Goal: Transaction & Acquisition: Purchase product/service

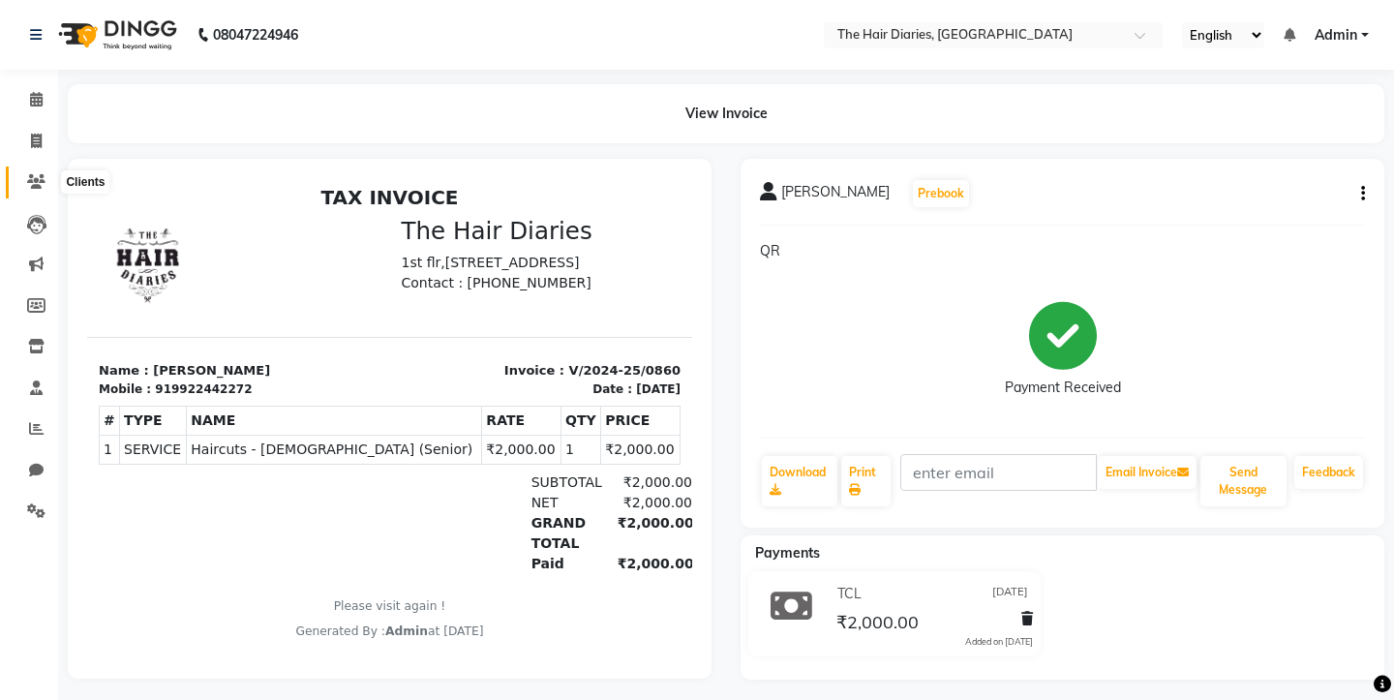
click at [40, 183] on icon at bounding box center [36, 181] width 18 height 15
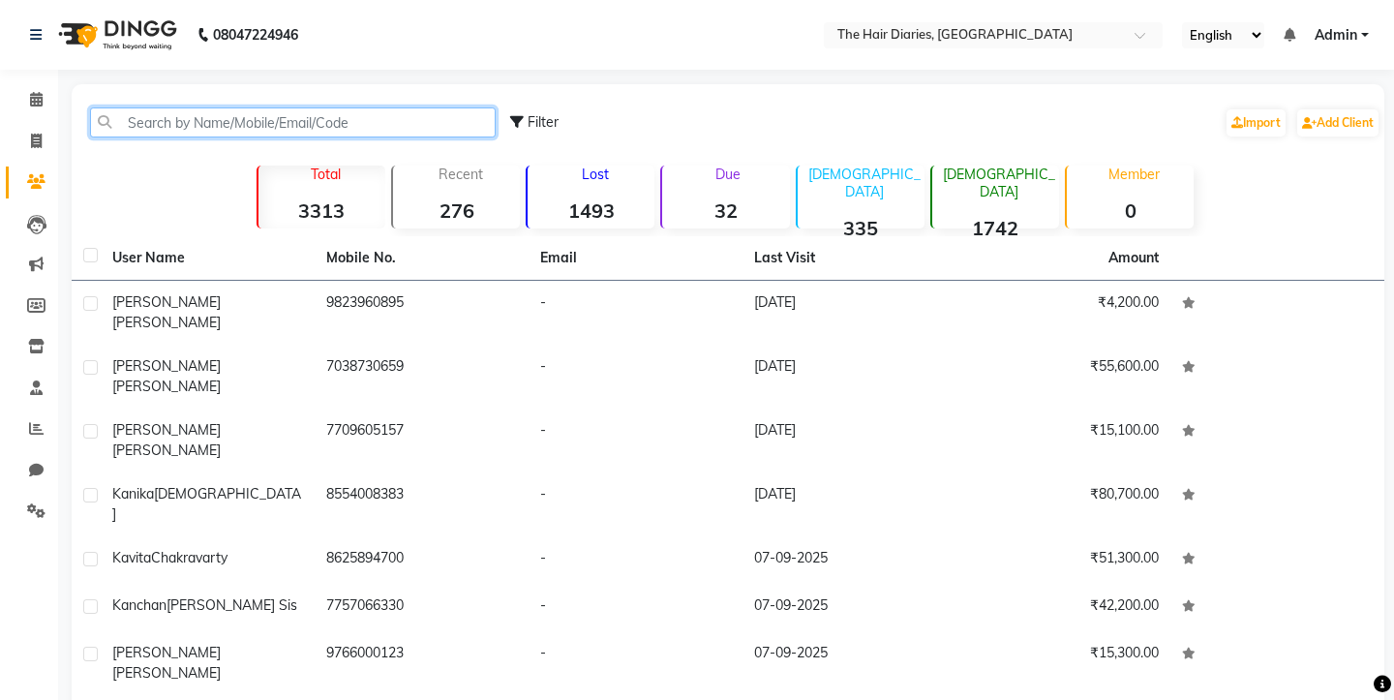
click at [293, 122] on input "text" at bounding box center [293, 122] width 406 height 30
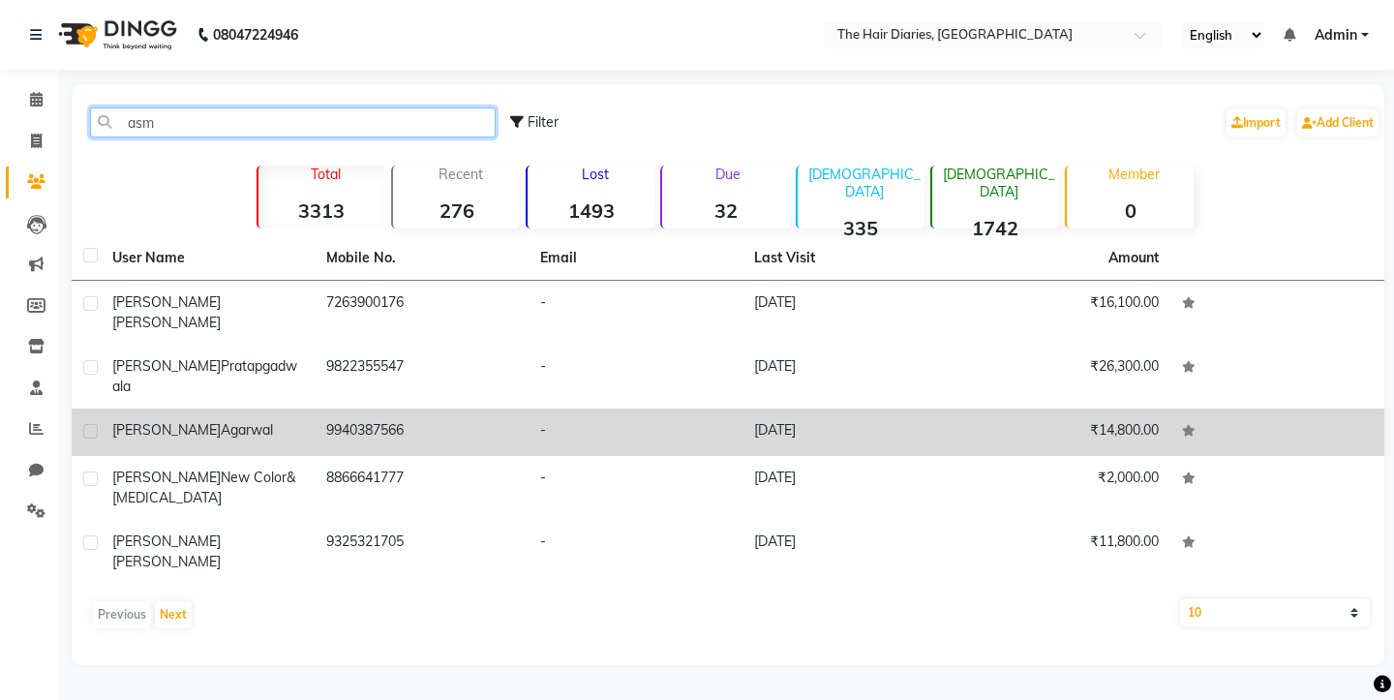
type input "asm"
click at [450, 409] on td "9940387566" at bounding box center [422, 432] width 214 height 47
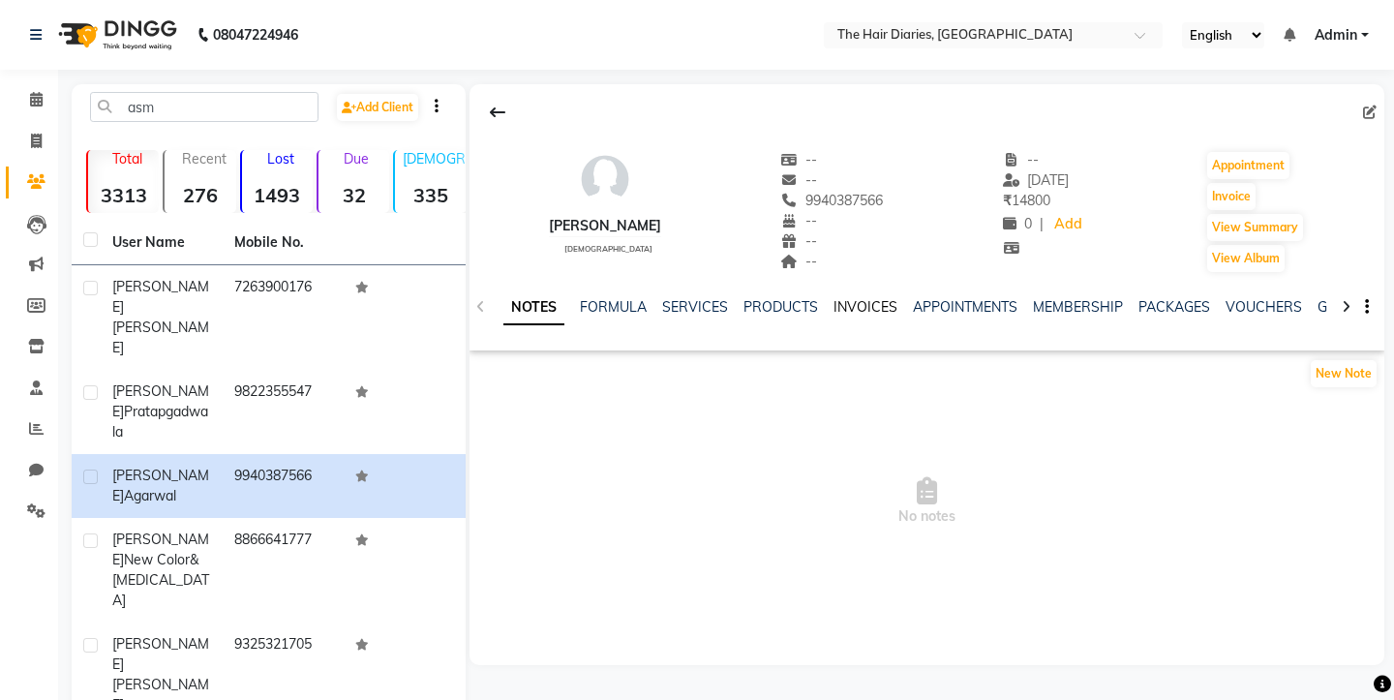
click at [877, 309] on link "INVOICES" at bounding box center [866, 306] width 64 height 17
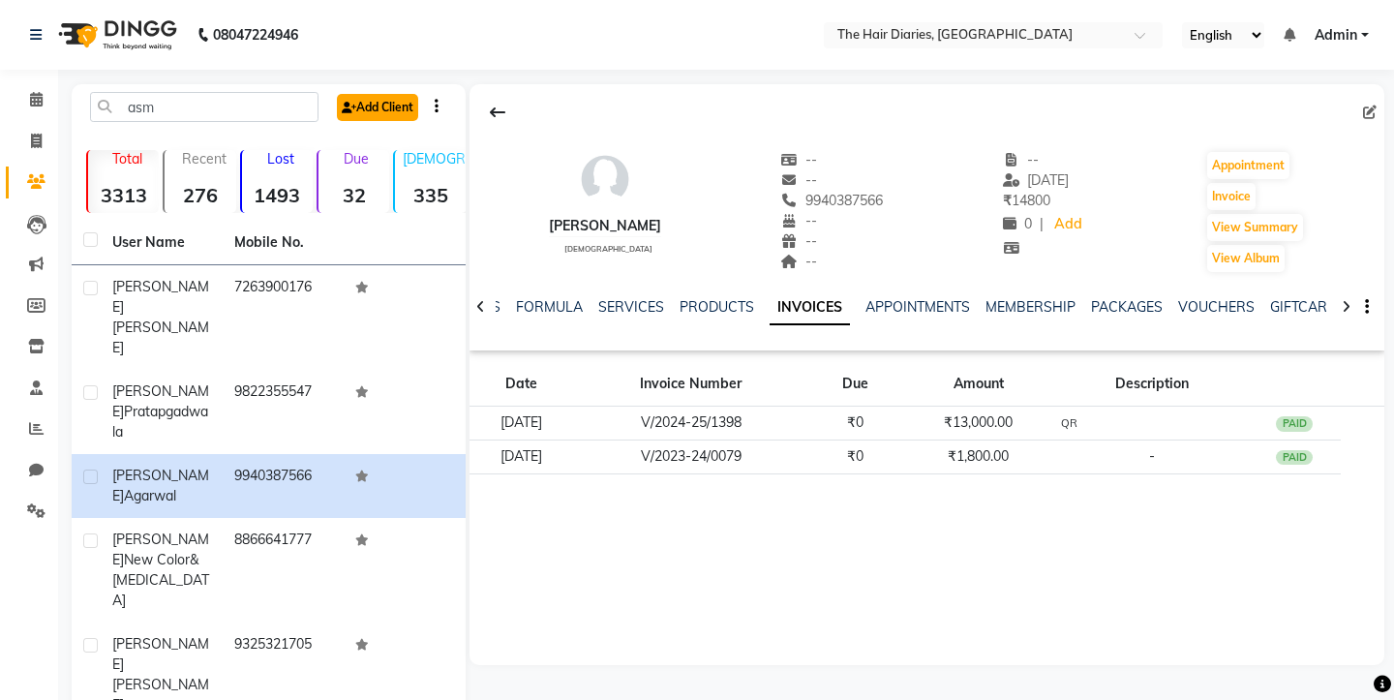
click at [377, 116] on link "Add Client" at bounding box center [377, 107] width 81 height 27
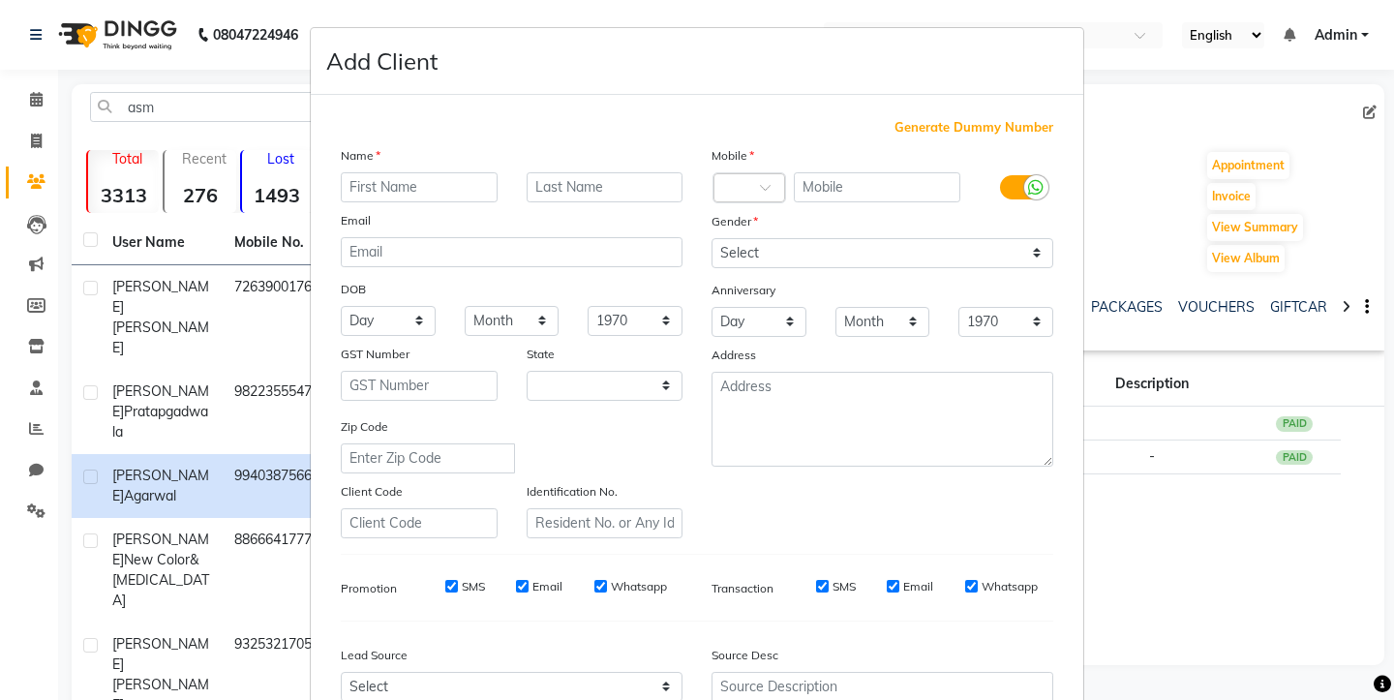
select select "22"
type input "[PERSON_NAME]"
click at [627, 185] on input "text" at bounding box center [605, 187] width 157 height 30
type input "S"
click at [844, 190] on input "text" at bounding box center [877, 187] width 167 height 30
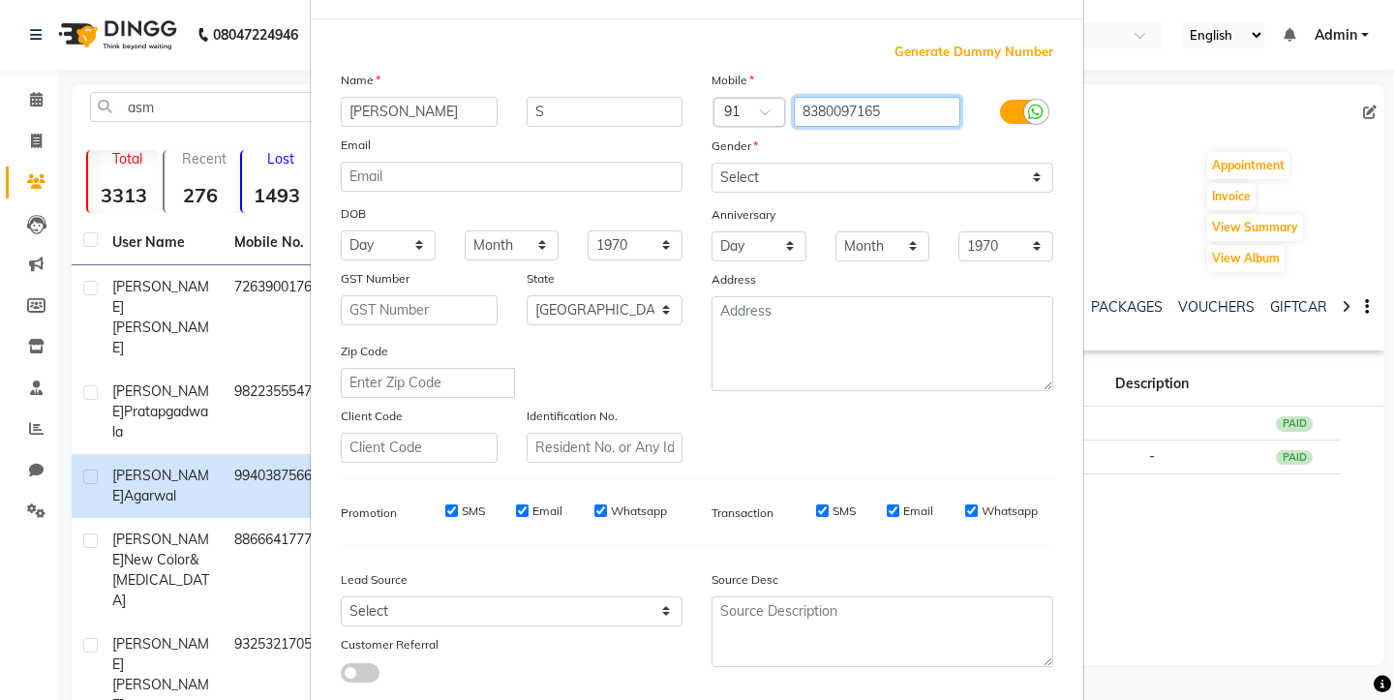
scroll to position [194, 0]
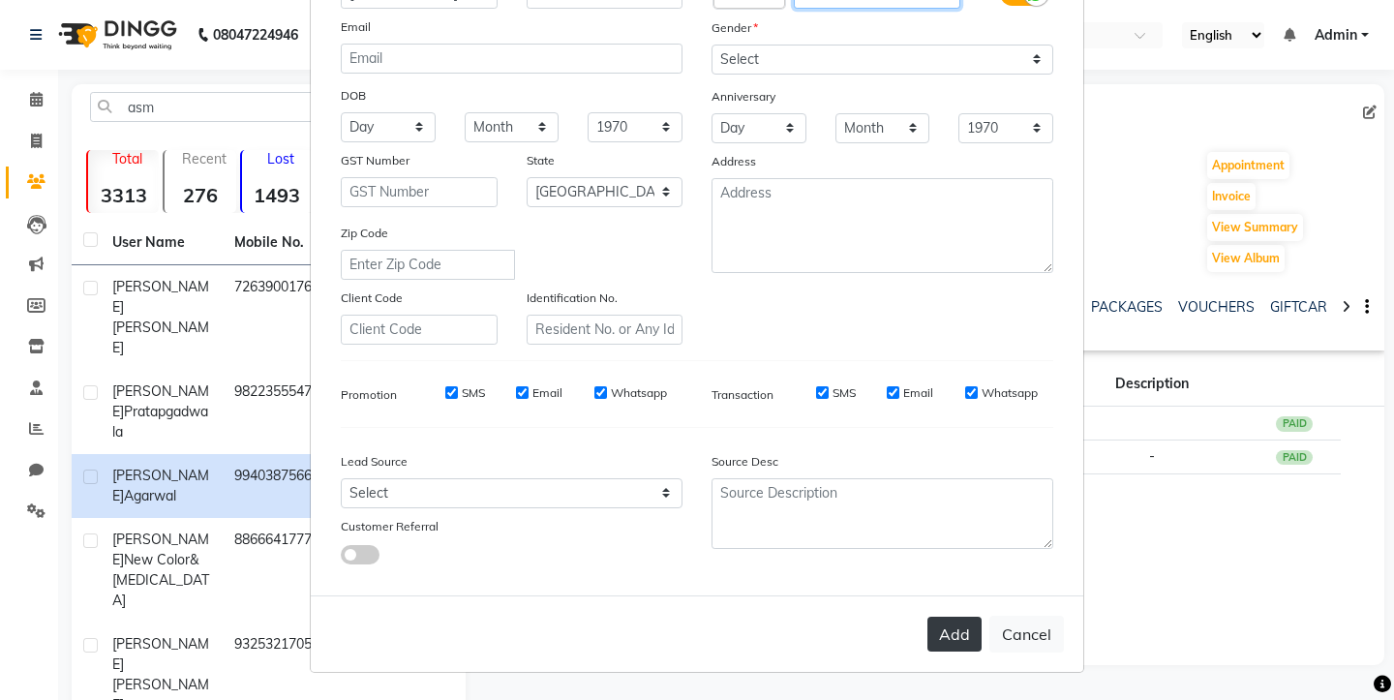
type input "8380097165"
click at [967, 628] on button "Add" at bounding box center [954, 634] width 54 height 35
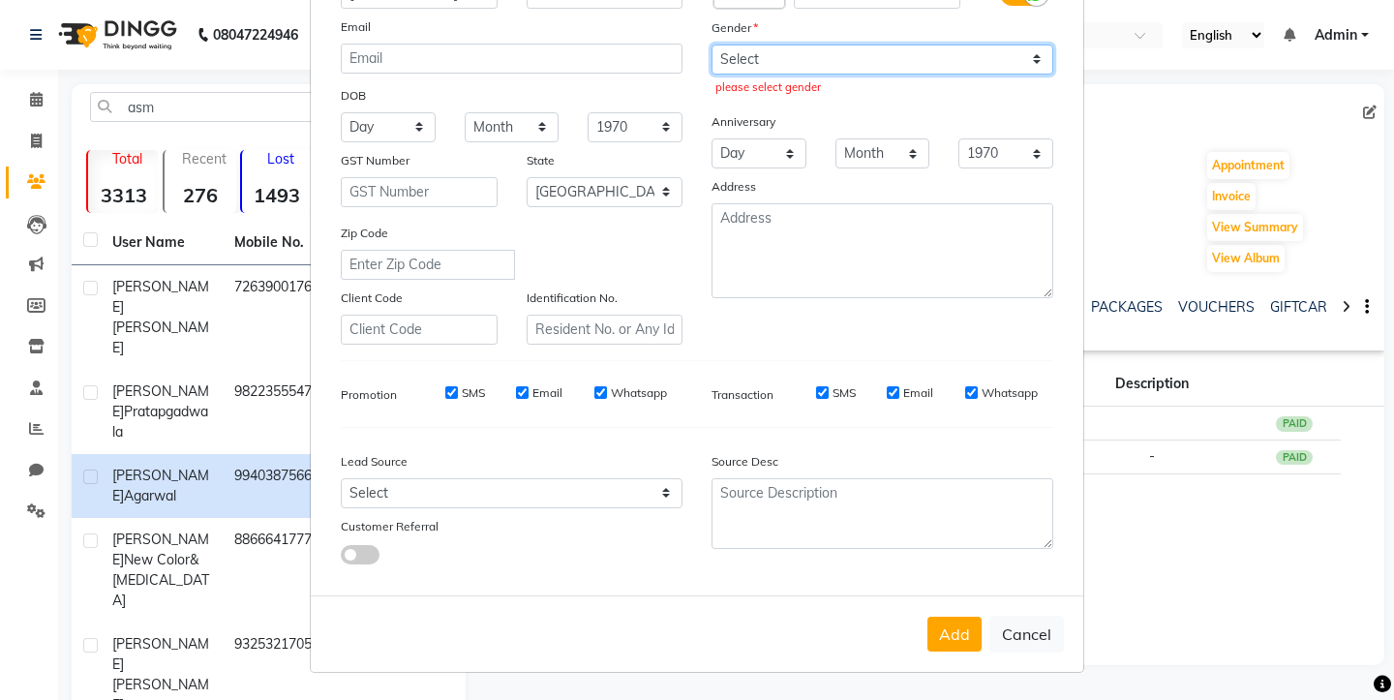
click at [791, 49] on select "Select [DEMOGRAPHIC_DATA] [DEMOGRAPHIC_DATA] Other Prefer Not To Say" at bounding box center [883, 60] width 342 height 30
select select "[DEMOGRAPHIC_DATA]"
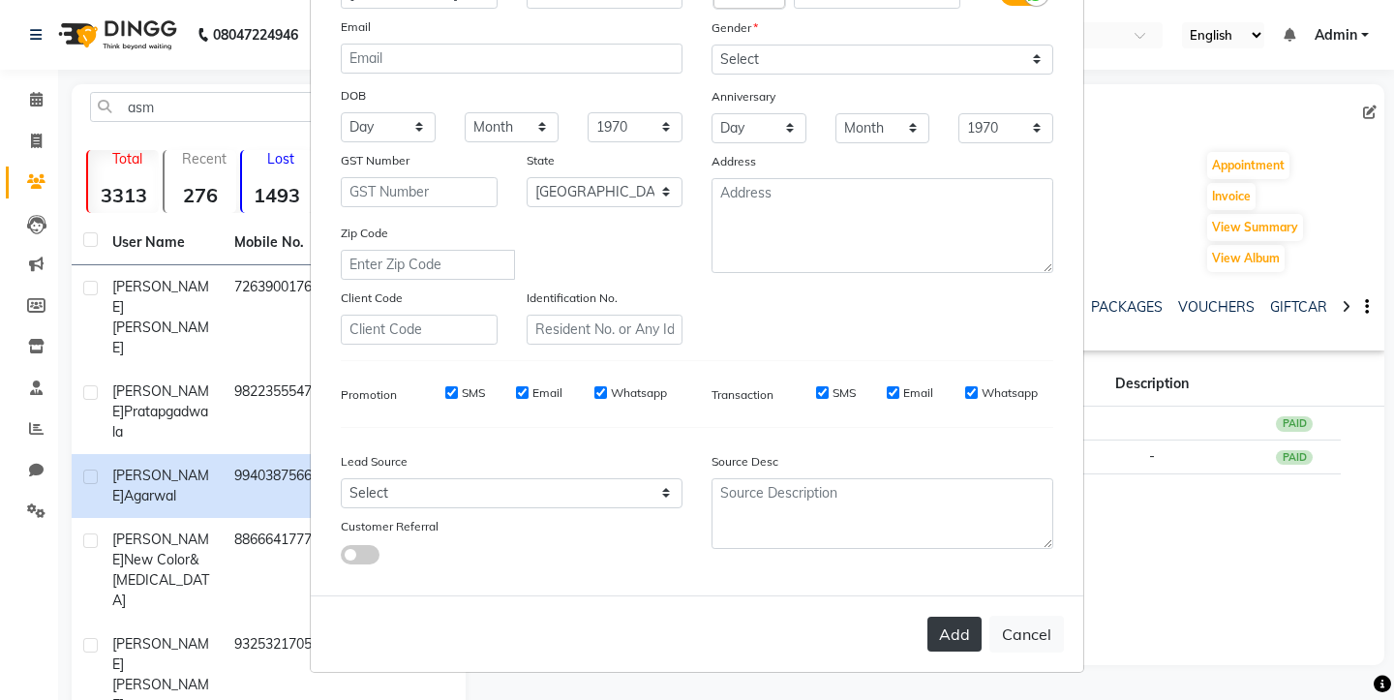
click at [962, 637] on button "Add" at bounding box center [954, 634] width 54 height 35
select select
select select "null"
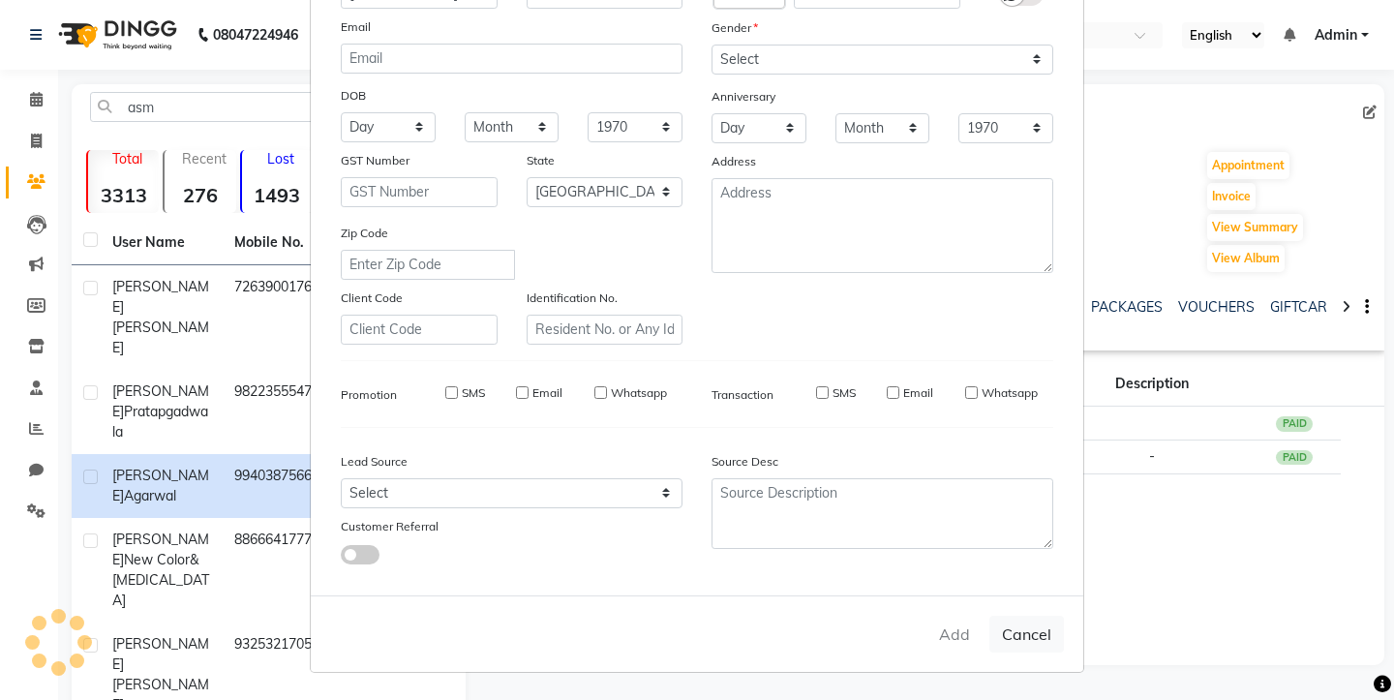
select select
checkbox input "false"
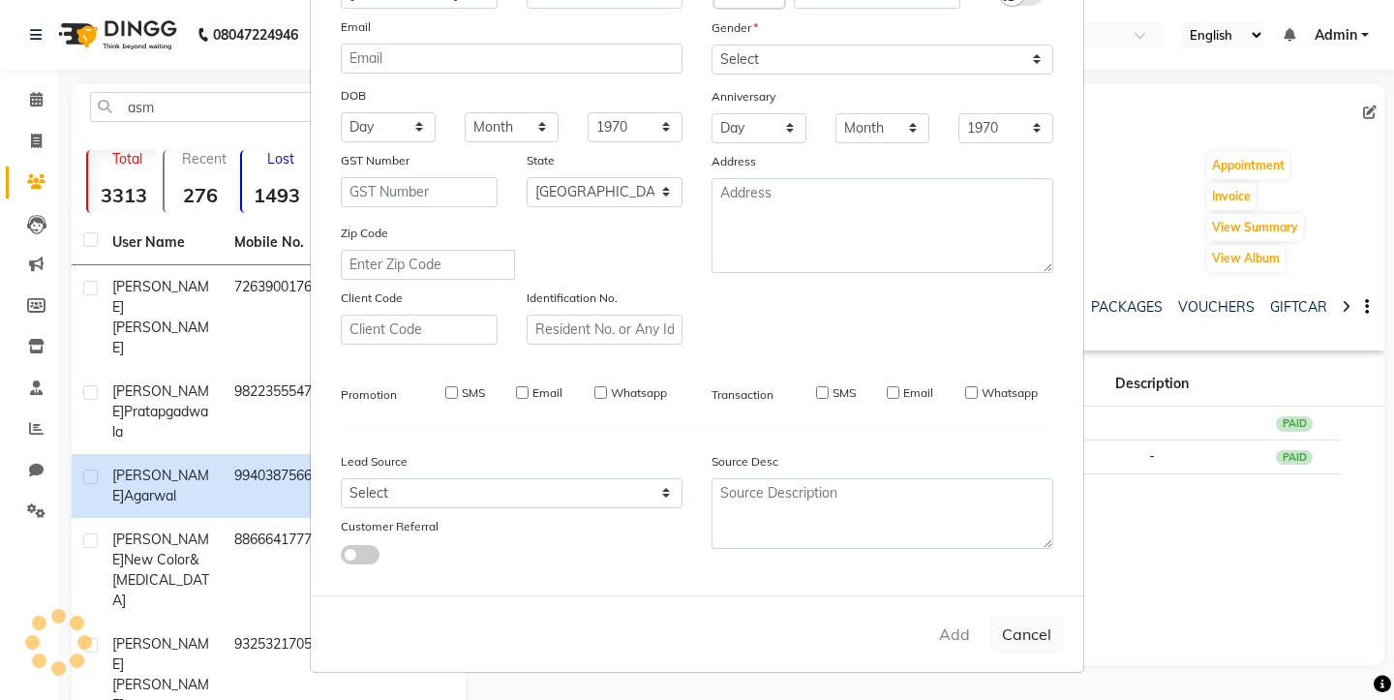
checkbox input "false"
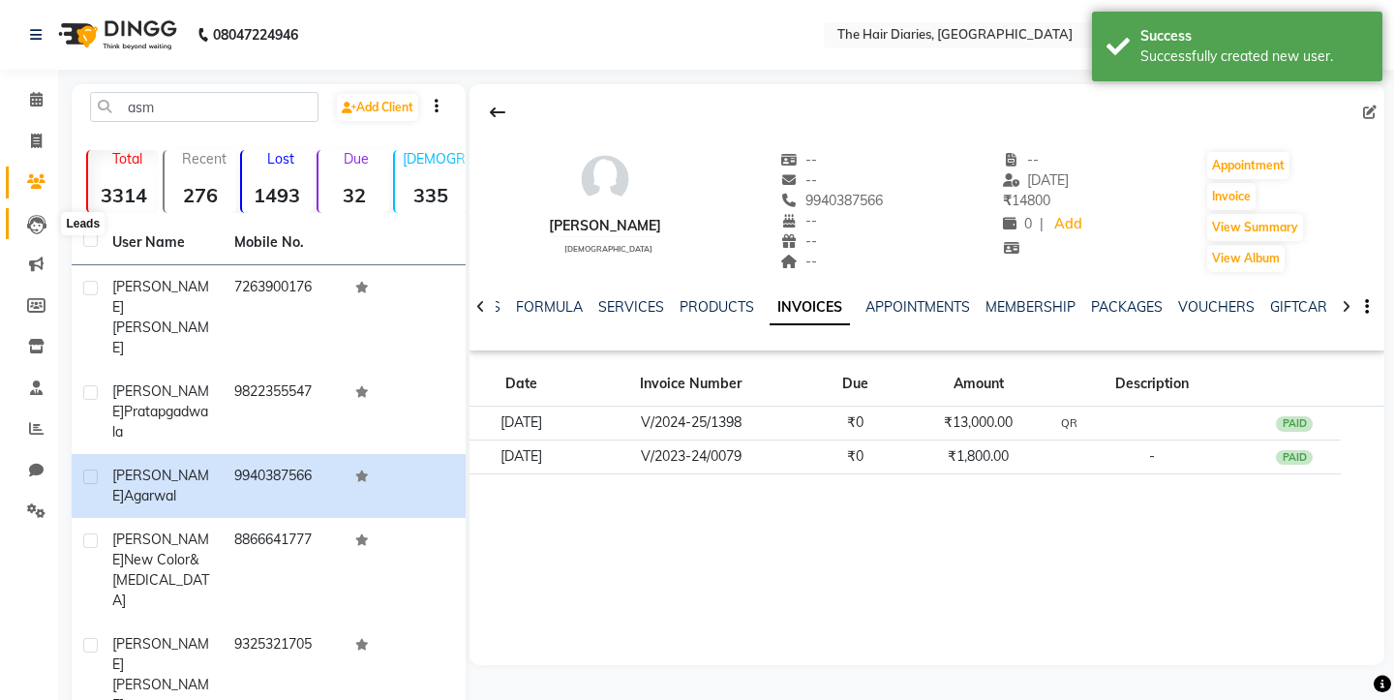
click at [35, 222] on icon at bounding box center [36, 224] width 19 height 19
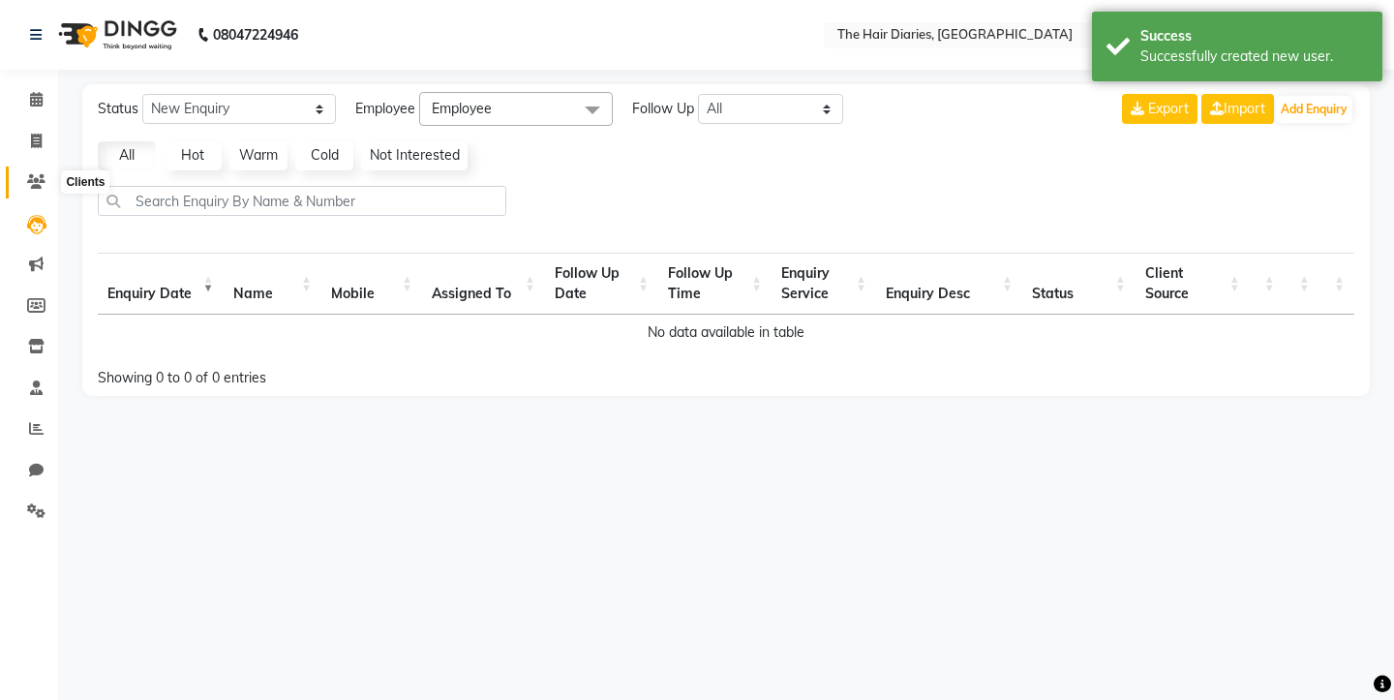
click at [34, 178] on icon at bounding box center [36, 181] width 18 height 15
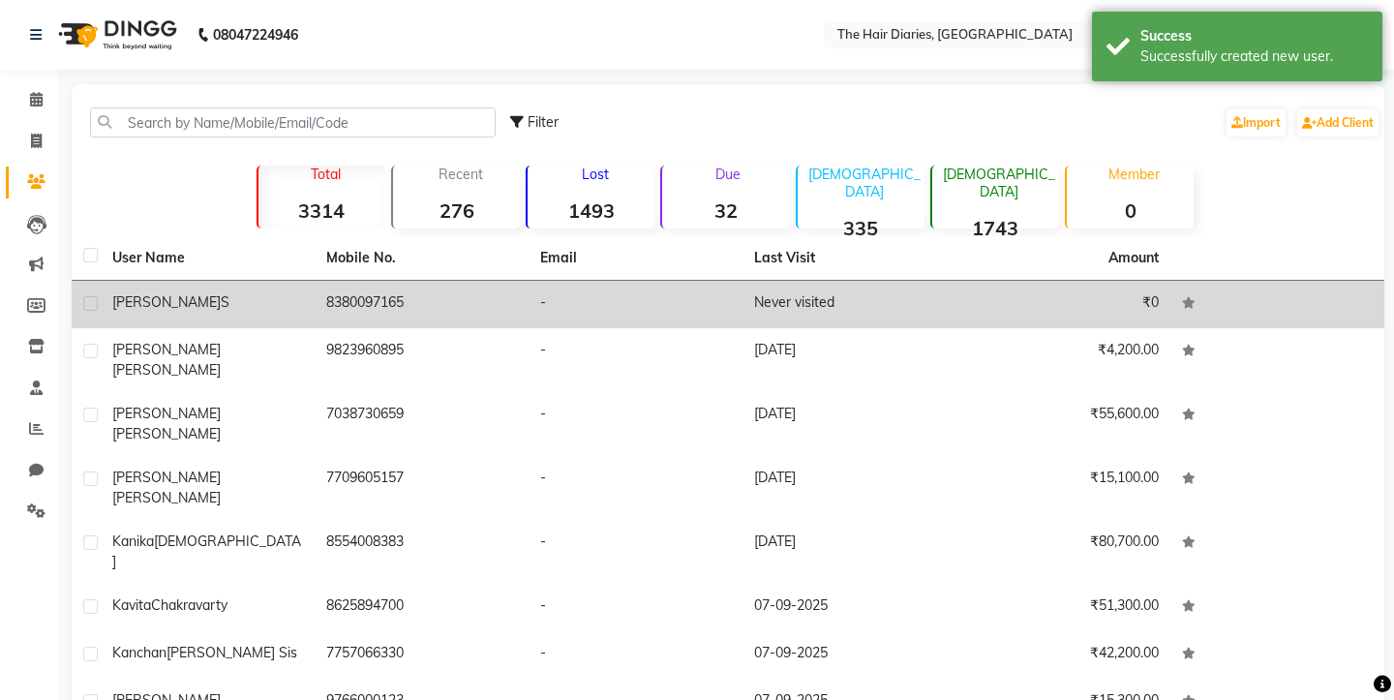
click at [228, 303] on div "[PERSON_NAME] S" at bounding box center [207, 302] width 191 height 20
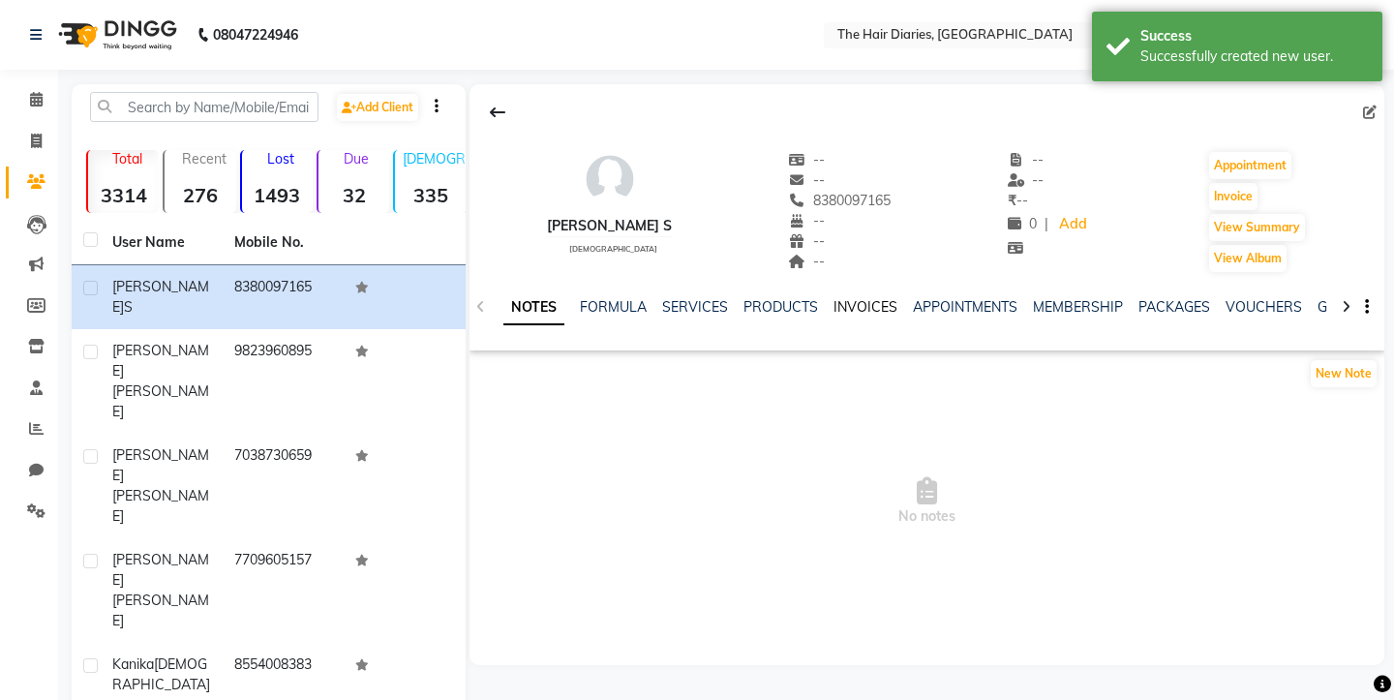
click at [848, 301] on link "INVOICES" at bounding box center [866, 306] width 64 height 17
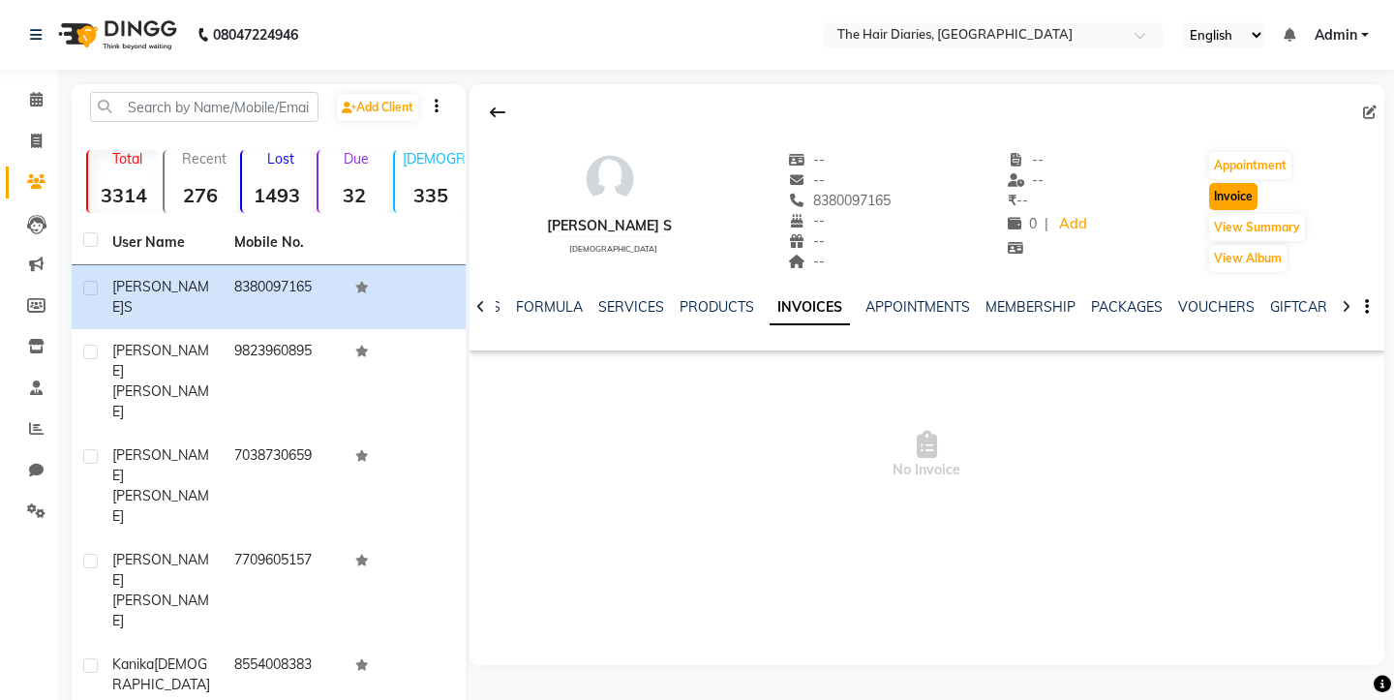
click at [1230, 203] on button "Invoice" at bounding box center [1233, 196] width 48 height 27
select select "service"
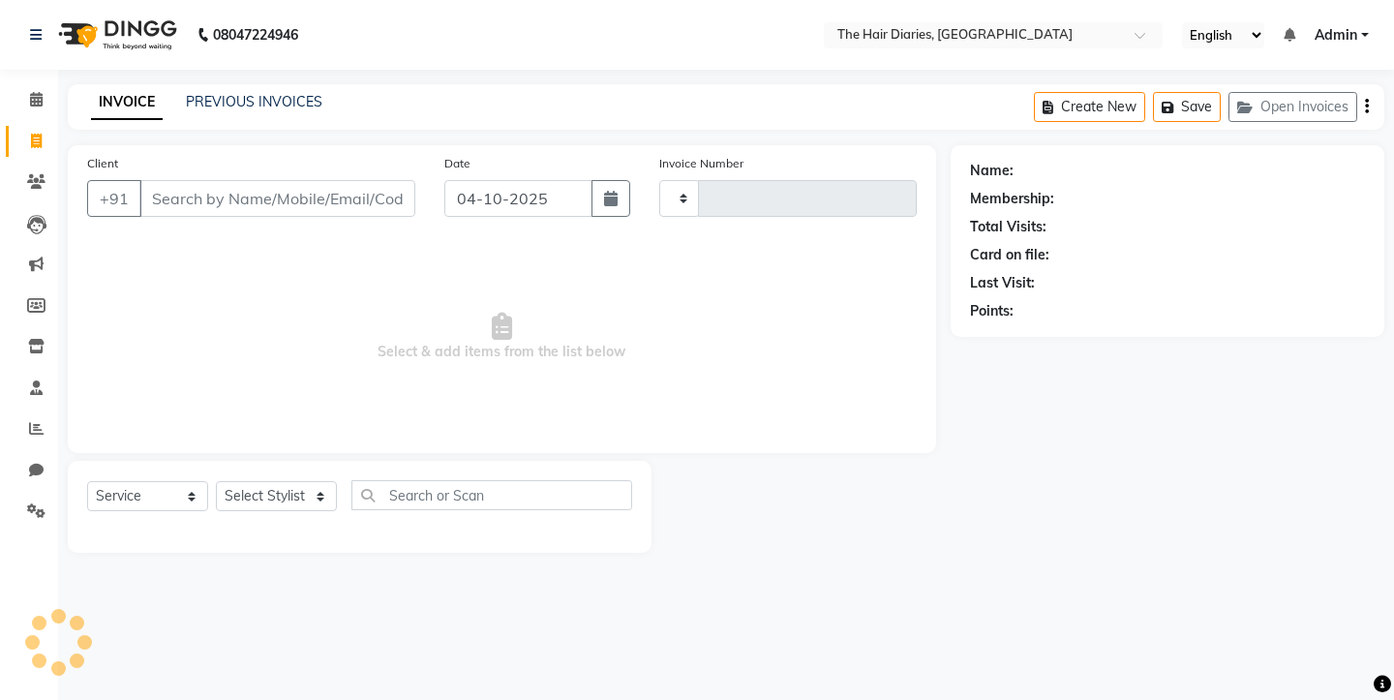
type input "0831"
select select "782"
type input "8380097165"
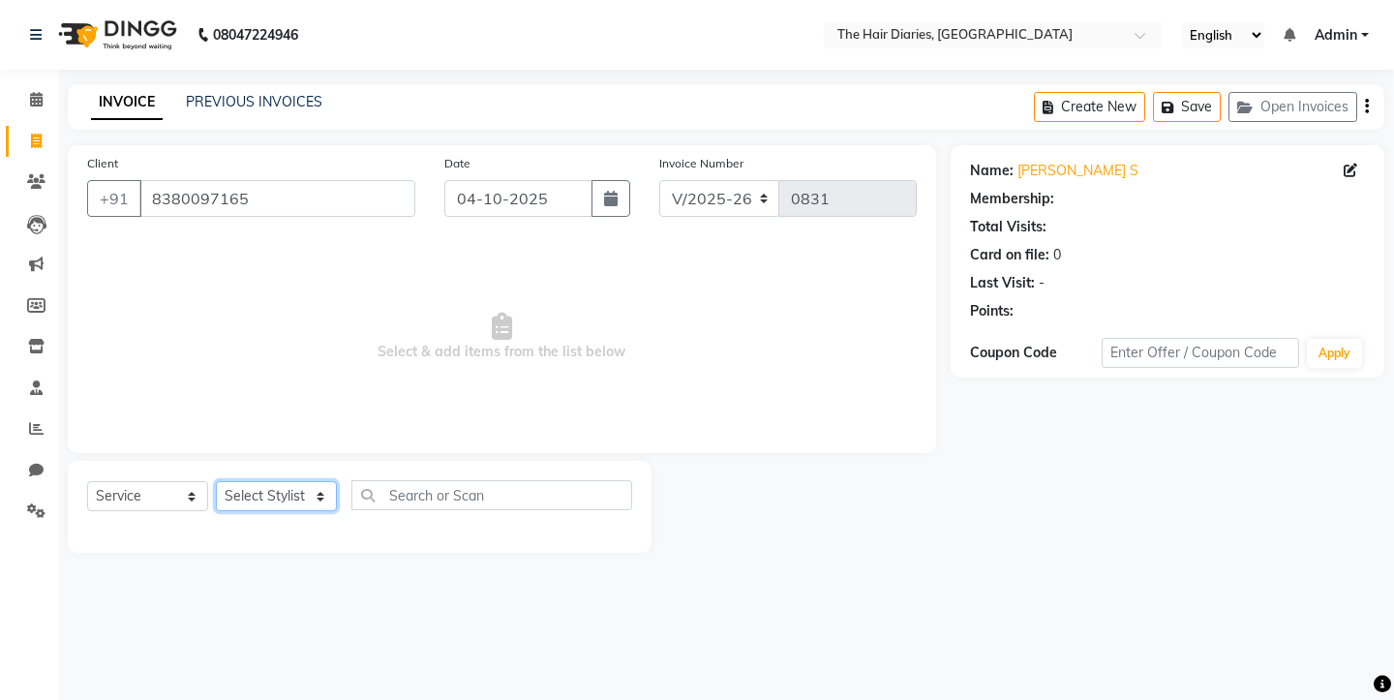
click at [323, 500] on select "Select Stylist Aaryan [PERSON_NAME] [PERSON_NAME] [PERSON_NAME] [PERSON_NAME] J…" at bounding box center [276, 496] width 121 height 30
select select "12916"
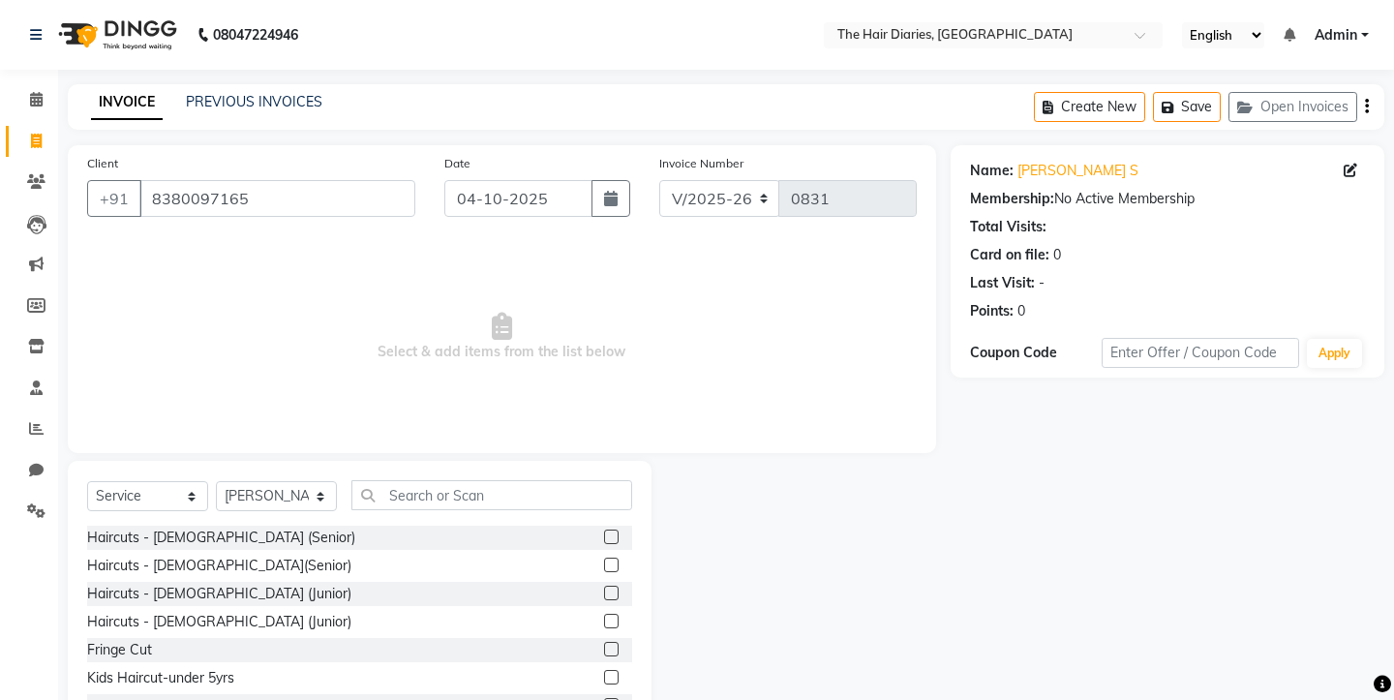
click at [614, 533] on label at bounding box center [611, 537] width 15 height 15
click at [614, 533] on input "checkbox" at bounding box center [610, 537] width 13 height 13
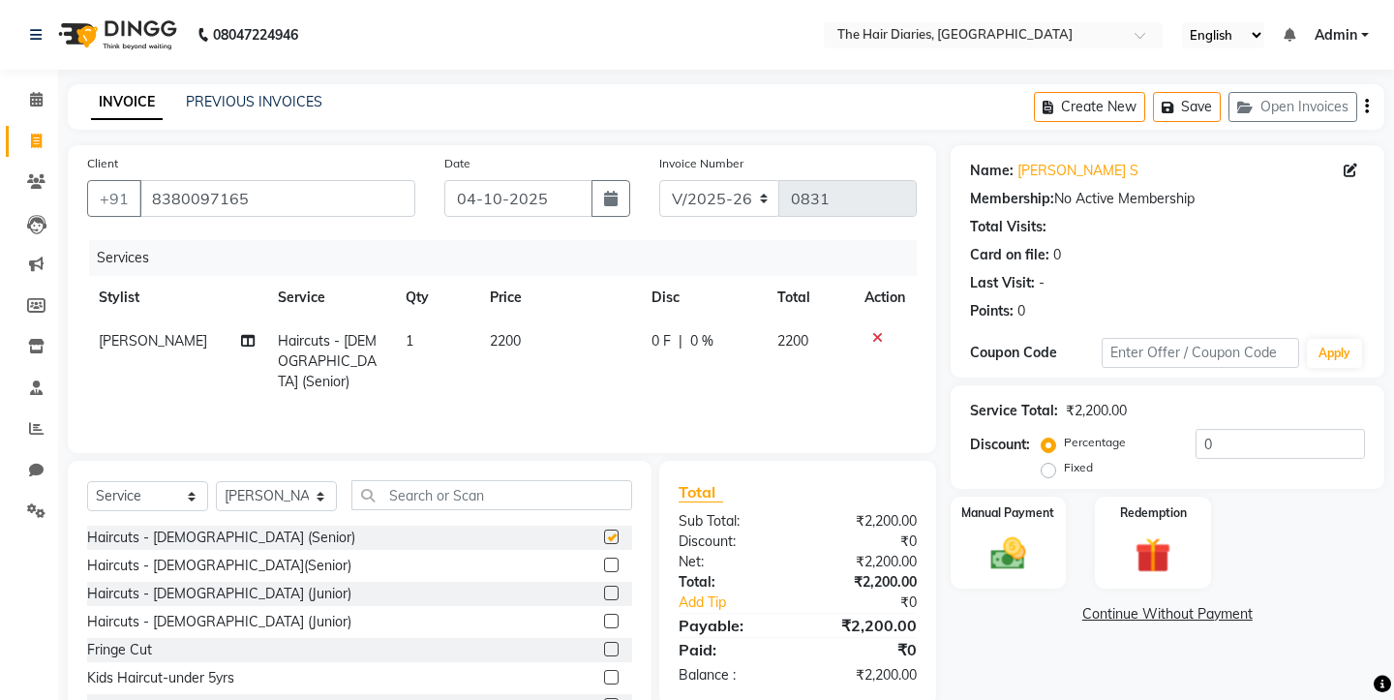
checkbox input "false"
click at [999, 532] on img at bounding box center [1008, 553] width 60 height 43
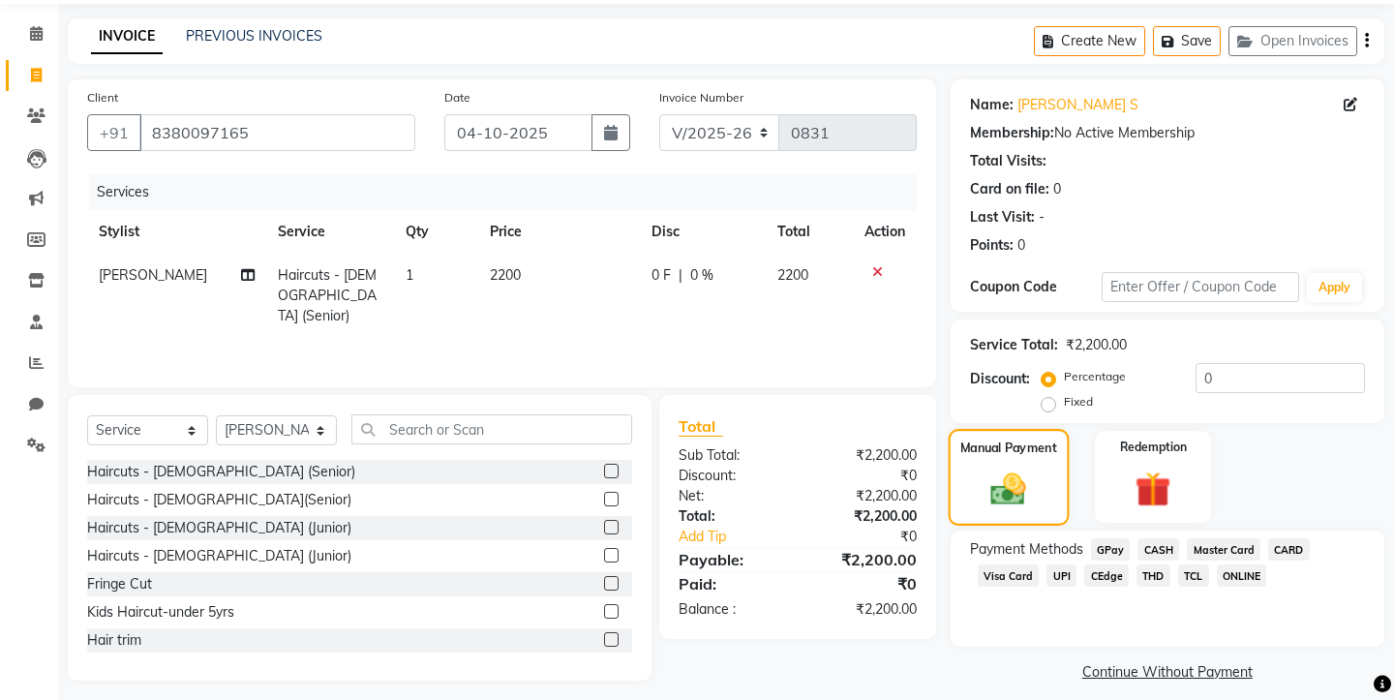
scroll to position [76, 0]
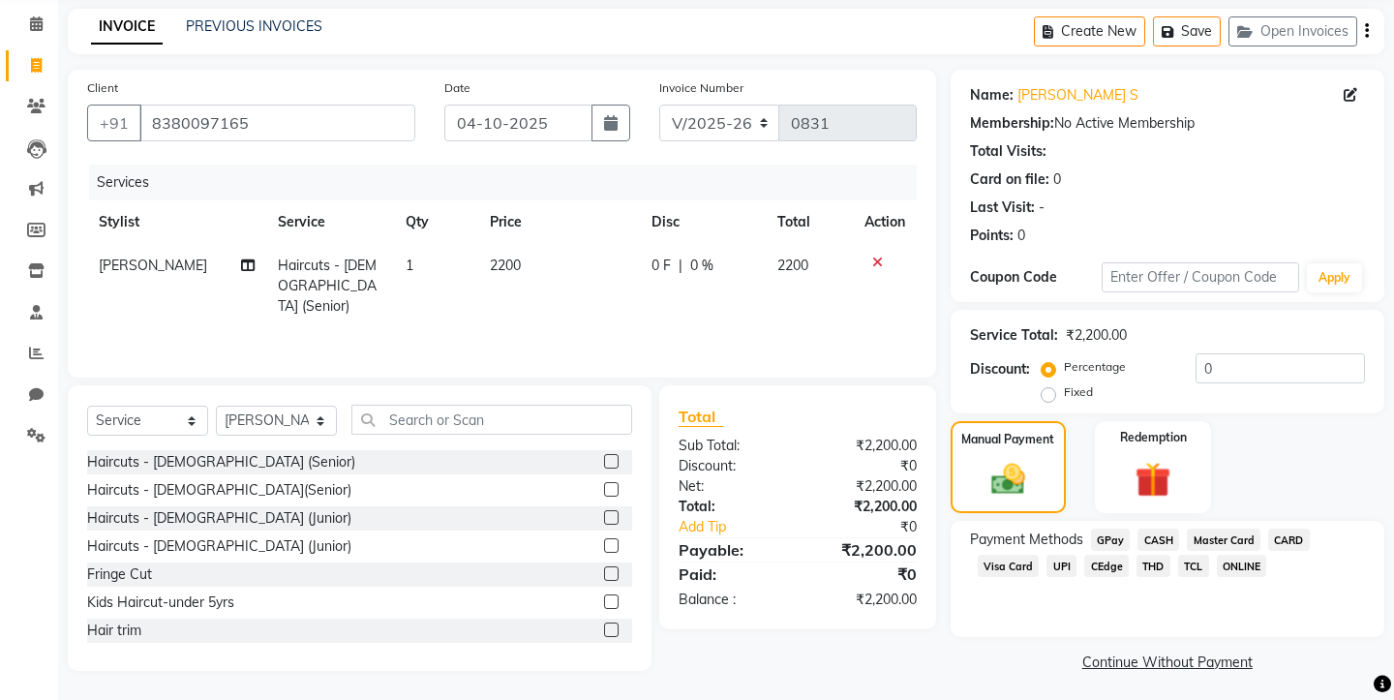
click at [1193, 555] on span "TCL" at bounding box center [1193, 566] width 31 height 22
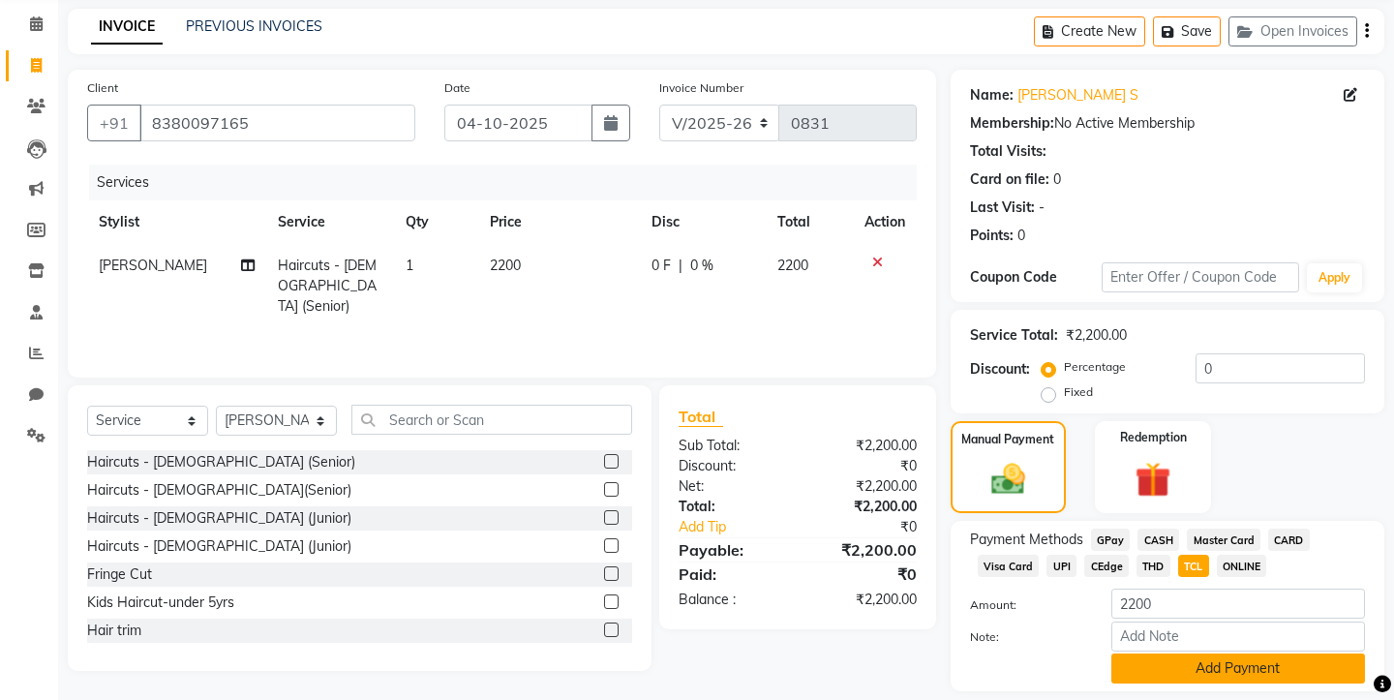
click at [1169, 653] on button "Add Payment" at bounding box center [1238, 668] width 254 height 30
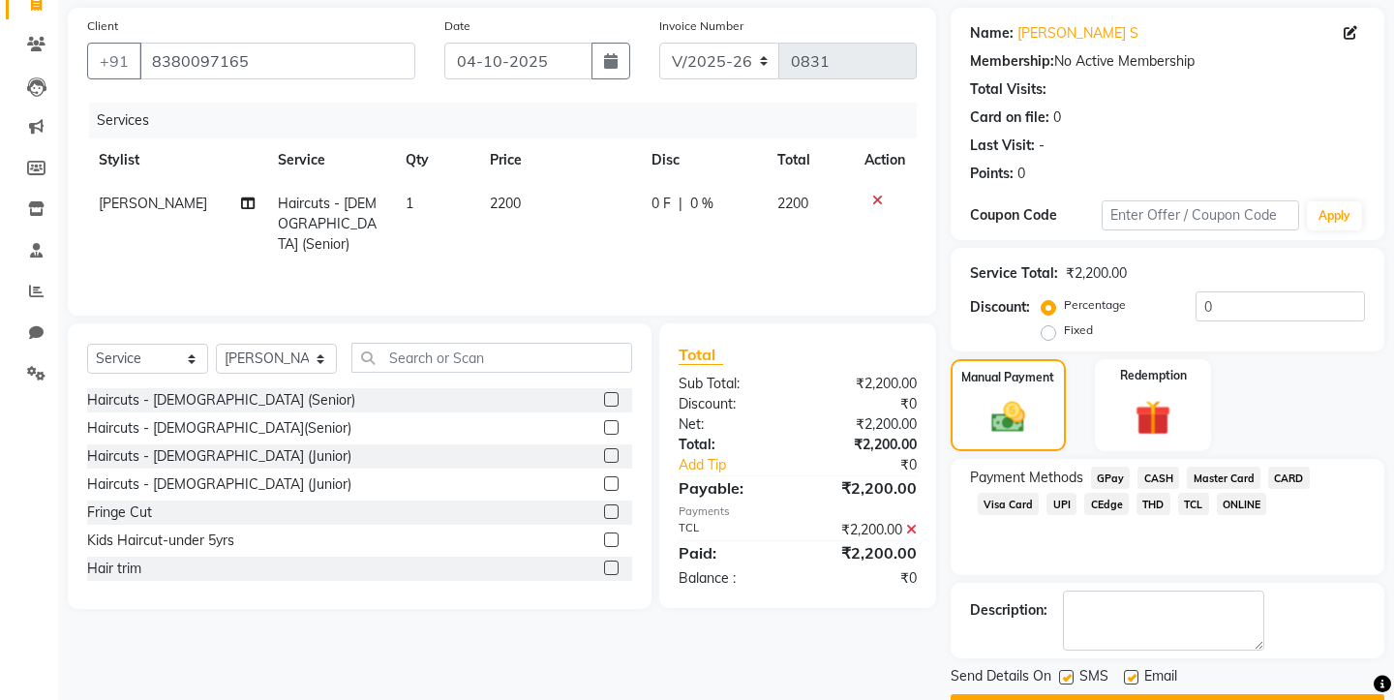
scroll to position [149, 0]
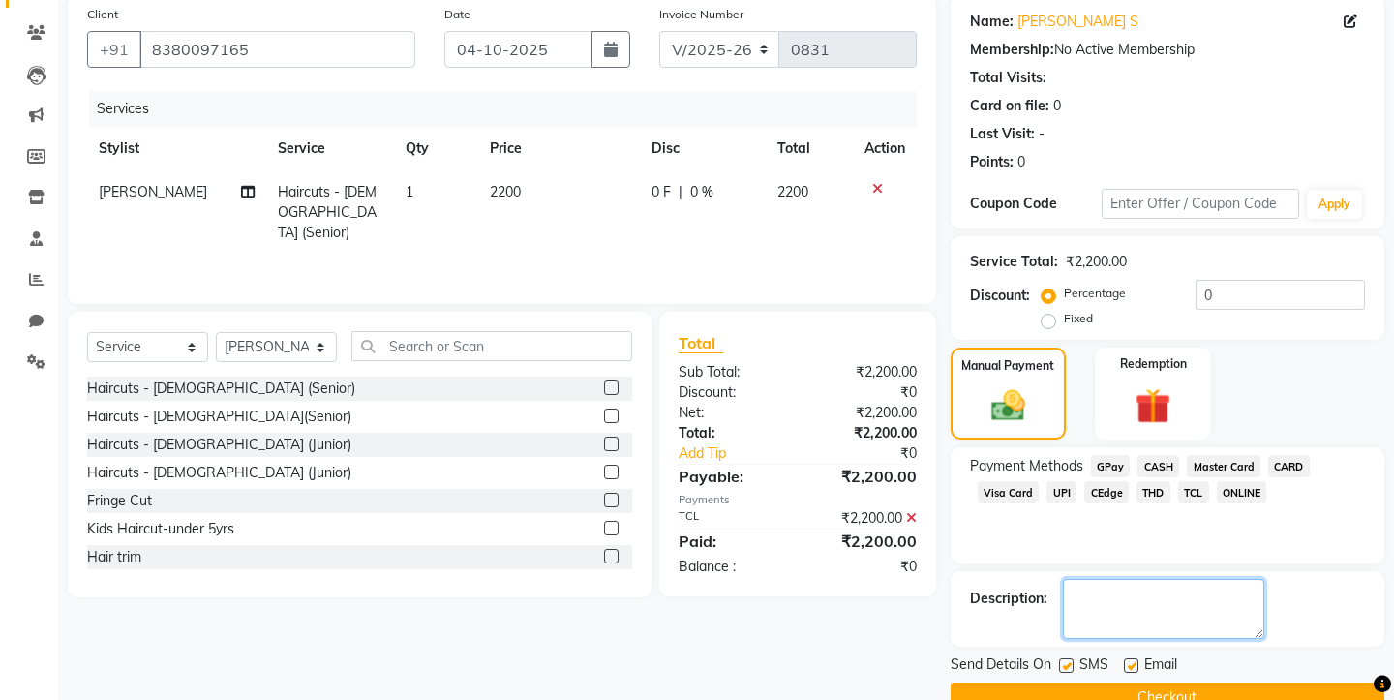
click at [1121, 610] on textarea at bounding box center [1163, 609] width 201 height 60
type textarea "qr"
click at [1127, 685] on button "Checkout" at bounding box center [1168, 697] width 434 height 30
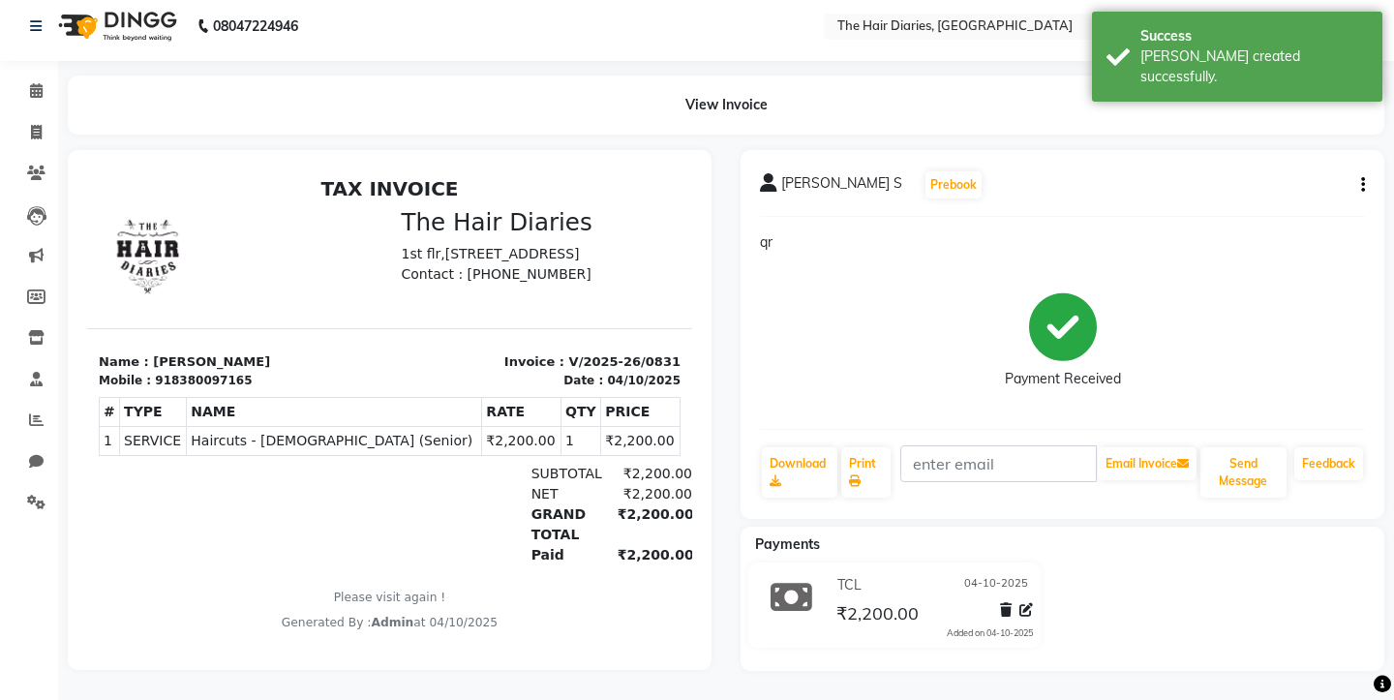
scroll to position [15, 0]
click at [35, 92] on icon at bounding box center [36, 90] width 13 height 15
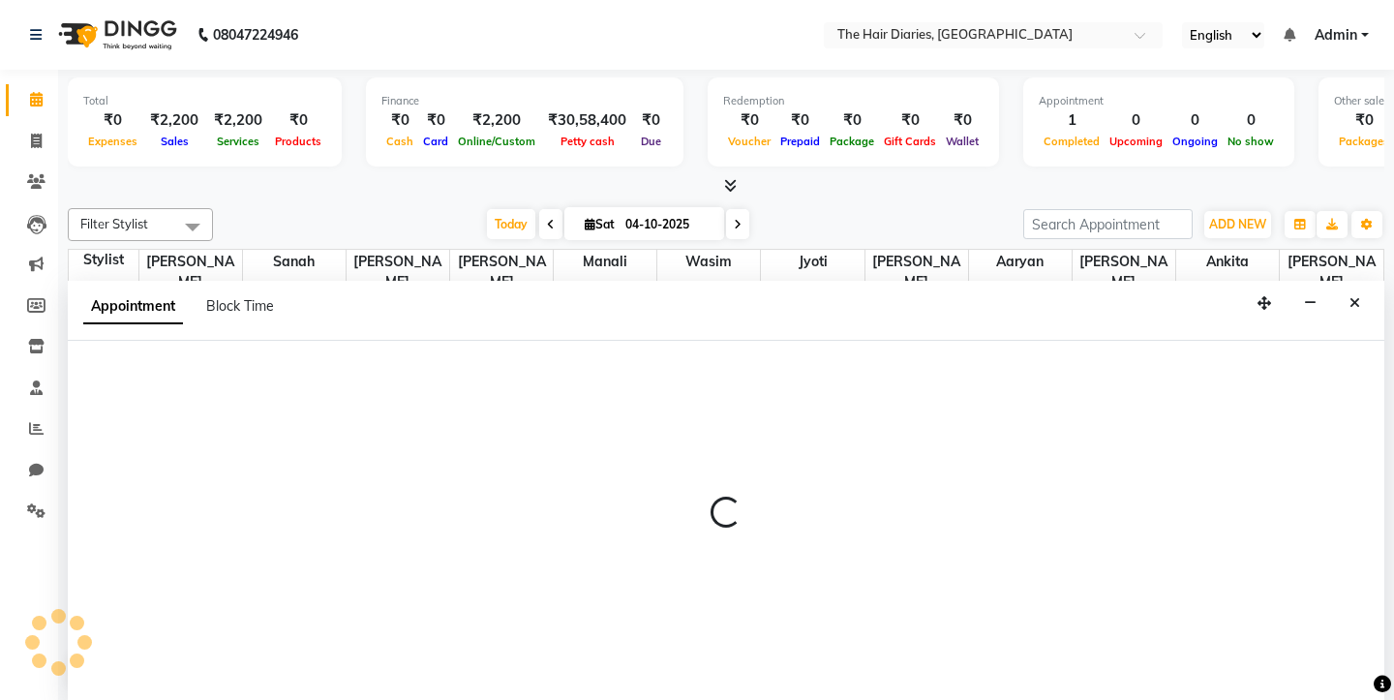
select select "12916"
select select "tentative"
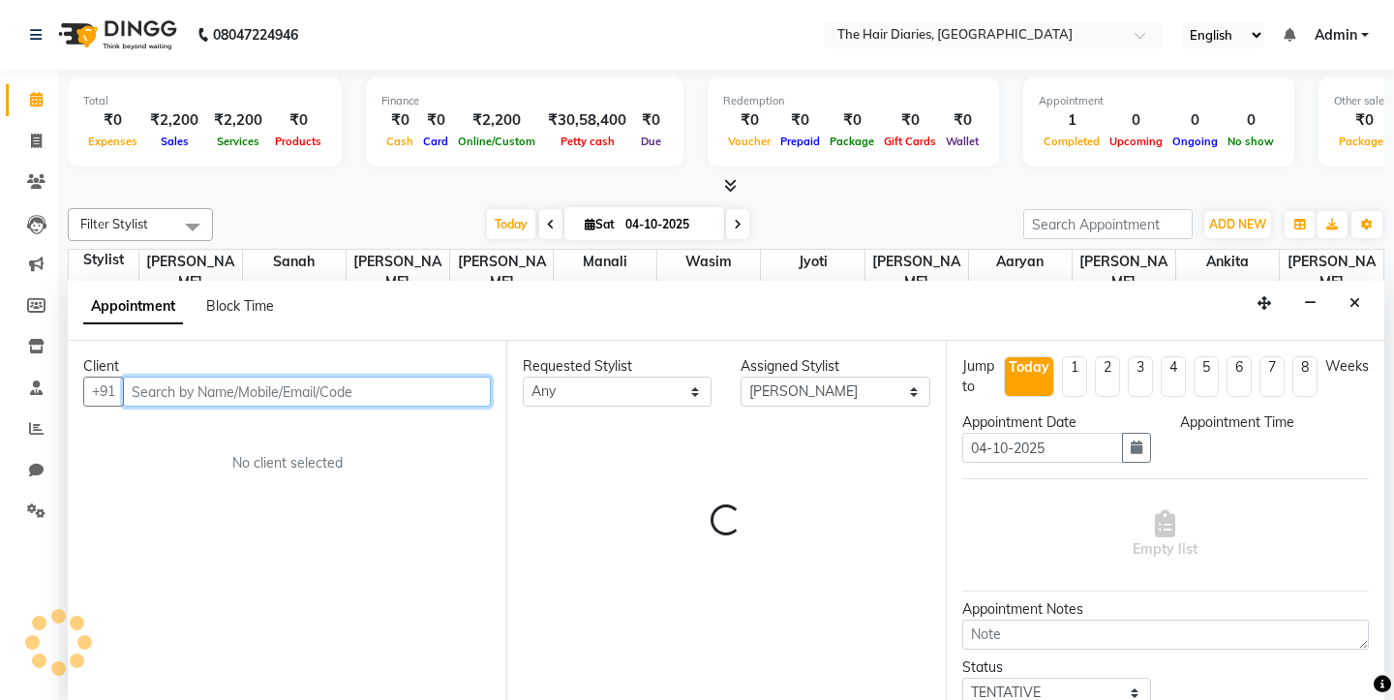
select select "750"
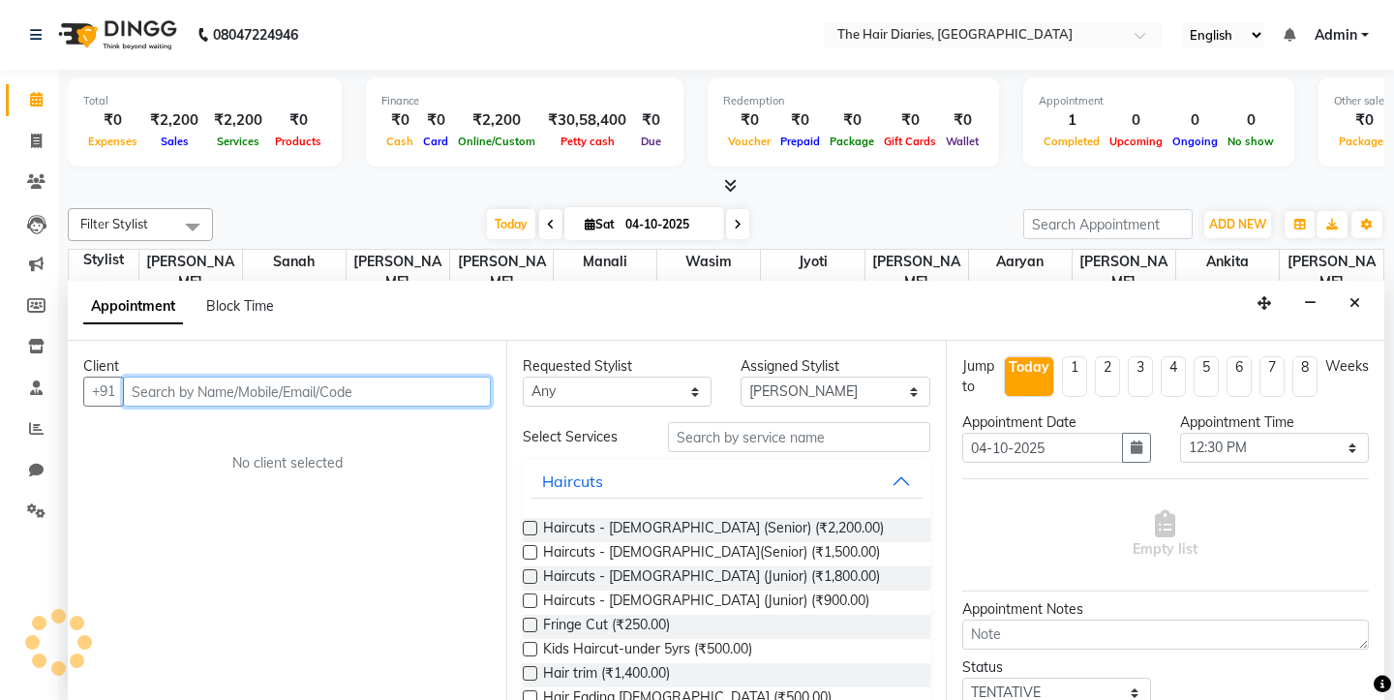
scroll to position [1, 0]
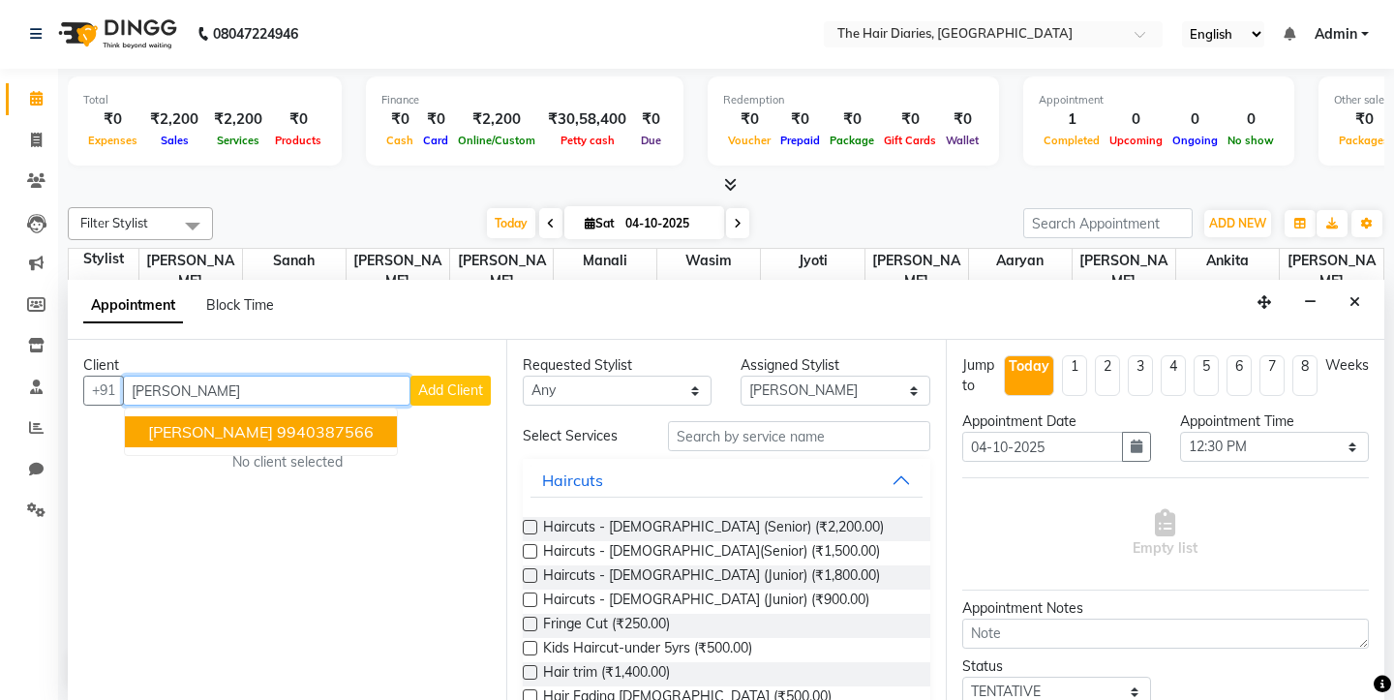
click at [243, 440] on span "[PERSON_NAME]" at bounding box center [210, 431] width 125 height 19
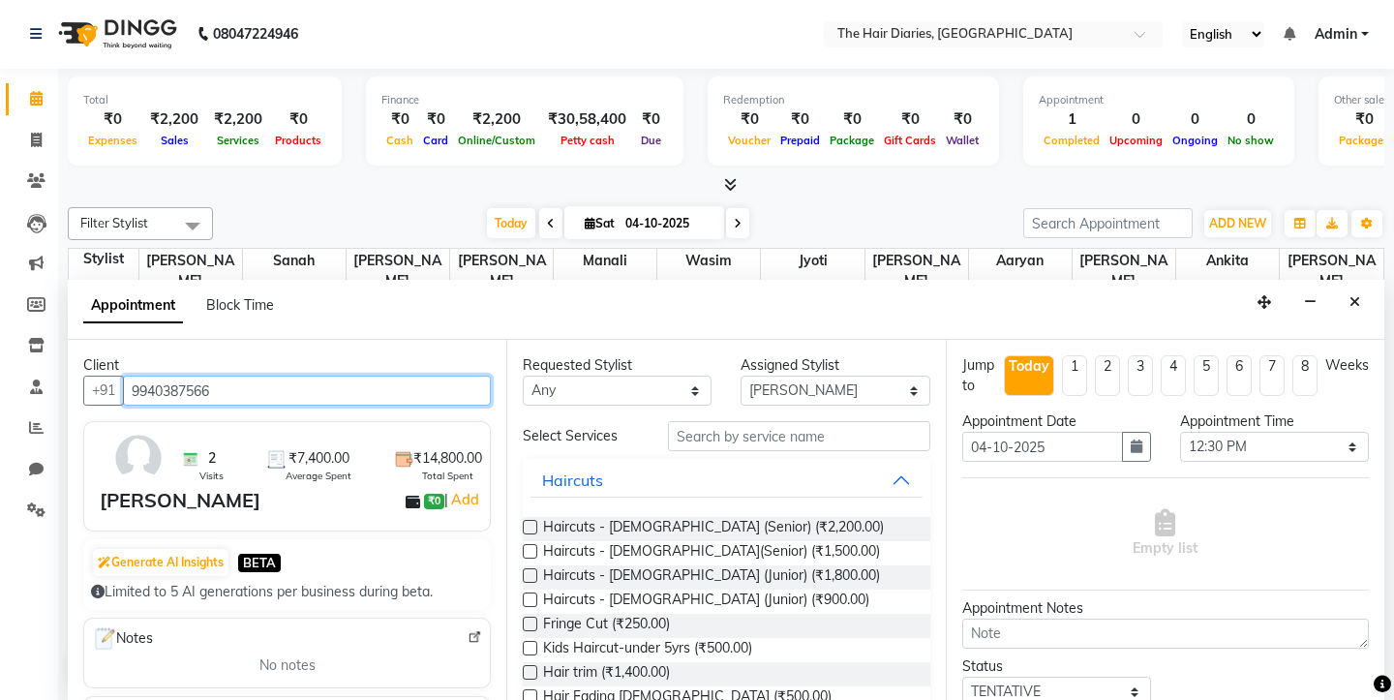
type input "9940387566"
click at [529, 522] on label at bounding box center [530, 527] width 15 height 15
click at [529, 523] on input "checkbox" at bounding box center [529, 529] width 13 height 13
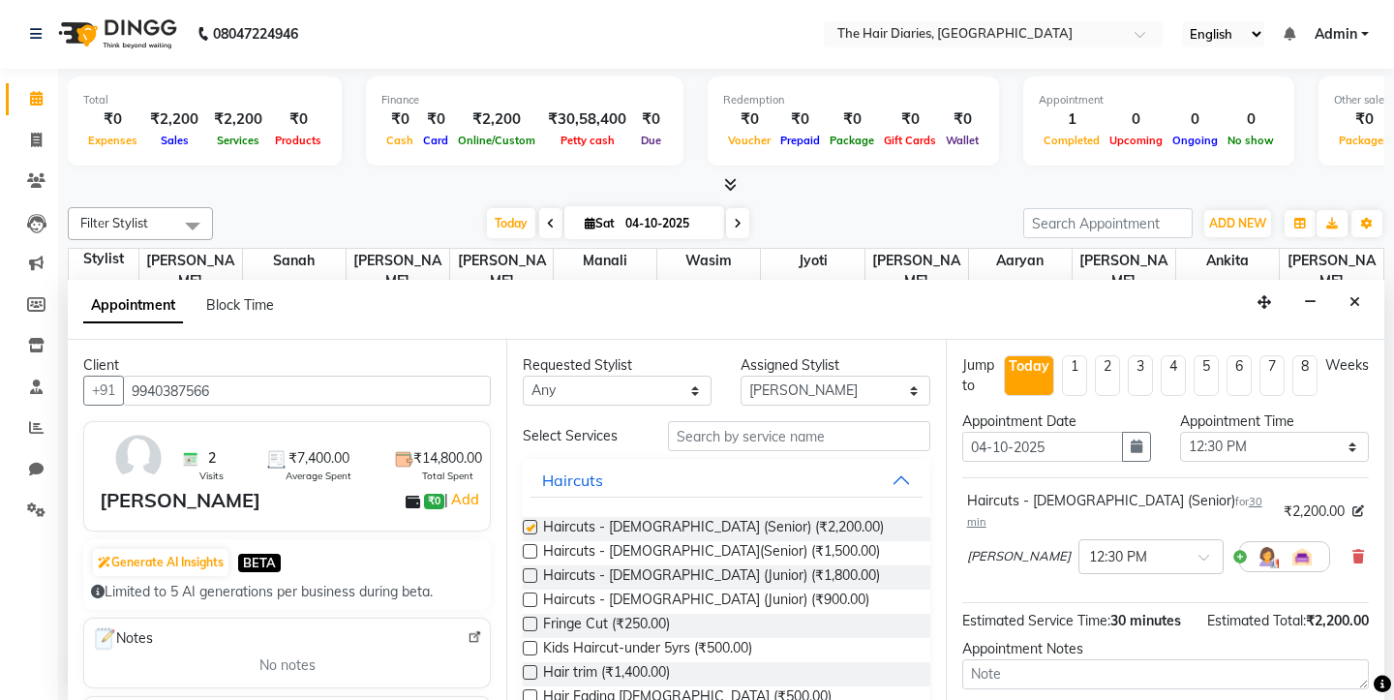
checkbox input "false"
click at [719, 441] on input "text" at bounding box center [798, 436] width 261 height 30
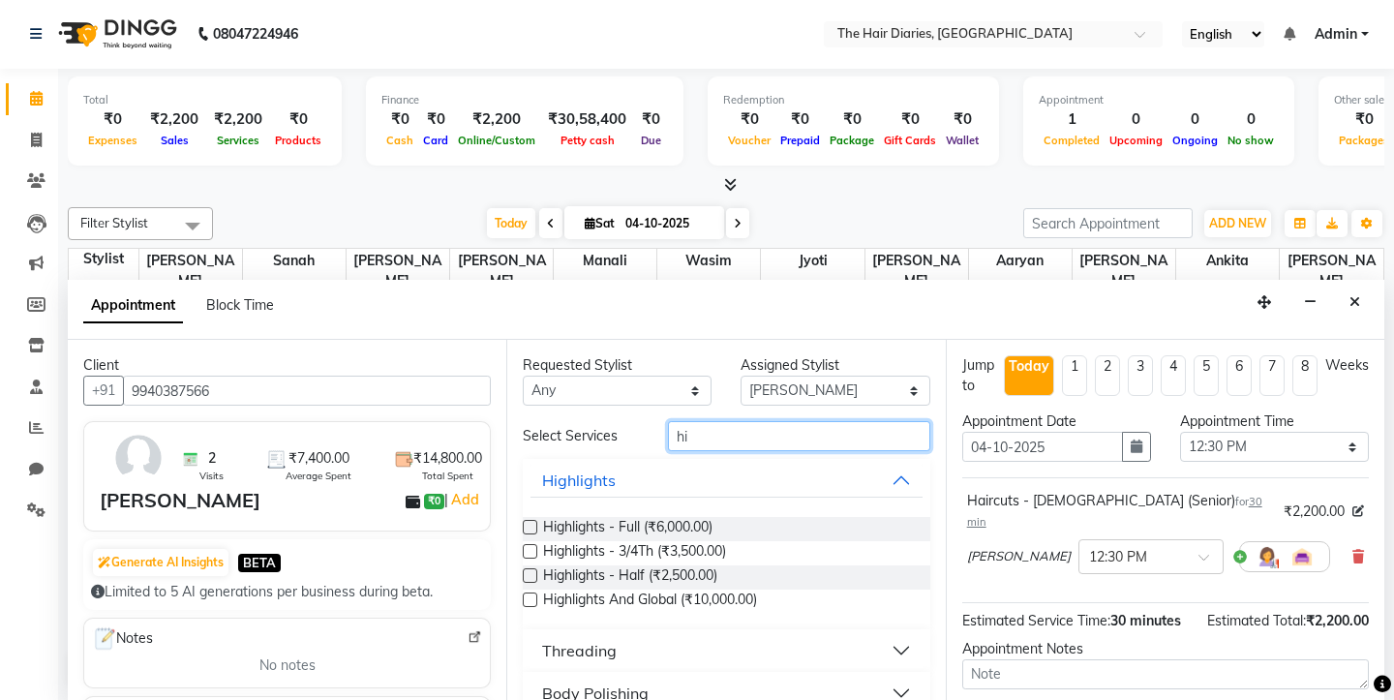
type input "hi"
click at [531, 597] on label at bounding box center [530, 599] width 15 height 15
click at [531, 597] on input "checkbox" at bounding box center [529, 601] width 13 height 13
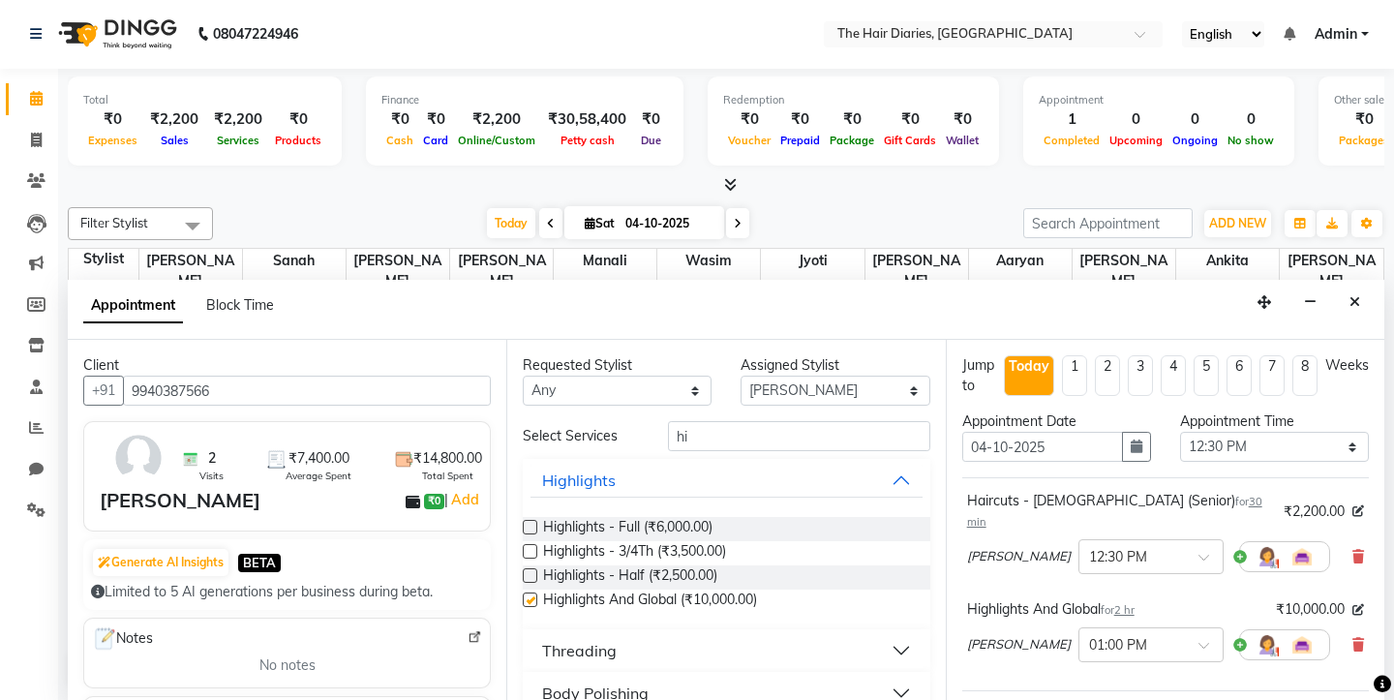
checkbox input "false"
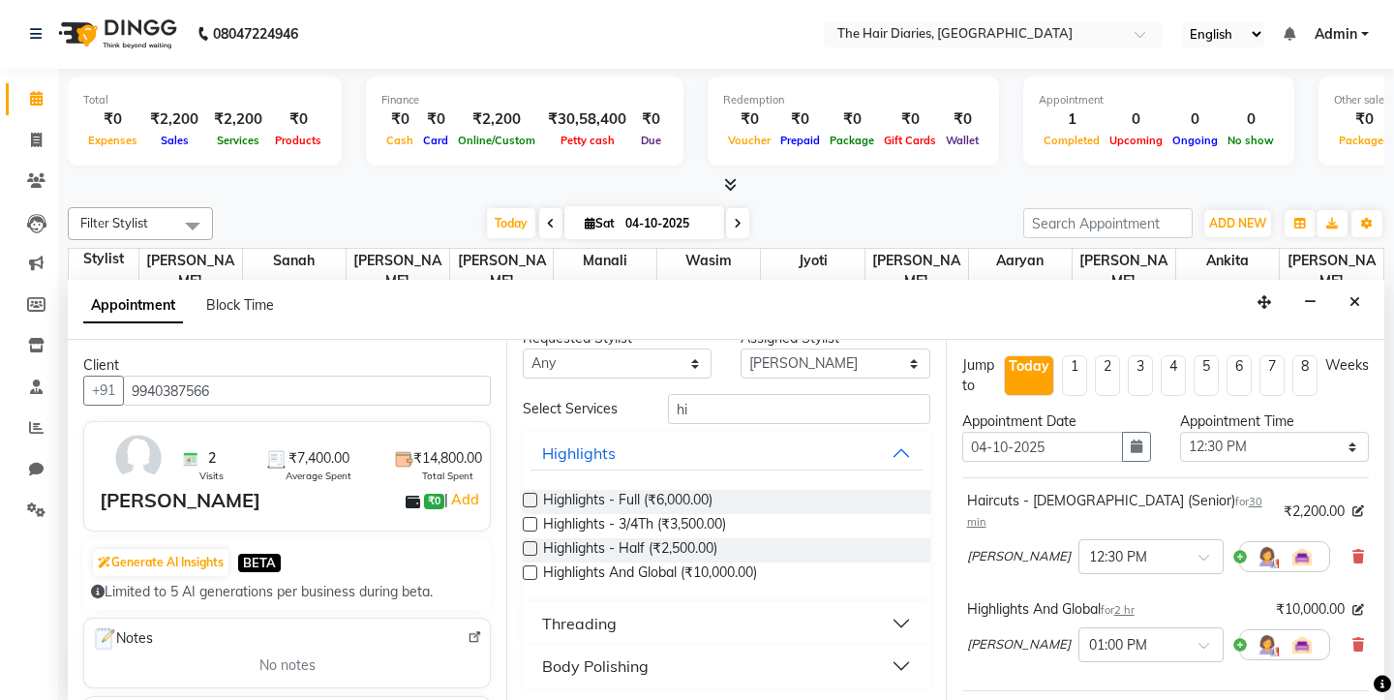
scroll to position [30, 0]
click at [1239, 629] on div at bounding box center [1284, 644] width 91 height 31
click at [1256, 633] on img at bounding box center [1267, 644] width 23 height 23
click at [1081, 670] on span "Select" at bounding box center [1058, 687] width 136 height 34
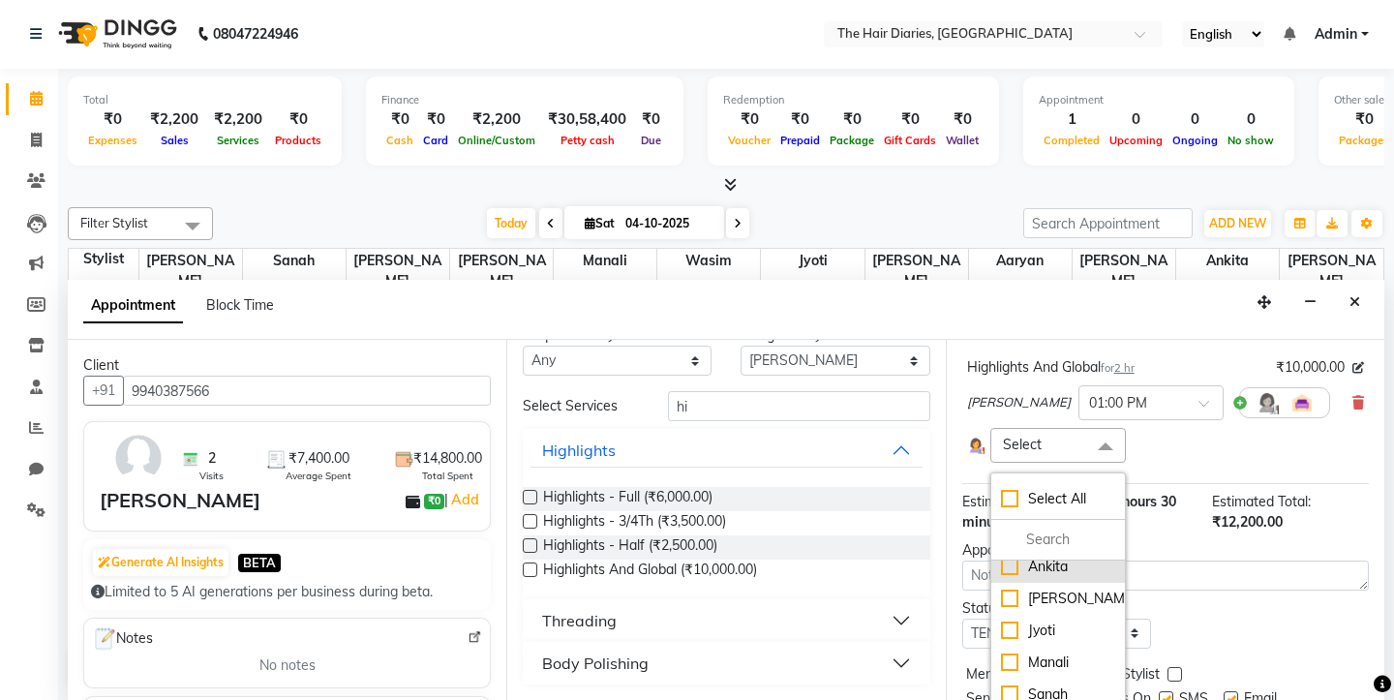
scroll to position [94, 0]
click at [1009, 568] on div "[PERSON_NAME]" at bounding box center [1058, 578] width 114 height 20
checkbox input "true"
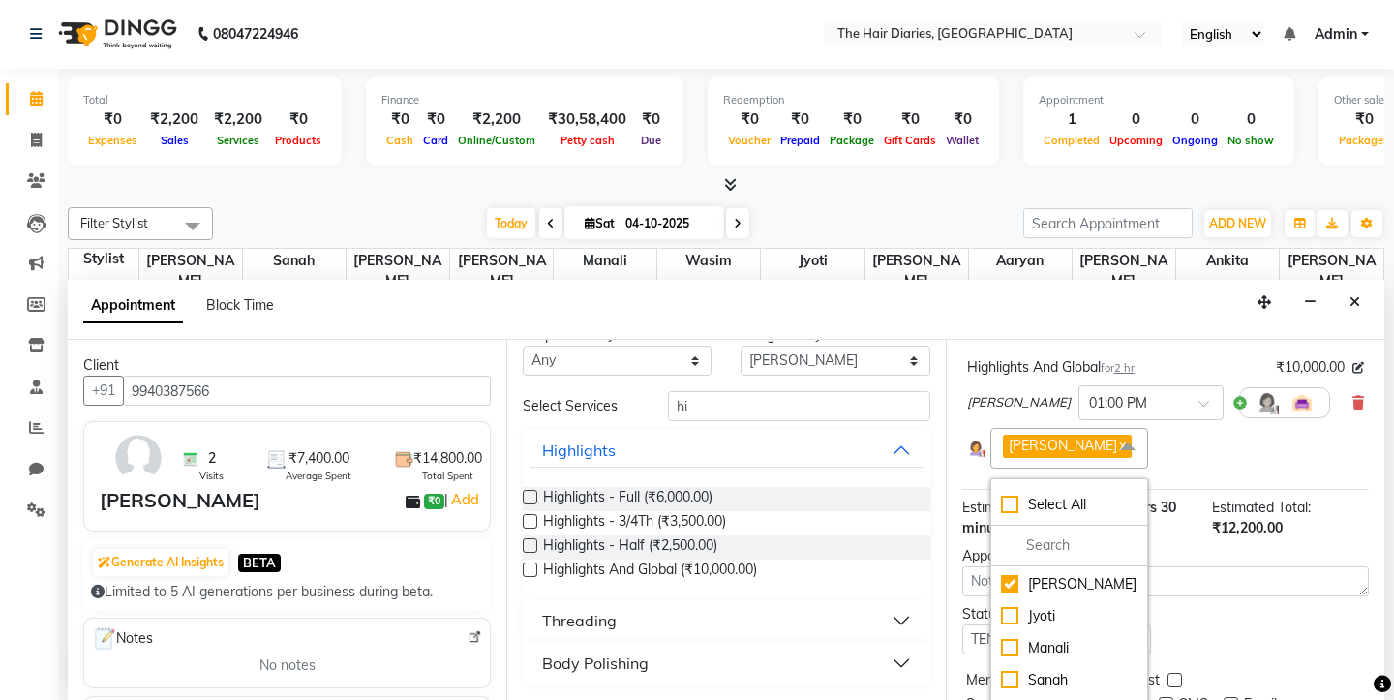
click at [1171, 604] on div "Status Select TENTATIVE CONFIRM CHECK-IN UPCOMING" at bounding box center [1166, 629] width 436 height 50
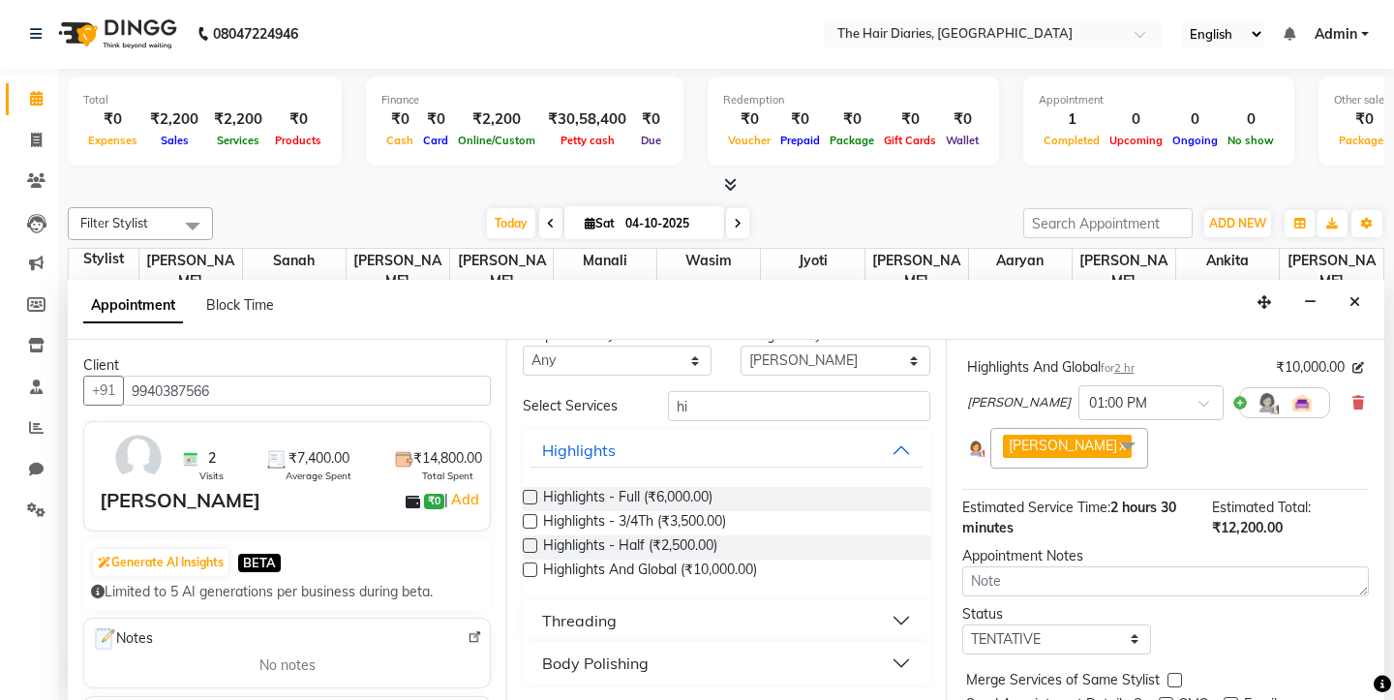
scroll to position [297, 0]
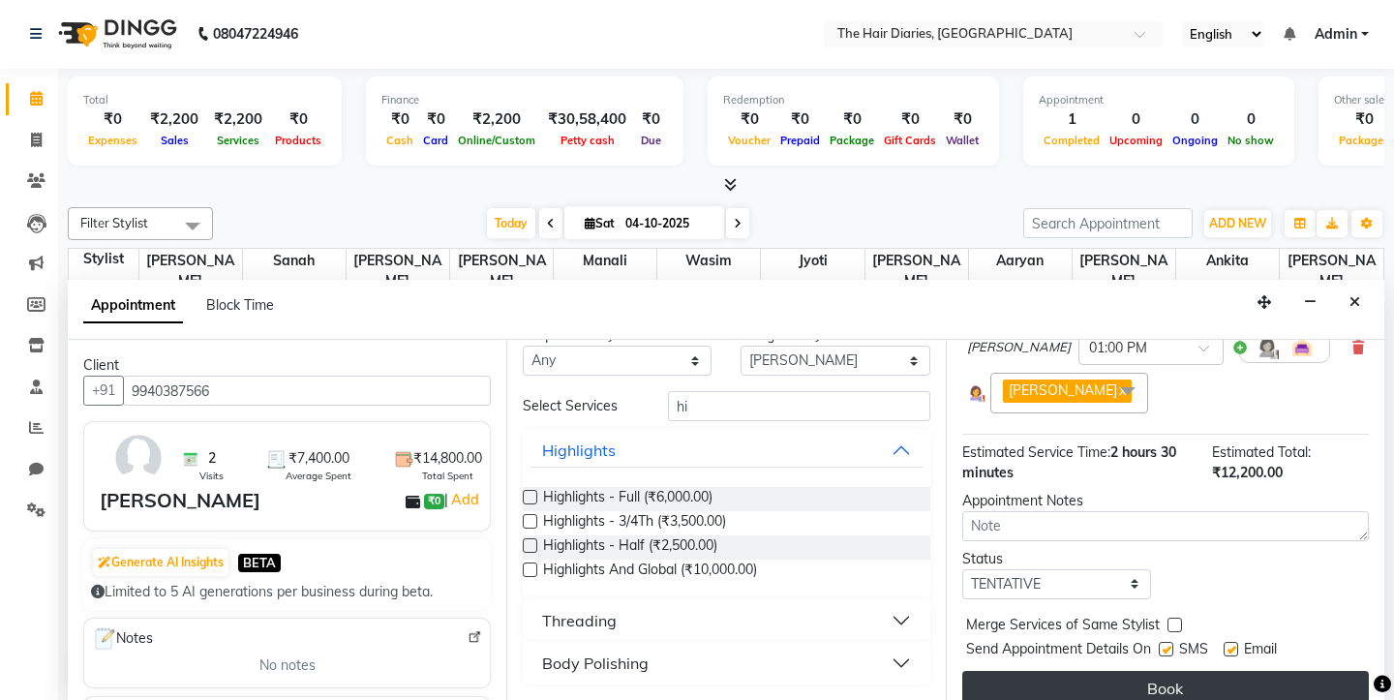
click at [1137, 676] on button "Book" at bounding box center [1165, 688] width 407 height 35
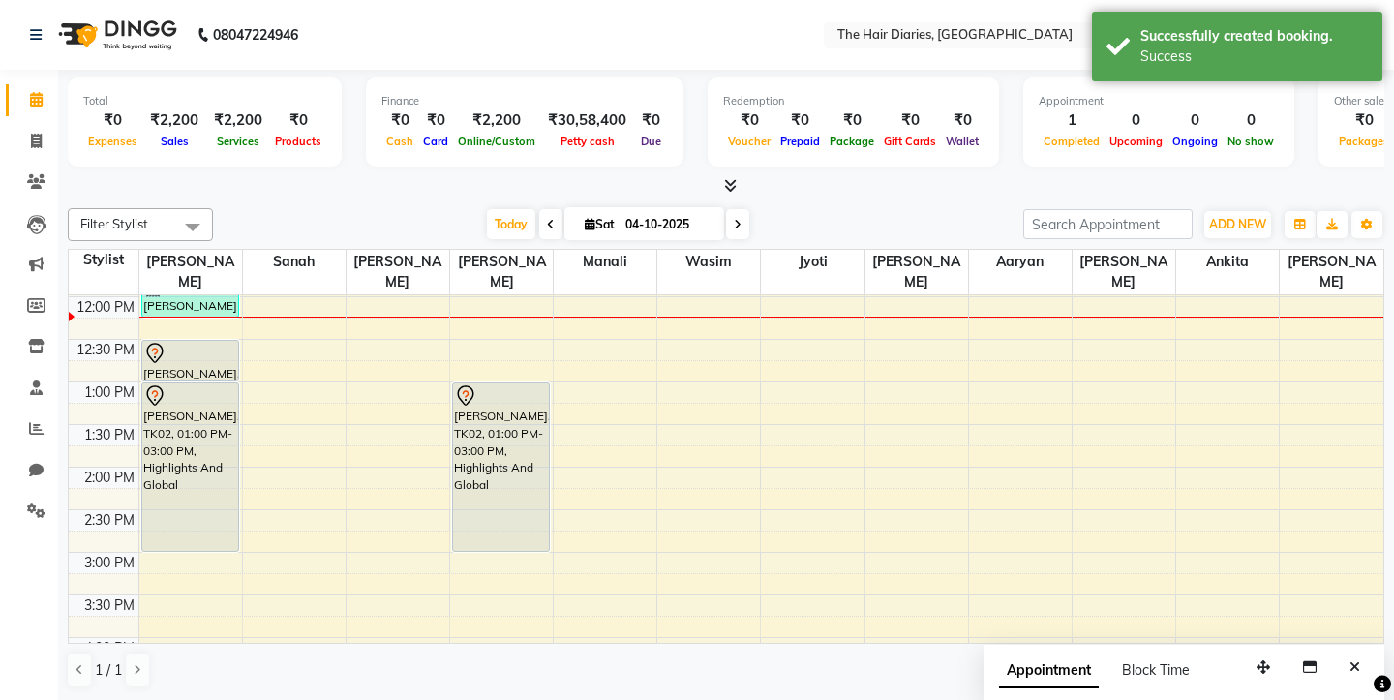
scroll to position [187, 0]
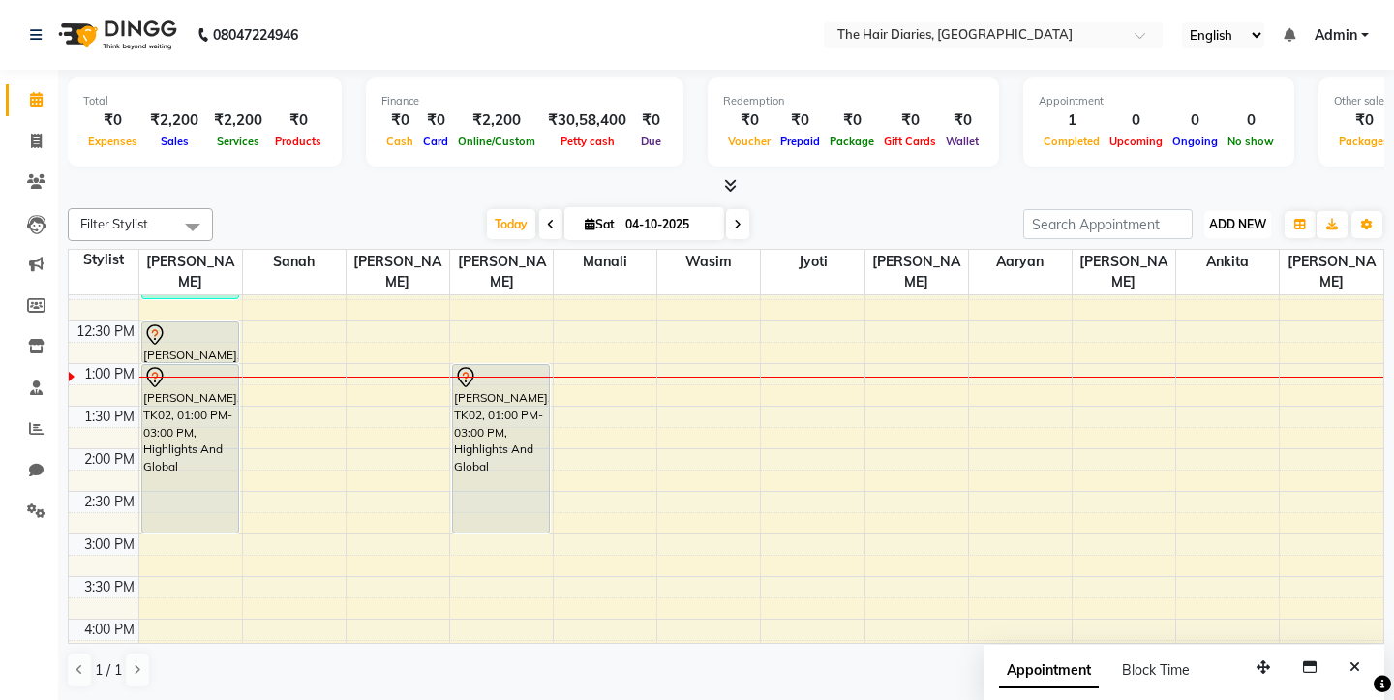
click at [1230, 223] on span "ADD NEW" at bounding box center [1237, 224] width 57 height 15
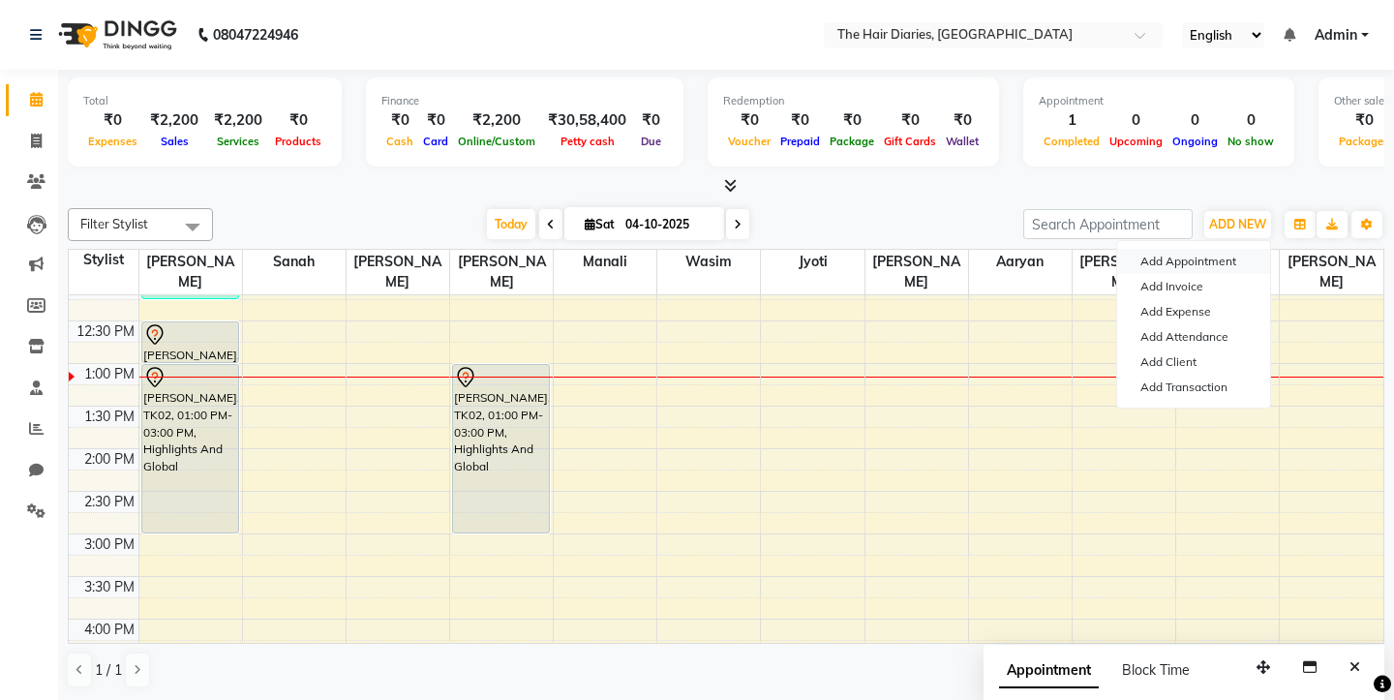
click at [1184, 258] on button "Add Appointment" at bounding box center [1193, 261] width 153 height 25
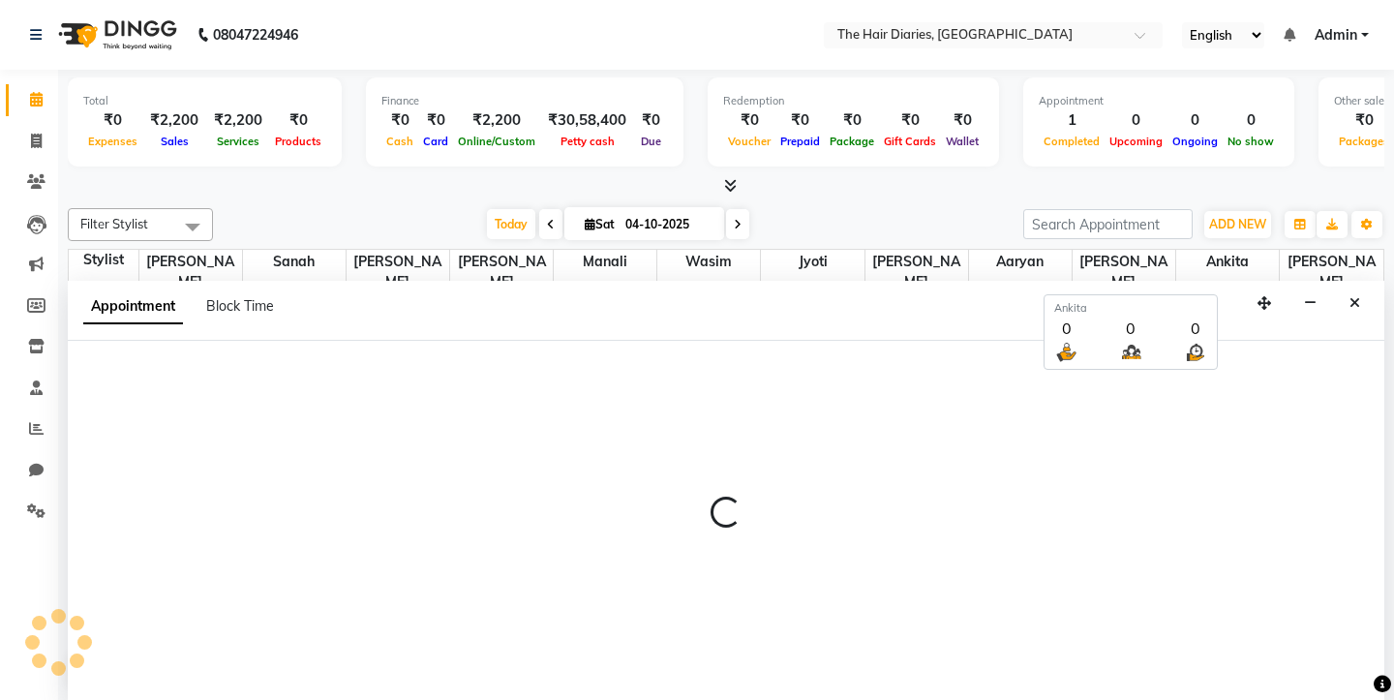
scroll to position [1, 0]
select select "660"
select select "tentative"
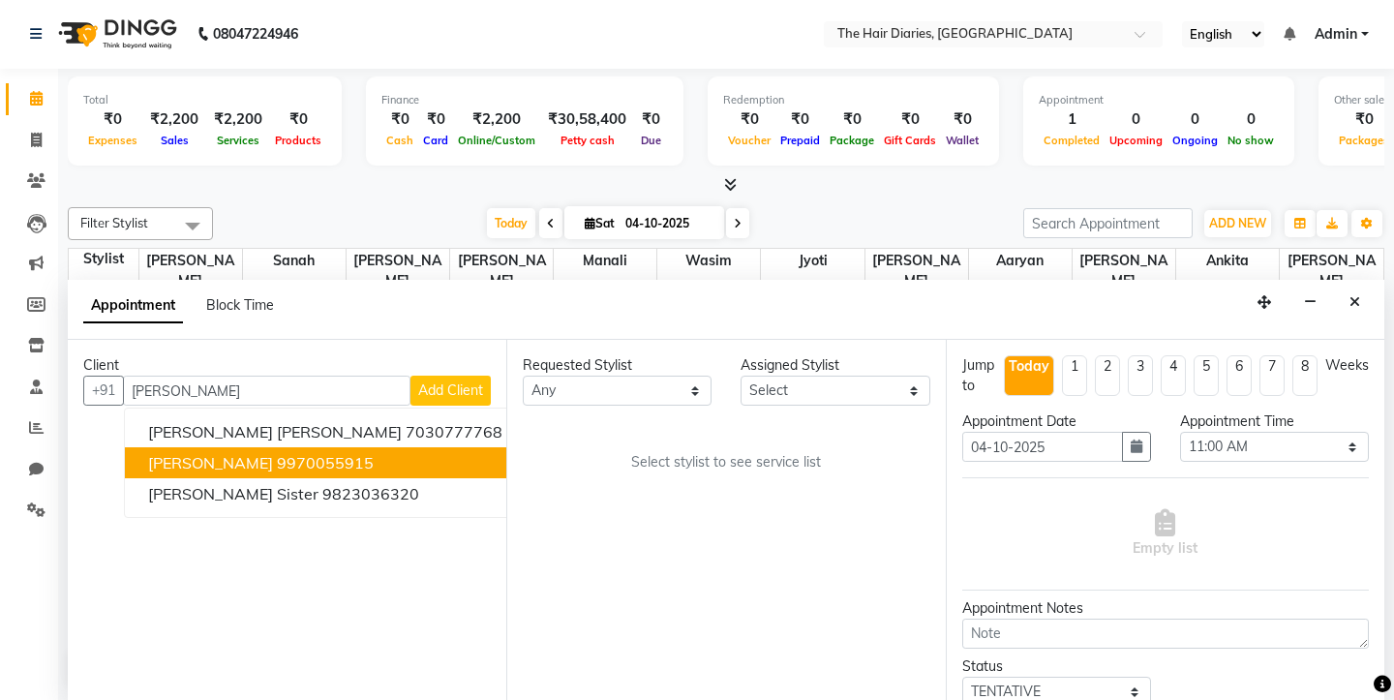
click at [283, 466] on ngb-highlight "9970055915" at bounding box center [325, 462] width 97 height 19
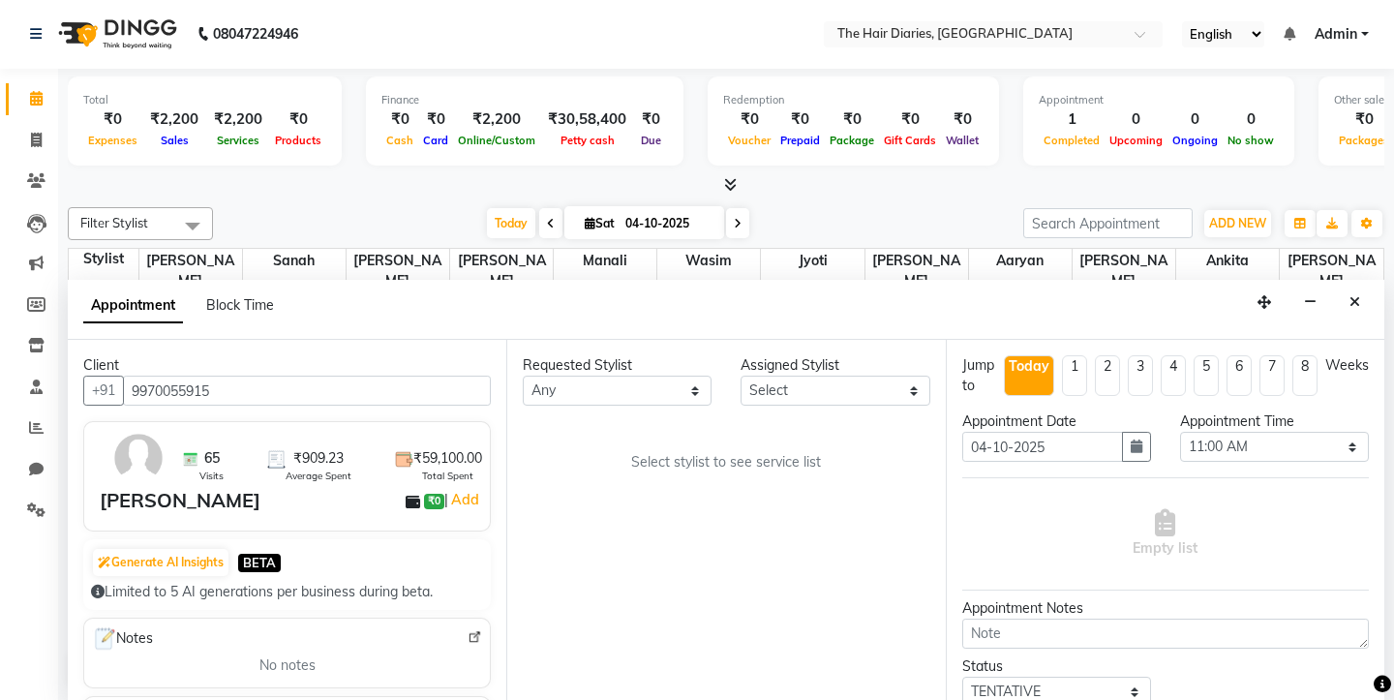
type input "9970055915"
click at [673, 389] on select "[PERSON_NAME] [PERSON_NAME] [PERSON_NAME] [PERSON_NAME] [PERSON_NAME] Jyoti Man…" at bounding box center [617, 391] width 189 height 30
select select "12914"
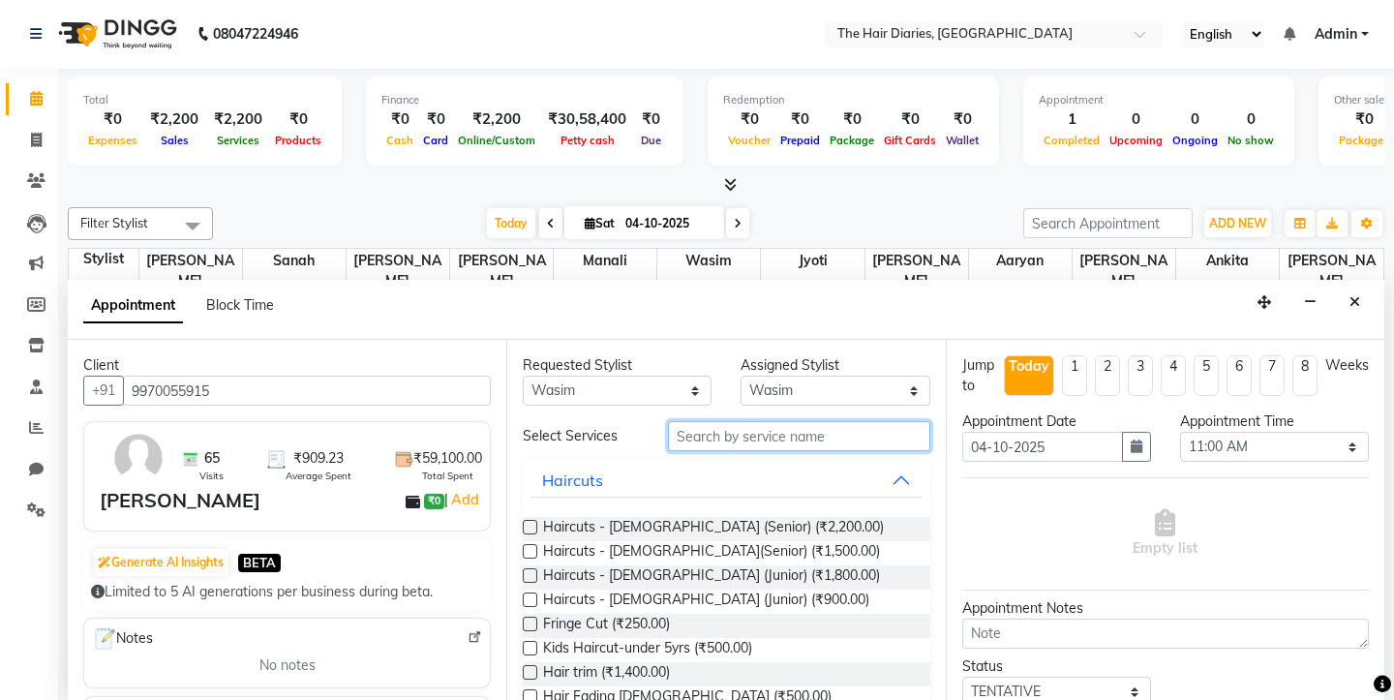
click at [775, 440] on input "text" at bounding box center [798, 436] width 261 height 30
type input "h"
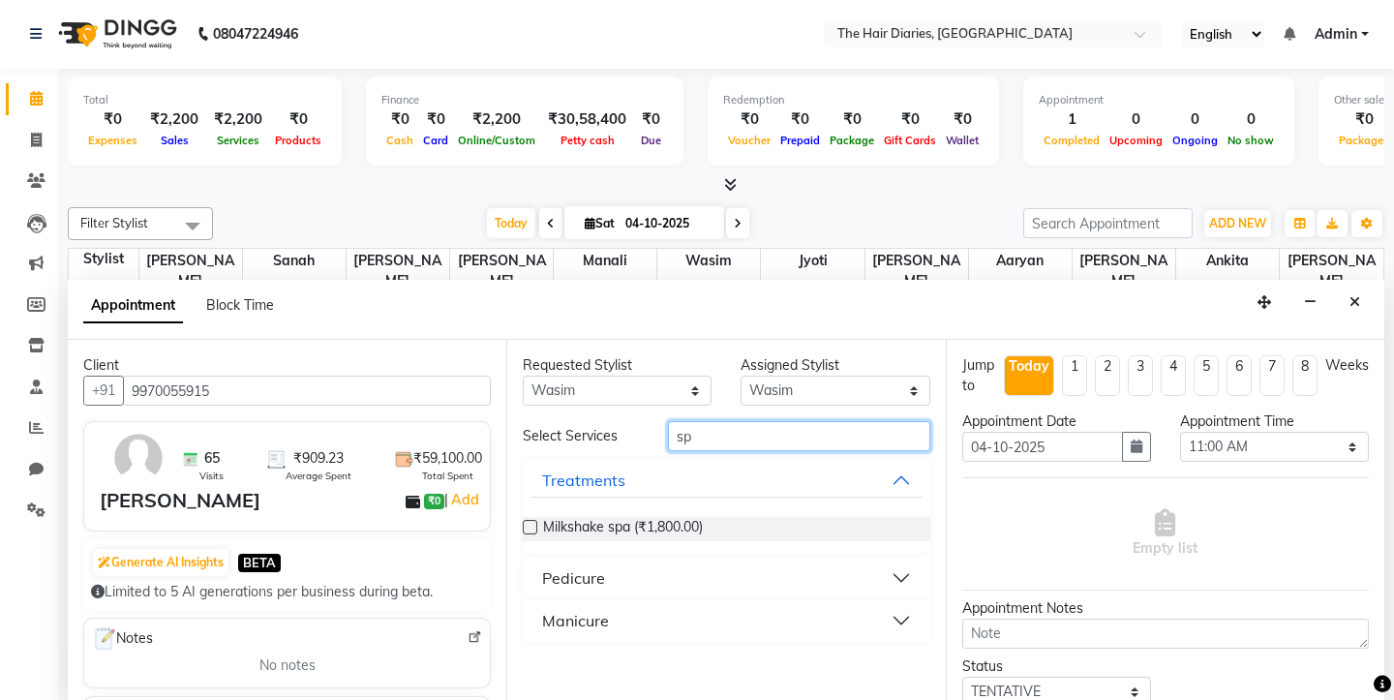
type input "s"
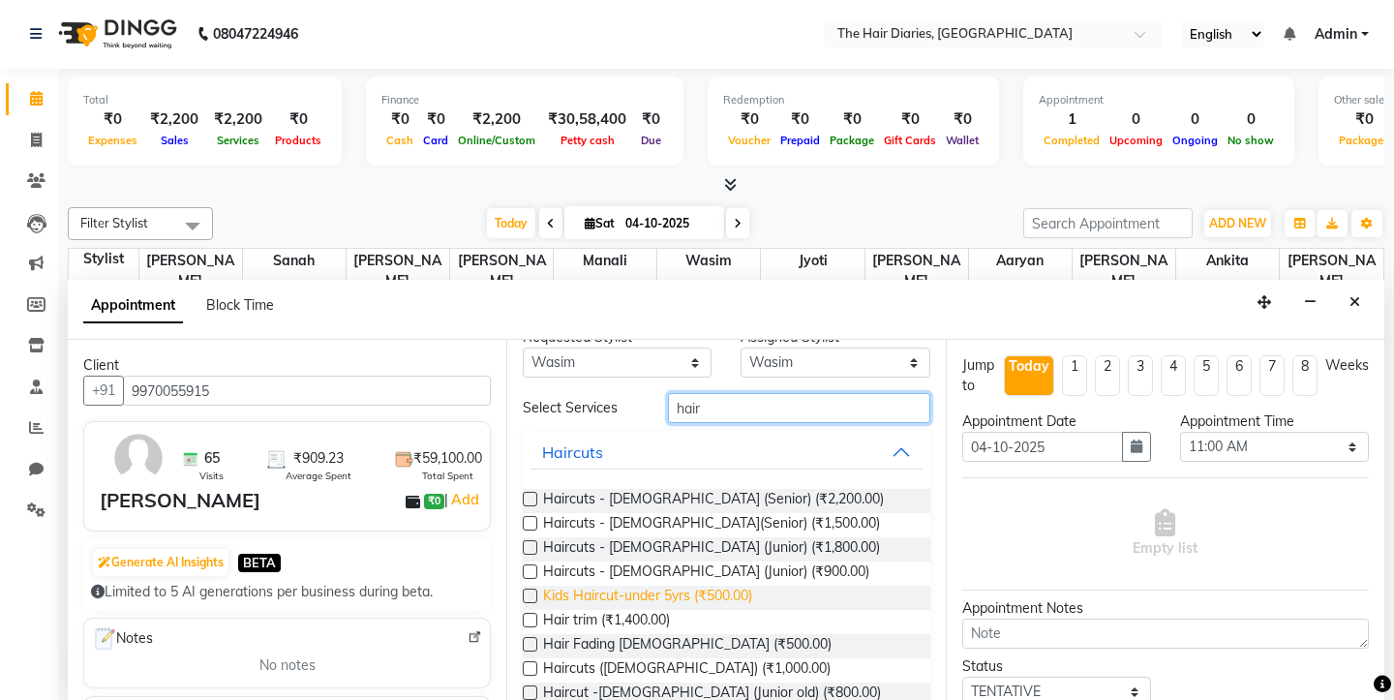
scroll to position [66, 0]
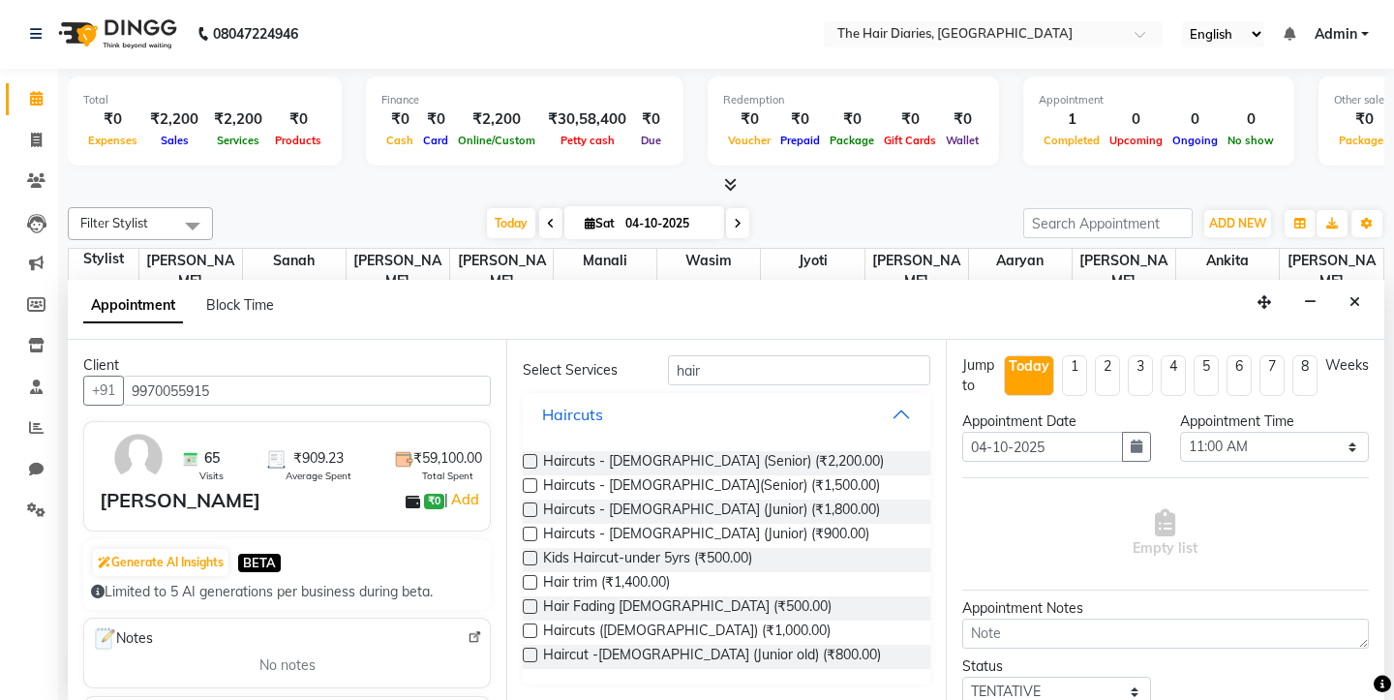
click at [901, 414] on button "Haircuts" at bounding box center [726, 414] width 391 height 35
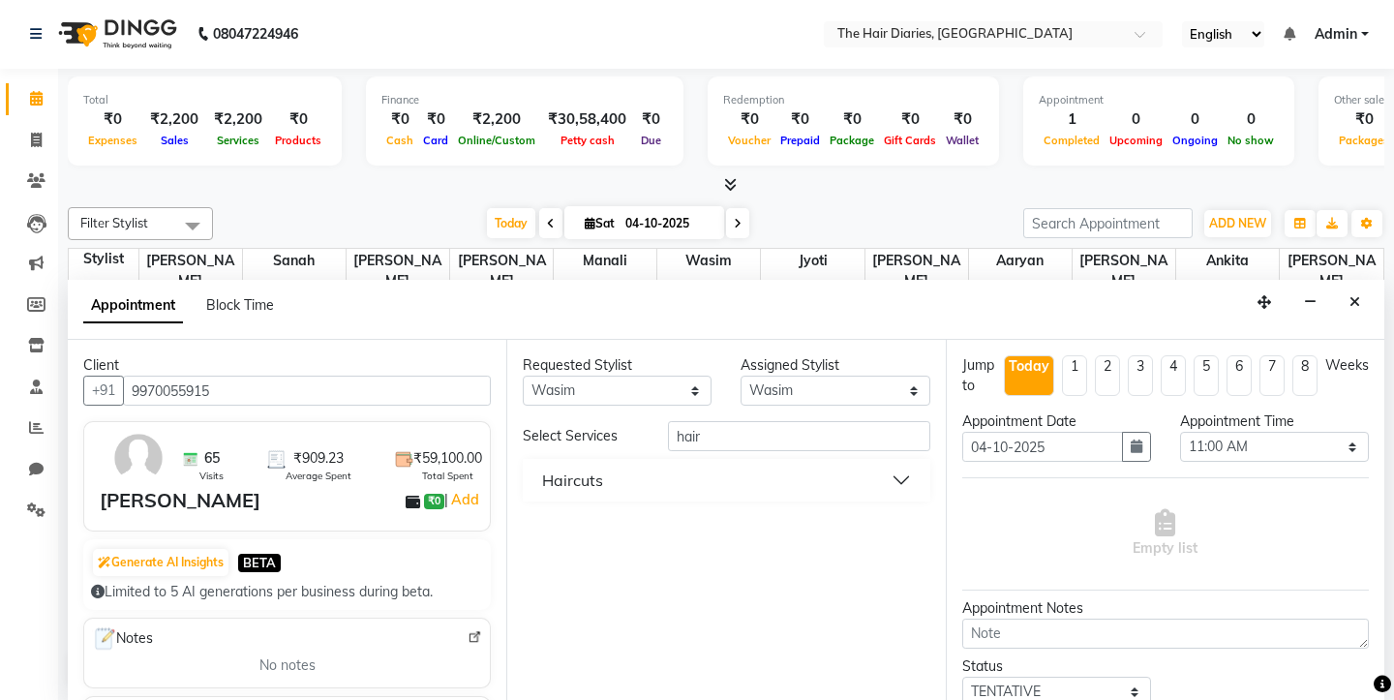
click at [752, 479] on button "Haircuts" at bounding box center [726, 480] width 391 height 35
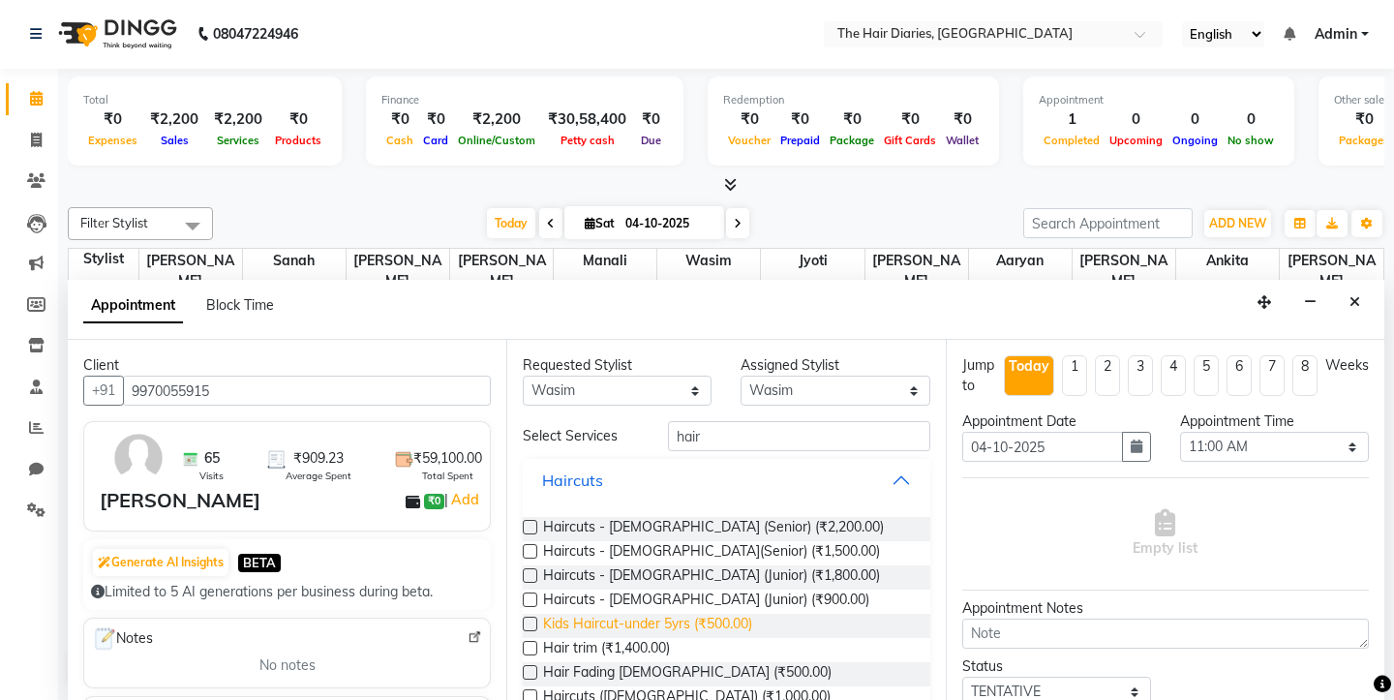
scroll to position [66, 0]
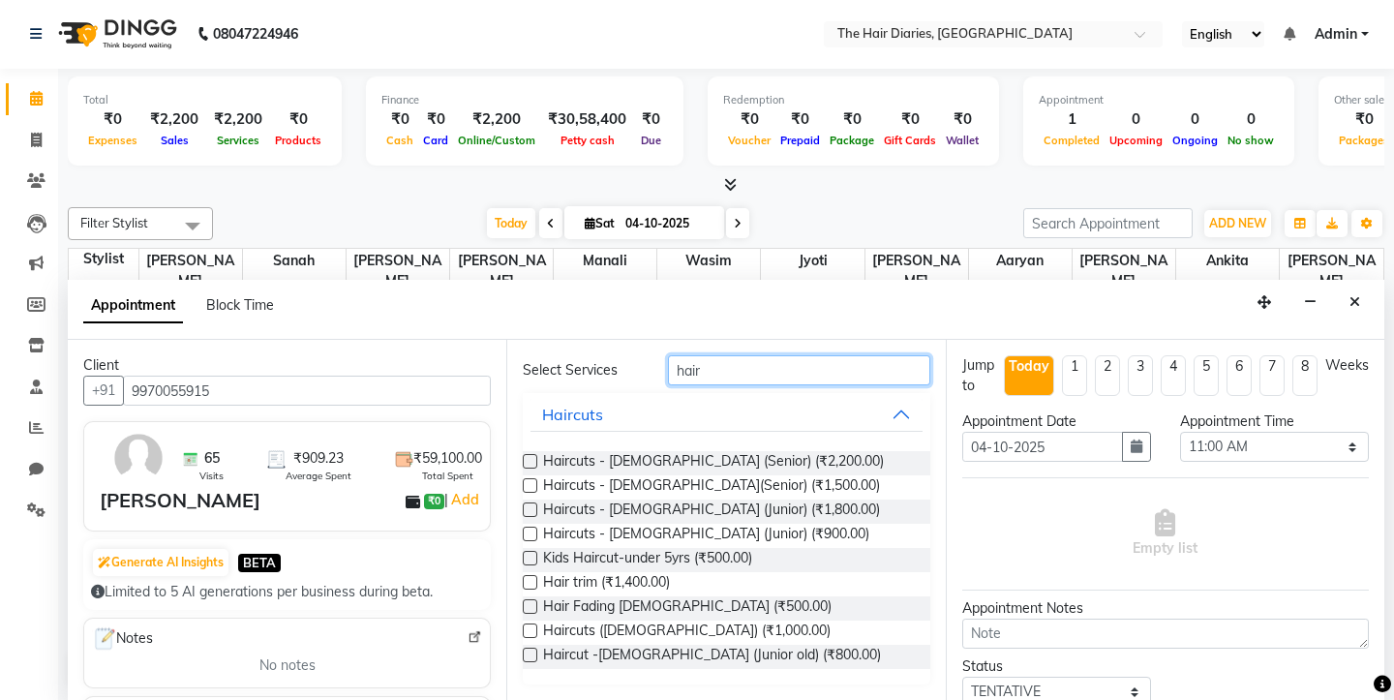
click at [716, 373] on input "hair" at bounding box center [798, 370] width 261 height 30
type input "h"
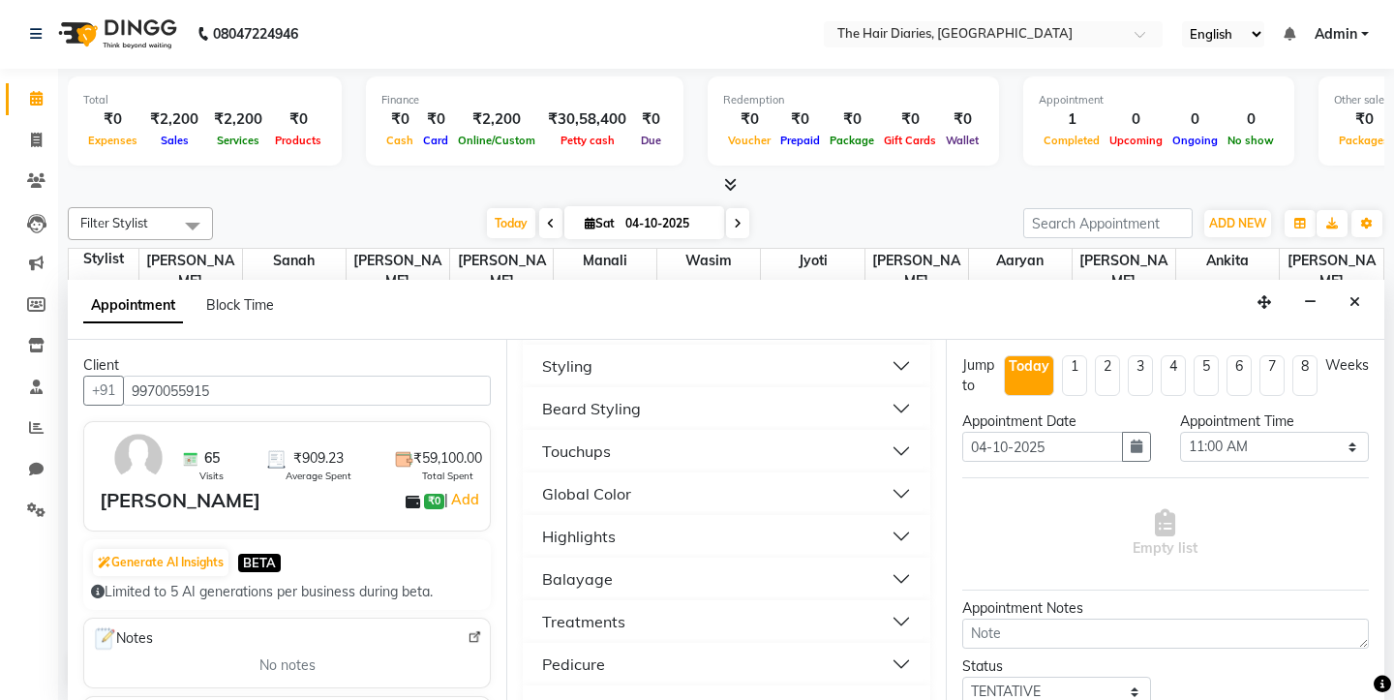
scroll to position [511, 0]
click at [594, 583] on div "Treatments" at bounding box center [583, 582] width 83 height 23
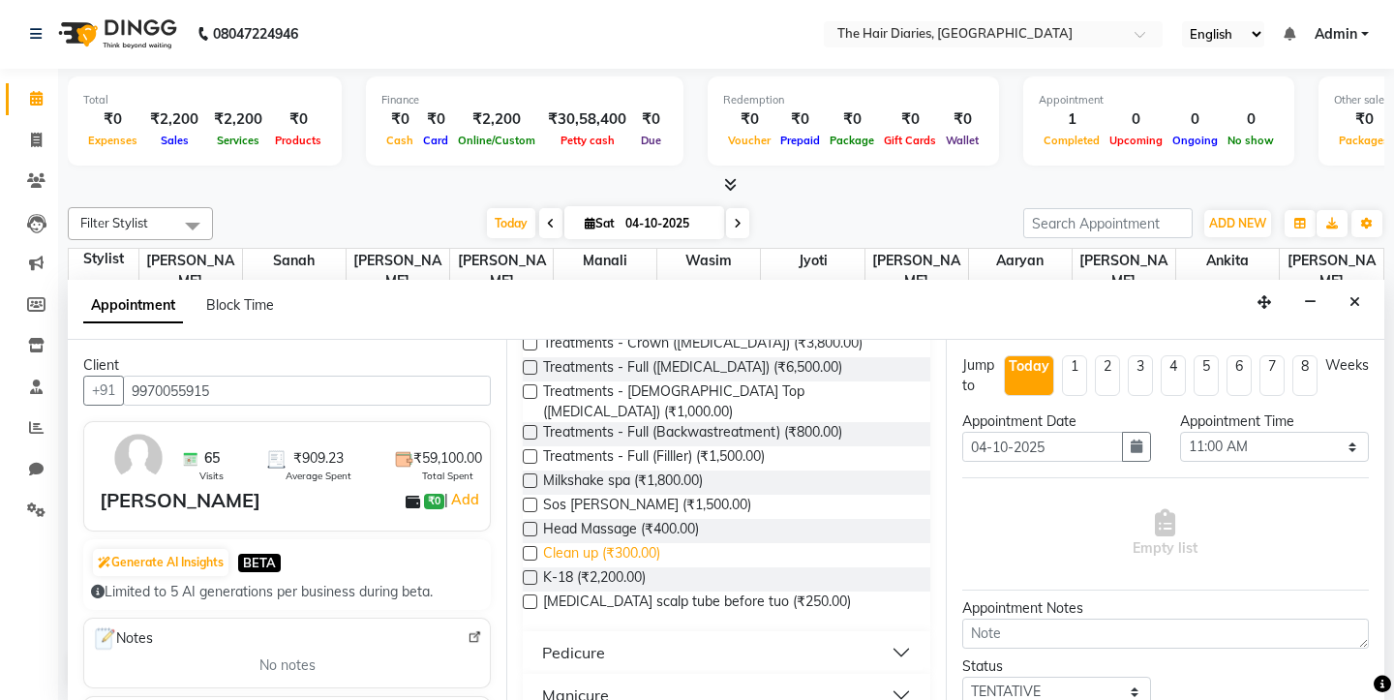
scroll to position [829, 0]
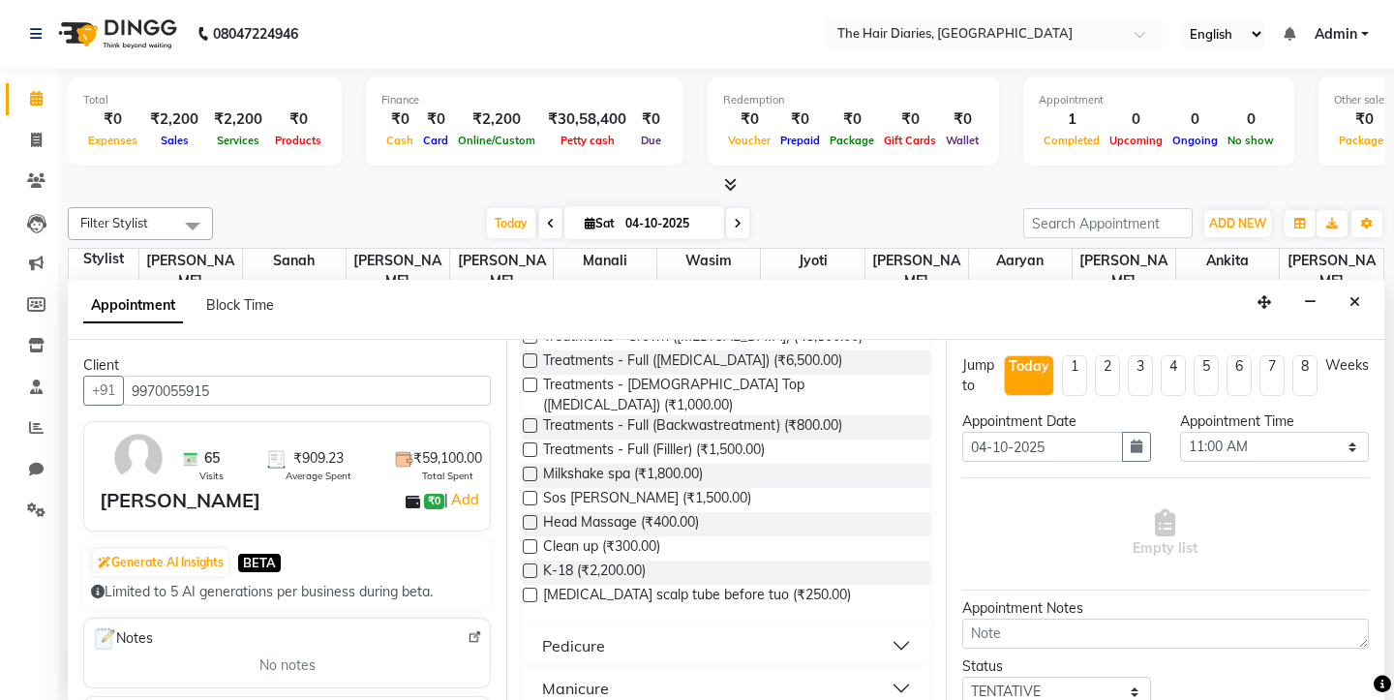
click at [528, 384] on label at bounding box center [530, 385] width 15 height 15
click at [528, 384] on input "checkbox" at bounding box center [529, 386] width 13 height 13
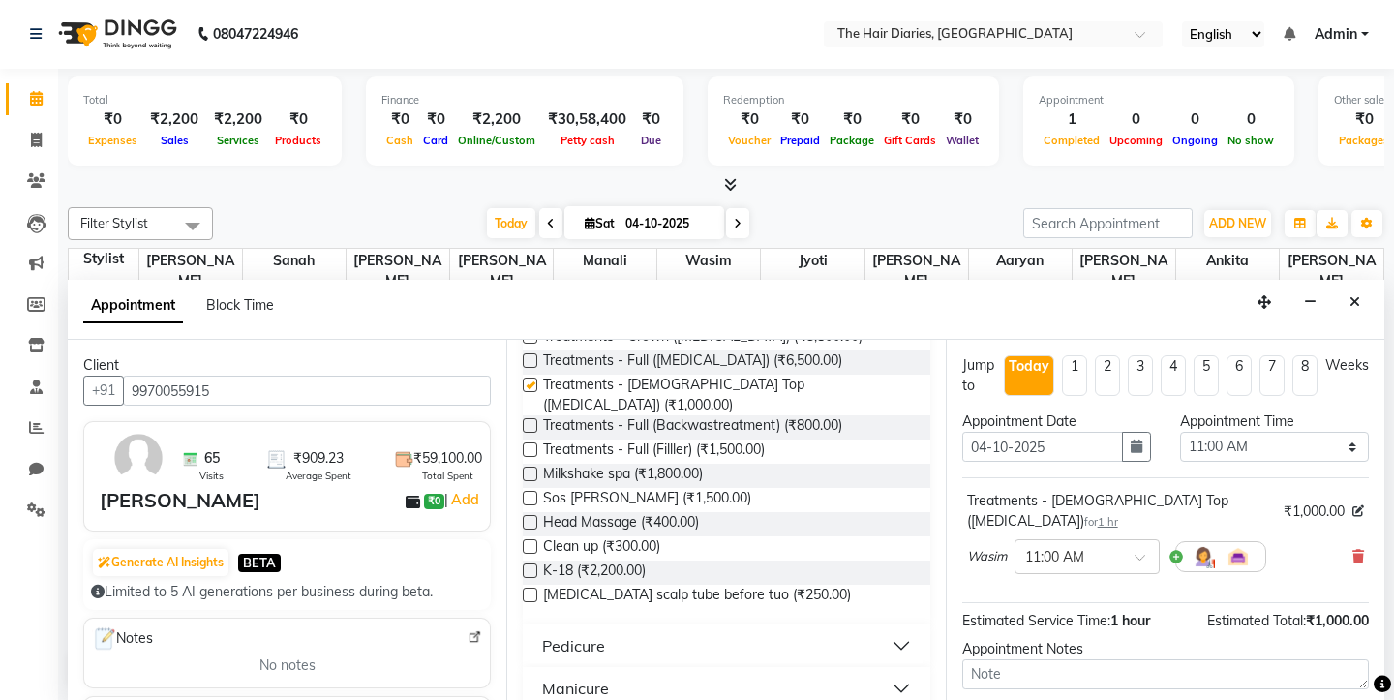
checkbox input "false"
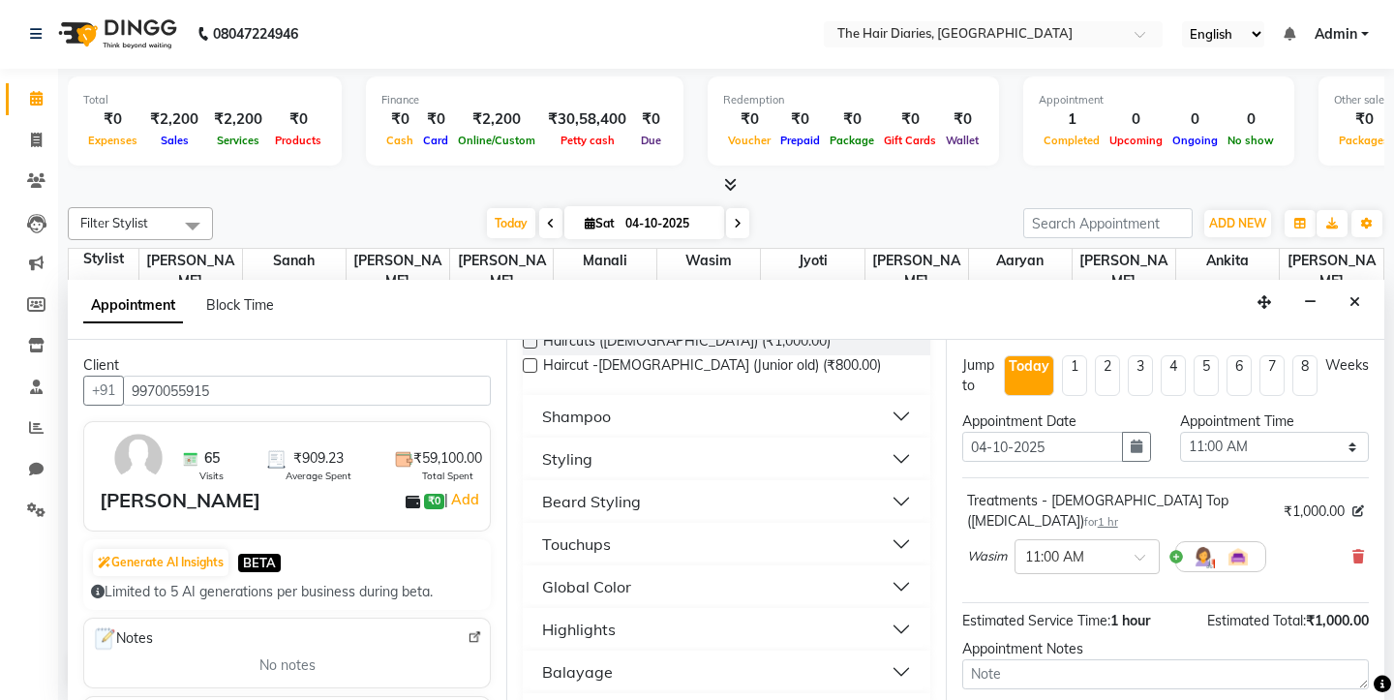
scroll to position [0, 0]
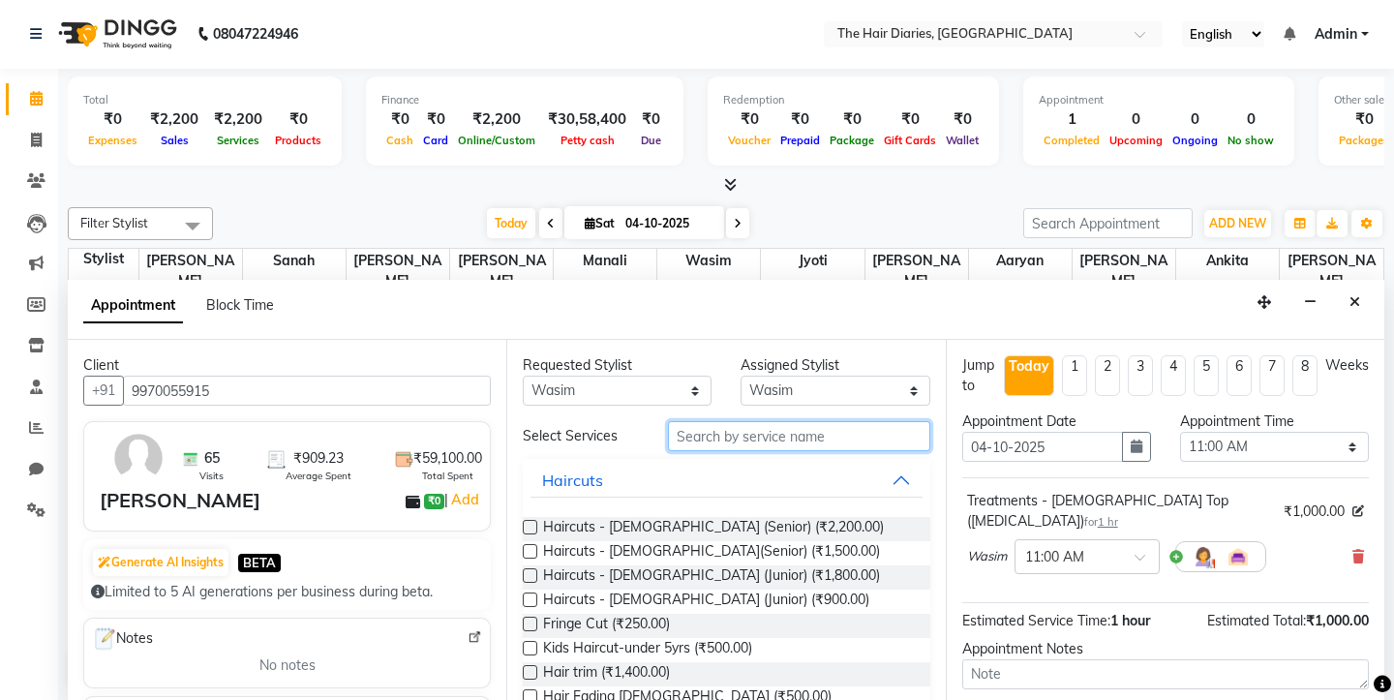
click at [715, 431] on input "text" at bounding box center [798, 436] width 261 height 30
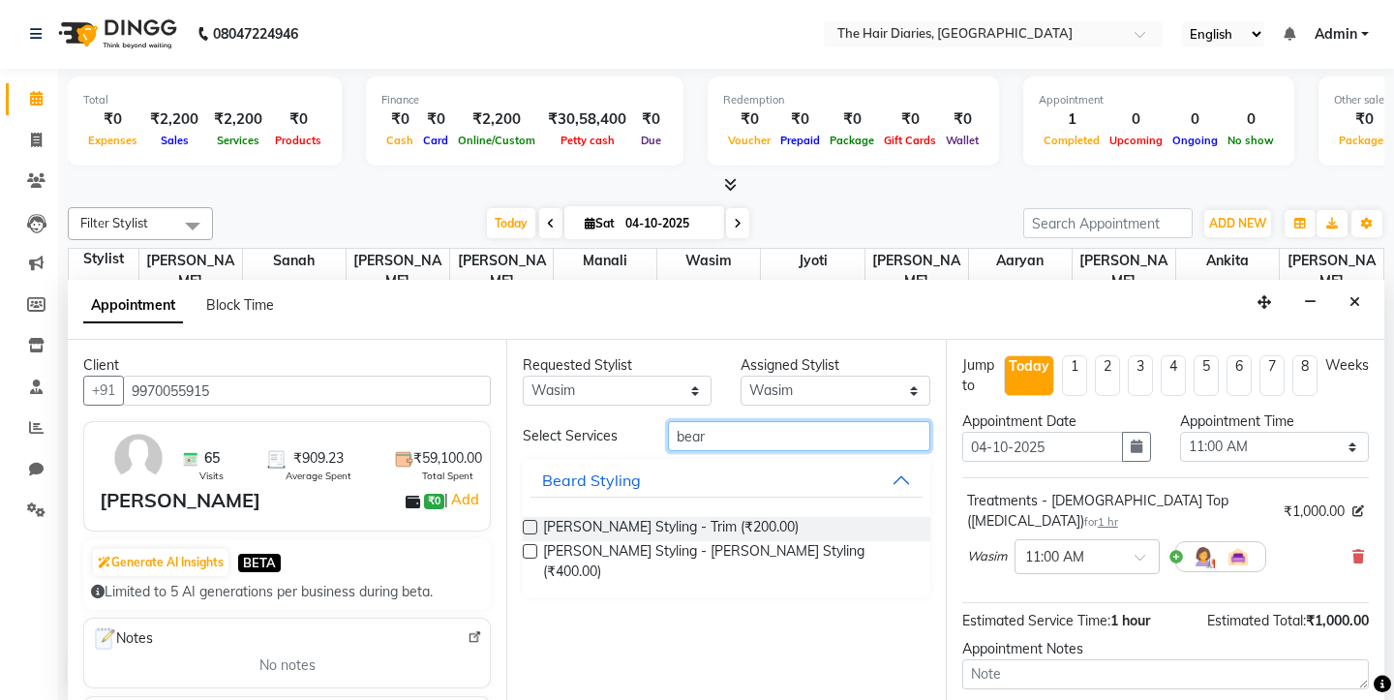
type input "bear"
click at [533, 524] on label at bounding box center [530, 527] width 15 height 15
click at [533, 524] on input "checkbox" at bounding box center [529, 529] width 13 height 13
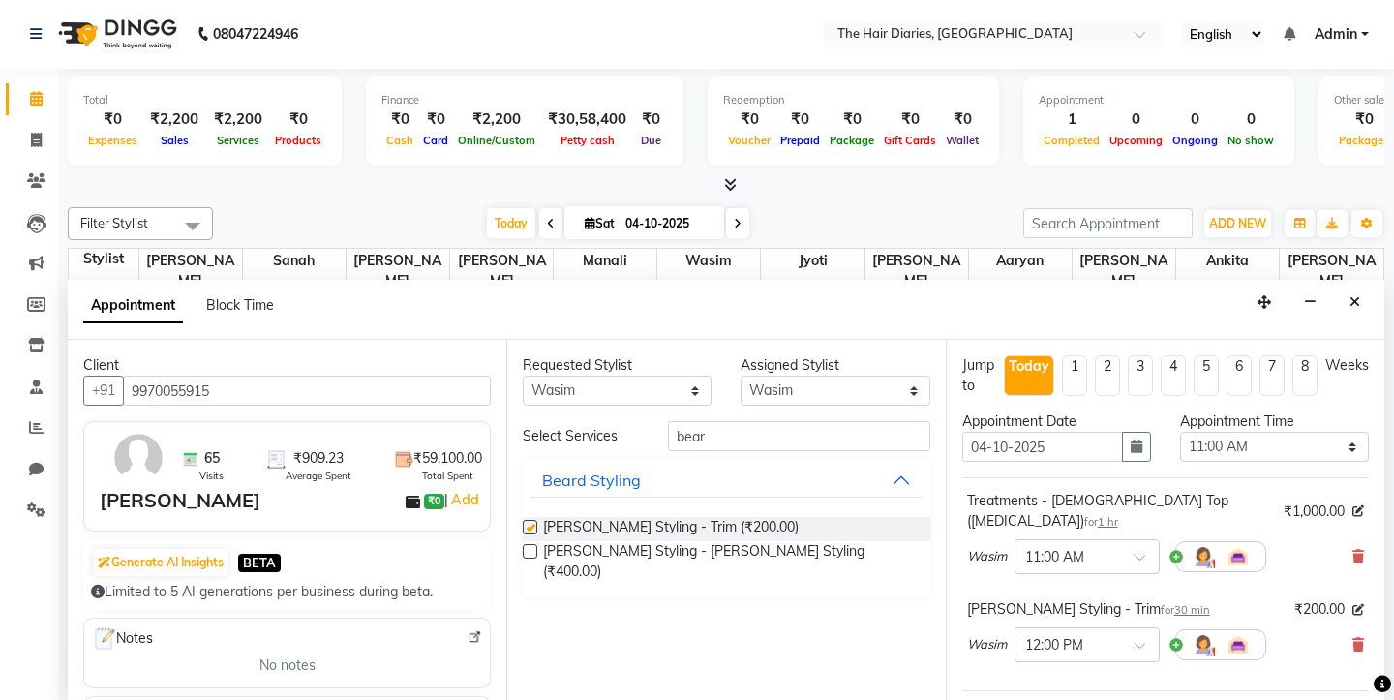
checkbox input "false"
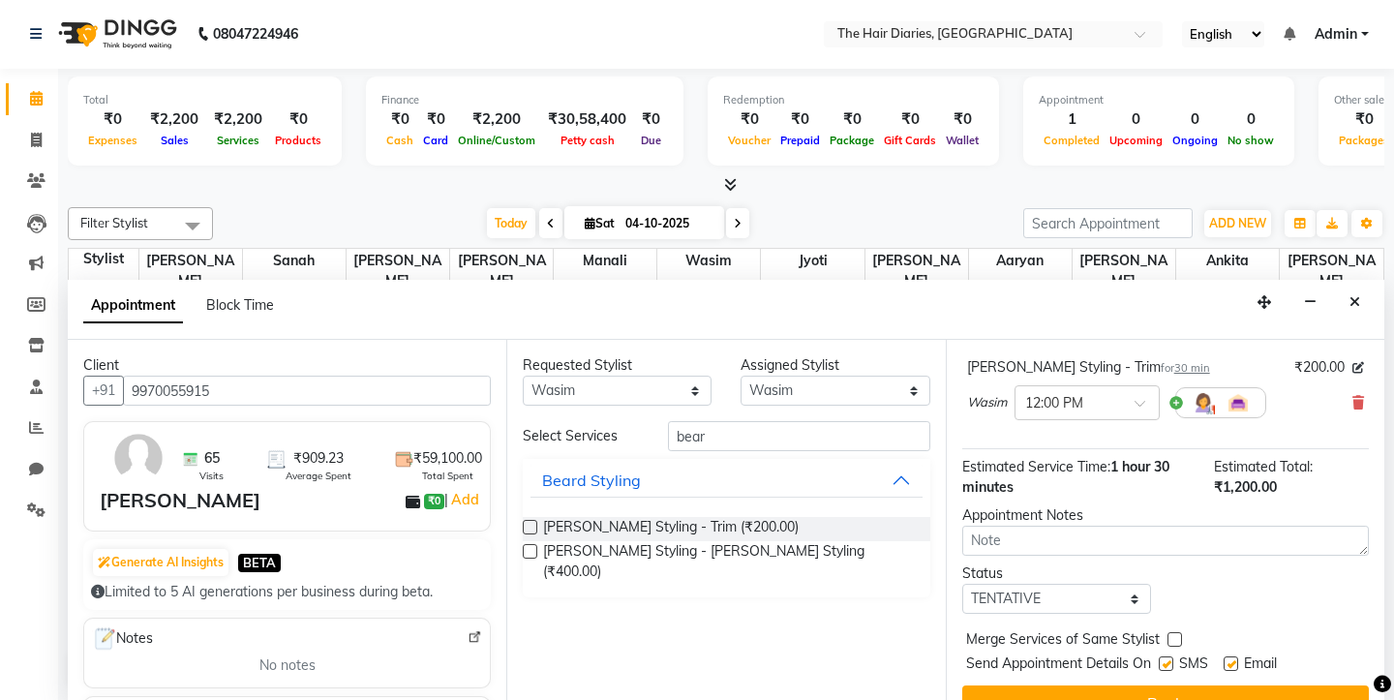
scroll to position [258, 0]
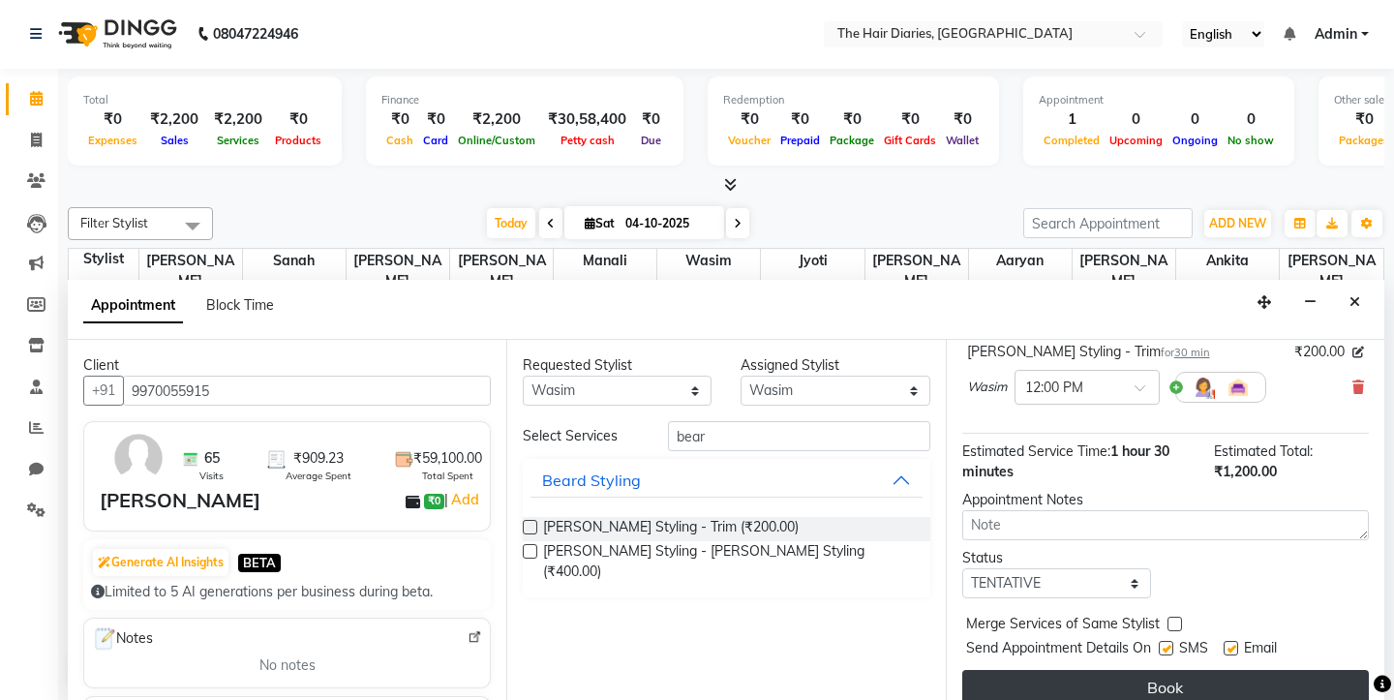
click at [1079, 673] on button "Book" at bounding box center [1165, 687] width 407 height 35
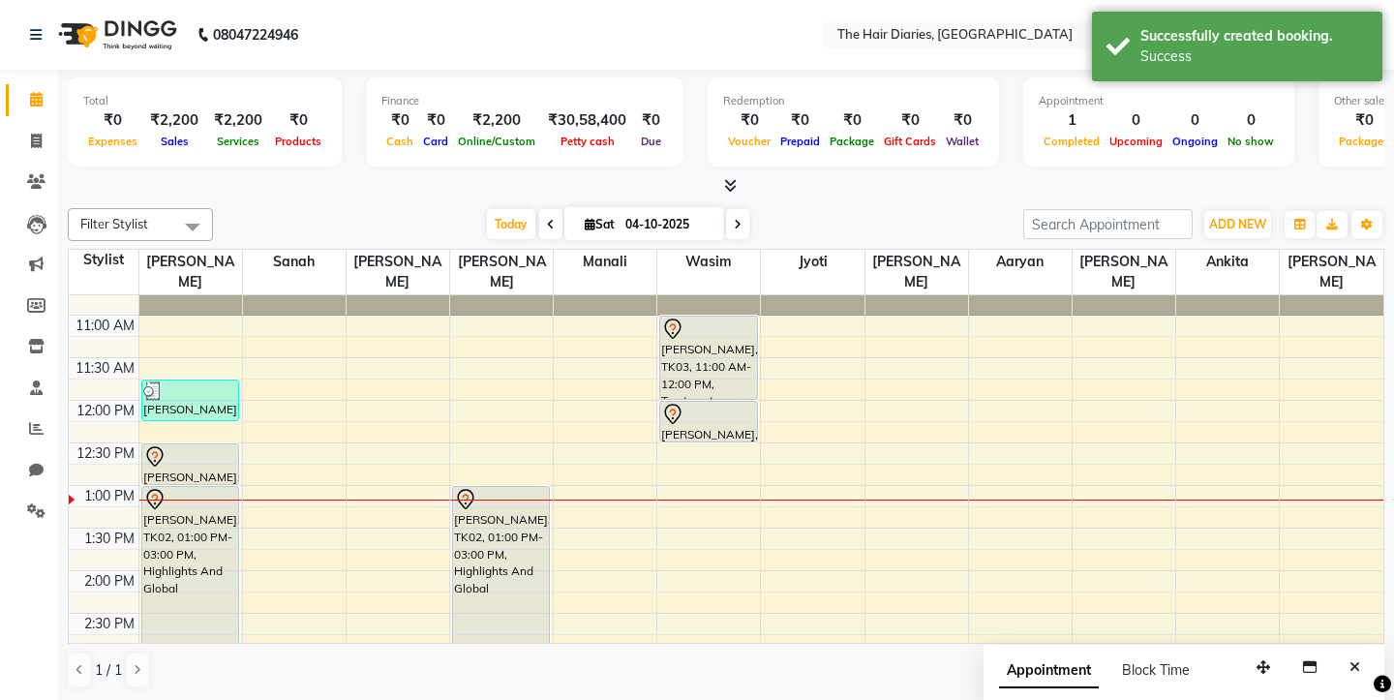
scroll to position [45, 0]
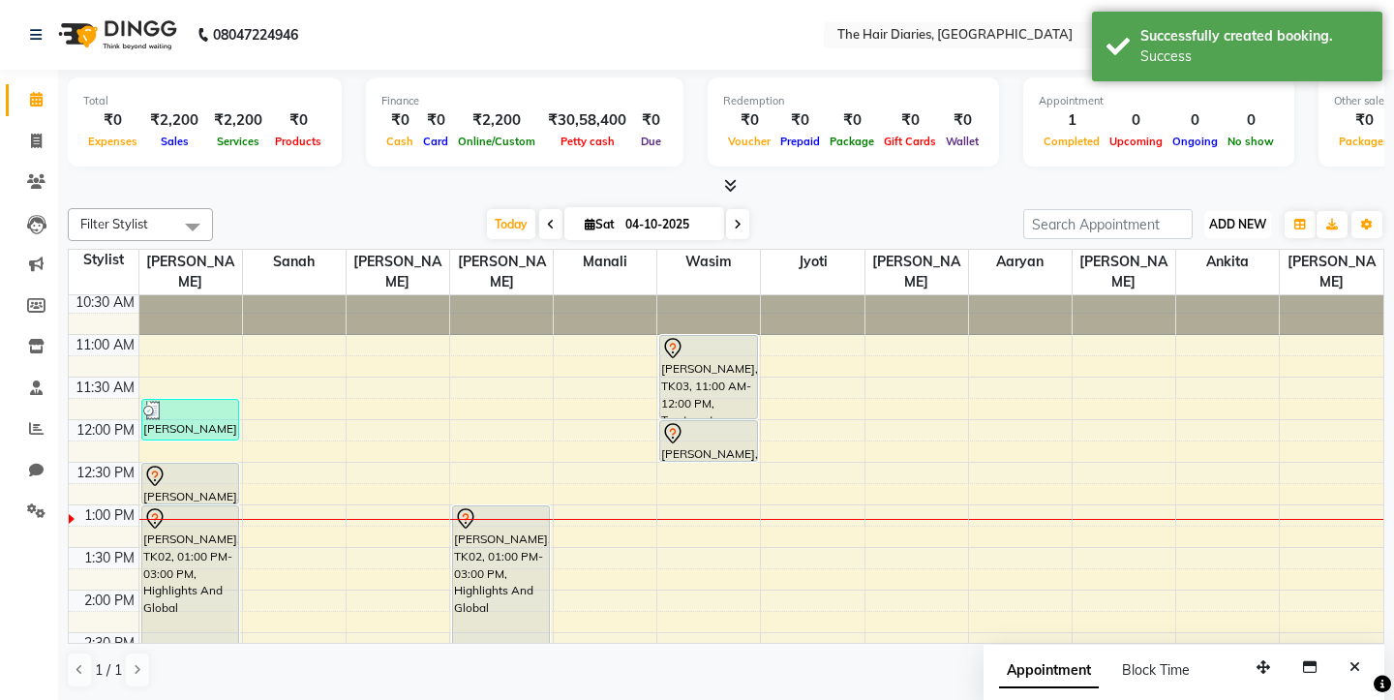
click at [1246, 227] on span "ADD NEW" at bounding box center [1237, 224] width 57 height 15
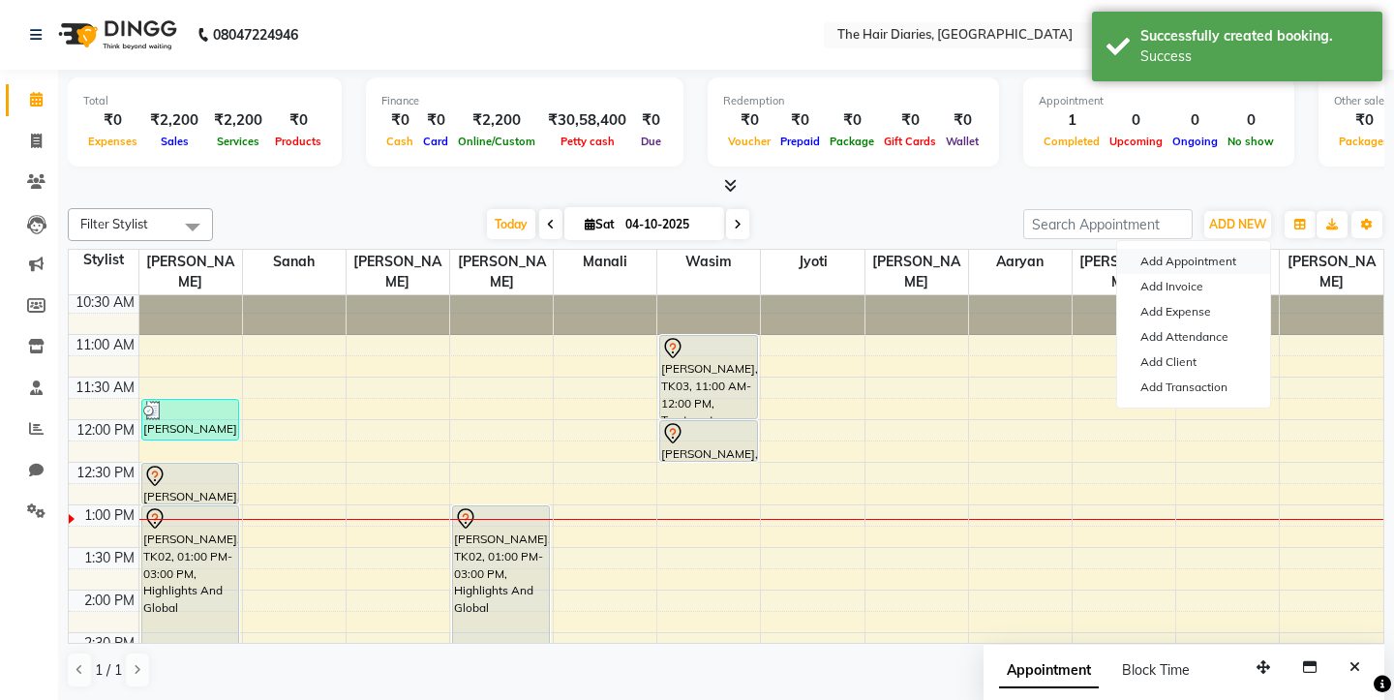
click at [1161, 258] on button "Add Appointment" at bounding box center [1193, 261] width 153 height 25
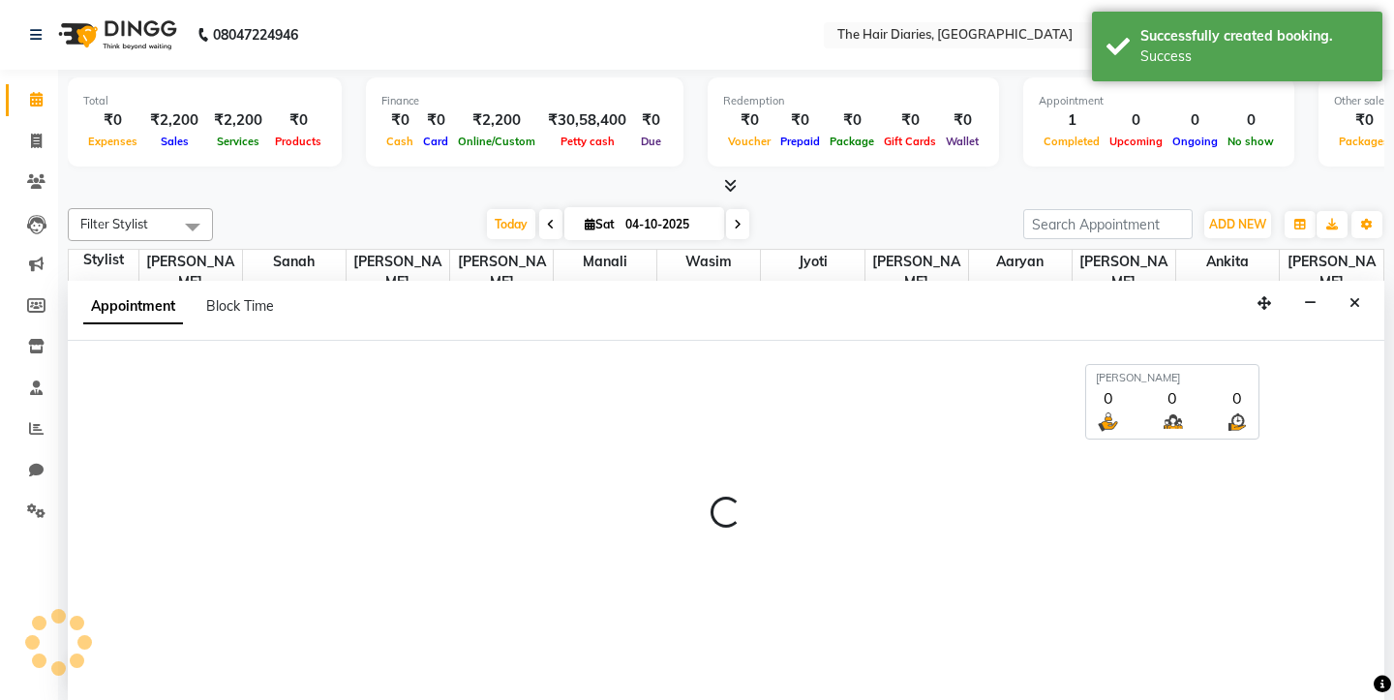
select select "660"
select select "tentative"
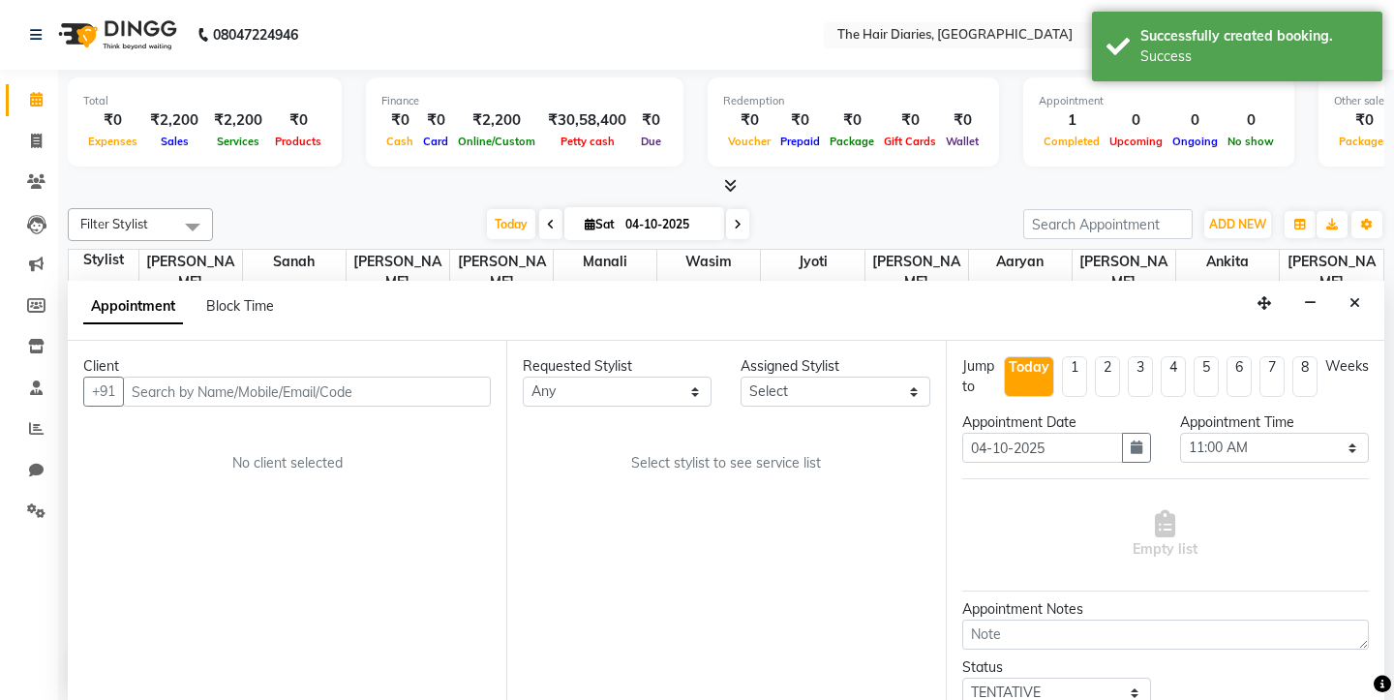
scroll to position [1, 0]
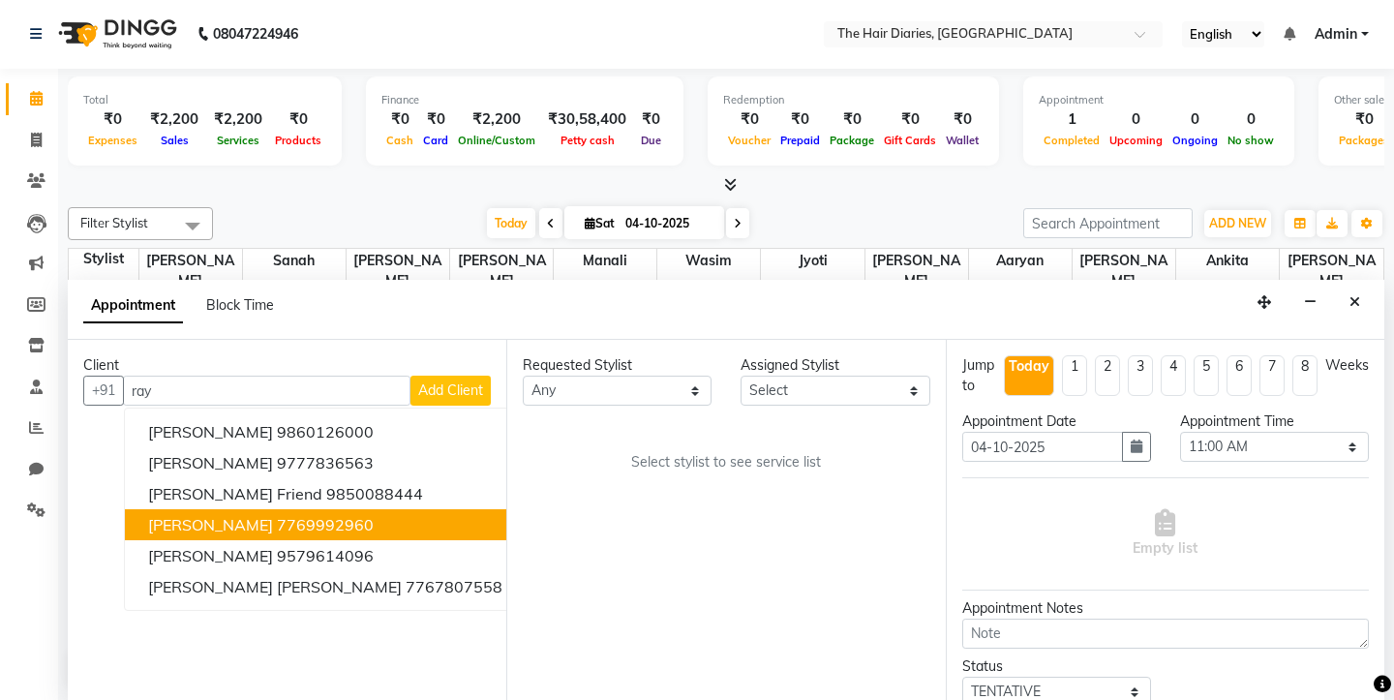
click at [277, 520] on ngb-highlight "7769992960" at bounding box center [325, 524] width 97 height 19
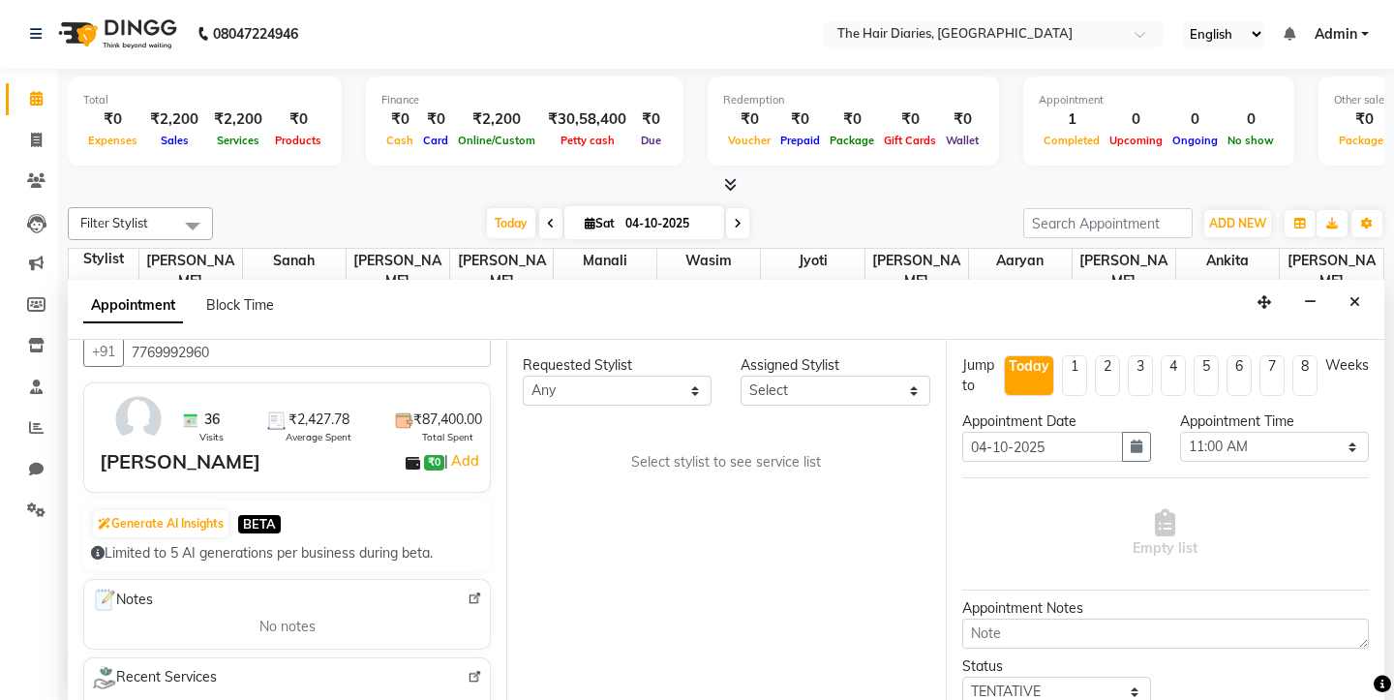
scroll to position [37, 0]
type input "7769992960"
click at [676, 397] on select "[PERSON_NAME] [PERSON_NAME] [PERSON_NAME] [PERSON_NAME] [PERSON_NAME] Jyoti Man…" at bounding box center [617, 391] width 189 height 30
select select "12915"
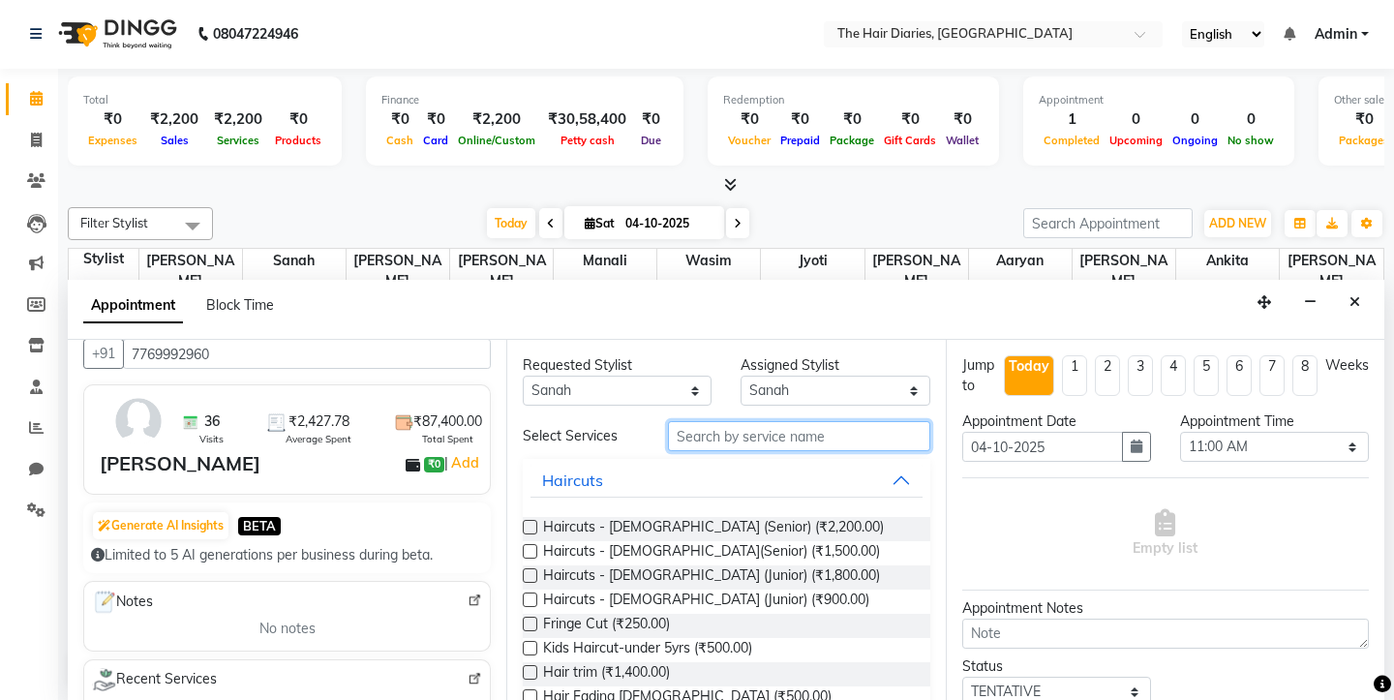
click at [782, 438] on input "text" at bounding box center [798, 436] width 261 height 30
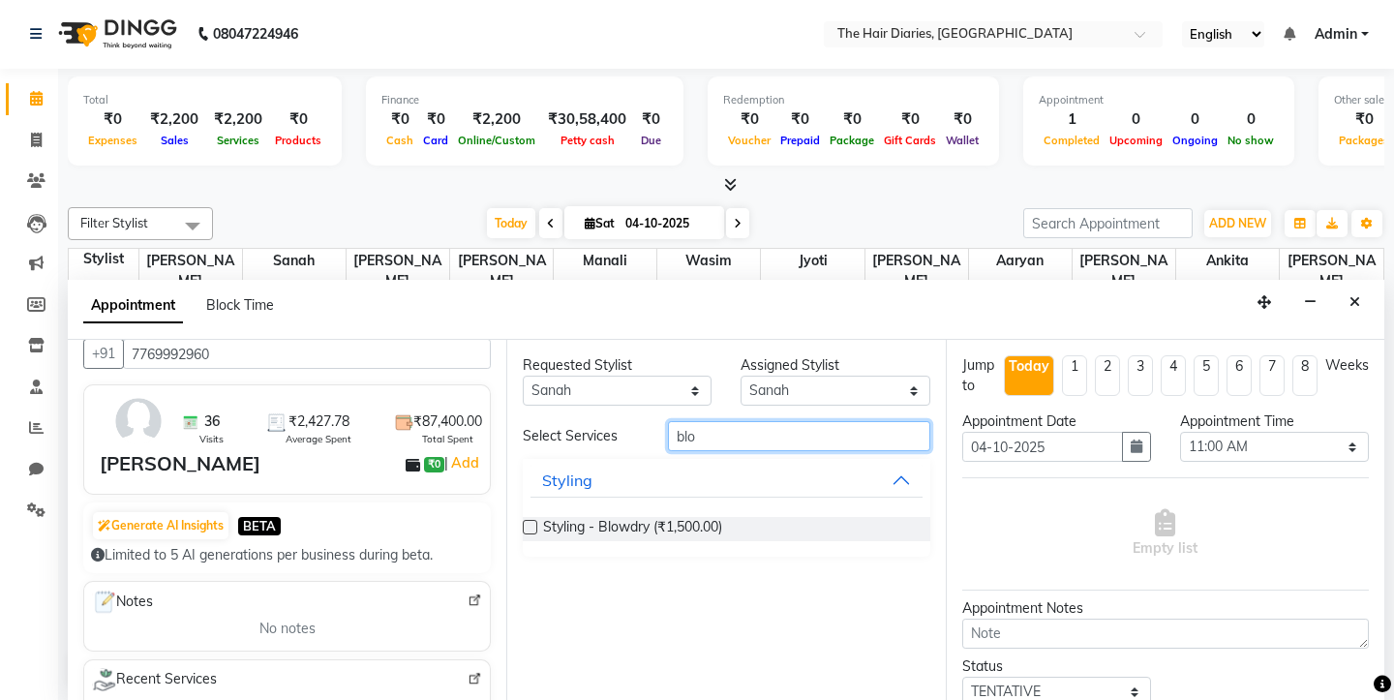
type input "blo"
click at [534, 527] on label at bounding box center [530, 527] width 15 height 15
click at [534, 527] on input "checkbox" at bounding box center [529, 529] width 13 height 13
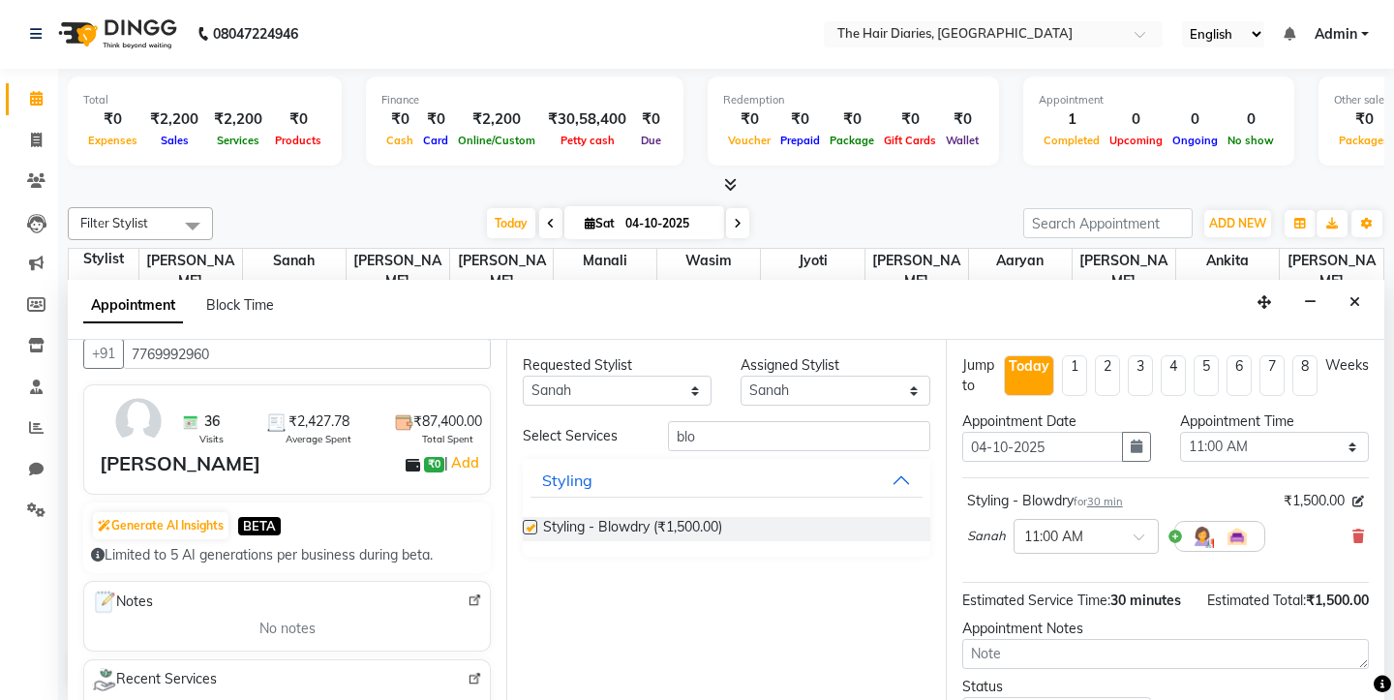
checkbox input "false"
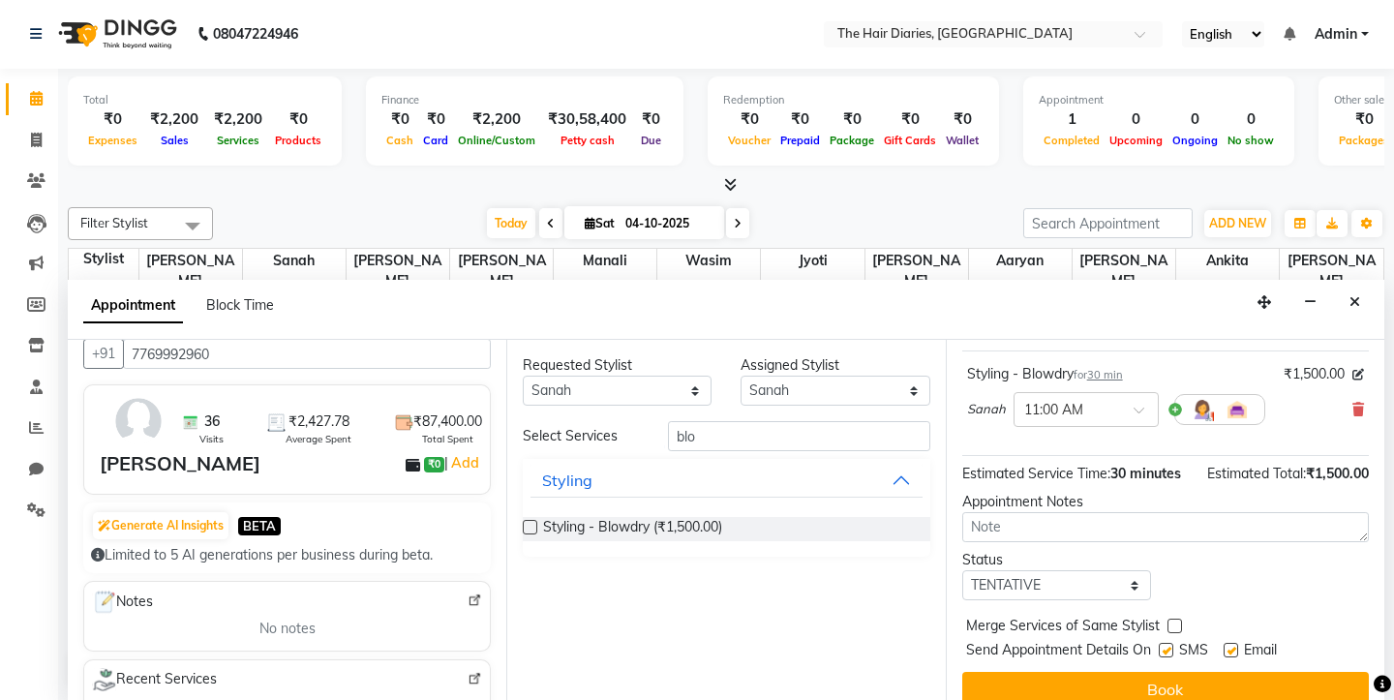
scroll to position [149, 0]
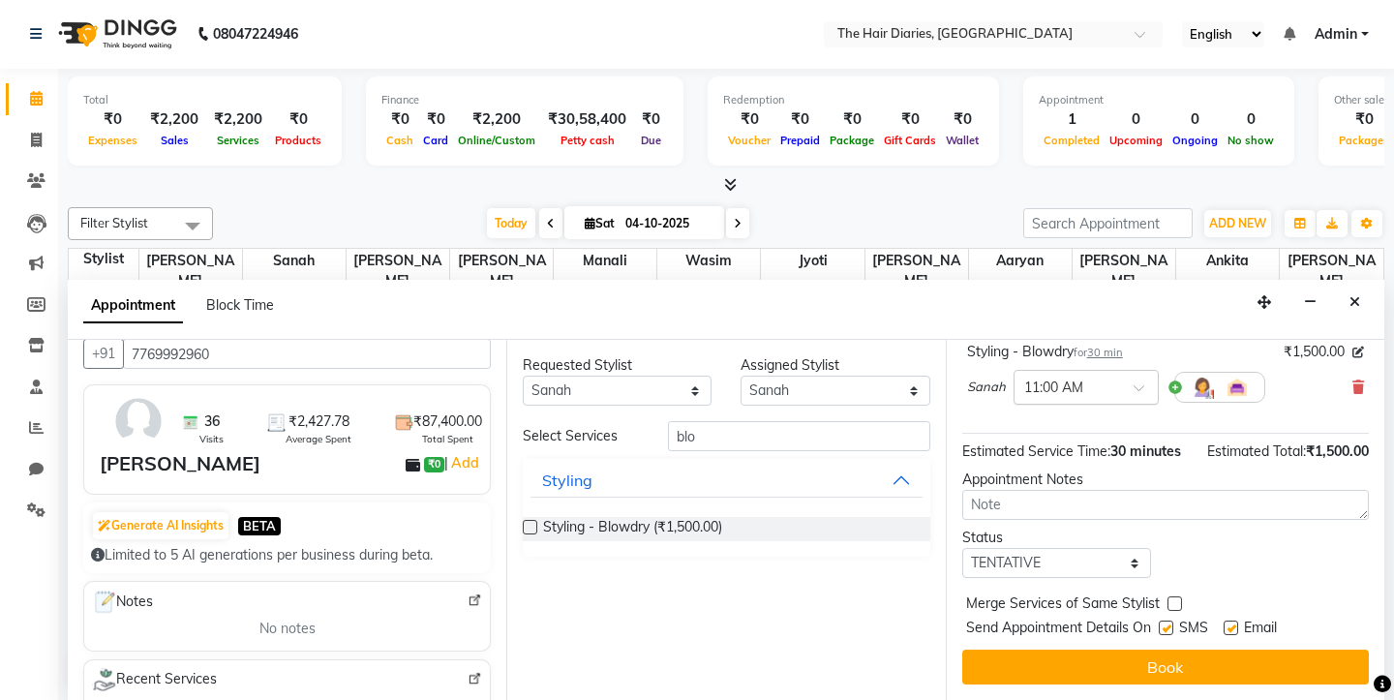
click at [1140, 391] on span at bounding box center [1146, 393] width 24 height 20
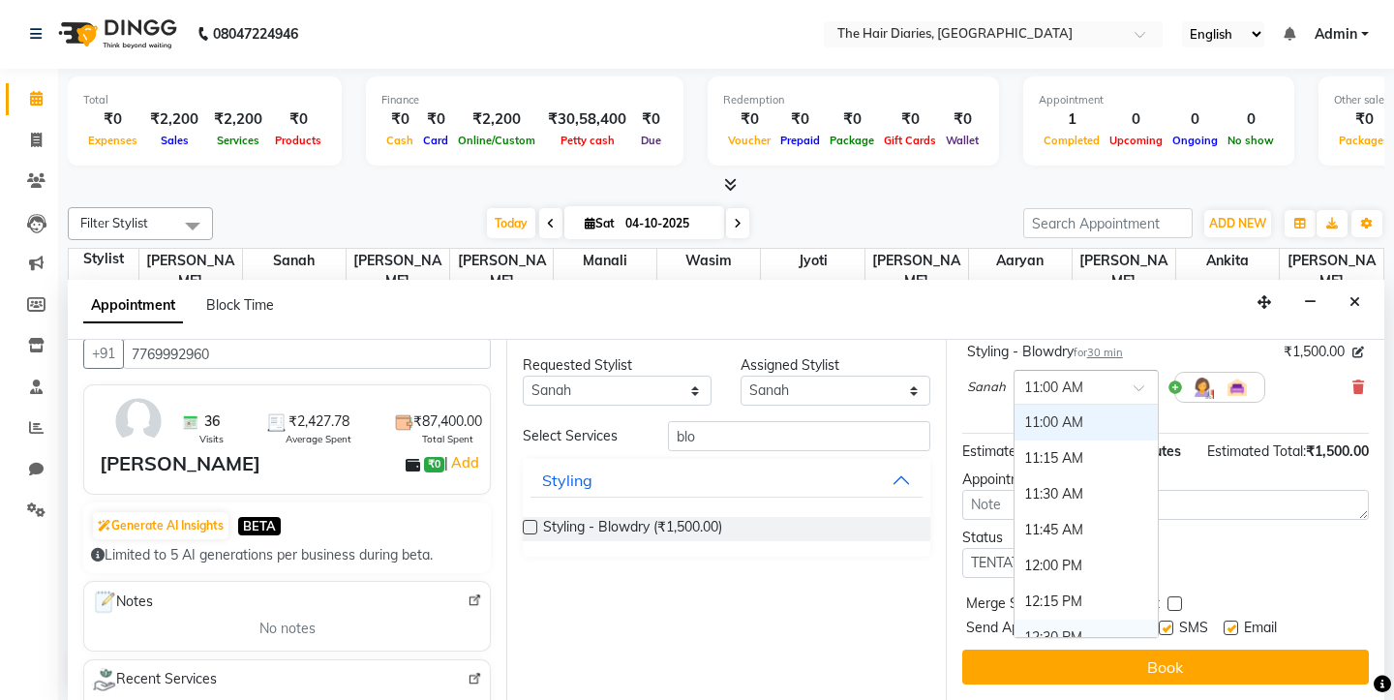
click at [1046, 628] on div "12:30 PM" at bounding box center [1086, 638] width 143 height 36
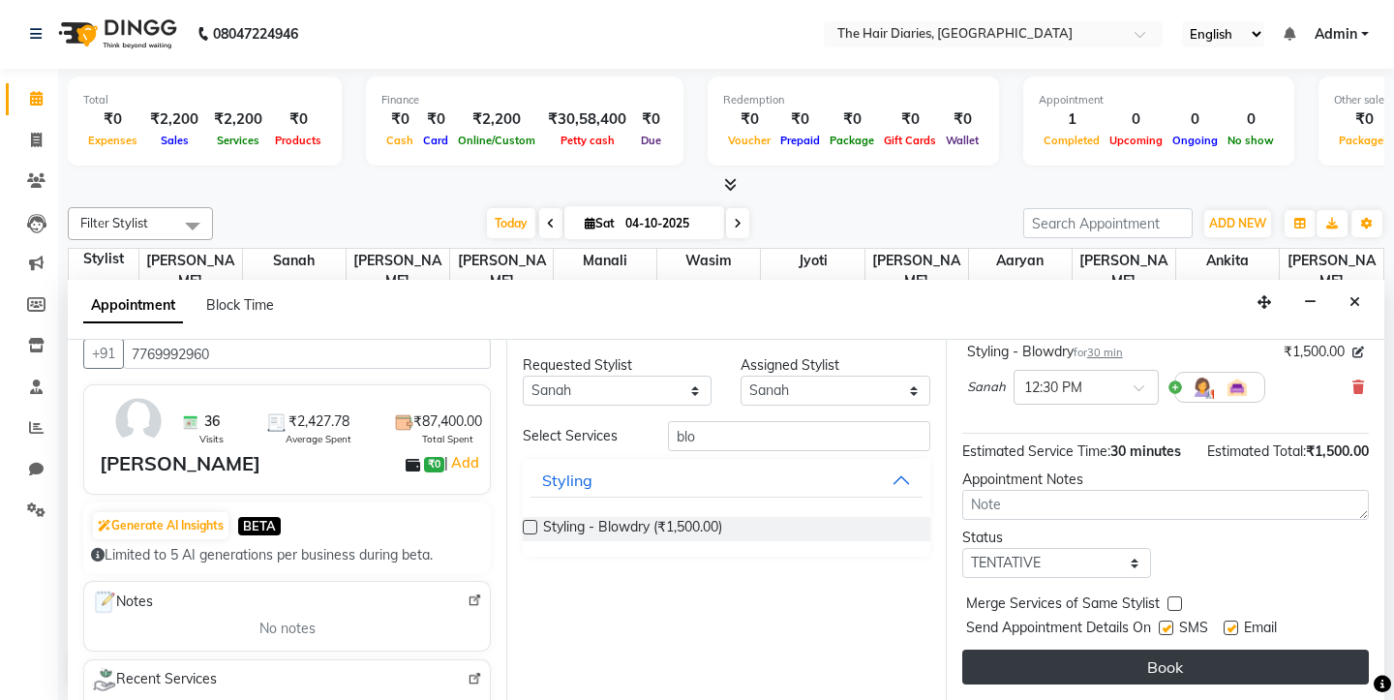
click at [1092, 662] on button "Book" at bounding box center [1165, 667] width 407 height 35
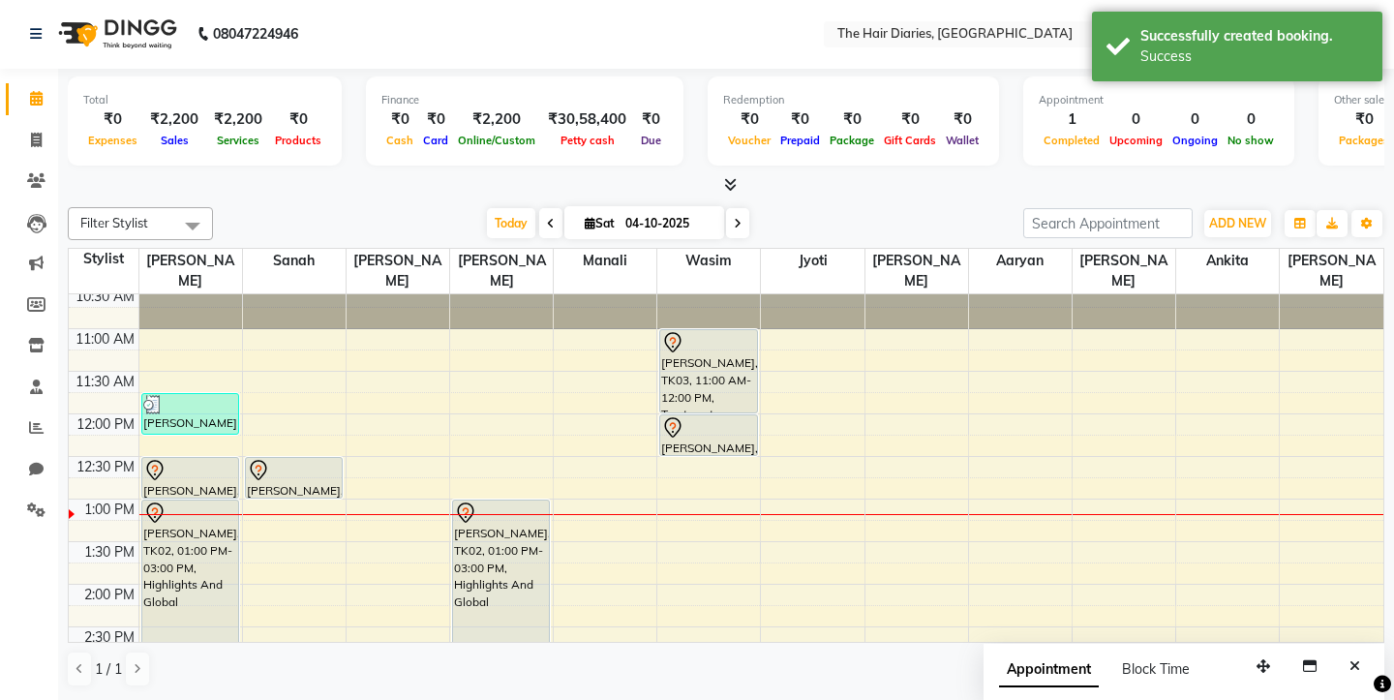
scroll to position [42, 0]
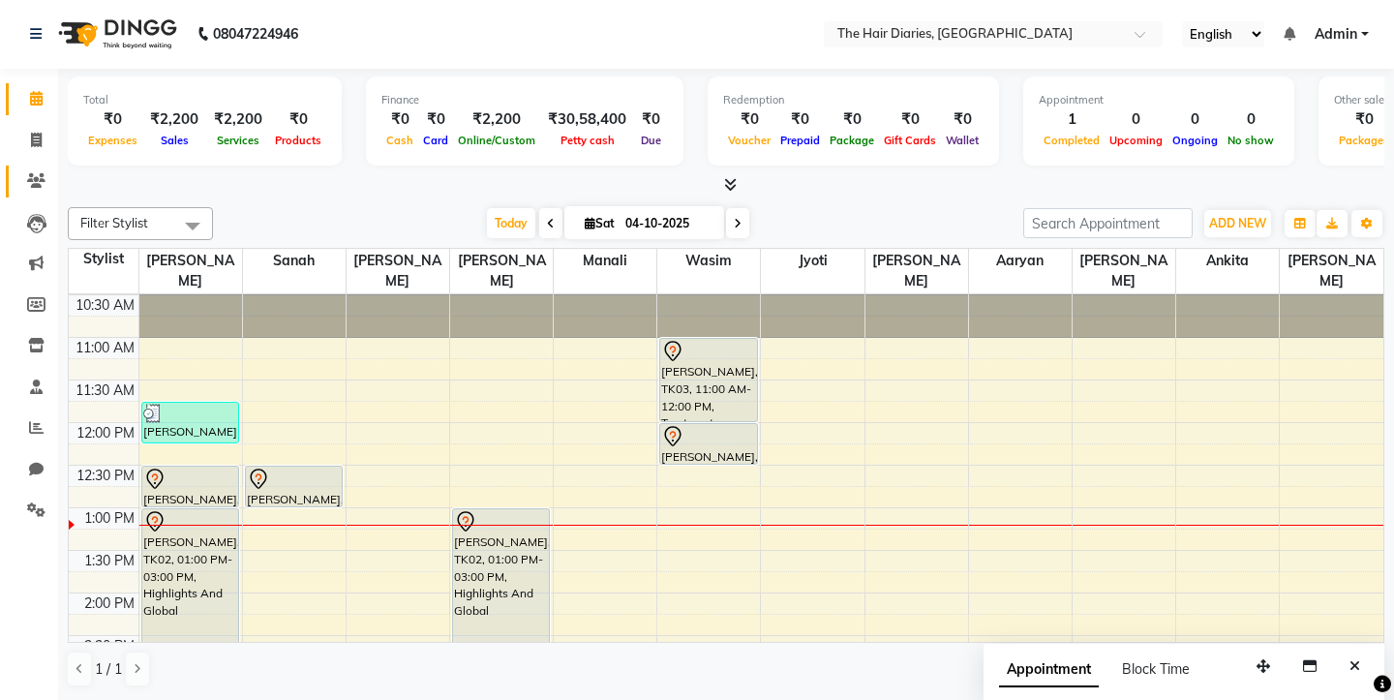
click at [36, 182] on icon at bounding box center [36, 180] width 18 height 15
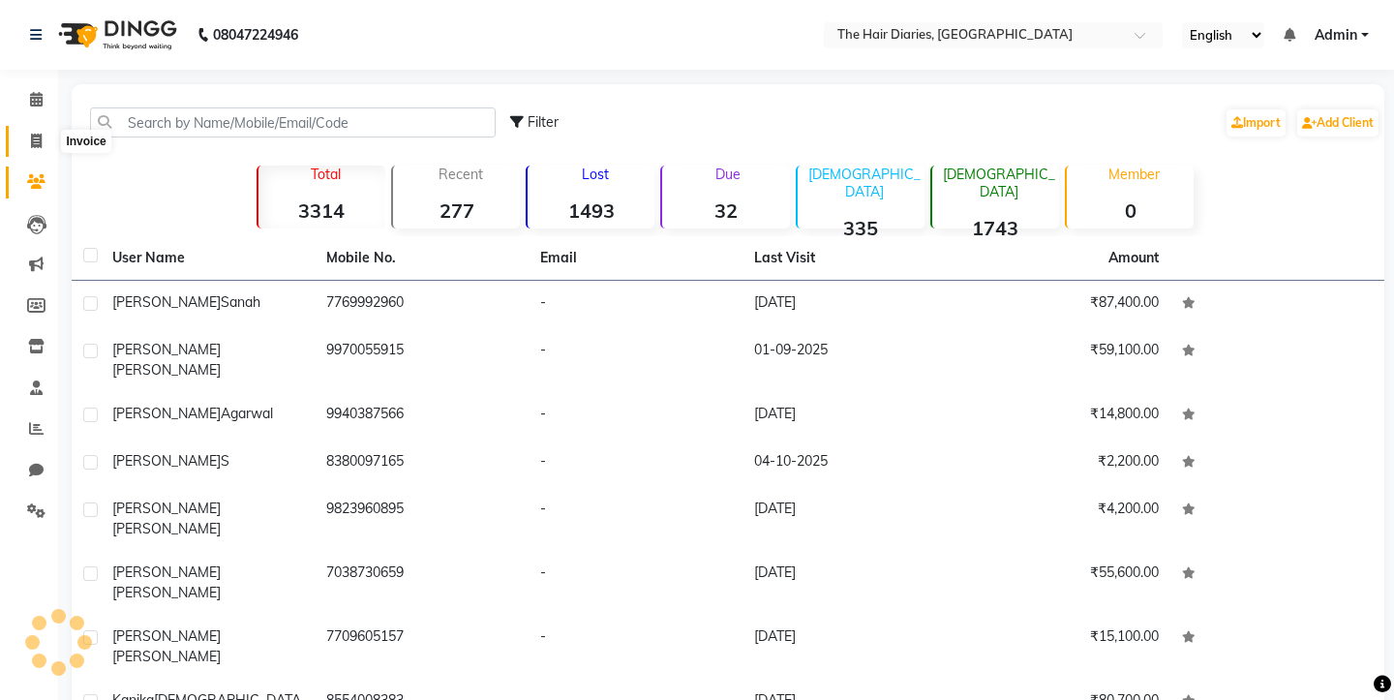
click at [31, 137] on icon at bounding box center [36, 141] width 11 height 15
select select "service"
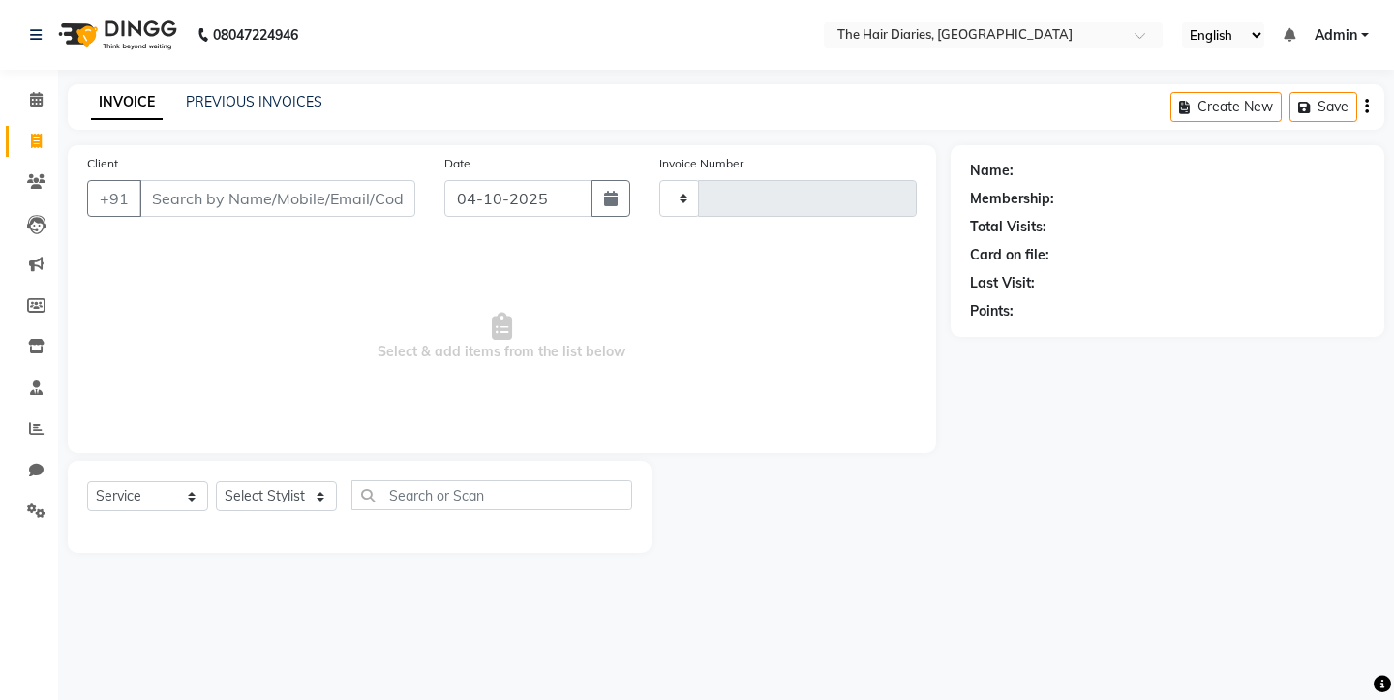
type input "0832"
select select "782"
click at [166, 194] on input "Client" at bounding box center [277, 198] width 276 height 37
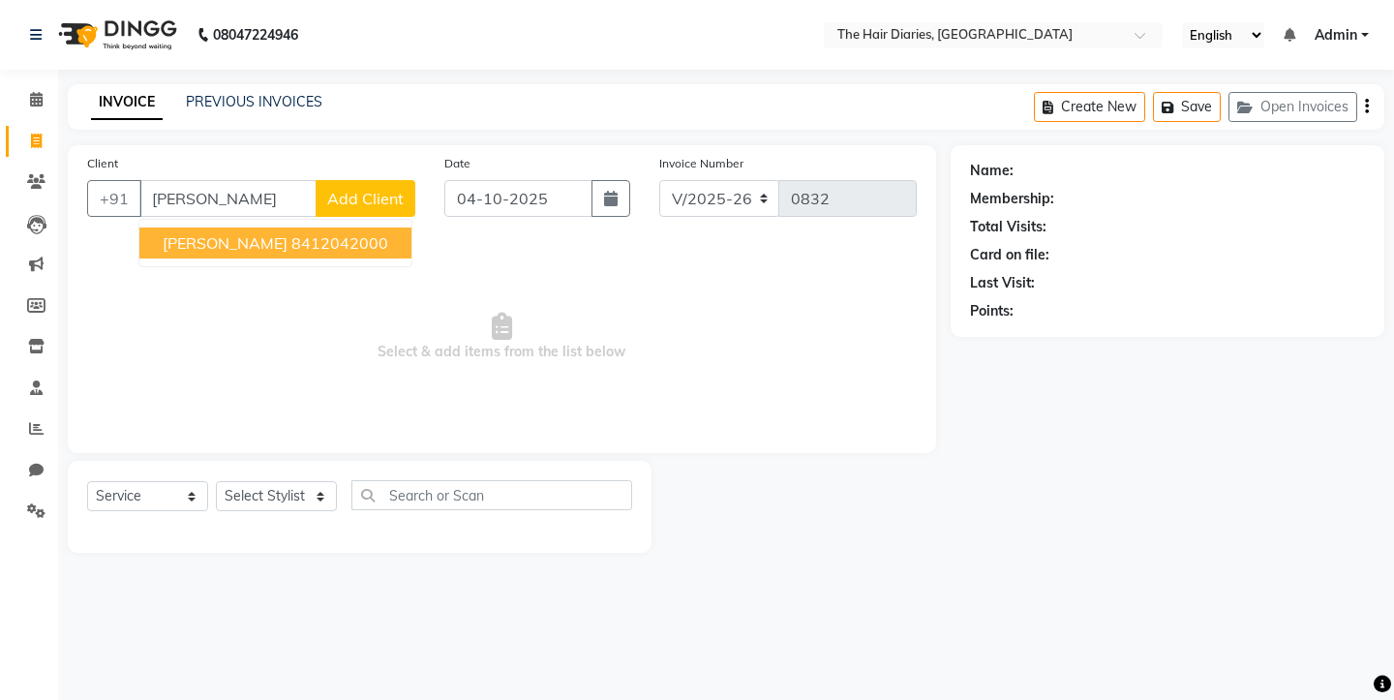
click at [244, 239] on span "[PERSON_NAME]" at bounding box center [225, 242] width 125 height 19
type input "8412042000"
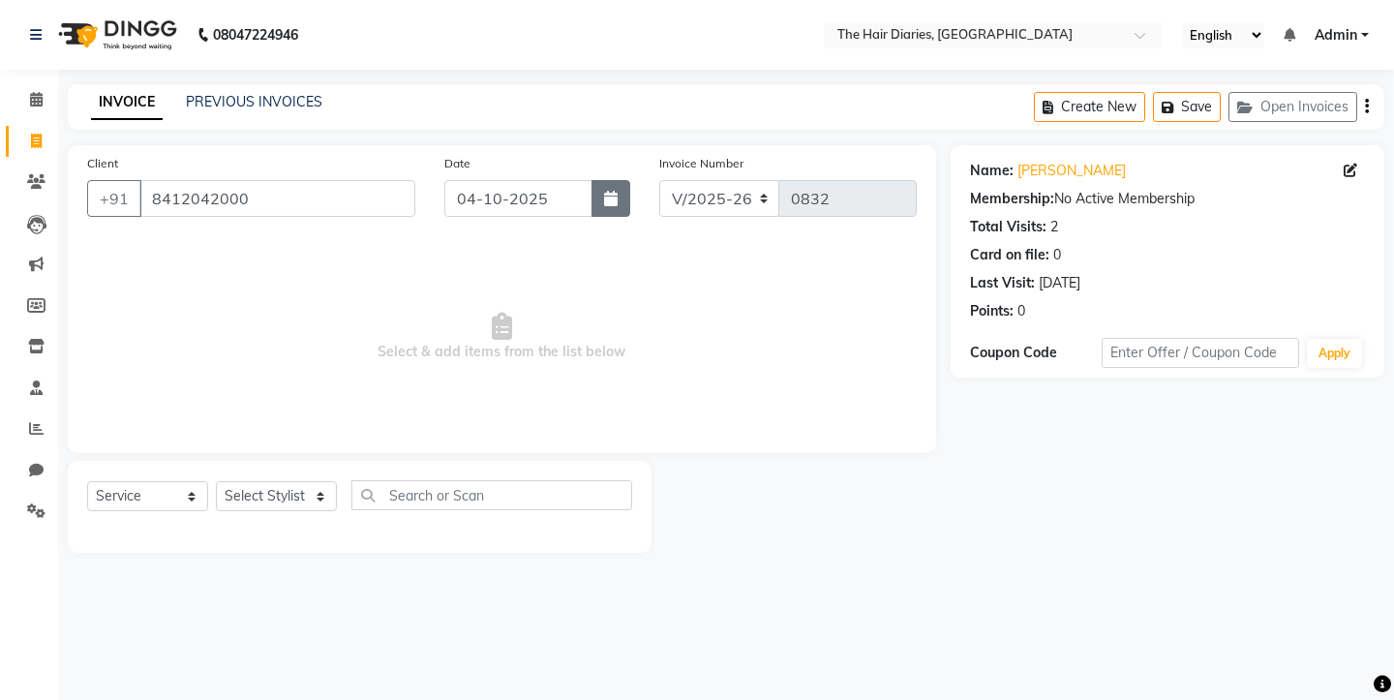
click at [602, 193] on button "button" at bounding box center [610, 198] width 39 height 37
select select "10"
select select "2025"
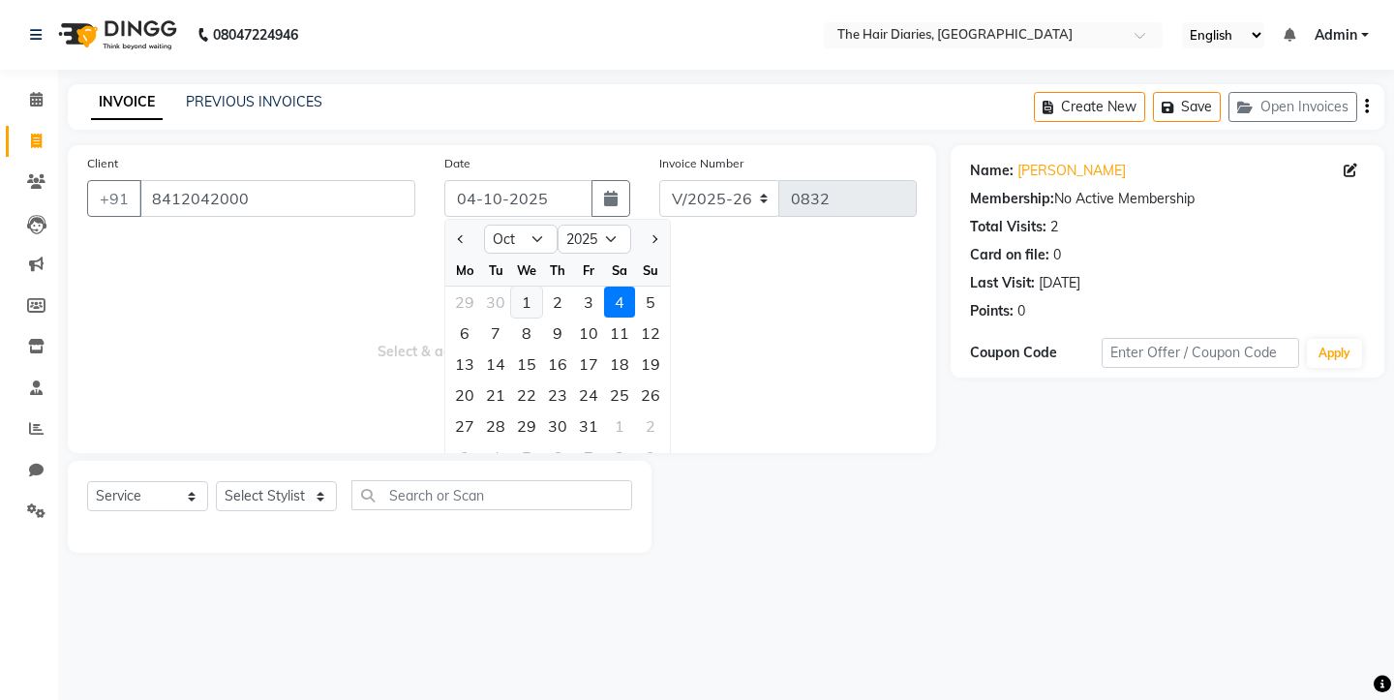
click at [533, 298] on div "1" at bounding box center [526, 302] width 31 height 31
type input "01-10-2025"
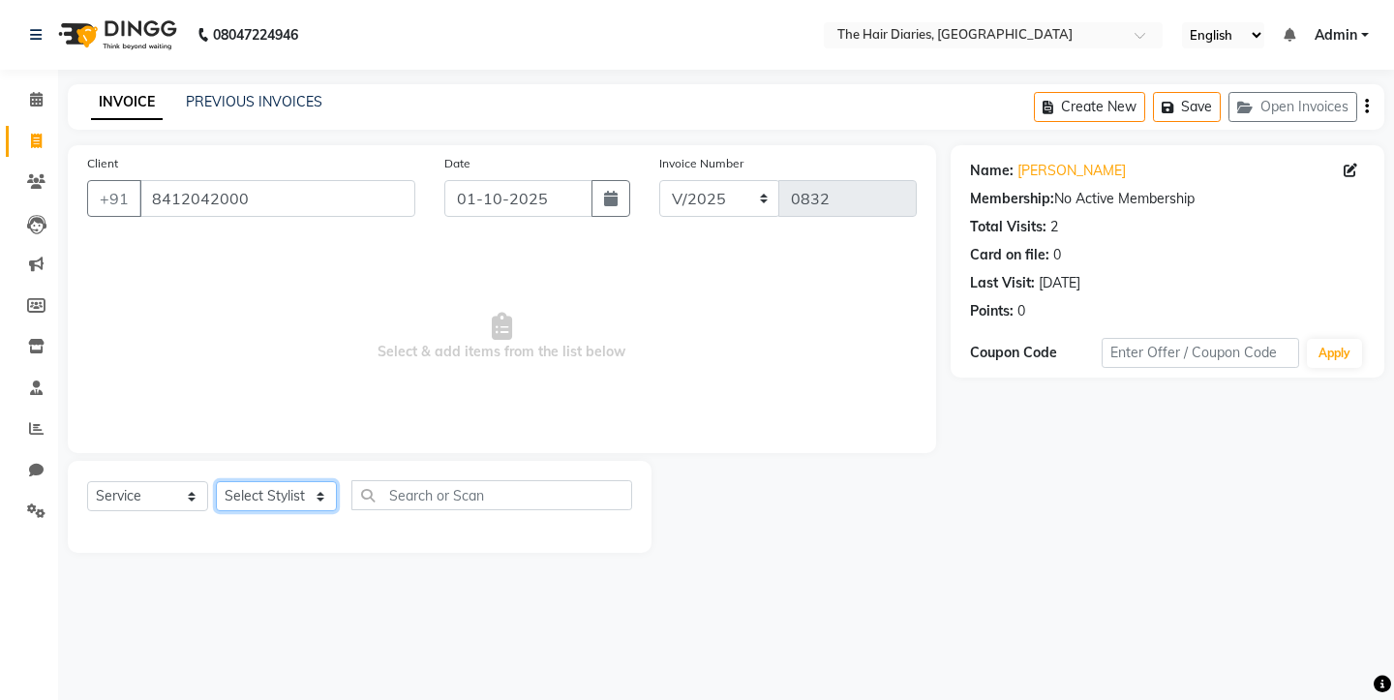
click at [309, 495] on select "Select Stylist Aaryan [PERSON_NAME] [PERSON_NAME] [PERSON_NAME] [PERSON_NAME] J…" at bounding box center [276, 496] width 121 height 30
select select "12916"
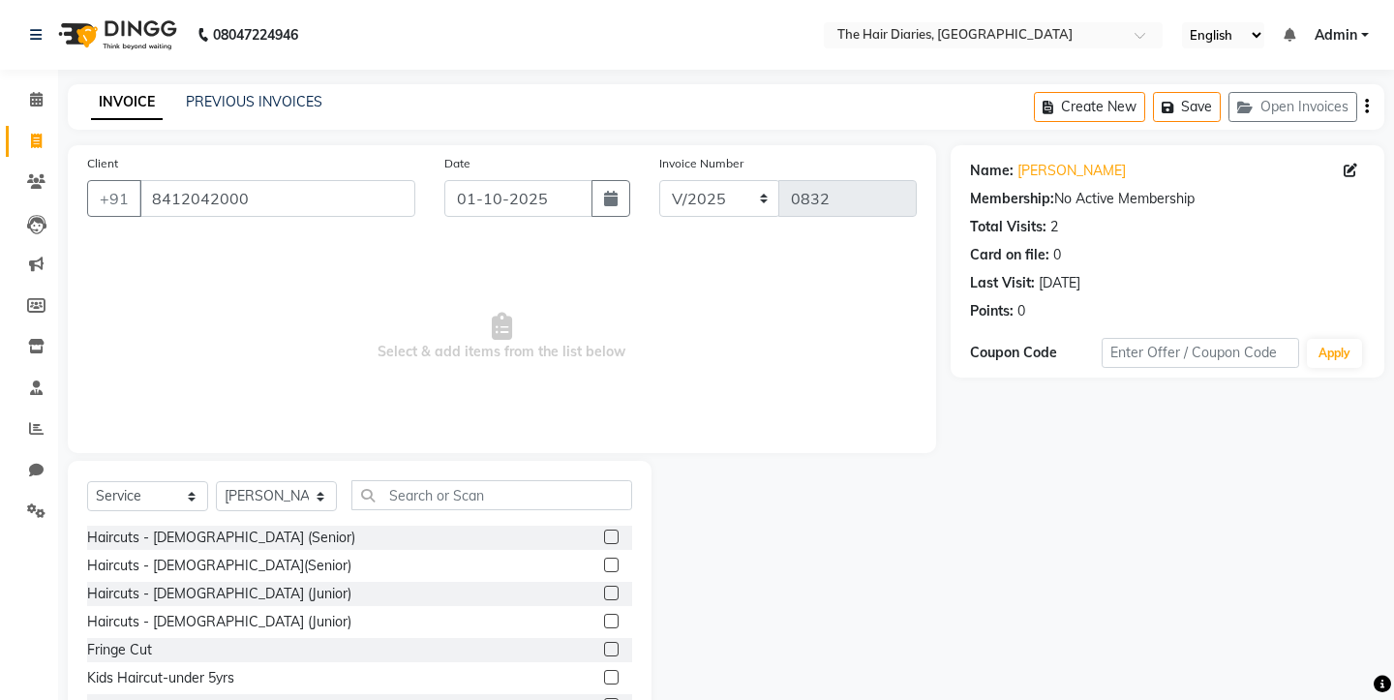
click at [612, 535] on label at bounding box center [611, 537] width 15 height 15
click at [612, 535] on input "checkbox" at bounding box center [610, 537] width 13 height 13
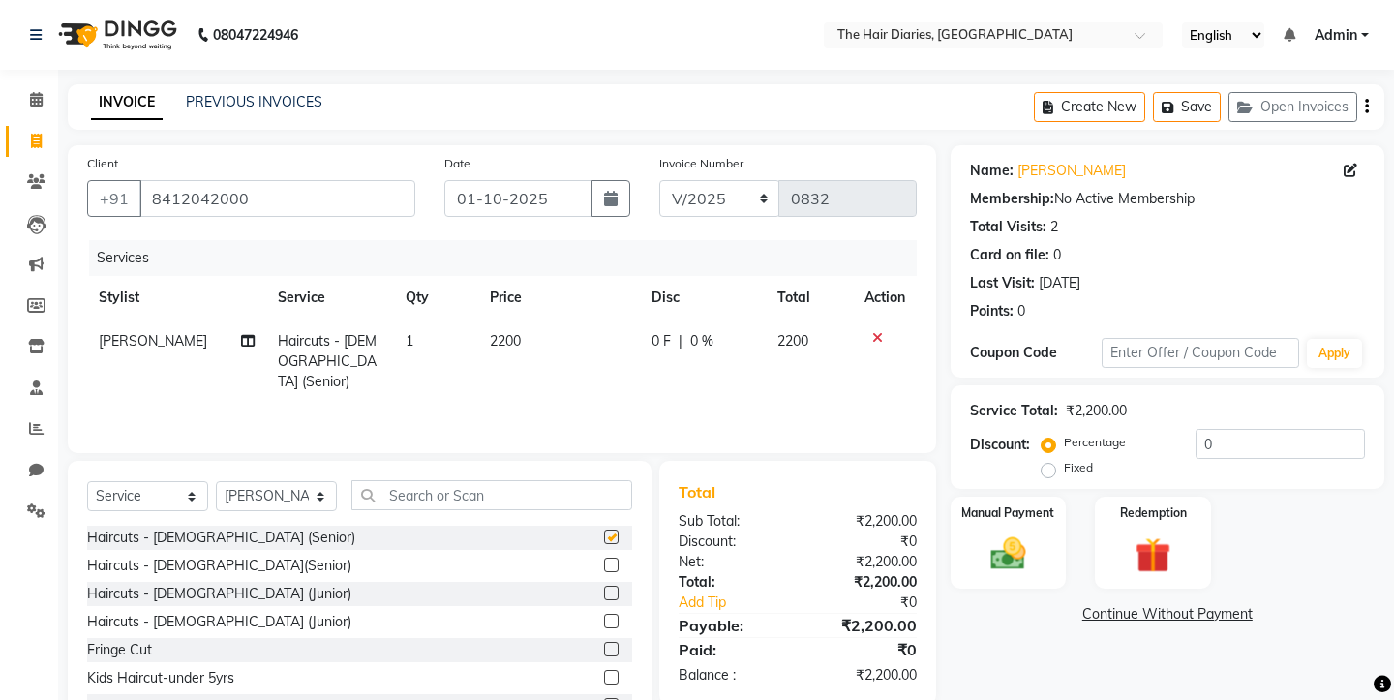
checkbox input "false"
click at [1008, 535] on img at bounding box center [1008, 553] width 60 height 43
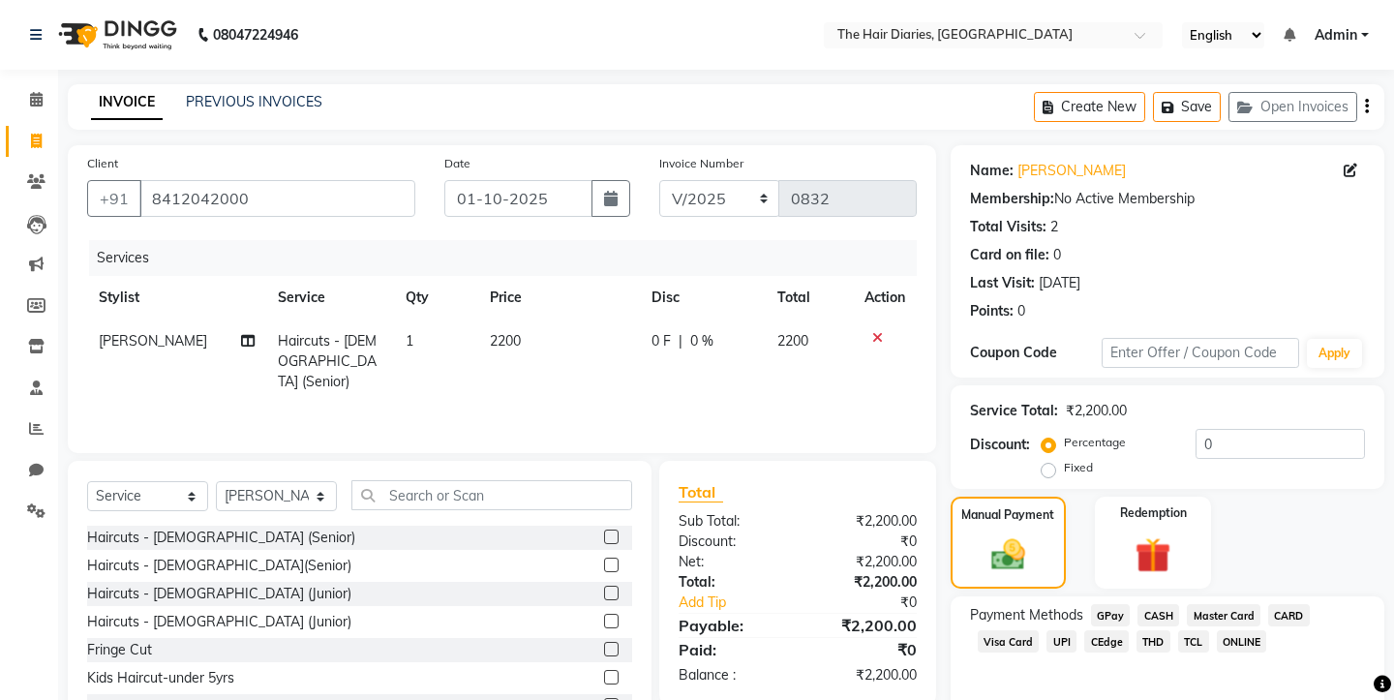
click at [1112, 630] on span "CEdge" at bounding box center [1106, 641] width 45 height 22
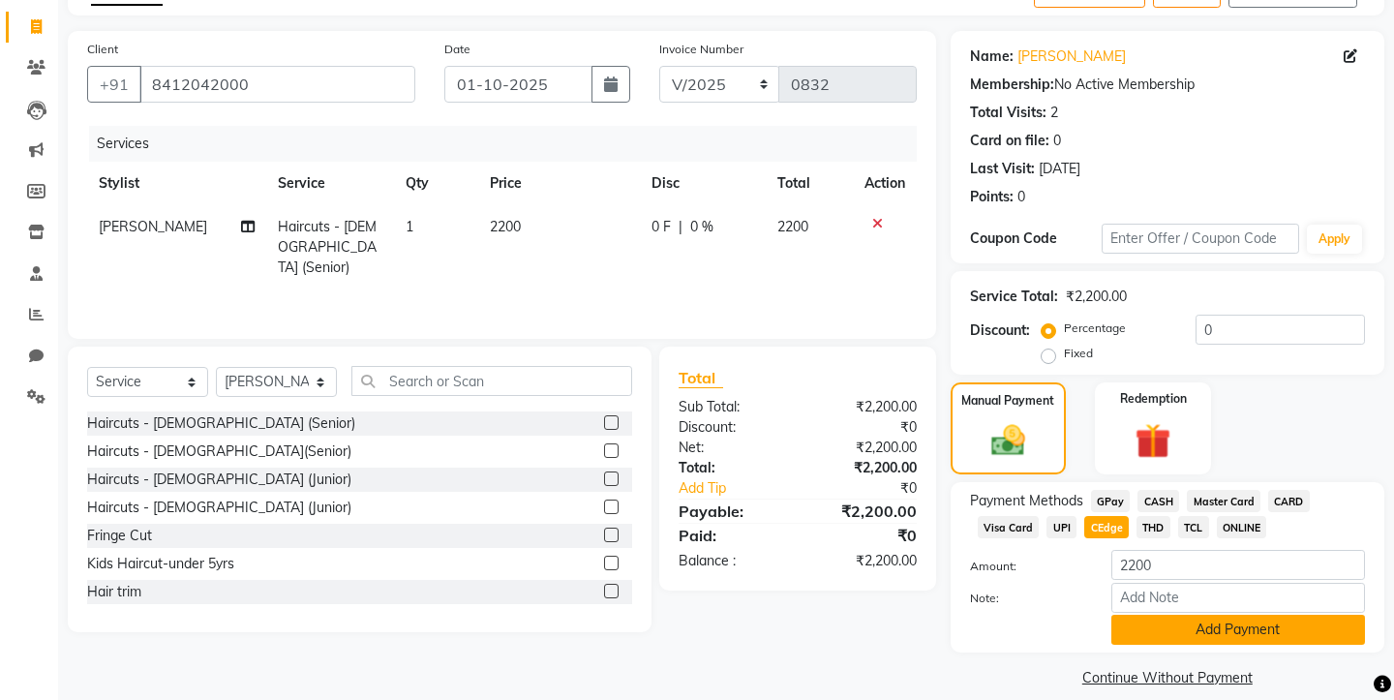
click at [1137, 615] on button "Add Payment" at bounding box center [1238, 630] width 254 height 30
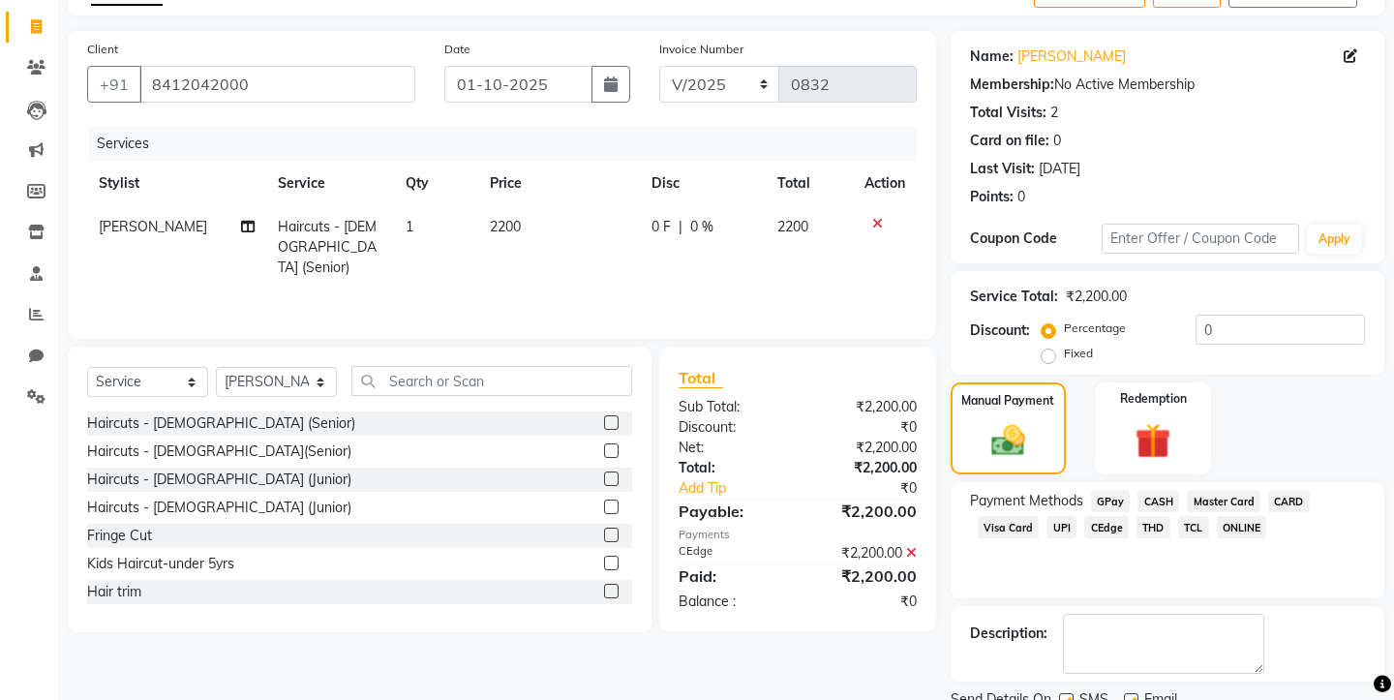
scroll to position [169, 0]
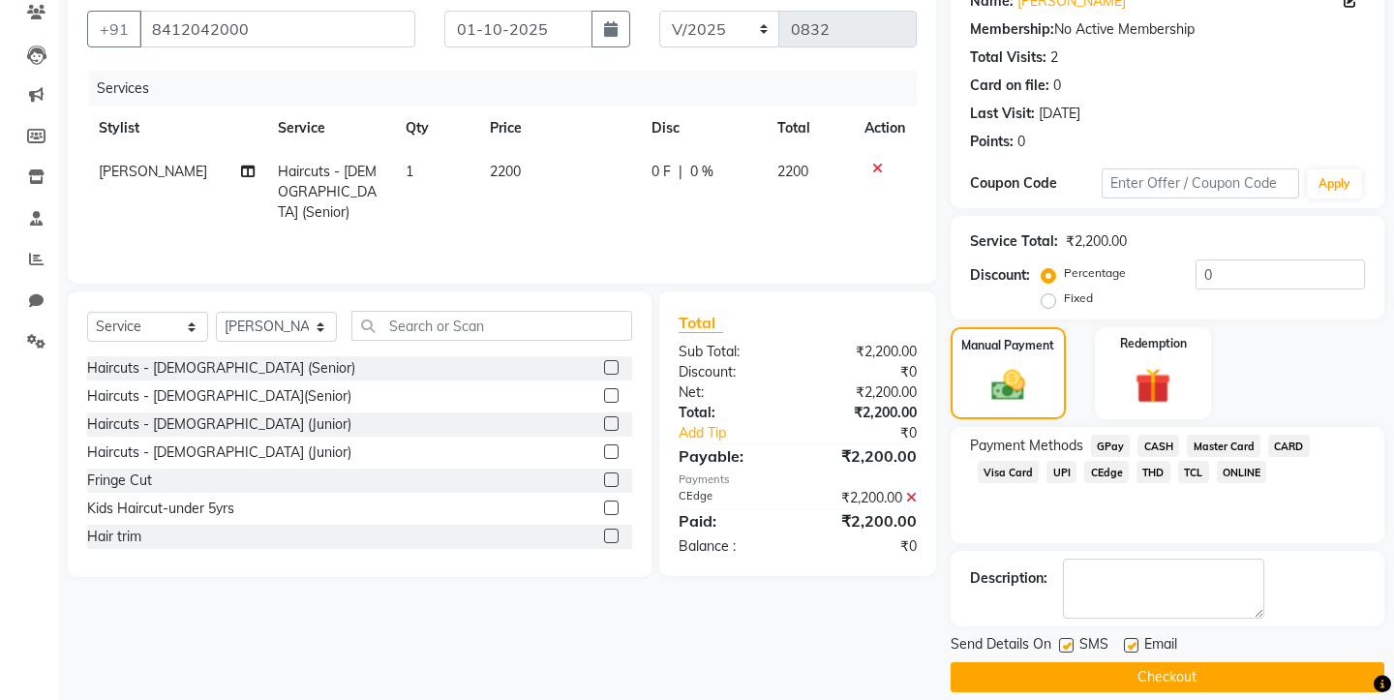
click at [1110, 662] on button "Checkout" at bounding box center [1168, 677] width 434 height 30
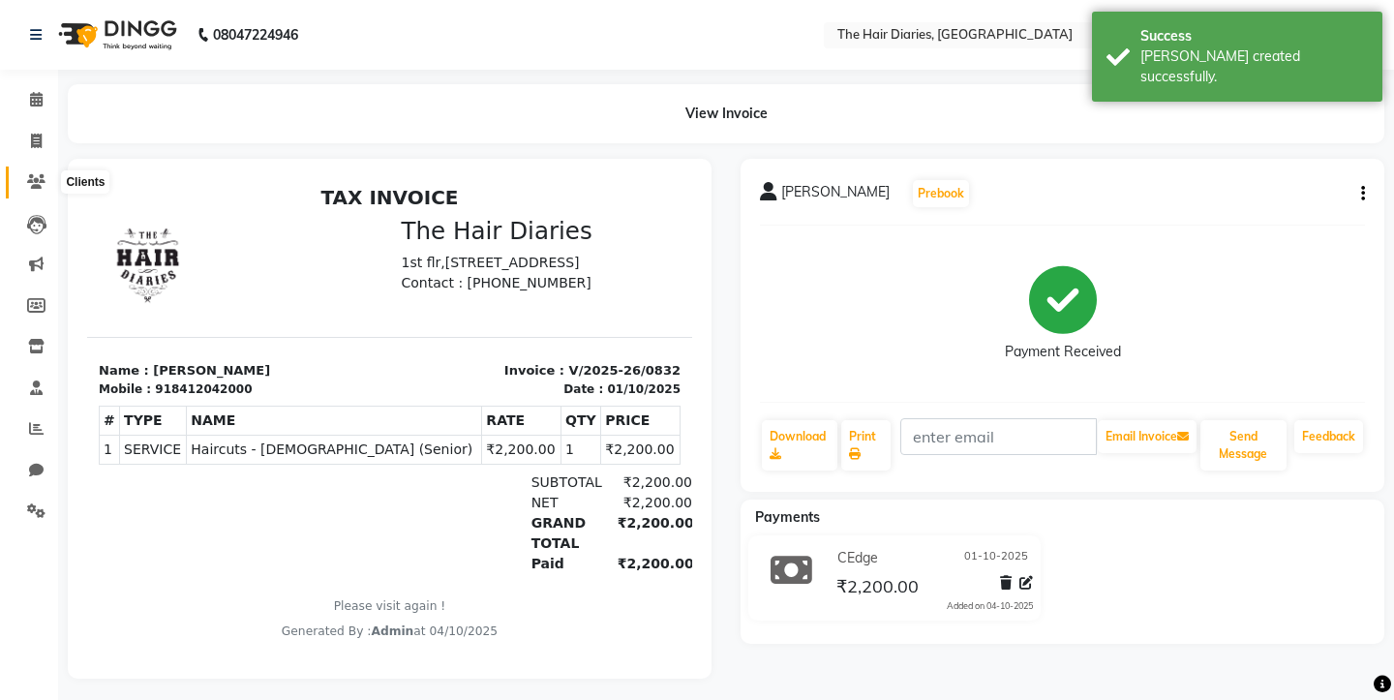
click at [34, 189] on span at bounding box center [36, 182] width 34 height 22
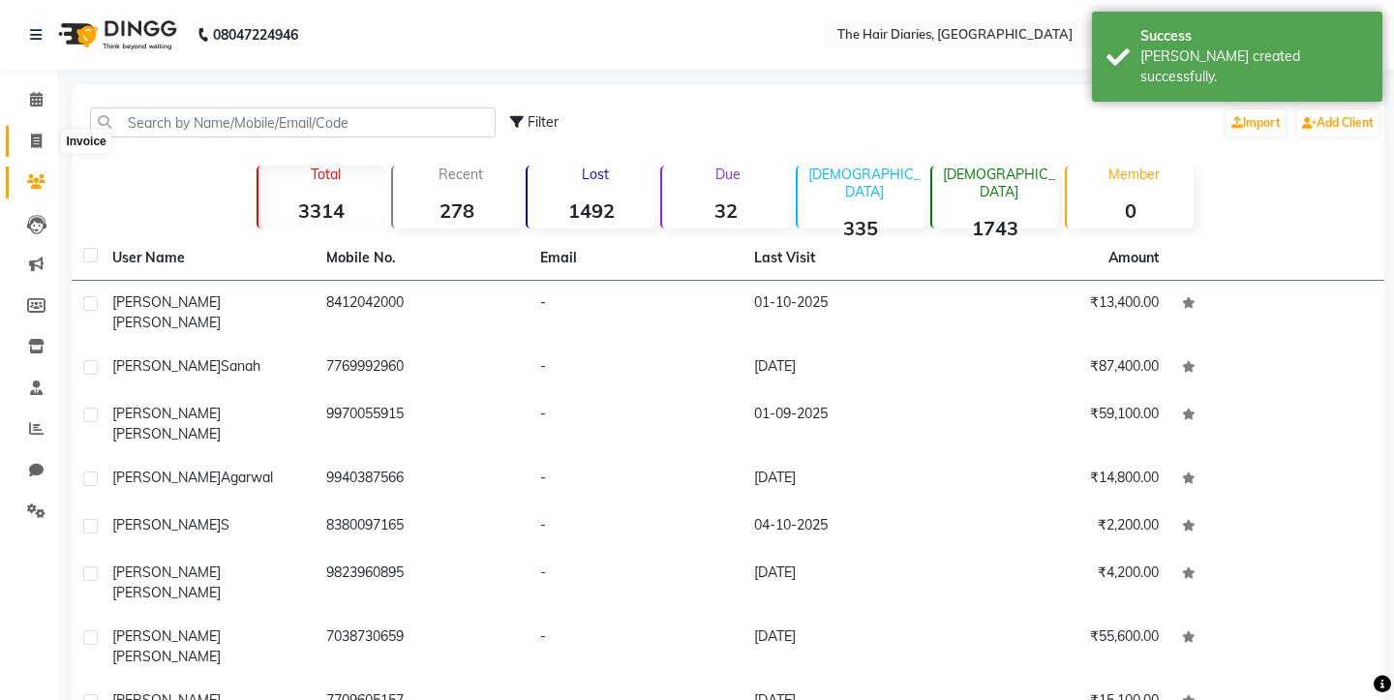
click at [25, 137] on span at bounding box center [36, 142] width 34 height 22
select select "782"
select select "service"
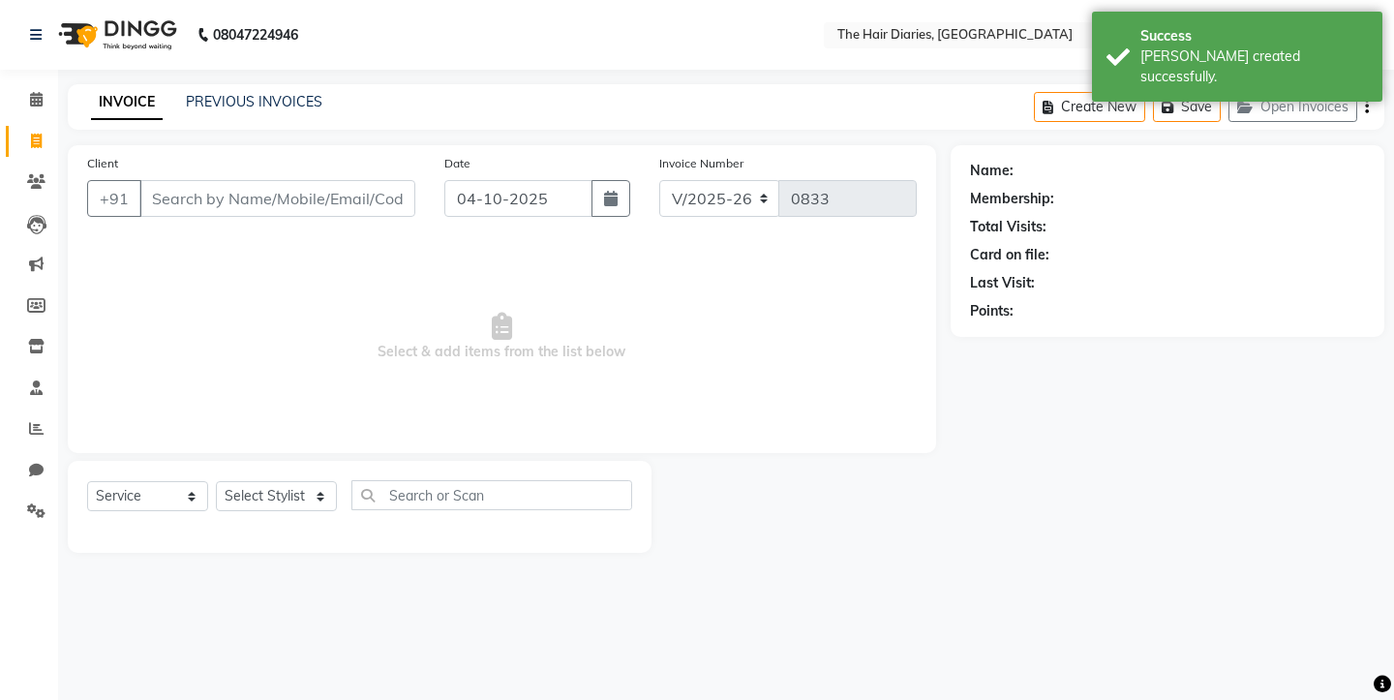
click at [174, 192] on input "Client" at bounding box center [277, 198] width 276 height 37
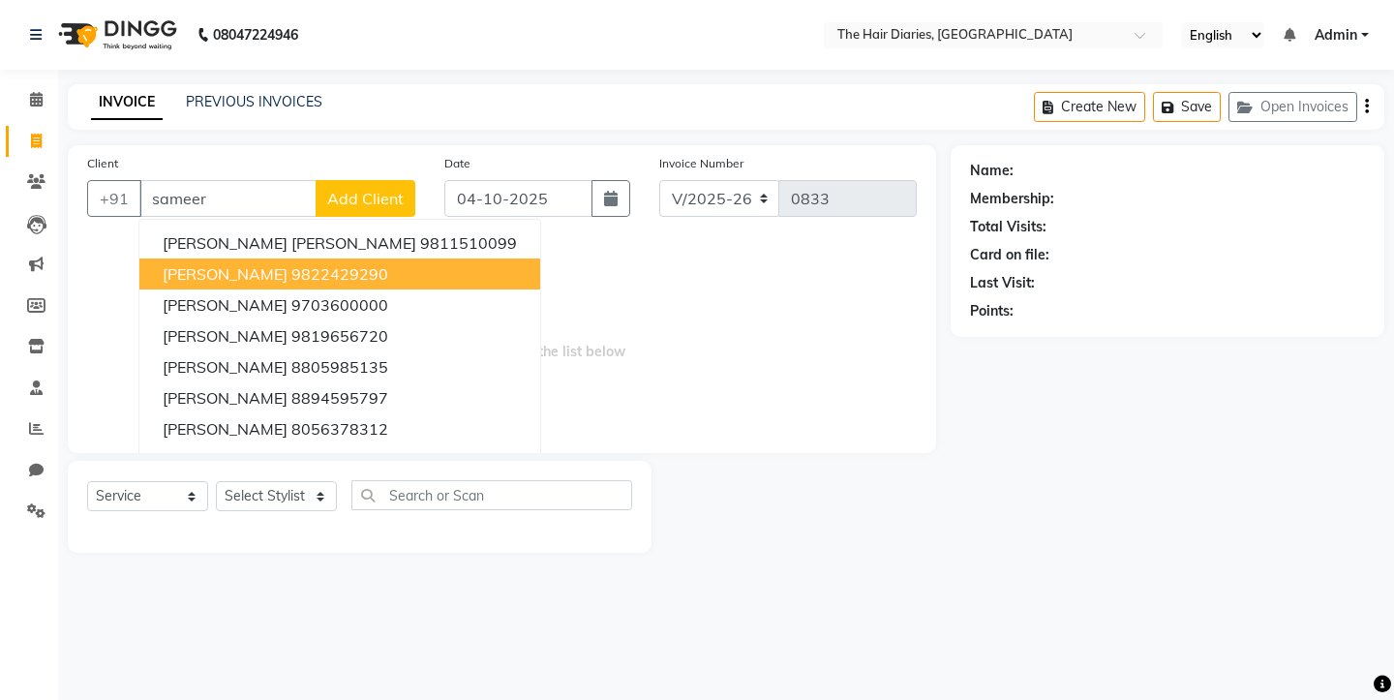
click at [298, 268] on ngb-highlight "9822429290" at bounding box center [339, 273] width 97 height 19
type input "9822429290"
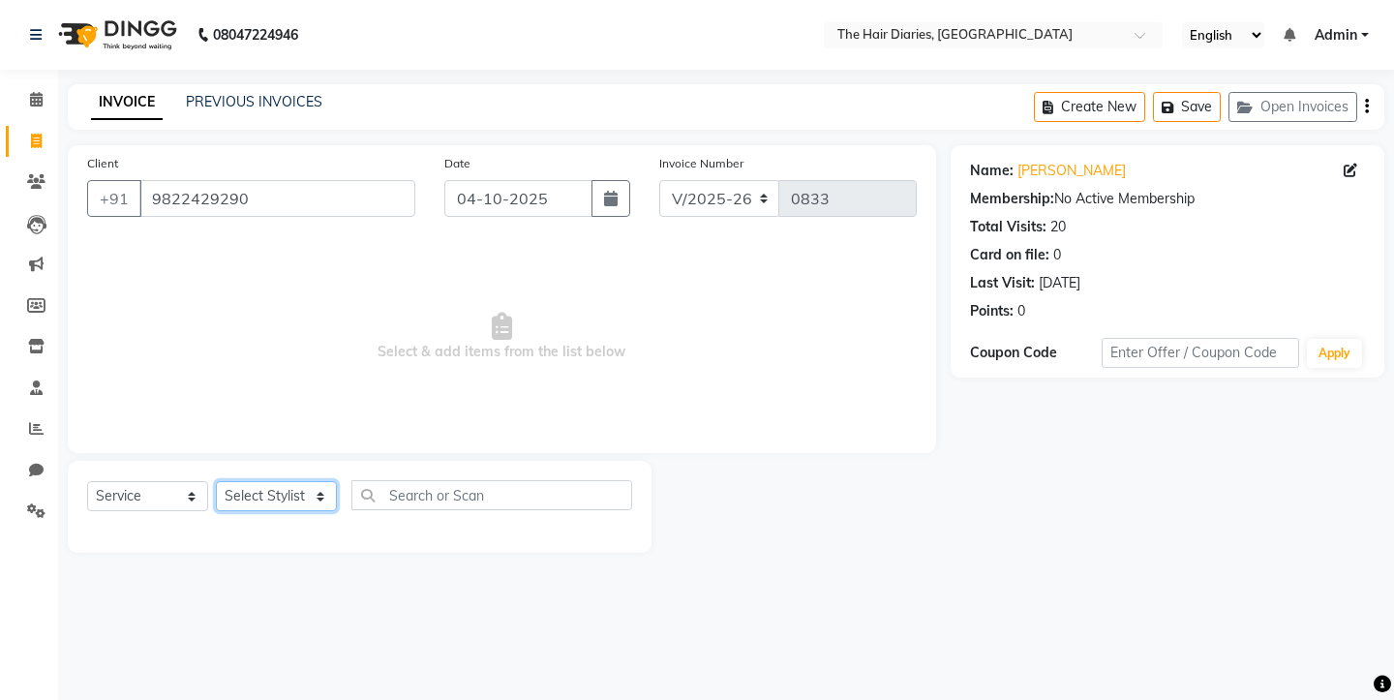
click at [316, 500] on select "Select Stylist Aaryan [PERSON_NAME] [PERSON_NAME] [PERSON_NAME] [PERSON_NAME] J…" at bounding box center [276, 496] width 121 height 30
select select "12914"
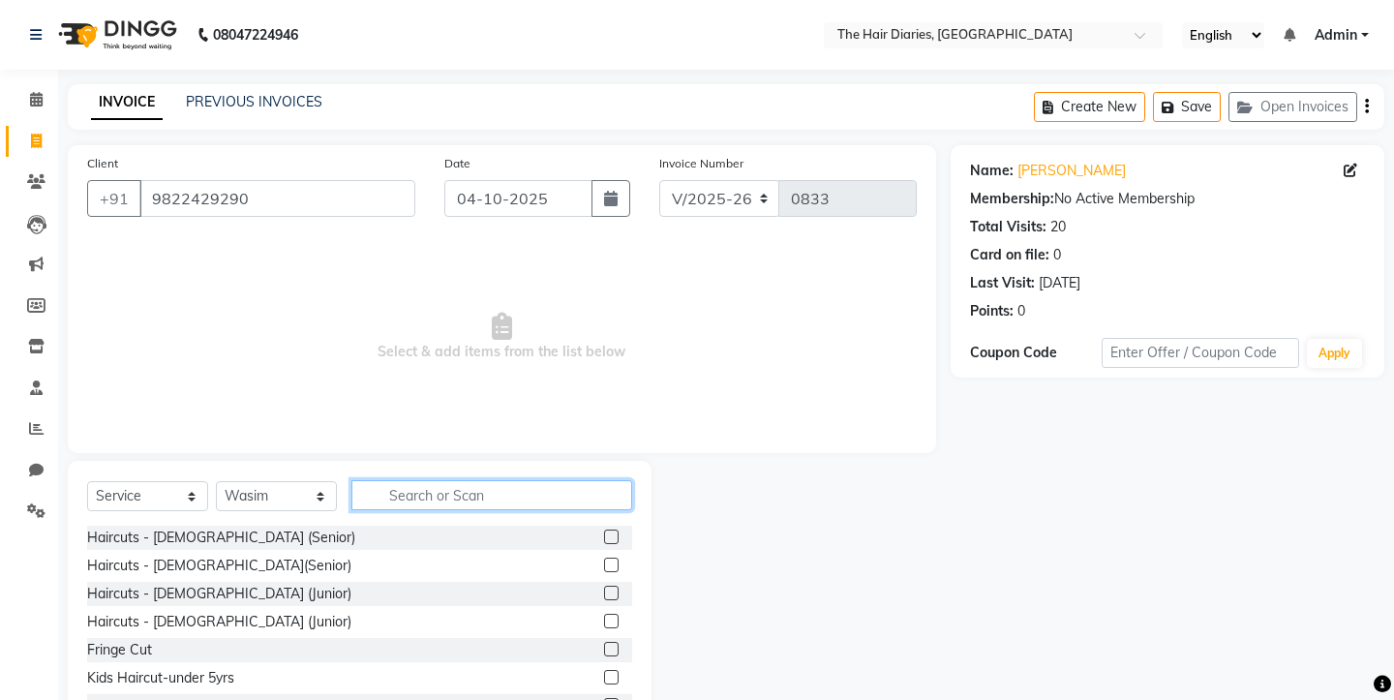
click at [400, 499] on input "text" at bounding box center [491, 495] width 281 height 30
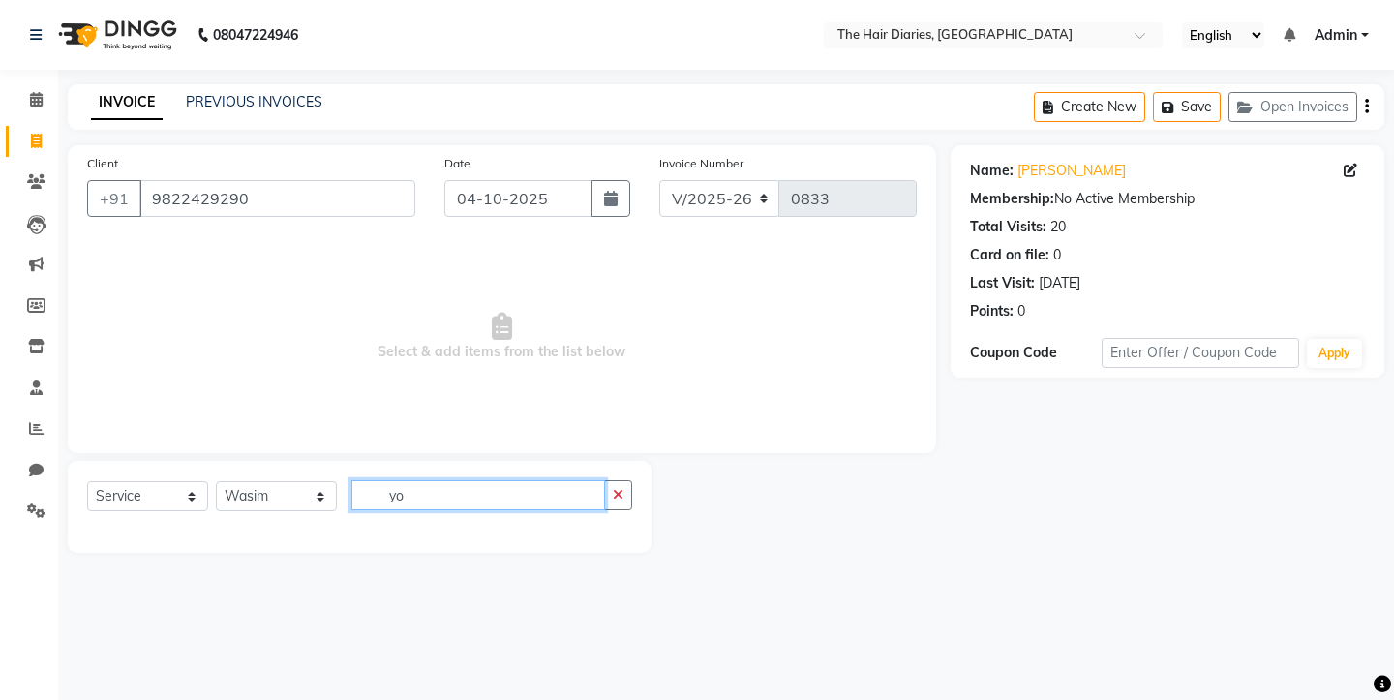
type input "y"
type input "touch"
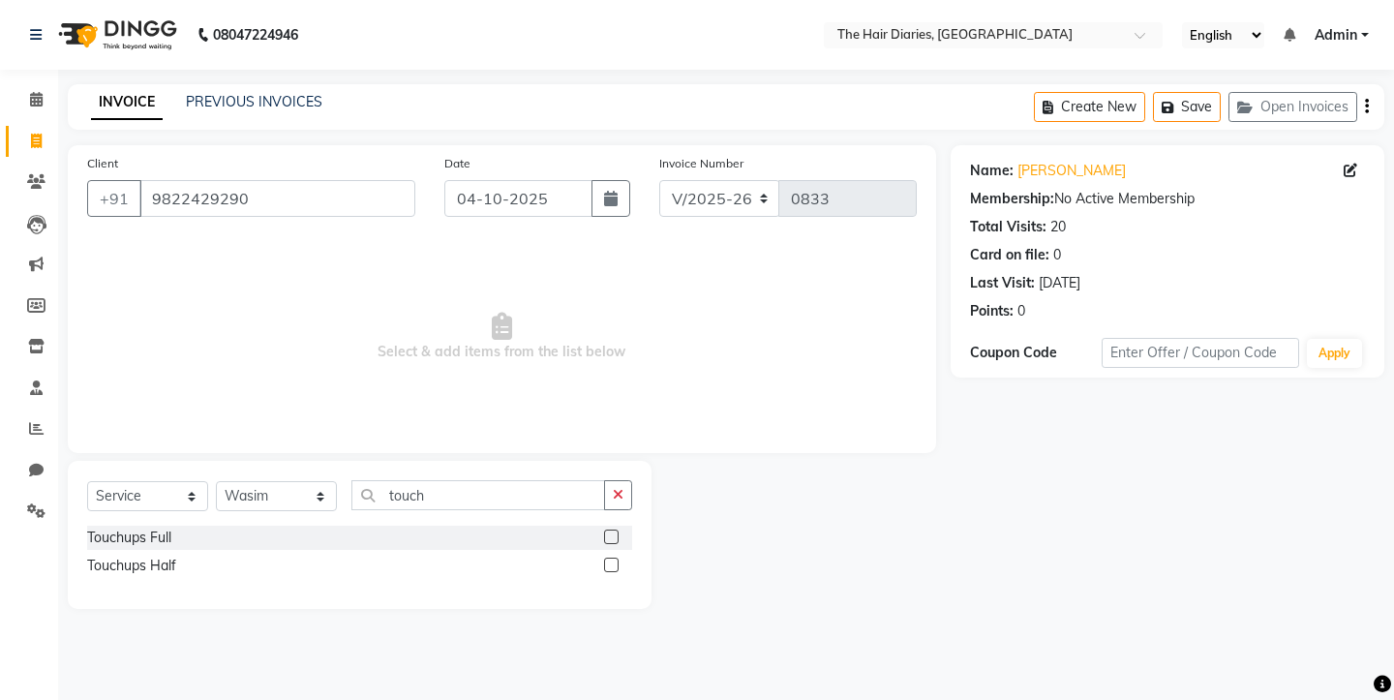
click at [612, 532] on label at bounding box center [611, 537] width 15 height 15
click at [612, 532] on input "checkbox" at bounding box center [610, 537] width 13 height 13
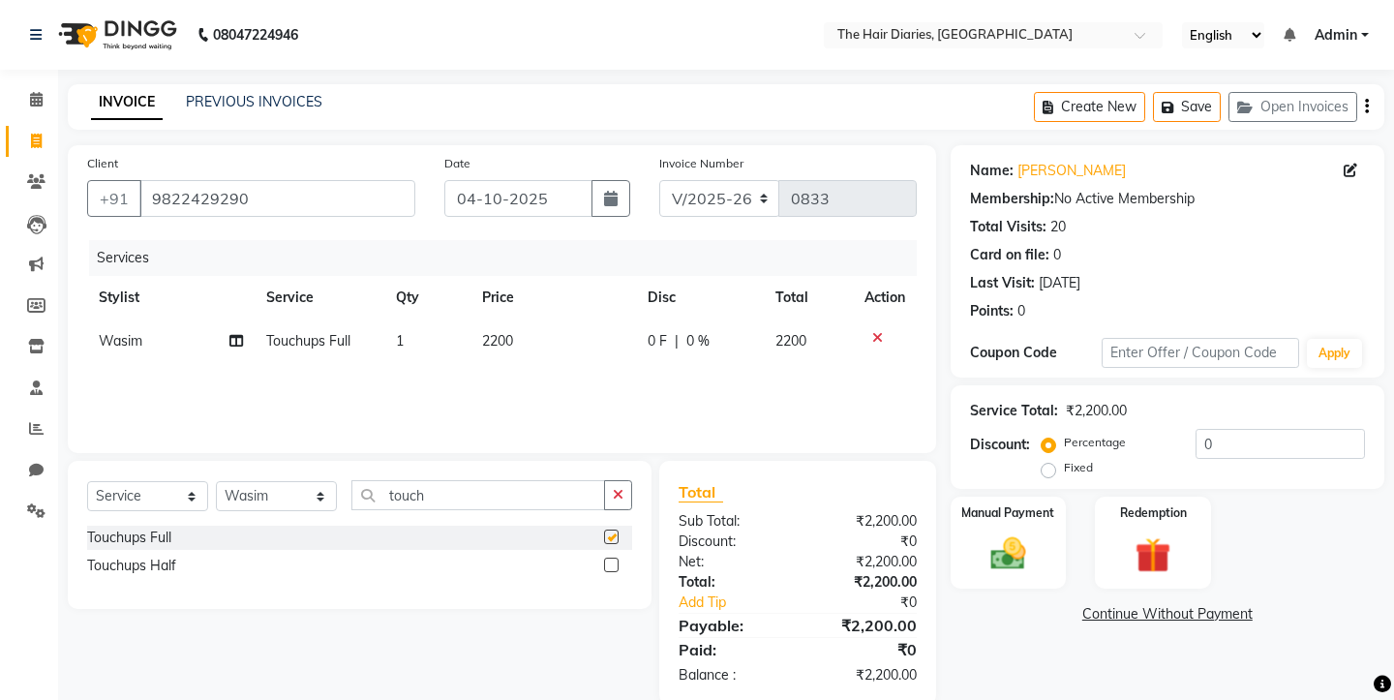
checkbox input "false"
click at [487, 495] on input "touch" at bounding box center [478, 495] width 254 height 30
type input "t"
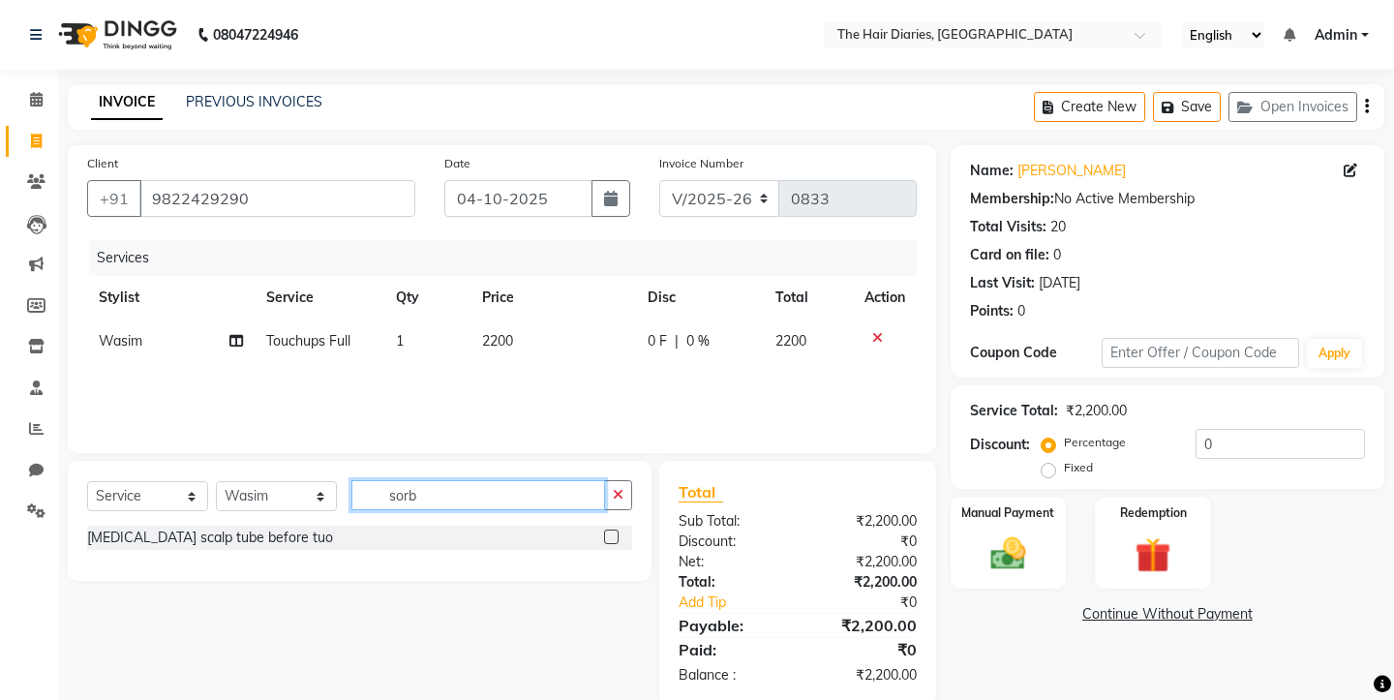
type input "sorb"
click at [610, 534] on label at bounding box center [611, 537] width 15 height 15
click at [610, 534] on input "checkbox" at bounding box center [610, 537] width 13 height 13
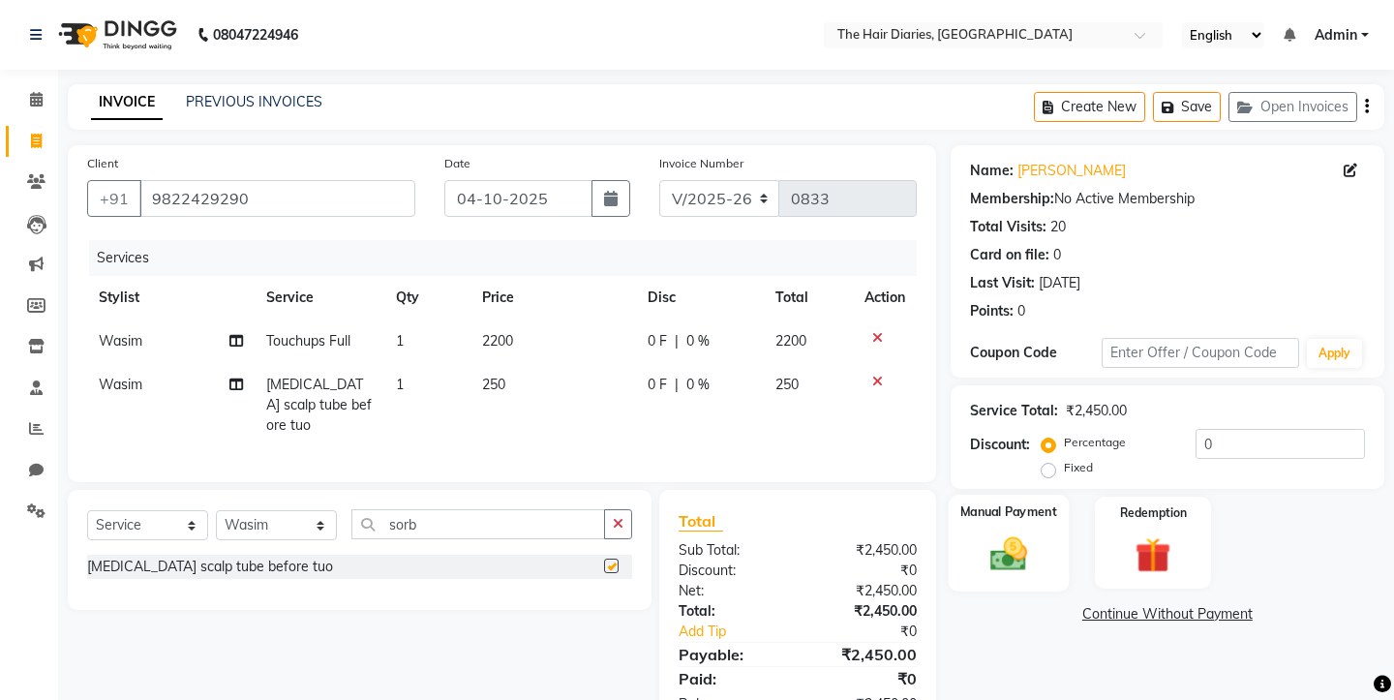
checkbox input "false"
click at [1016, 533] on img at bounding box center [1008, 553] width 60 height 43
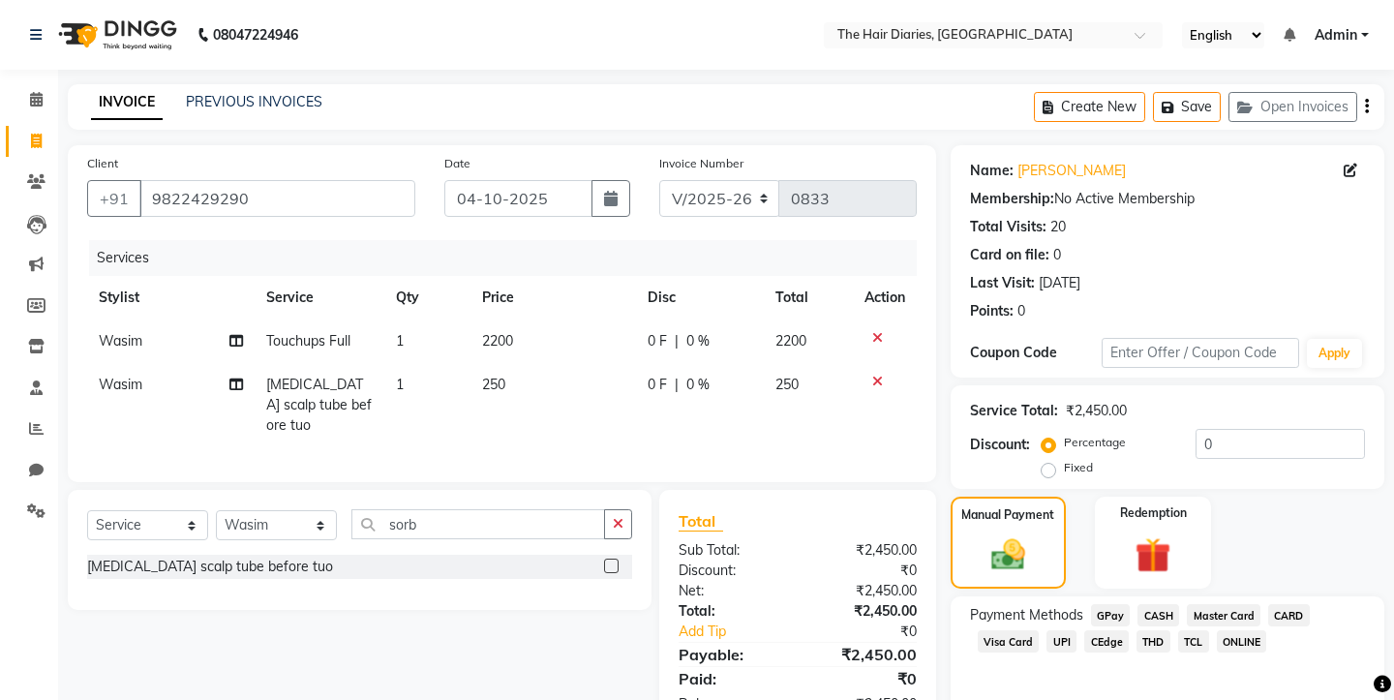
click at [797, 381] on span "250" at bounding box center [786, 384] width 23 height 17
select select "12914"
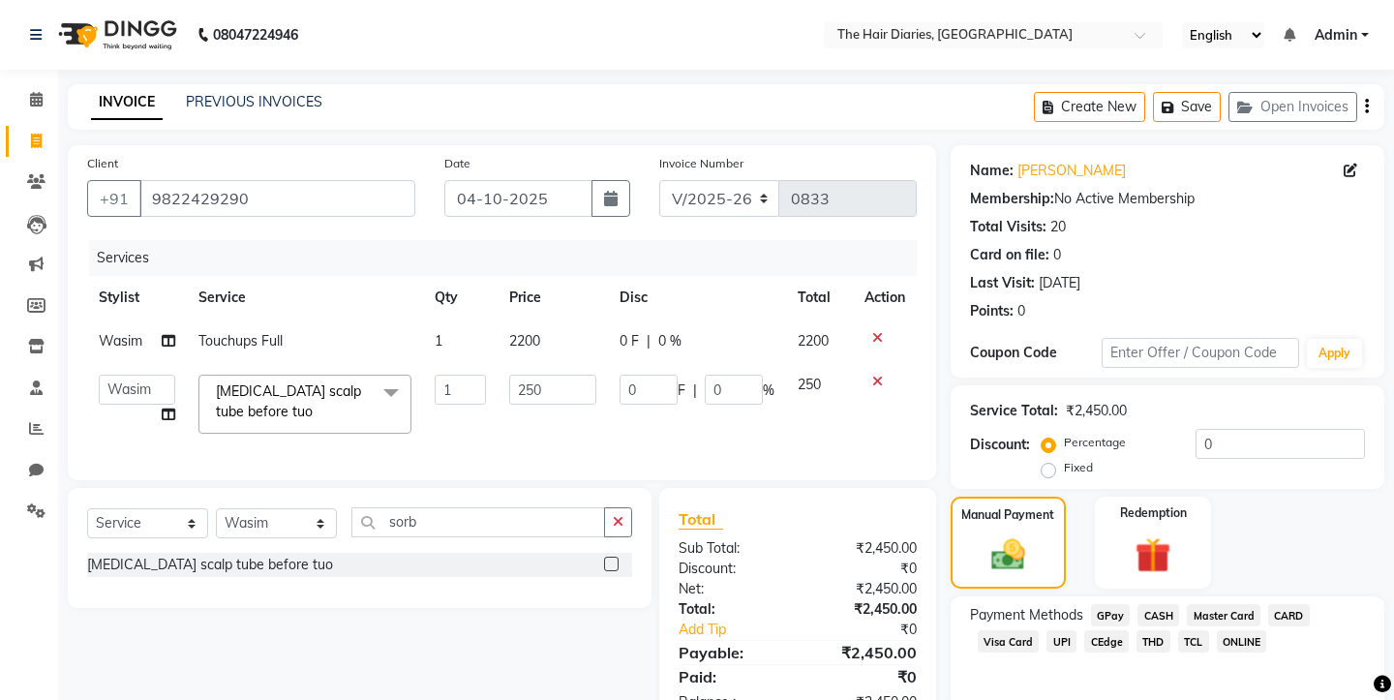
click at [815, 340] on span "2200" at bounding box center [813, 340] width 31 height 17
select select "12914"
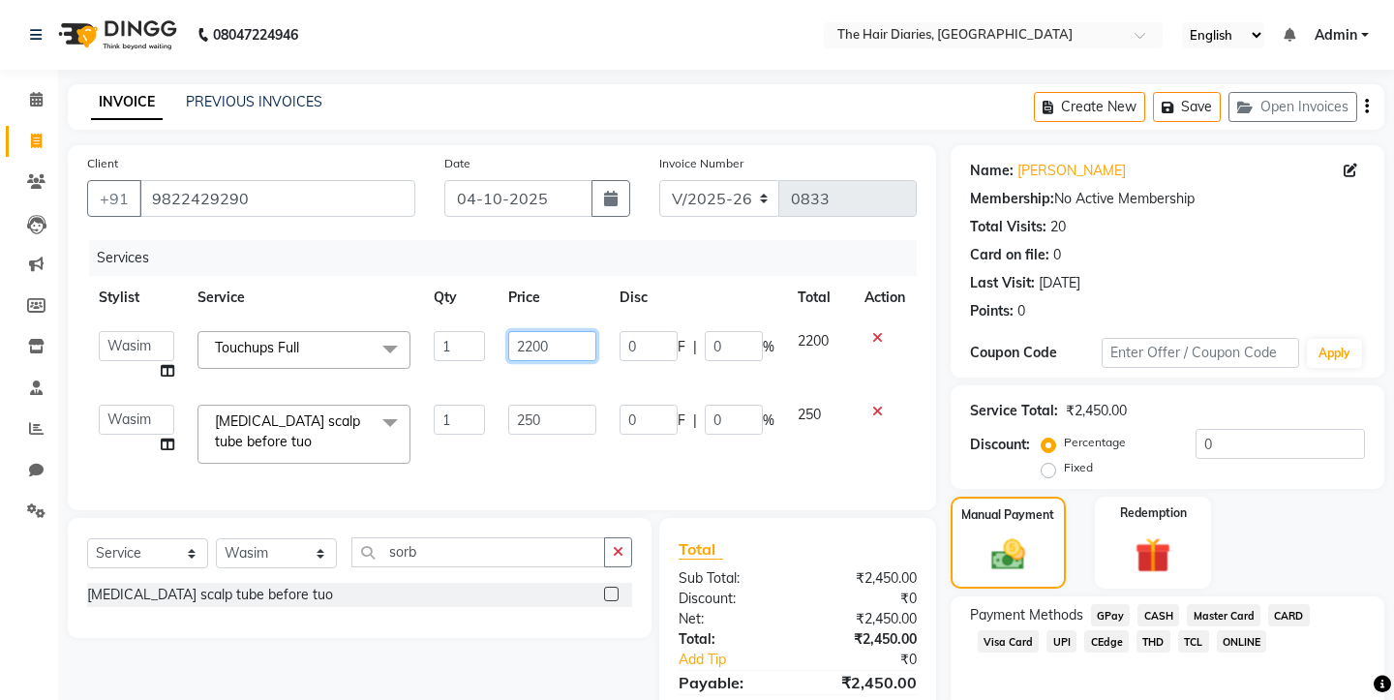
click at [554, 347] on input "2200" at bounding box center [552, 346] width 88 height 30
type input "2000"
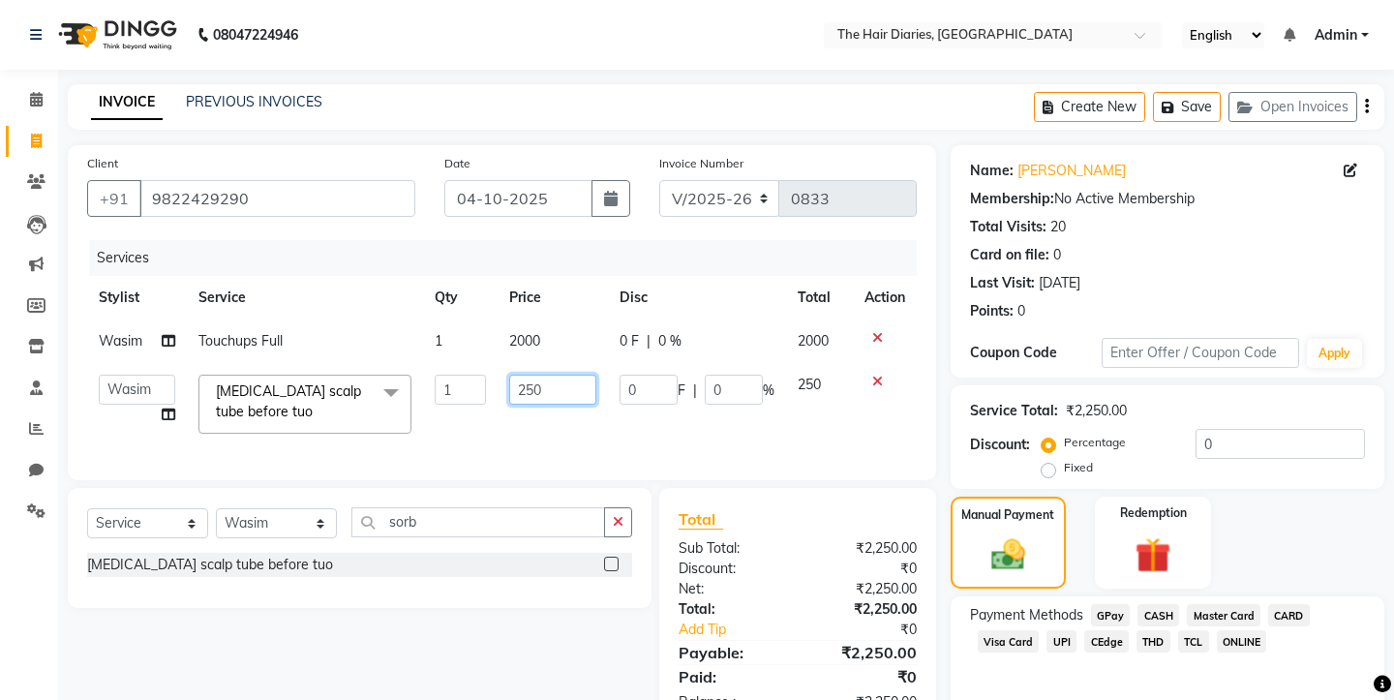
click at [552, 420] on td "250" at bounding box center [553, 404] width 110 height 82
type input "2"
type input "200"
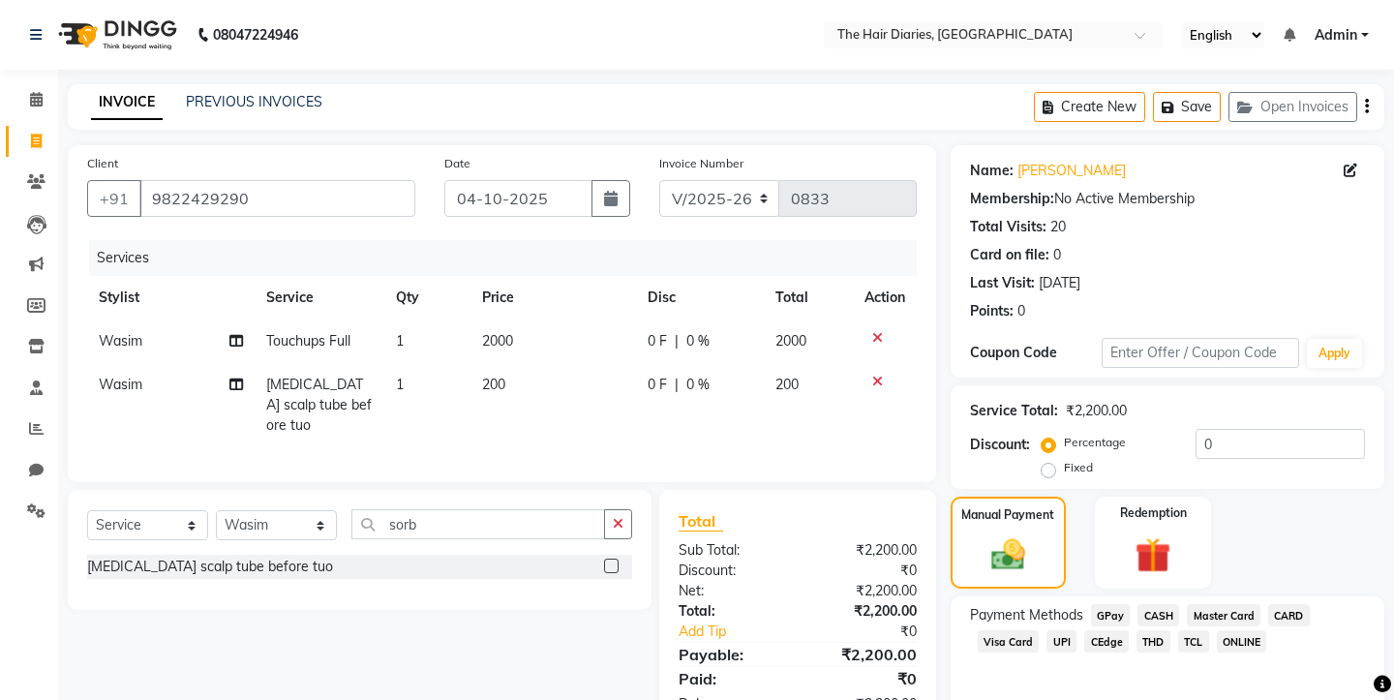
click at [565, 432] on div "Services Stylist Service Qty Price Disc Total Action Wasim Touchups Full 1 2000…" at bounding box center [502, 351] width 830 height 223
click at [1158, 604] on span "CASH" at bounding box center [1158, 615] width 42 height 22
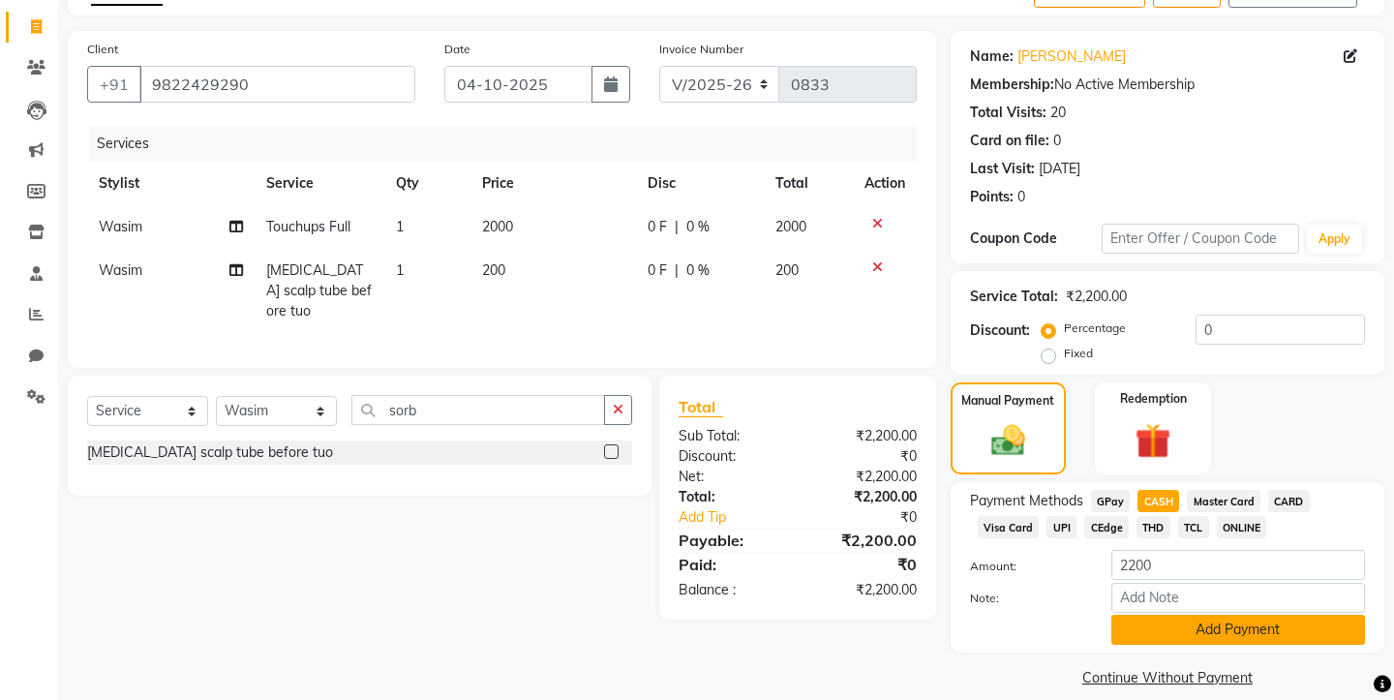
click at [1162, 615] on button "Add Payment" at bounding box center [1238, 630] width 254 height 30
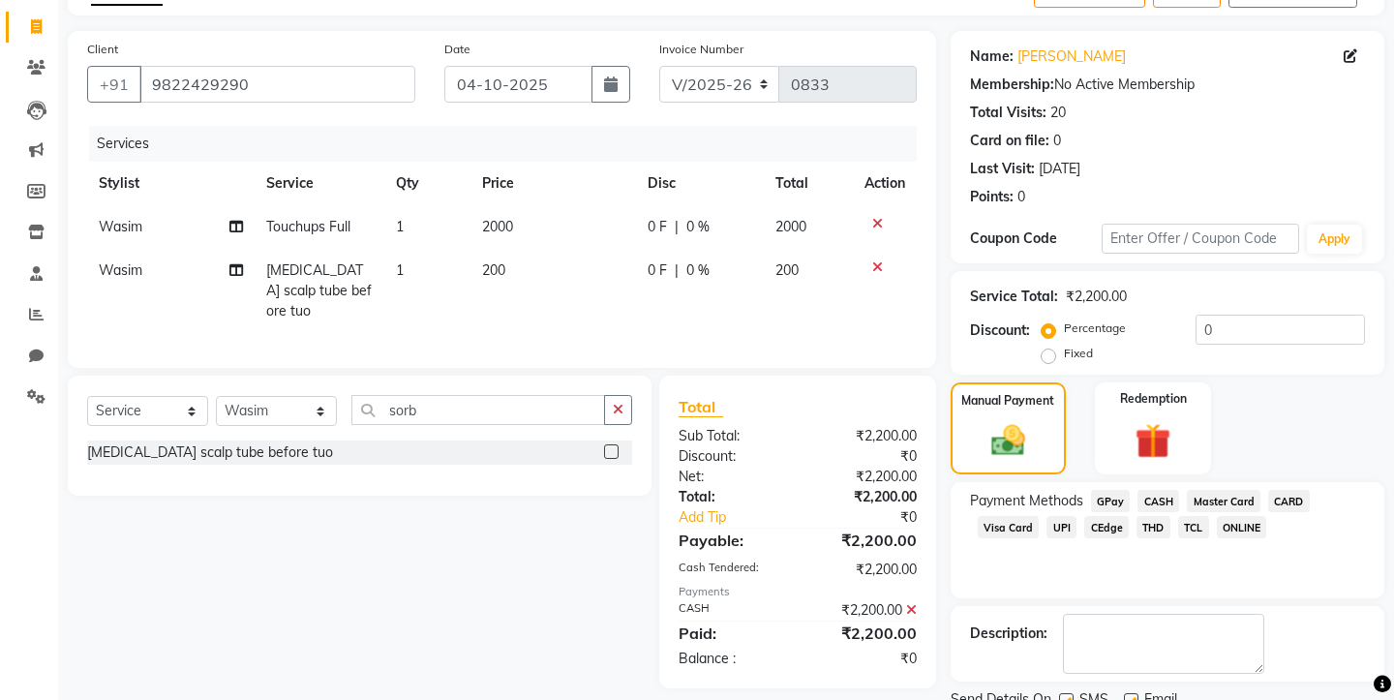
scroll to position [169, 0]
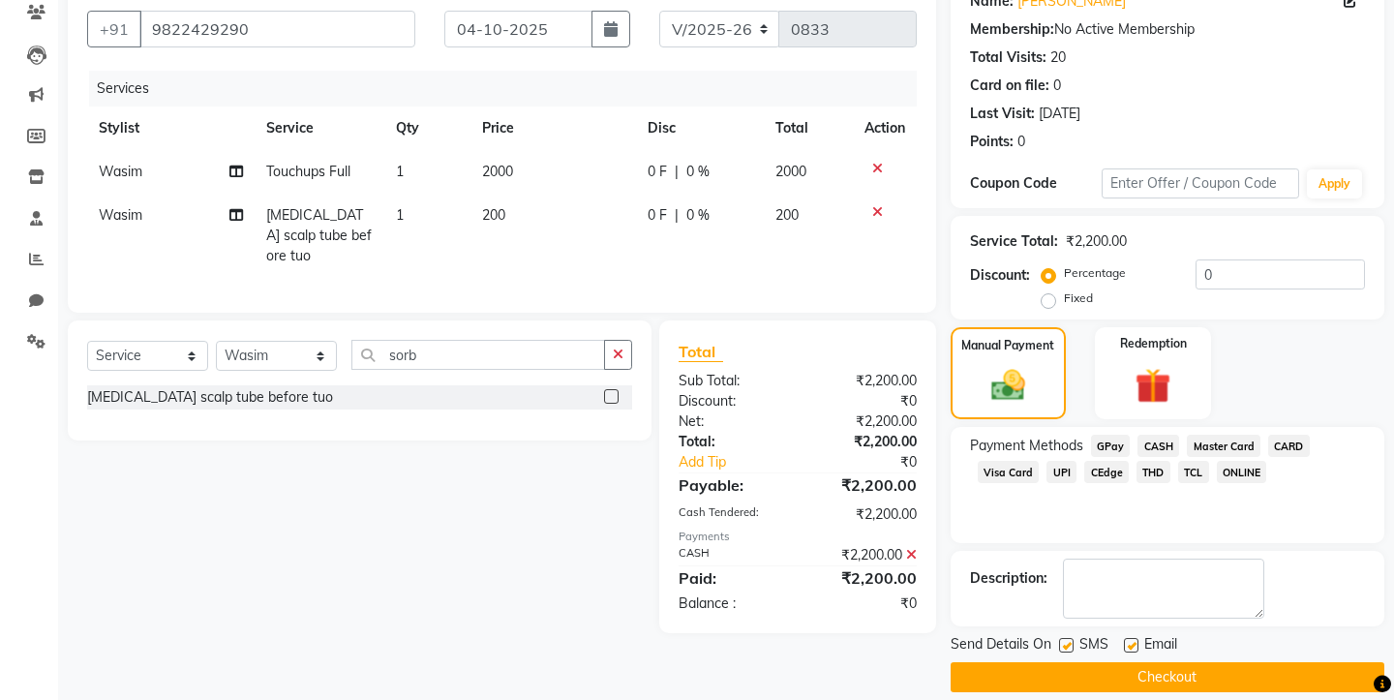
click at [1132, 662] on button "Checkout" at bounding box center [1168, 677] width 434 height 30
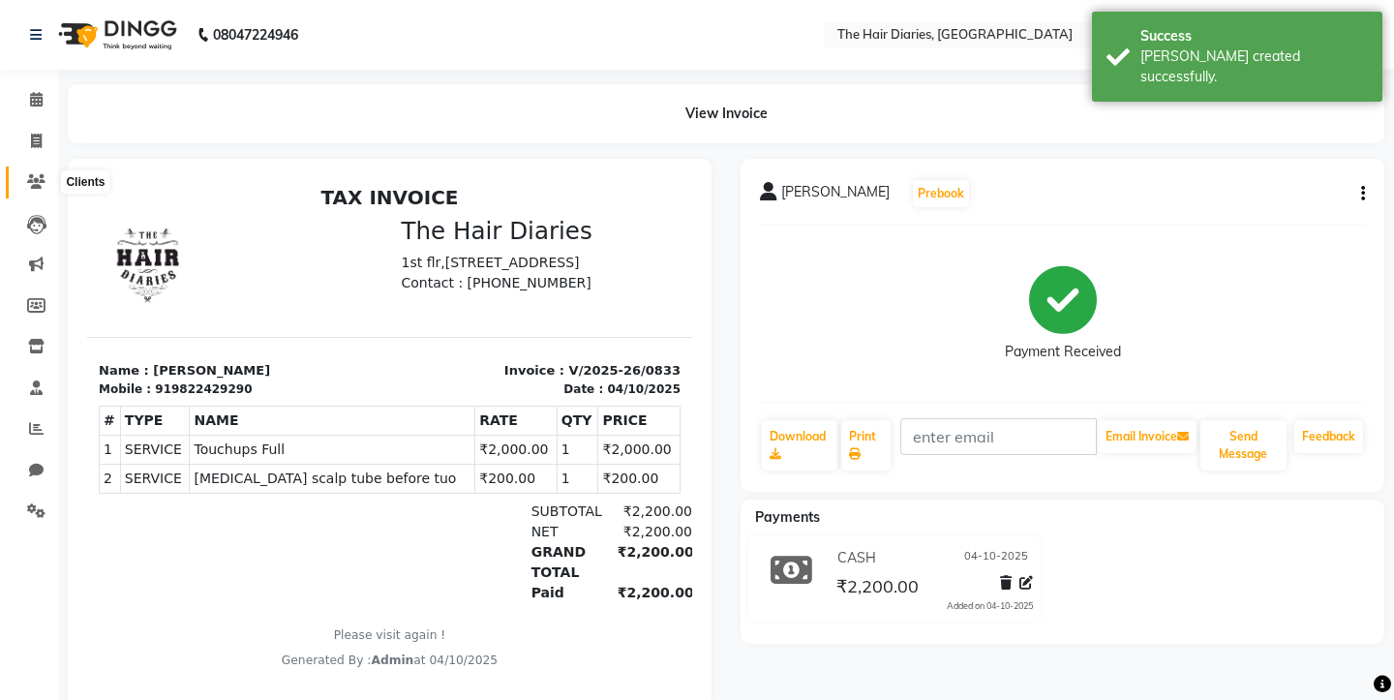
click at [36, 180] on icon at bounding box center [36, 181] width 18 height 15
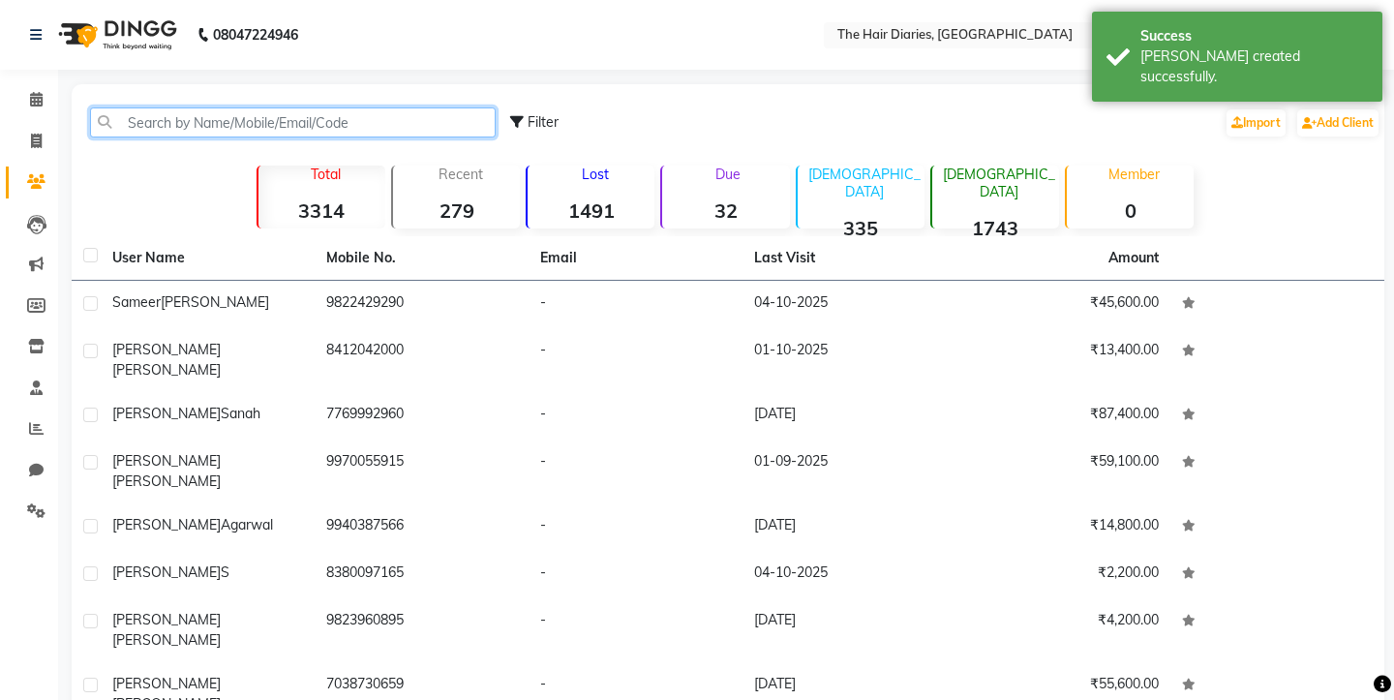
click at [119, 122] on input "text" at bounding box center [293, 122] width 406 height 30
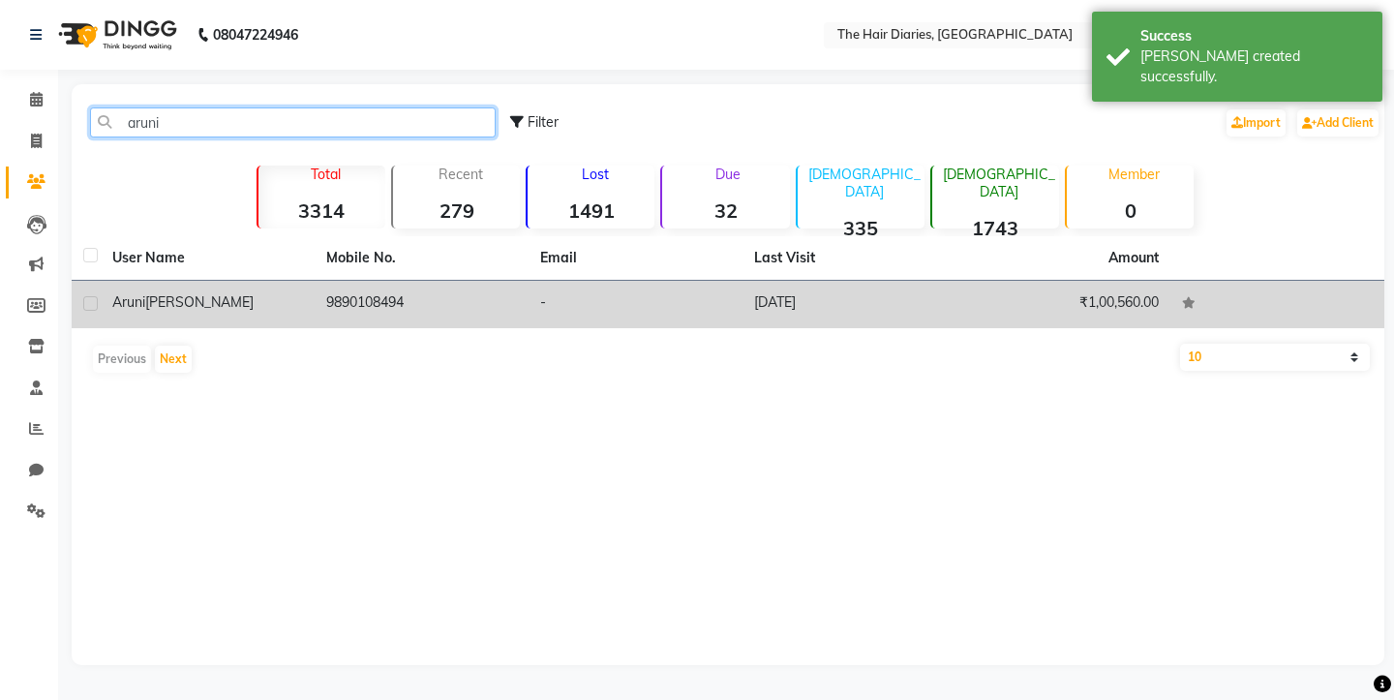
type input "aruni"
click at [353, 301] on td "9890108494" at bounding box center [422, 304] width 214 height 47
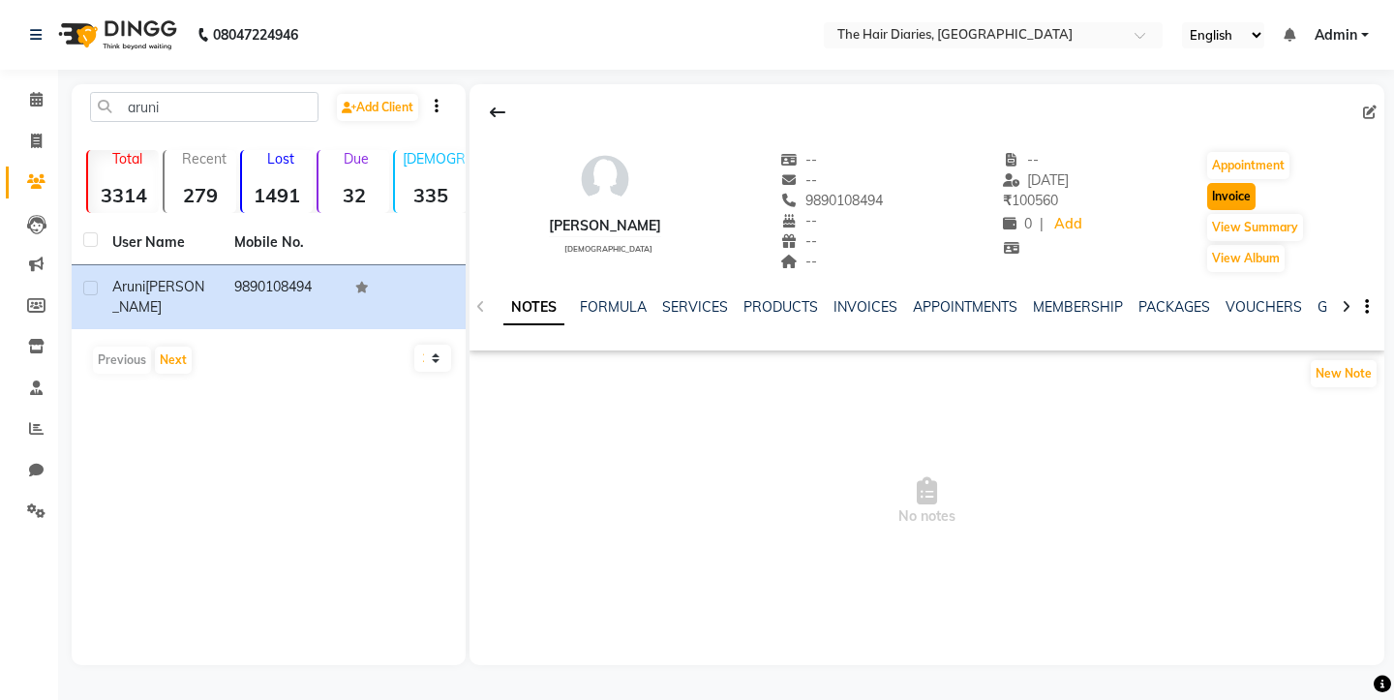
click at [1234, 193] on button "Invoice" at bounding box center [1231, 196] width 48 height 27
select select "service"
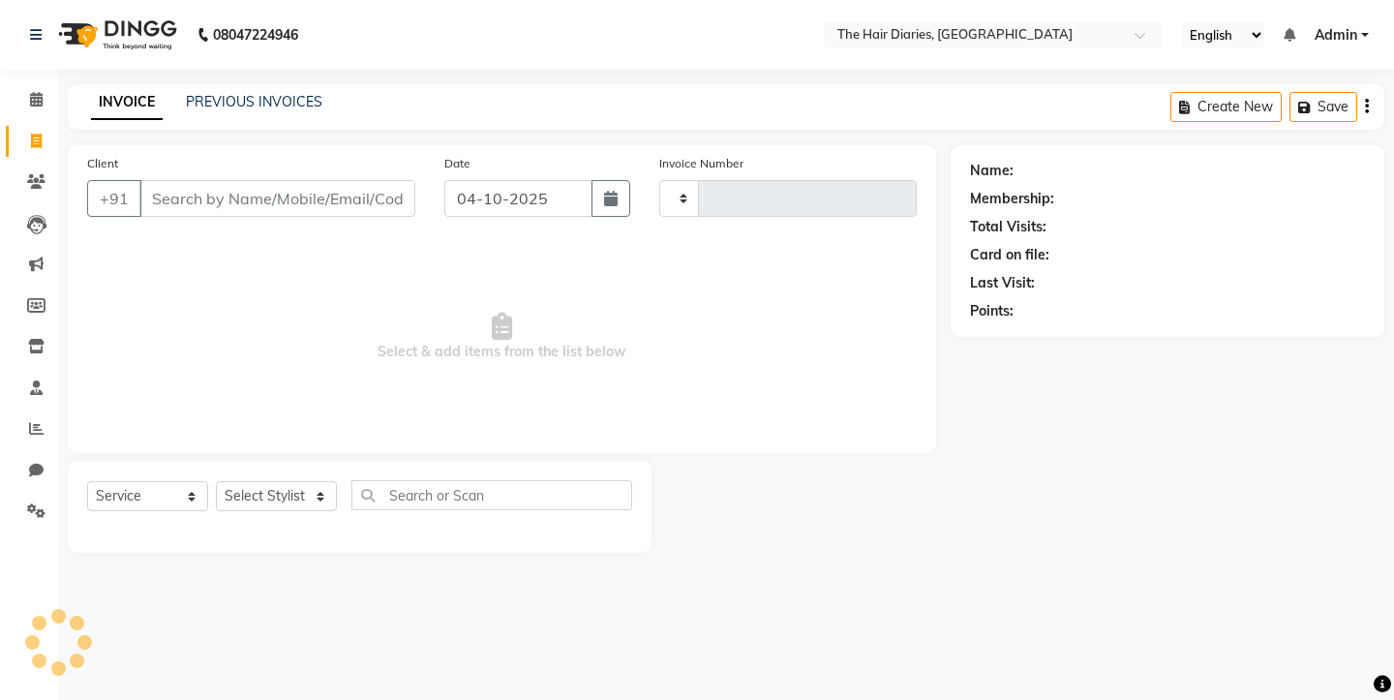
type input "0834"
select select "782"
type input "9890108494"
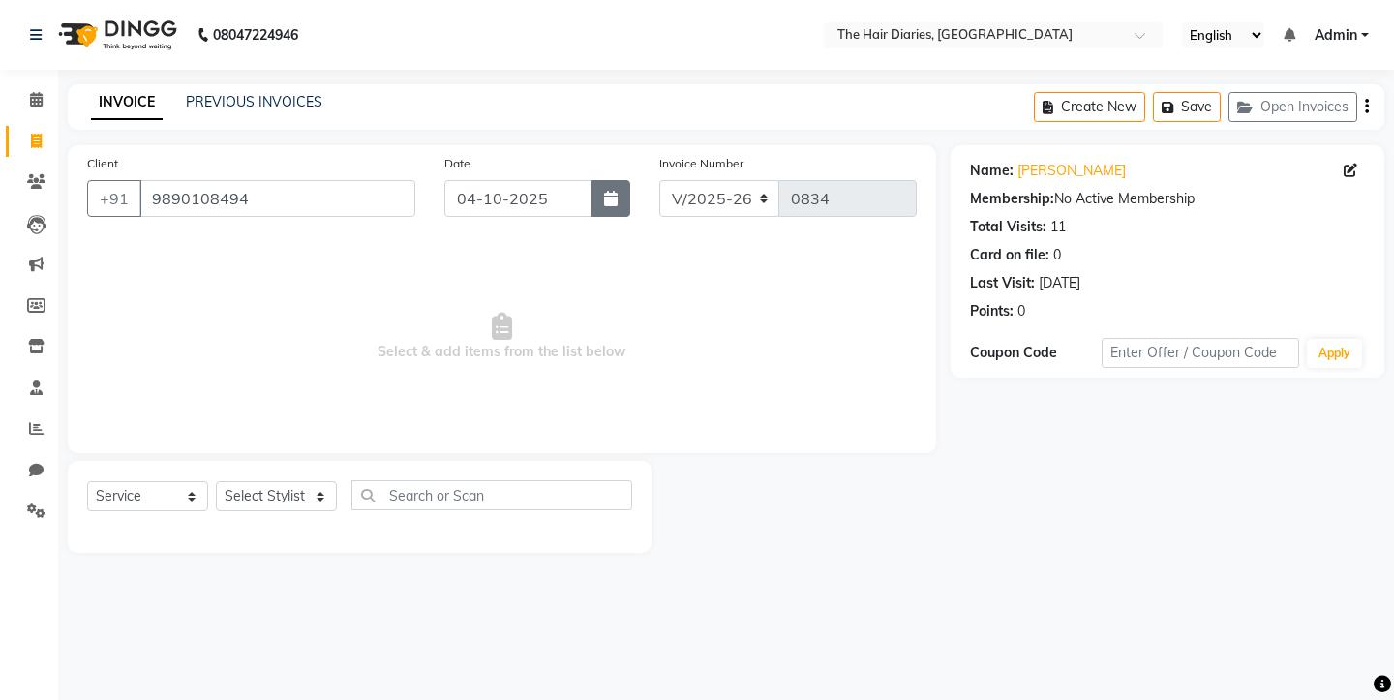
click at [618, 197] on button "button" at bounding box center [610, 198] width 39 height 37
select select "10"
select select "2025"
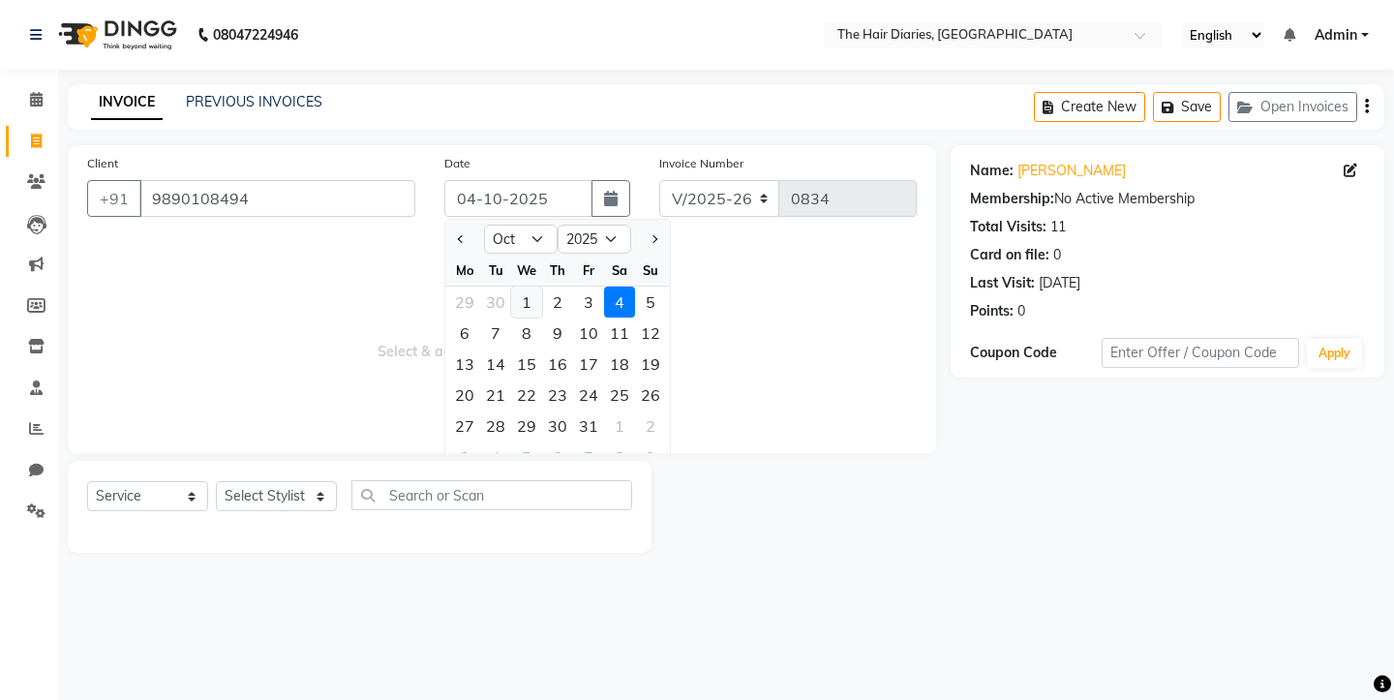
click at [528, 303] on div "1" at bounding box center [526, 302] width 31 height 31
type input "01-10-2025"
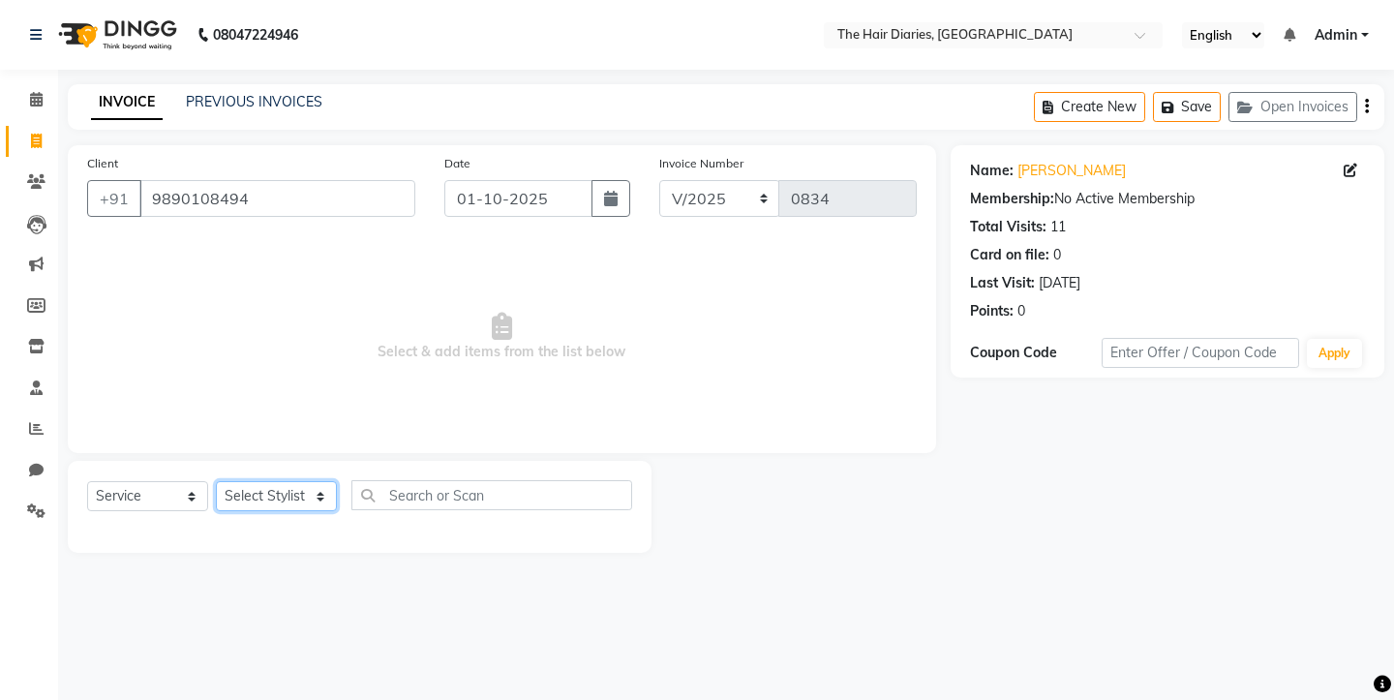
click at [314, 501] on select "Select Stylist Aaryan [PERSON_NAME] [PERSON_NAME] [PERSON_NAME] [PERSON_NAME] J…" at bounding box center [276, 496] width 121 height 30
select select "12916"
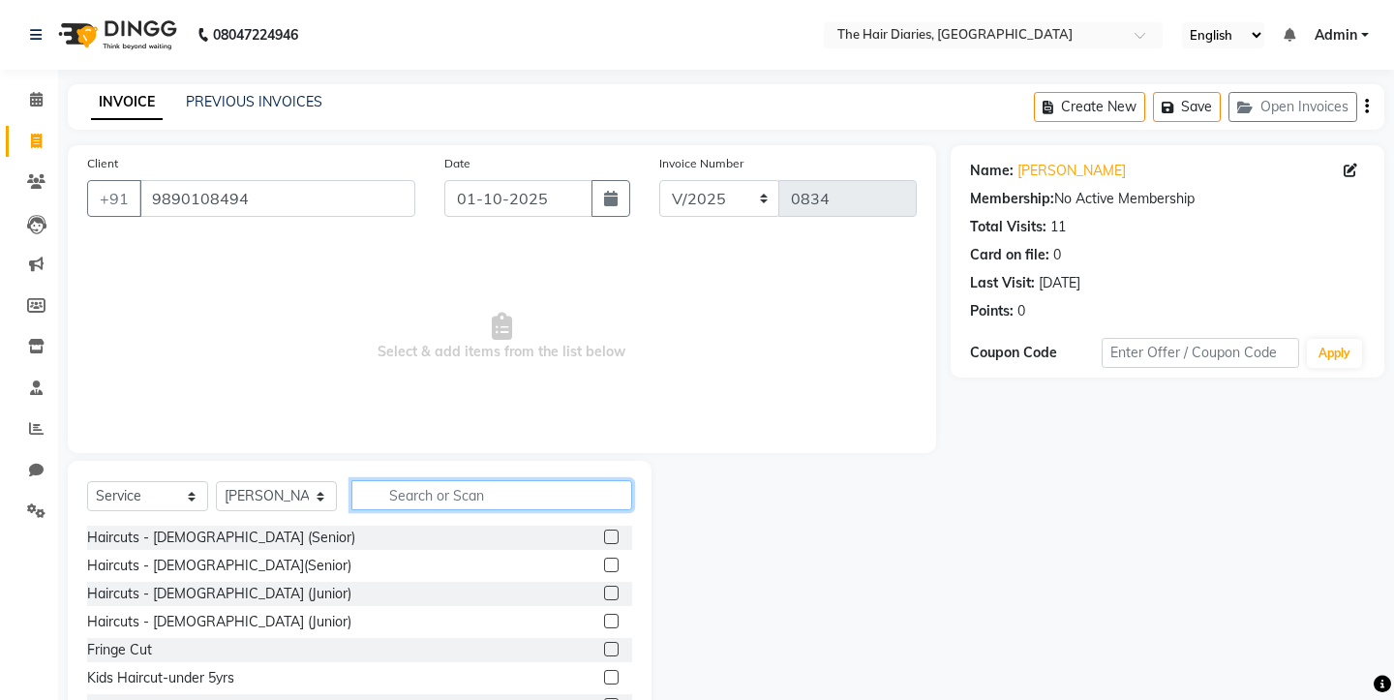
click at [399, 496] on input "text" at bounding box center [491, 495] width 281 height 30
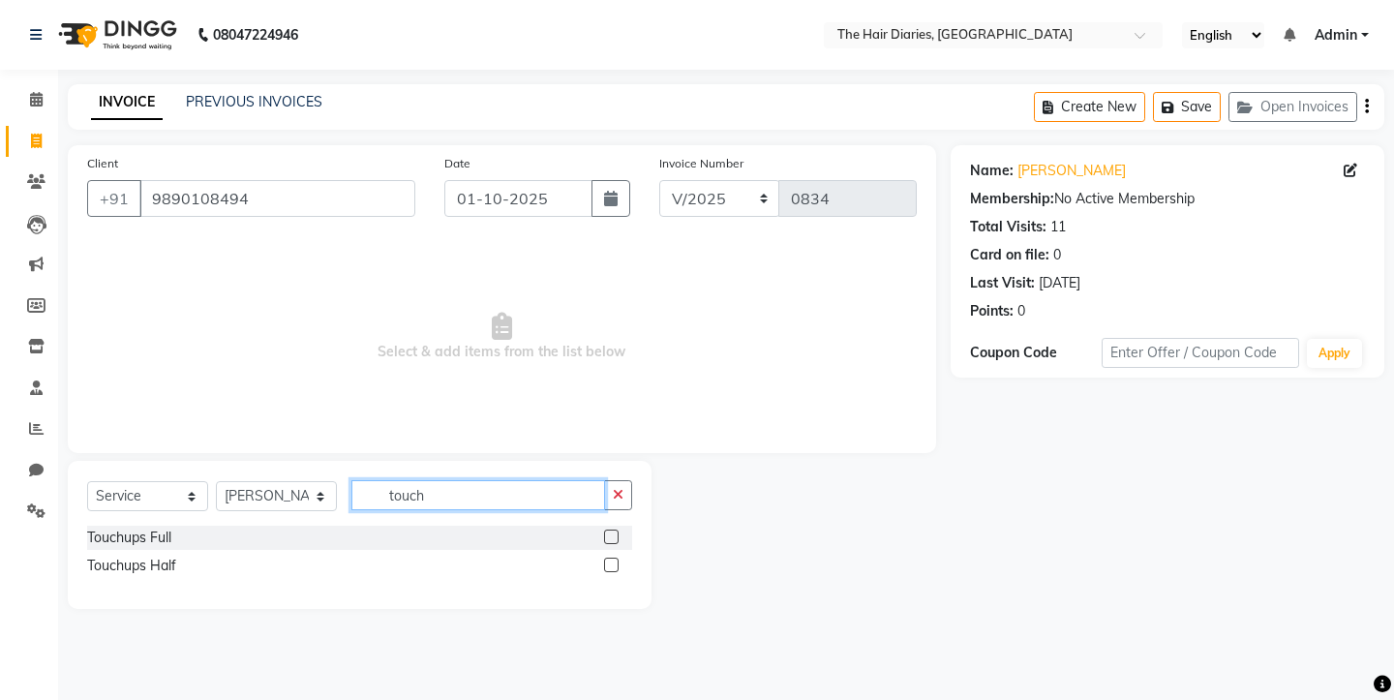
type input "touch"
click at [615, 537] on label at bounding box center [611, 537] width 15 height 15
click at [615, 537] on input "checkbox" at bounding box center [610, 537] width 13 height 13
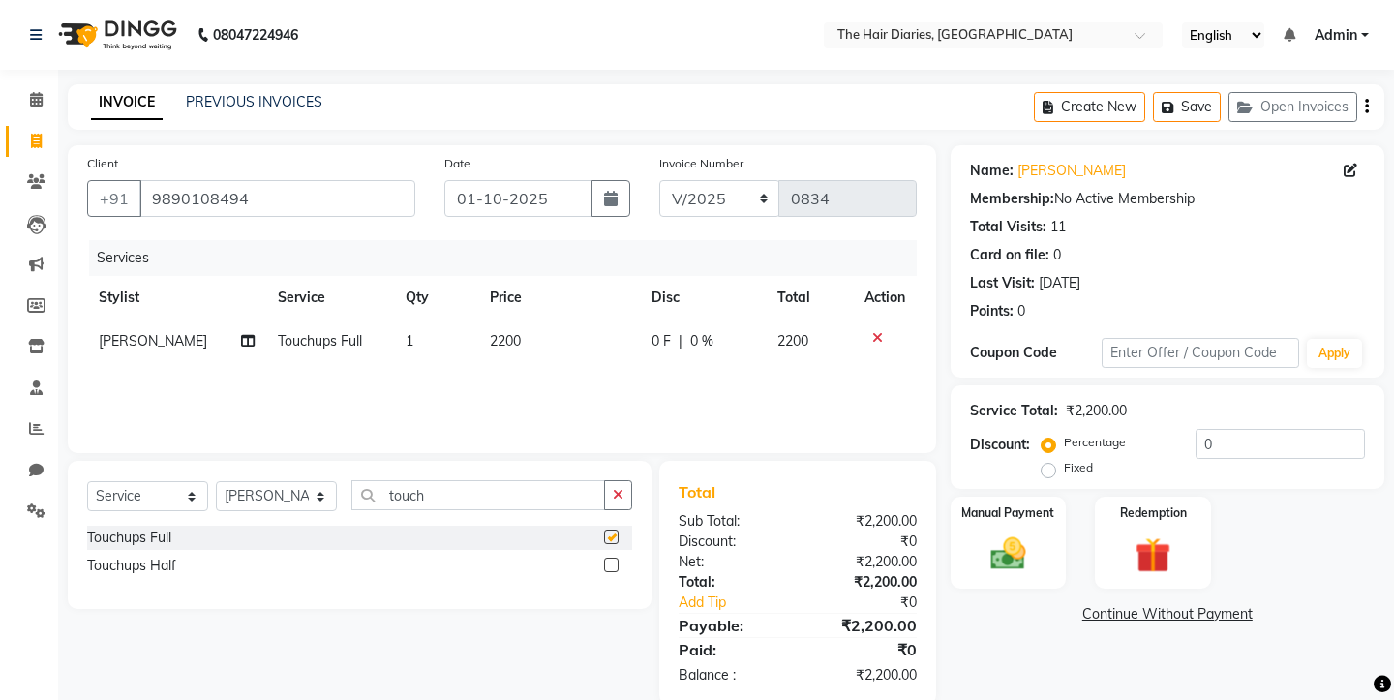
checkbox input "false"
click at [241, 337] on icon at bounding box center [248, 341] width 14 height 14
select select "12916"
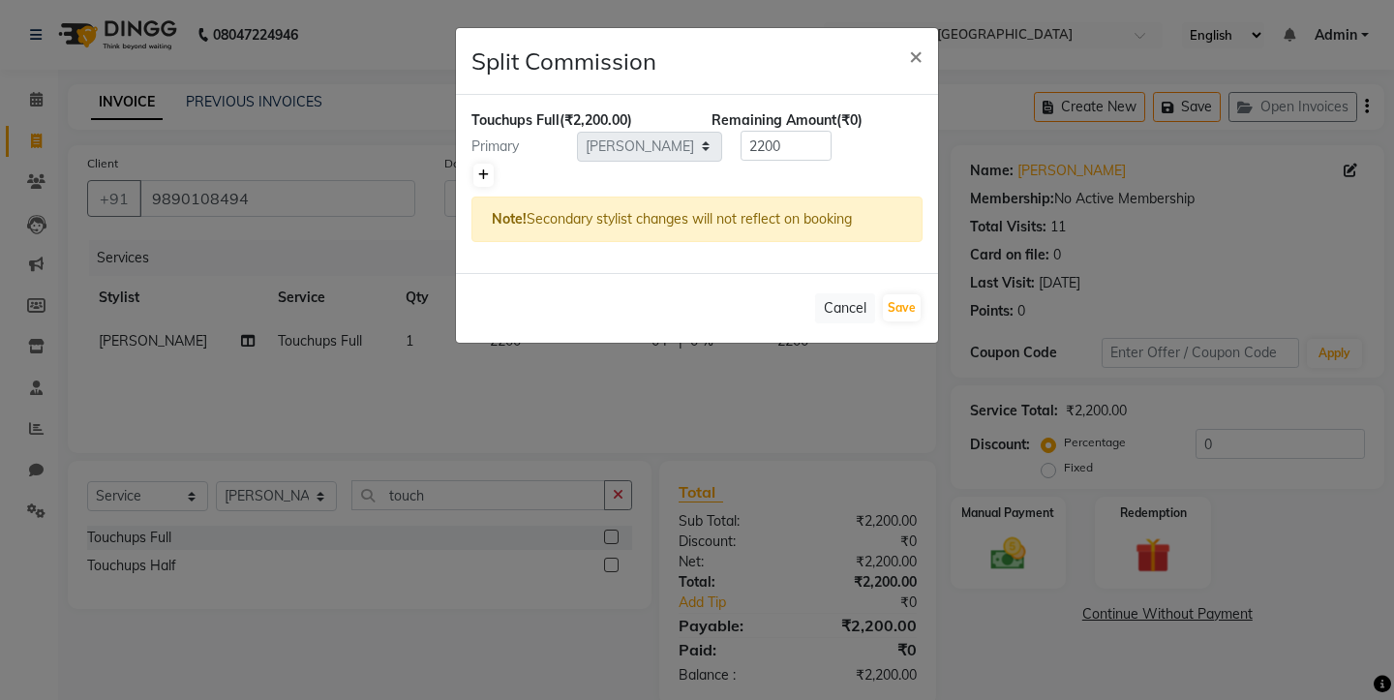
click at [476, 174] on link at bounding box center [483, 175] width 20 height 23
type input "1100"
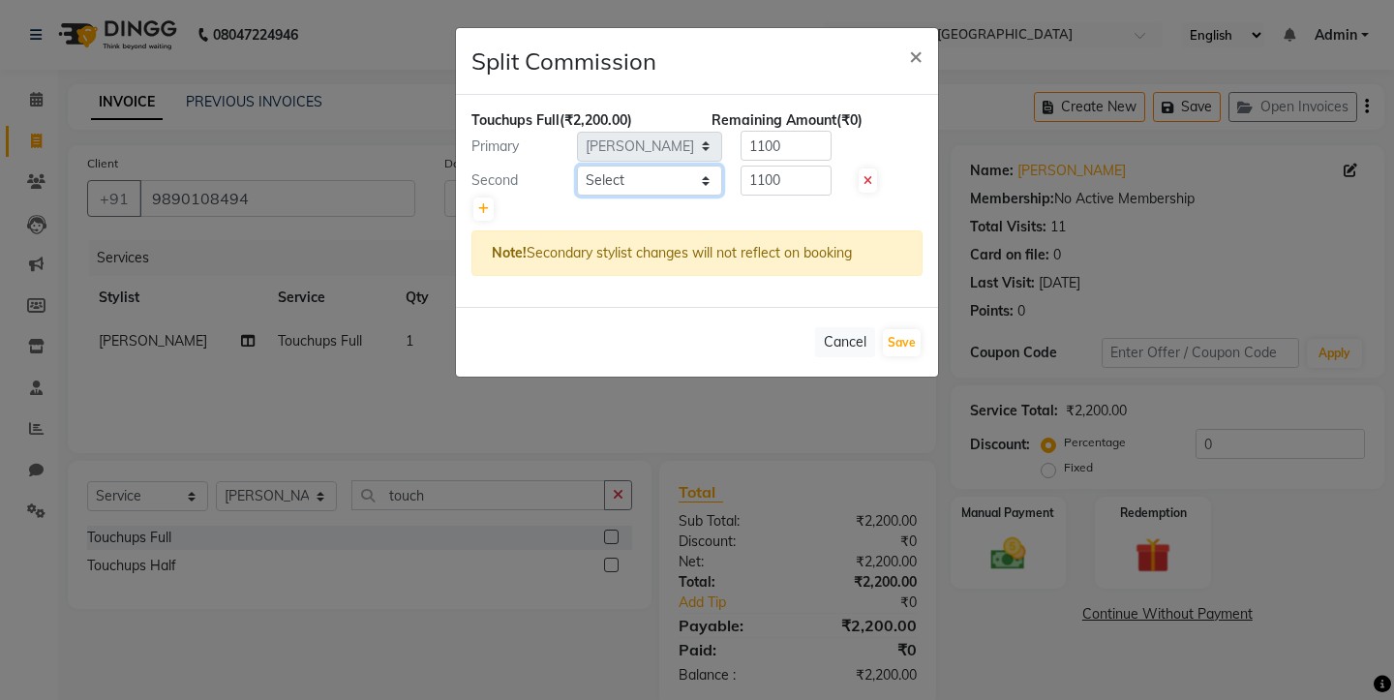
click at [700, 181] on select "Select Aaryan [PERSON_NAME] [PERSON_NAME] [PERSON_NAME] [PERSON_NAME] Jyoti [PE…" at bounding box center [649, 181] width 145 height 30
select select "12914"
click at [902, 346] on button "Save" at bounding box center [902, 342] width 38 height 27
select select "Select"
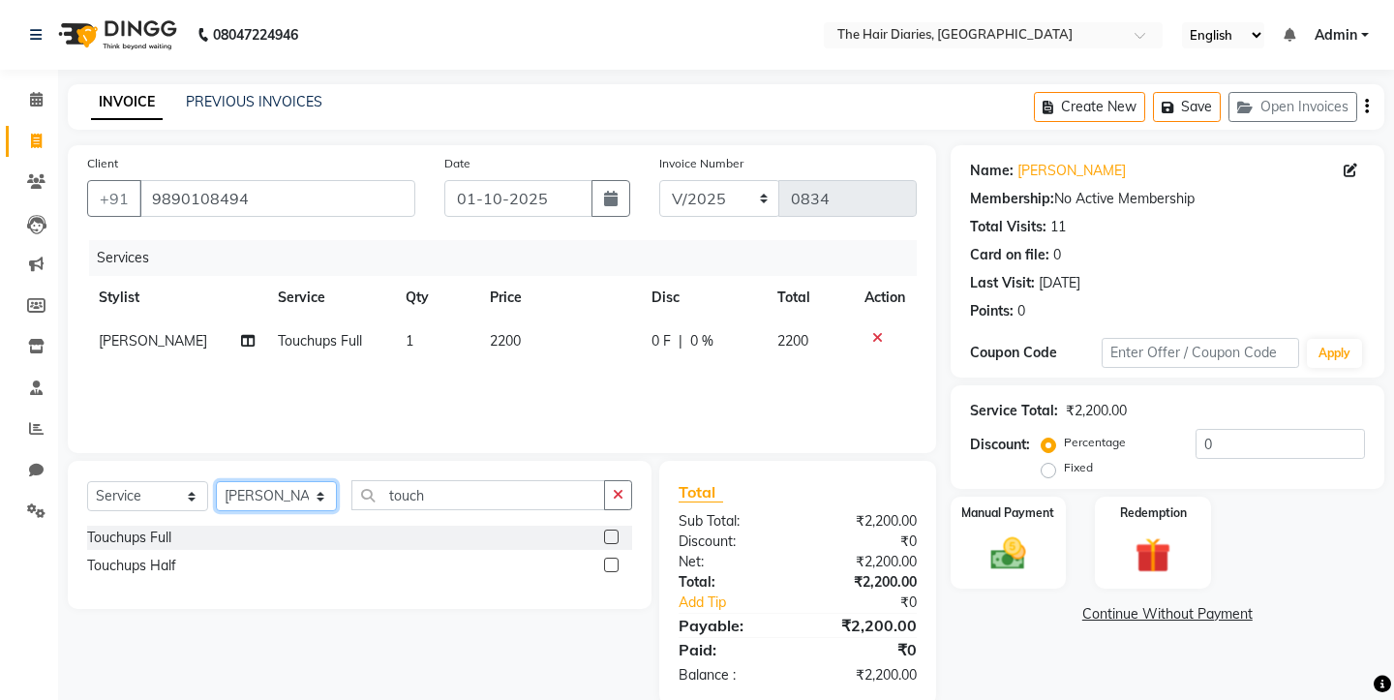
click at [308, 499] on select "Select Stylist Aaryan [PERSON_NAME] [PERSON_NAME] [PERSON_NAME] [PERSON_NAME] J…" at bounding box center [276, 496] width 121 height 30
select select "12913"
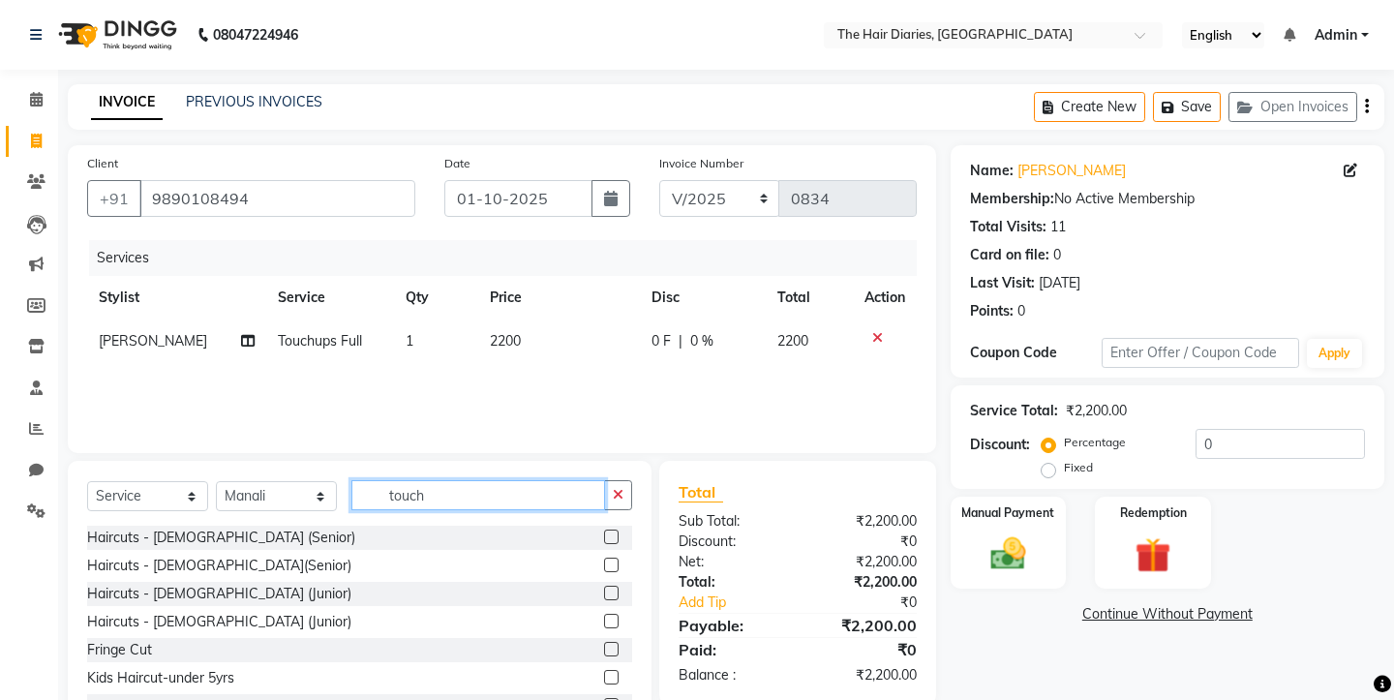
click at [442, 502] on input "touch" at bounding box center [478, 495] width 254 height 30
type input "t"
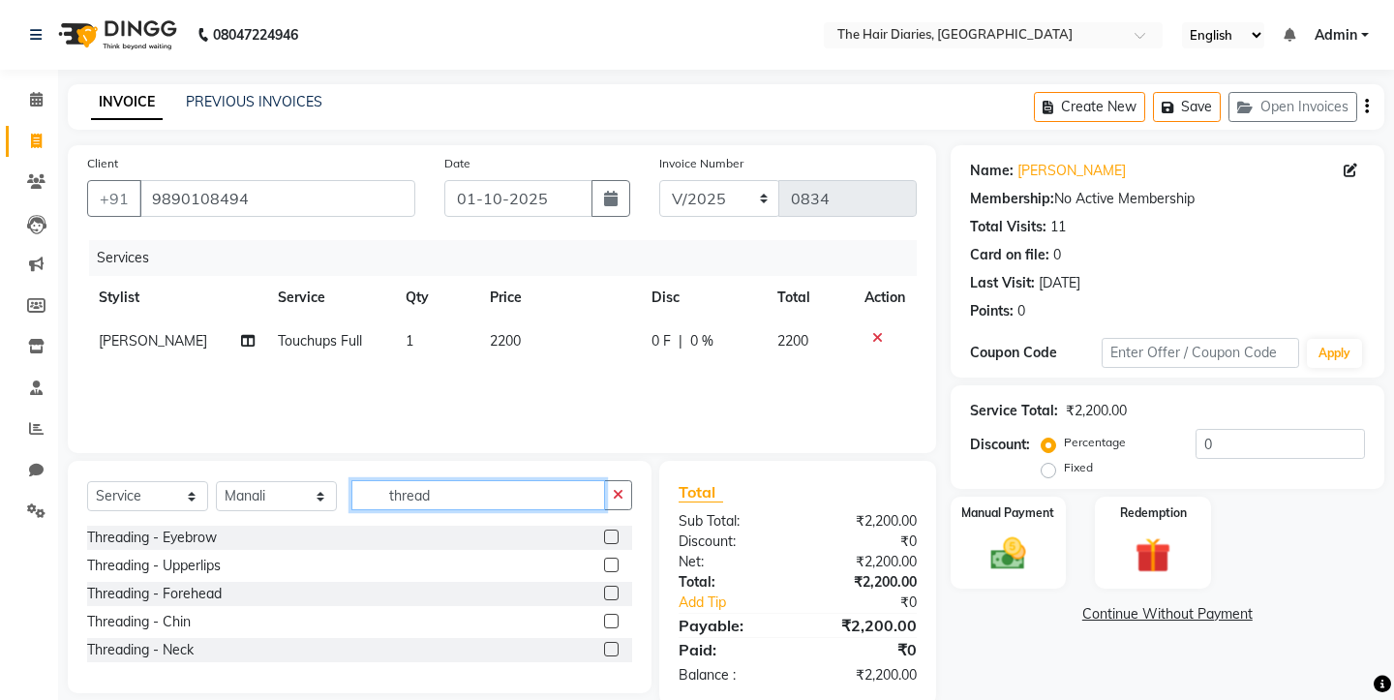
type input "thread"
click at [610, 538] on label at bounding box center [611, 537] width 15 height 15
click at [610, 538] on input "checkbox" at bounding box center [610, 537] width 13 height 13
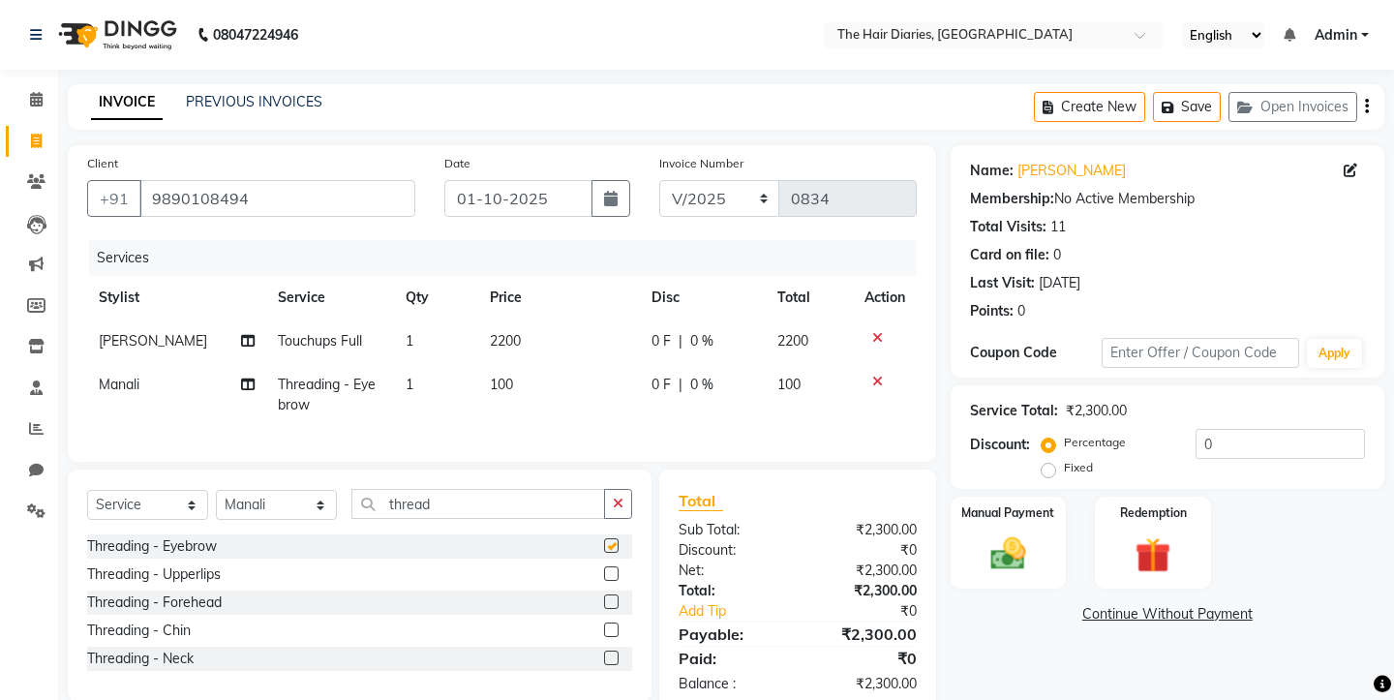
checkbox input "false"
click at [493, 380] on span "100" at bounding box center [501, 384] width 23 height 17
select select "12913"
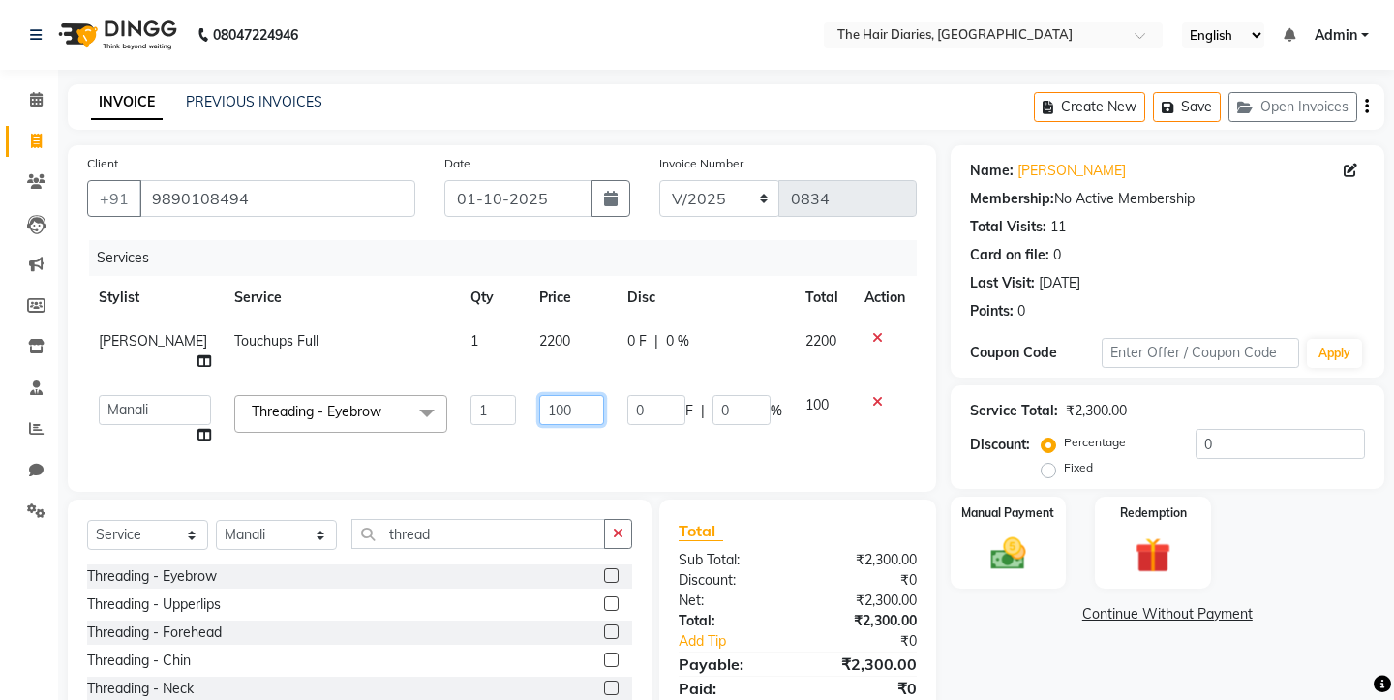
click at [554, 395] on input "100" at bounding box center [571, 410] width 65 height 30
type input "1"
type input "300"
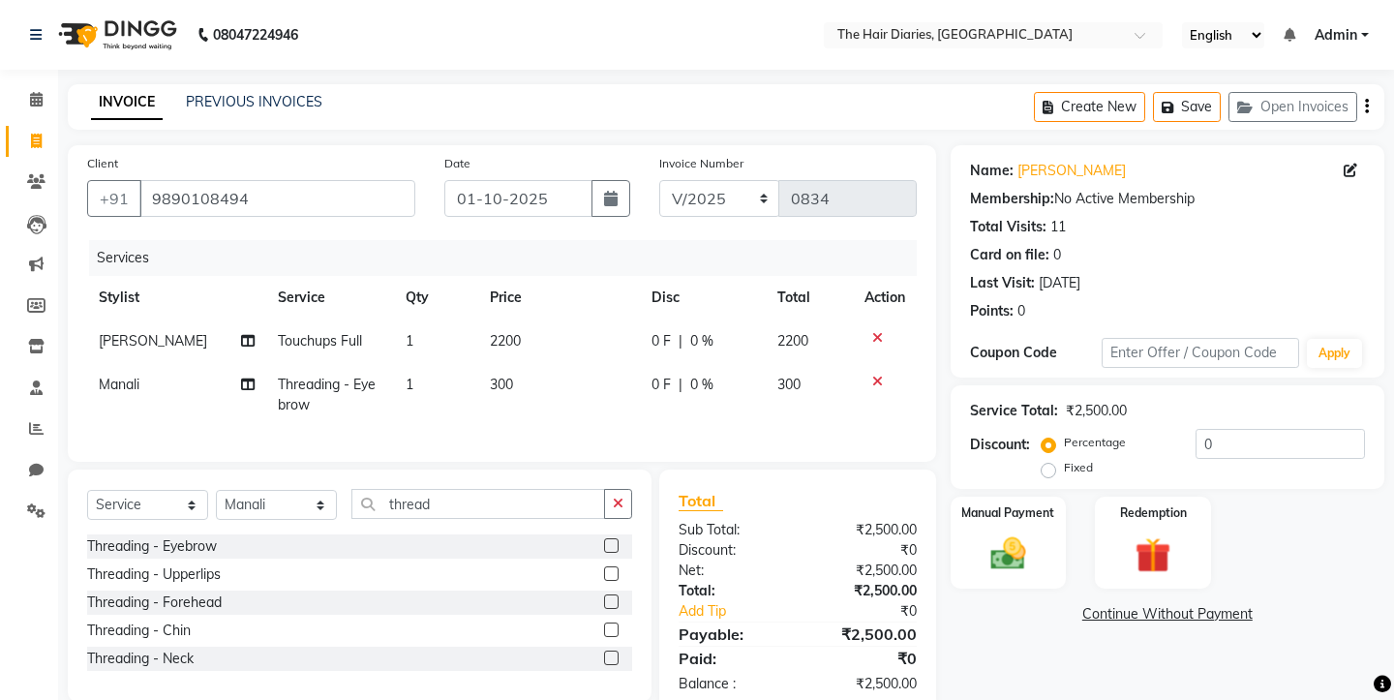
click at [595, 409] on td "300" at bounding box center [558, 395] width 161 height 64
select select "12913"
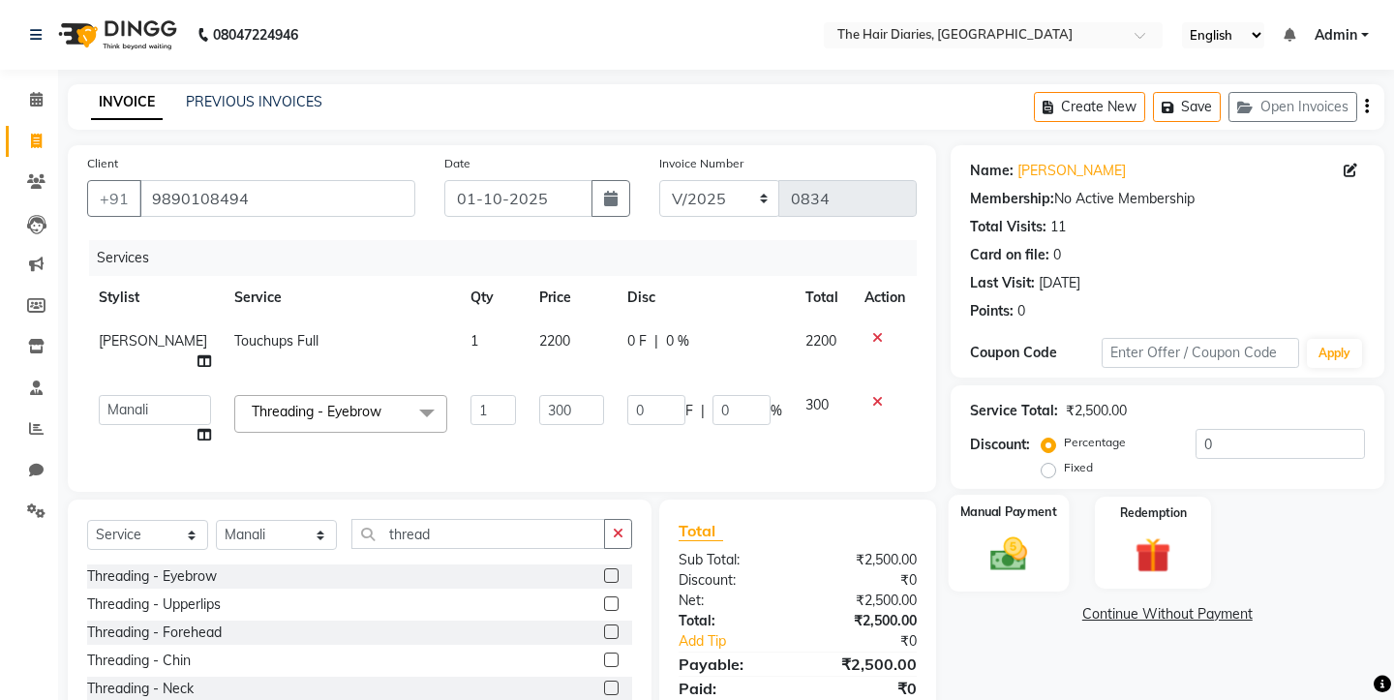
scroll to position [52, 0]
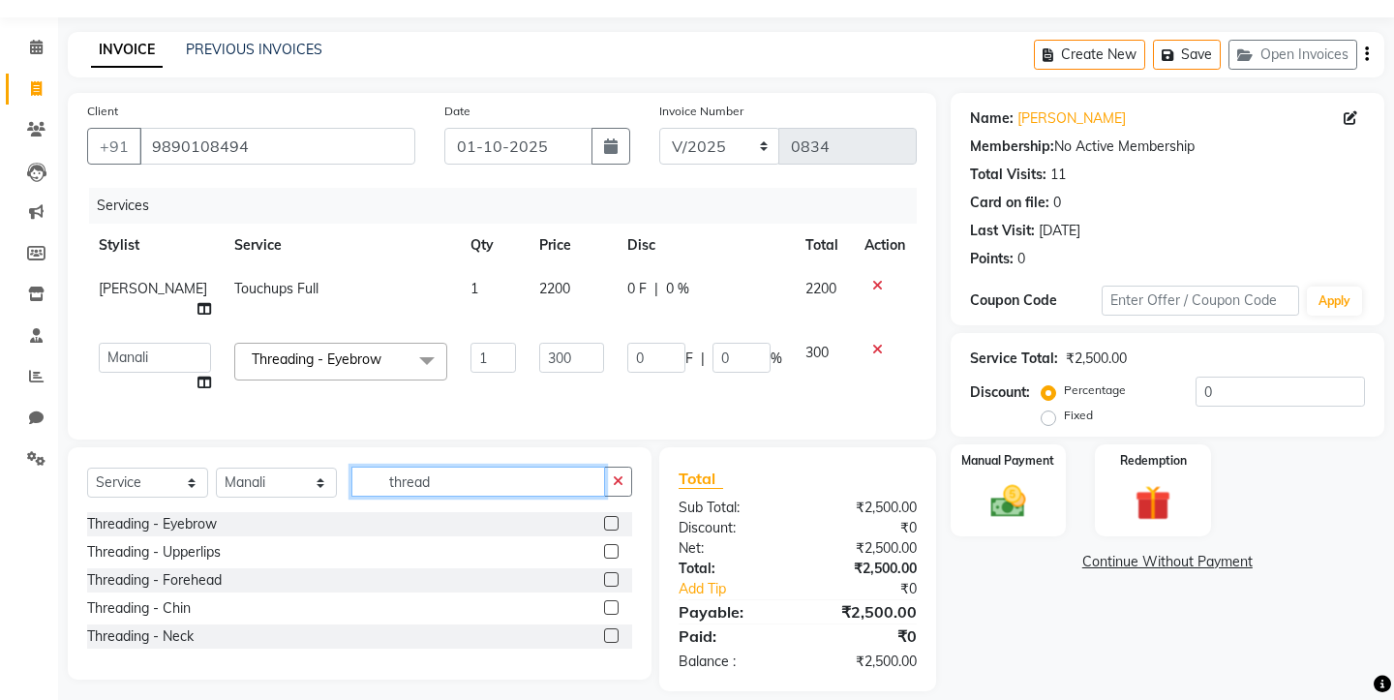
click at [452, 467] on input "thread" at bounding box center [478, 482] width 254 height 30
type input "t"
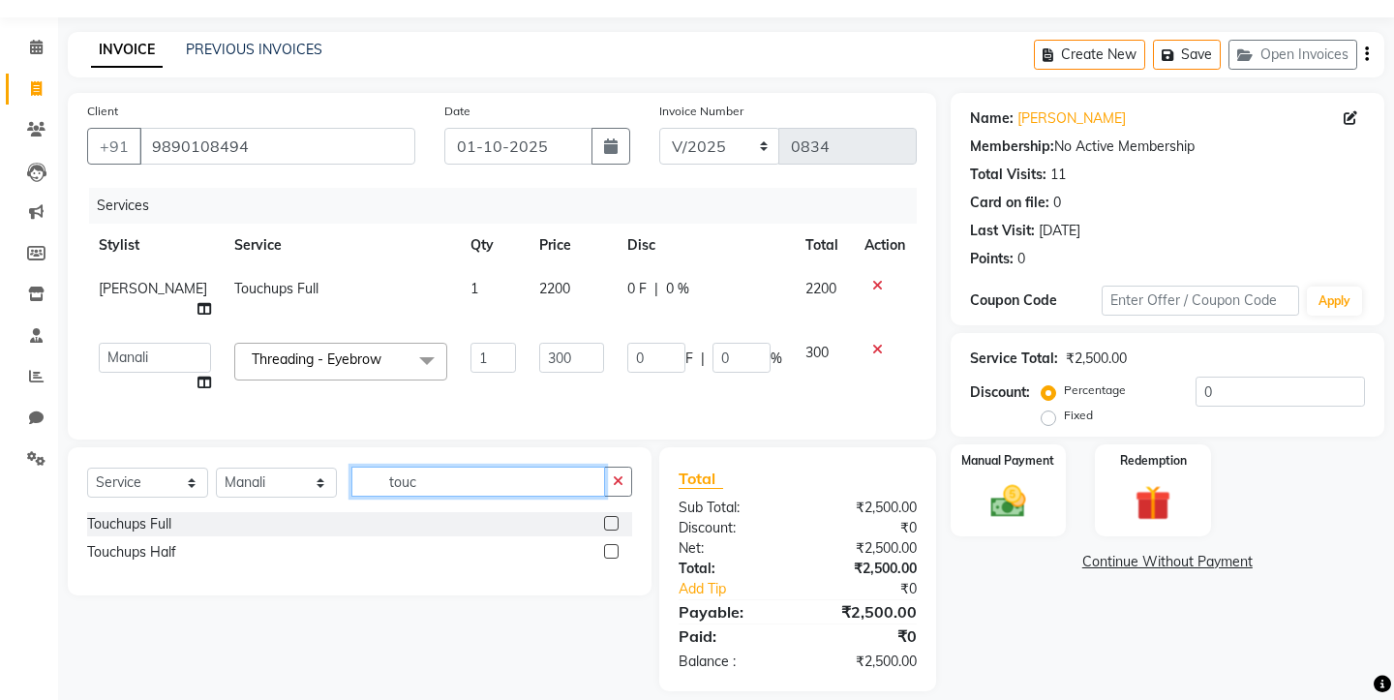
type input "touc"
click at [610, 516] on label at bounding box center [611, 523] width 15 height 15
click at [610, 518] on input "checkbox" at bounding box center [610, 524] width 13 height 13
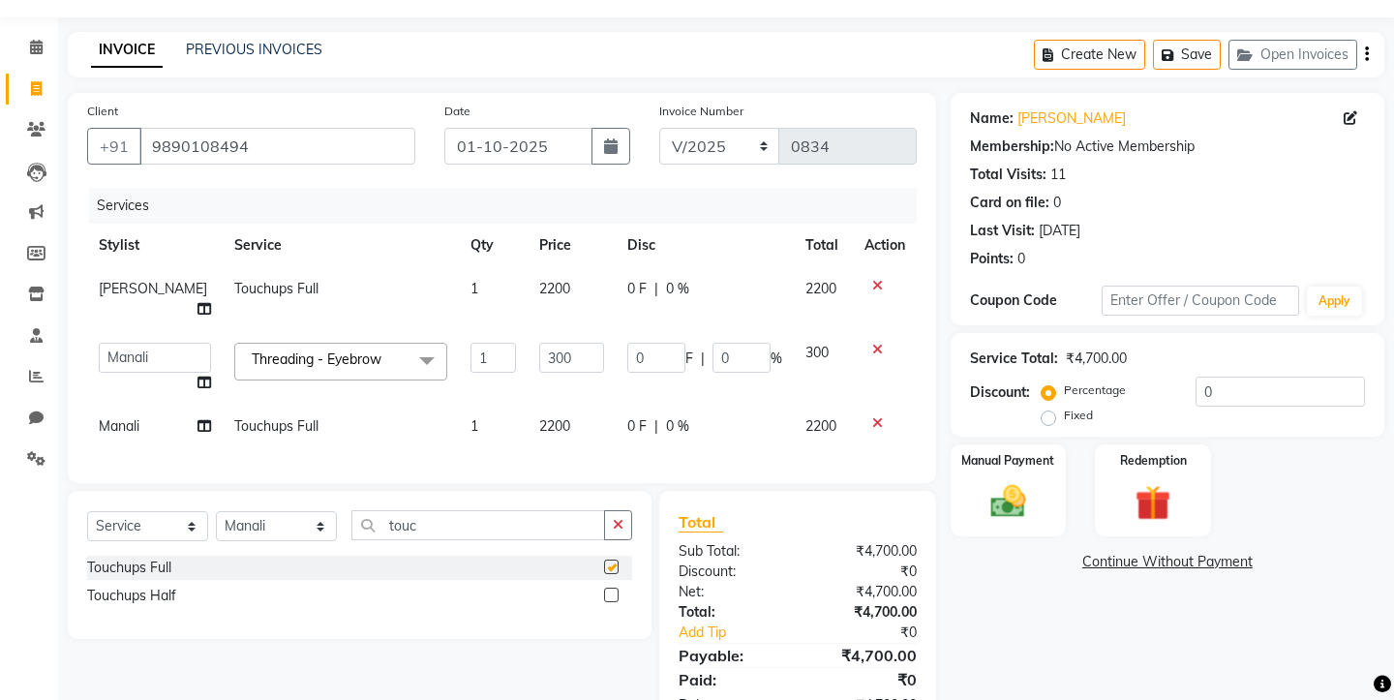
checkbox input "false"
click at [326, 511] on select "Select Stylist Aaryan [PERSON_NAME] [PERSON_NAME] [PERSON_NAME] [PERSON_NAME] J…" at bounding box center [276, 526] width 121 height 30
select select "12916"
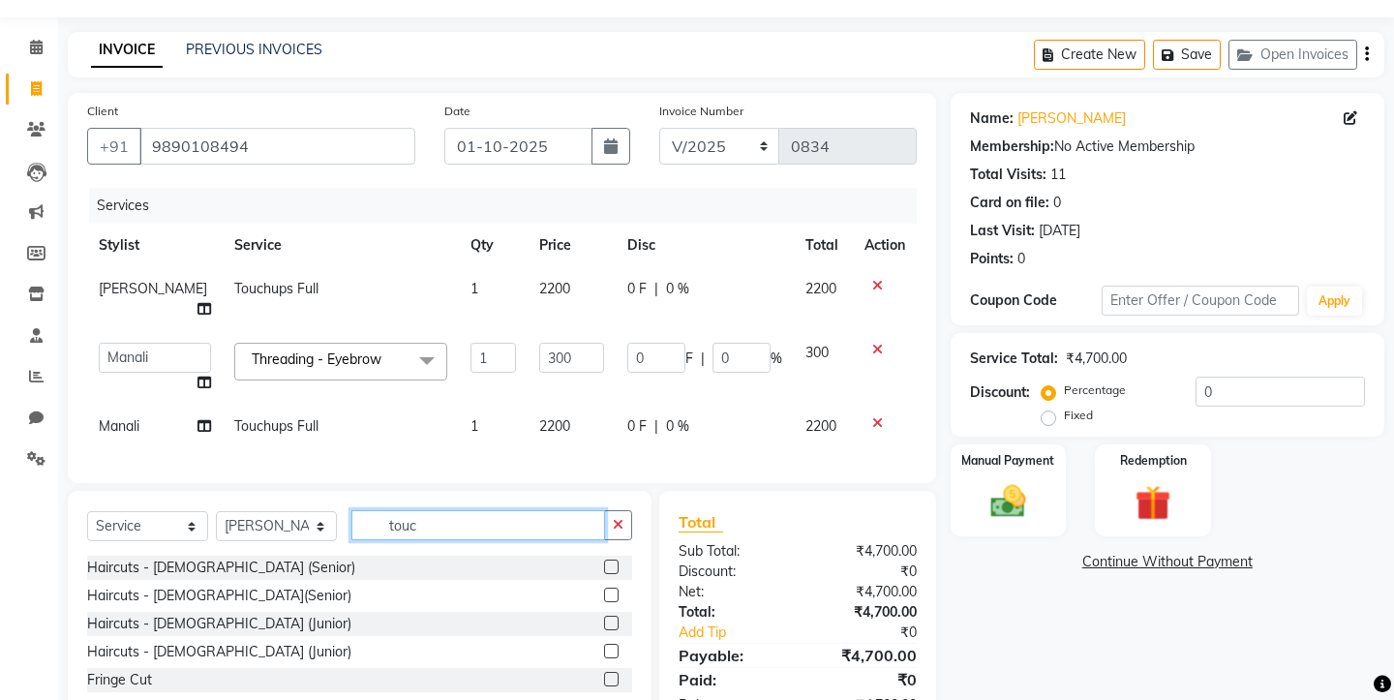
click at [440, 510] on input "touc" at bounding box center [478, 525] width 254 height 30
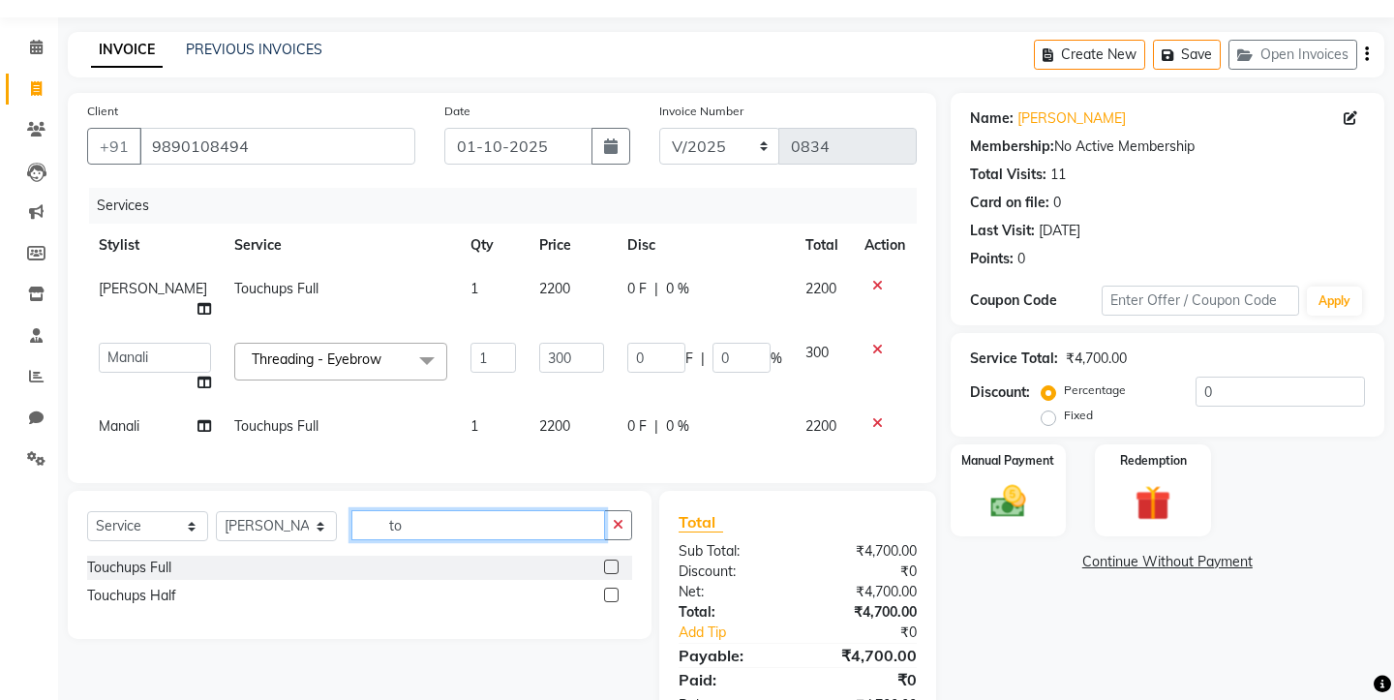
type input "t"
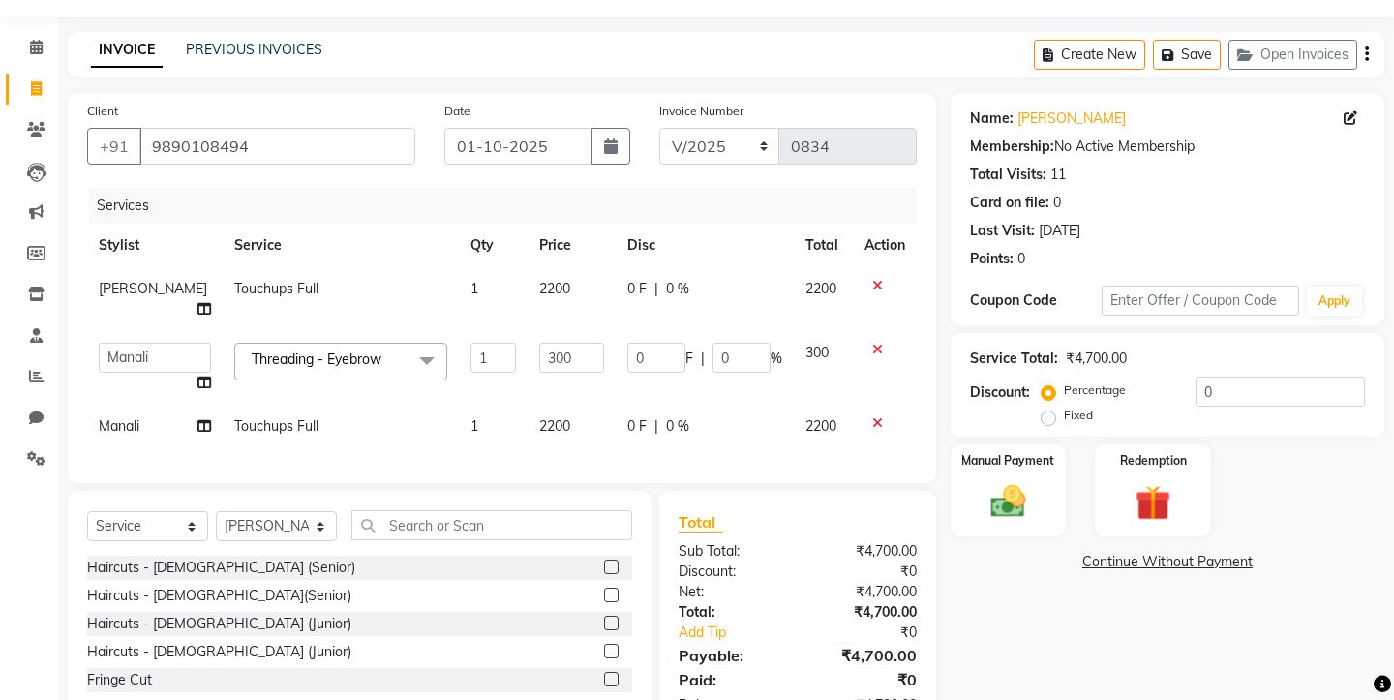
click at [615, 560] on label at bounding box center [611, 567] width 15 height 15
click at [615, 561] on input "checkbox" at bounding box center [610, 567] width 13 height 13
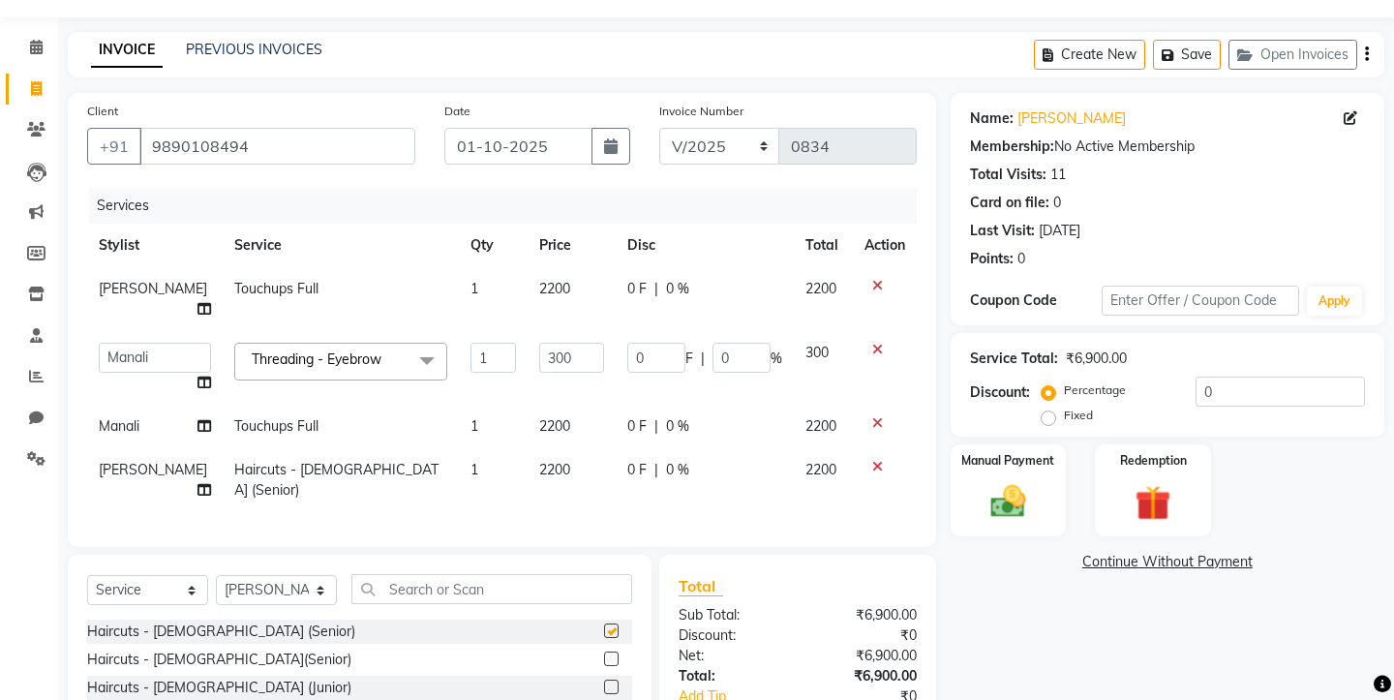
checkbox input "false"
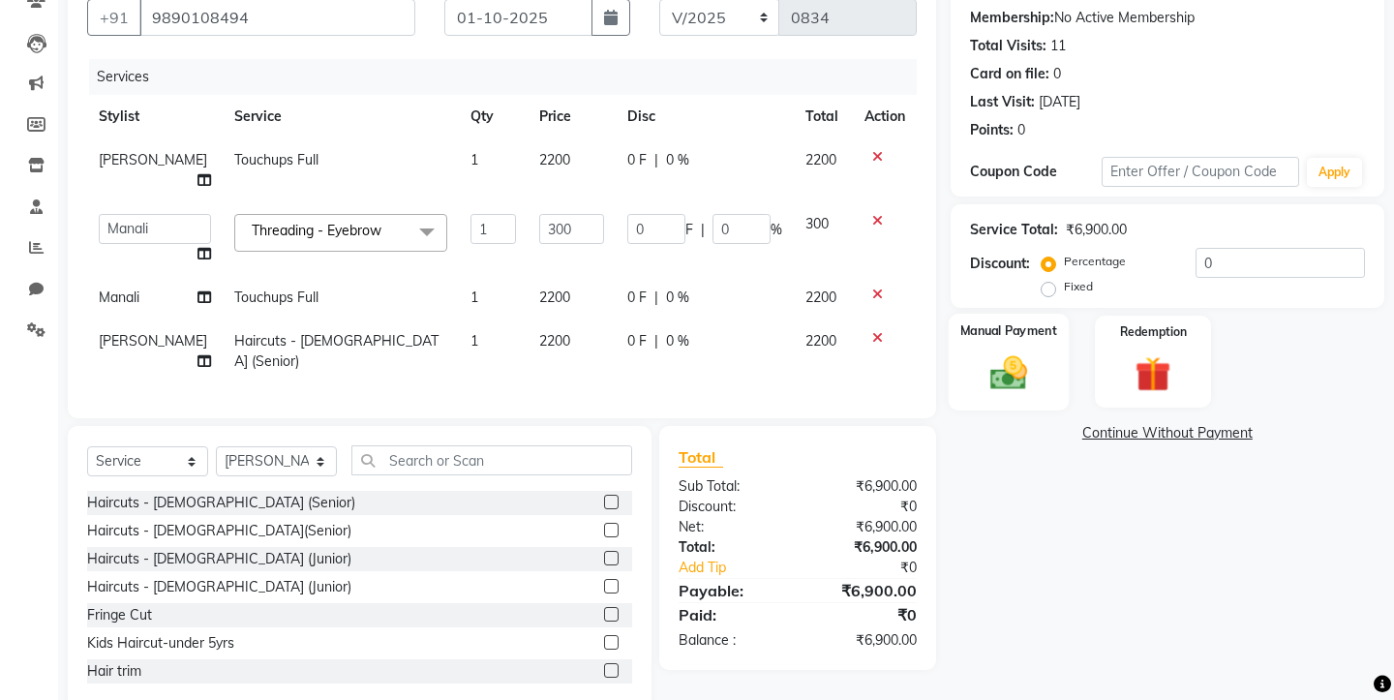
click at [1001, 351] on img at bounding box center [1008, 372] width 60 height 43
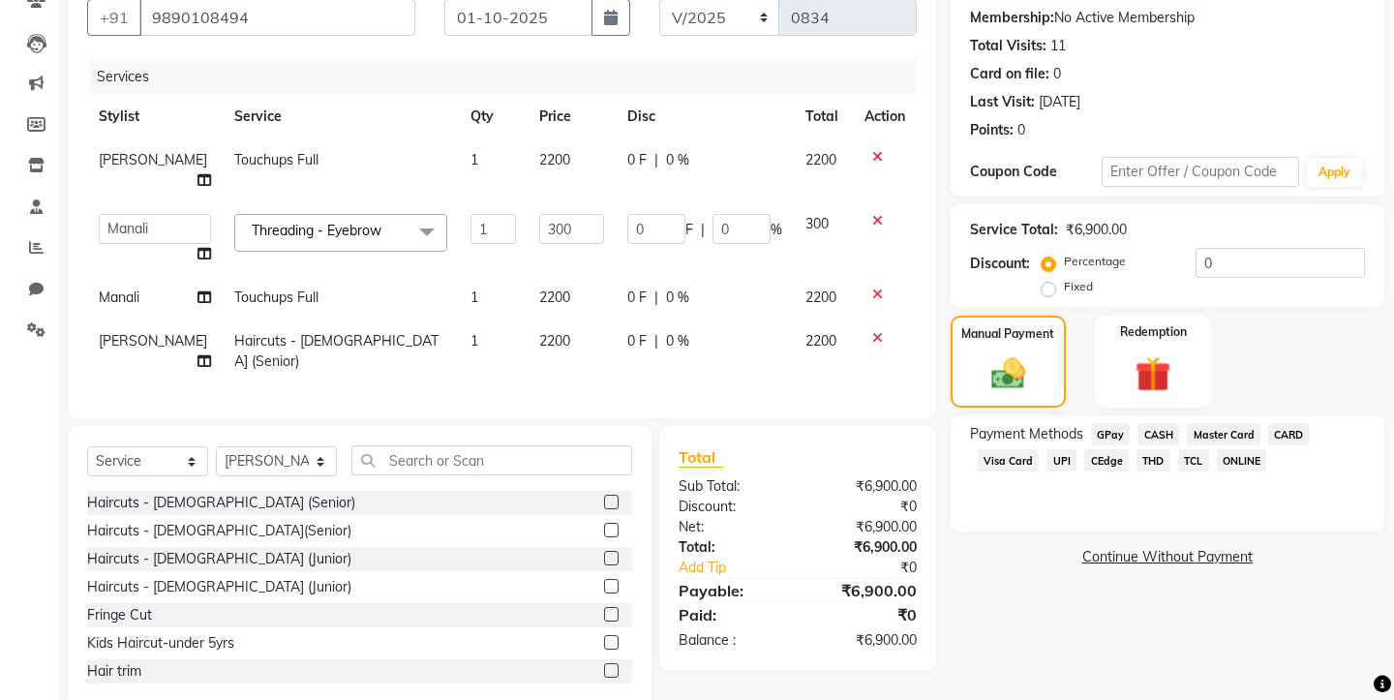
click at [1151, 423] on span "CASH" at bounding box center [1158, 434] width 42 height 22
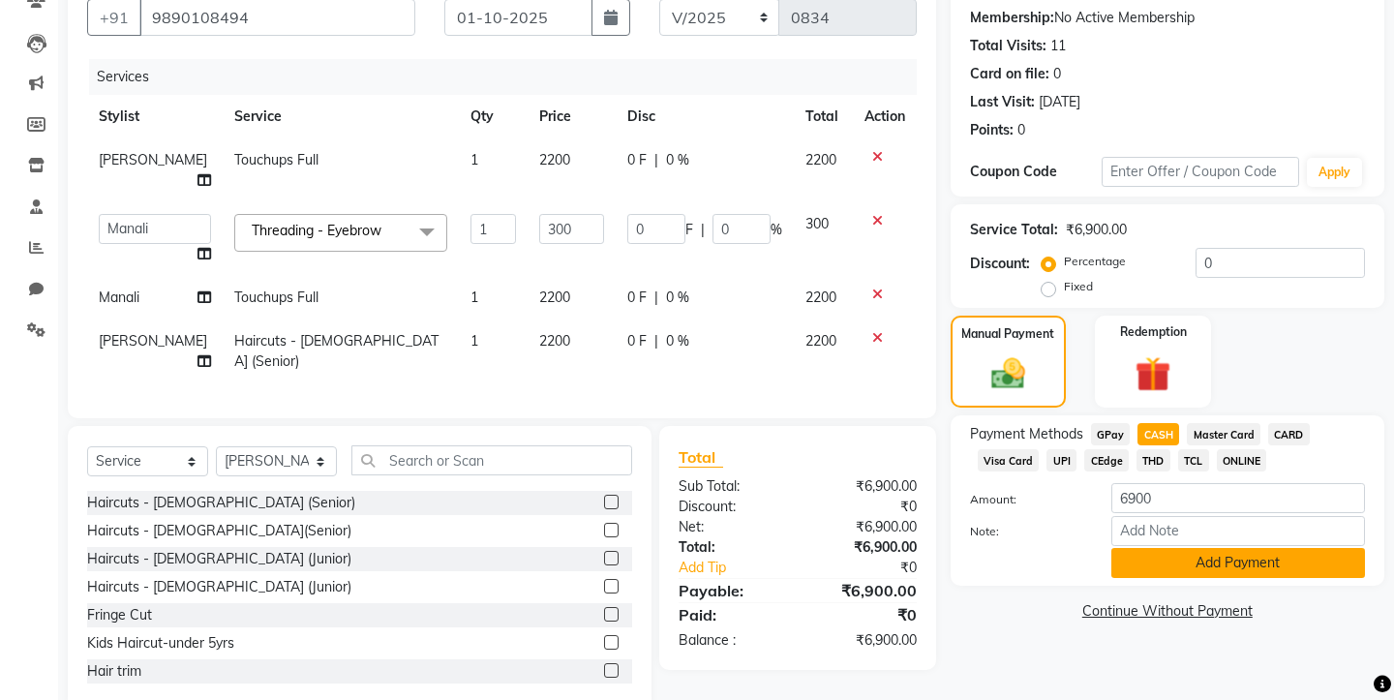
click at [1158, 548] on button "Add Payment" at bounding box center [1238, 563] width 254 height 30
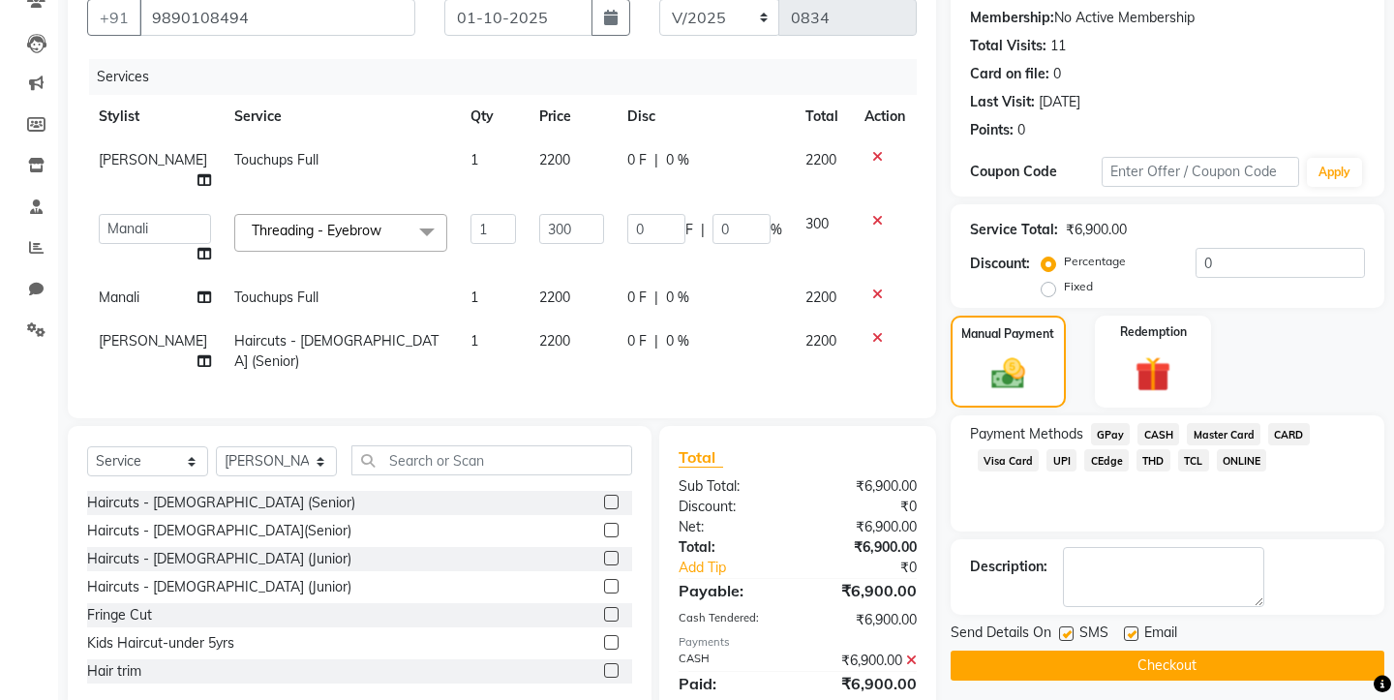
scroll to position [208, 0]
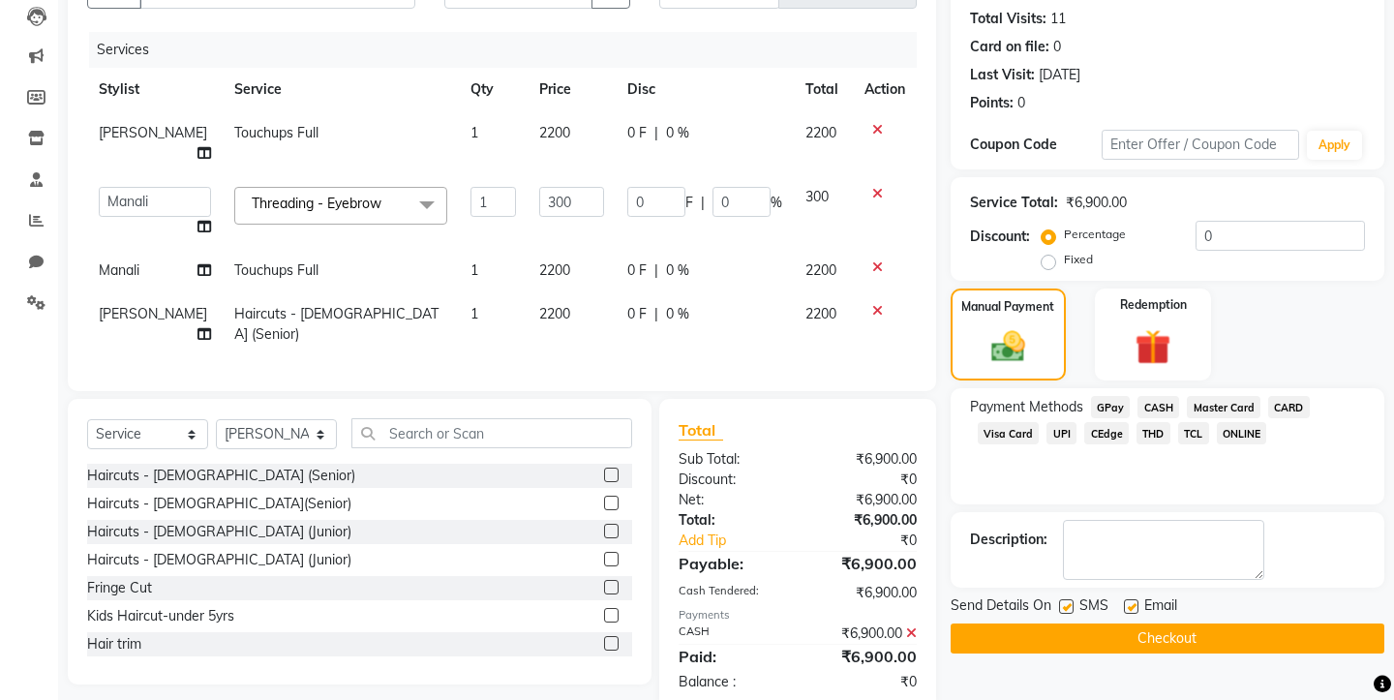
click at [1121, 623] on button "Checkout" at bounding box center [1168, 638] width 434 height 30
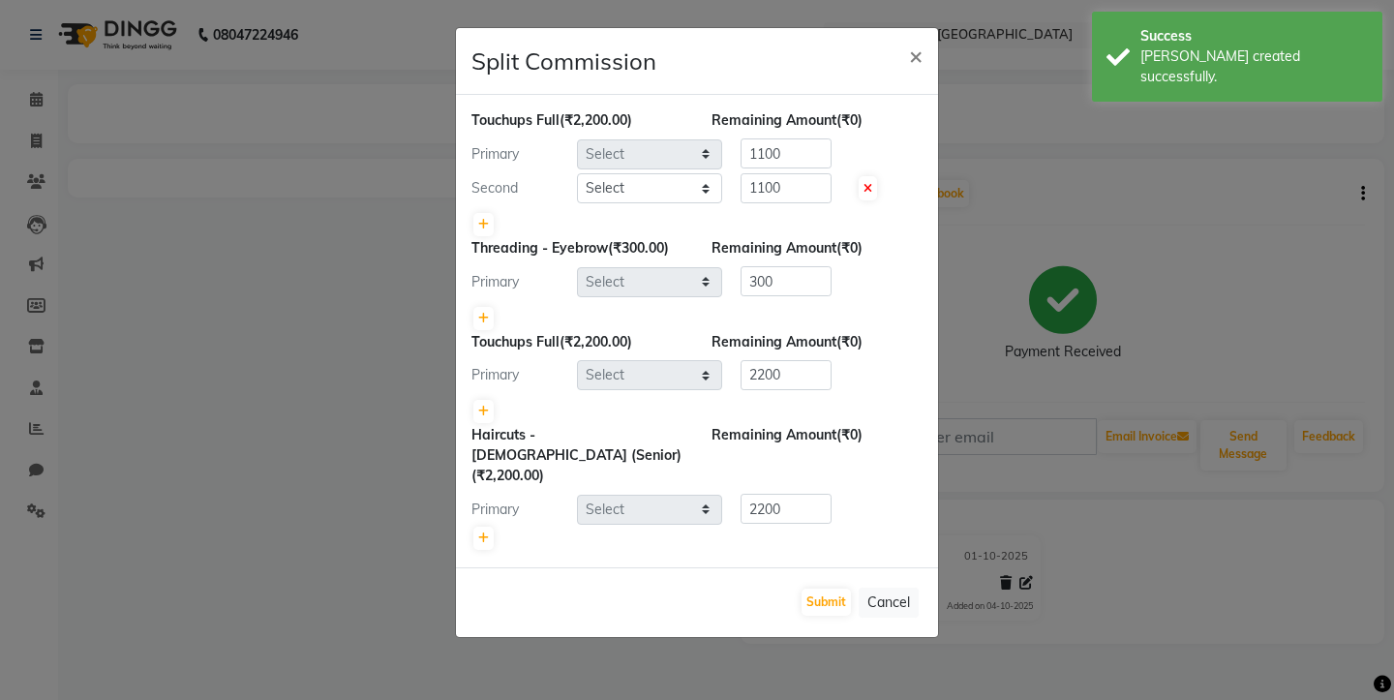
select select "12916"
select select "12914"
select select "12913"
select select "12916"
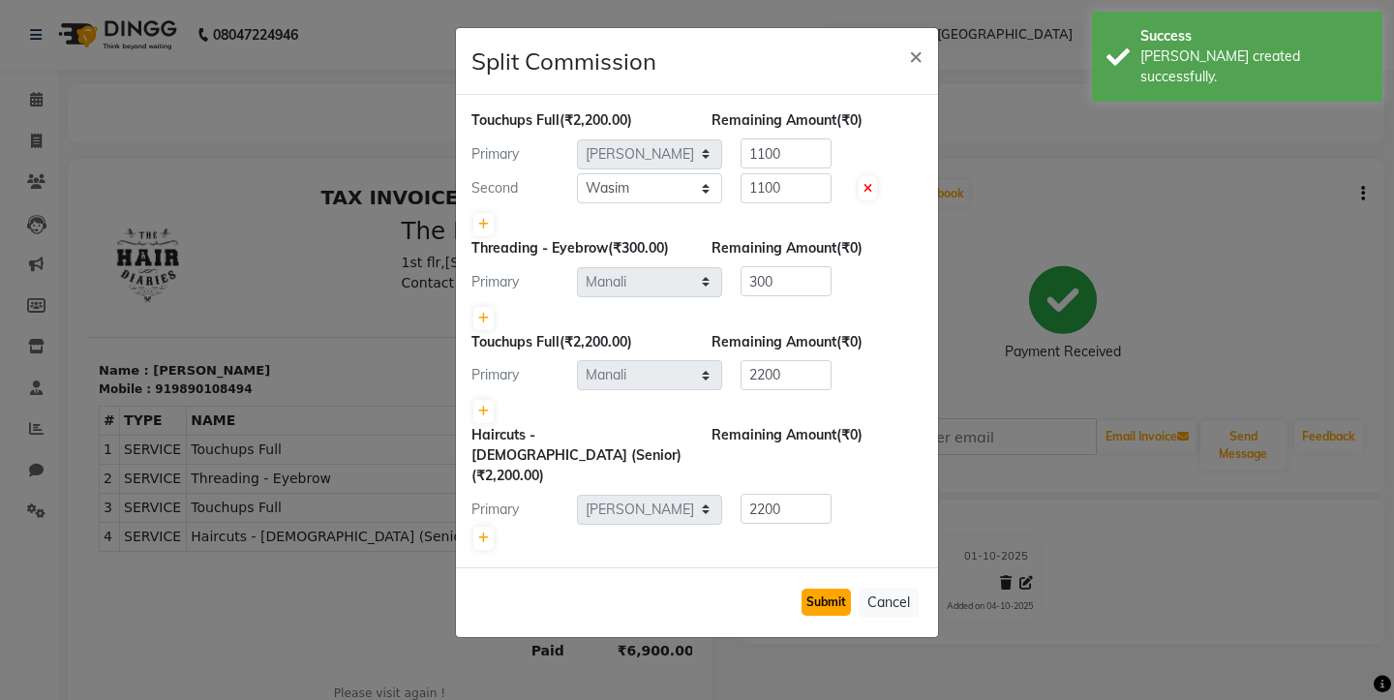
click at [835, 589] on button "Submit" at bounding box center [826, 602] width 49 height 27
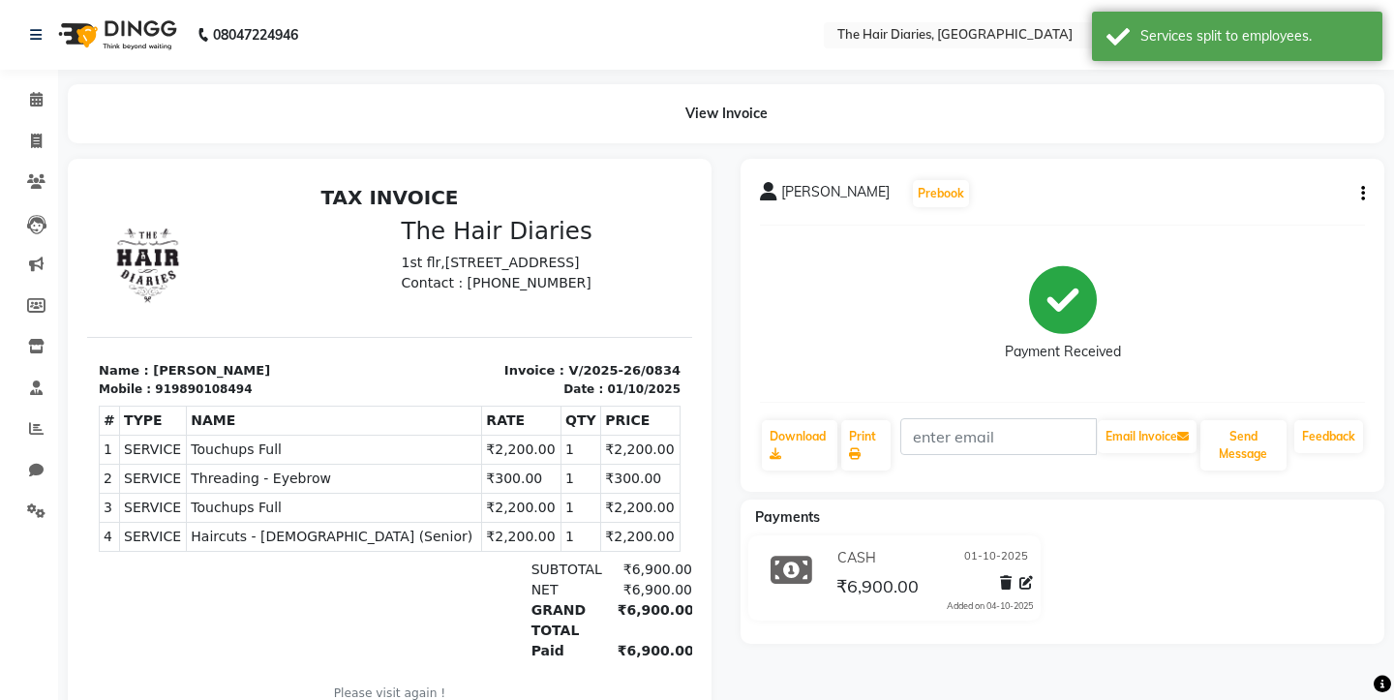
scroll to position [95, 0]
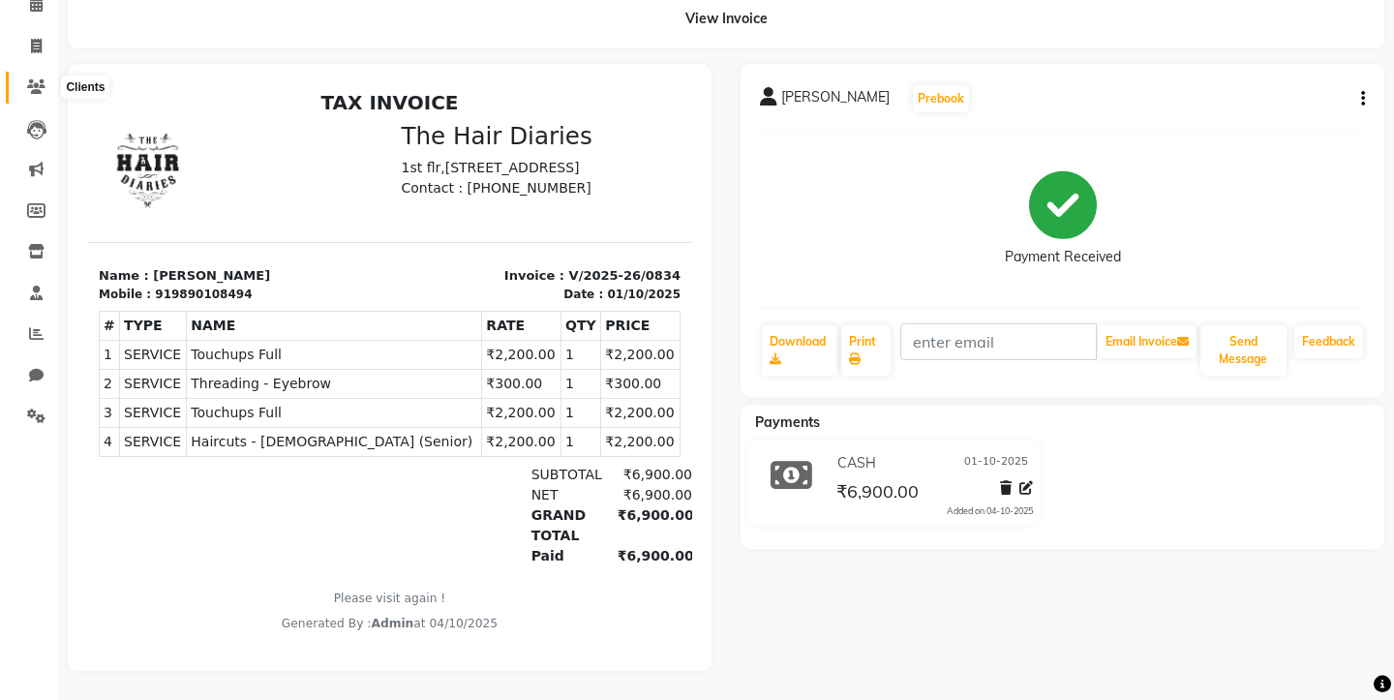
click at [31, 85] on icon at bounding box center [36, 86] width 18 height 15
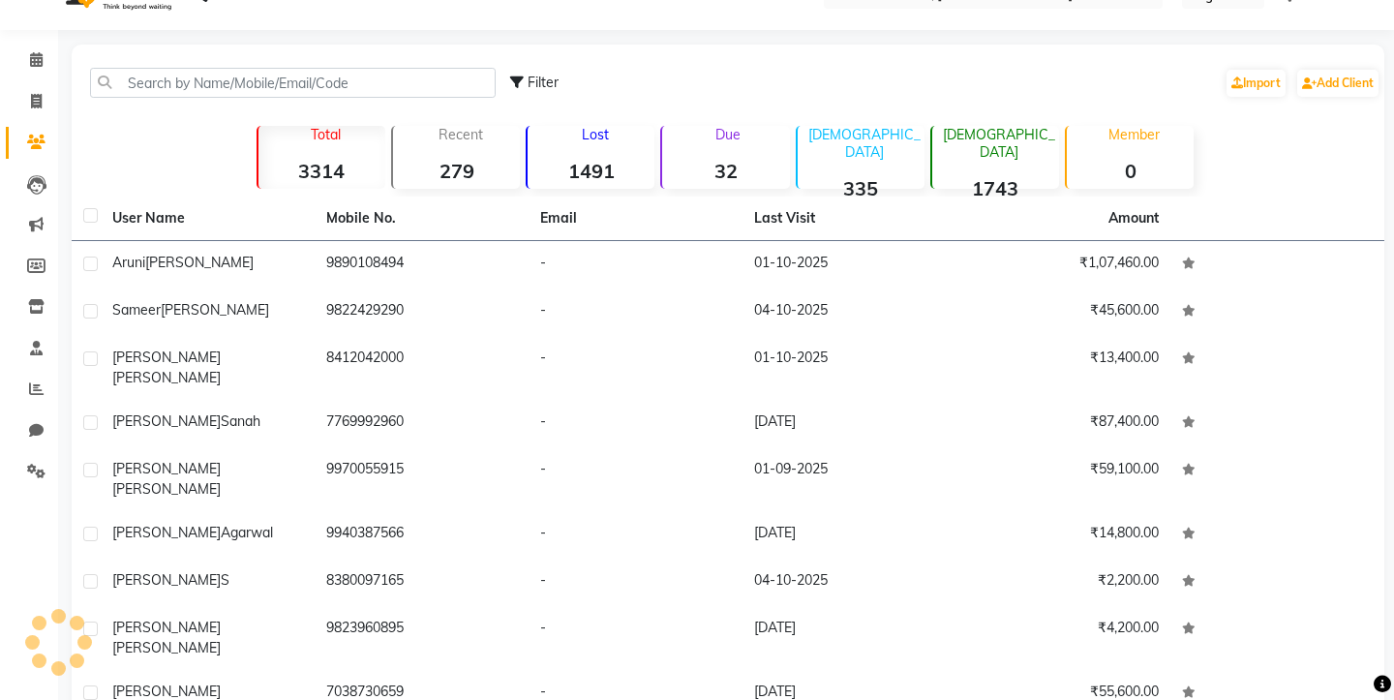
scroll to position [95, 0]
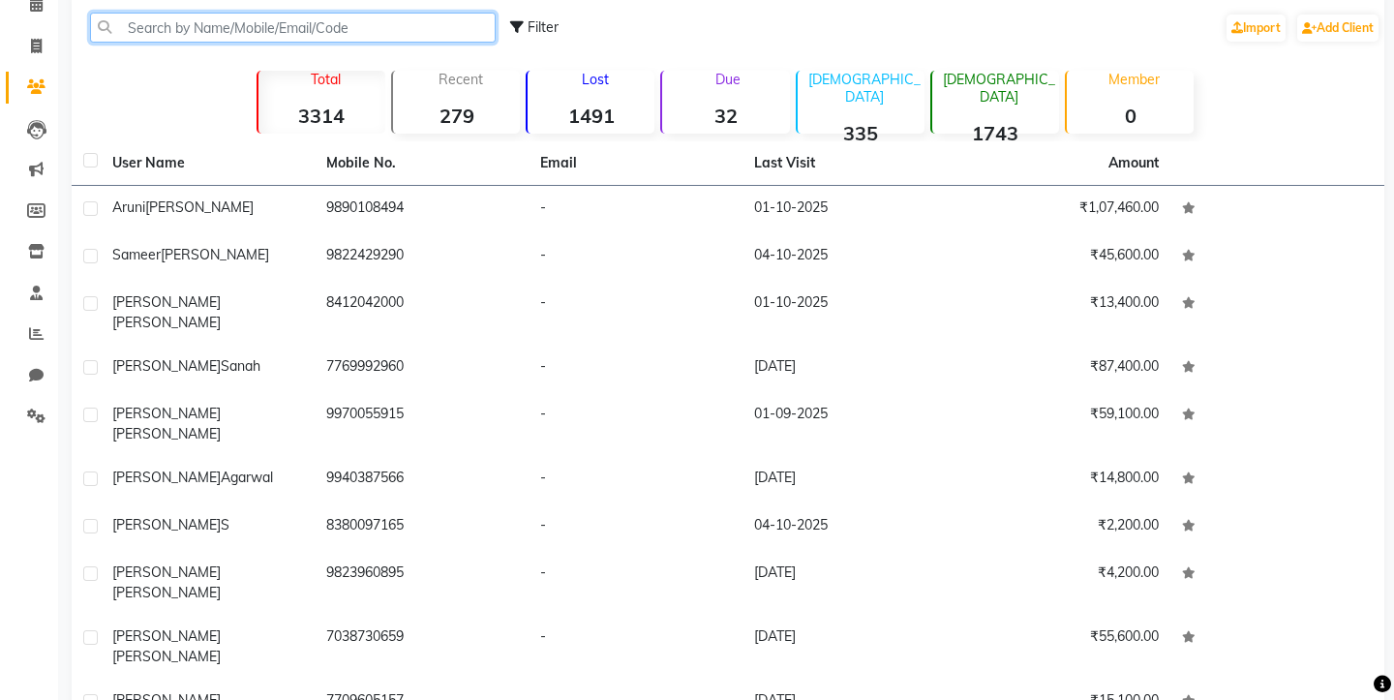
click at [137, 31] on input "text" at bounding box center [293, 28] width 406 height 30
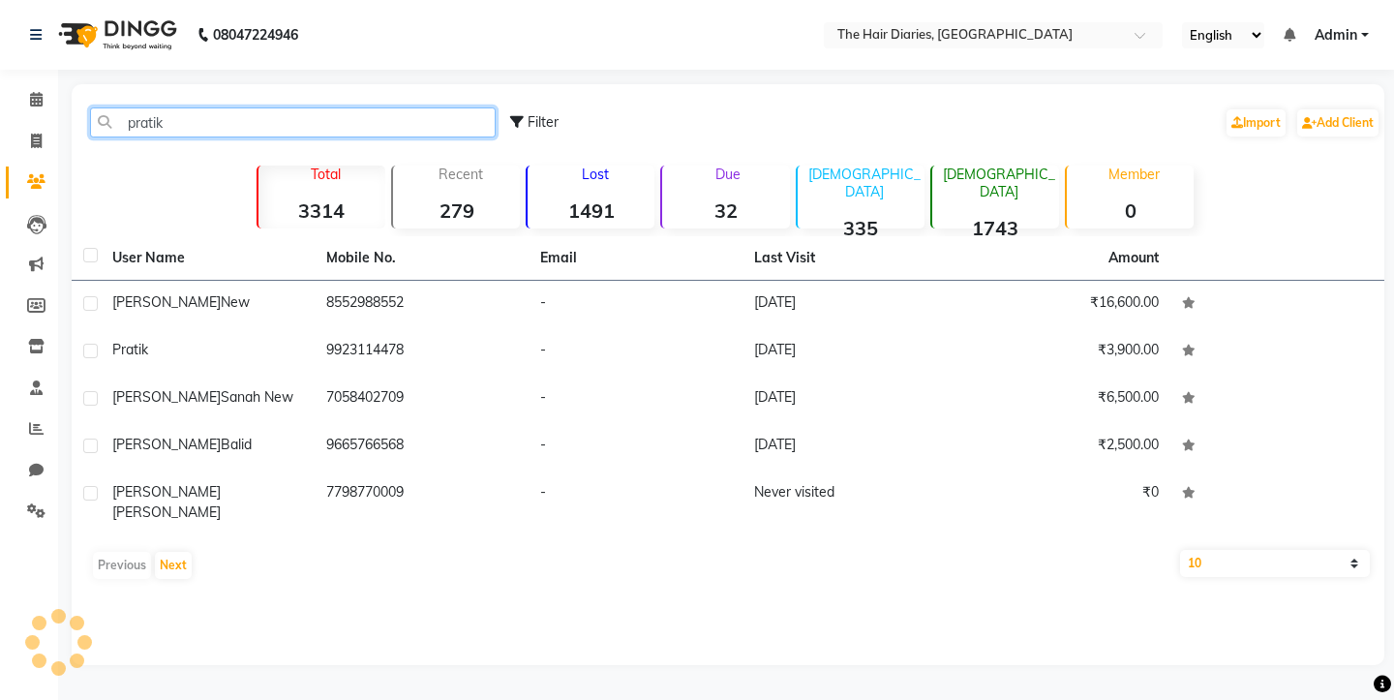
scroll to position [0, 0]
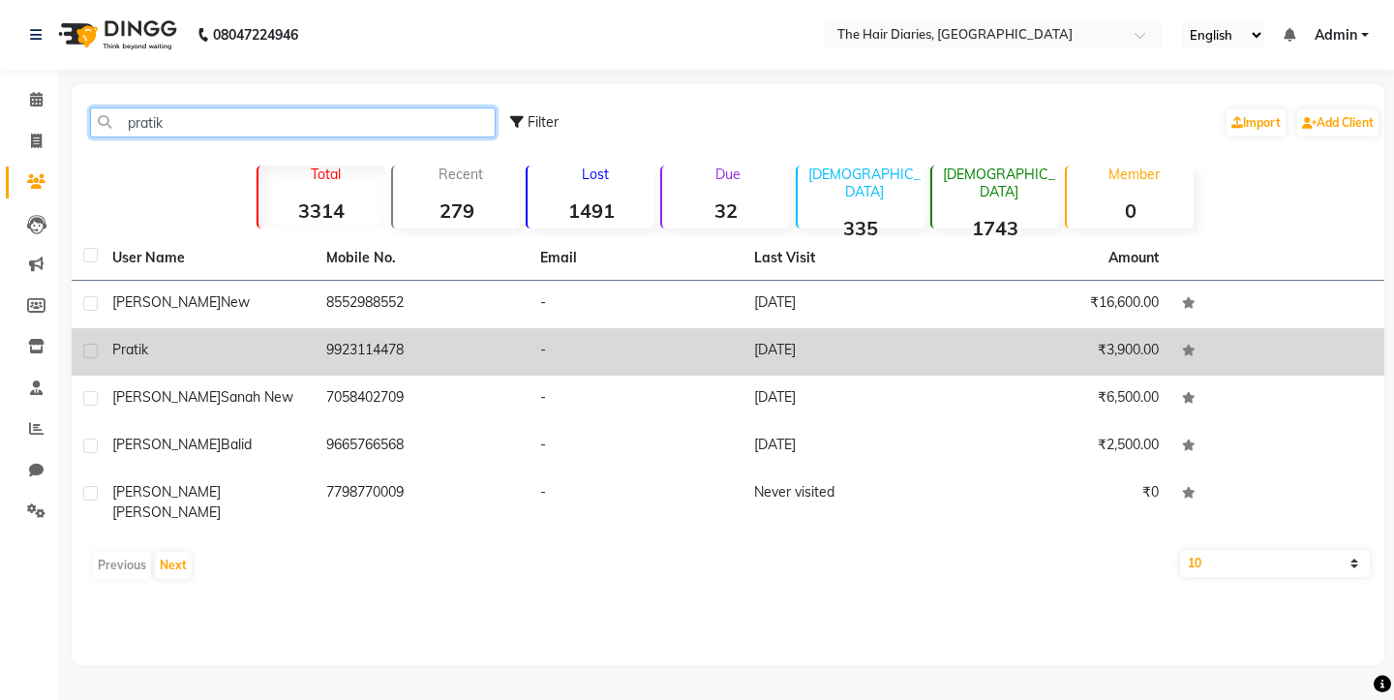
type input "pratik"
click at [95, 351] on label at bounding box center [90, 351] width 15 height 15
click at [95, 351] on input "checkbox" at bounding box center [89, 352] width 13 height 13
checkbox input "true"
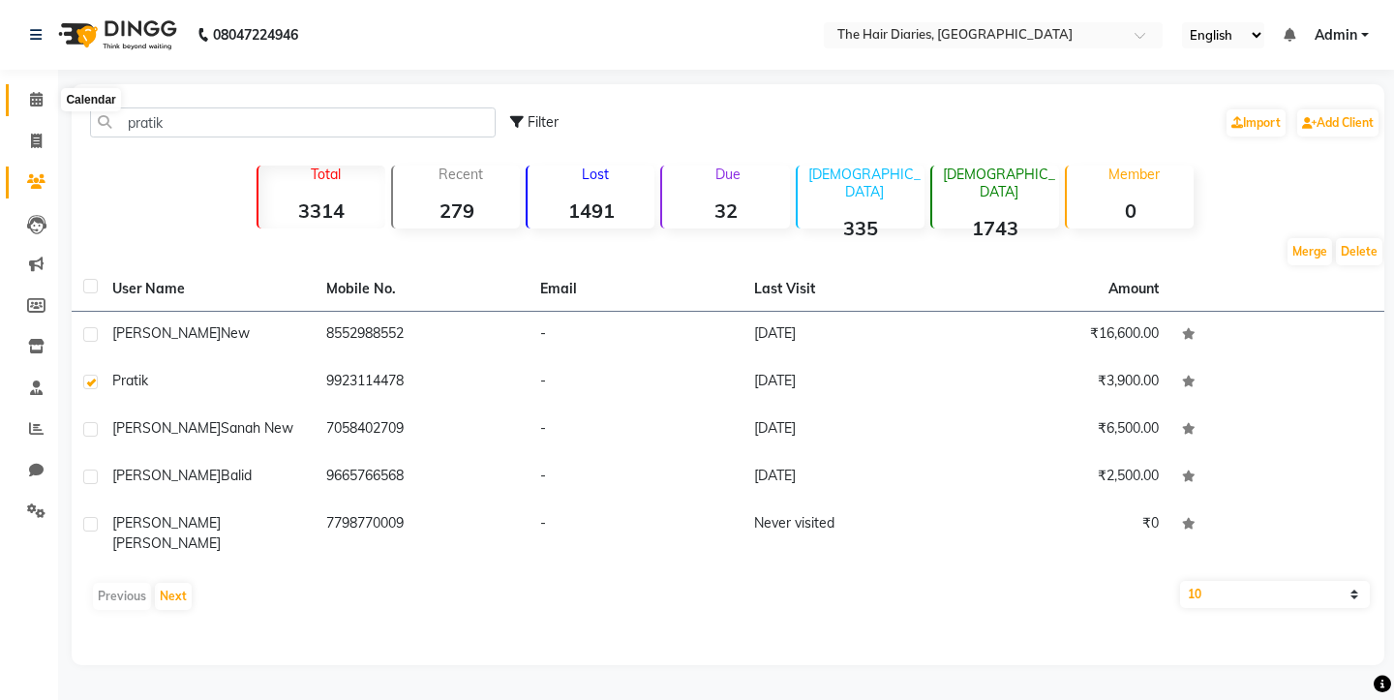
click at [33, 96] on icon at bounding box center [36, 99] width 13 height 15
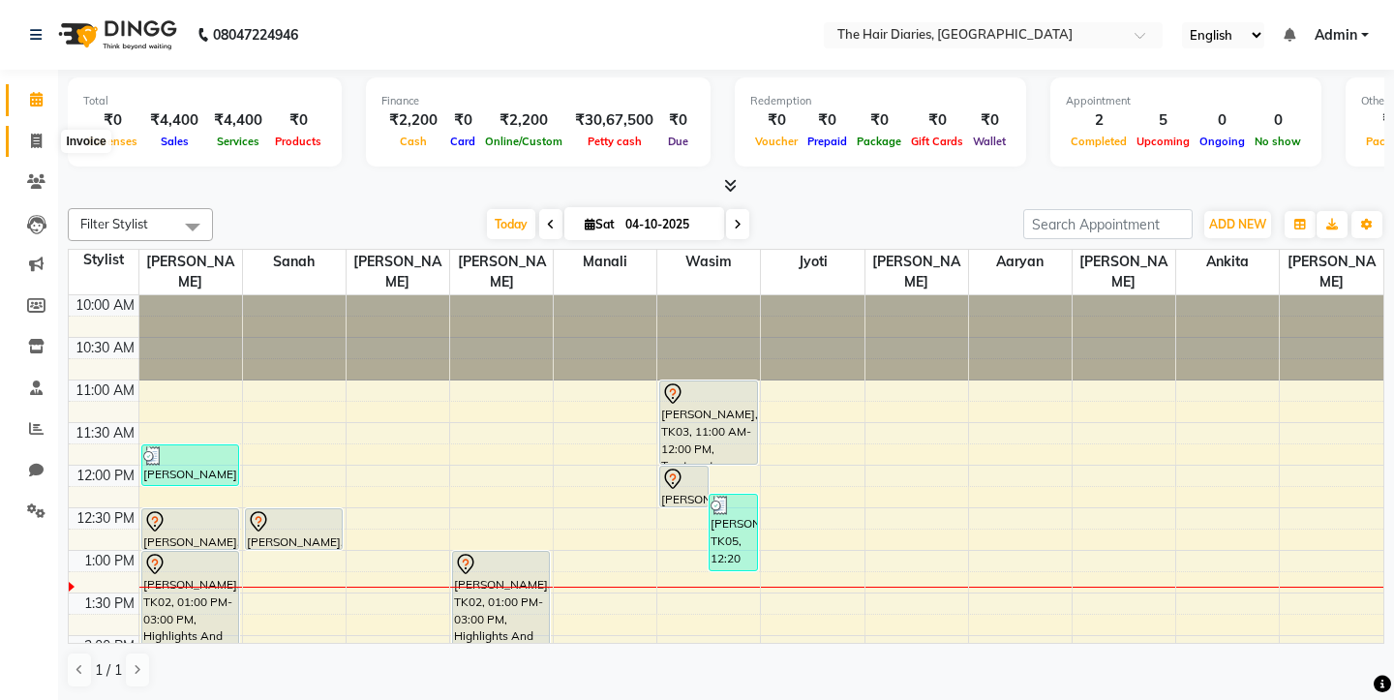
click at [36, 141] on icon at bounding box center [36, 141] width 11 height 15
select select "service"
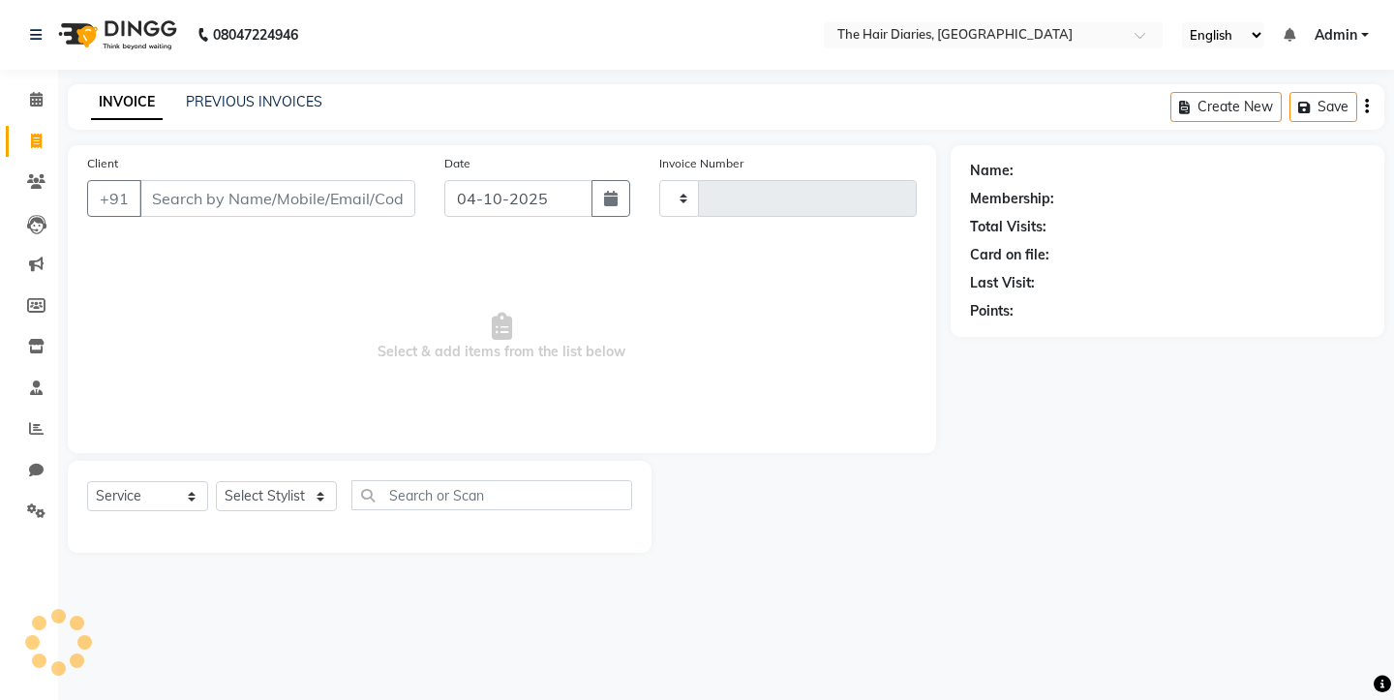
type input "0835"
select select "782"
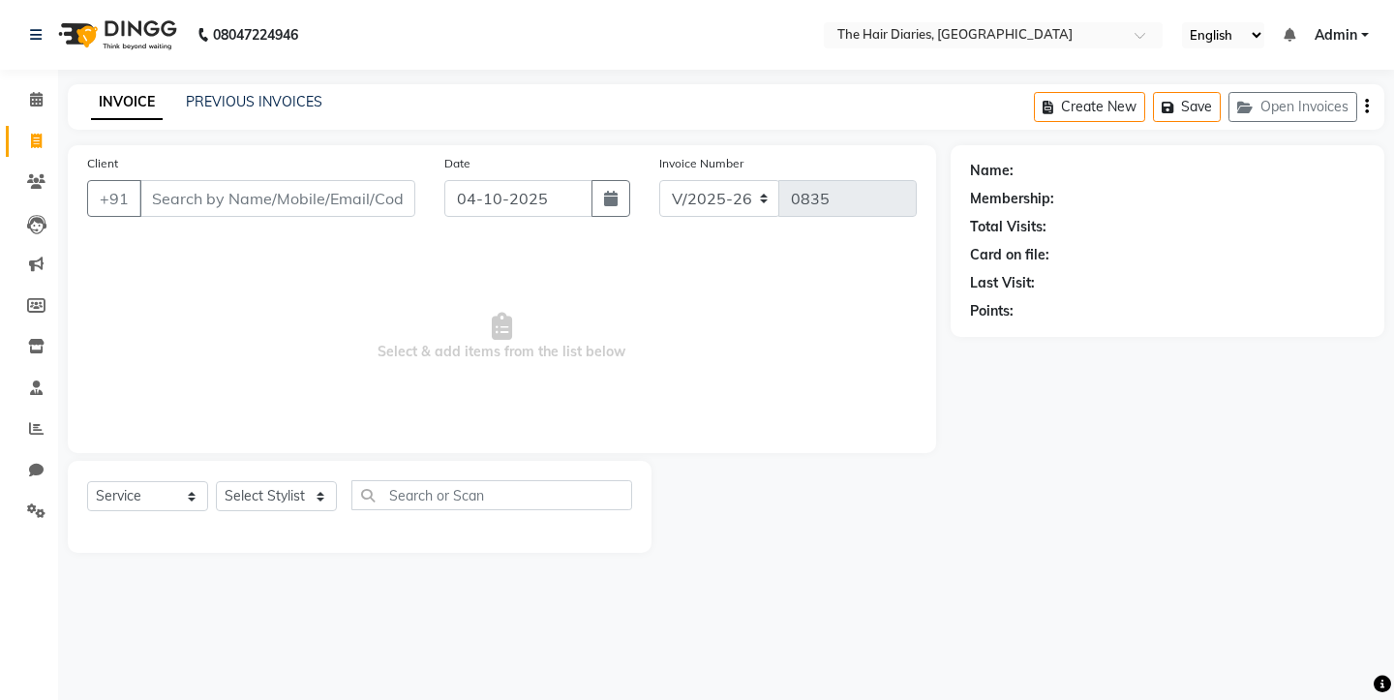
click at [284, 214] on input "Client" at bounding box center [277, 198] width 276 height 37
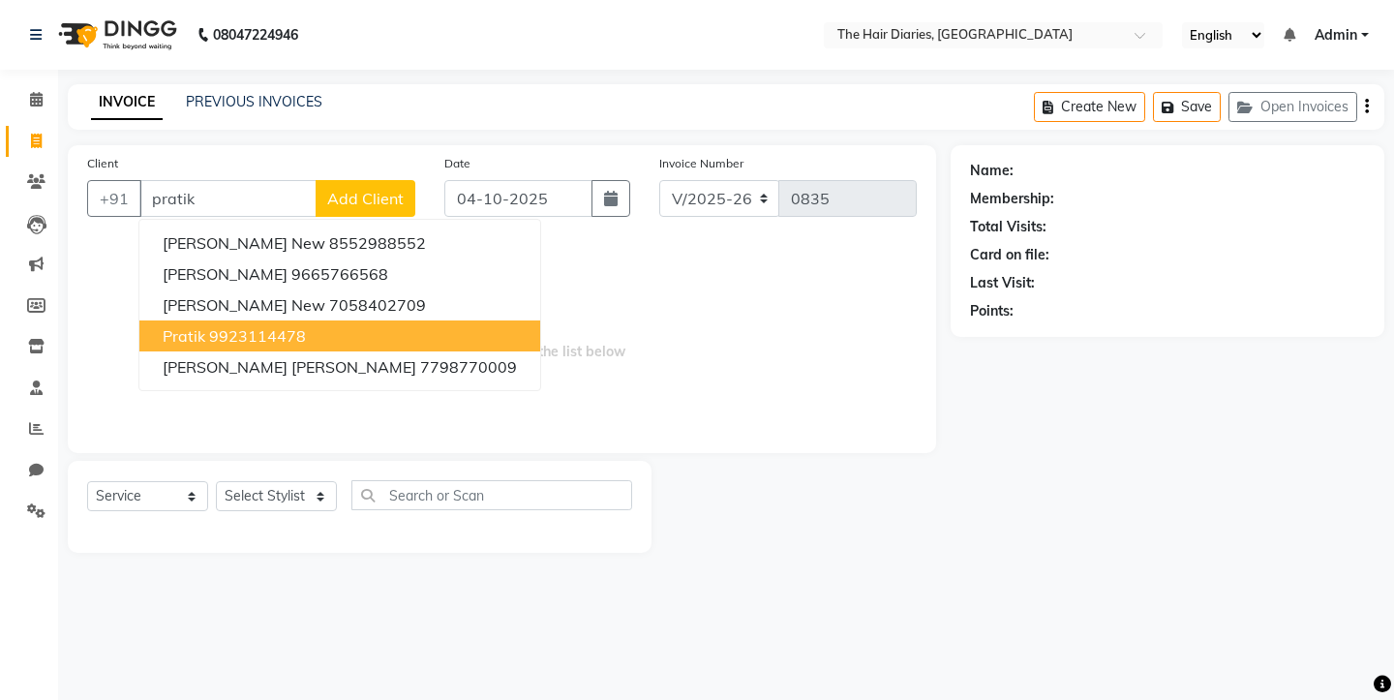
click at [249, 338] on ngb-highlight "9923114478" at bounding box center [257, 335] width 97 height 19
type input "9923114478"
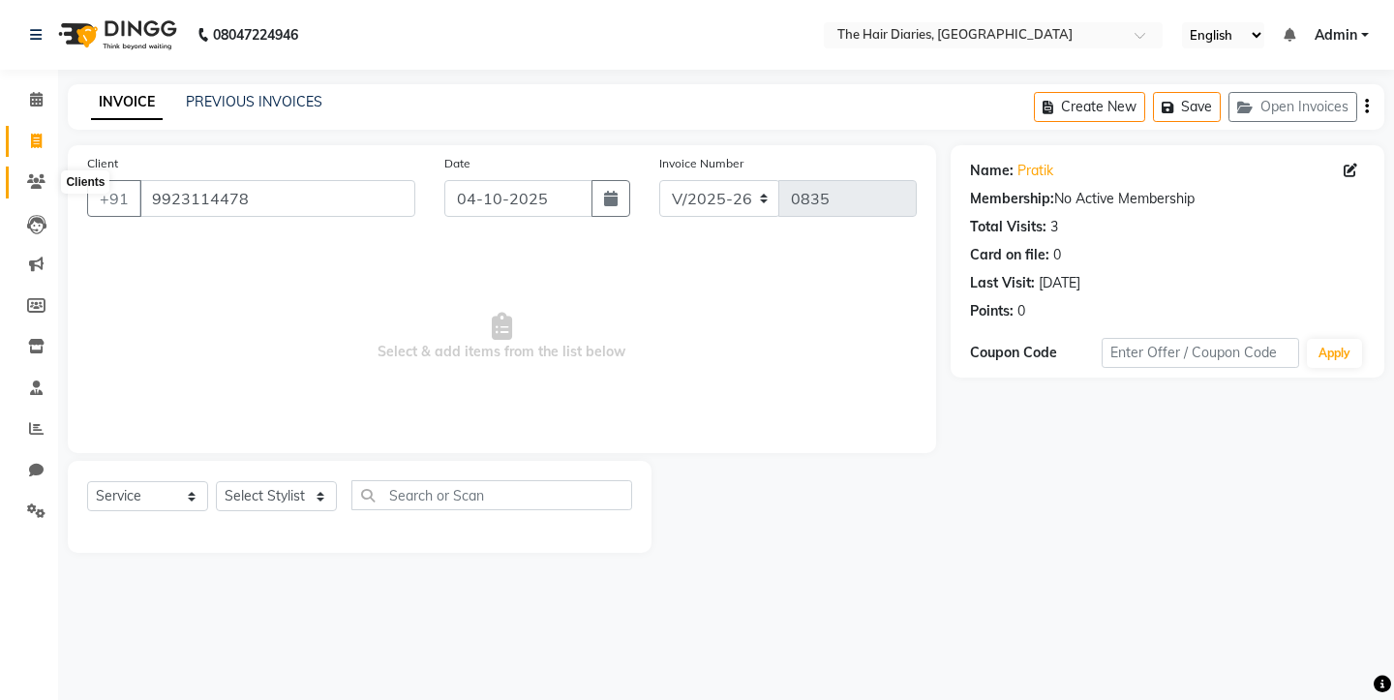
click at [38, 183] on icon at bounding box center [36, 181] width 18 height 15
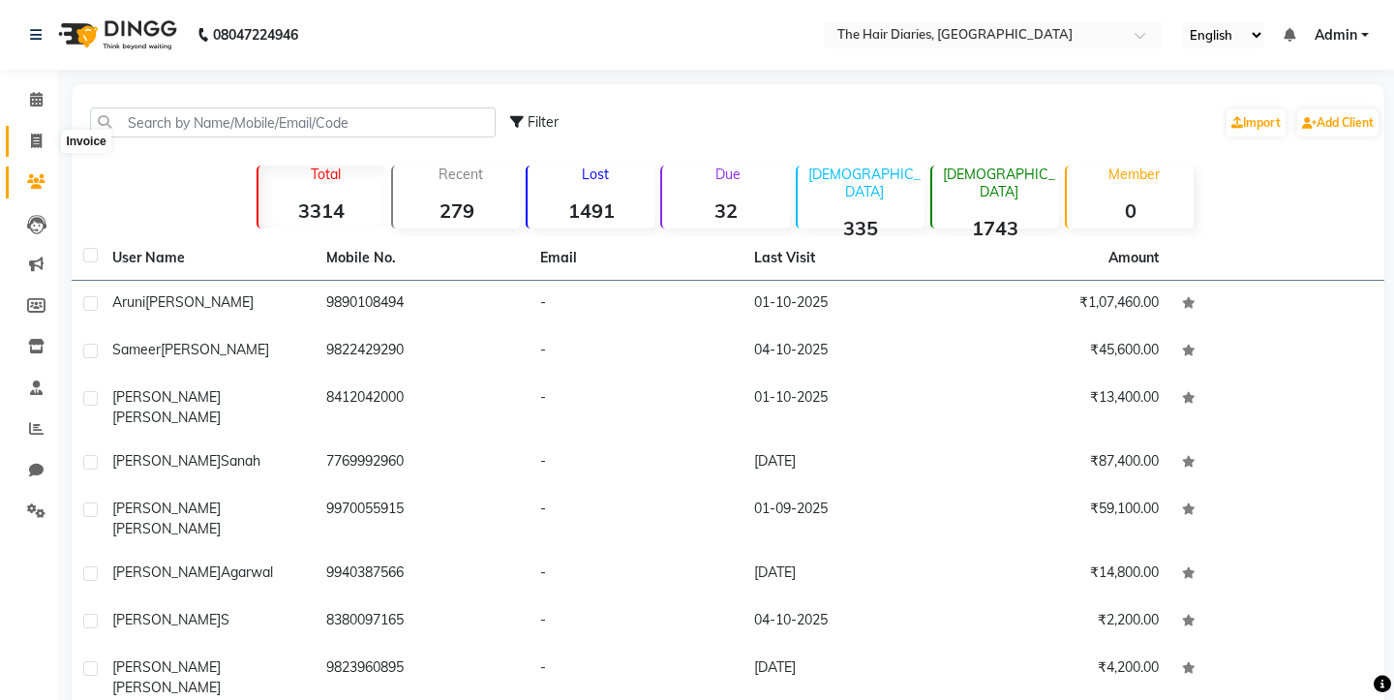
click at [42, 146] on icon at bounding box center [36, 141] width 11 height 15
select select "service"
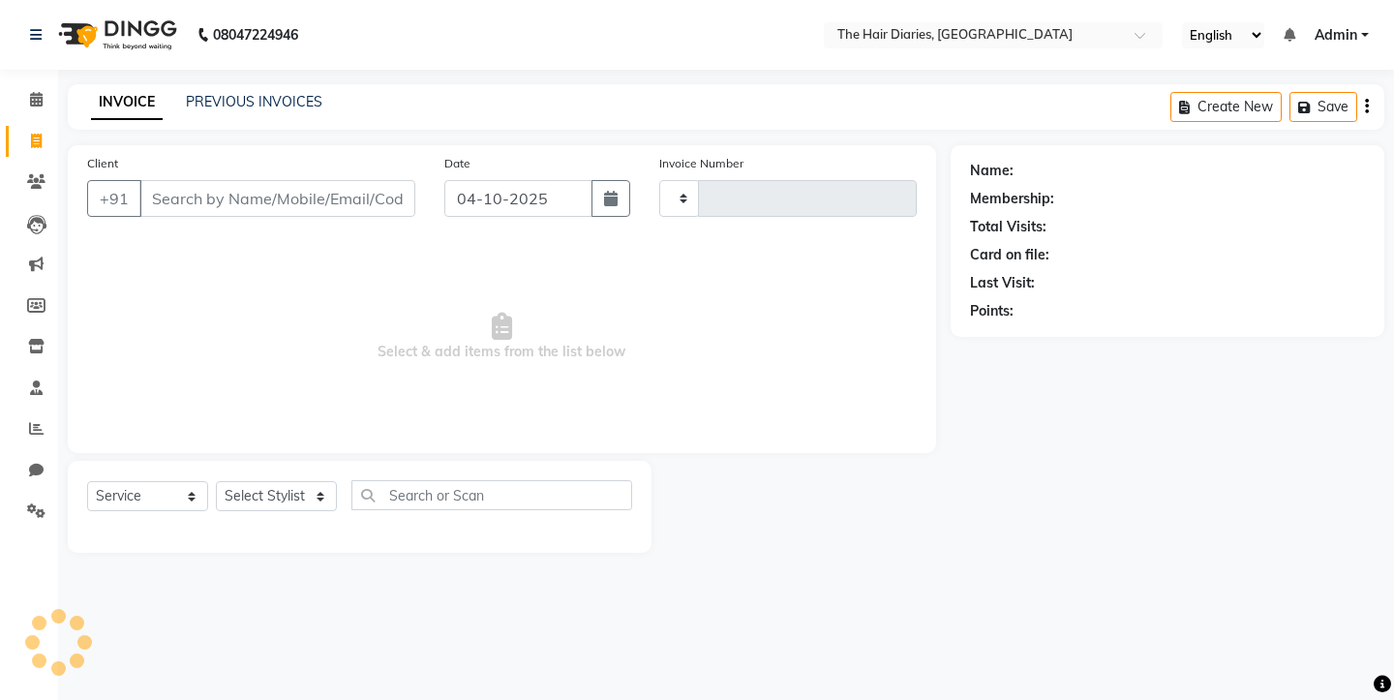
type input "0835"
select select "782"
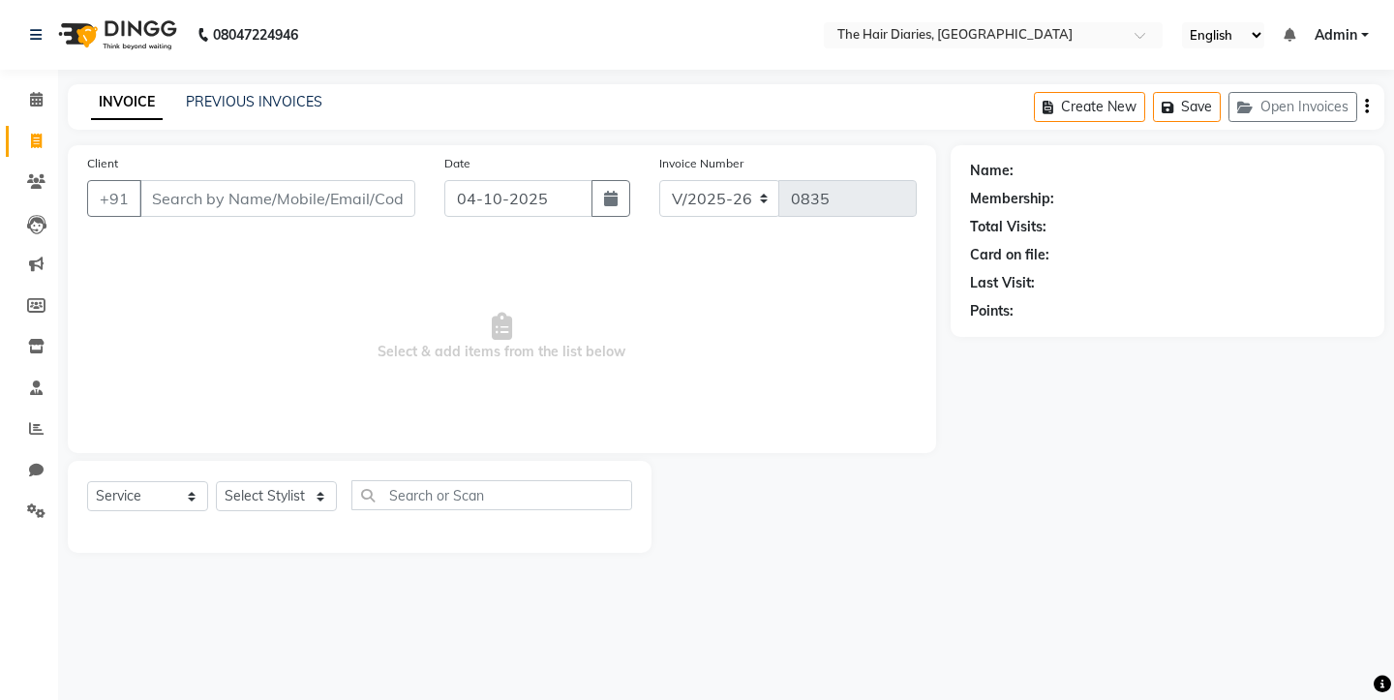
click at [257, 207] on input "Client" at bounding box center [277, 198] width 276 height 37
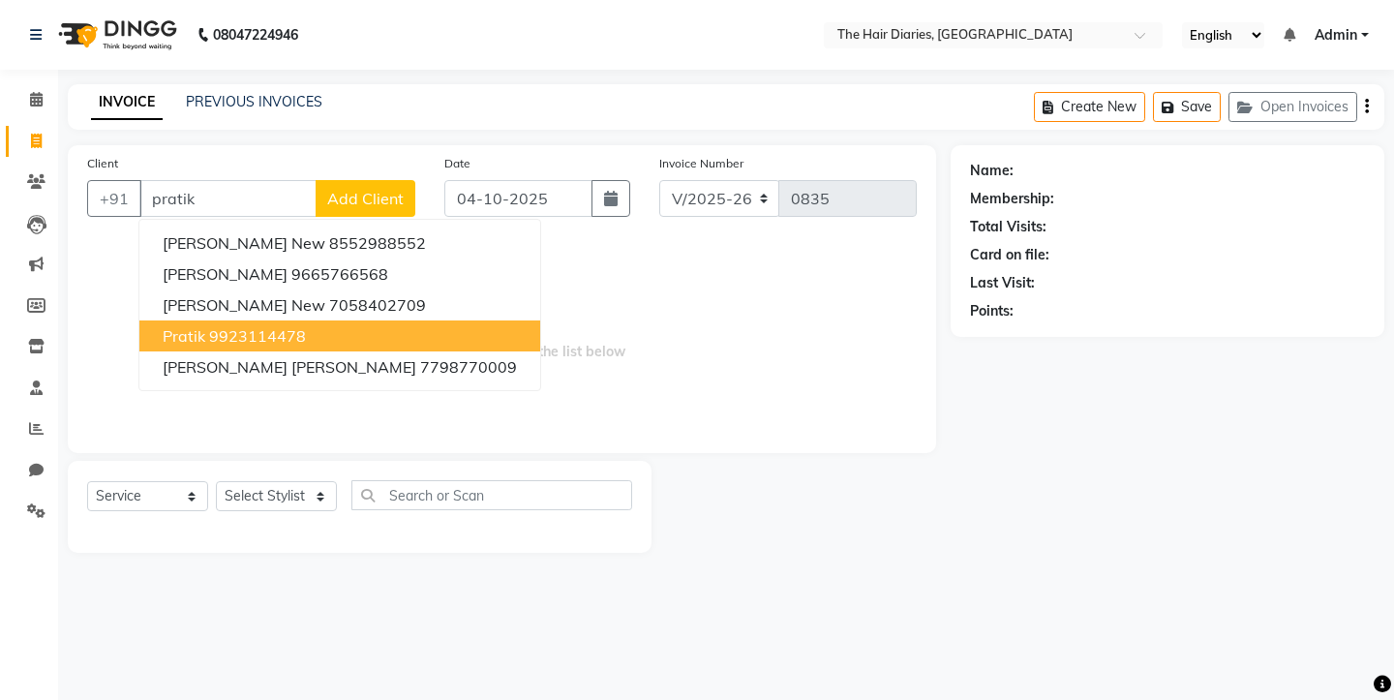
click at [248, 336] on ngb-highlight "9923114478" at bounding box center [257, 335] width 97 height 19
type input "9923114478"
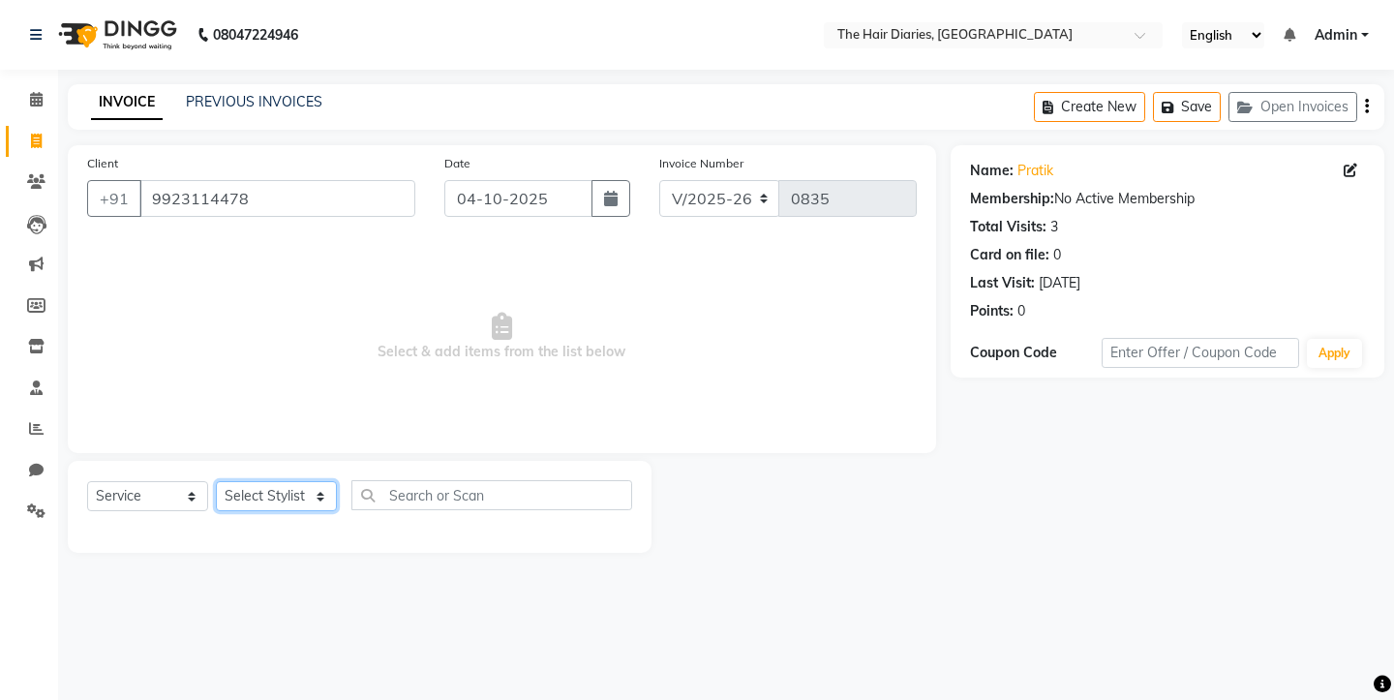
click at [335, 502] on select "Select Stylist Aaryan [PERSON_NAME] [PERSON_NAME] [PERSON_NAME] [PERSON_NAME] J…" at bounding box center [276, 496] width 121 height 30
select select "12916"
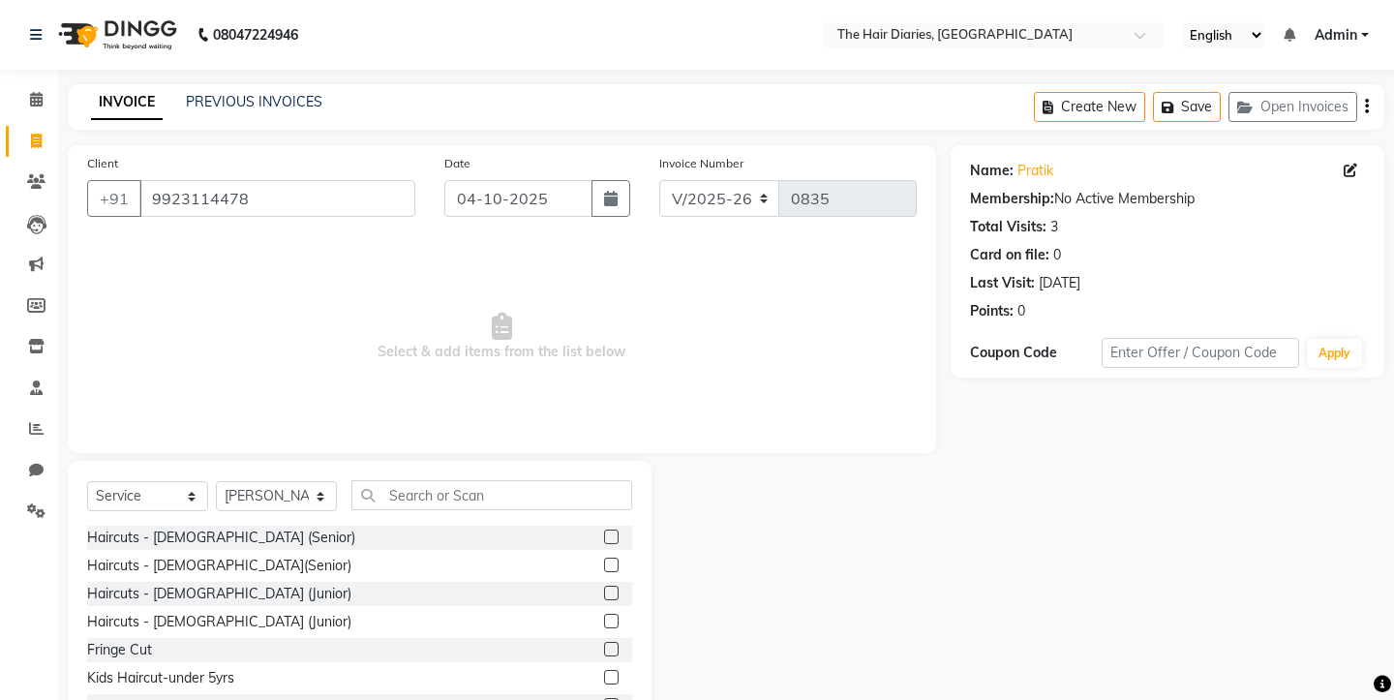
click at [612, 561] on label at bounding box center [611, 565] width 15 height 15
click at [612, 561] on input "checkbox" at bounding box center [610, 566] width 13 height 13
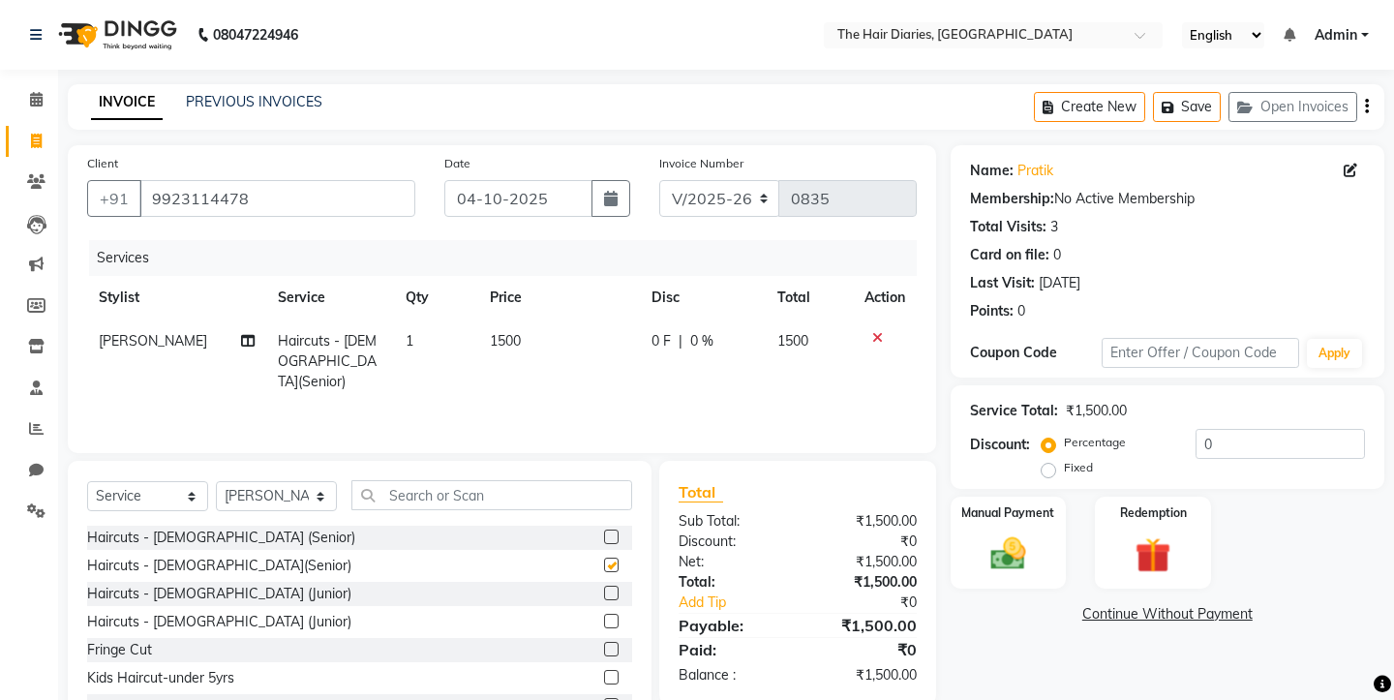
checkbox input "false"
click at [1014, 540] on img at bounding box center [1008, 553] width 60 height 43
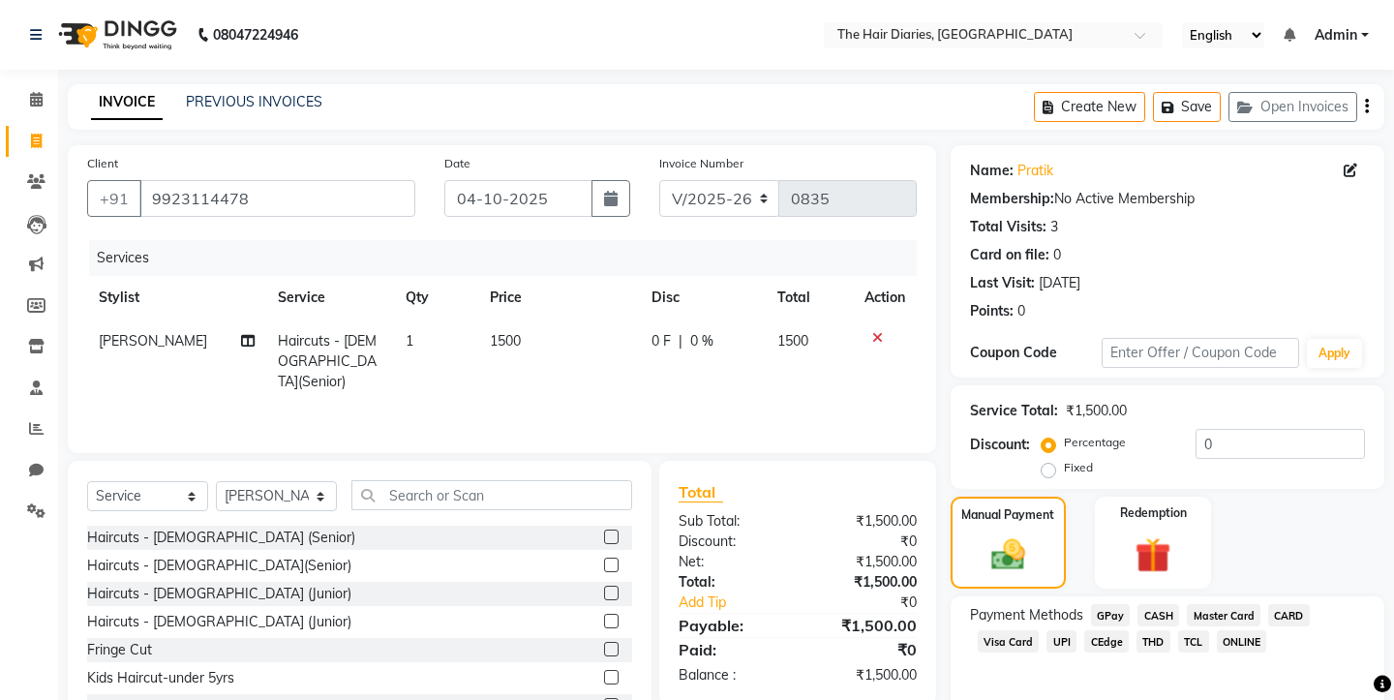
click at [1108, 630] on span "CEdge" at bounding box center [1106, 641] width 45 height 22
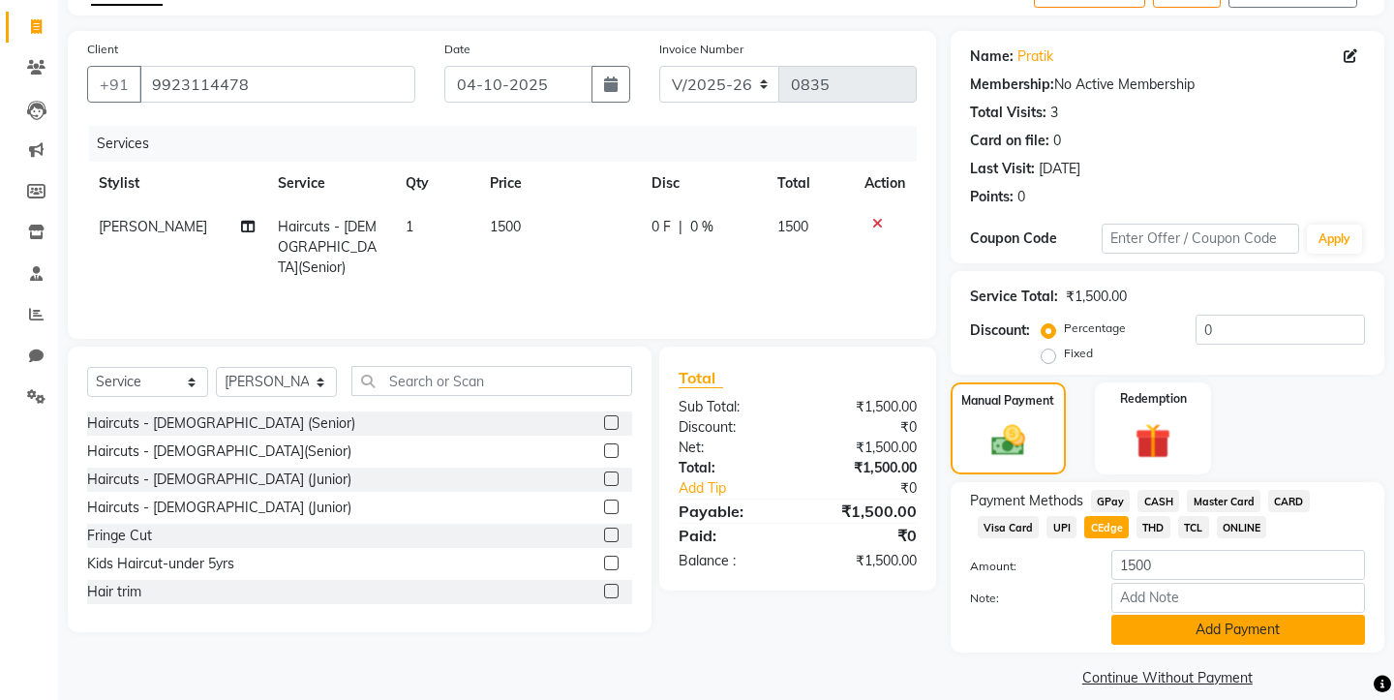
click at [1131, 615] on button "Add Payment" at bounding box center [1238, 630] width 254 height 30
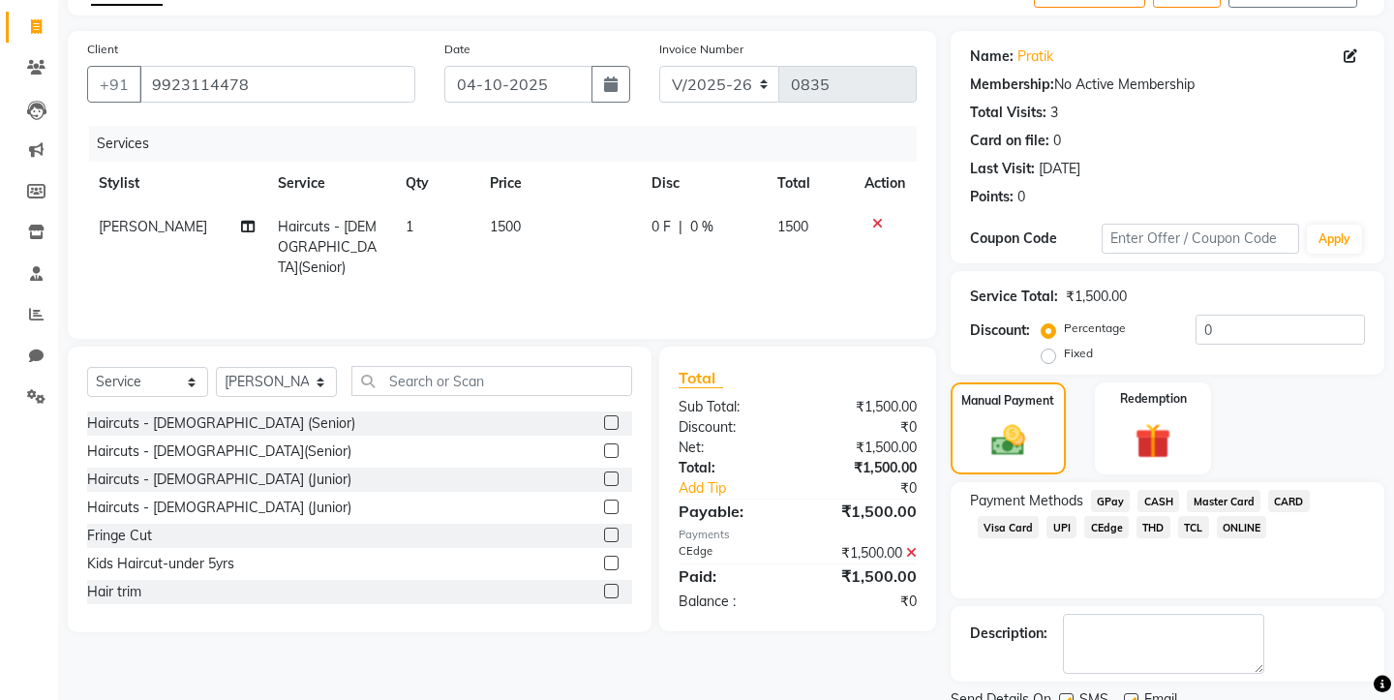
scroll to position [169, 0]
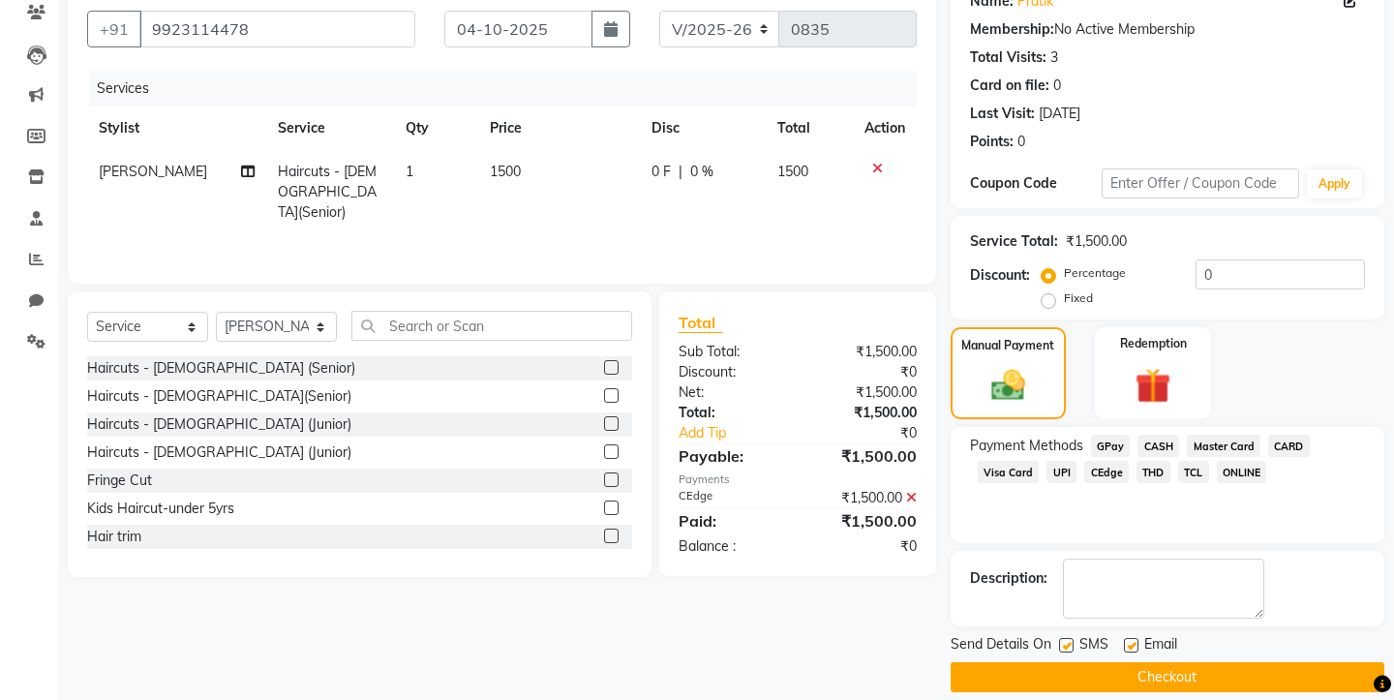
click at [1092, 662] on button "Checkout" at bounding box center [1168, 677] width 434 height 30
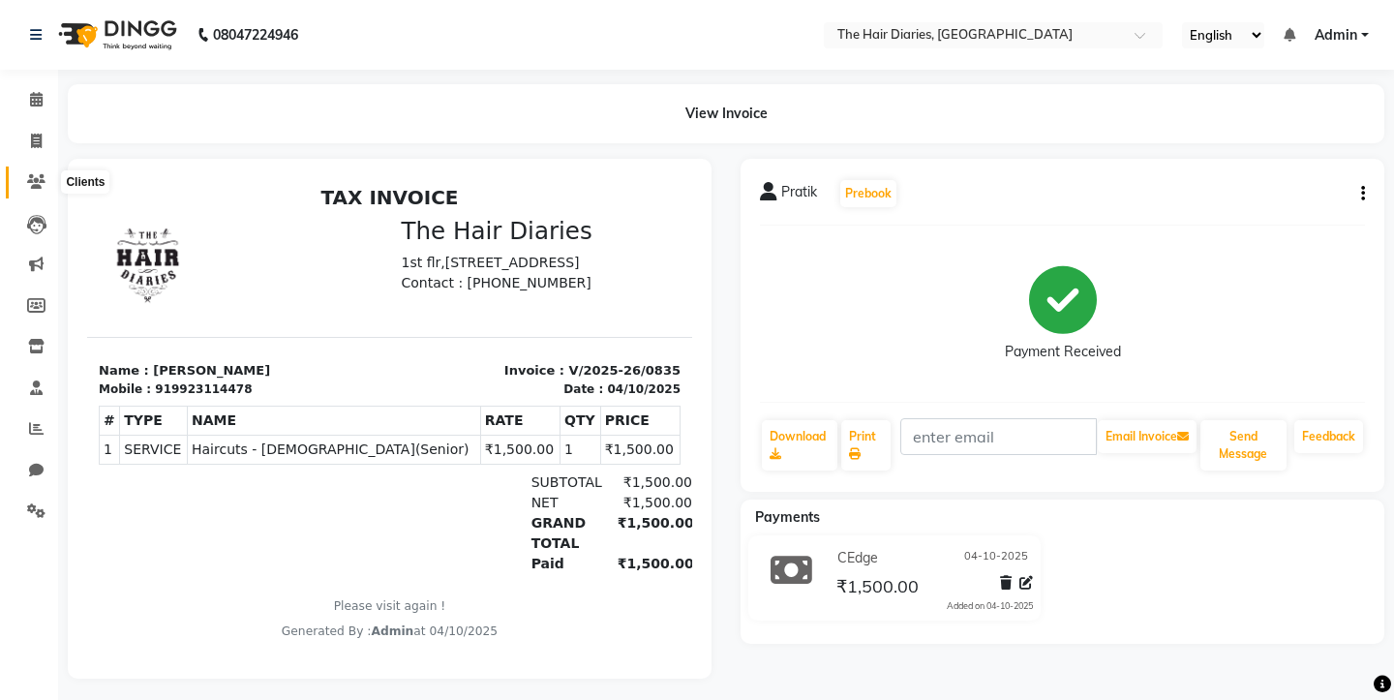
click at [45, 181] on icon at bounding box center [36, 181] width 18 height 15
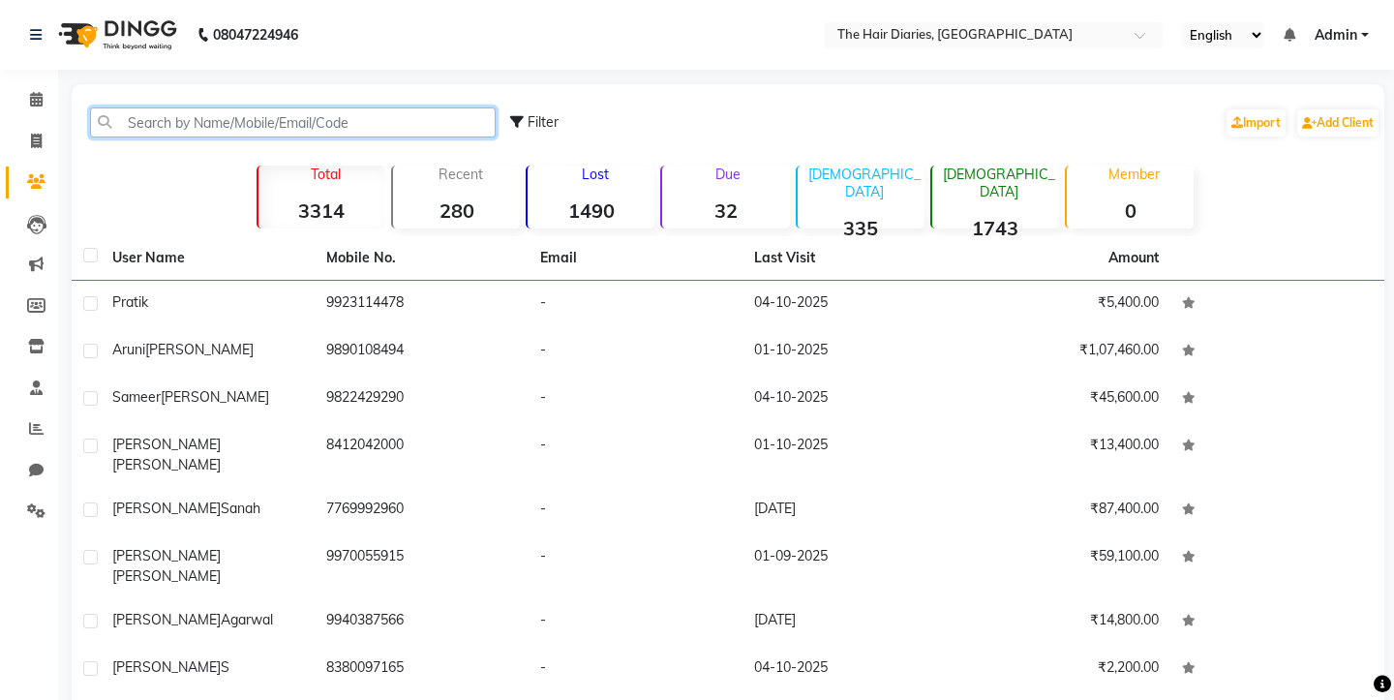
click at [133, 121] on input "text" at bounding box center [293, 122] width 406 height 30
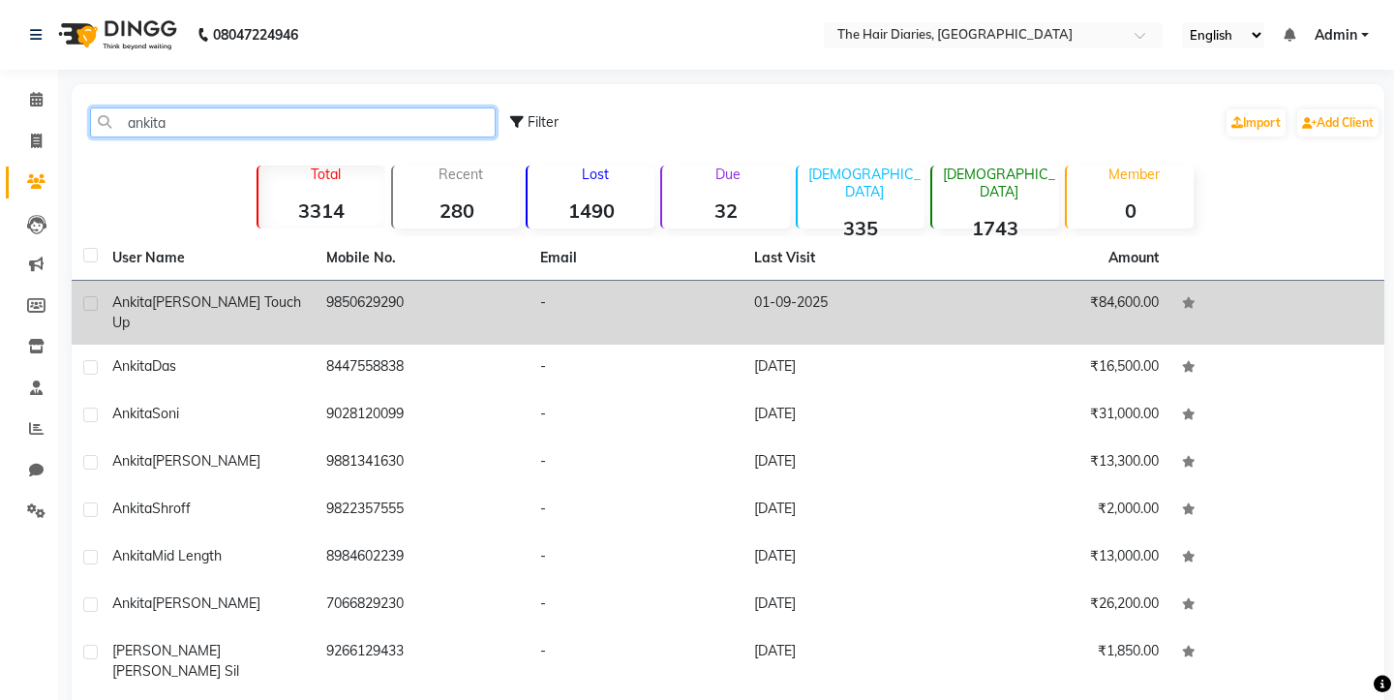
type input "ankita"
click at [303, 303] on td "[PERSON_NAME] Touch Up" at bounding box center [208, 313] width 214 height 64
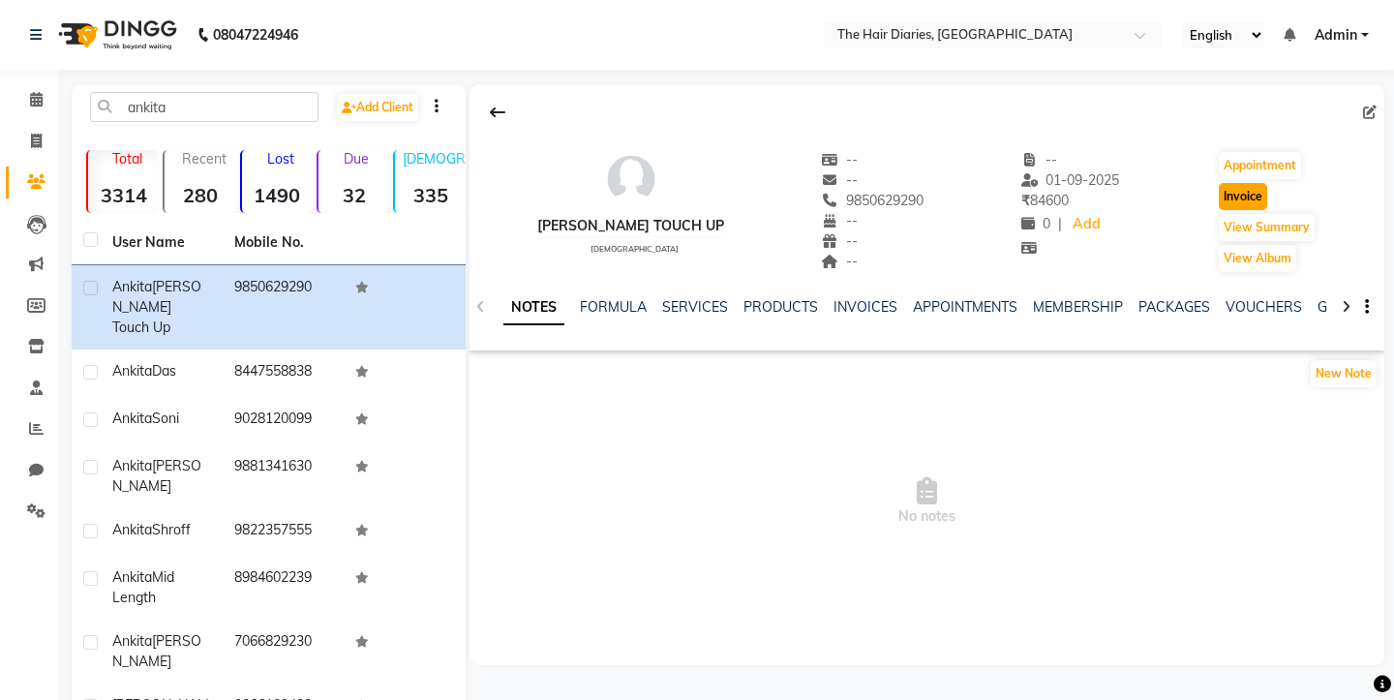
click at [1237, 200] on button "Invoice" at bounding box center [1243, 196] width 48 height 27
select select "service"
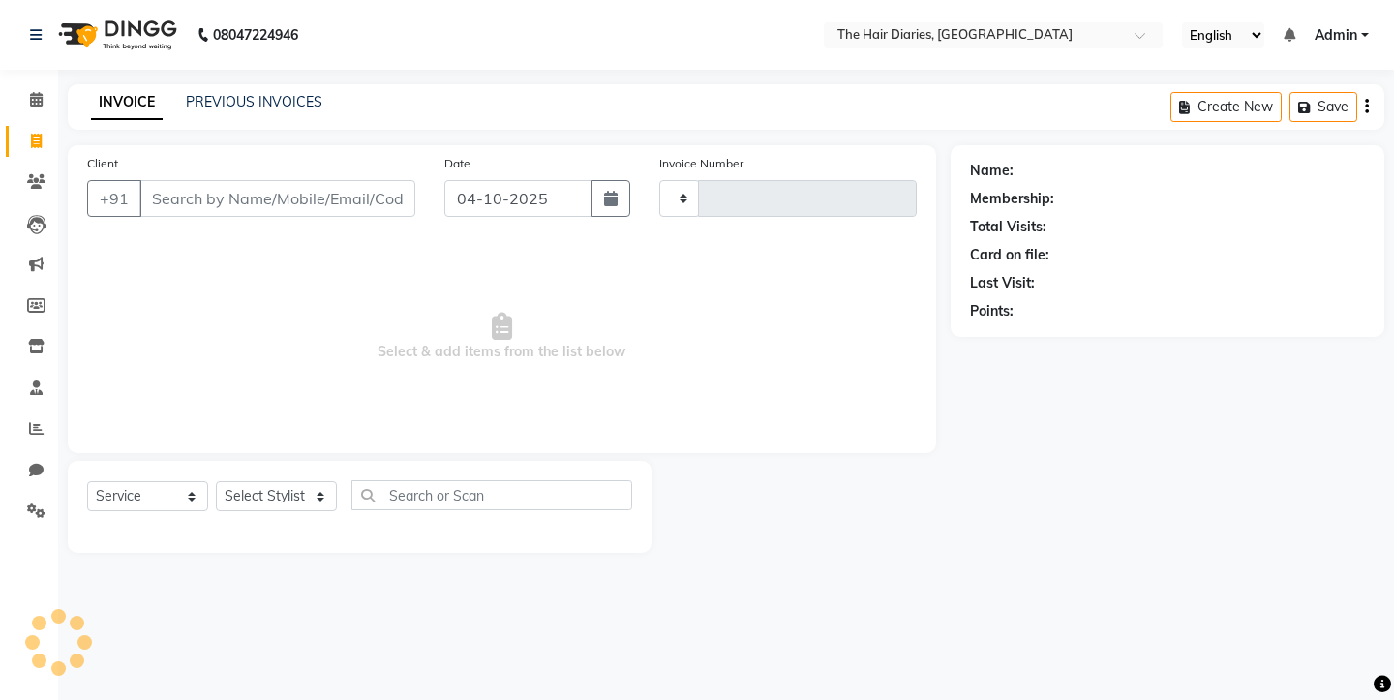
type input "0836"
select select "782"
type input "9850629290"
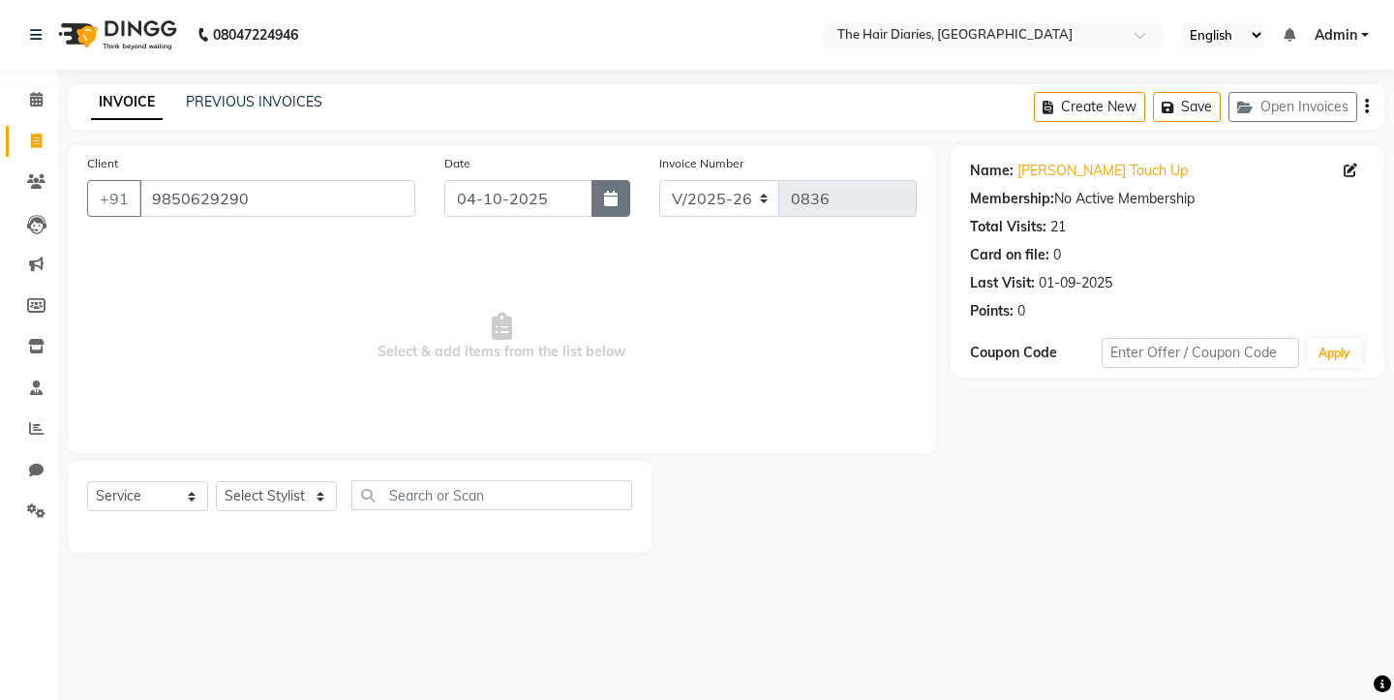
click at [622, 196] on button "button" at bounding box center [610, 198] width 39 height 37
select select "10"
select select "2025"
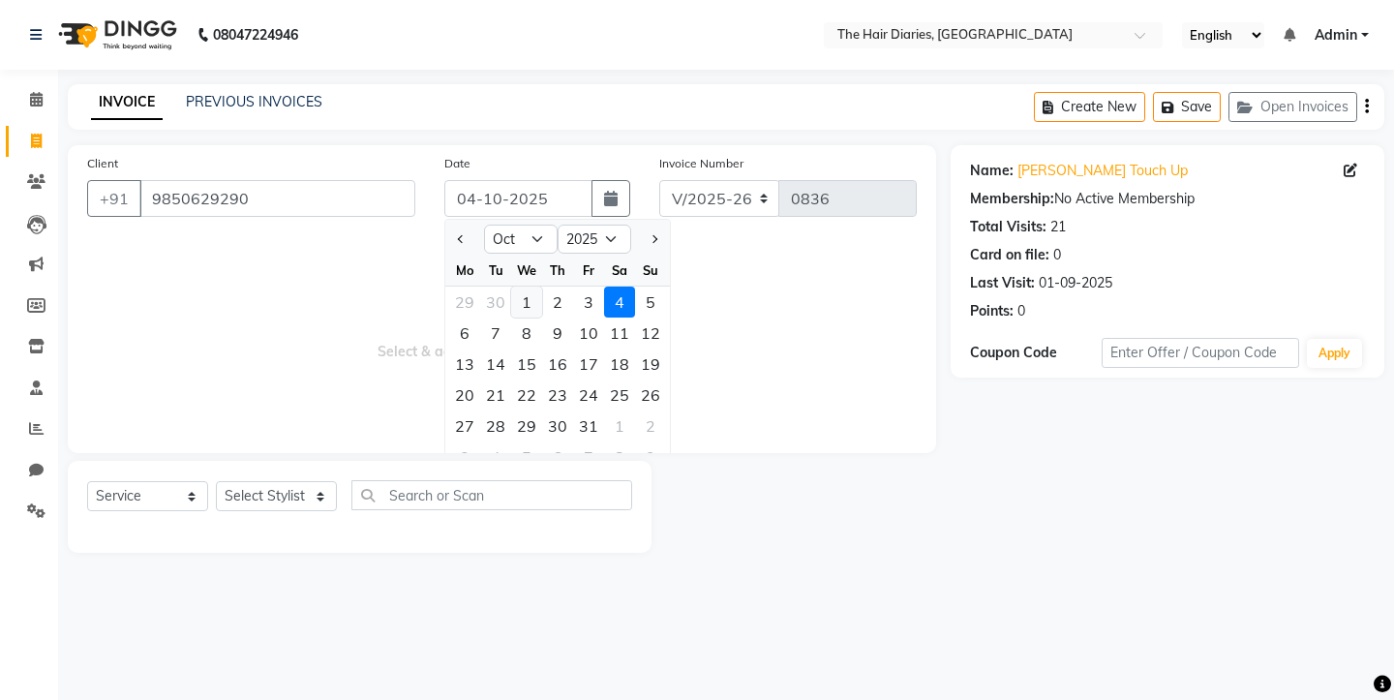
click at [525, 299] on div "1" at bounding box center [526, 302] width 31 height 31
type input "01-10-2025"
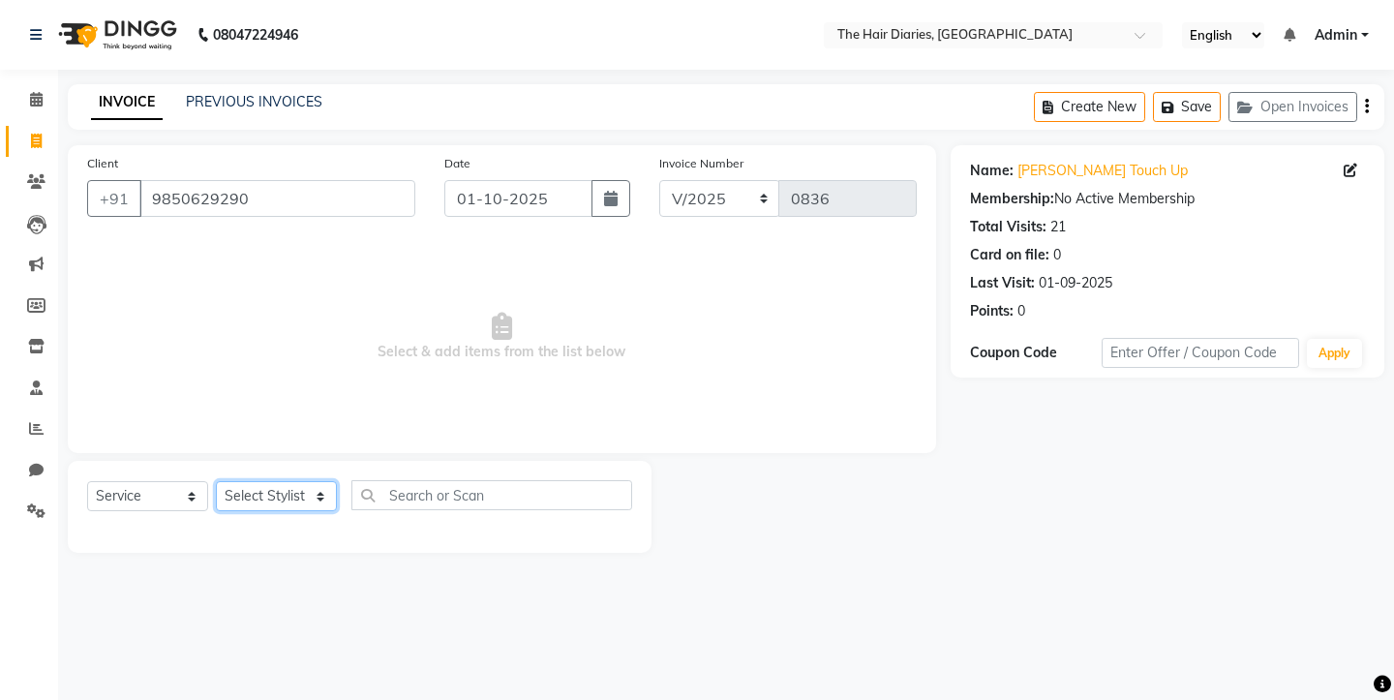
click at [318, 501] on select "Select Stylist Aaryan [PERSON_NAME] [PERSON_NAME] [PERSON_NAME] [PERSON_NAME] J…" at bounding box center [276, 496] width 121 height 30
select select "12914"
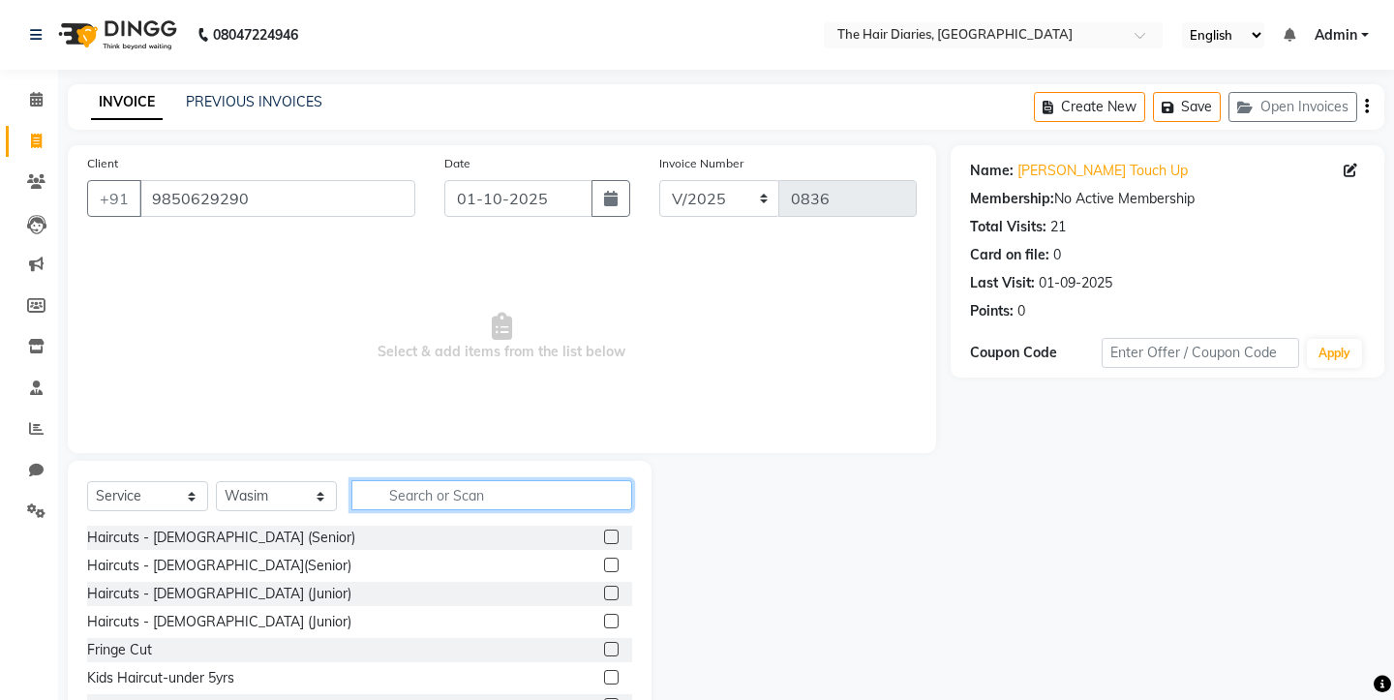
click at [475, 496] on input "text" at bounding box center [491, 495] width 281 height 30
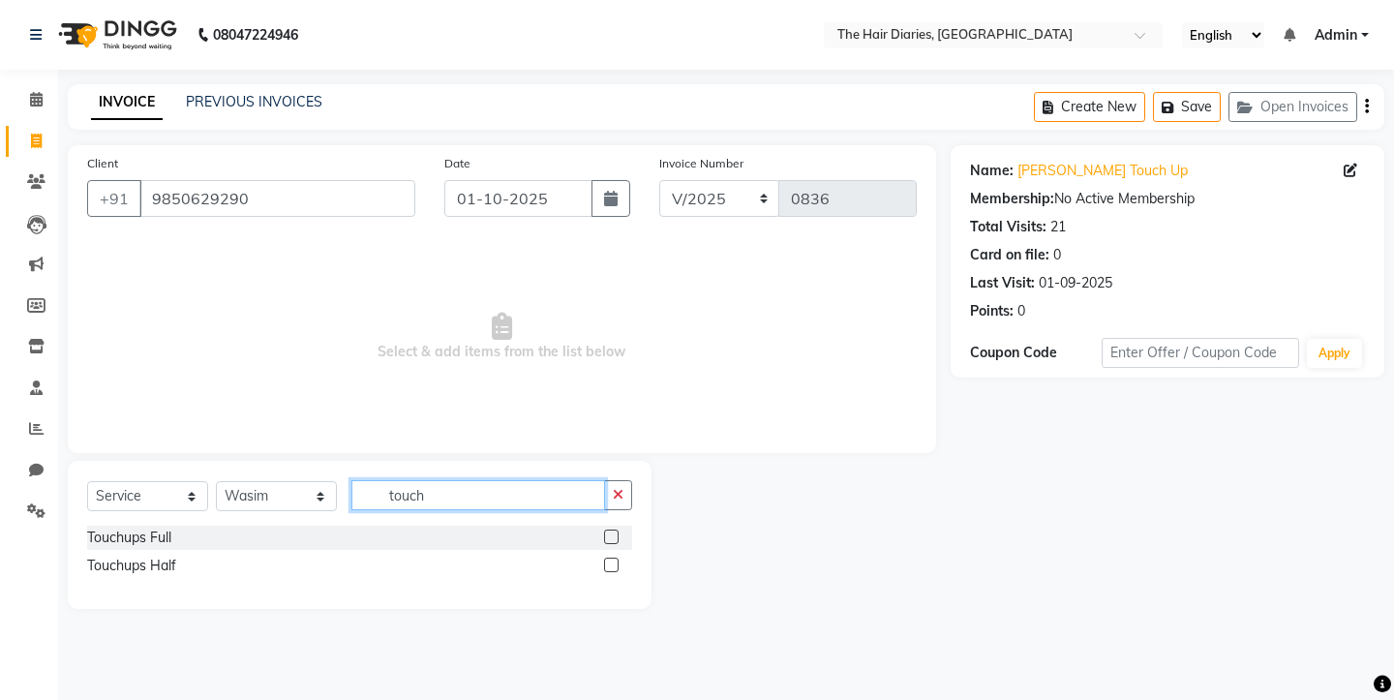
type input "touch"
click at [607, 559] on label at bounding box center [611, 565] width 15 height 15
click at [607, 560] on input "checkbox" at bounding box center [610, 566] width 13 height 13
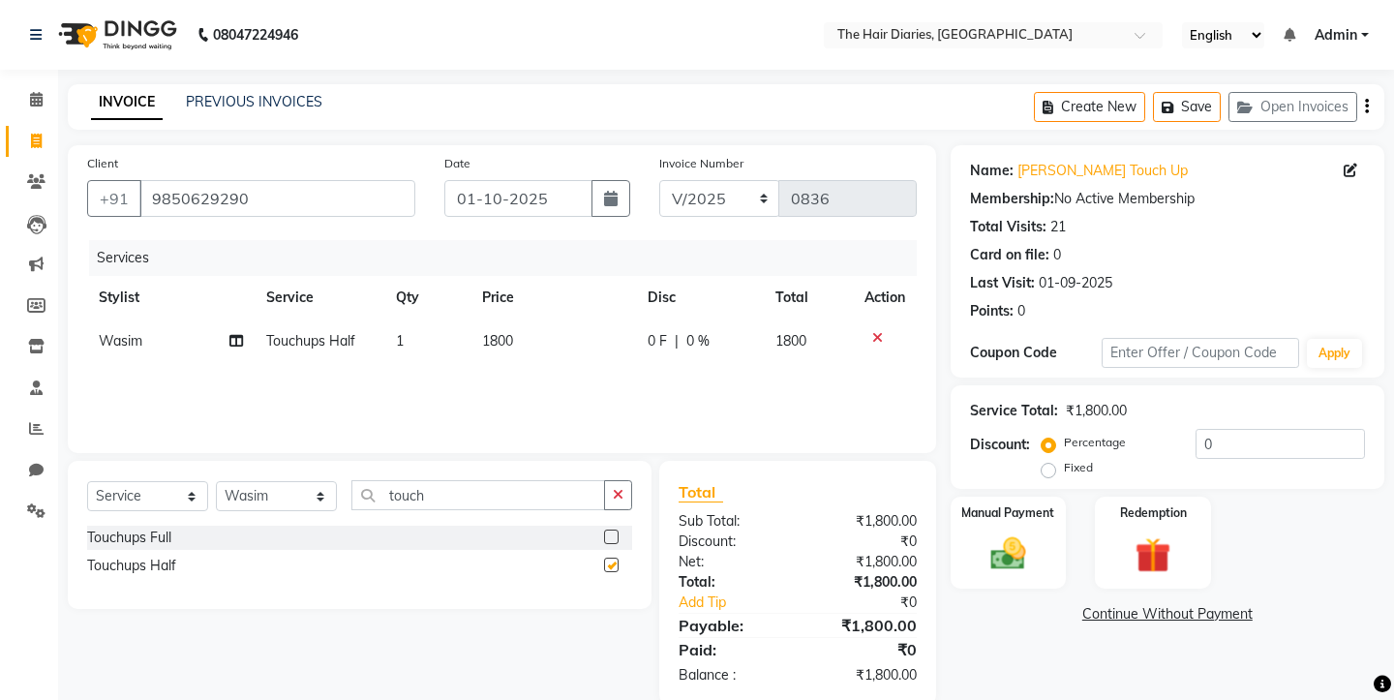
checkbox input "false"
click at [246, 341] on td "Wasim" at bounding box center [170, 341] width 167 height 44
select select "12914"
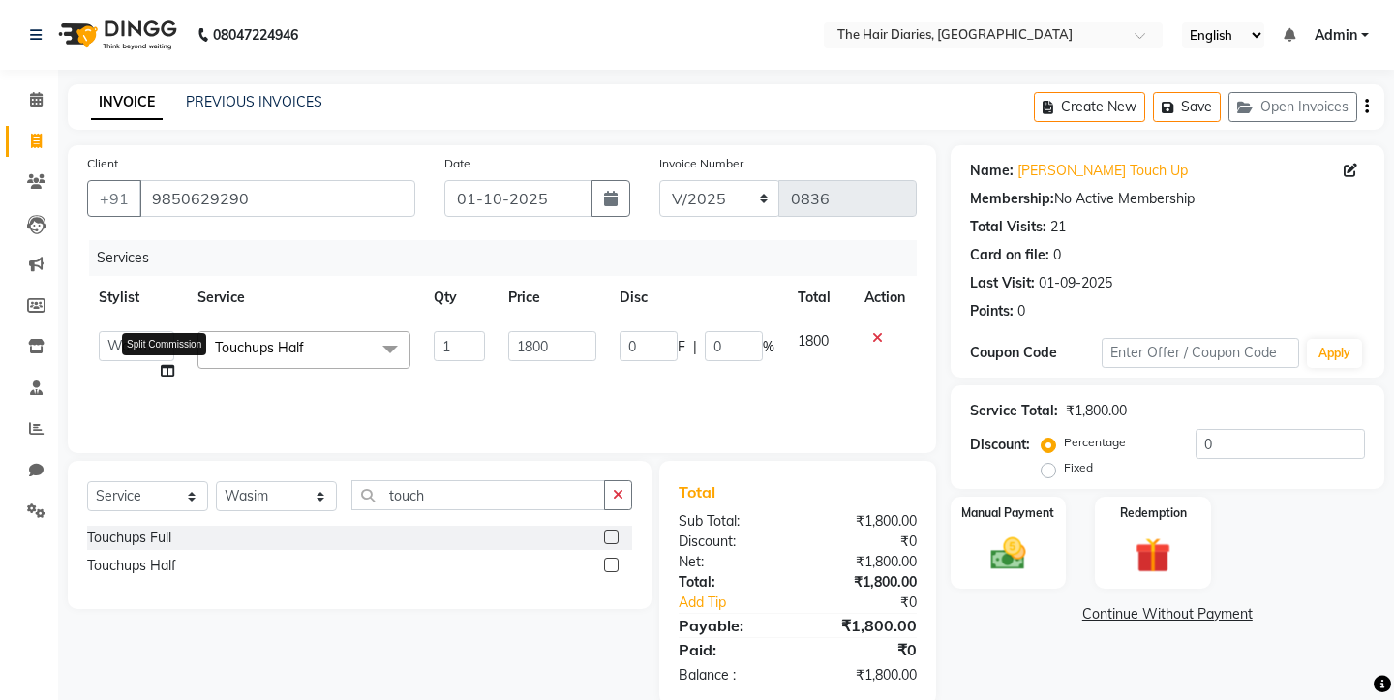
click at [161, 372] on icon at bounding box center [168, 371] width 14 height 14
select select "12914"
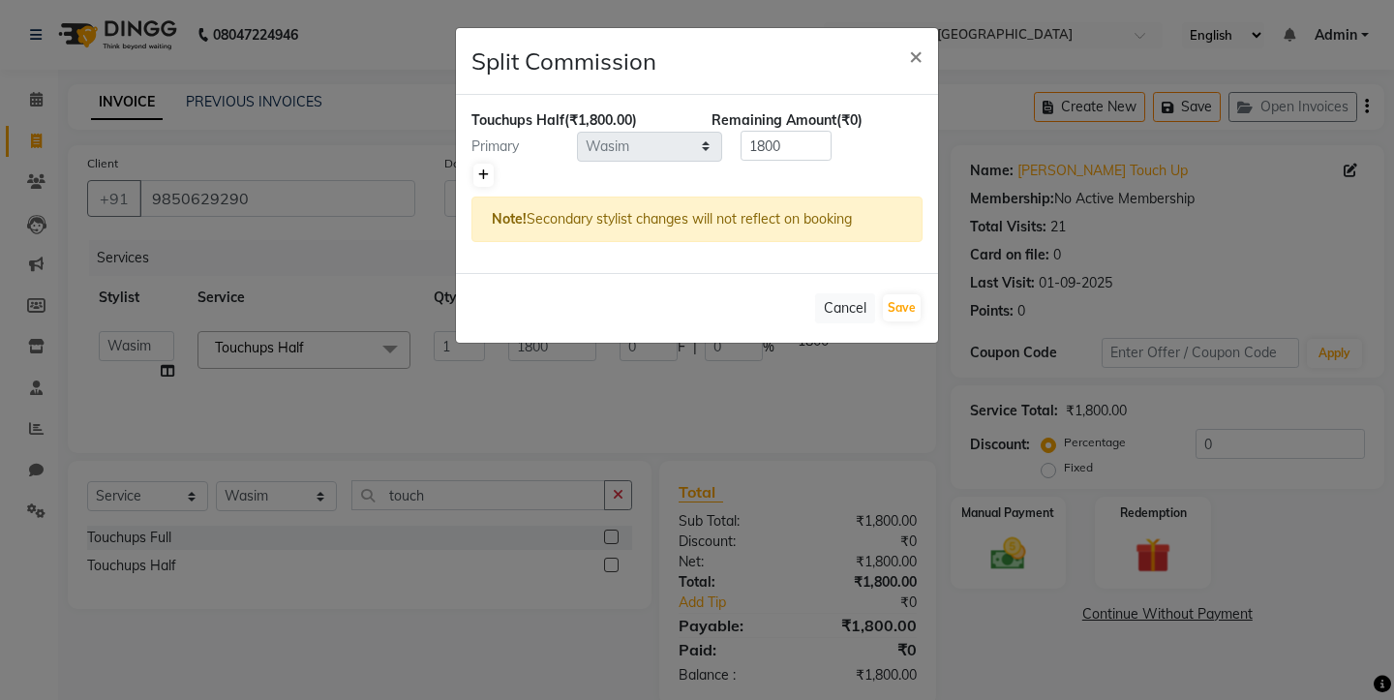
click at [479, 174] on icon at bounding box center [483, 175] width 11 height 12
type input "900"
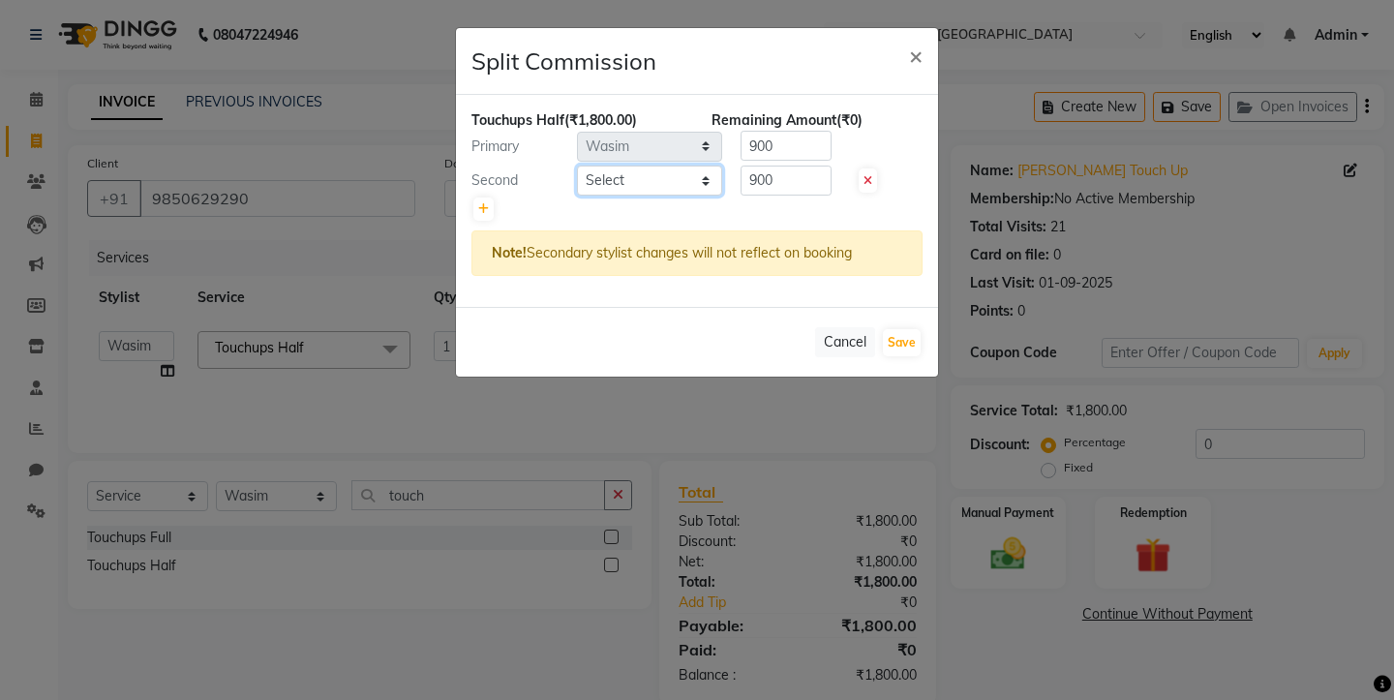
click at [640, 180] on select "Select Aaryan [PERSON_NAME] [PERSON_NAME] [PERSON_NAME] [PERSON_NAME] Jyoti [PE…" at bounding box center [649, 181] width 145 height 30
select select "12913"
click at [317, 345] on ngb-modal-window "Split Commission × Touchups Half (₹1,800.00) Remaining Amount (₹0) Primary Sele…" at bounding box center [697, 350] width 1394 height 700
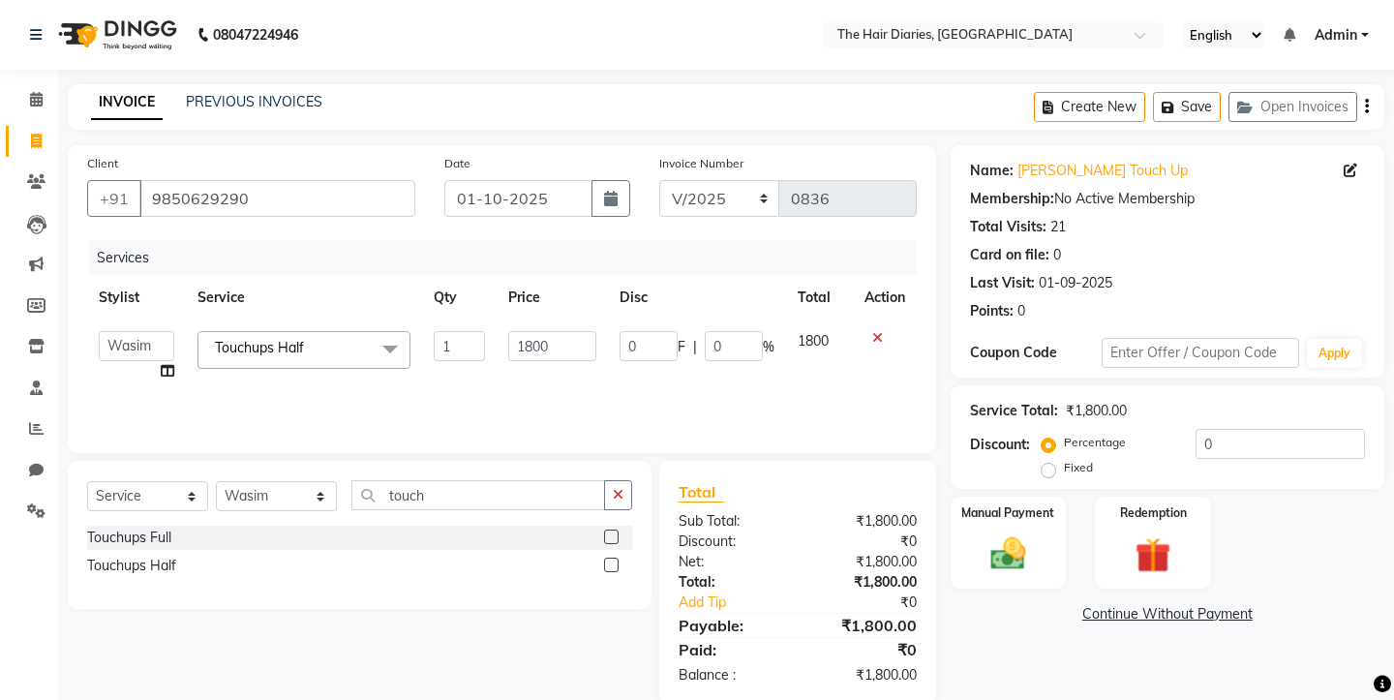
click at [332, 348] on span "Touchups Half x" at bounding box center [303, 350] width 213 height 38
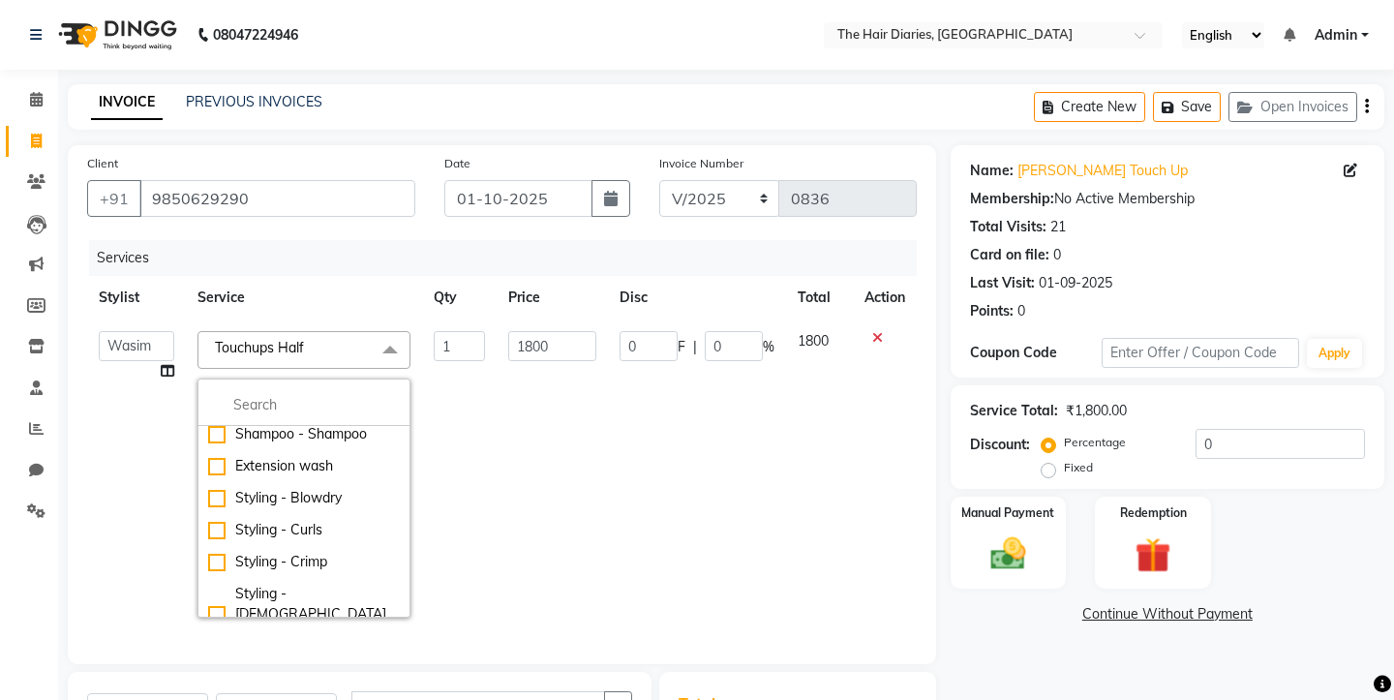
scroll to position [572, 0]
checkbox input "true"
checkbox input "false"
type input "2200"
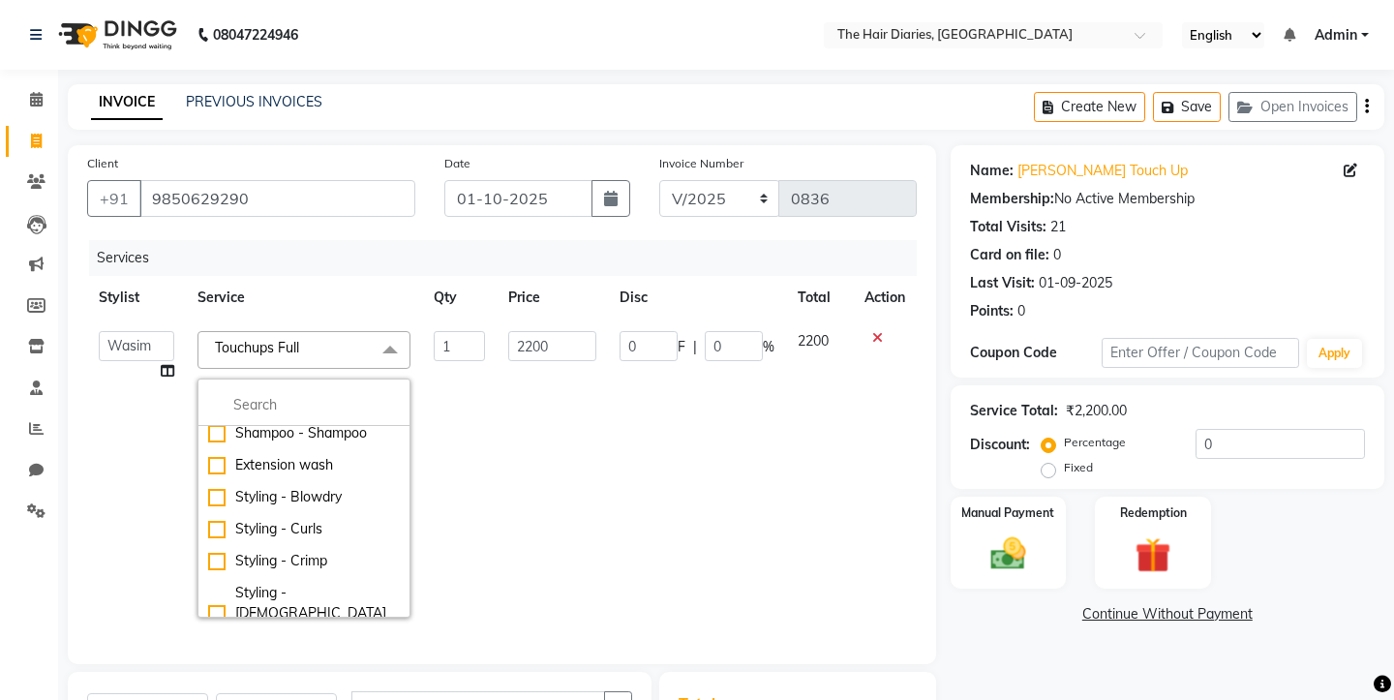
click at [608, 433] on td "0 F | 0 %" at bounding box center [697, 474] width 178 height 310
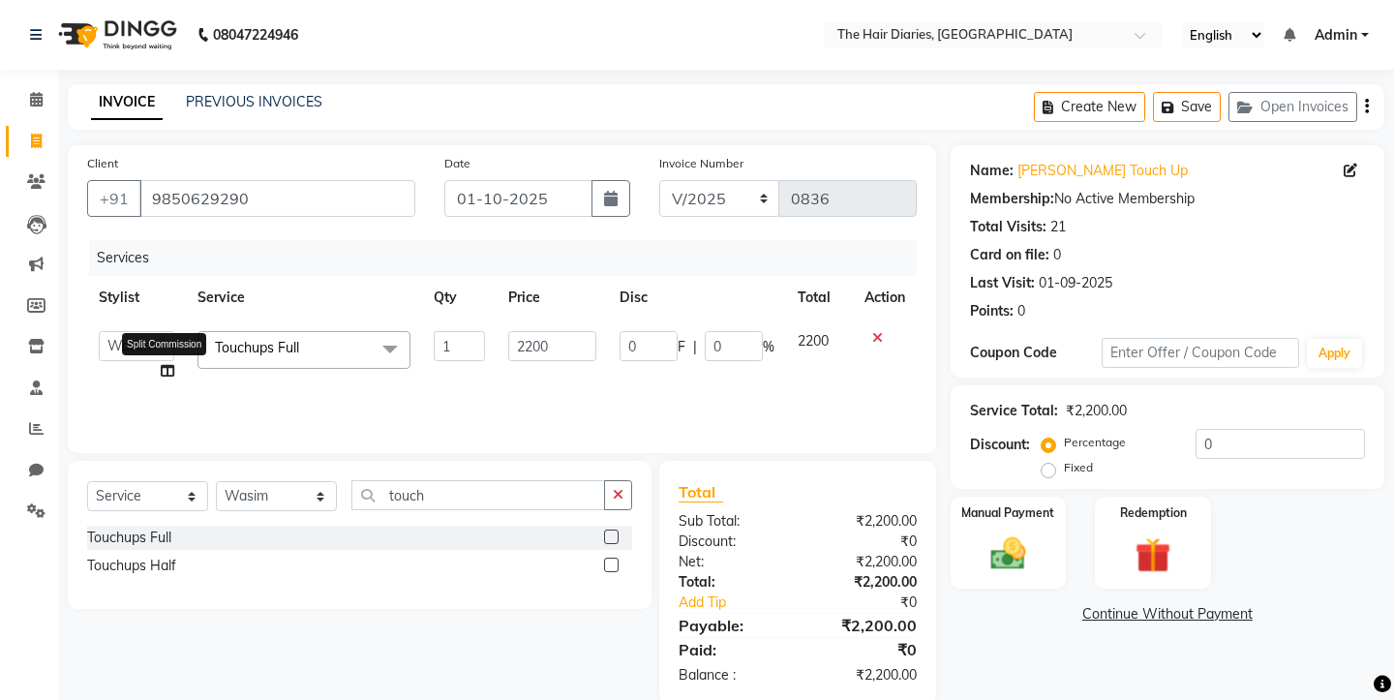
click at [165, 371] on icon at bounding box center [168, 371] width 14 height 14
select select "12914"
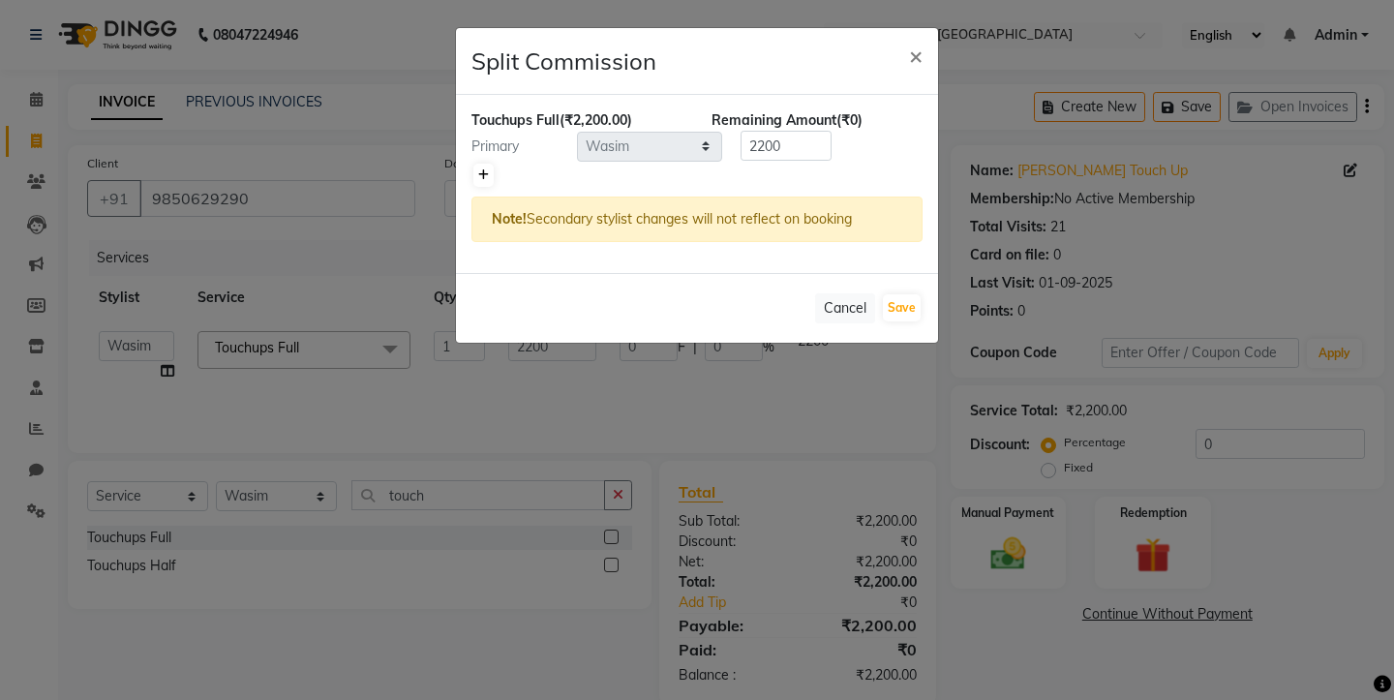
click at [482, 172] on icon at bounding box center [483, 175] width 11 height 12
type input "1100"
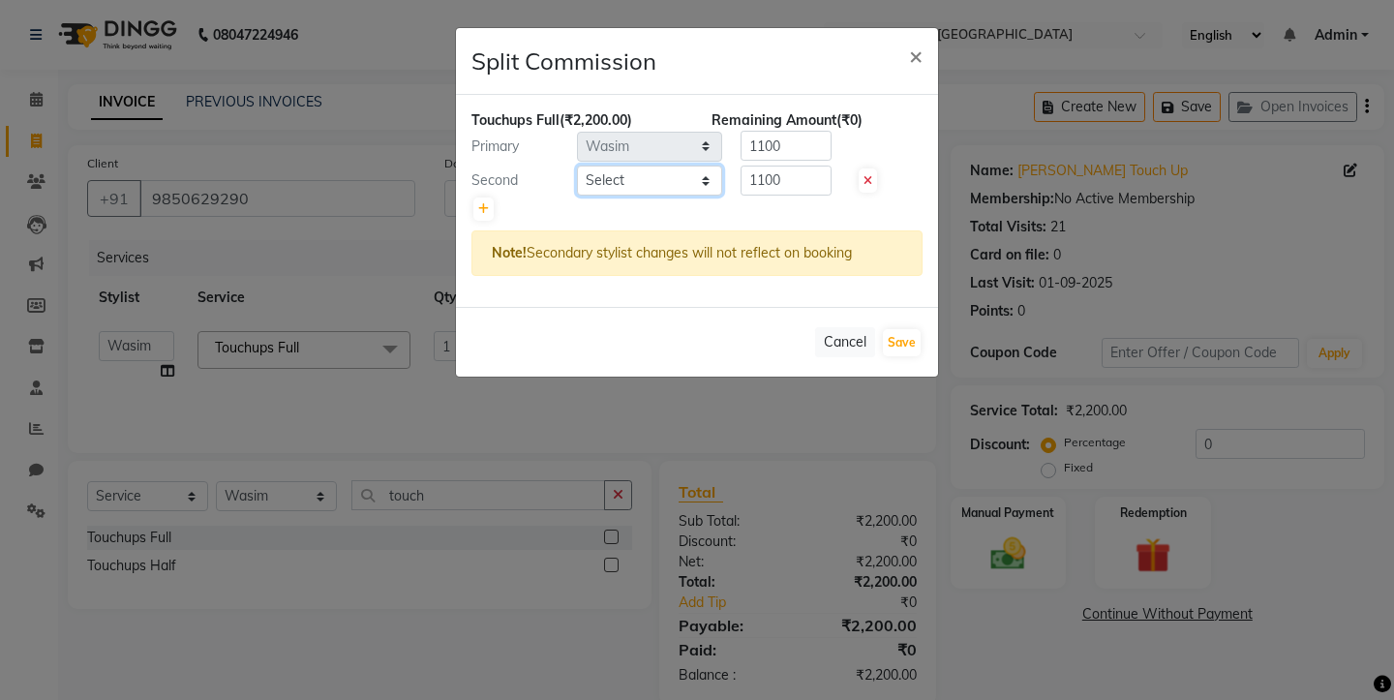
click at [656, 181] on select "Select Aaryan [PERSON_NAME] [PERSON_NAME] [PERSON_NAME] [PERSON_NAME] Jyoti [PE…" at bounding box center [649, 181] width 145 height 30
select select "12913"
click at [896, 348] on button "Save" at bounding box center [902, 342] width 38 height 27
select select "Select"
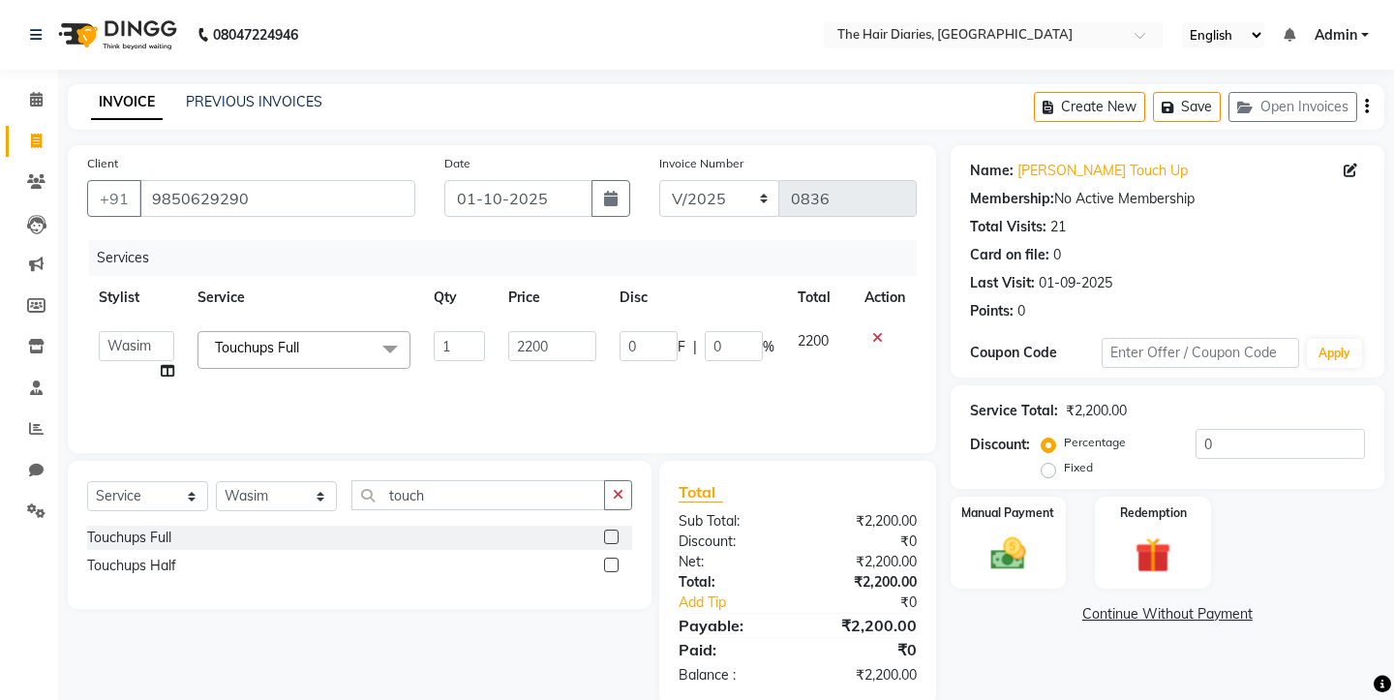
scroll to position [34, 0]
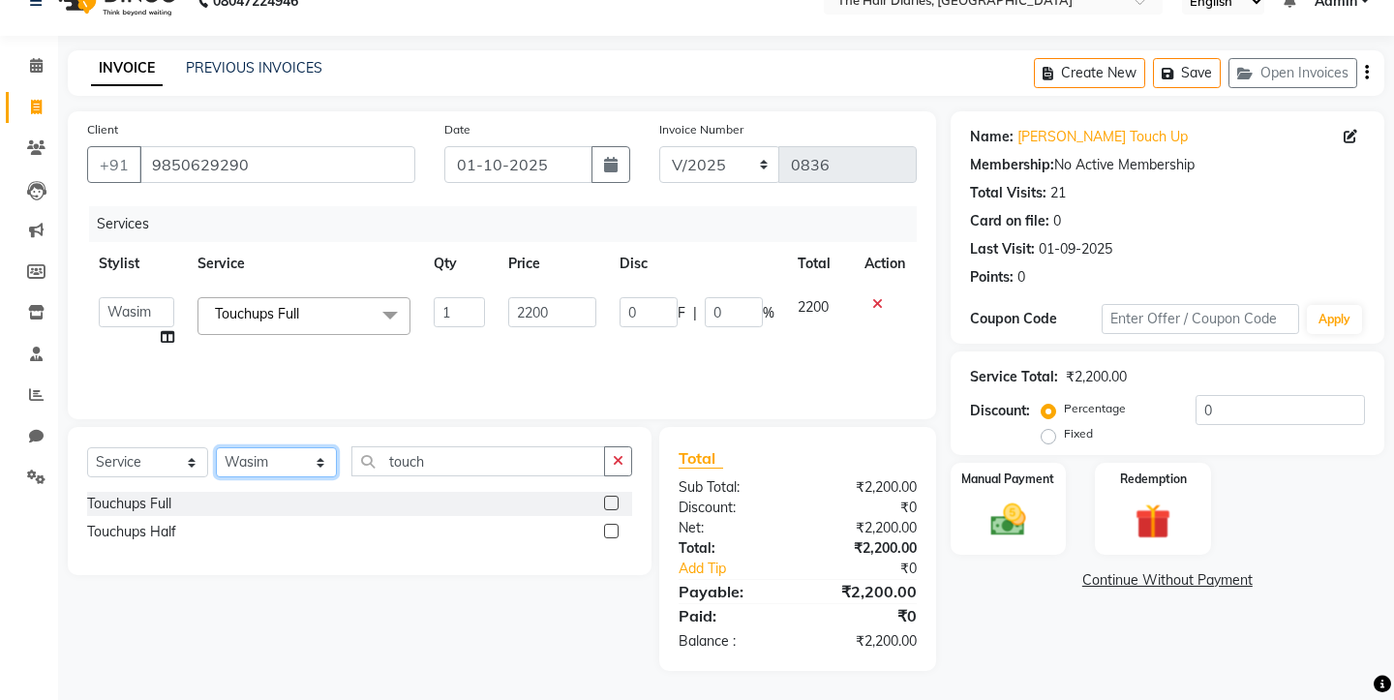
click at [318, 464] on select "Select Stylist Aaryan [PERSON_NAME] [PERSON_NAME] [PERSON_NAME] [PERSON_NAME] J…" at bounding box center [276, 462] width 121 height 30
select select "32056"
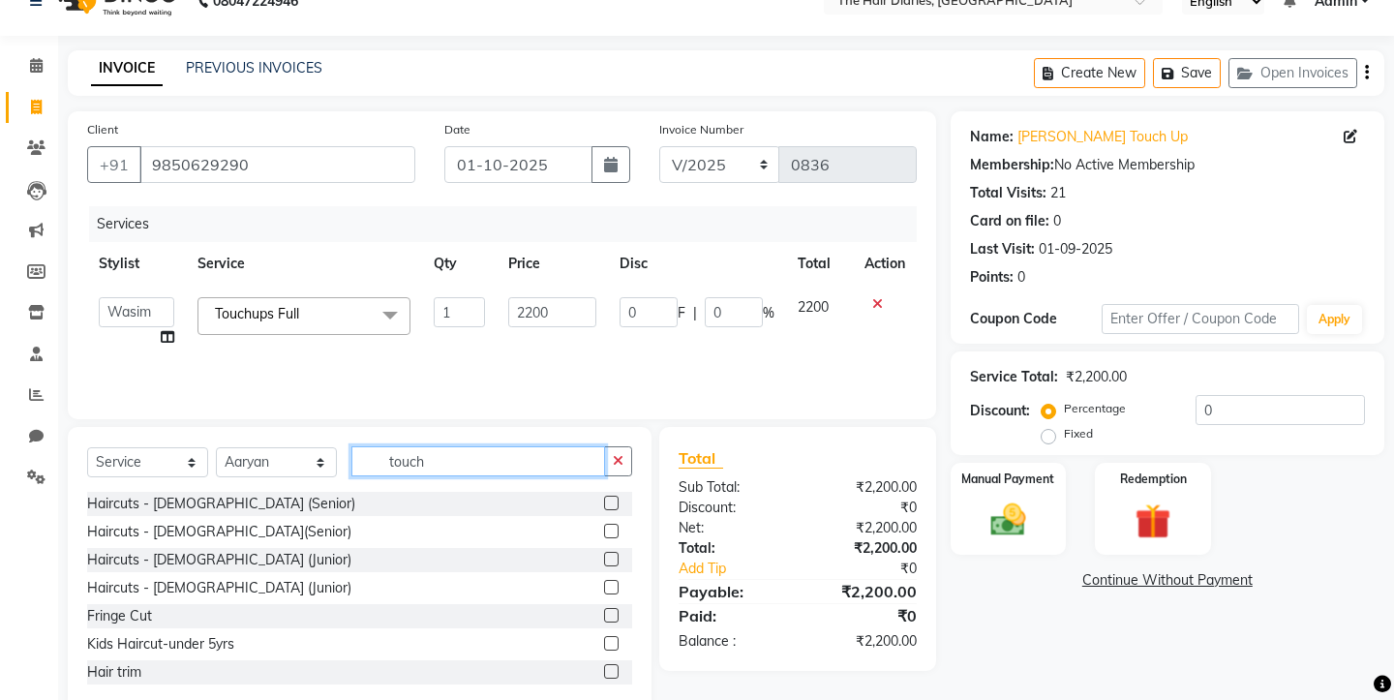
click at [437, 464] on input "touch" at bounding box center [478, 461] width 254 height 30
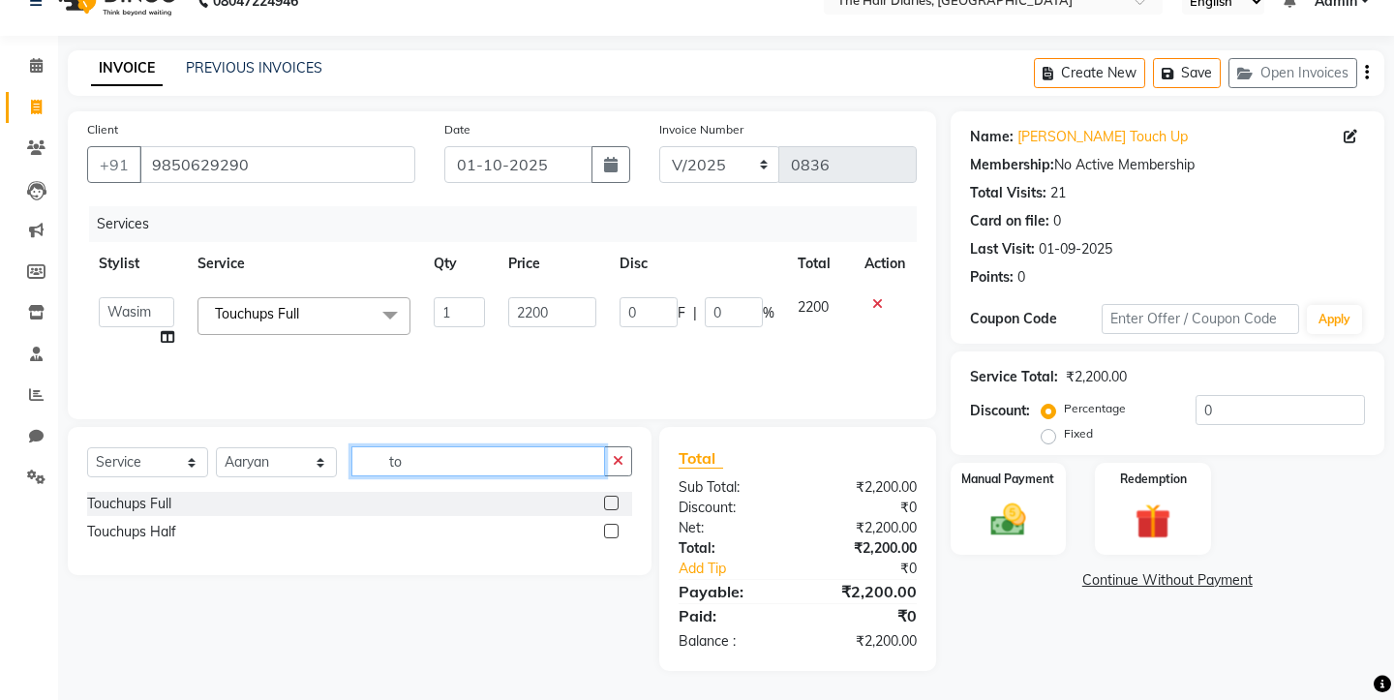
type input "t"
type input "sos"
click at [619, 499] on div at bounding box center [618, 504] width 28 height 24
click at [607, 506] on label at bounding box center [611, 503] width 15 height 15
click at [607, 506] on input "checkbox" at bounding box center [610, 504] width 13 height 13
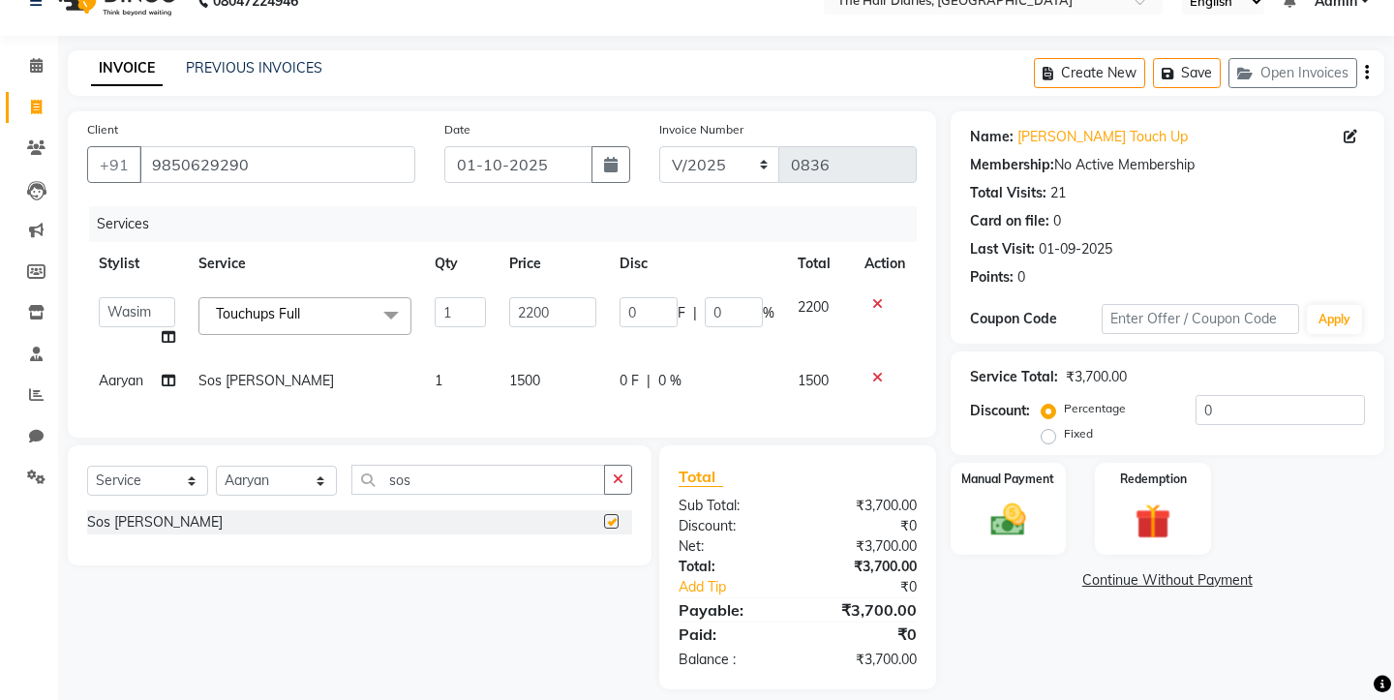
checkbox input "false"
click at [453, 479] on input "sos" at bounding box center [478, 480] width 254 height 30
type input "s"
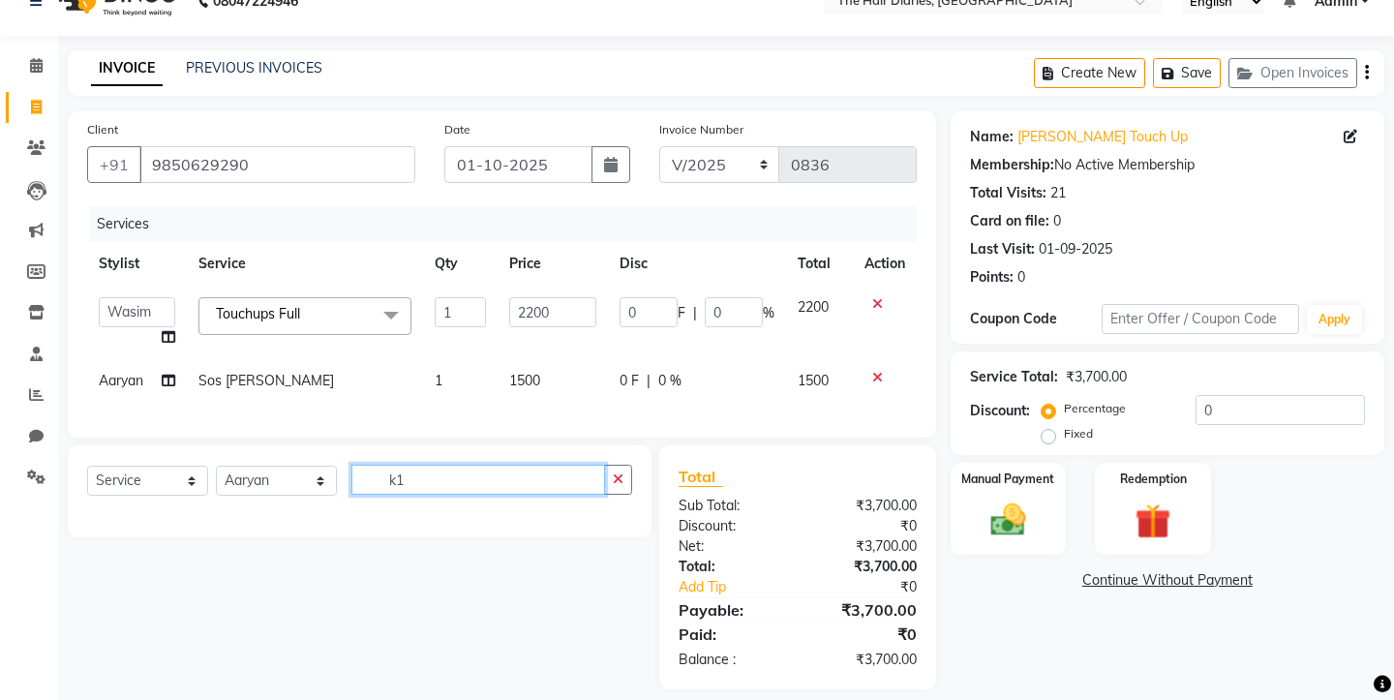
type input "k"
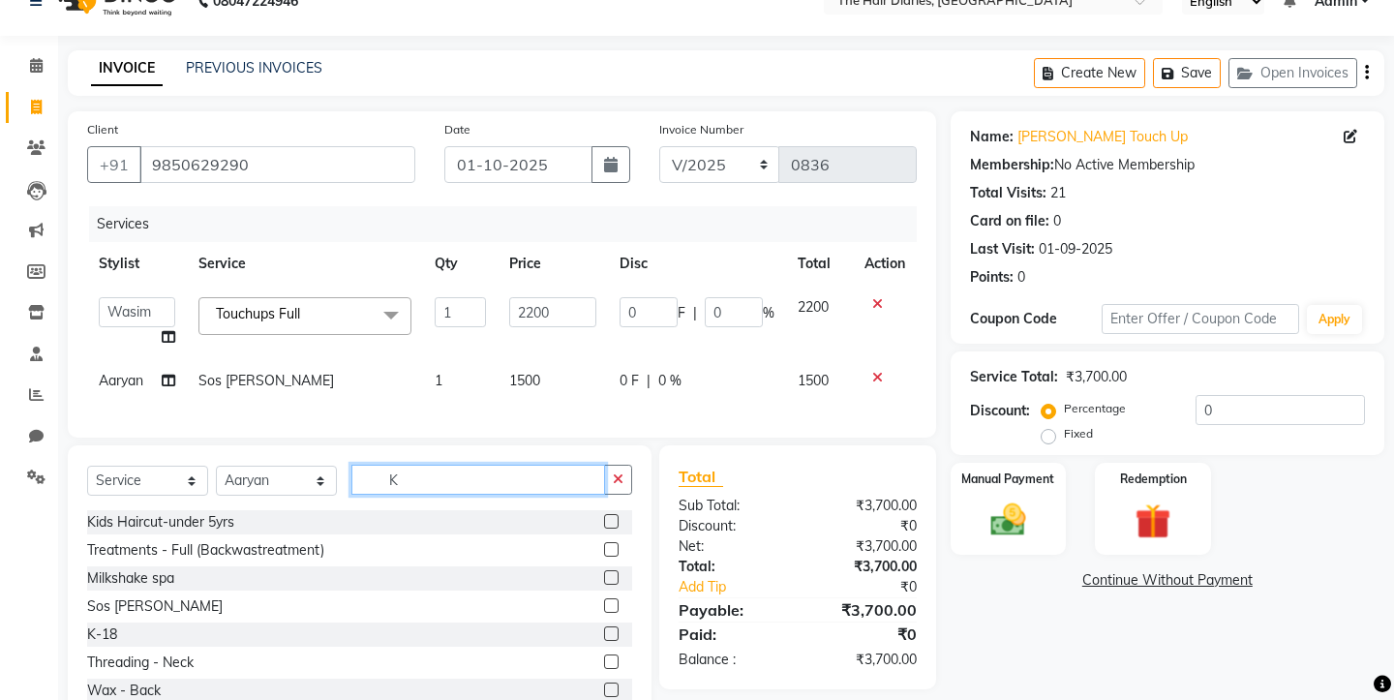
type input "K"
click at [615, 632] on label at bounding box center [611, 633] width 15 height 15
click at [615, 632] on input "checkbox" at bounding box center [610, 634] width 13 height 13
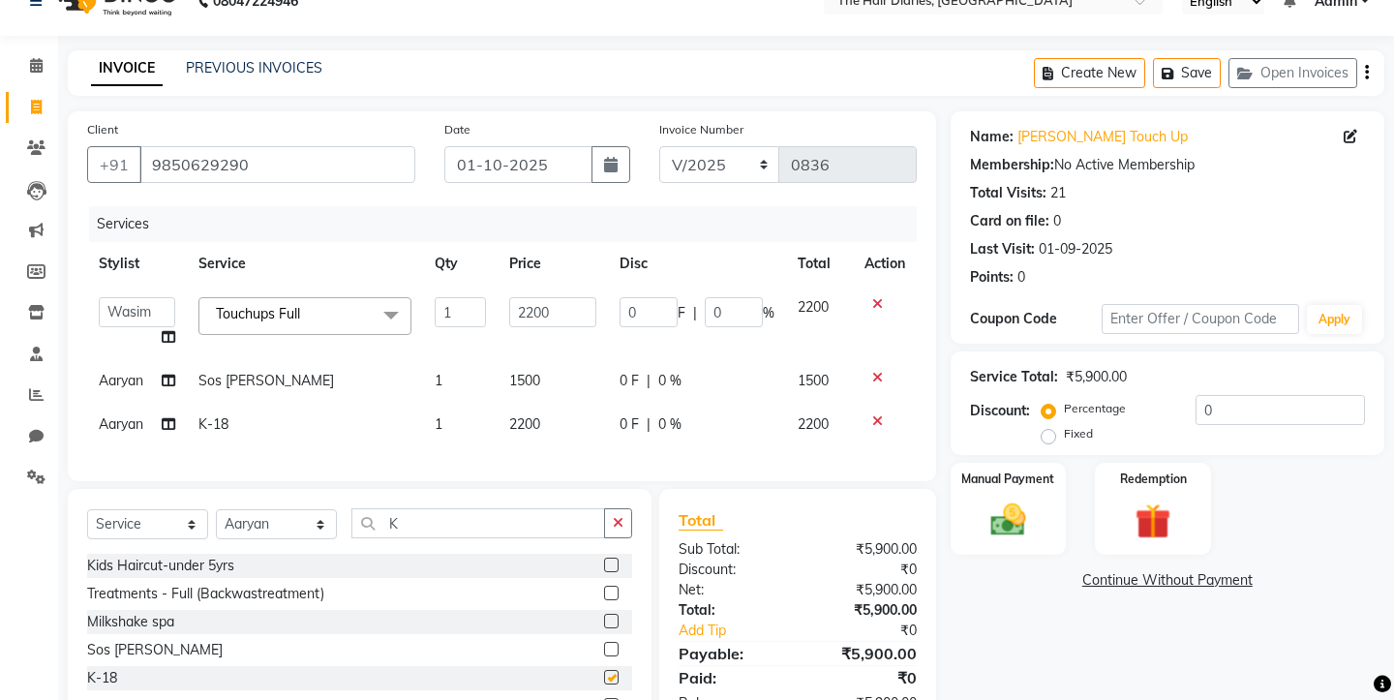
checkbox input "false"
click at [523, 379] on span "1500" at bounding box center [524, 380] width 31 height 17
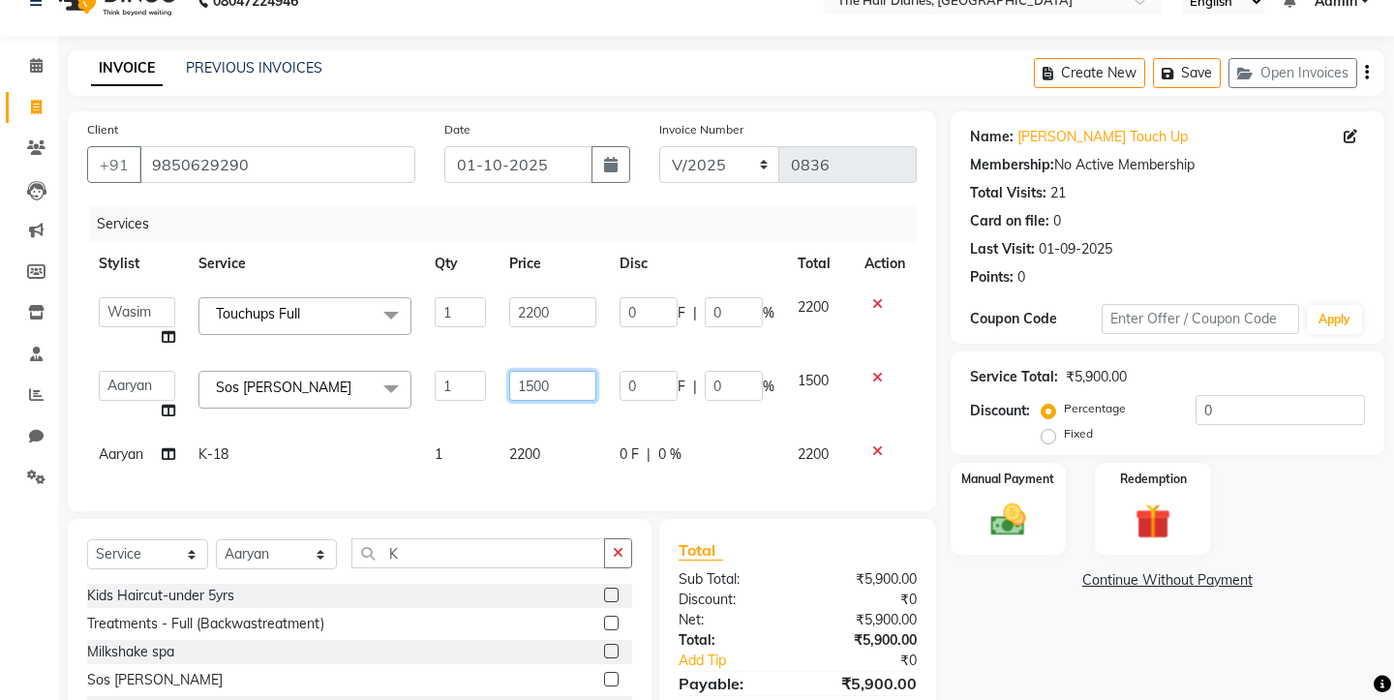
click at [561, 382] on input "1500" at bounding box center [552, 386] width 87 height 30
type input "1"
type input "1150"
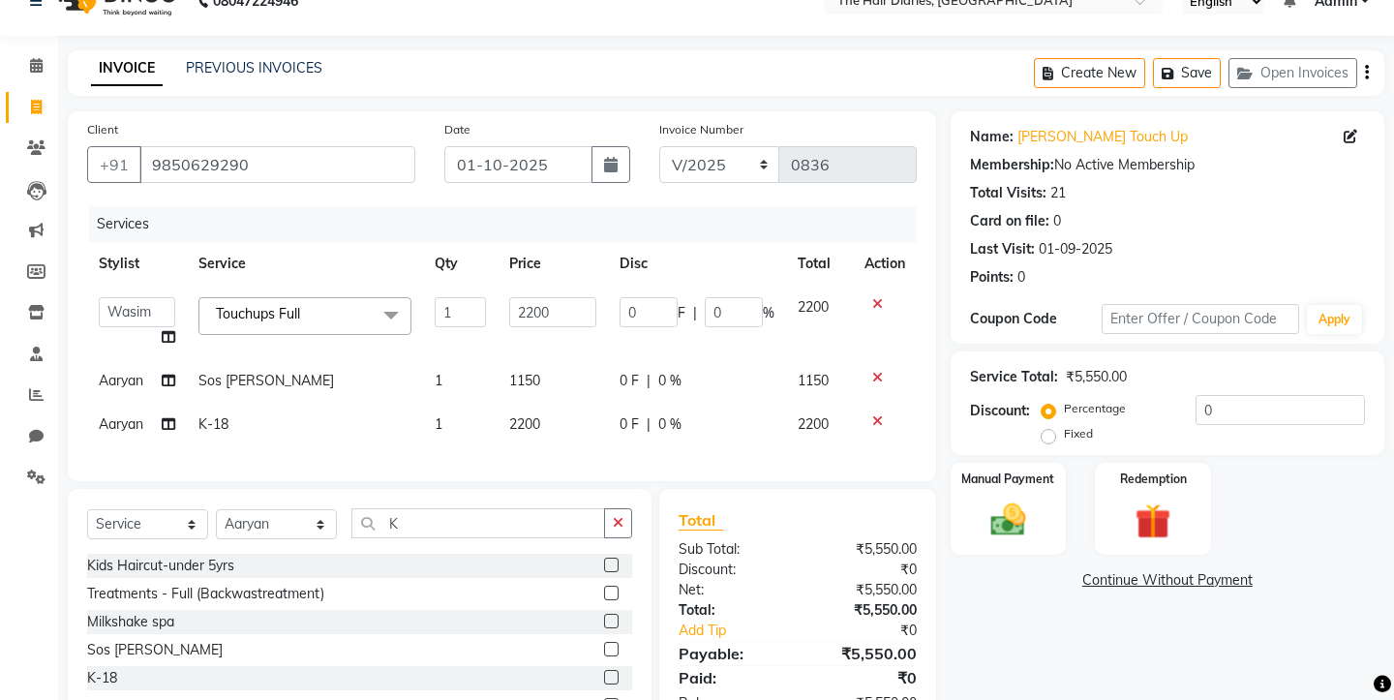
click at [541, 455] on div "Services Stylist Service Qty Price Disc Total Action Aaryan [PERSON_NAME] [PERS…" at bounding box center [502, 334] width 830 height 256
click at [528, 420] on span "2200" at bounding box center [524, 423] width 31 height 17
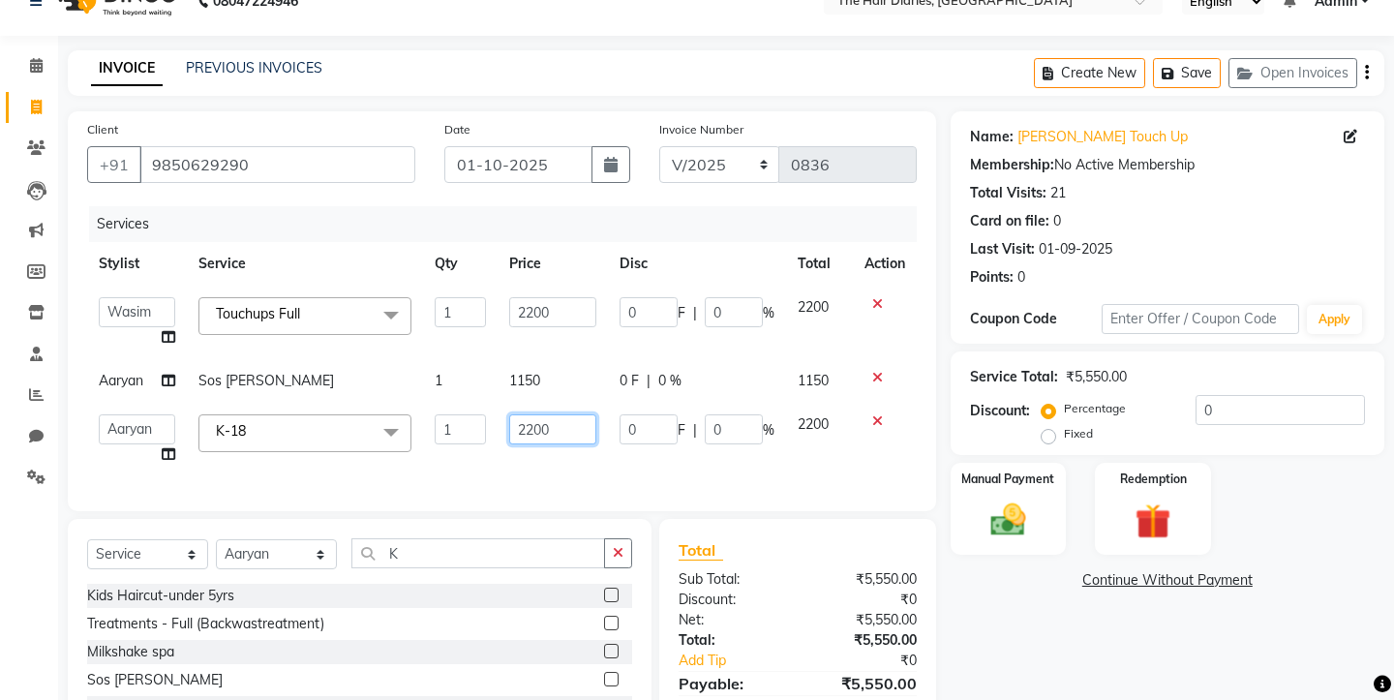
click at [557, 424] on input "2200" at bounding box center [552, 429] width 87 height 30
type input "2"
type input "11"
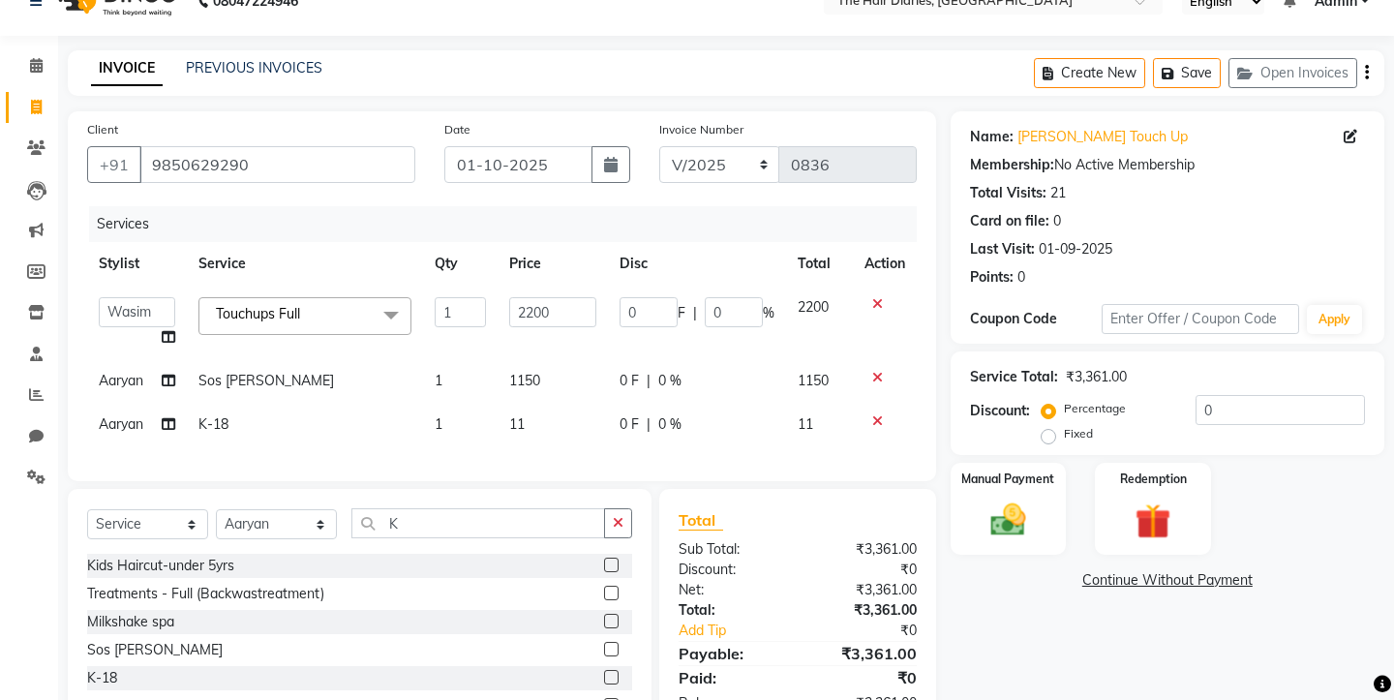
click at [558, 373] on td "1150" at bounding box center [553, 381] width 110 height 44
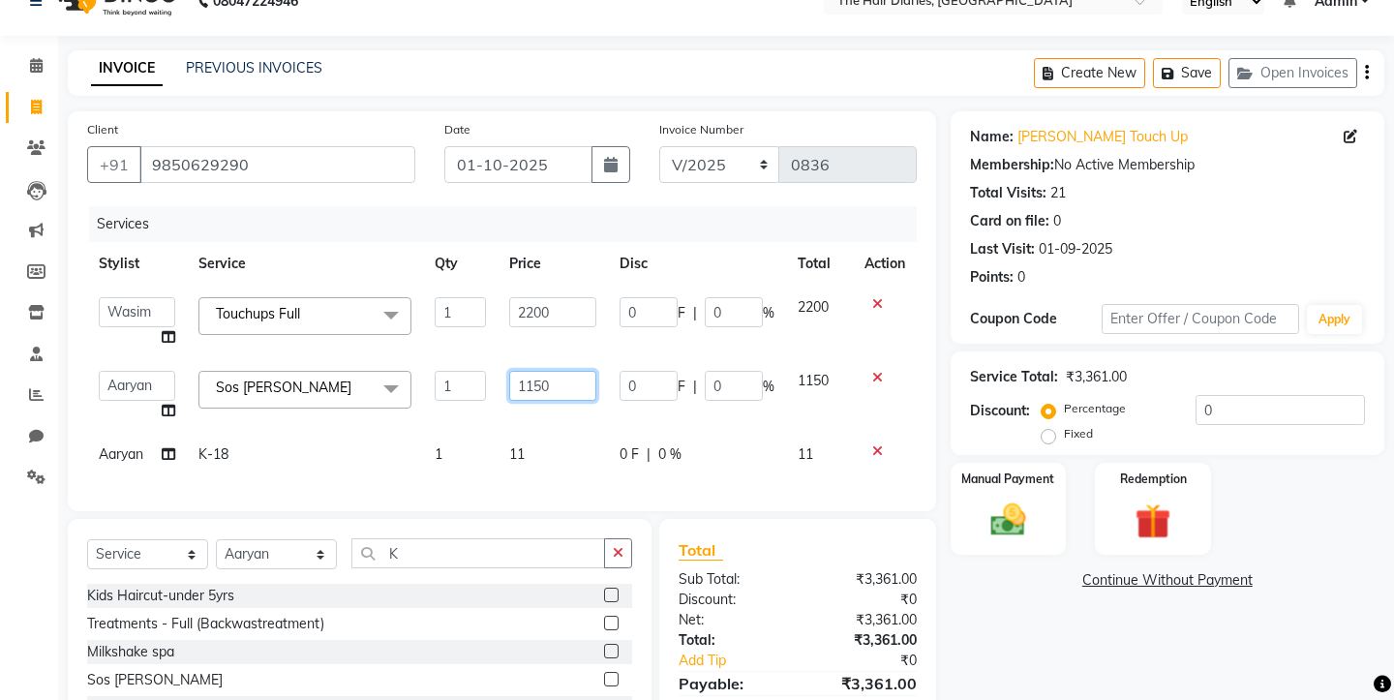
click at [550, 379] on input "1150" at bounding box center [552, 386] width 87 height 30
type input "1"
type input "800"
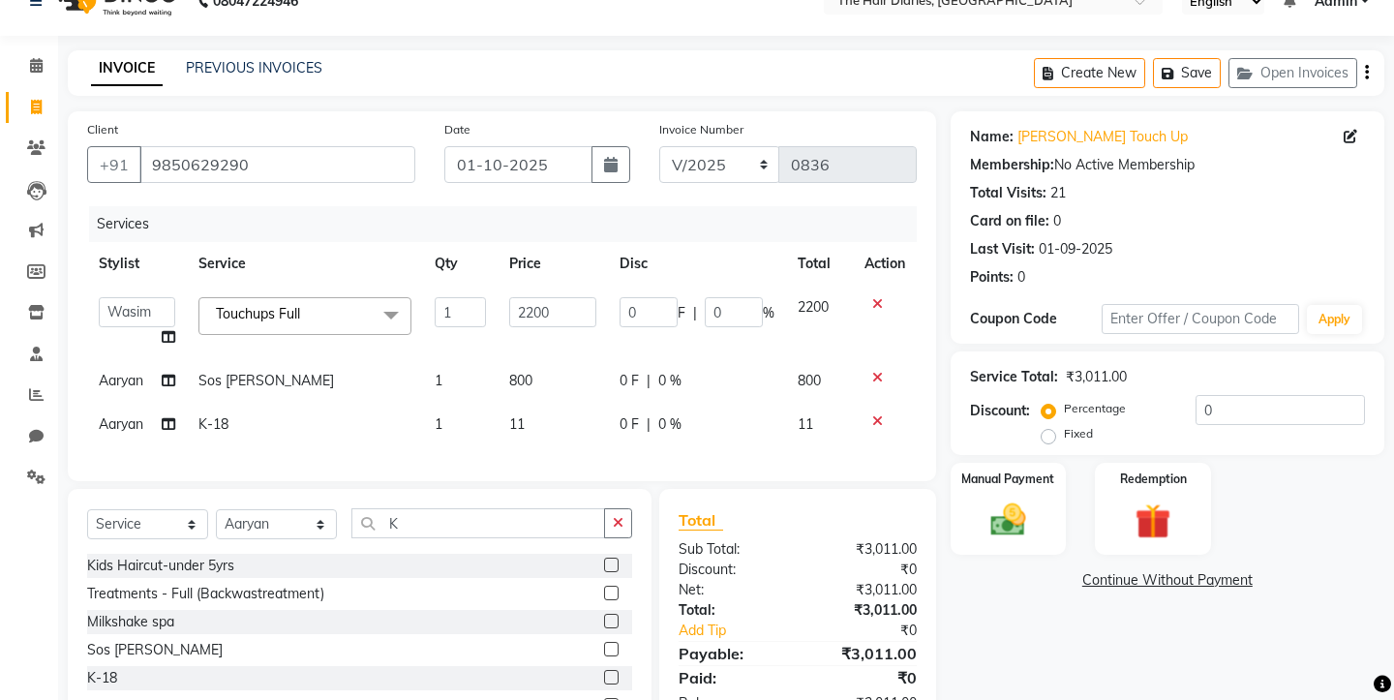
click at [539, 448] on div "Services Stylist Service Qty Price Disc Total Action Aaryan [PERSON_NAME] [PERS…" at bounding box center [502, 334] width 830 height 256
click at [527, 416] on td "11" at bounding box center [553, 425] width 110 height 44
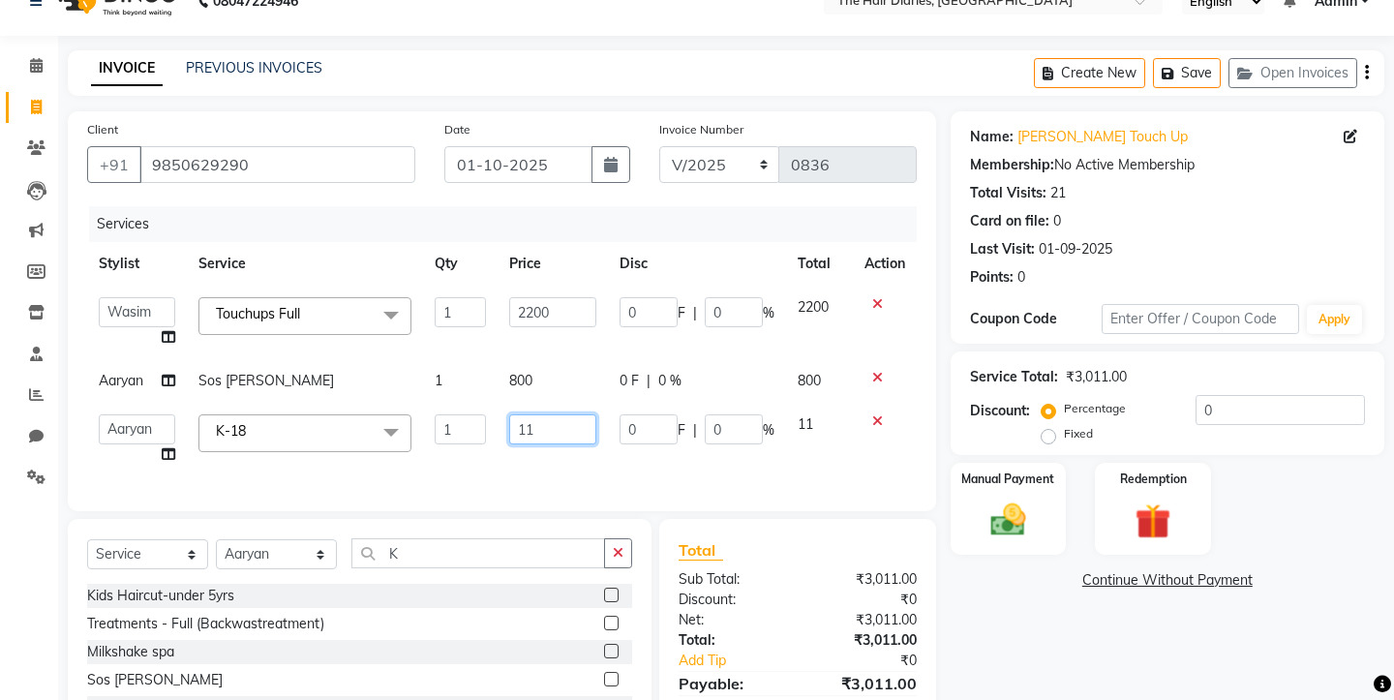
click at [541, 429] on input "11" at bounding box center [552, 429] width 87 height 30
type input "1"
type input "1500"
click at [562, 464] on div "Client [PHONE_NUMBER] Date [DATE] Invoice Number V/2025 V/[PHONE_NUMBER] Servic…" at bounding box center [502, 311] width 868 height 400
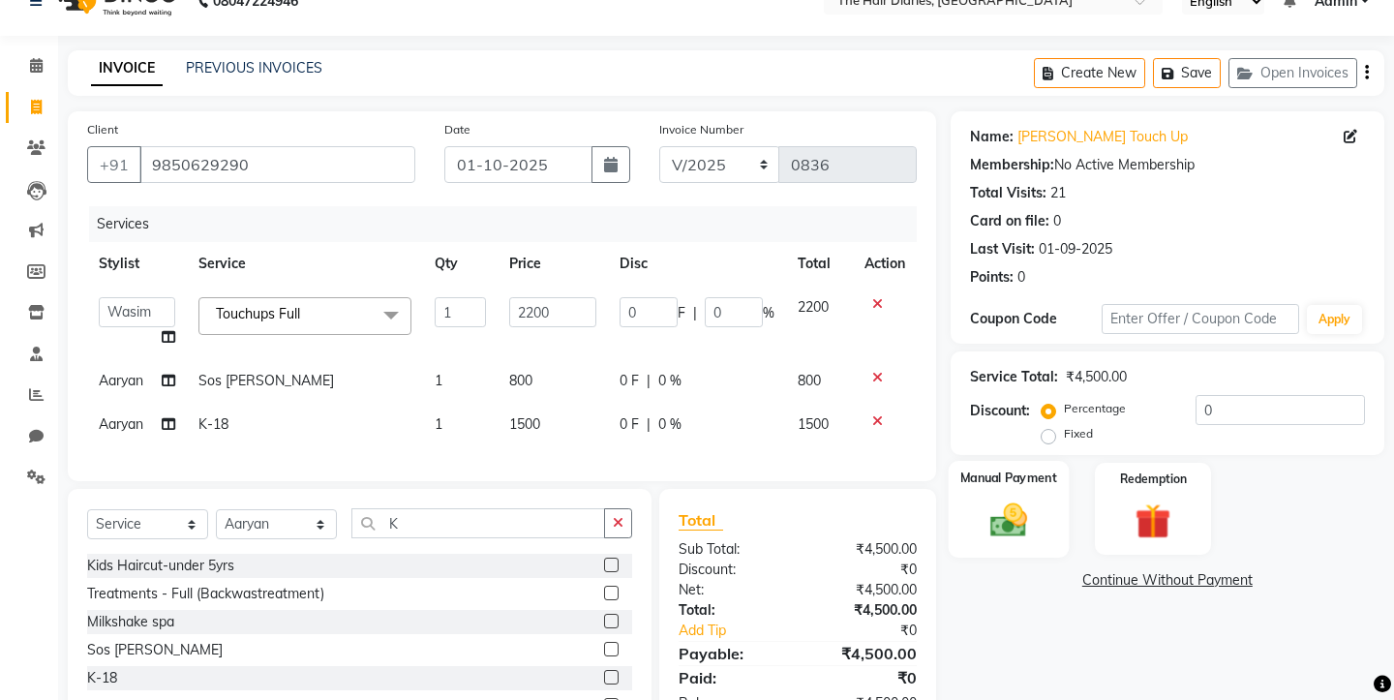
click at [990, 500] on img at bounding box center [1008, 520] width 60 height 43
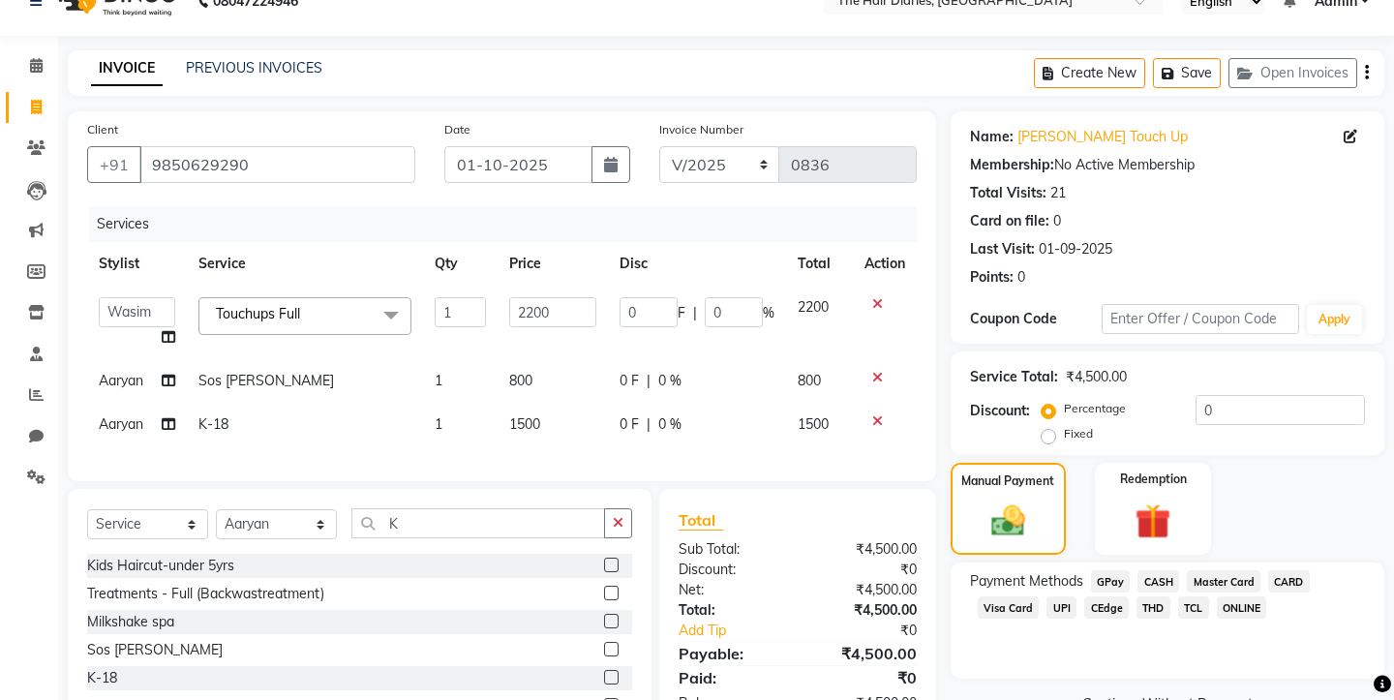
click at [1156, 570] on span "CASH" at bounding box center [1158, 581] width 42 height 22
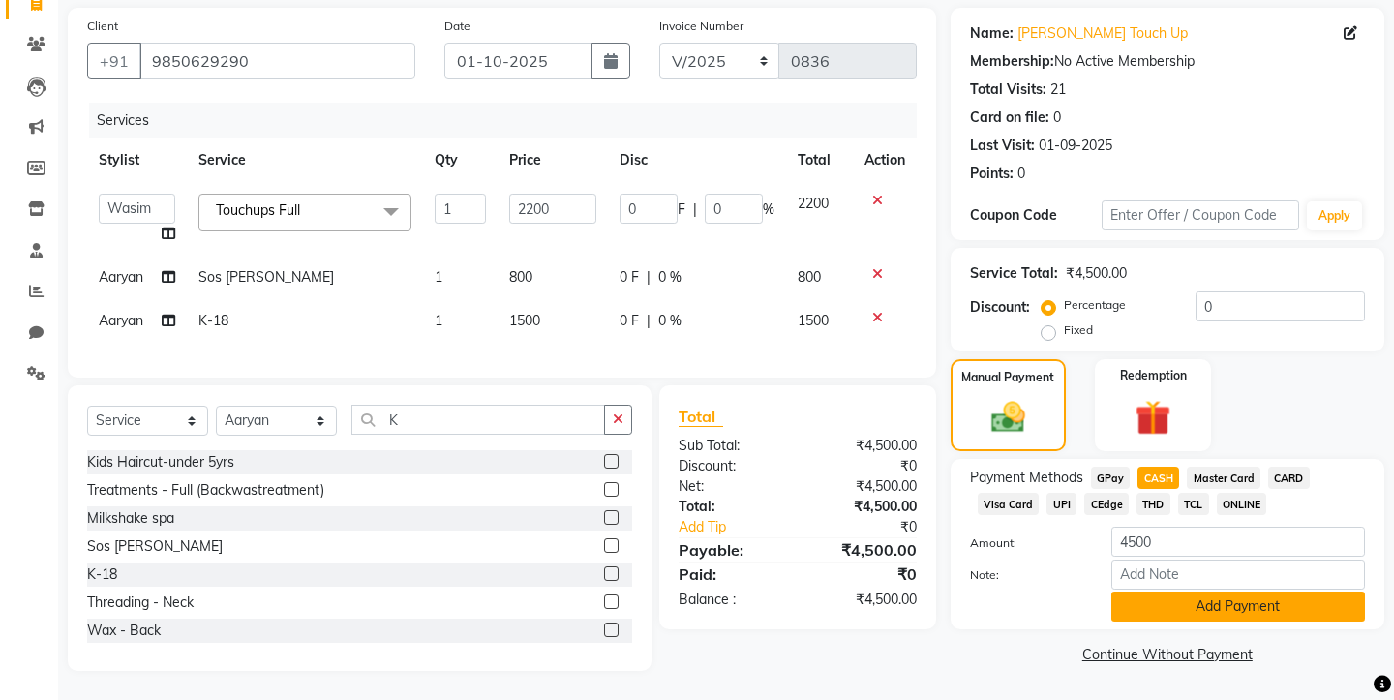
click at [1162, 591] on button "Add Payment" at bounding box center [1238, 606] width 254 height 30
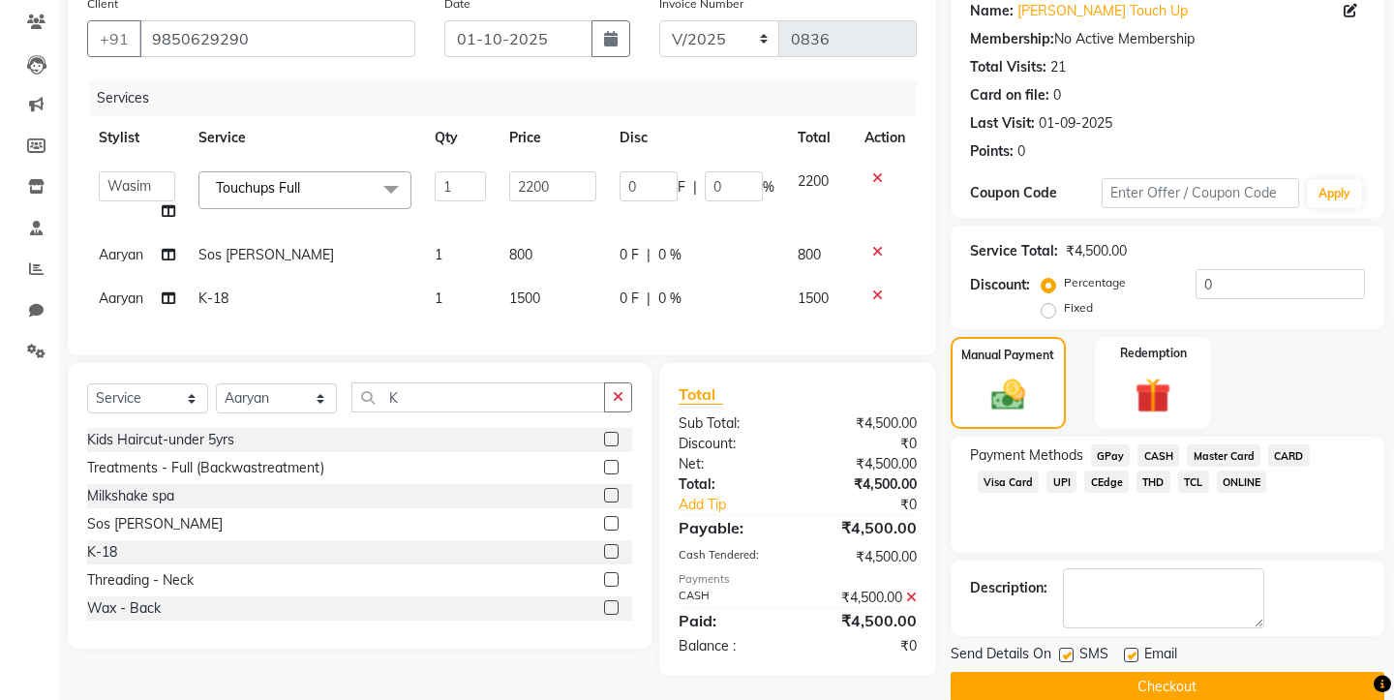
scroll to position [169, 0]
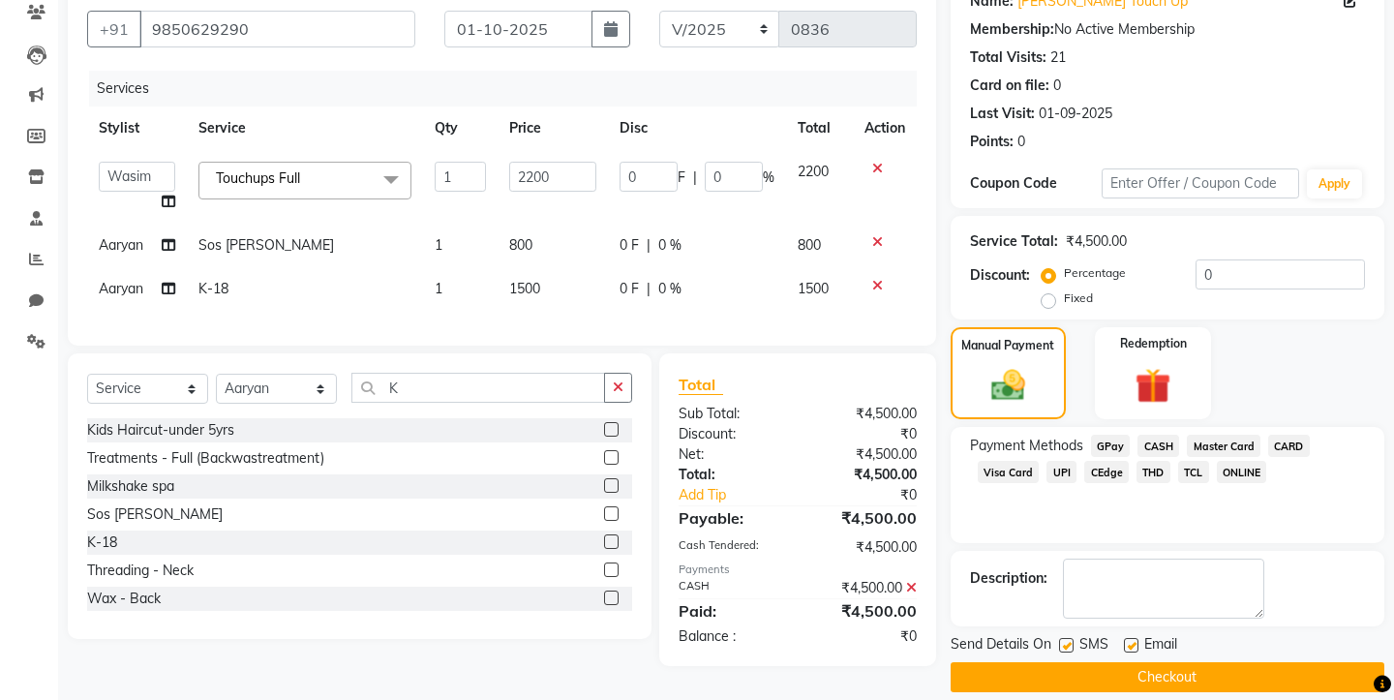
click at [1158, 435] on span "CASH" at bounding box center [1158, 446] width 42 height 22
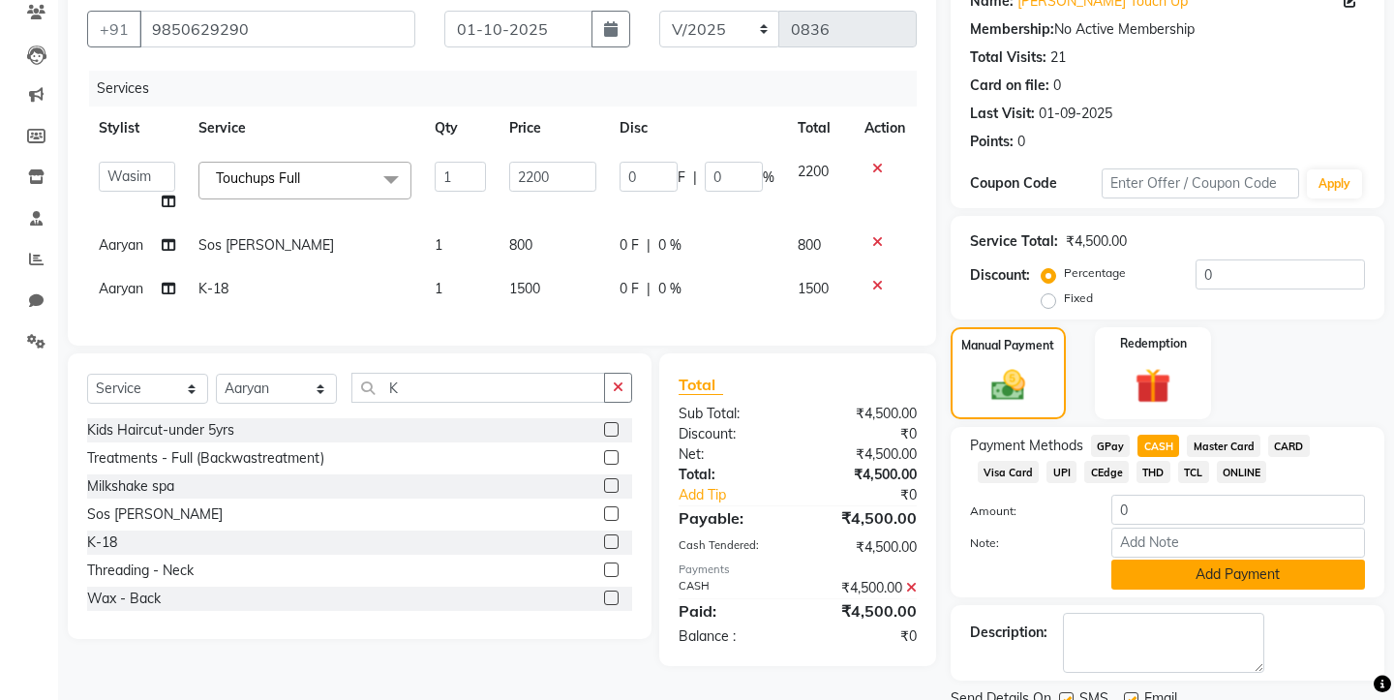
click at [1183, 560] on button "Add Payment" at bounding box center [1238, 575] width 254 height 30
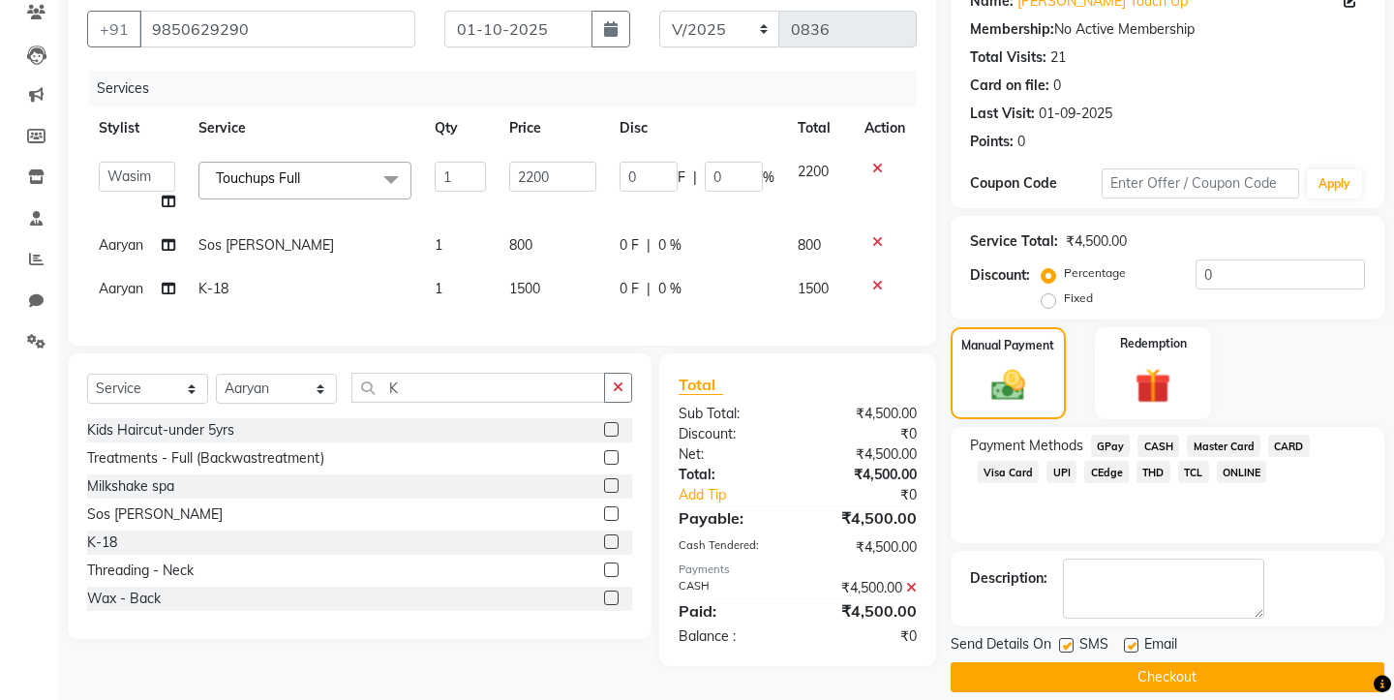
click at [1160, 435] on span "CASH" at bounding box center [1158, 446] width 42 height 22
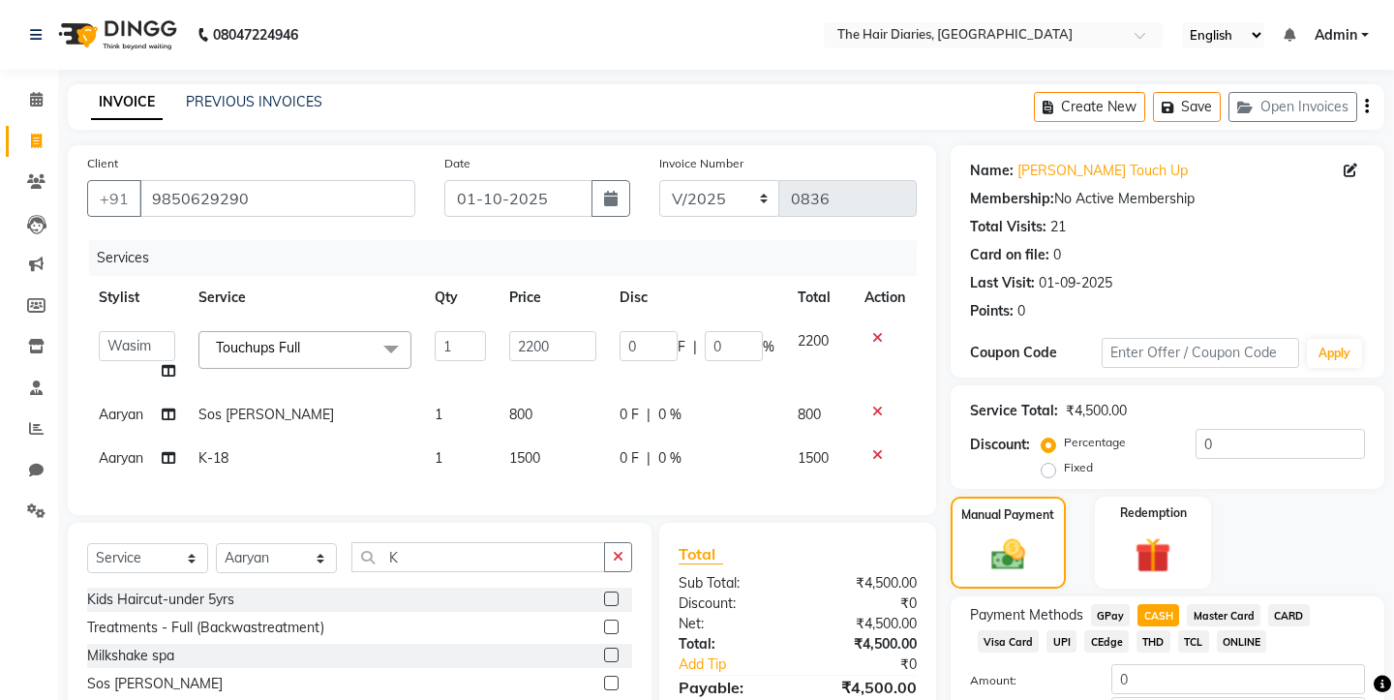
scroll to position [224, 0]
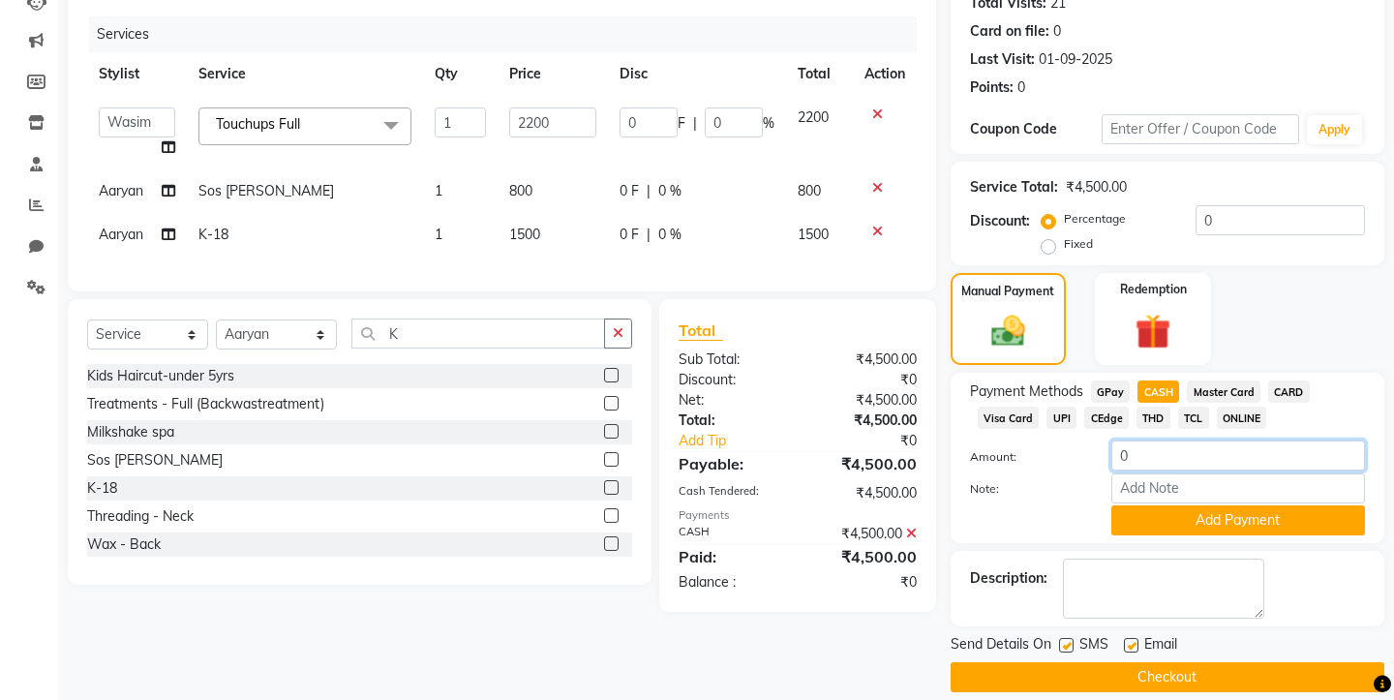
click at [1153, 440] on input "0" at bounding box center [1238, 455] width 254 height 30
type input "0"
click at [1140, 662] on button "Checkout" at bounding box center [1168, 677] width 434 height 30
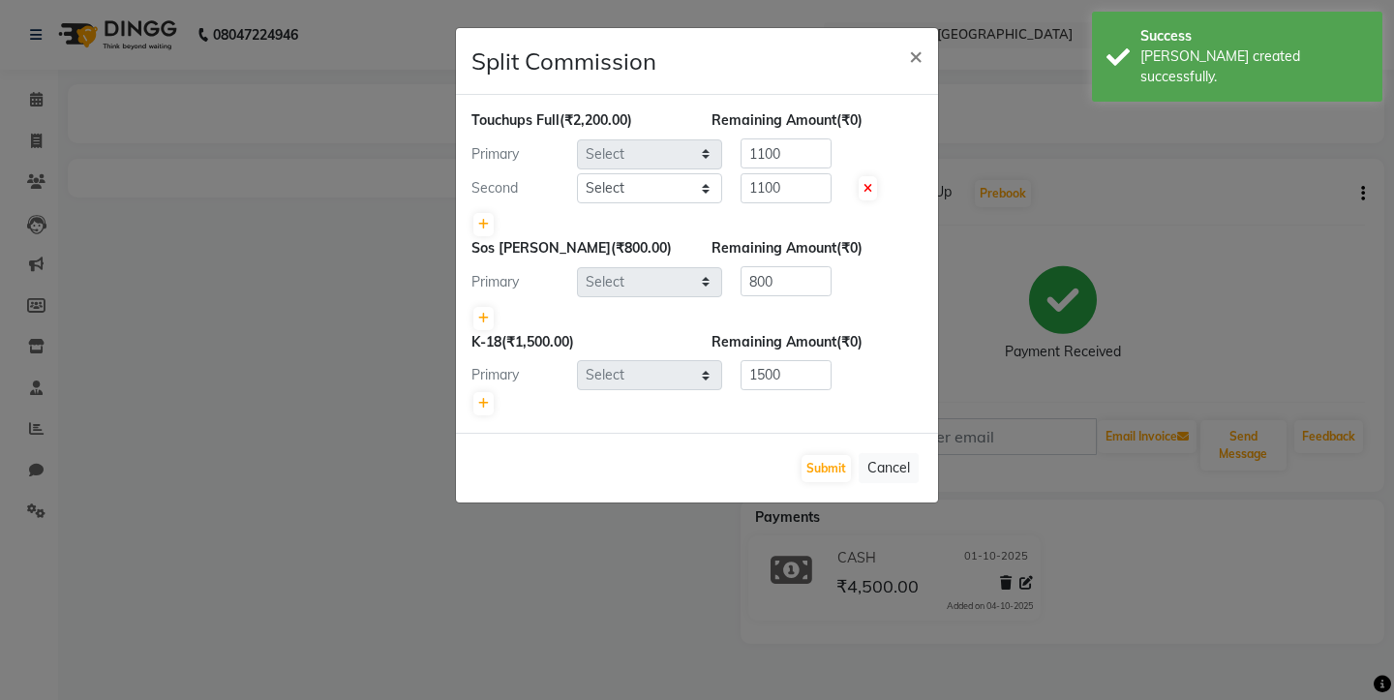
select select "12914"
select select "12913"
select select "32056"
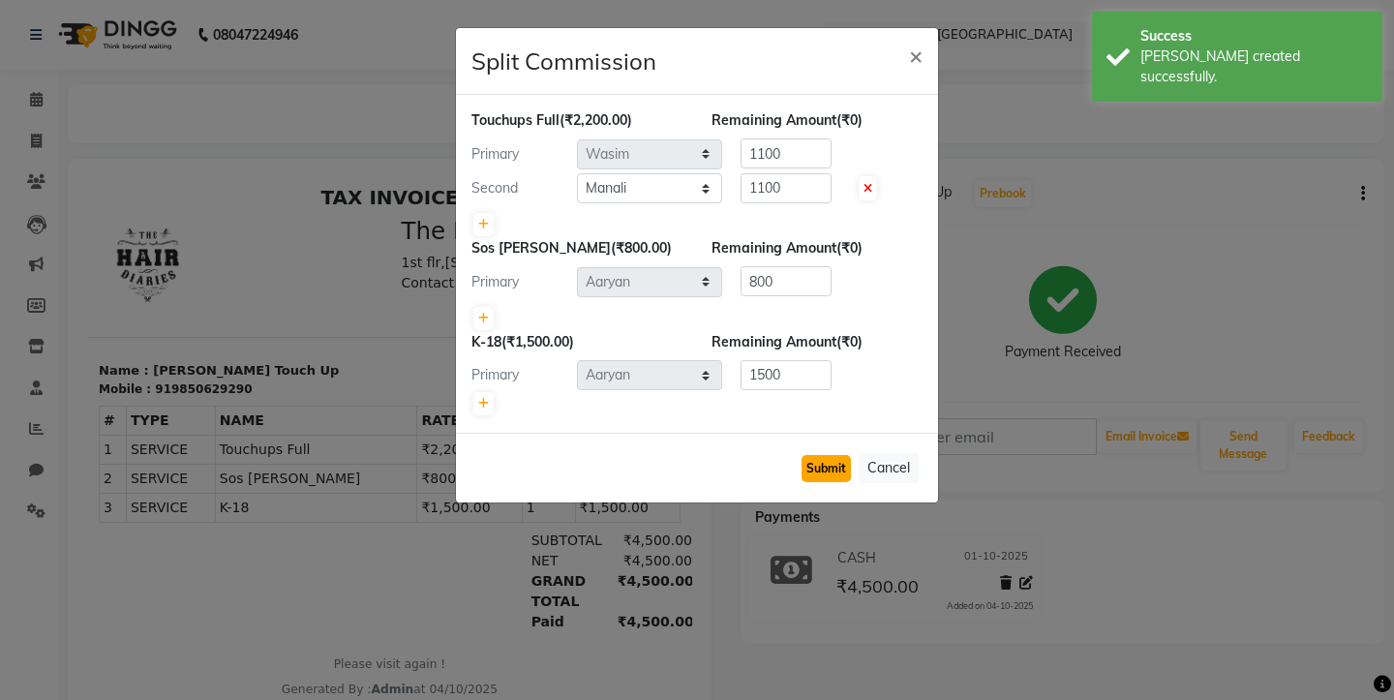
click at [813, 471] on button "Submit" at bounding box center [826, 468] width 49 height 27
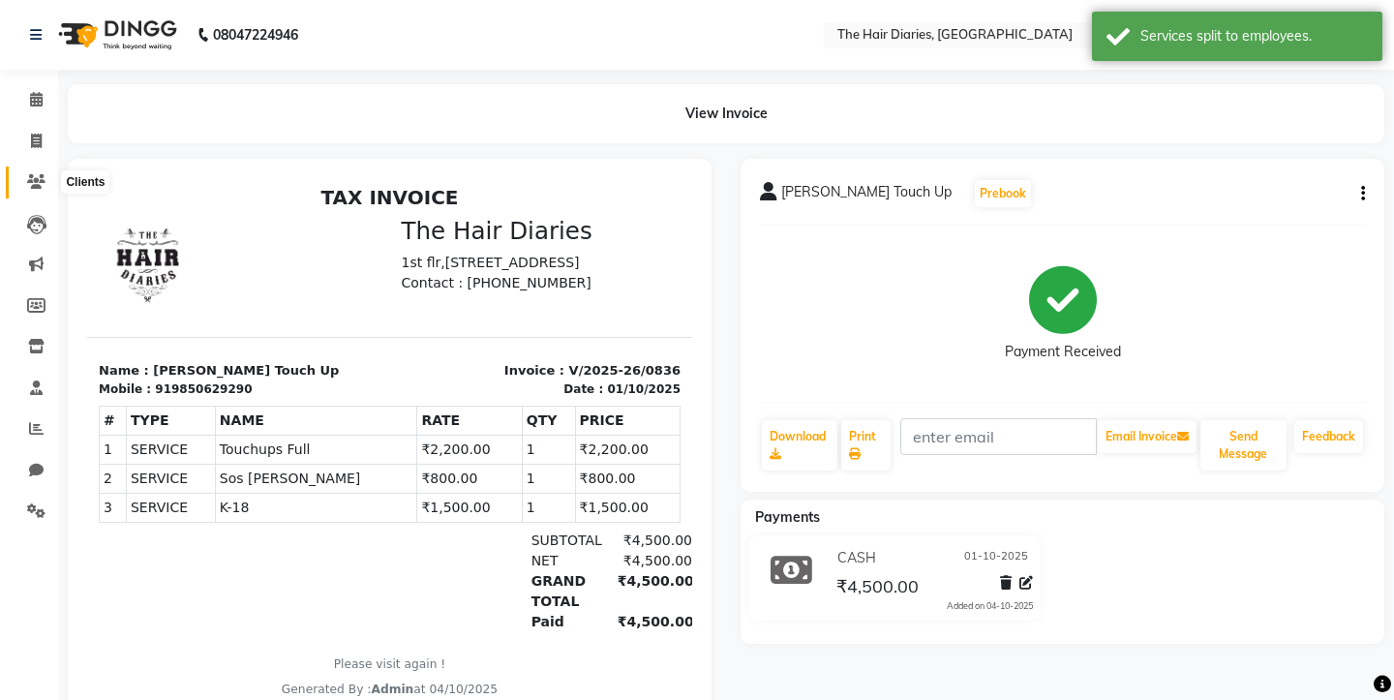
click at [29, 175] on icon at bounding box center [36, 181] width 18 height 15
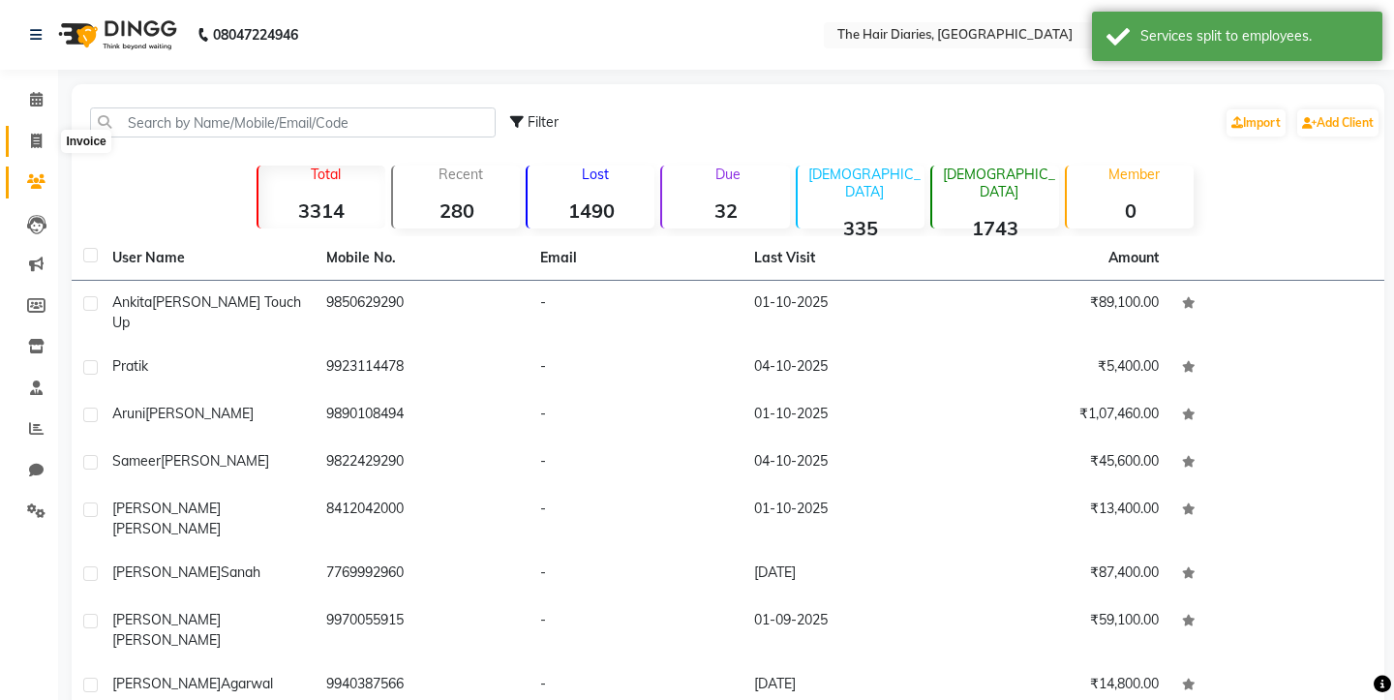
click at [33, 138] on icon at bounding box center [36, 141] width 11 height 15
select select "service"
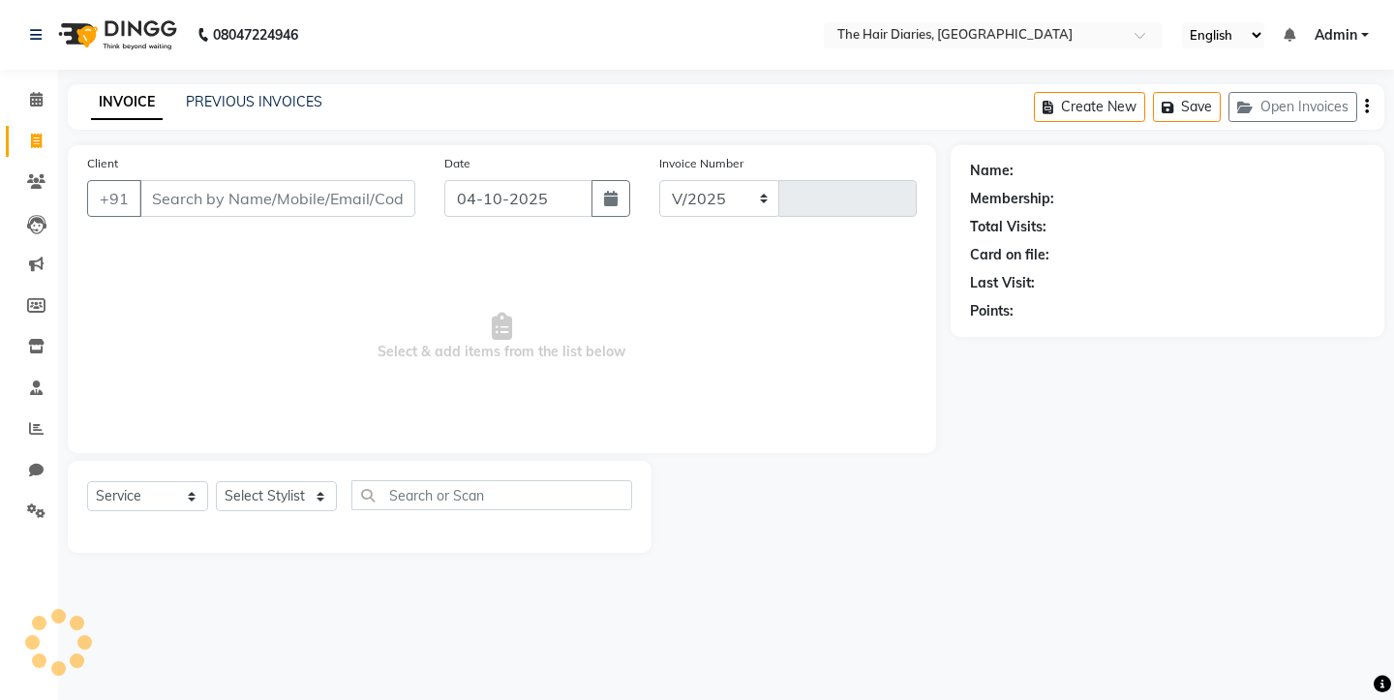
select select "782"
type input "0837"
click at [613, 205] on icon "button" at bounding box center [611, 198] width 14 height 15
select select "10"
select select "2025"
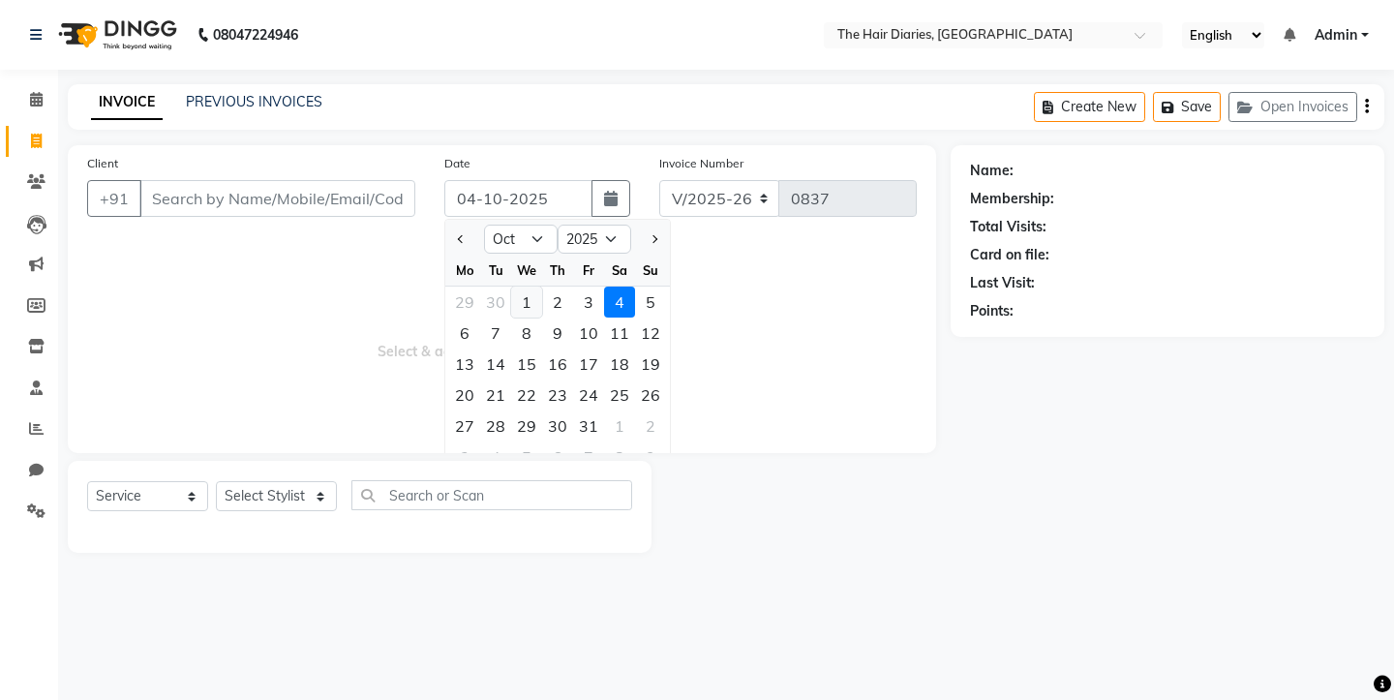
click at [526, 299] on div "1" at bounding box center [526, 302] width 31 height 31
type input "01-10-2025"
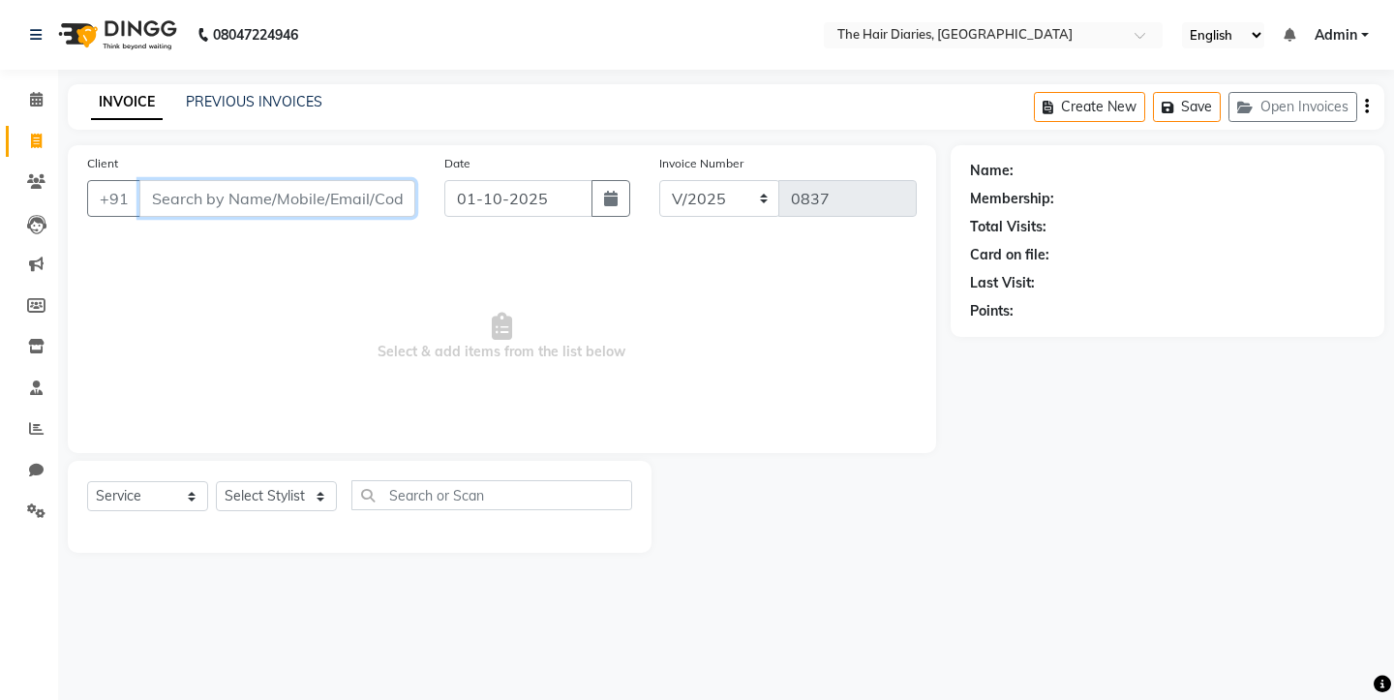
click at [217, 192] on input "Client" at bounding box center [277, 198] width 276 height 37
type input "9425793377"
click at [378, 208] on button "Add Client" at bounding box center [366, 198] width 100 height 37
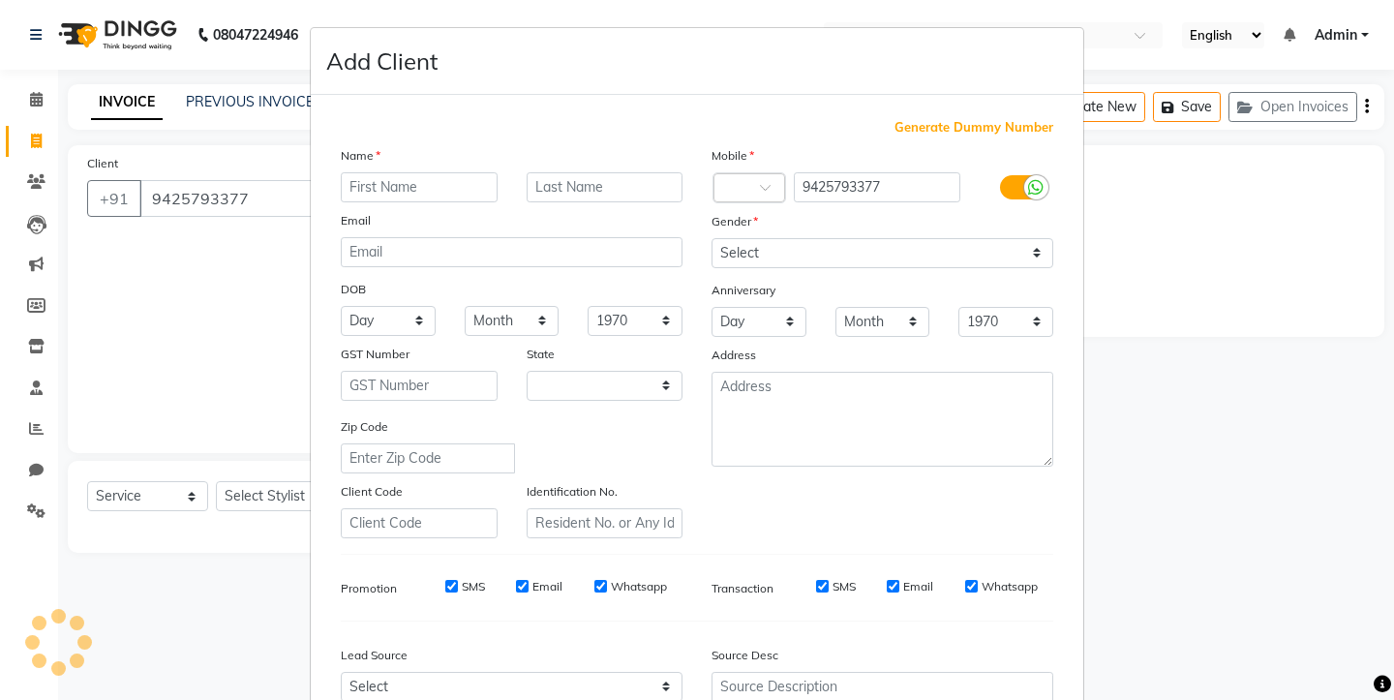
select select "22"
type input "d"
type input "[PERSON_NAME]"
click at [561, 187] on input "text" at bounding box center [605, 187] width 157 height 30
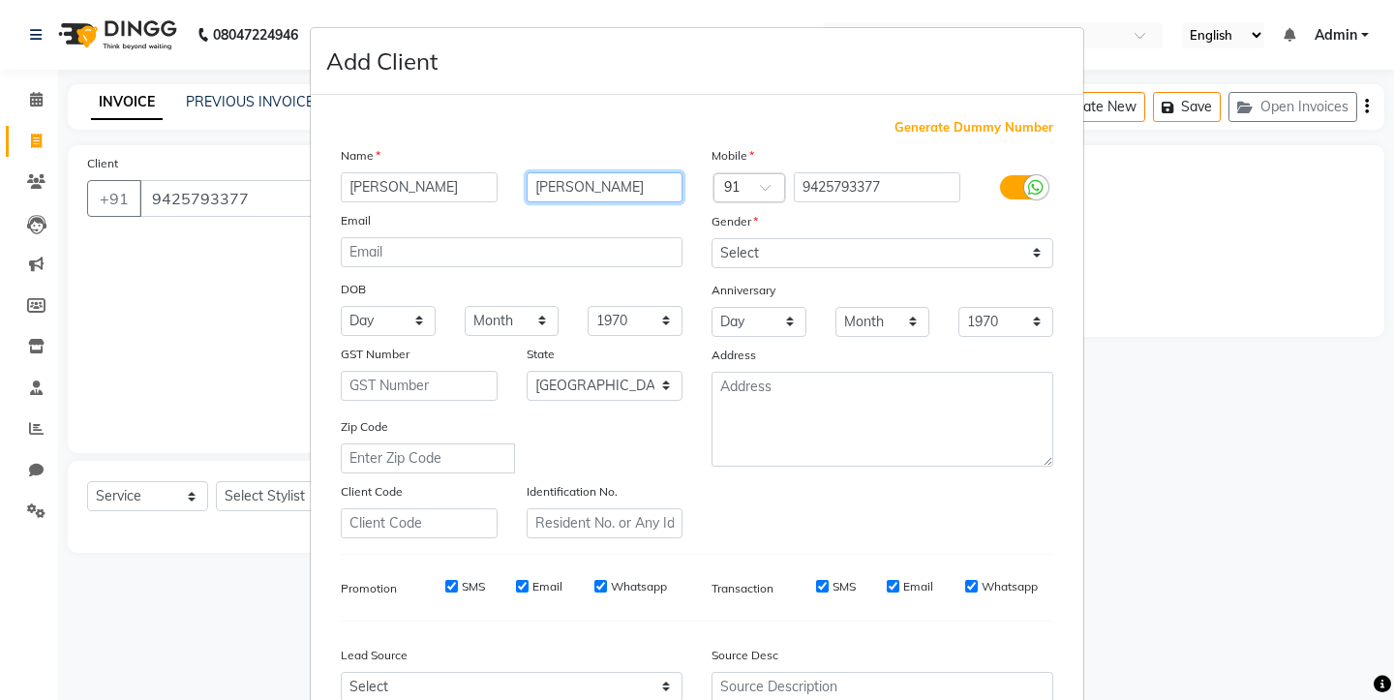
type input "[PERSON_NAME]"
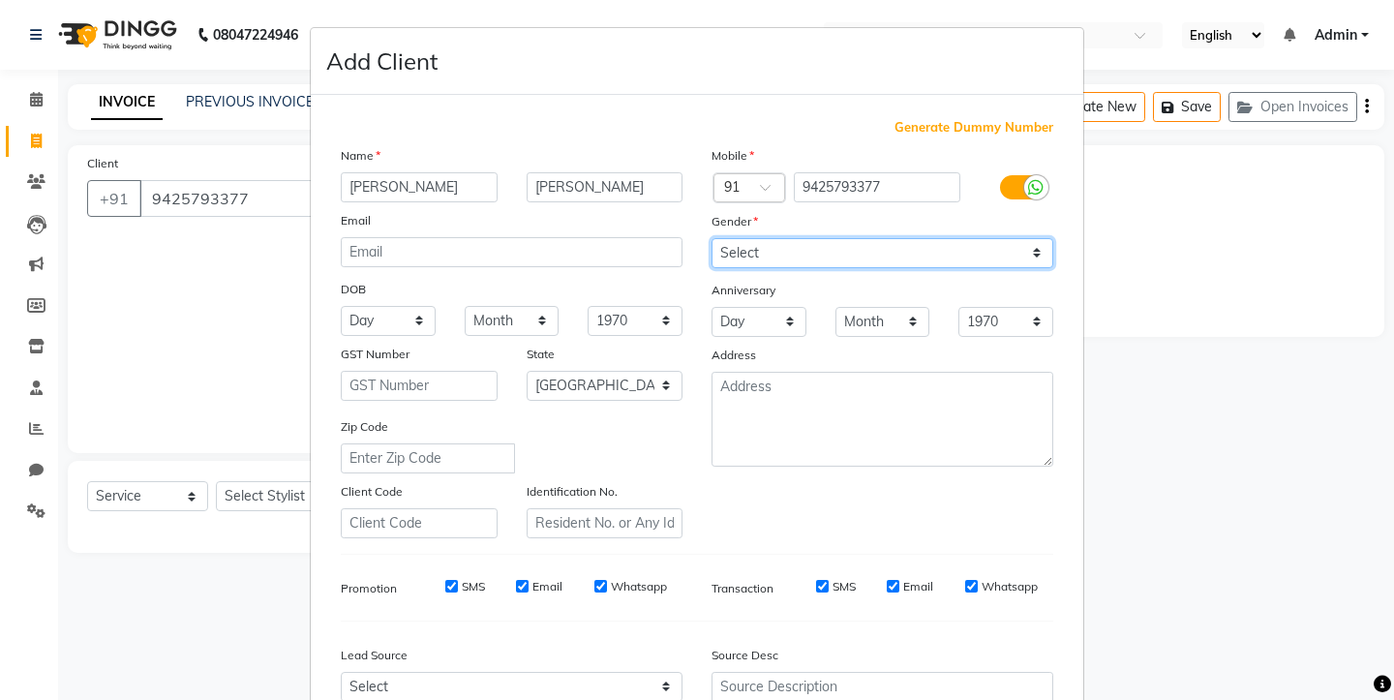
click at [780, 248] on select "Select [DEMOGRAPHIC_DATA] [DEMOGRAPHIC_DATA] Other Prefer Not To Say" at bounding box center [883, 253] width 342 height 30
select select "[DEMOGRAPHIC_DATA]"
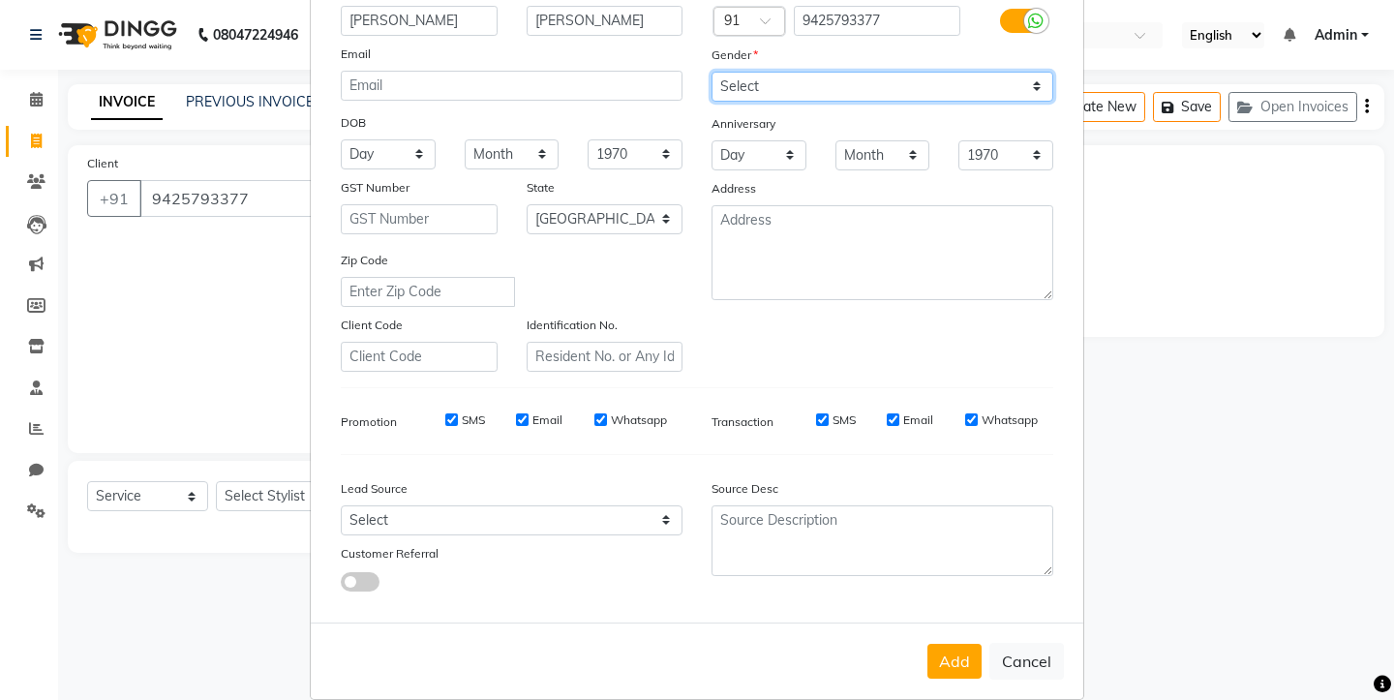
scroll to position [194, 0]
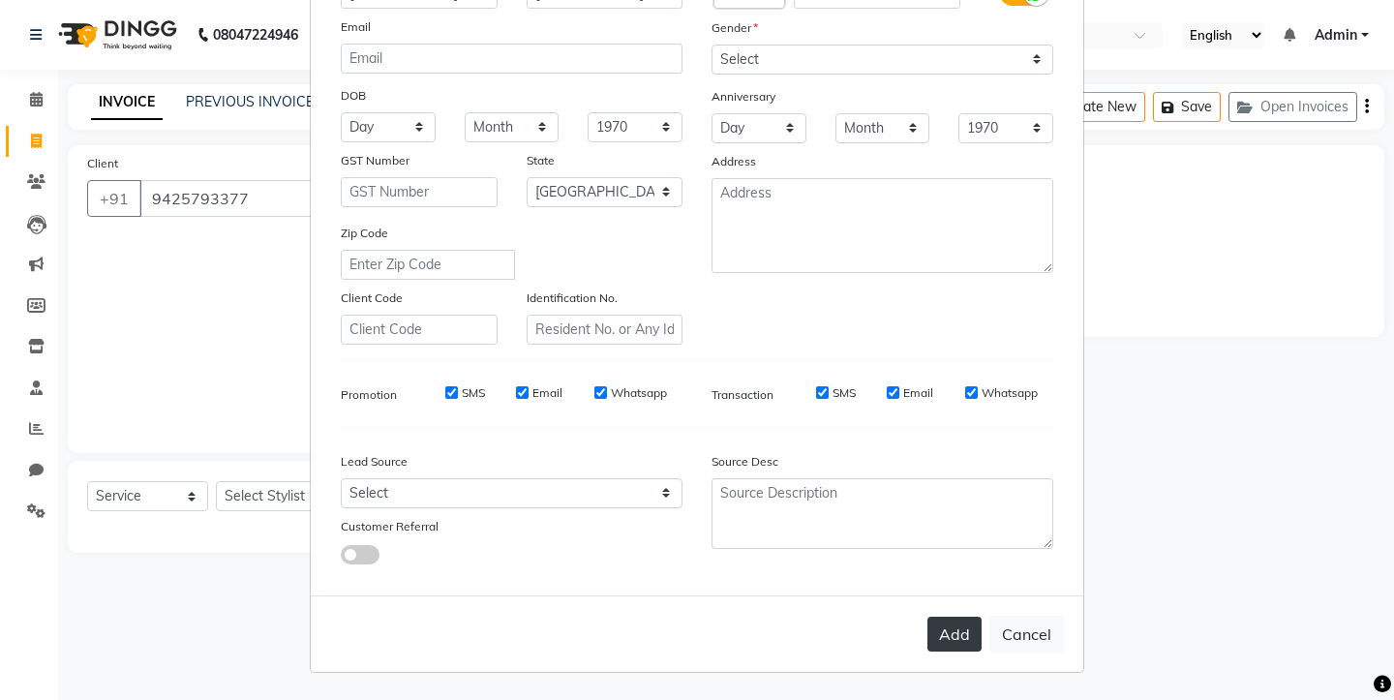
click at [949, 642] on button "Add" at bounding box center [954, 634] width 54 height 35
select select
select select "null"
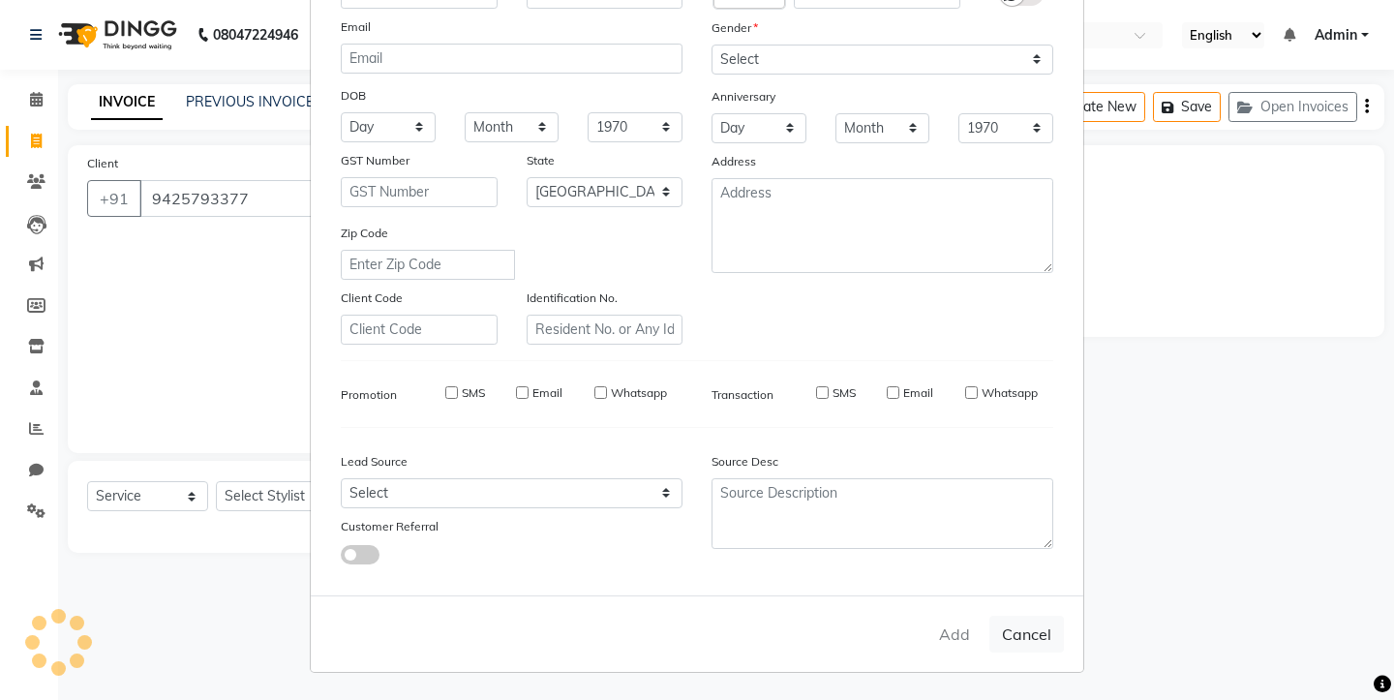
select select
checkbox input "false"
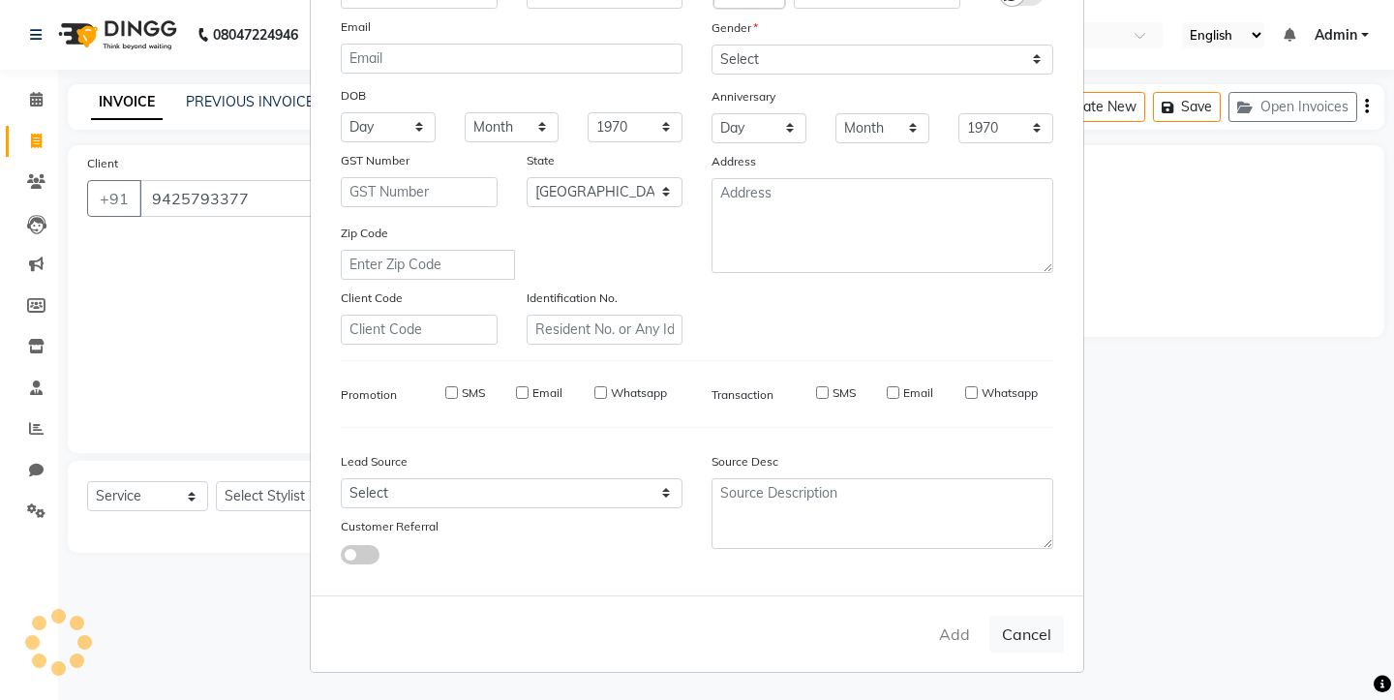
checkbox input "false"
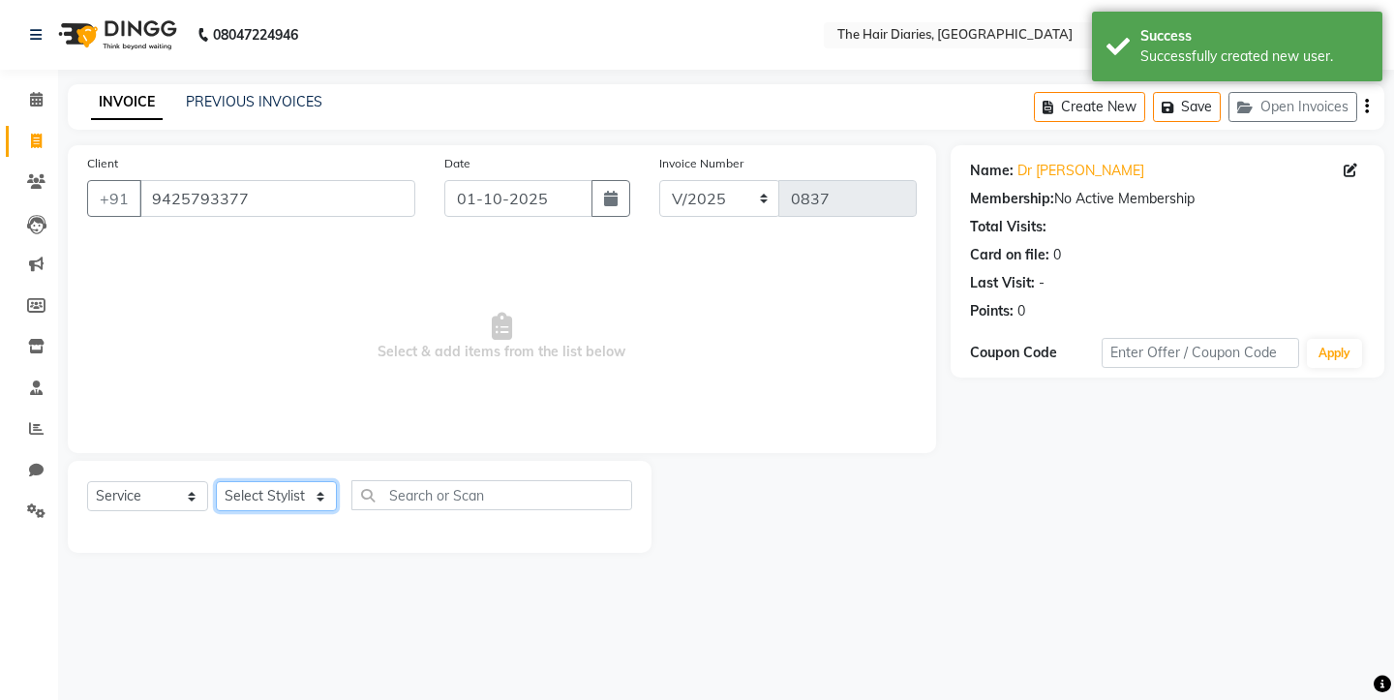
click at [271, 501] on select "Select Stylist Aaryan [PERSON_NAME] [PERSON_NAME] [PERSON_NAME] [PERSON_NAME] J…" at bounding box center [276, 496] width 121 height 30
select select "13996"
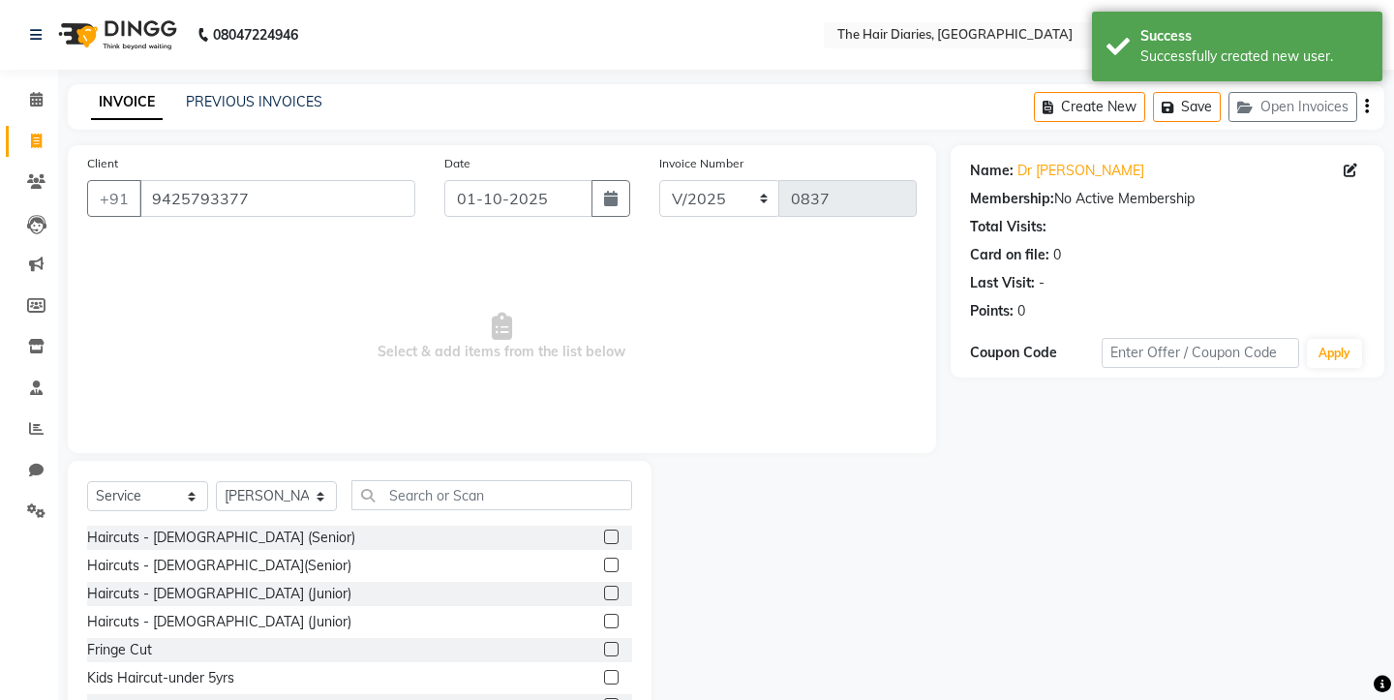
click at [610, 591] on label at bounding box center [611, 593] width 15 height 15
click at [610, 591] on input "checkbox" at bounding box center [610, 594] width 13 height 13
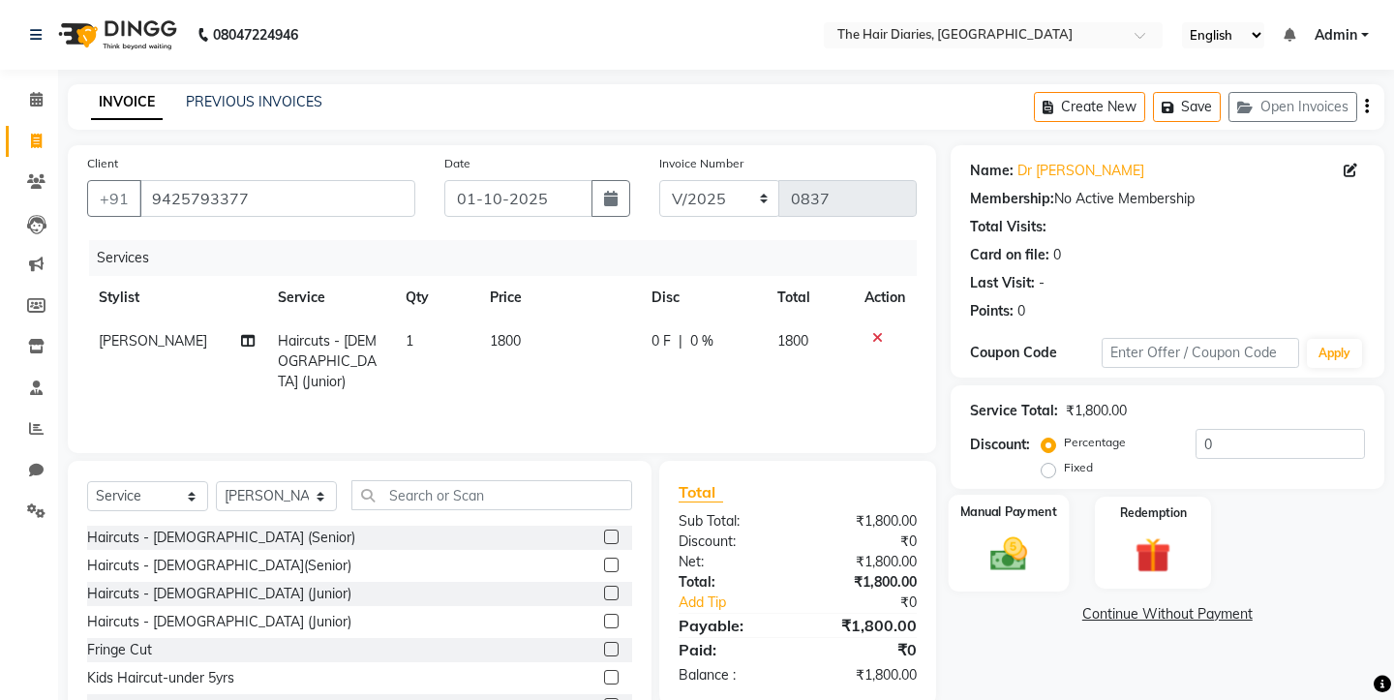
click at [1007, 532] on img at bounding box center [1008, 553] width 60 height 43
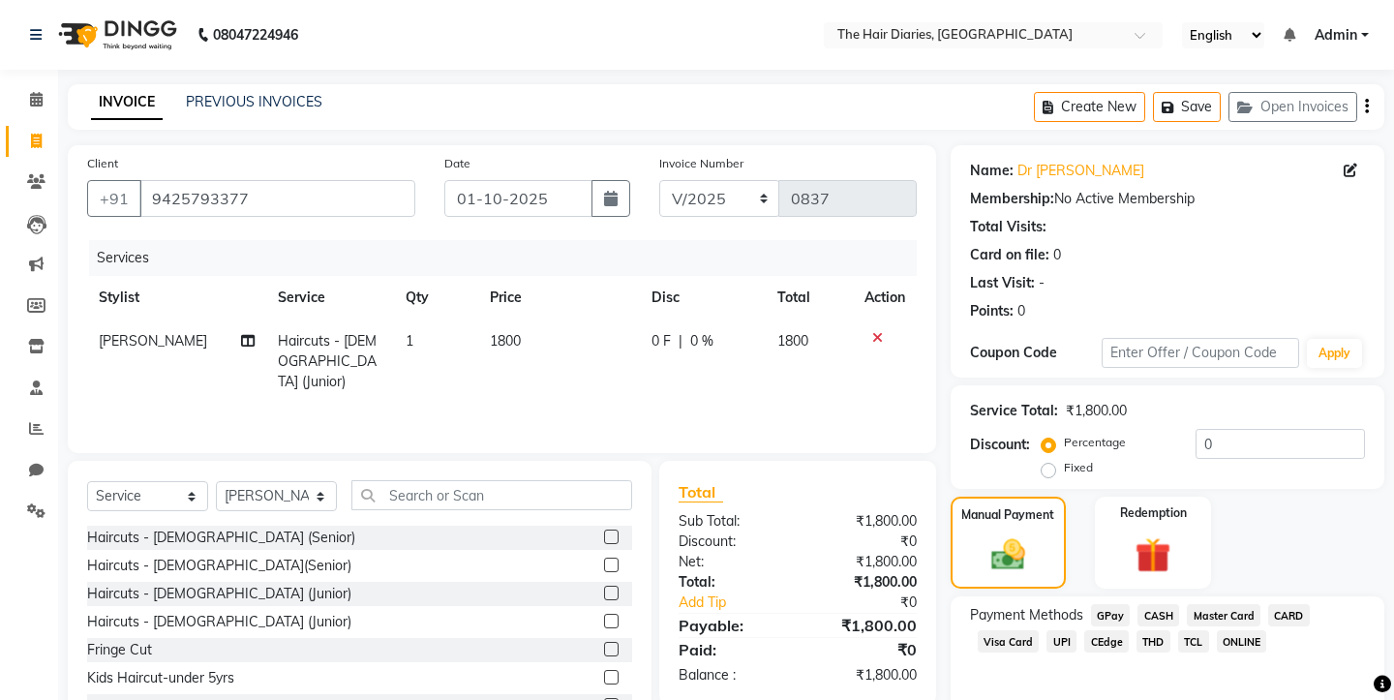
click at [1098, 630] on span "CEdge" at bounding box center [1106, 641] width 45 height 22
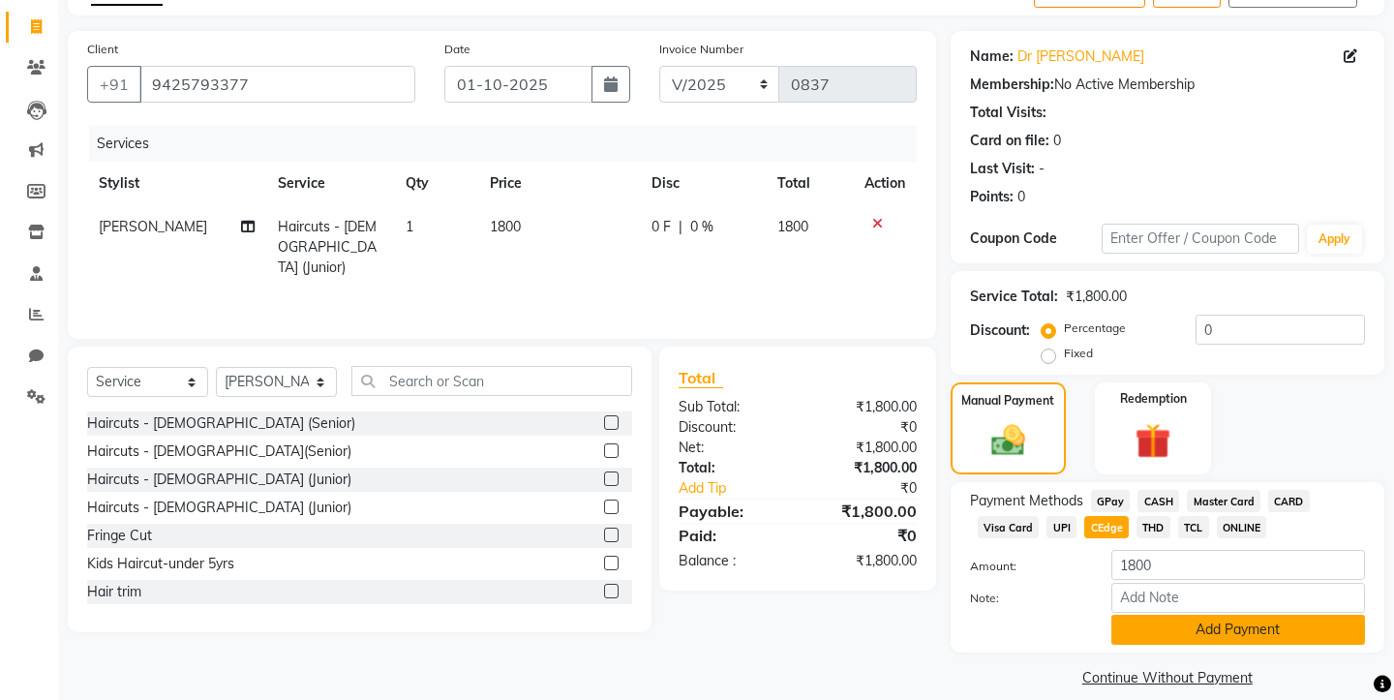
click at [1169, 615] on button "Add Payment" at bounding box center [1238, 630] width 254 height 30
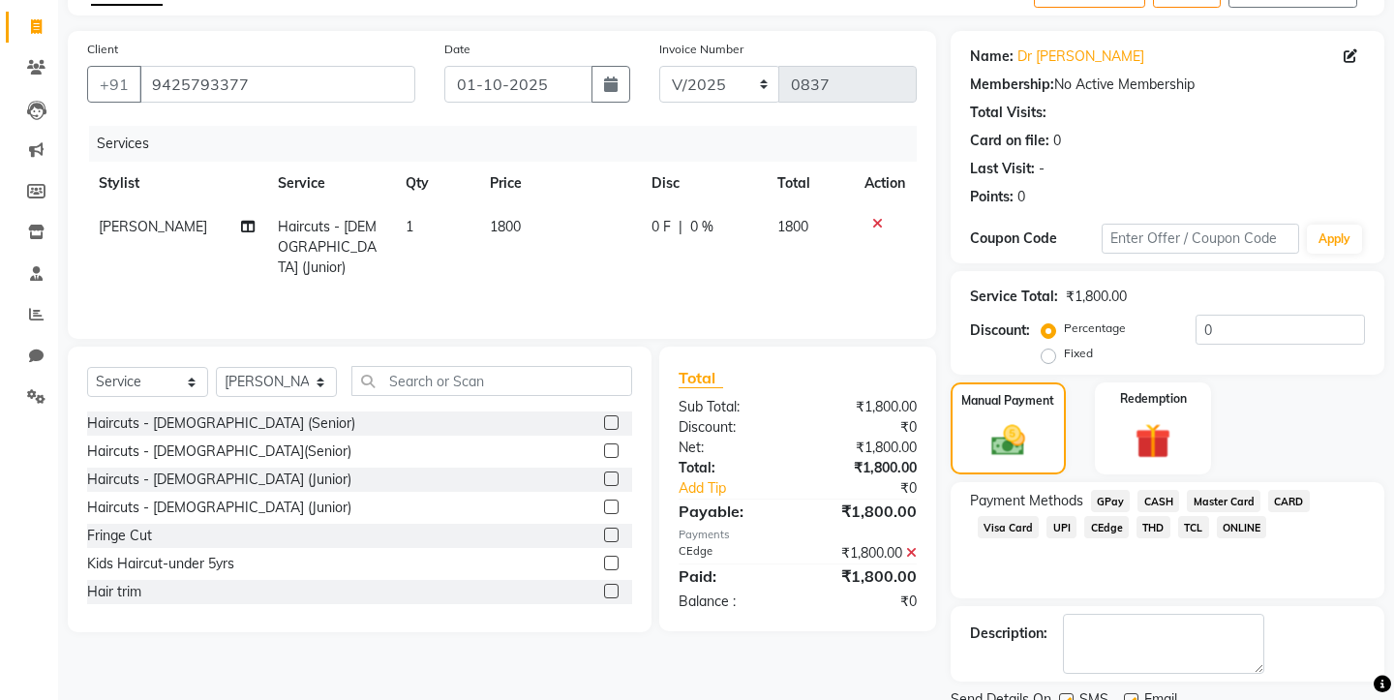
scroll to position [169, 0]
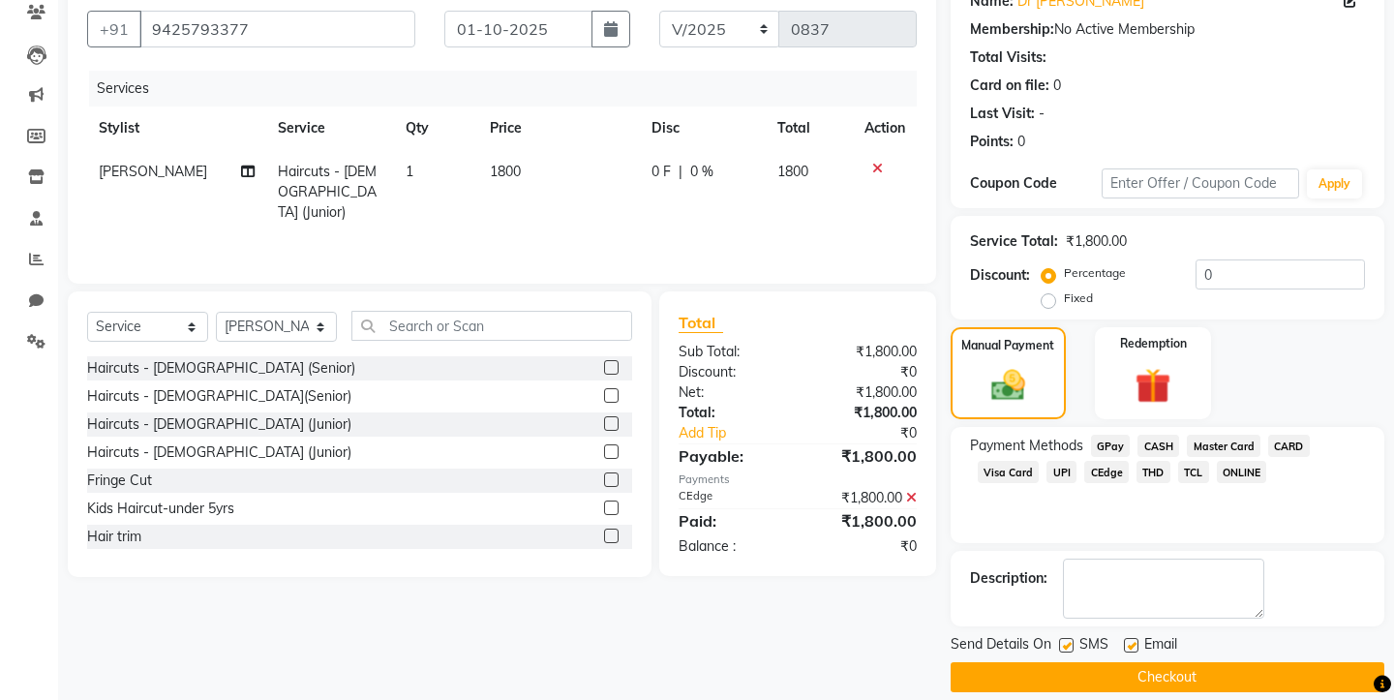
click at [1107, 662] on button "Checkout" at bounding box center [1168, 677] width 434 height 30
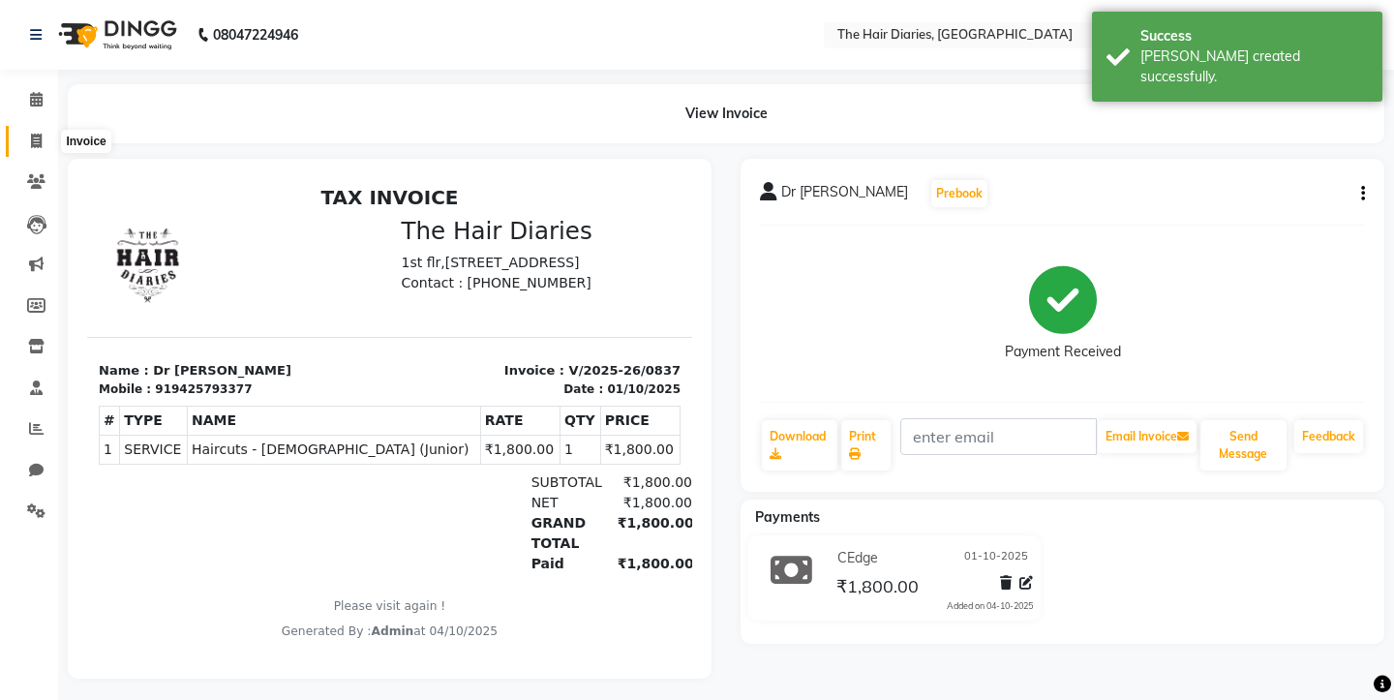
click at [37, 135] on icon at bounding box center [36, 141] width 11 height 15
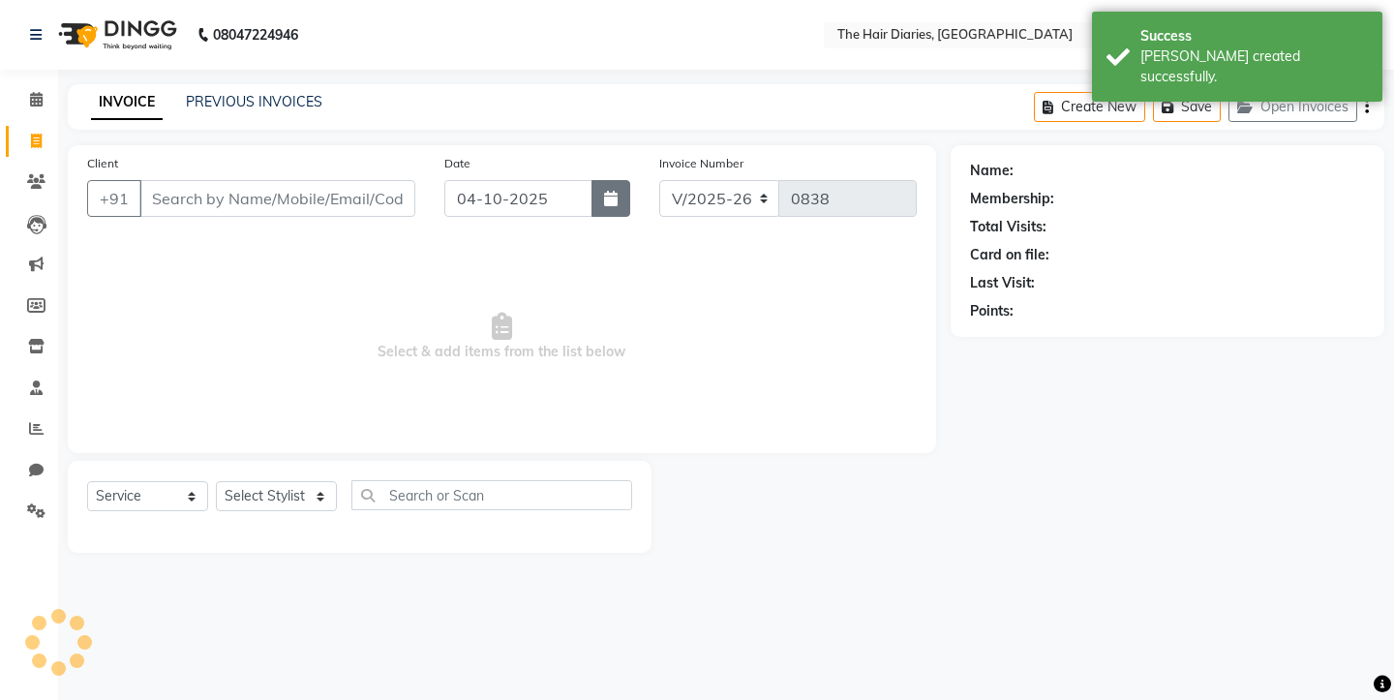
click at [609, 196] on icon "button" at bounding box center [611, 198] width 14 height 15
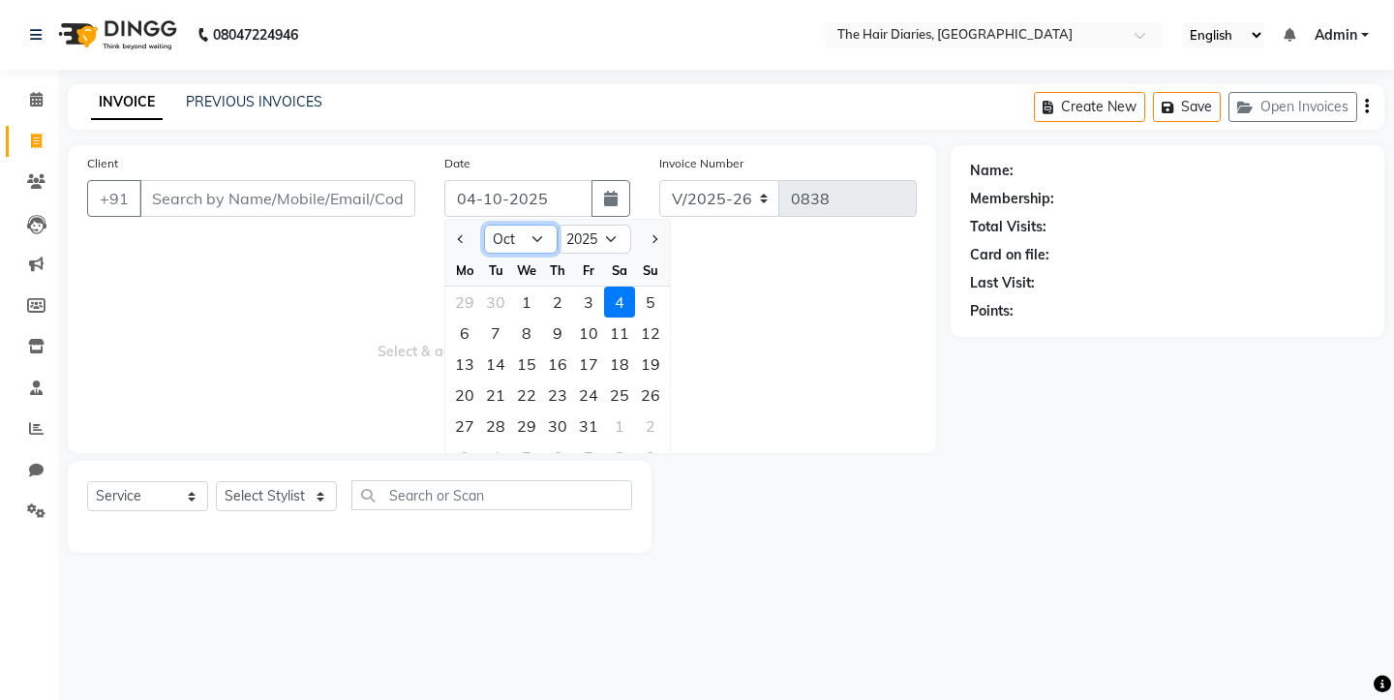
click at [538, 233] on select "Jan Feb Mar Apr May Jun [DATE] Aug Sep Oct Nov Dec" at bounding box center [521, 239] width 74 height 29
click at [610, 240] on select "2015 2016 2017 2018 2019 2020 2021 2022 2023 2024 2025 2026 2027 2028 2029 2030…" at bounding box center [595, 239] width 74 height 29
click at [534, 329] on div "10" at bounding box center [526, 333] width 31 height 31
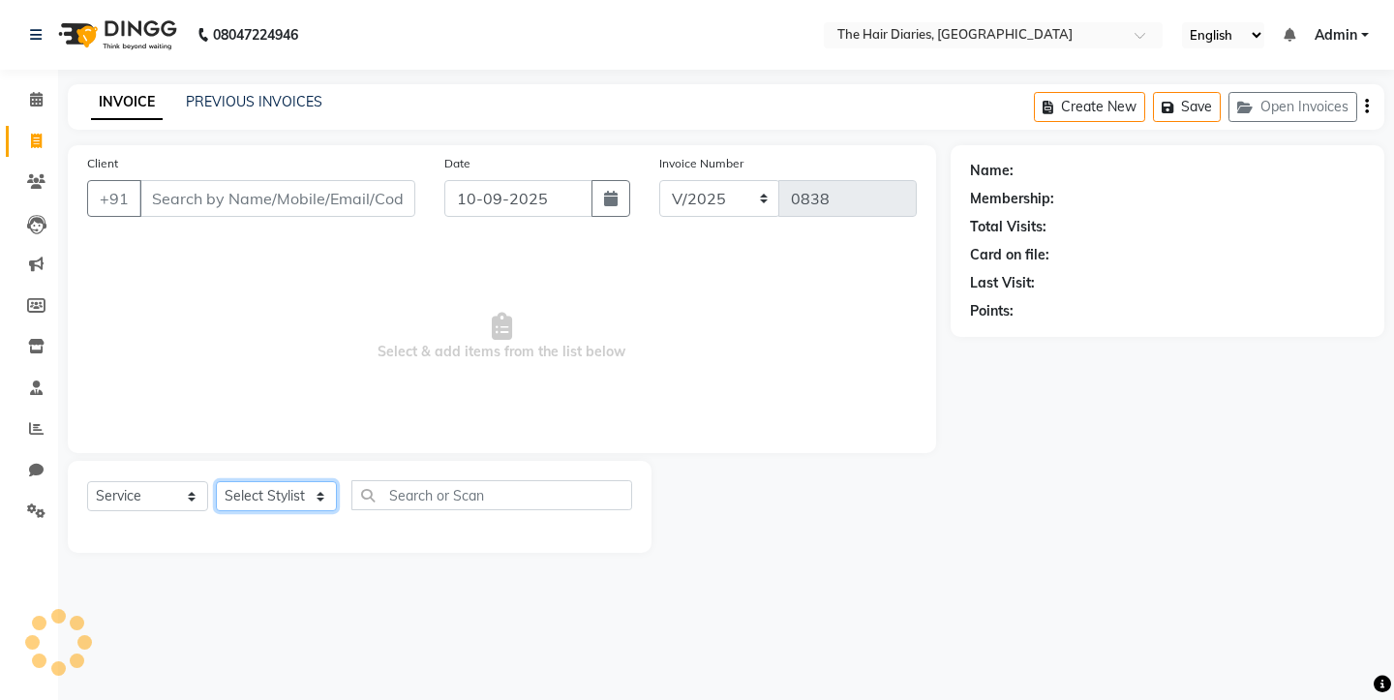
click at [319, 492] on select "Select Stylist Aaryan [PERSON_NAME] [PERSON_NAME] [PERSON_NAME] [PERSON_NAME] J…" at bounding box center [276, 496] width 121 height 30
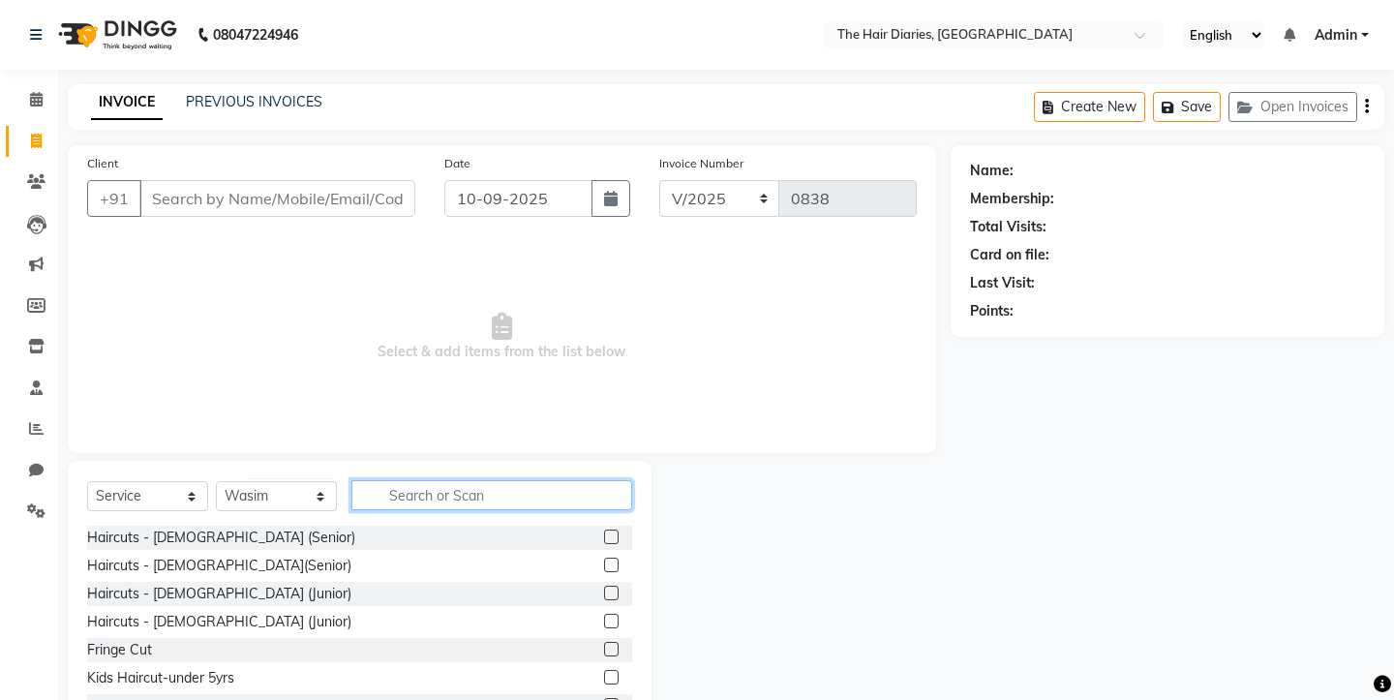
click at [399, 496] on input "text" at bounding box center [491, 495] width 281 height 30
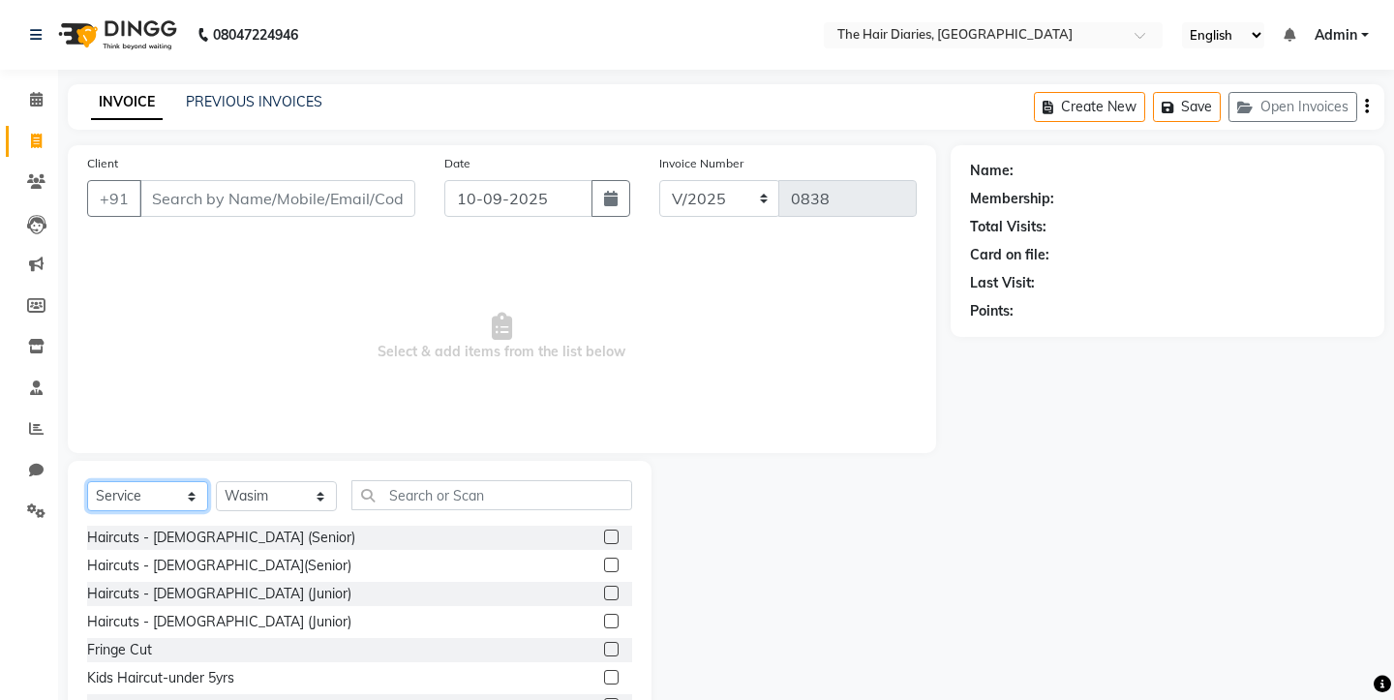
click at [191, 496] on select "Select Service Product Membership Package Voucher Prepaid Gift Card" at bounding box center [147, 496] width 121 height 30
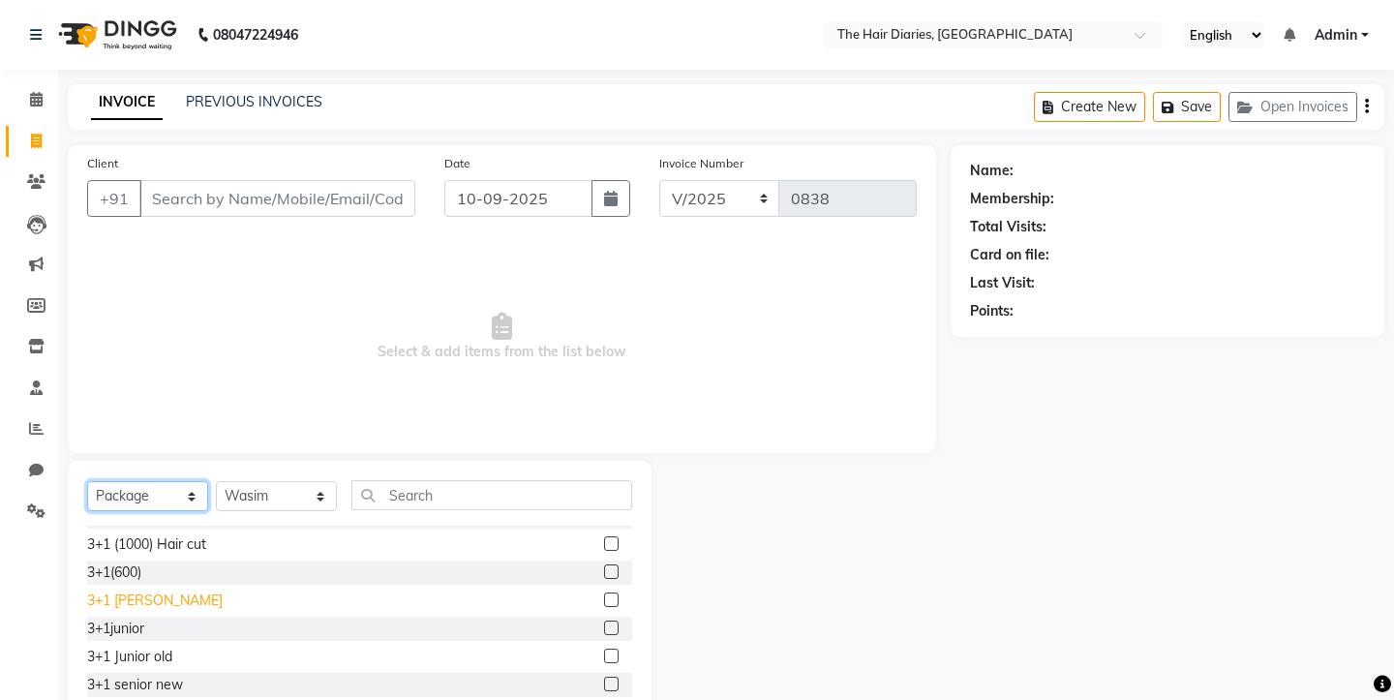
scroll to position [31, 0]
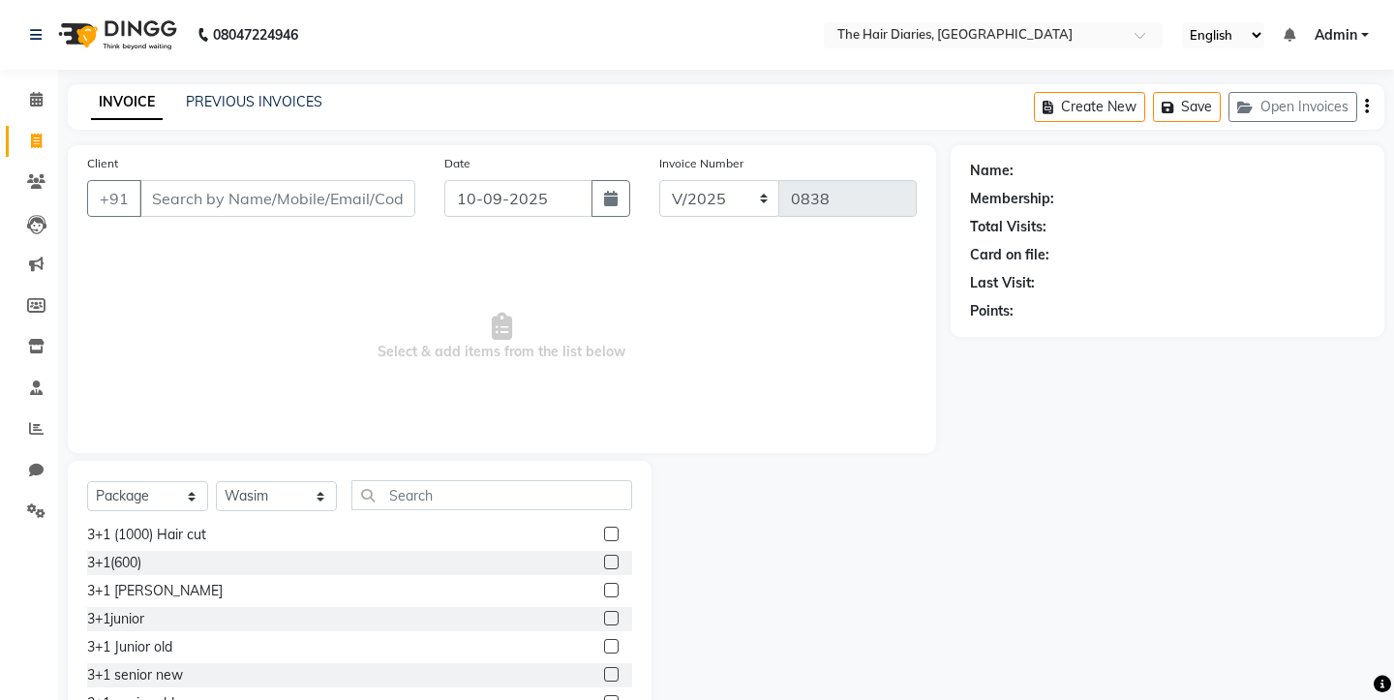
click at [202, 618] on div "3+1junior" at bounding box center [359, 619] width 545 height 24
click at [136, 617] on div "3+1junior" at bounding box center [115, 619] width 57 height 20
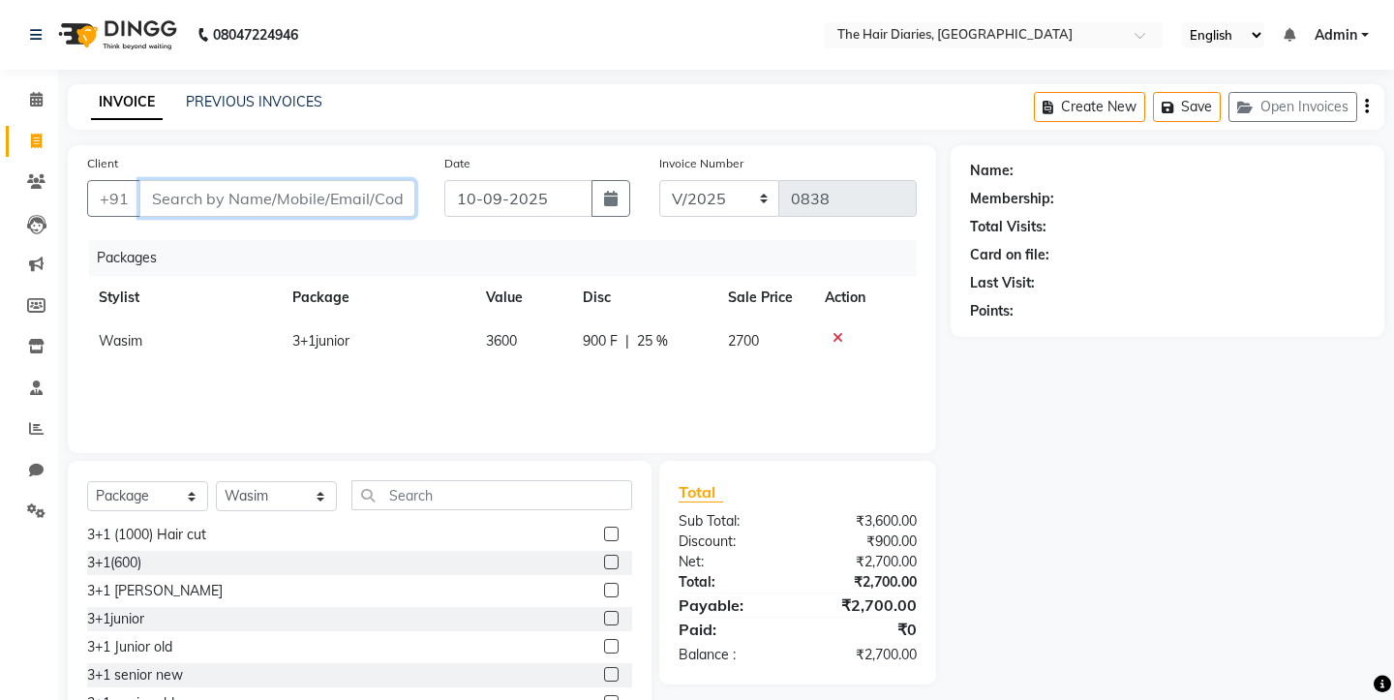
click at [216, 193] on input "Client" at bounding box center [277, 198] width 276 height 37
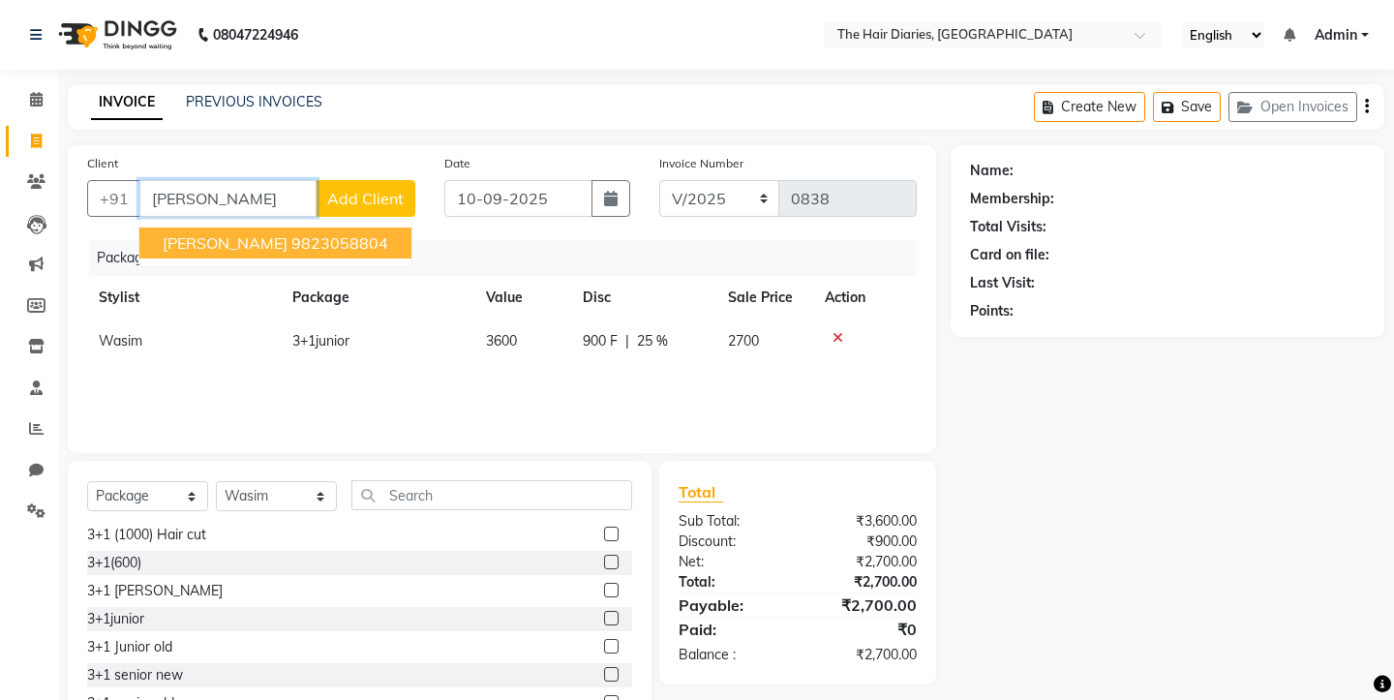
click at [264, 240] on span "[PERSON_NAME]" at bounding box center [225, 242] width 125 height 19
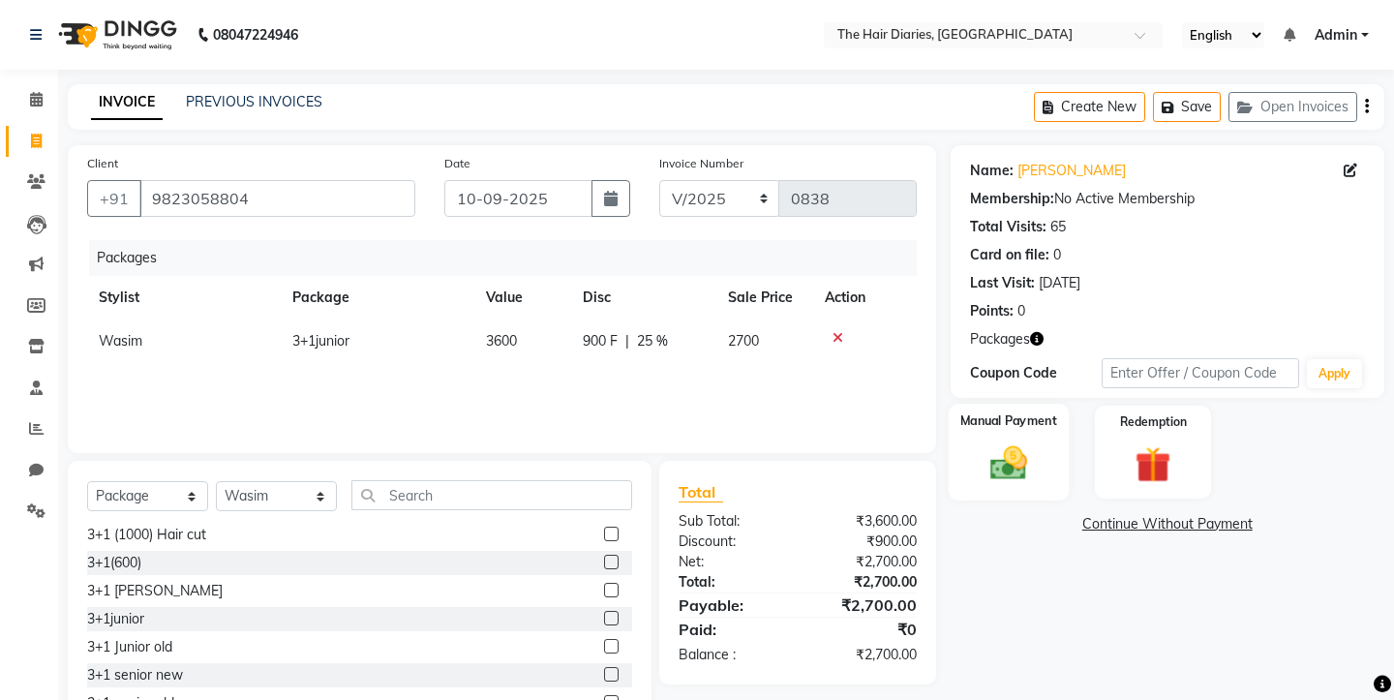
click at [979, 470] on img at bounding box center [1008, 463] width 60 height 43
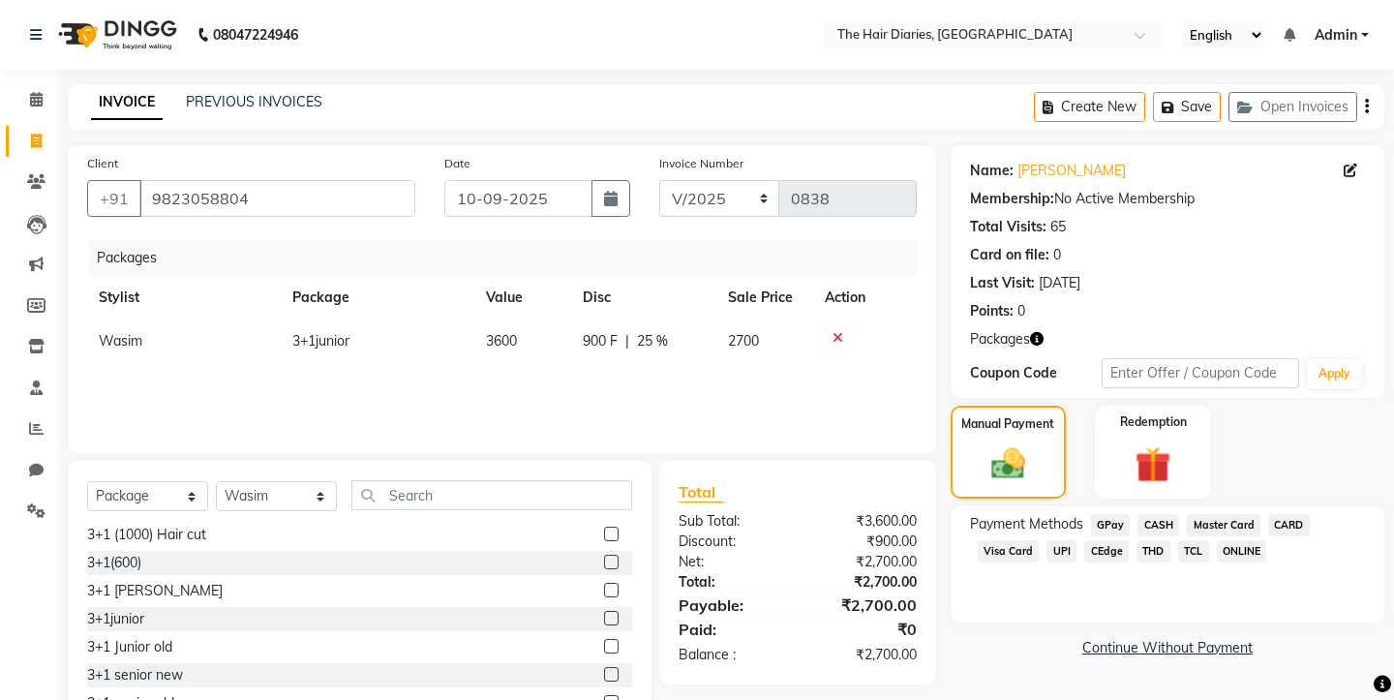
click at [1156, 550] on span "THD" at bounding box center [1154, 551] width 34 height 22
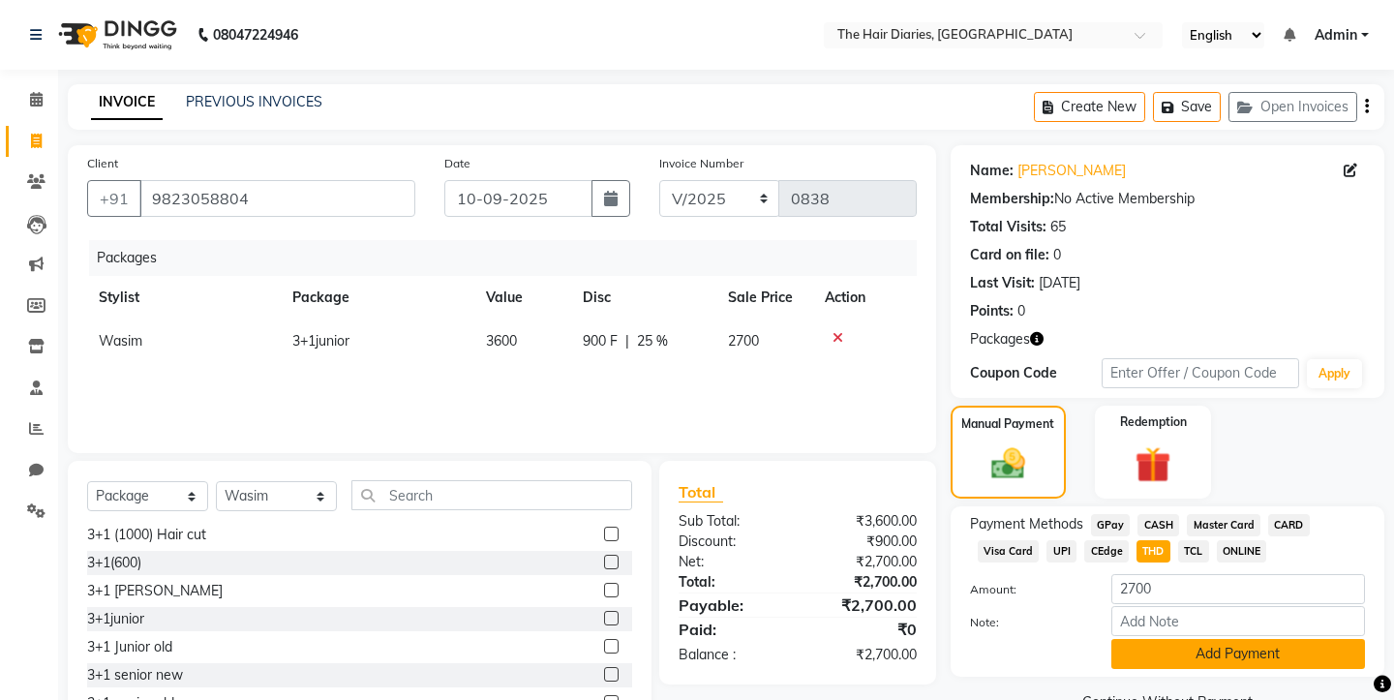
click at [1163, 643] on button "Add Payment" at bounding box center [1238, 654] width 254 height 30
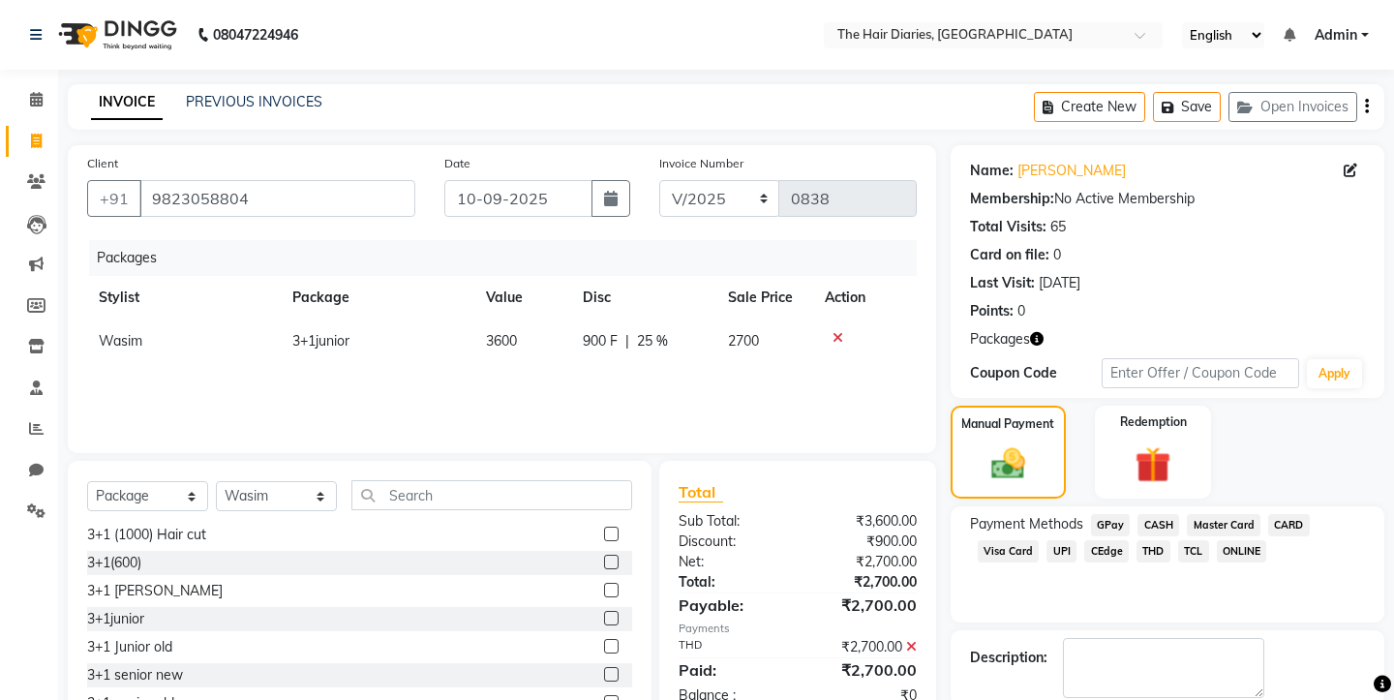
scroll to position [101, 0]
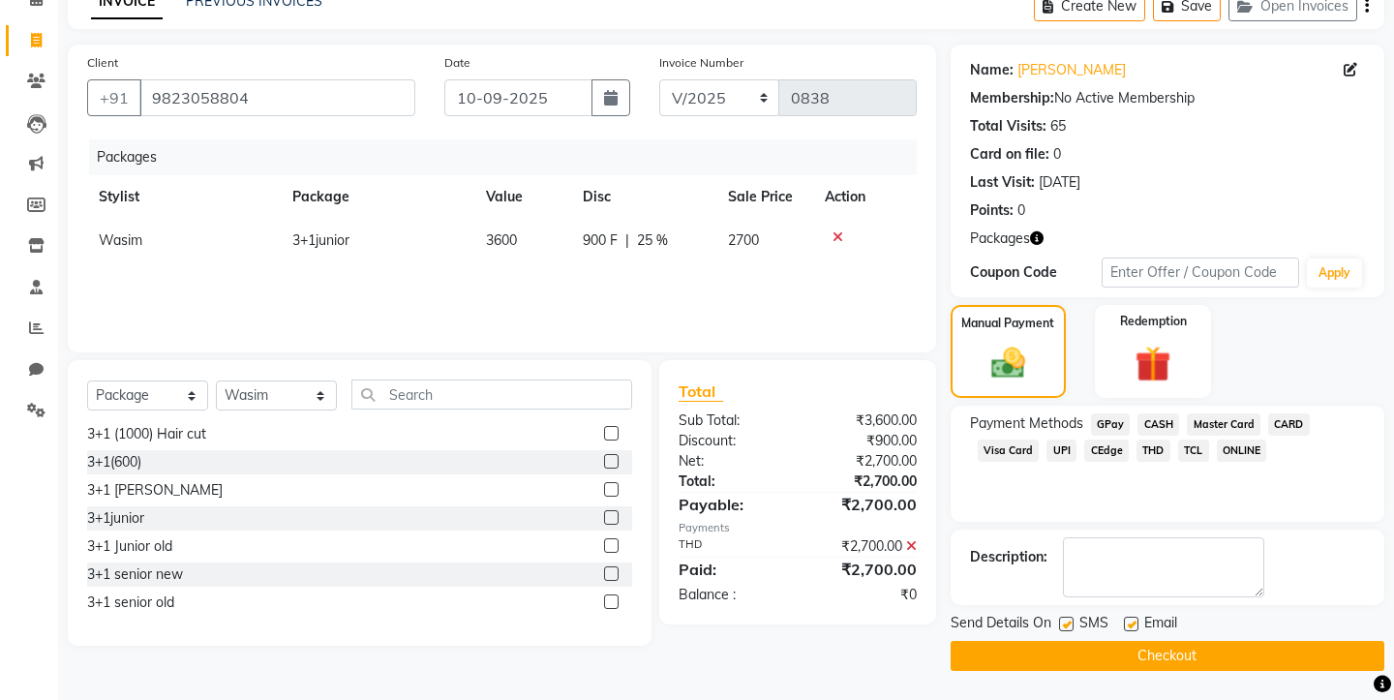
click at [1096, 644] on button "Checkout" at bounding box center [1168, 656] width 434 height 30
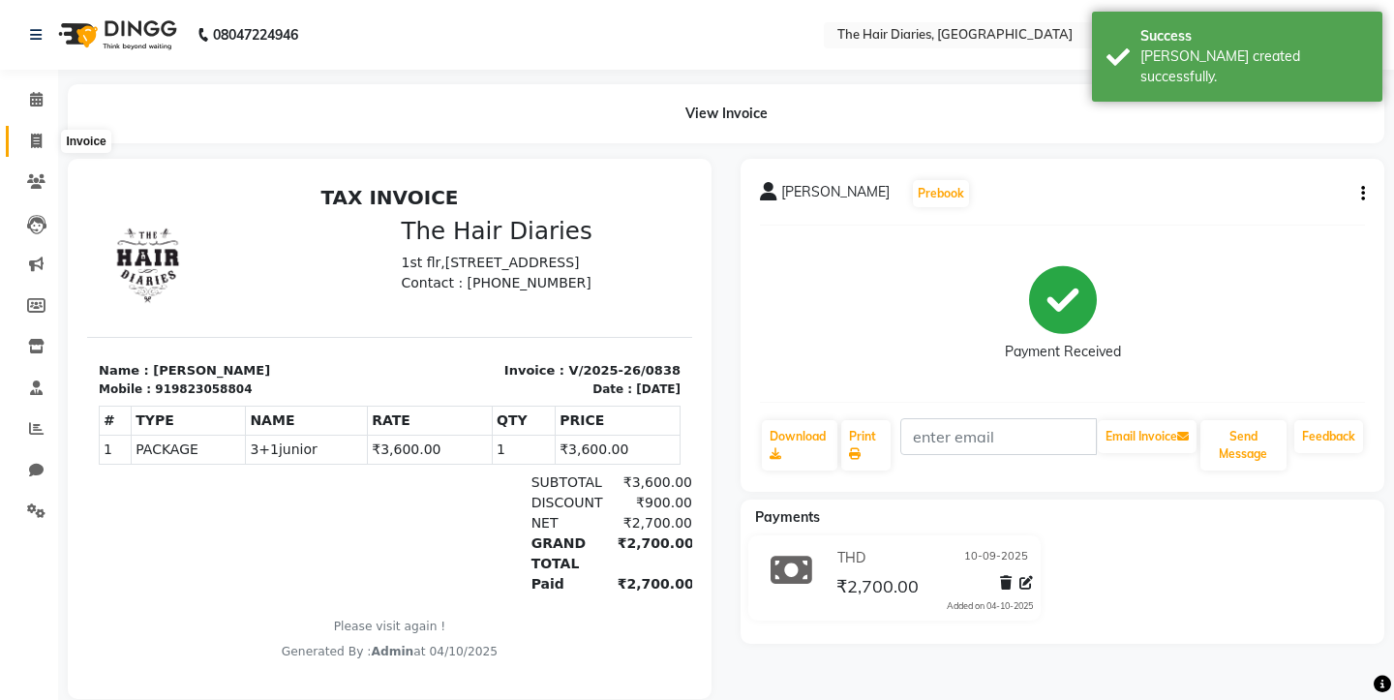
click at [36, 136] on icon at bounding box center [36, 141] width 11 height 15
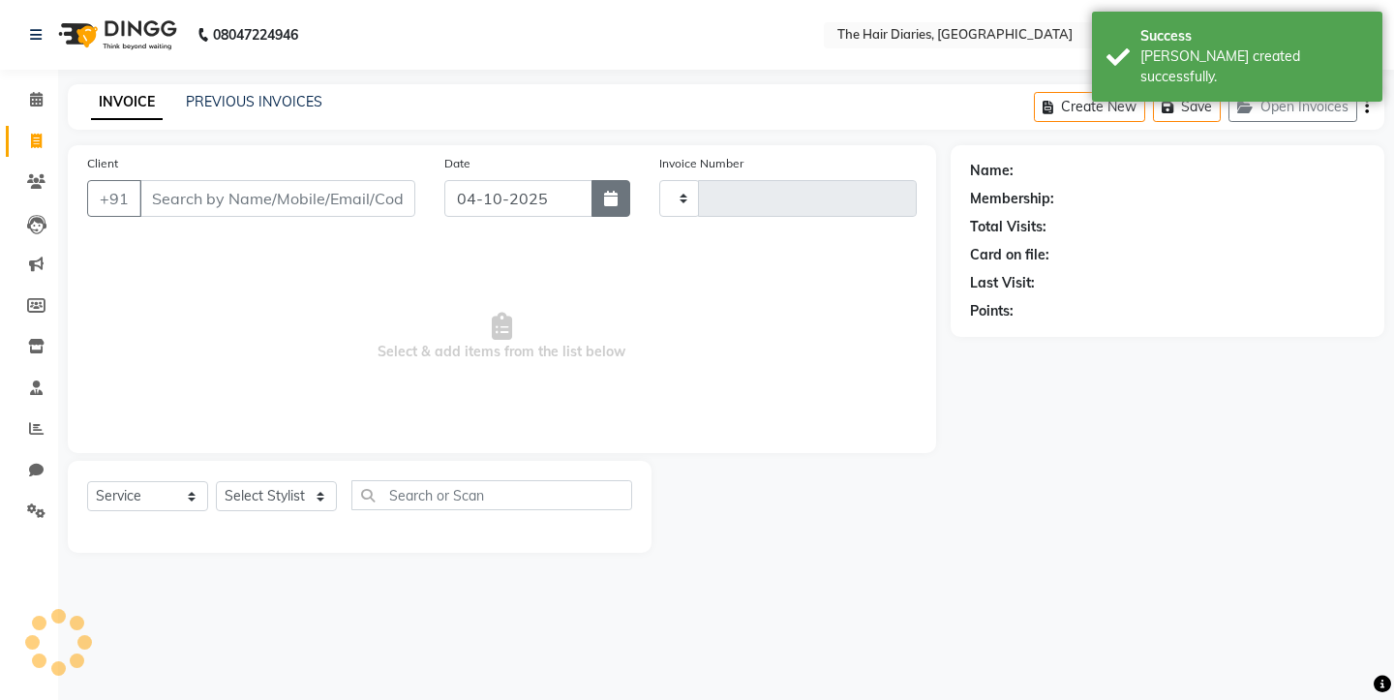
click at [619, 194] on button "button" at bounding box center [610, 198] width 39 height 37
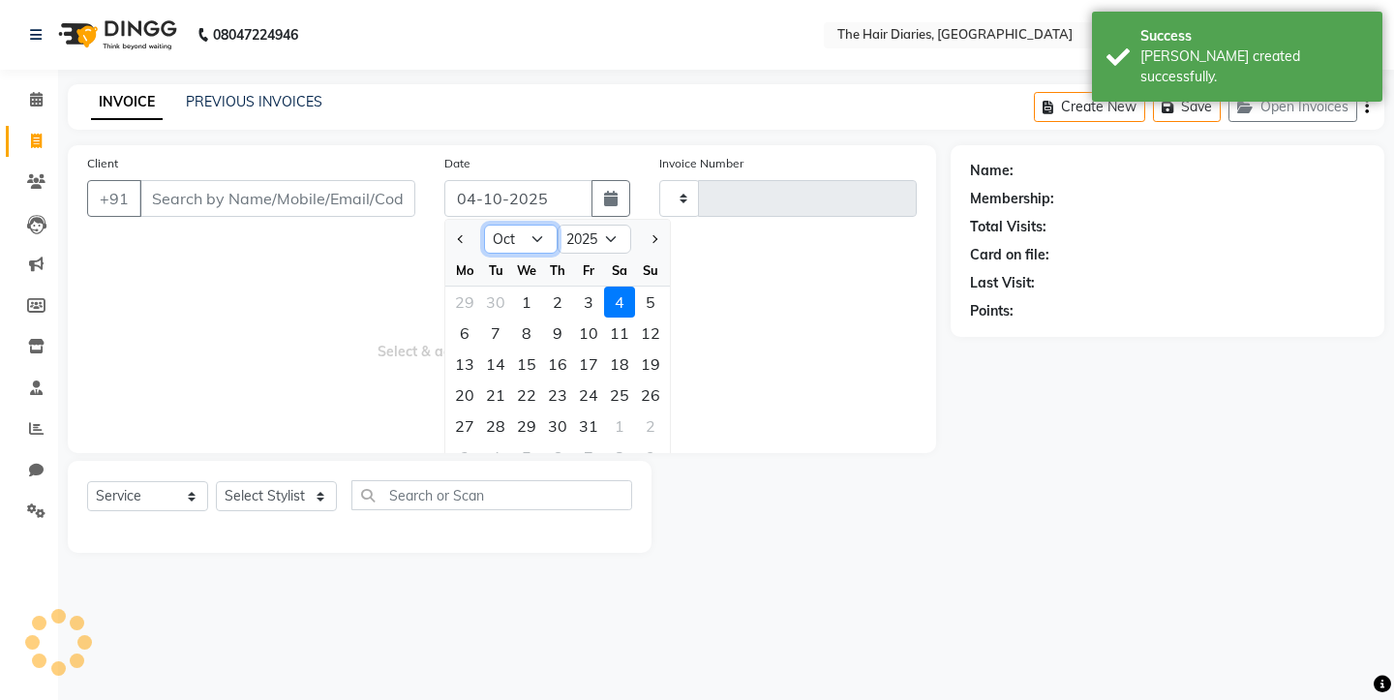
click at [526, 238] on select "Jan Feb Mar Apr May Jun [DATE] Aug Sep Oct Nov Dec" at bounding box center [521, 239] width 74 height 29
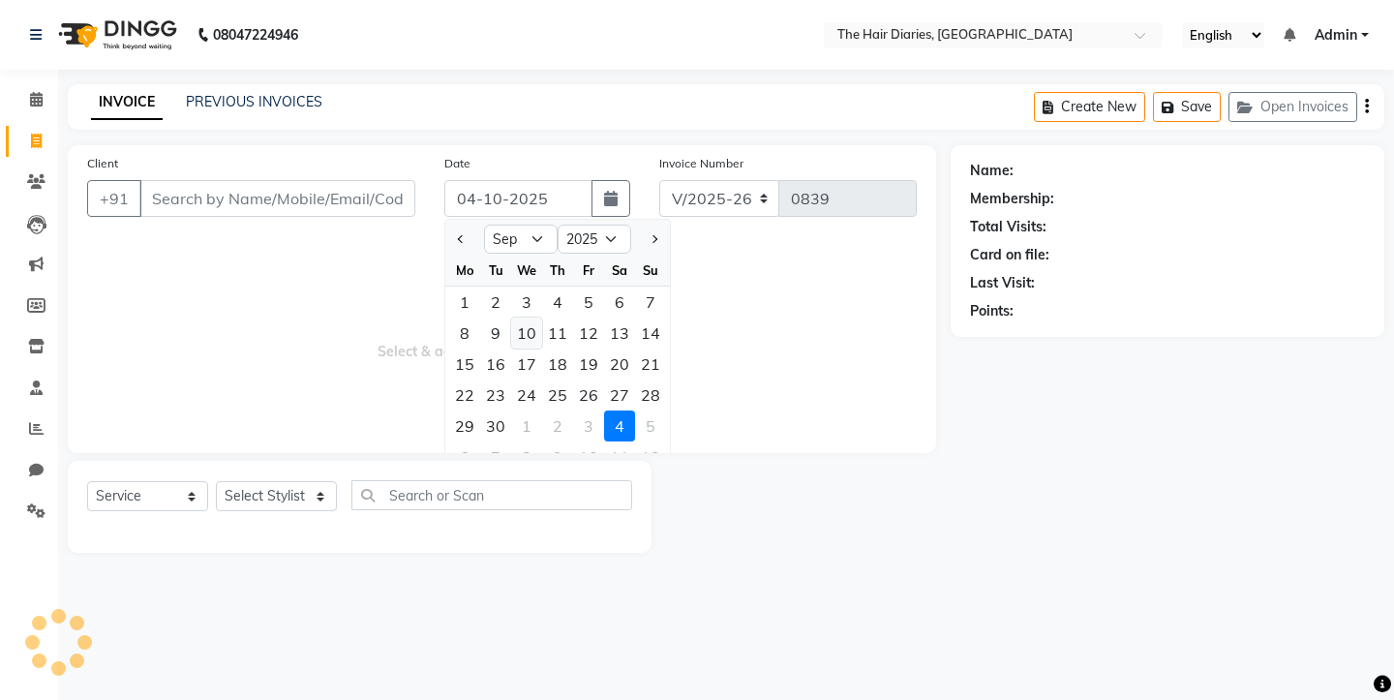
click at [526, 329] on div "10" at bounding box center [526, 333] width 31 height 31
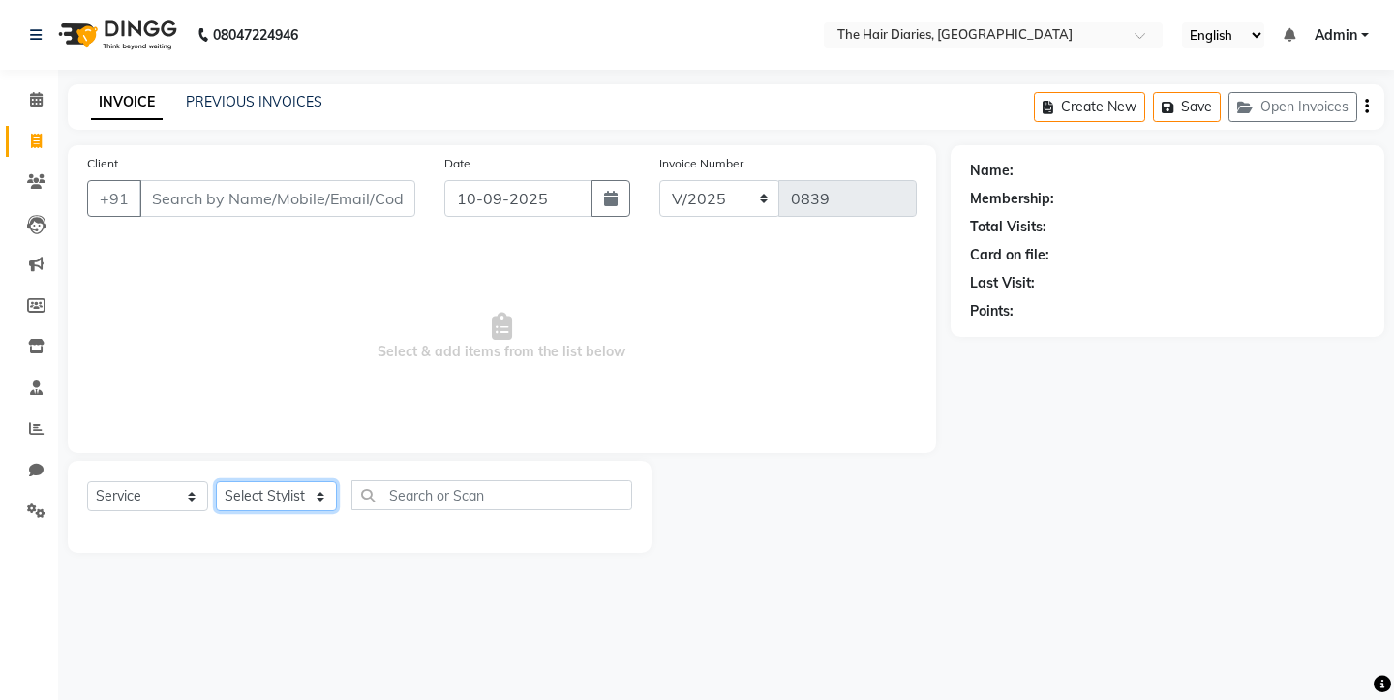
click at [315, 493] on select "Select Stylist Aaryan [PERSON_NAME] [PERSON_NAME] [PERSON_NAME] [PERSON_NAME] J…" at bounding box center [276, 496] width 121 height 30
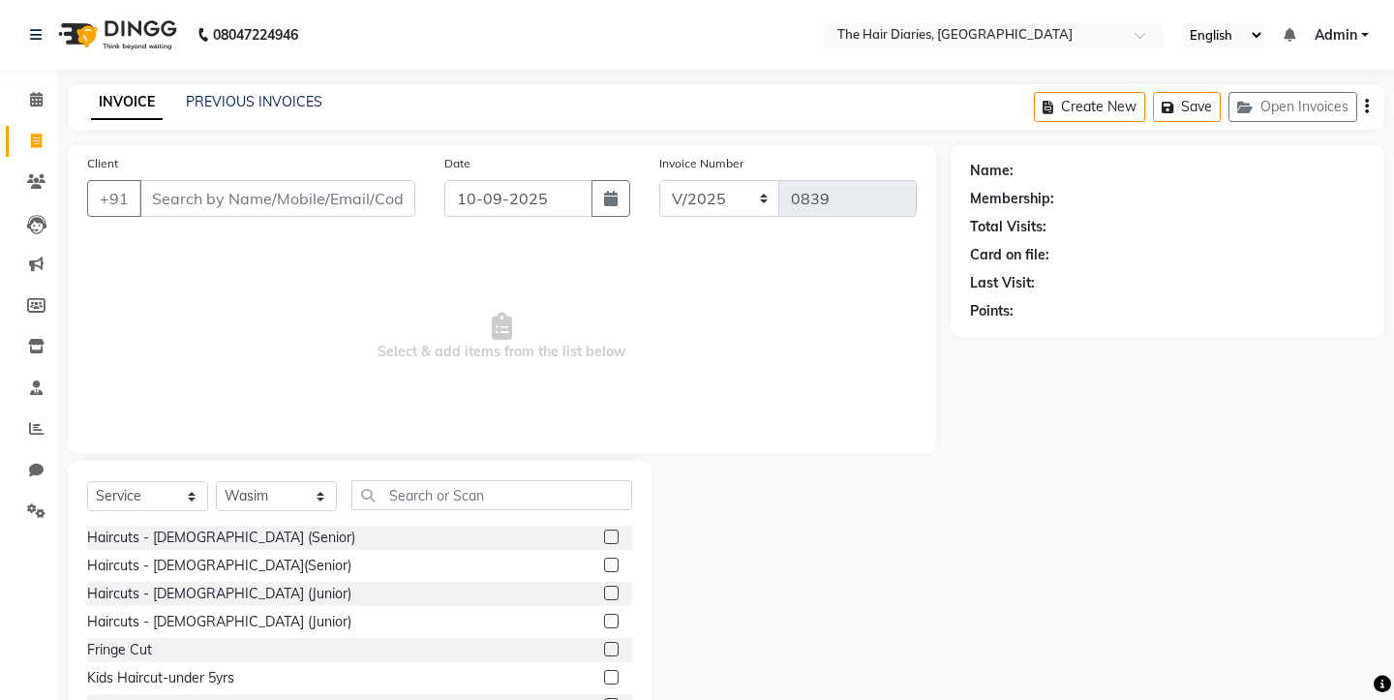
click at [614, 592] on label at bounding box center [611, 593] width 15 height 15
click at [614, 592] on input "checkbox" at bounding box center [610, 594] width 13 height 13
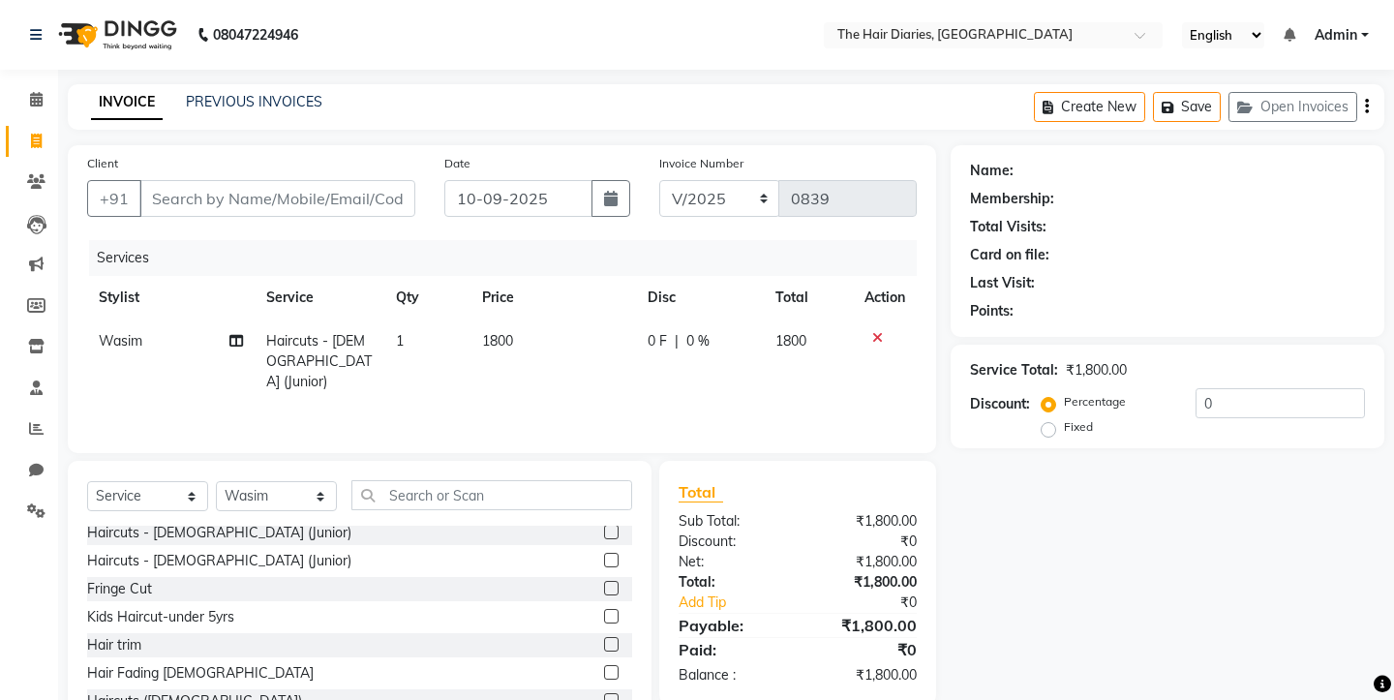
scroll to position [56, 0]
click at [615, 565] on label at bounding box center [611, 565] width 15 height 15
click at [615, 565] on input "checkbox" at bounding box center [610, 566] width 13 height 13
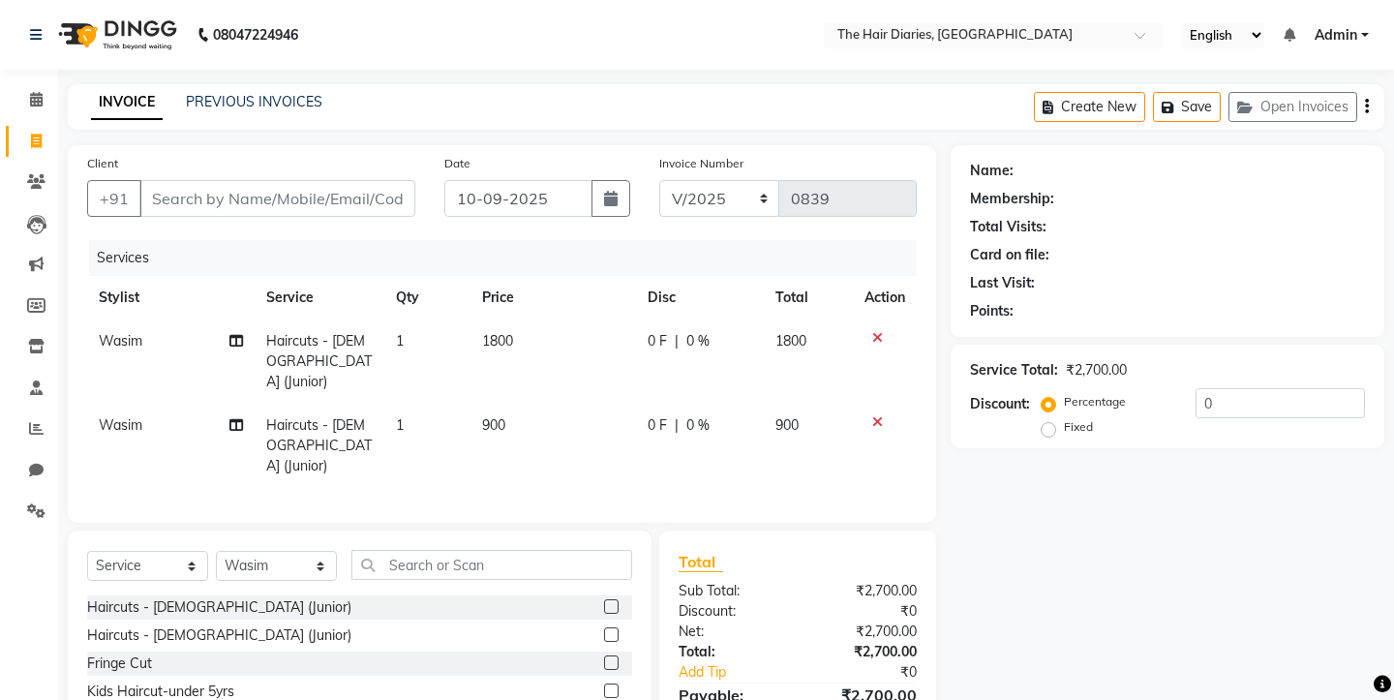
click at [874, 337] on icon at bounding box center [877, 338] width 11 height 14
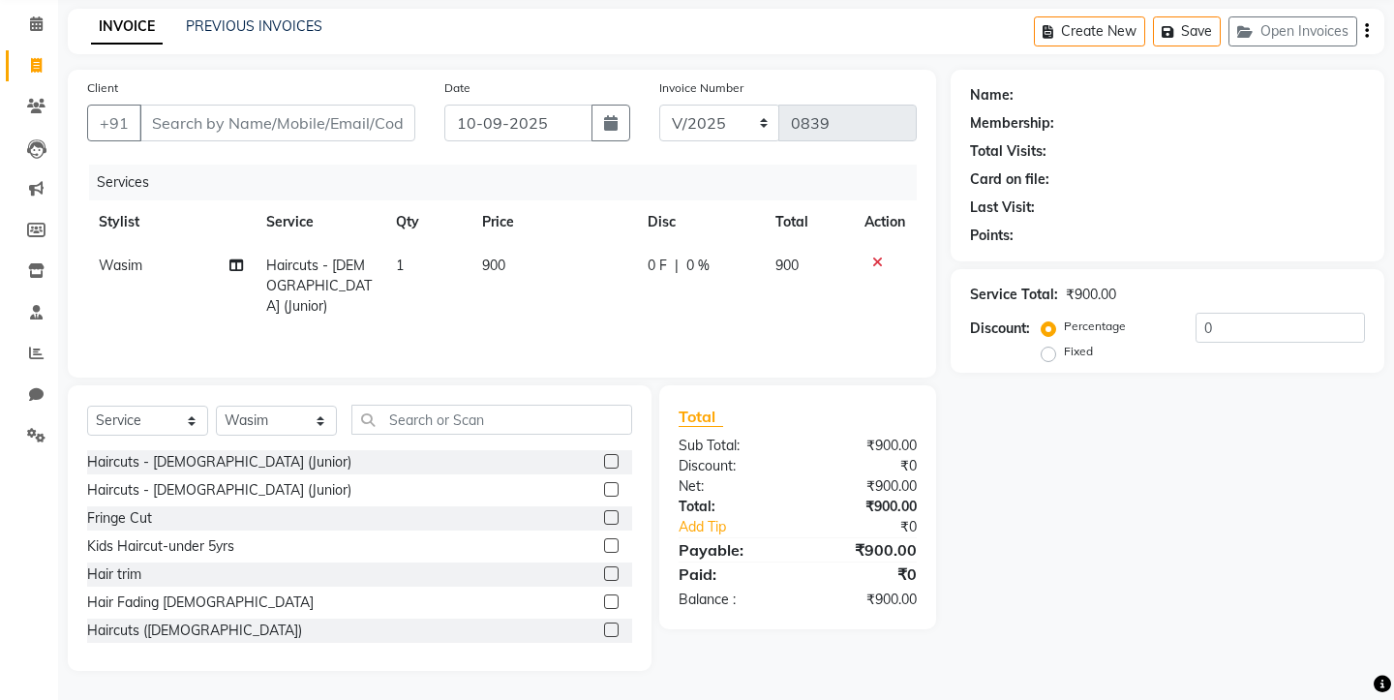
scroll to position [0, 0]
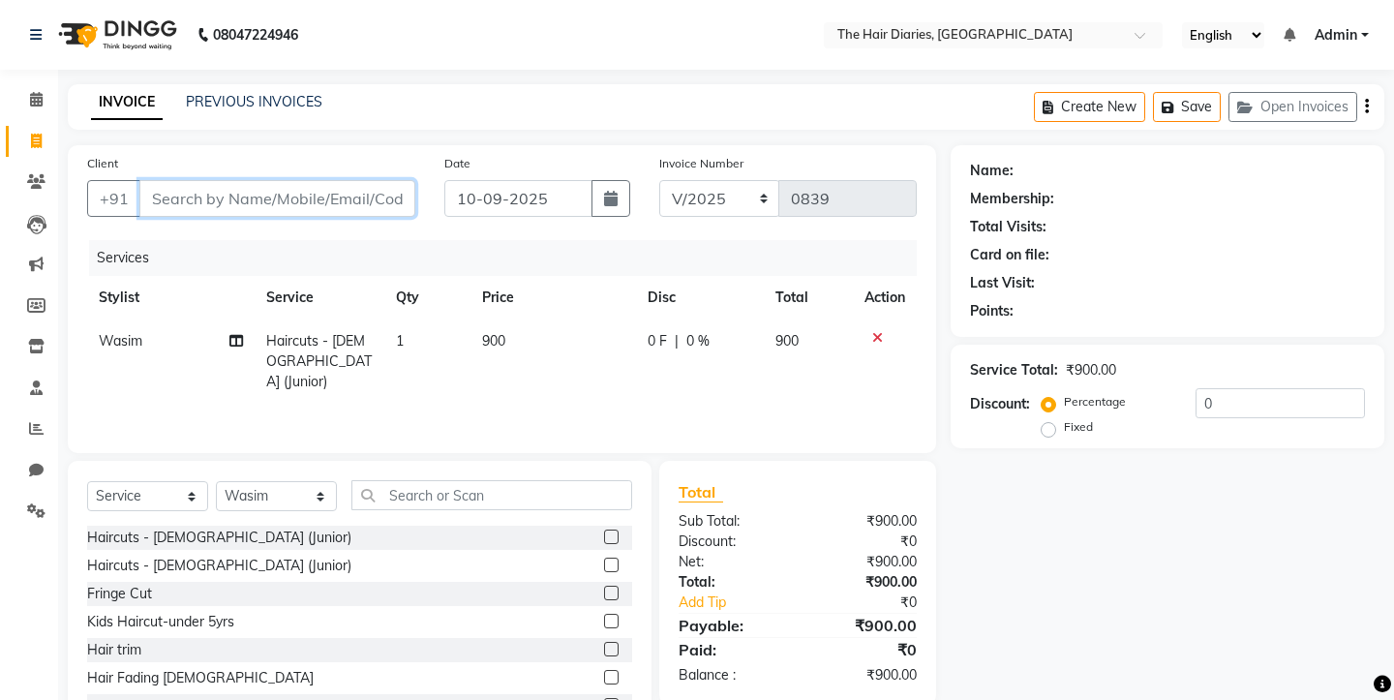
click at [230, 202] on input "Client" at bounding box center [277, 198] width 276 height 37
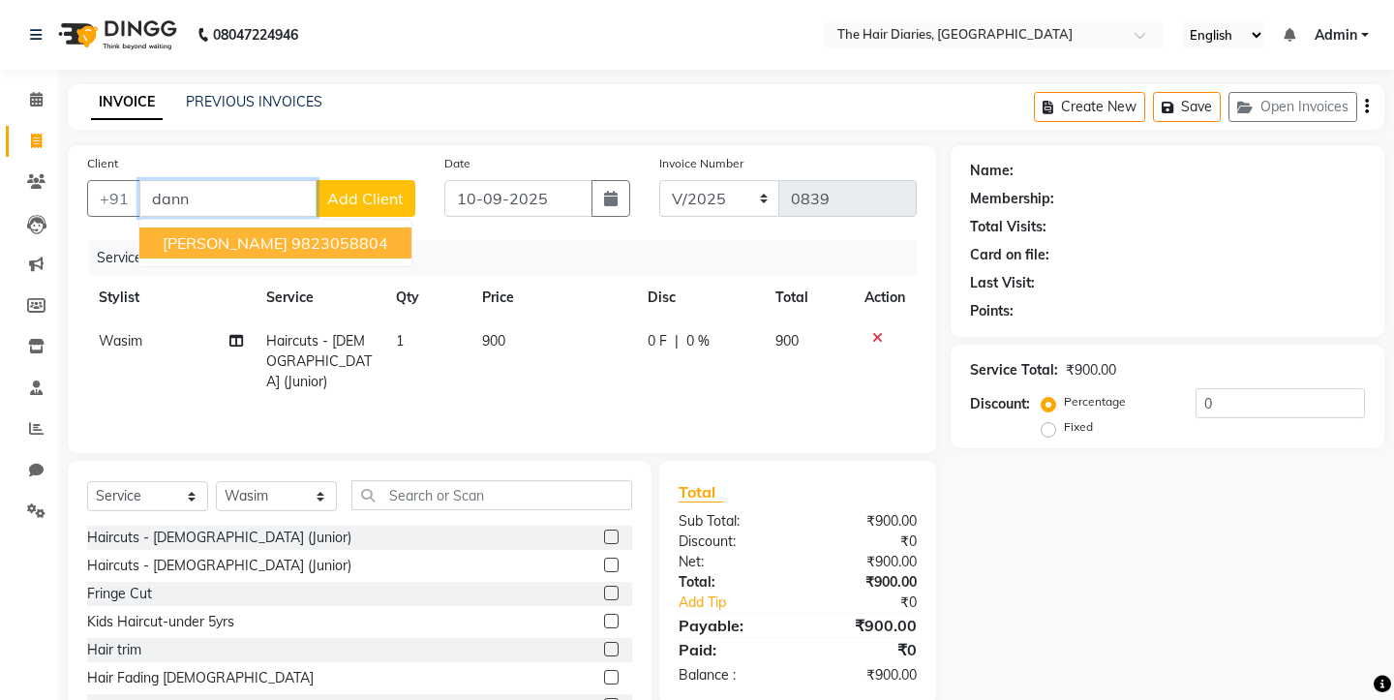
click at [233, 236] on span "[PERSON_NAME]" at bounding box center [225, 242] width 125 height 19
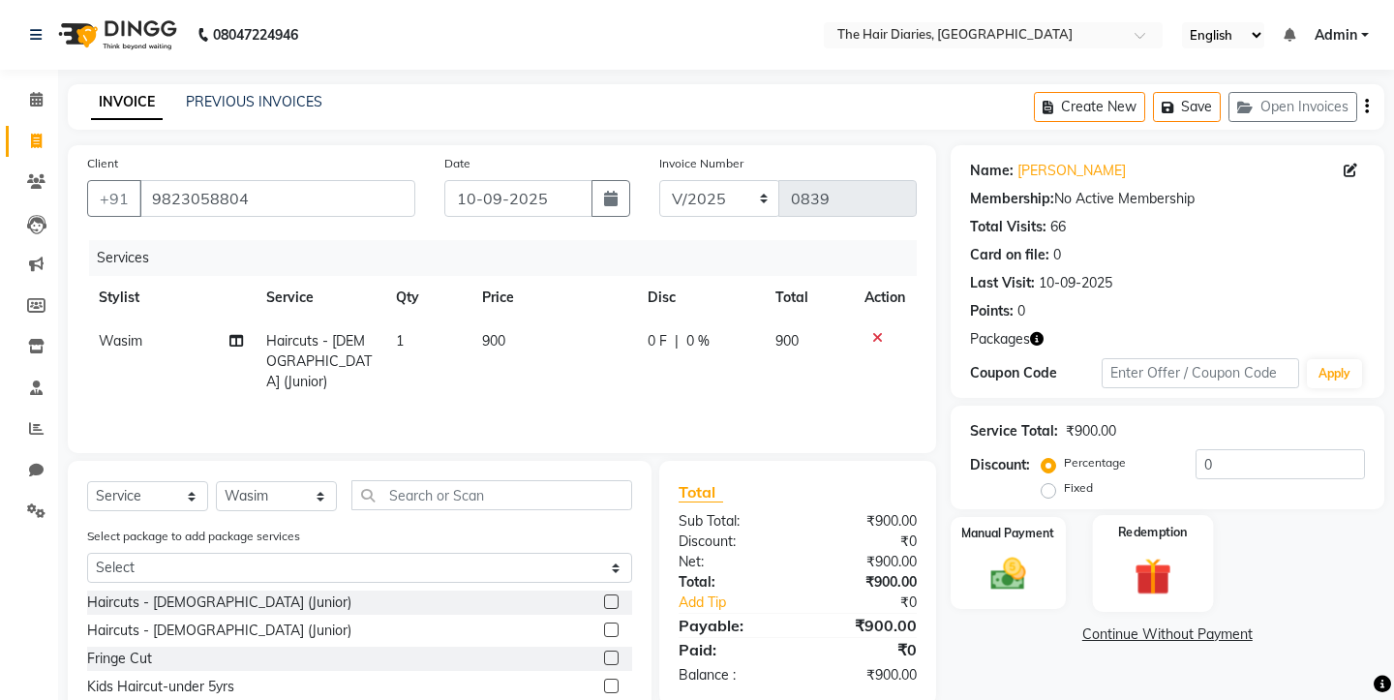
click at [1132, 553] on img at bounding box center [1153, 575] width 60 height 45
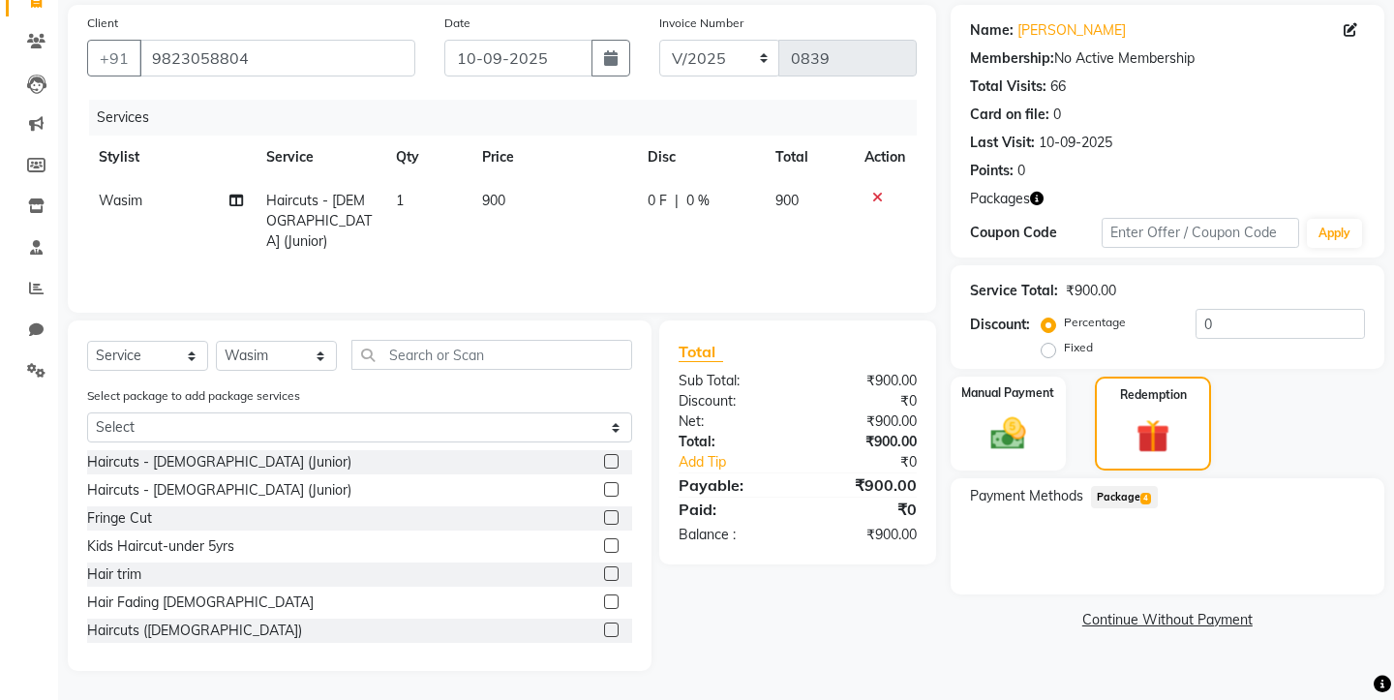
click at [1111, 486] on span "Package 4" at bounding box center [1124, 497] width 67 height 22
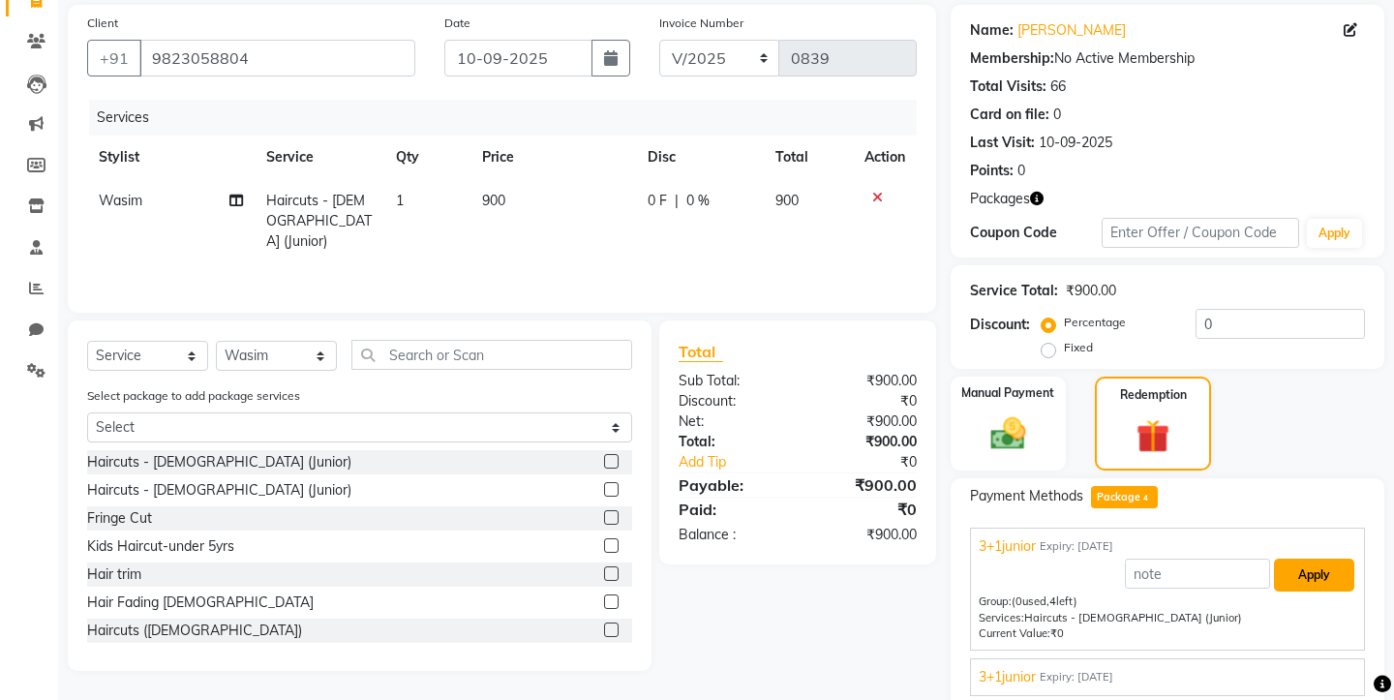
click at [1317, 559] on button "Apply" at bounding box center [1314, 575] width 80 height 33
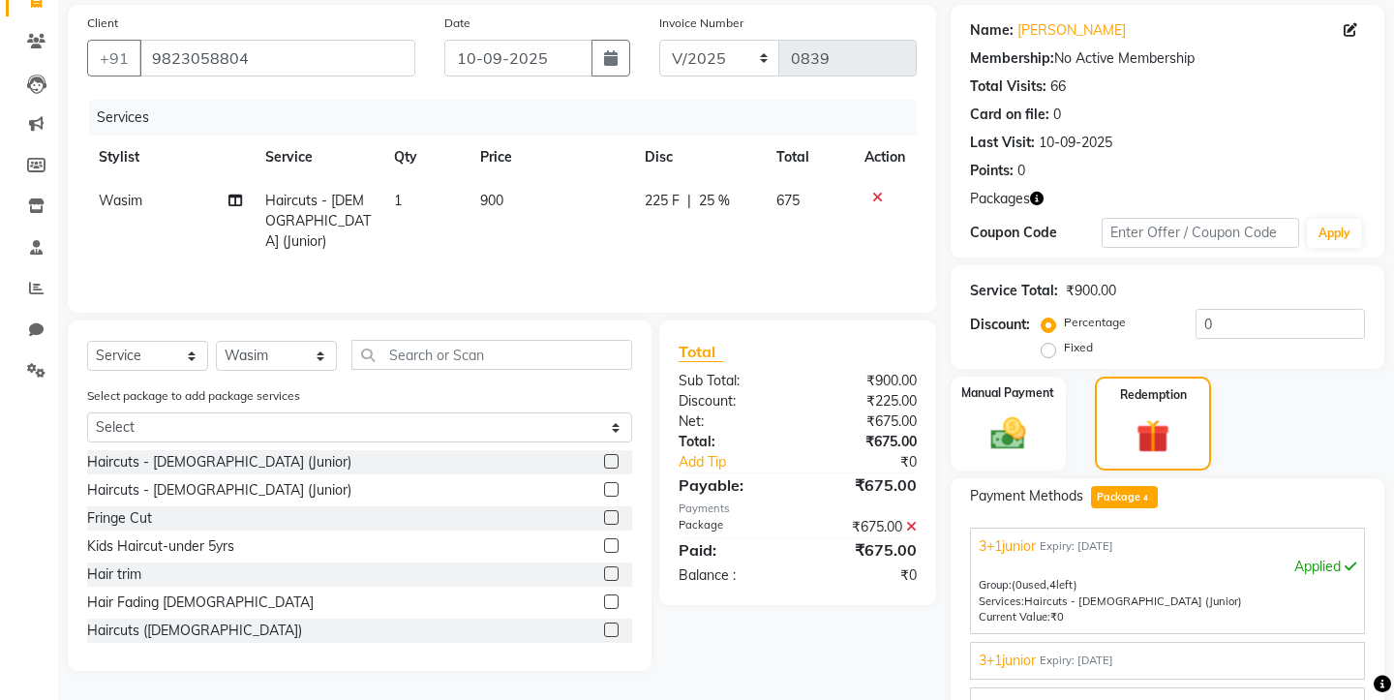
scroll to position [347, 0]
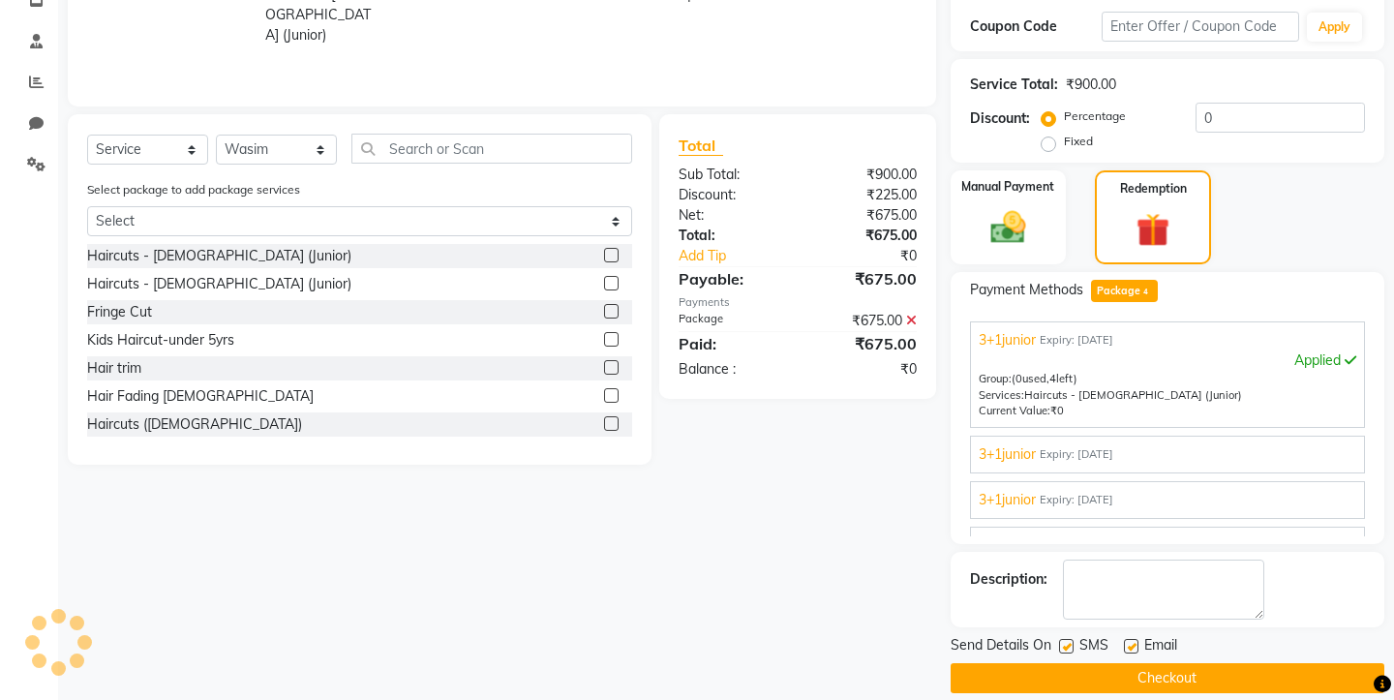
click at [1050, 663] on button "Checkout" at bounding box center [1168, 678] width 434 height 30
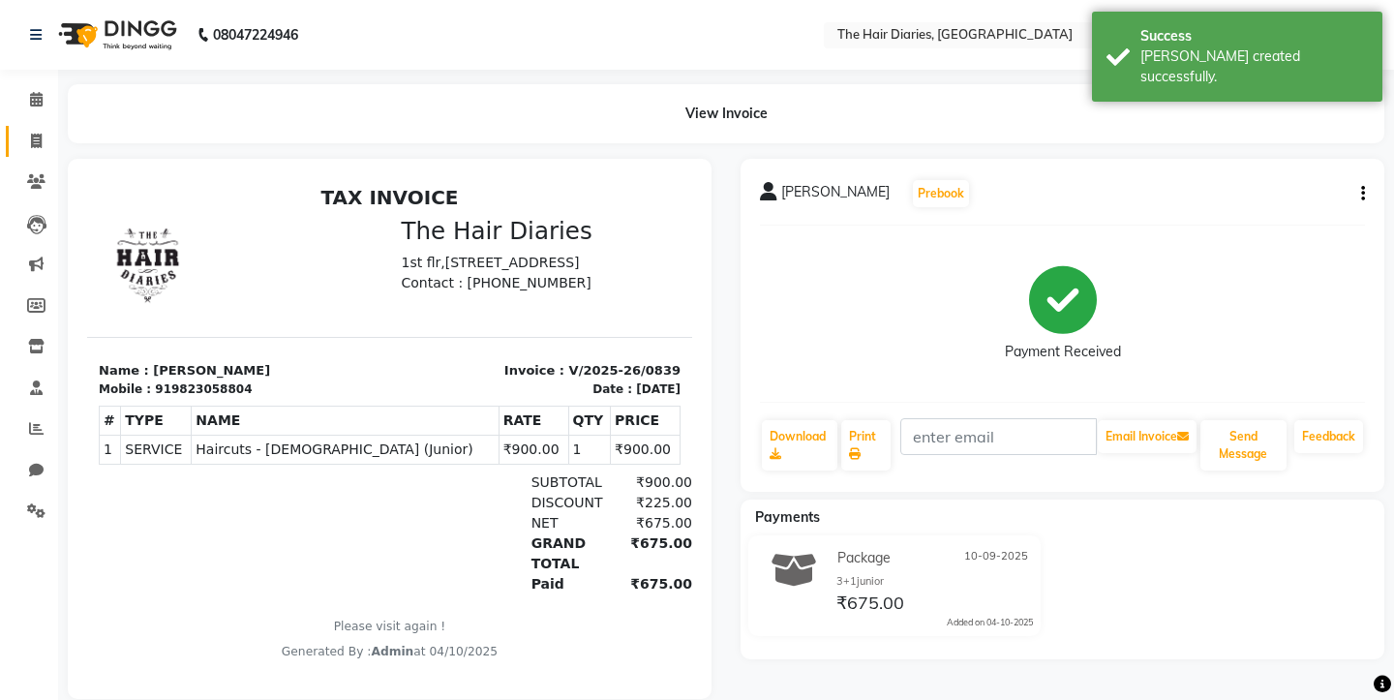
click at [39, 134] on icon at bounding box center [36, 141] width 11 height 15
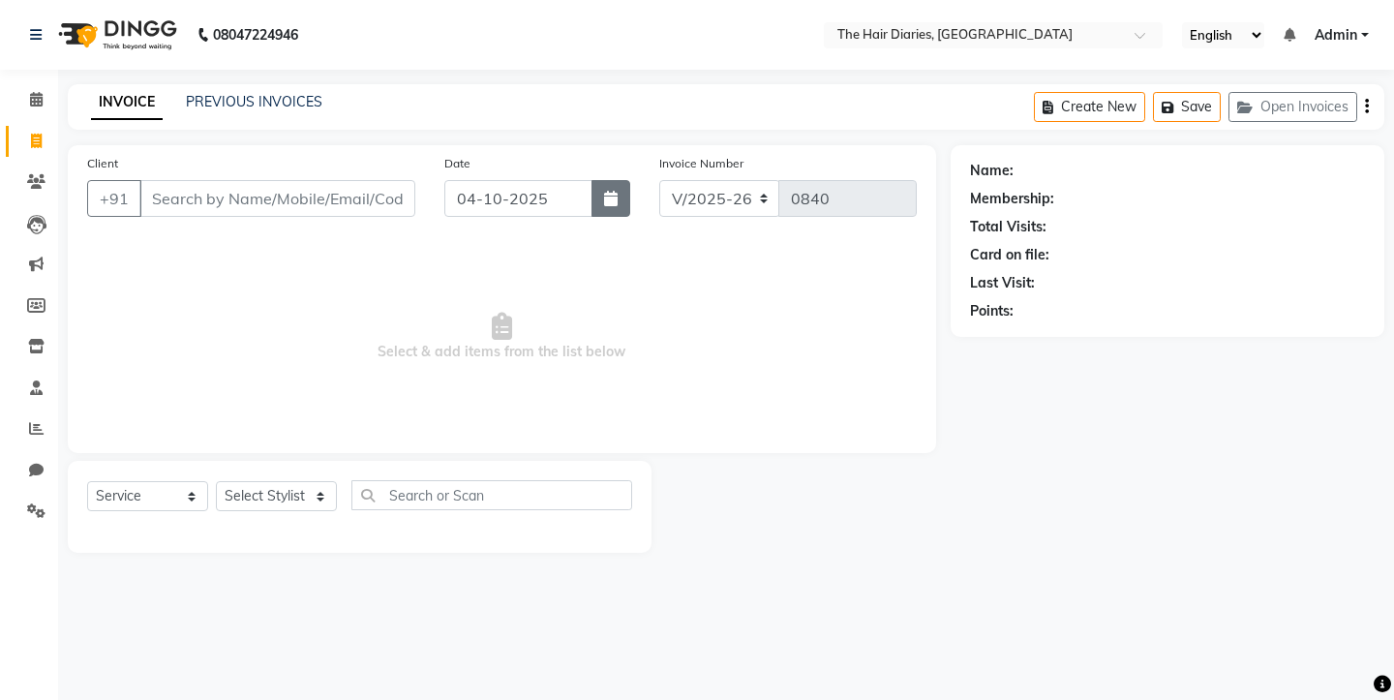
click at [618, 205] on button "button" at bounding box center [610, 198] width 39 height 37
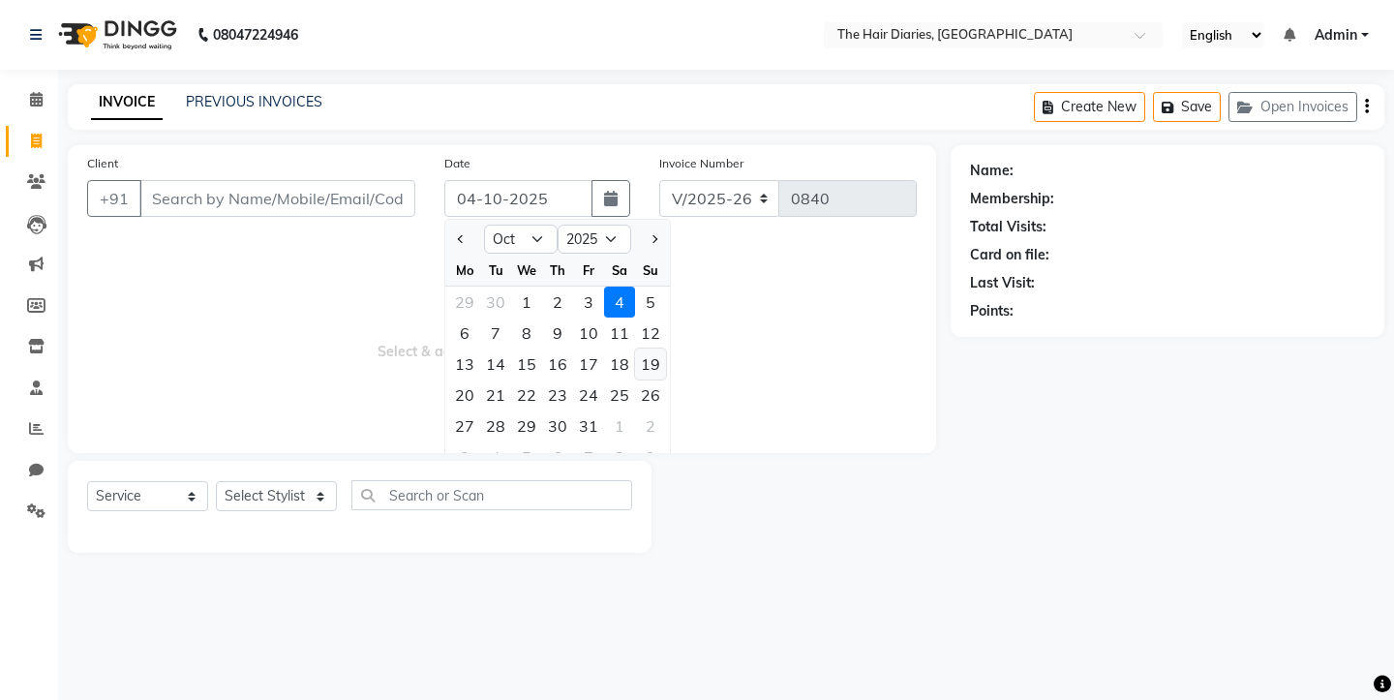
click at [646, 362] on div "19" at bounding box center [650, 364] width 31 height 31
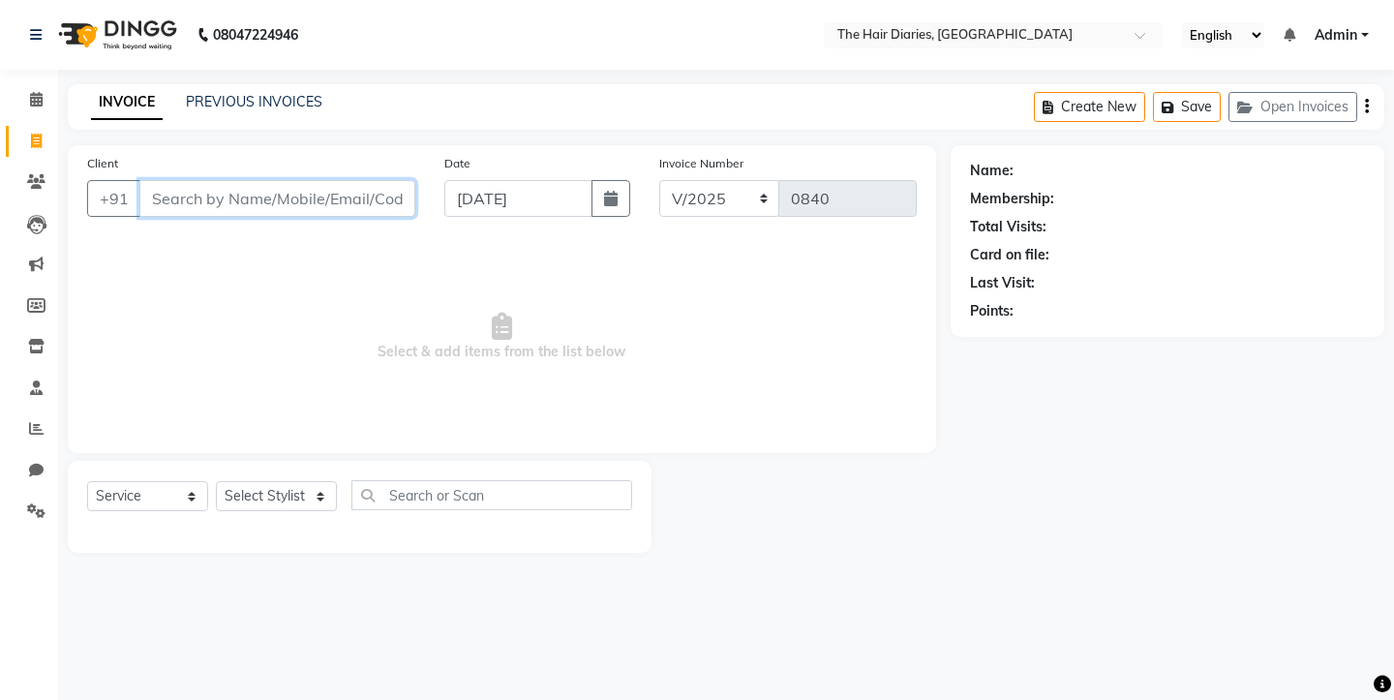
click at [217, 193] on input "Client" at bounding box center [277, 198] width 276 height 37
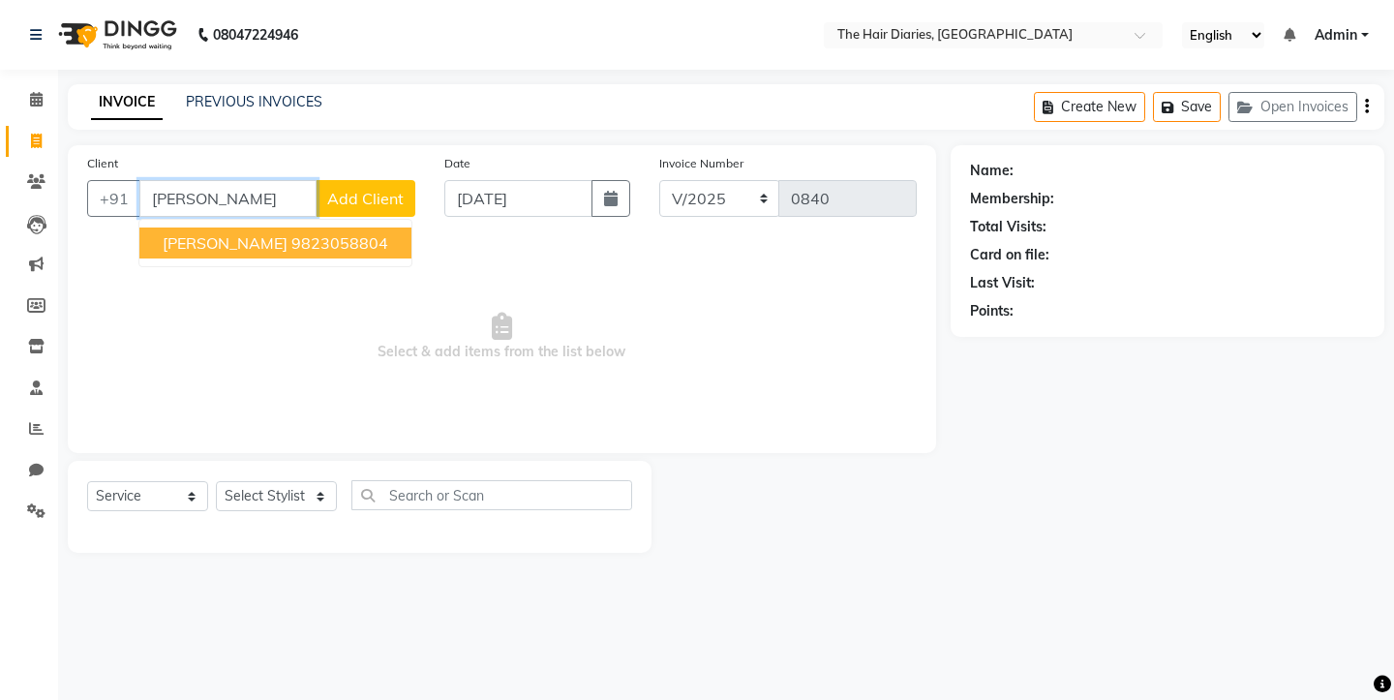
click at [258, 247] on span "[PERSON_NAME]" at bounding box center [225, 242] width 125 height 19
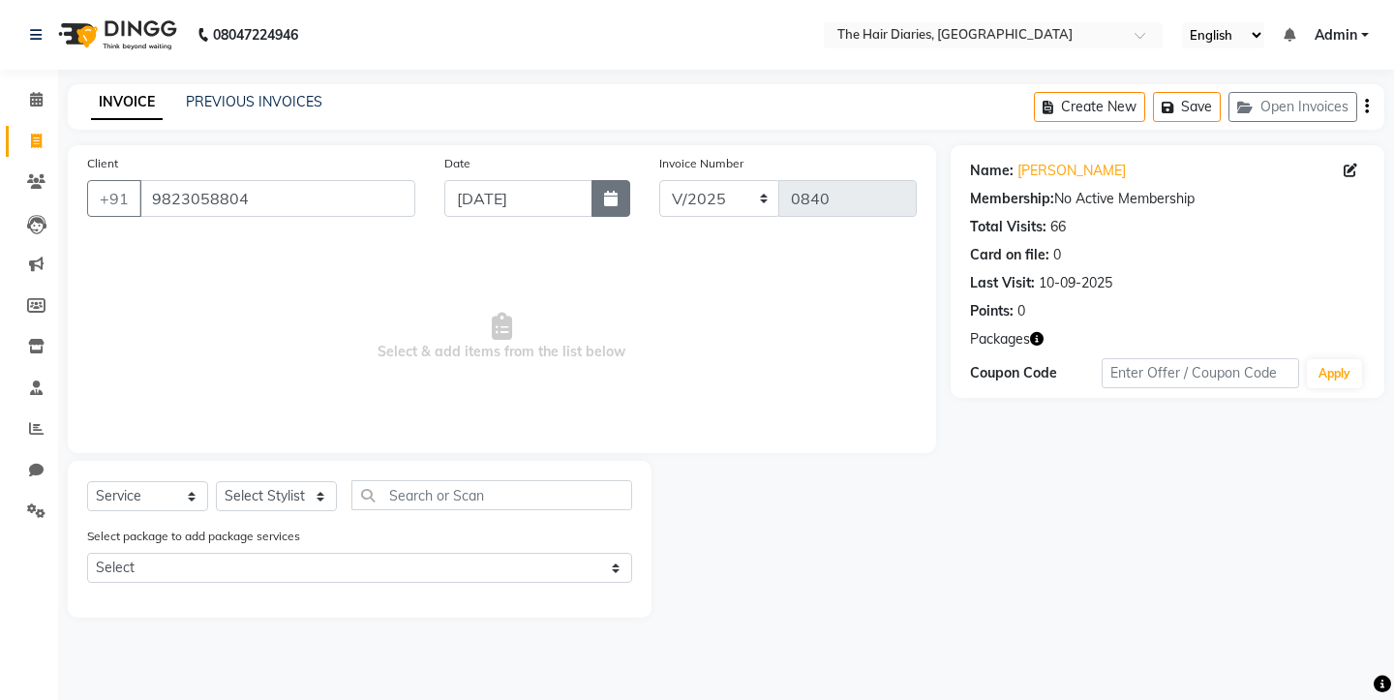
click at [605, 196] on icon "button" at bounding box center [611, 198] width 14 height 15
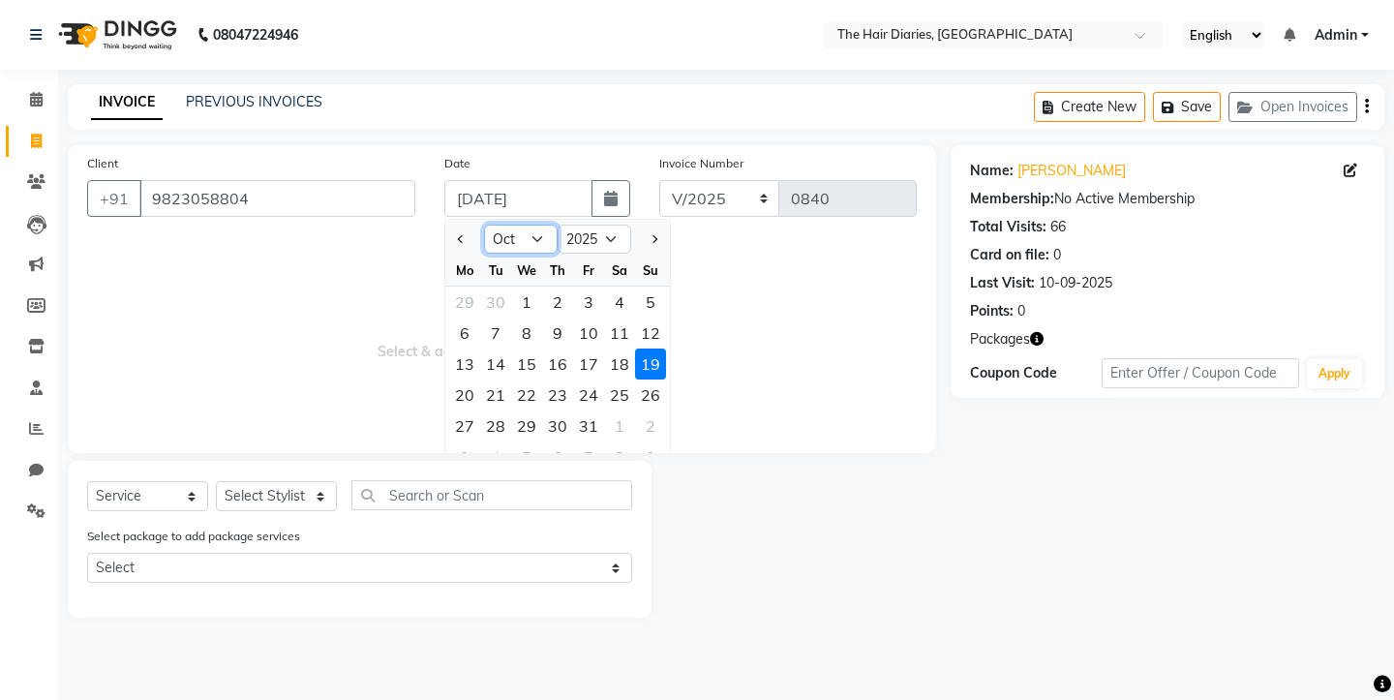
click at [534, 243] on select "Jan Feb Mar Apr May Jun [DATE] Aug Sep Oct Nov Dec" at bounding box center [521, 239] width 74 height 29
click at [589, 357] on div "19" at bounding box center [588, 364] width 31 height 31
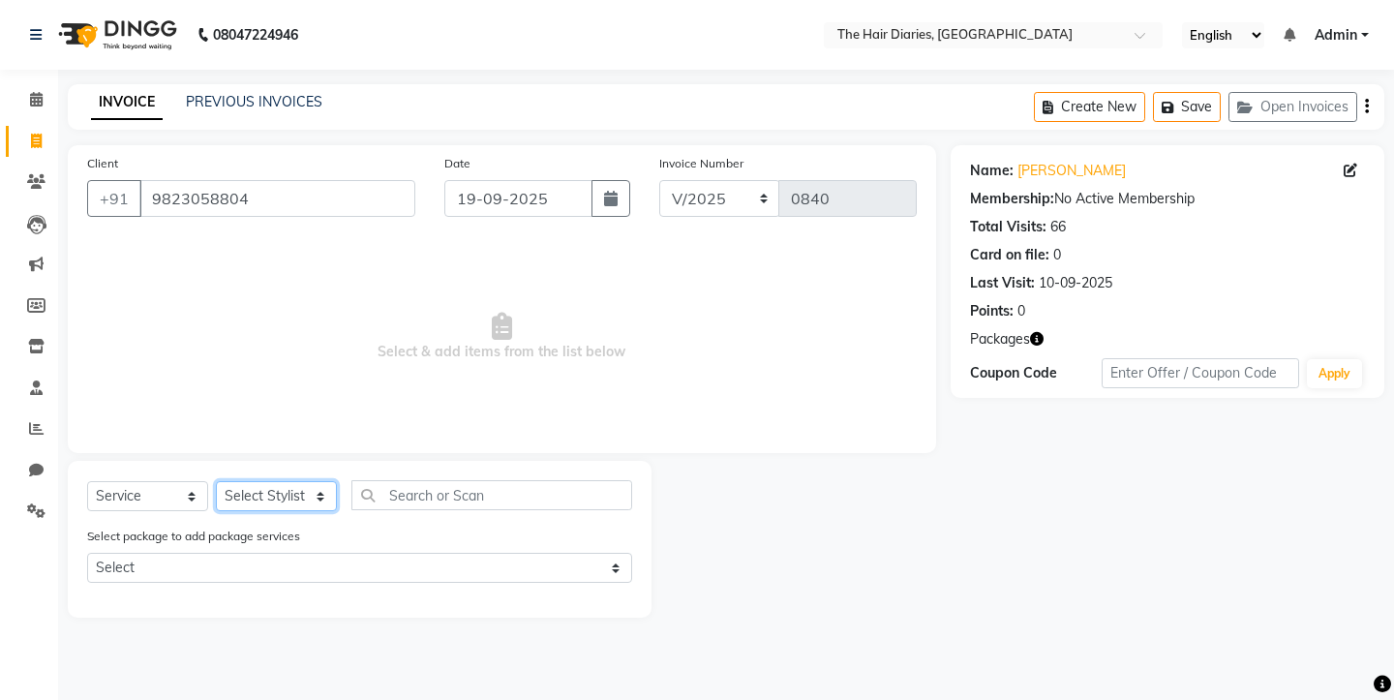
click at [312, 492] on select "Select Stylist Aaryan [PERSON_NAME] [PERSON_NAME] [PERSON_NAME] [PERSON_NAME] J…" at bounding box center [276, 496] width 121 height 30
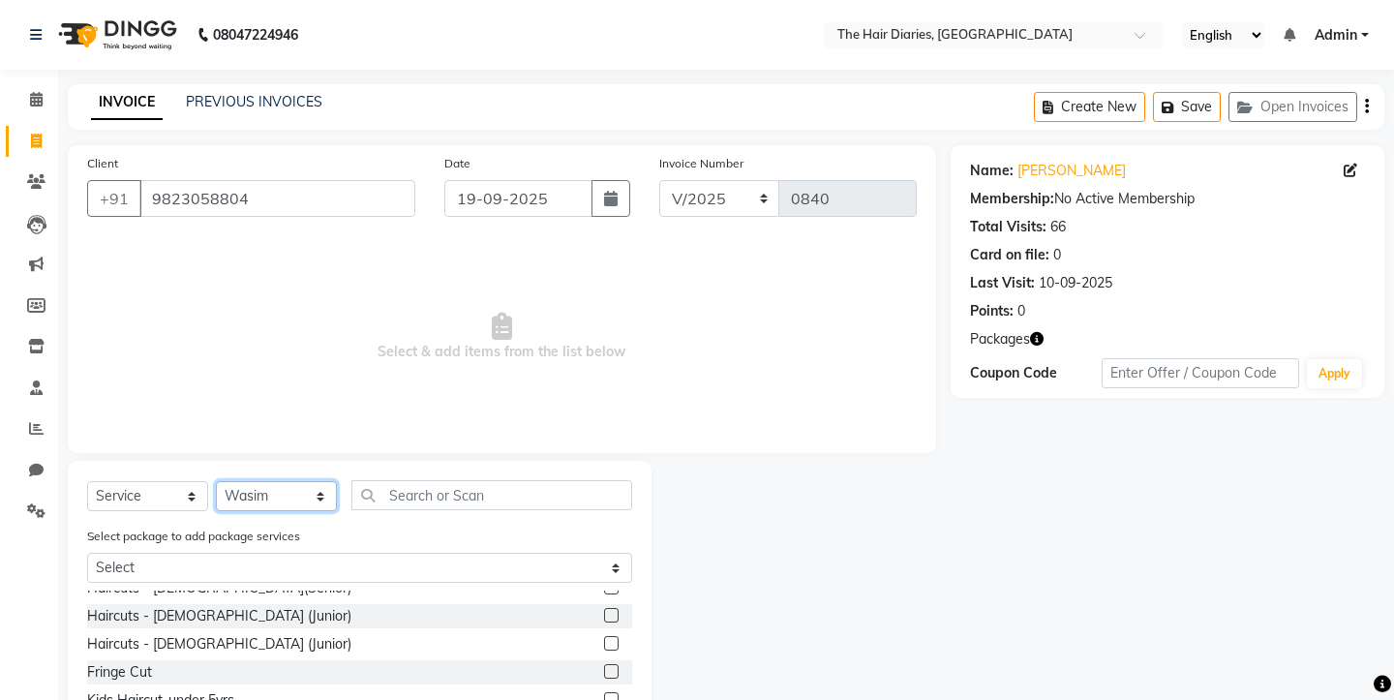
scroll to position [45, 0]
click at [612, 643] on label at bounding box center [611, 640] width 15 height 15
click at [612, 643] on input "checkbox" at bounding box center [610, 641] width 13 height 13
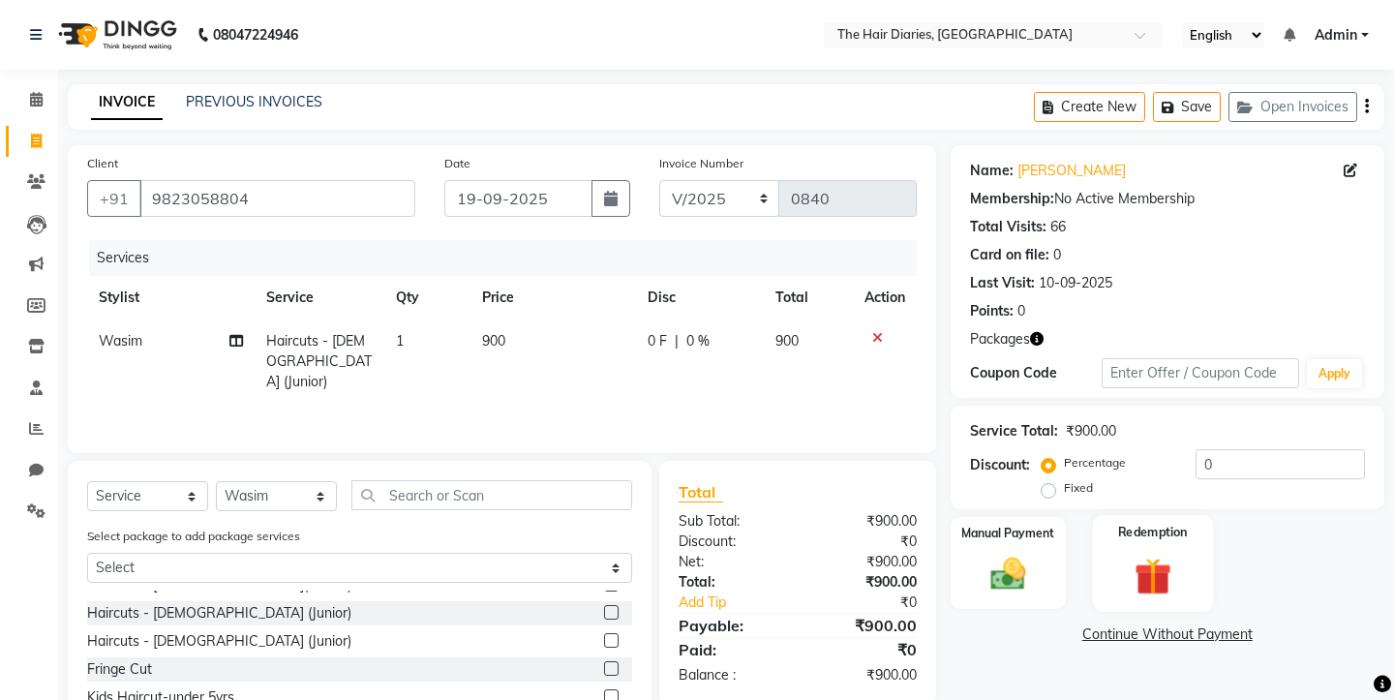
click at [1147, 553] on img at bounding box center [1153, 575] width 60 height 45
click at [1140, 633] on span "4" at bounding box center [1145, 639] width 11 height 12
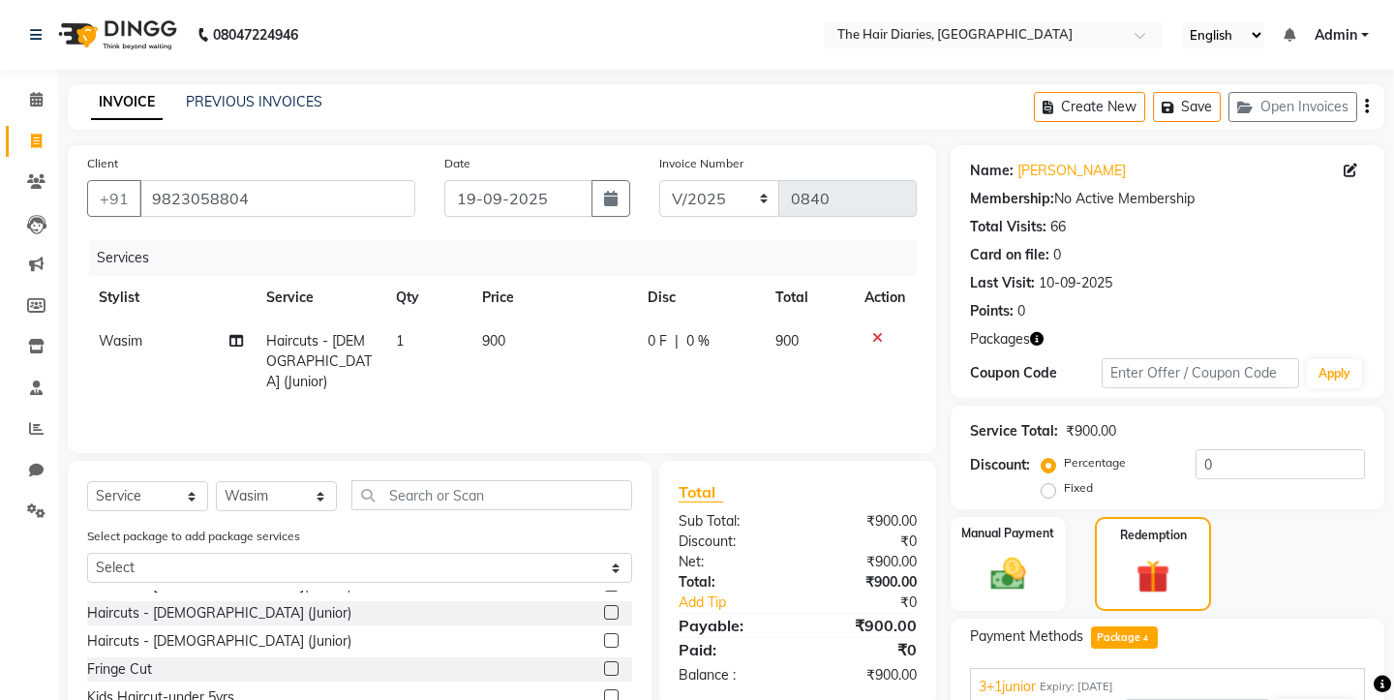
scroll to position [237, 0]
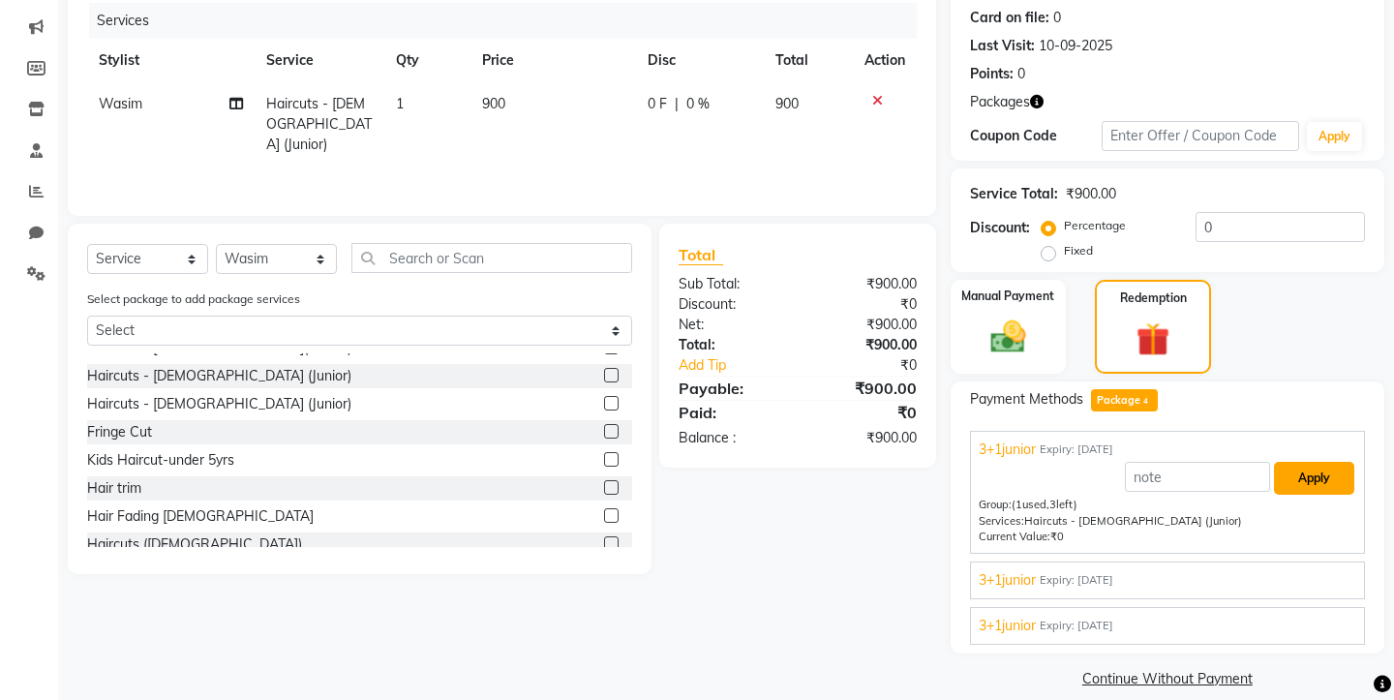
click at [1322, 462] on button "Apply" at bounding box center [1314, 478] width 80 height 33
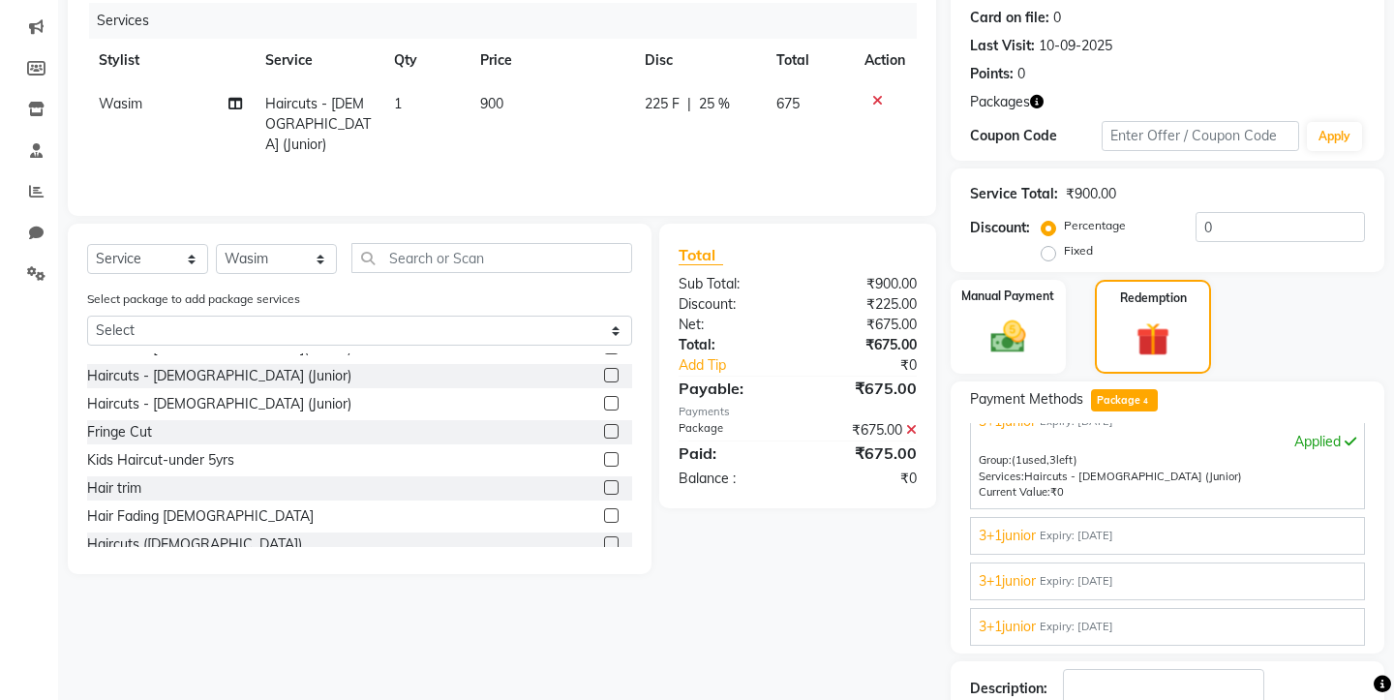
scroll to position [347, 0]
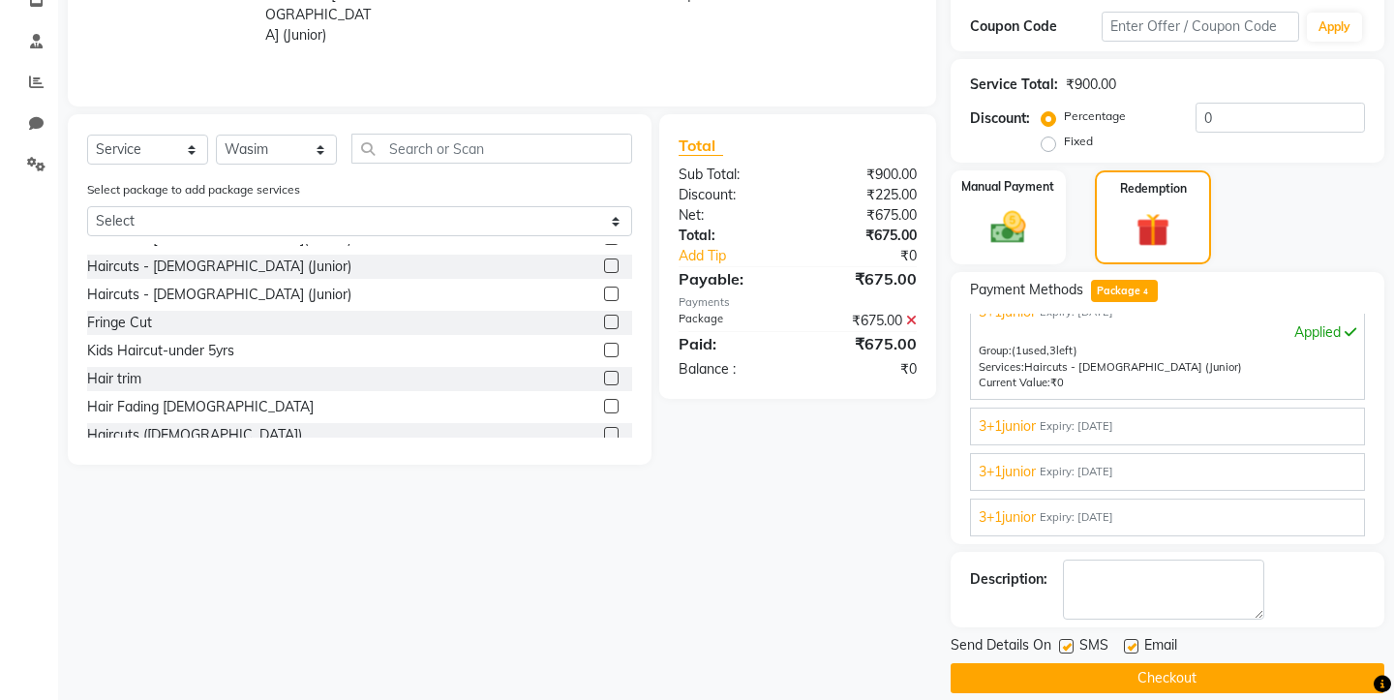
click at [1025, 663] on button "Checkout" at bounding box center [1168, 678] width 434 height 30
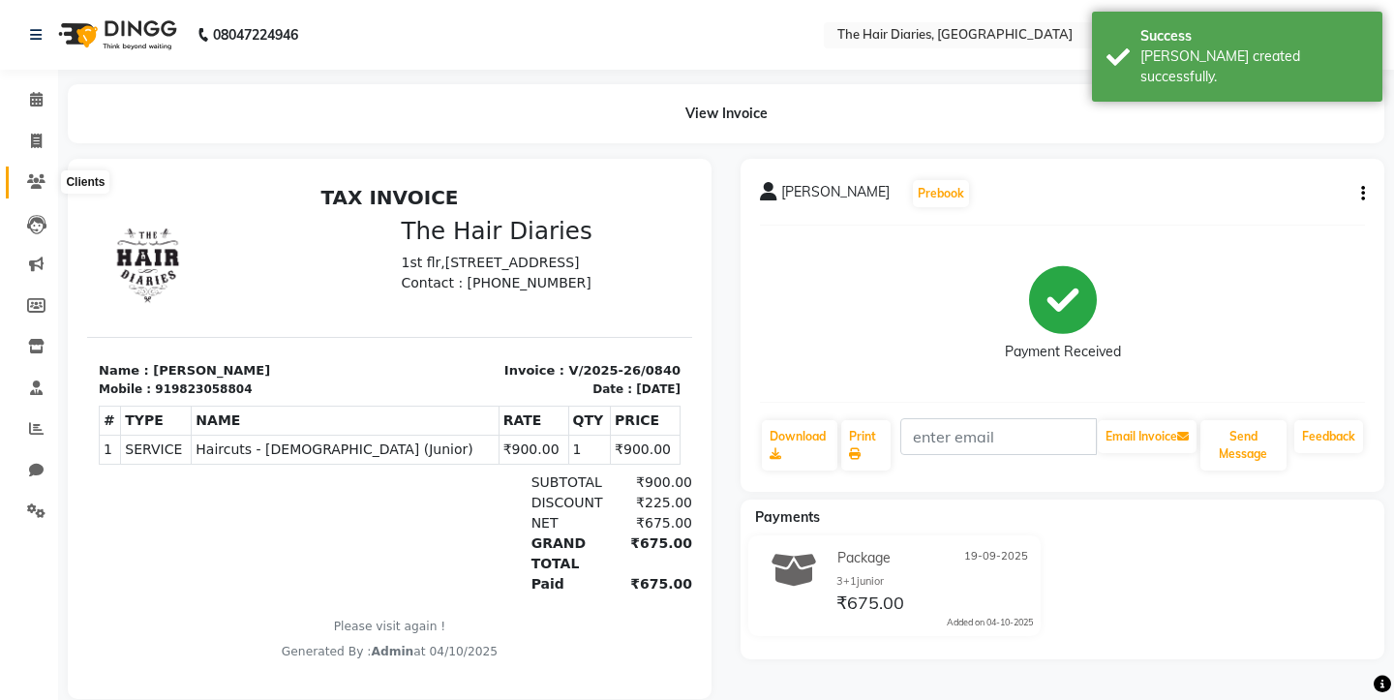
click at [35, 180] on icon at bounding box center [36, 181] width 18 height 15
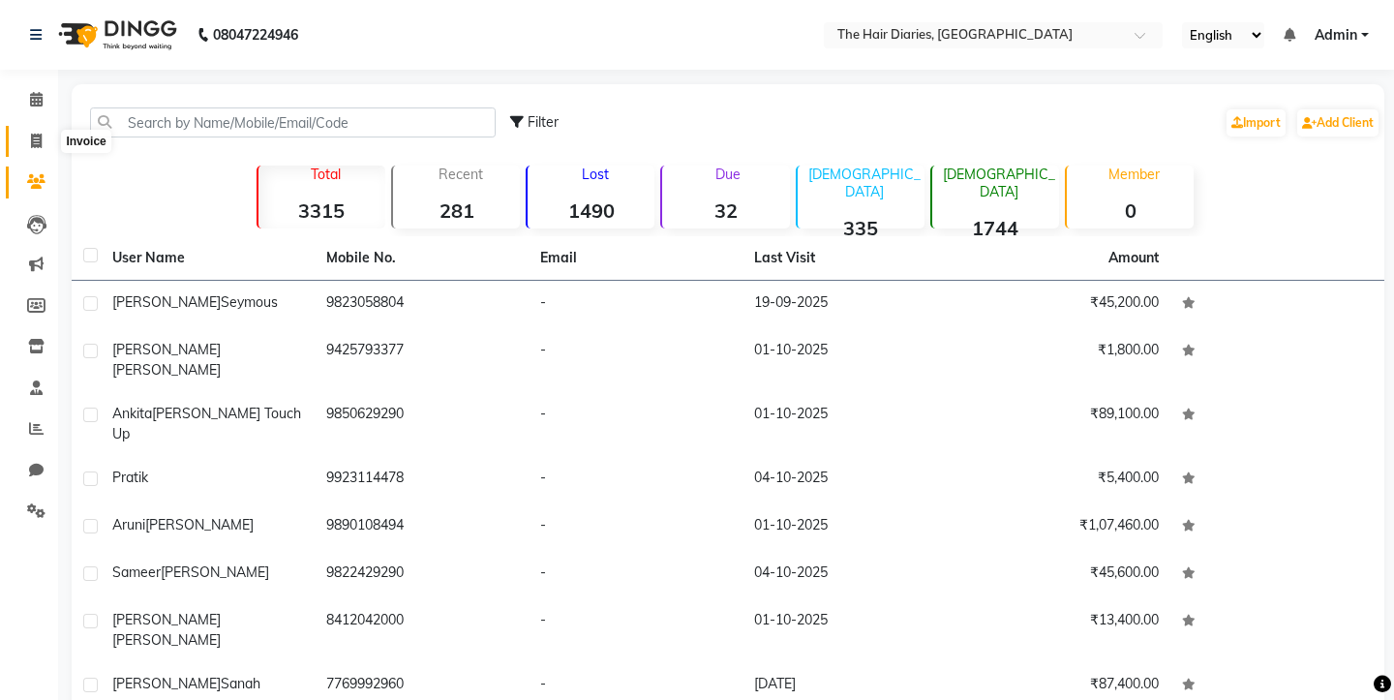
click at [27, 142] on span at bounding box center [36, 142] width 34 height 22
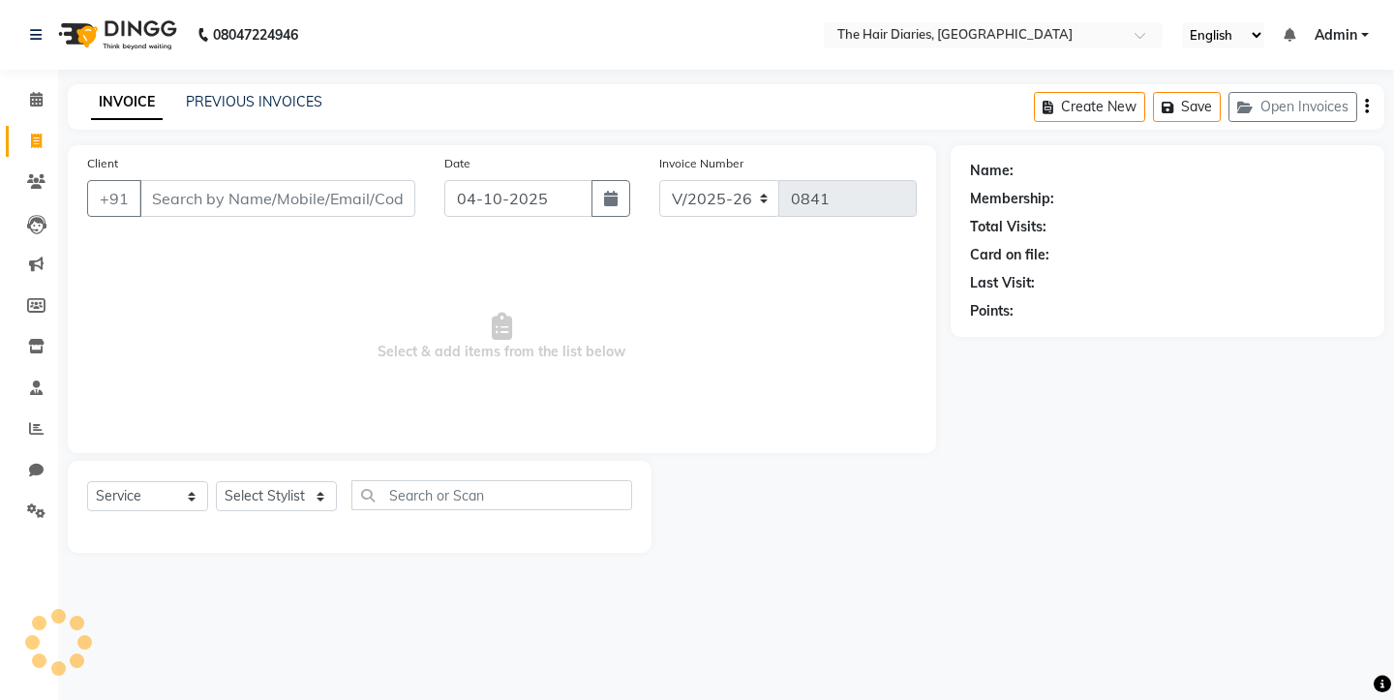
click at [175, 198] on input "Client" at bounding box center [277, 198] width 276 height 37
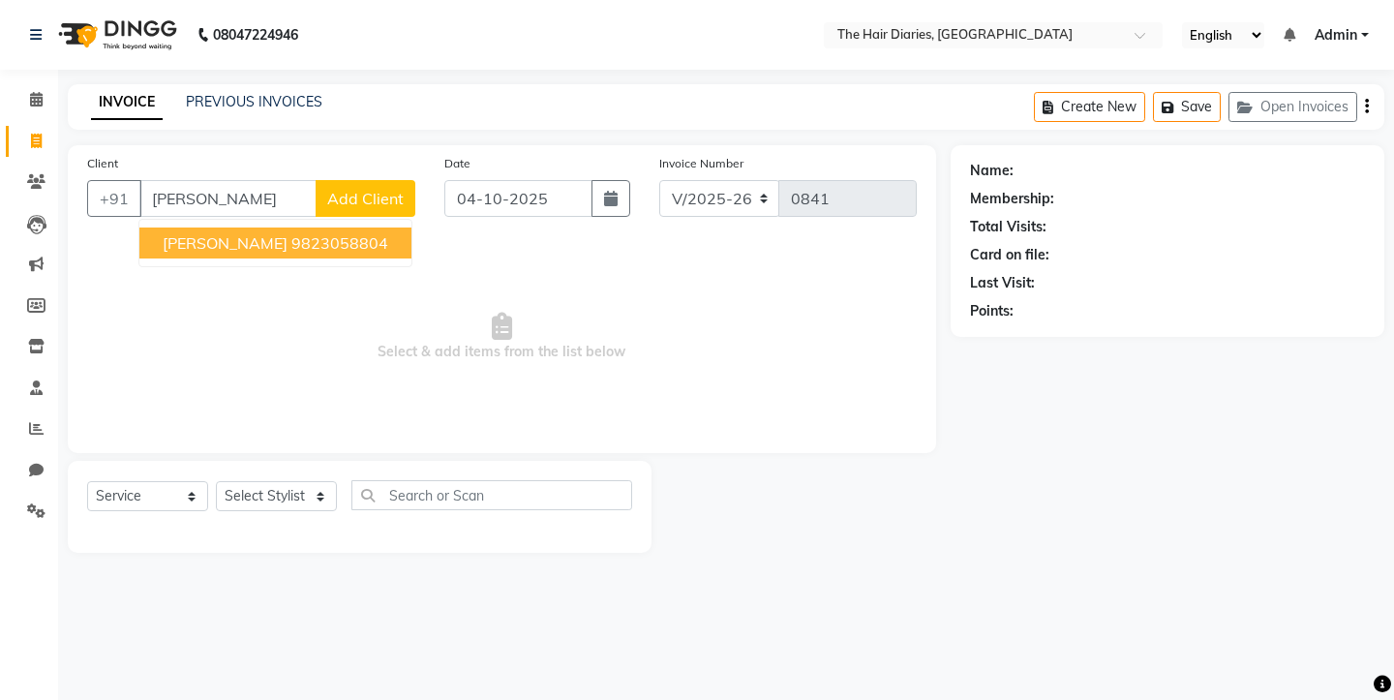
click at [219, 240] on span "[PERSON_NAME]" at bounding box center [225, 242] width 125 height 19
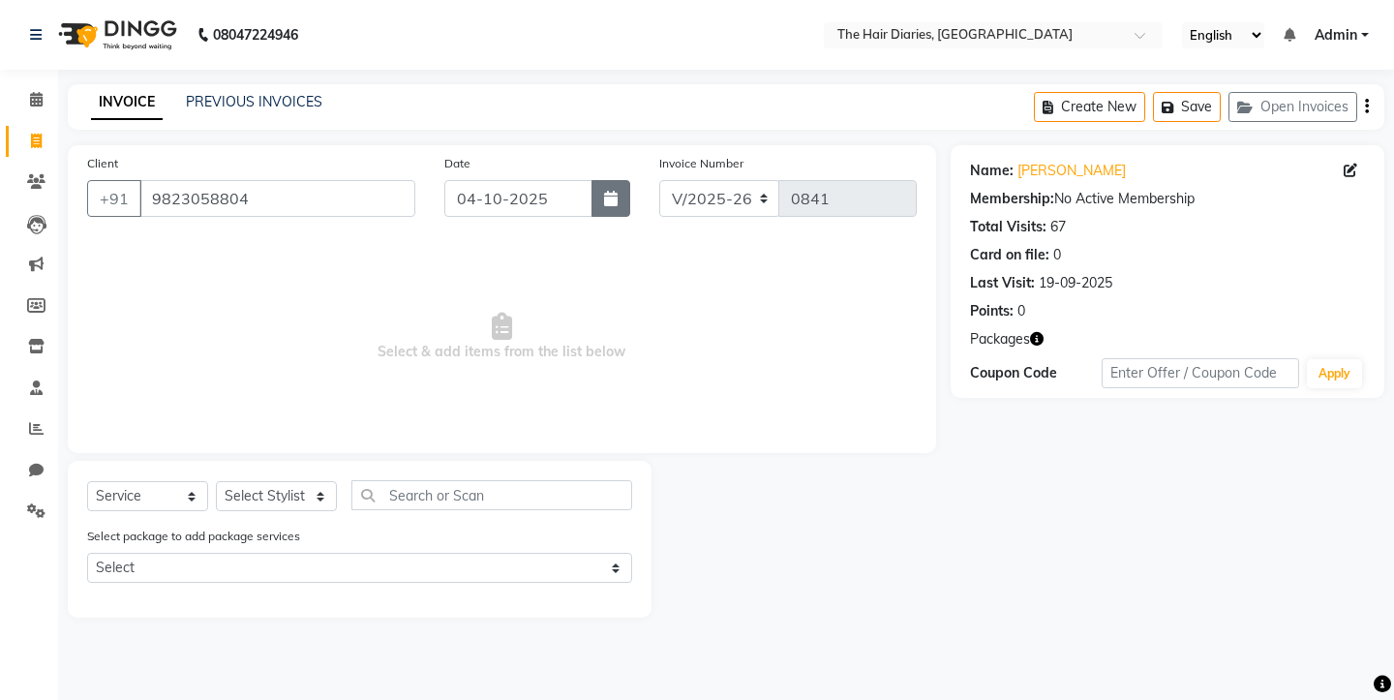
click at [617, 201] on icon "button" at bounding box center [611, 198] width 14 height 15
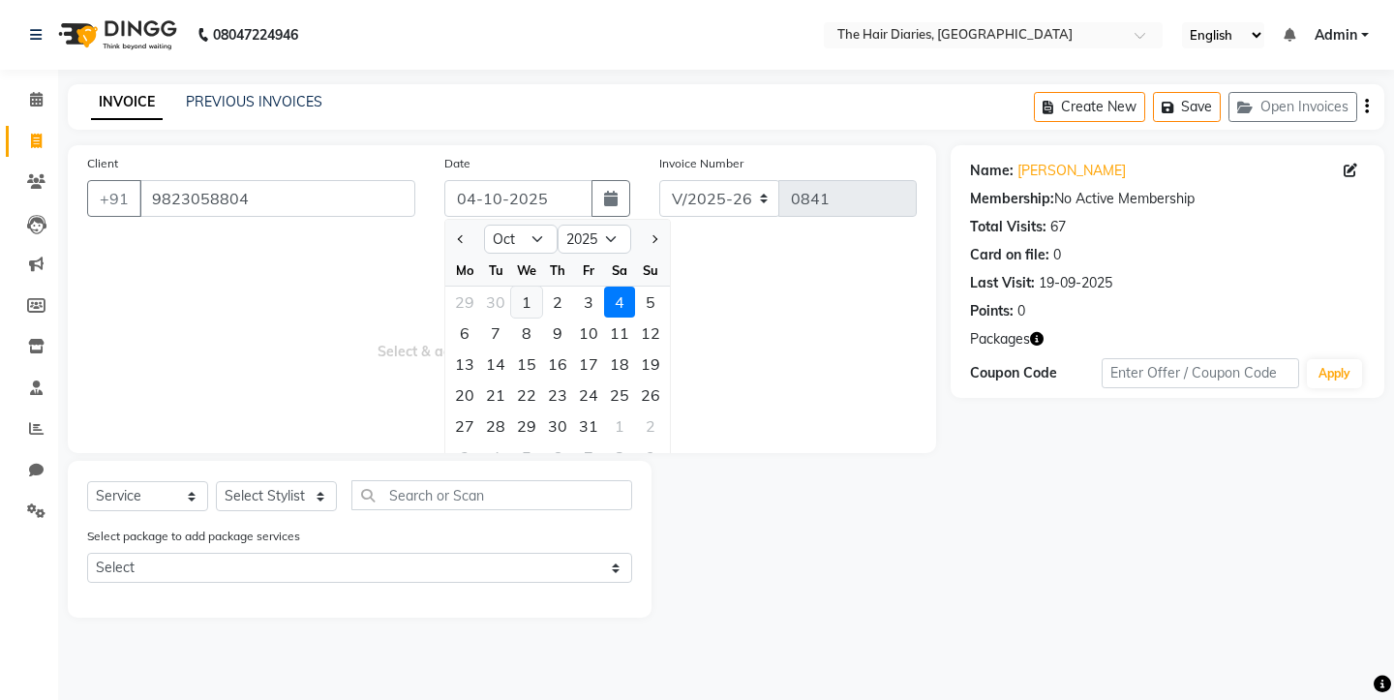
click at [526, 301] on div "1" at bounding box center [526, 302] width 31 height 31
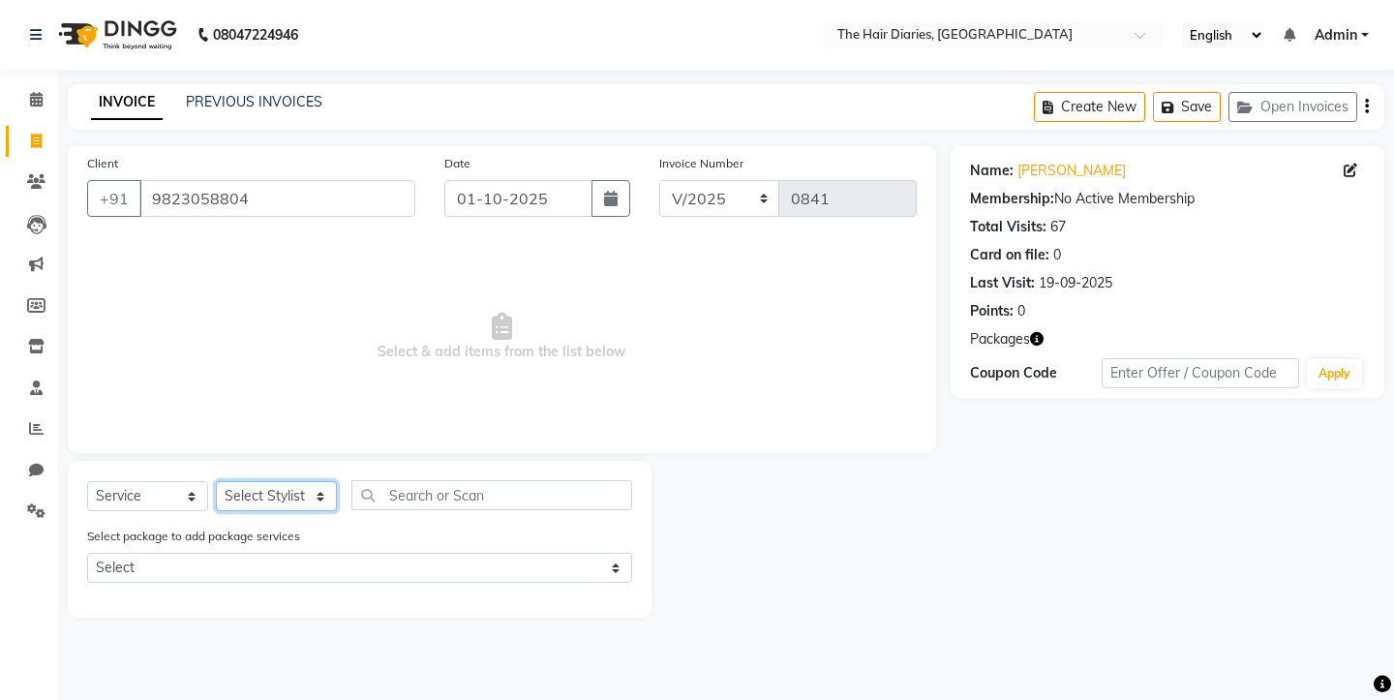
click at [312, 495] on select "Select Stylist Aaryan [PERSON_NAME] [PERSON_NAME] [PERSON_NAME] [PERSON_NAME] J…" at bounding box center [276, 496] width 121 height 30
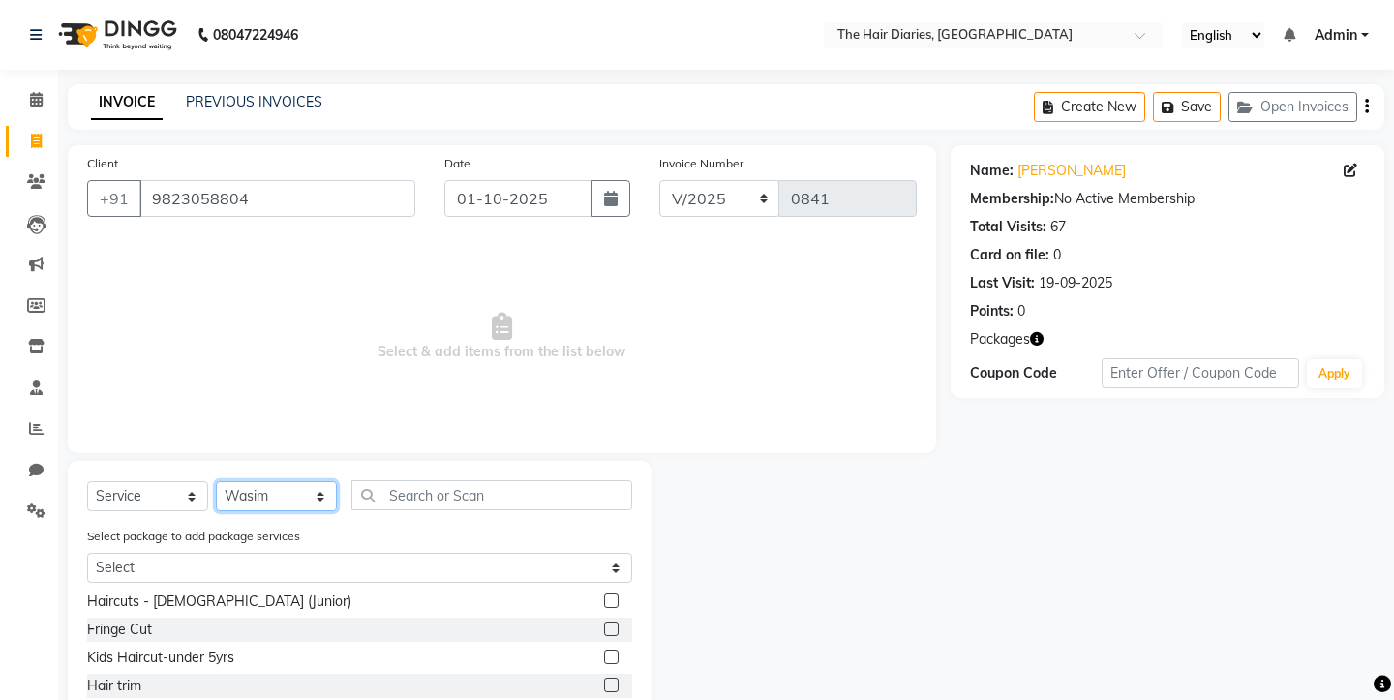
scroll to position [82, 0]
click at [610, 602] on label at bounding box center [611, 603] width 15 height 15
click at [610, 602] on input "checkbox" at bounding box center [610, 604] width 13 height 13
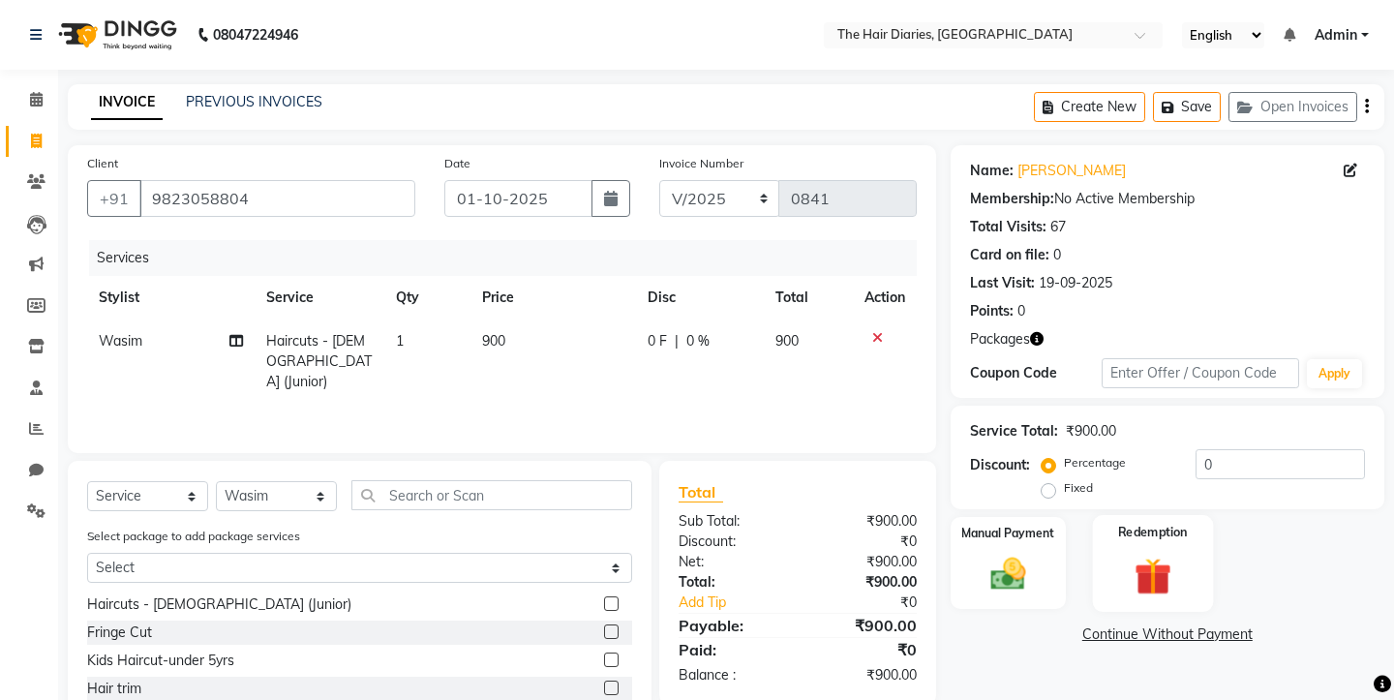
click at [1137, 567] on img at bounding box center [1153, 575] width 60 height 45
click at [1131, 626] on span "Package 4" at bounding box center [1124, 637] width 67 height 22
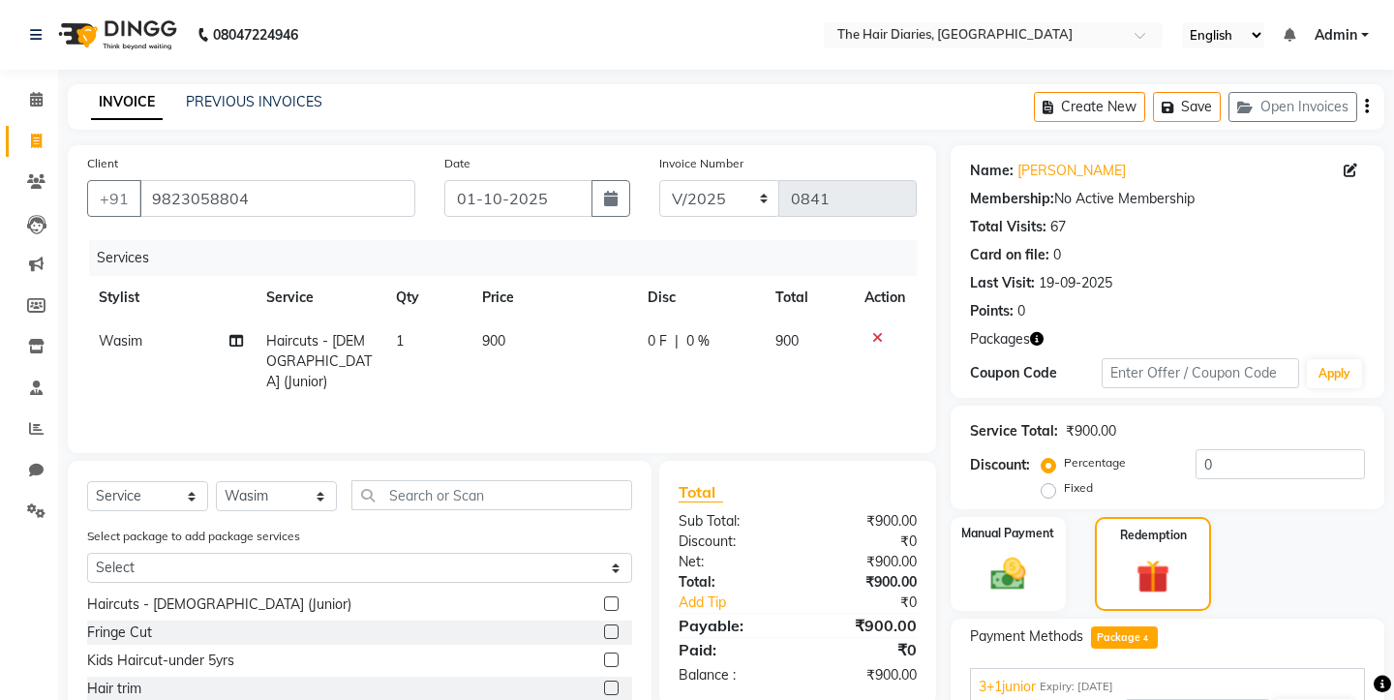
scroll to position [45, 0]
click at [1296, 659] on button "Apply" at bounding box center [1314, 670] width 80 height 33
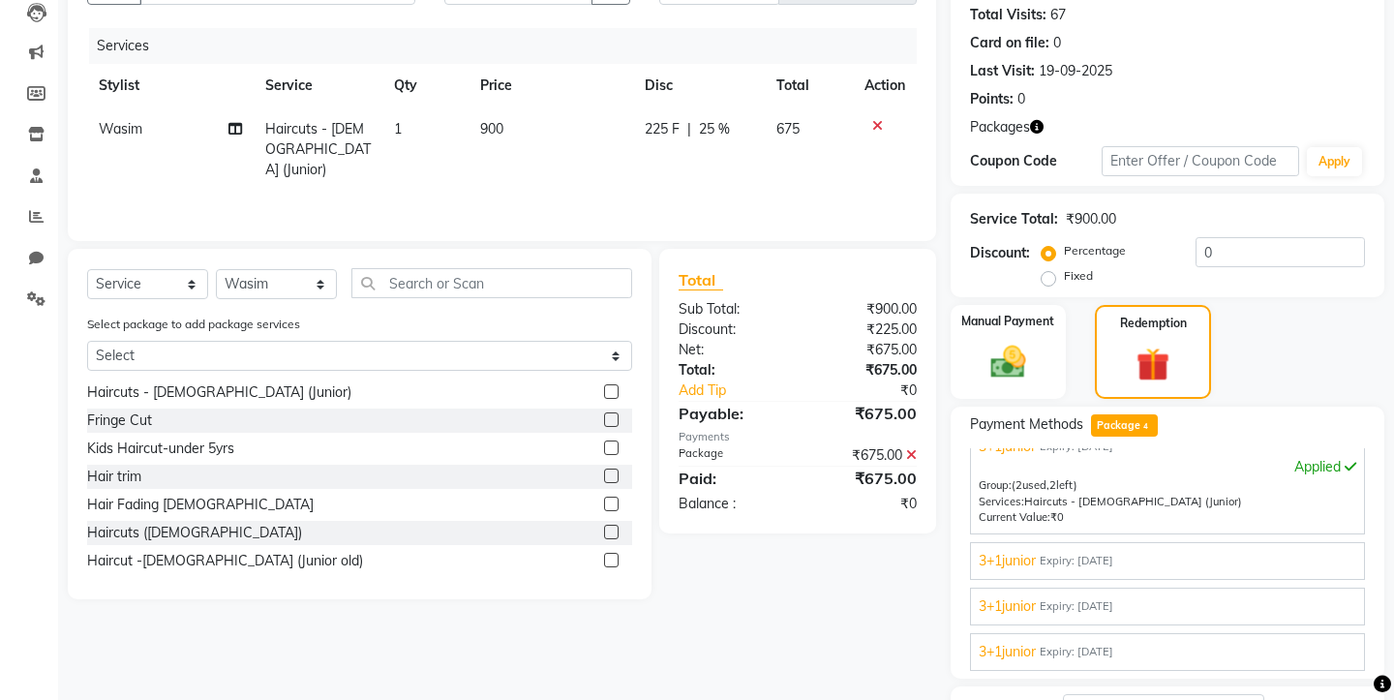
scroll to position [347, 0]
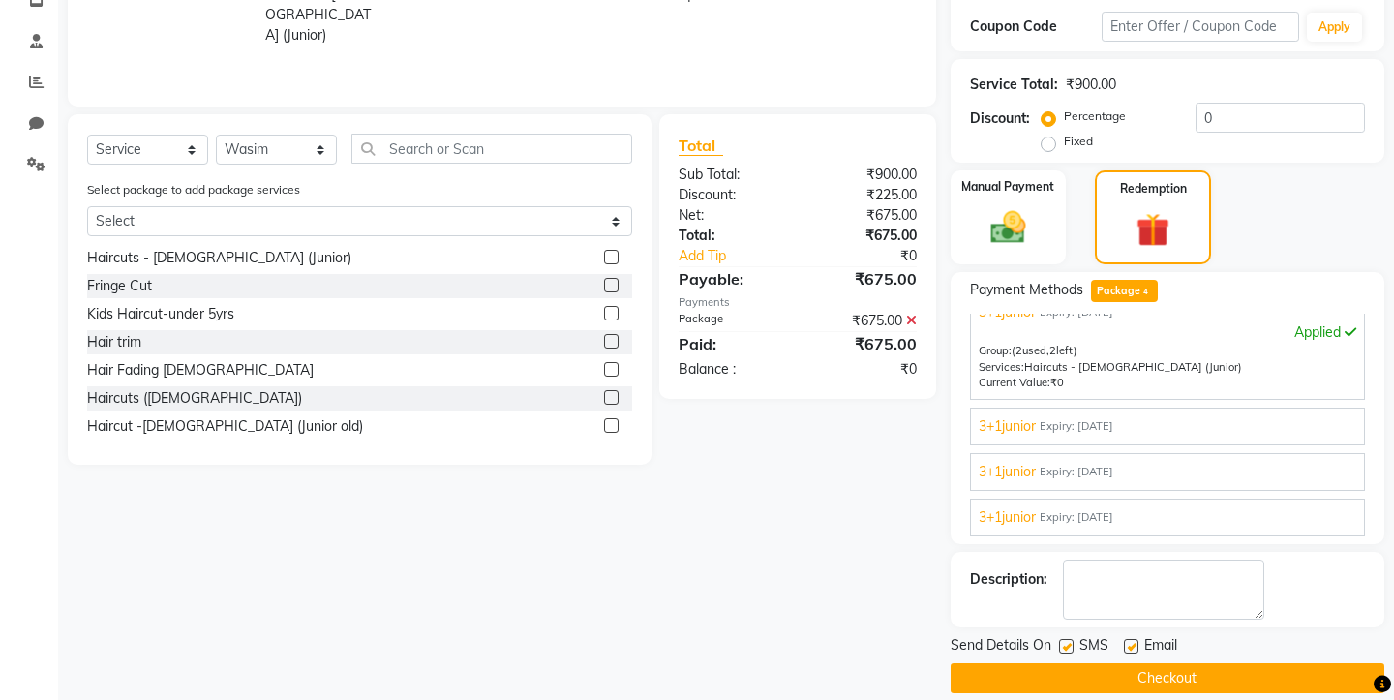
click at [1156, 663] on button "Checkout" at bounding box center [1168, 678] width 434 height 30
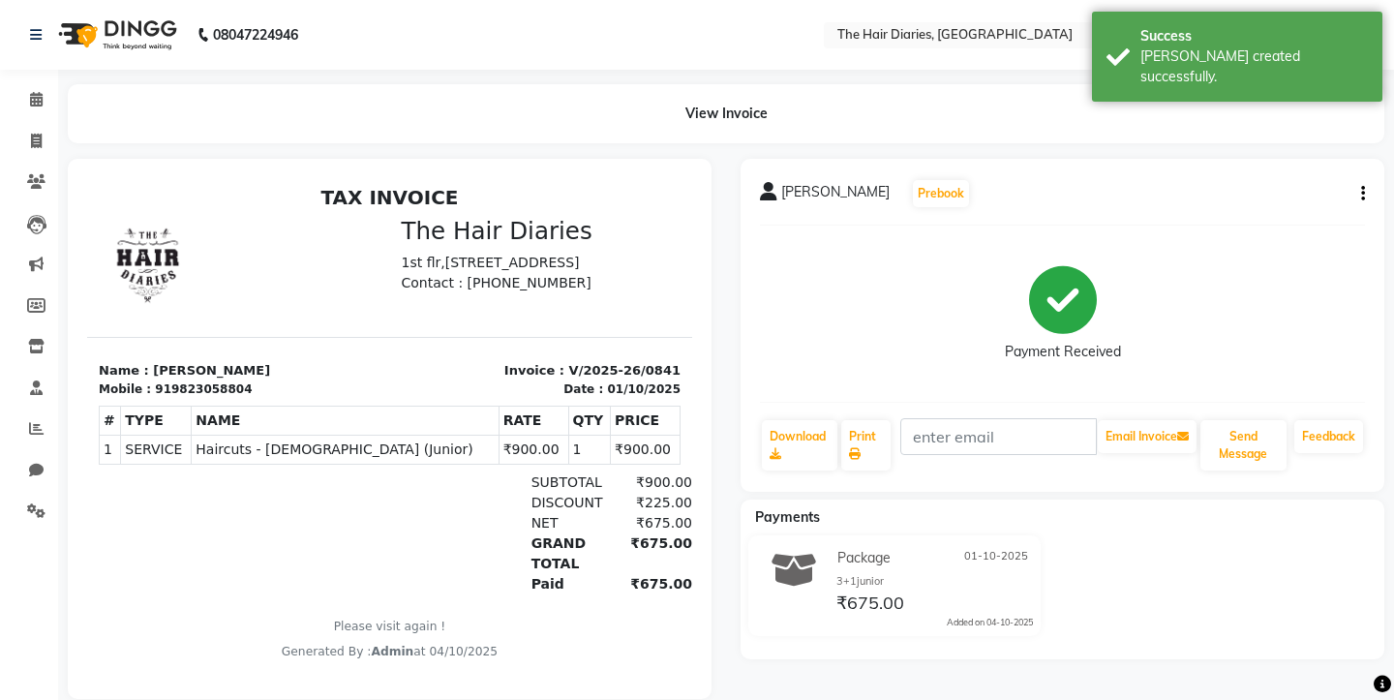
scroll to position [28, 0]
